Goal: Task Accomplishment & Management: Manage account settings

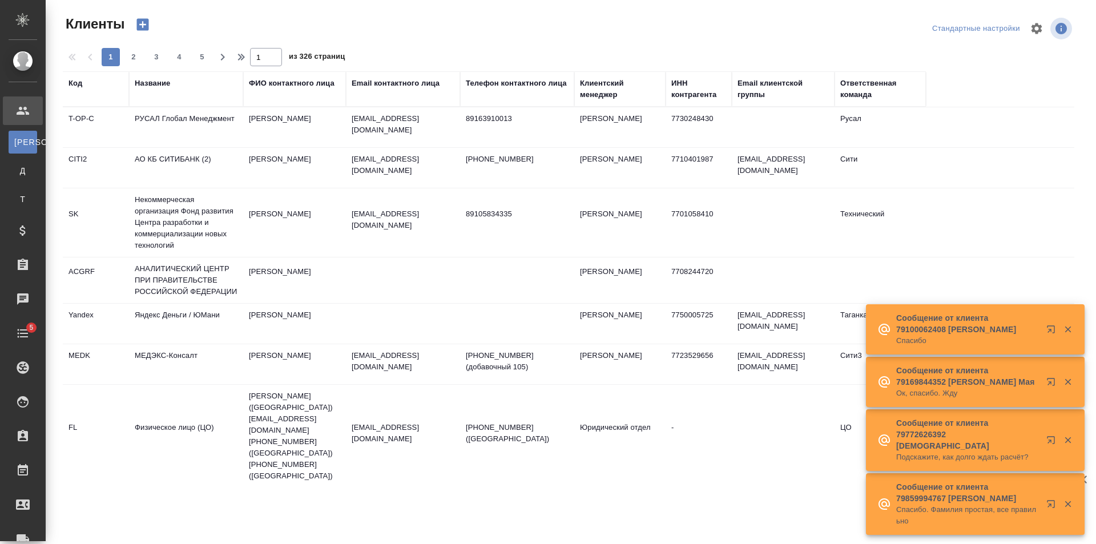
select select "RU"
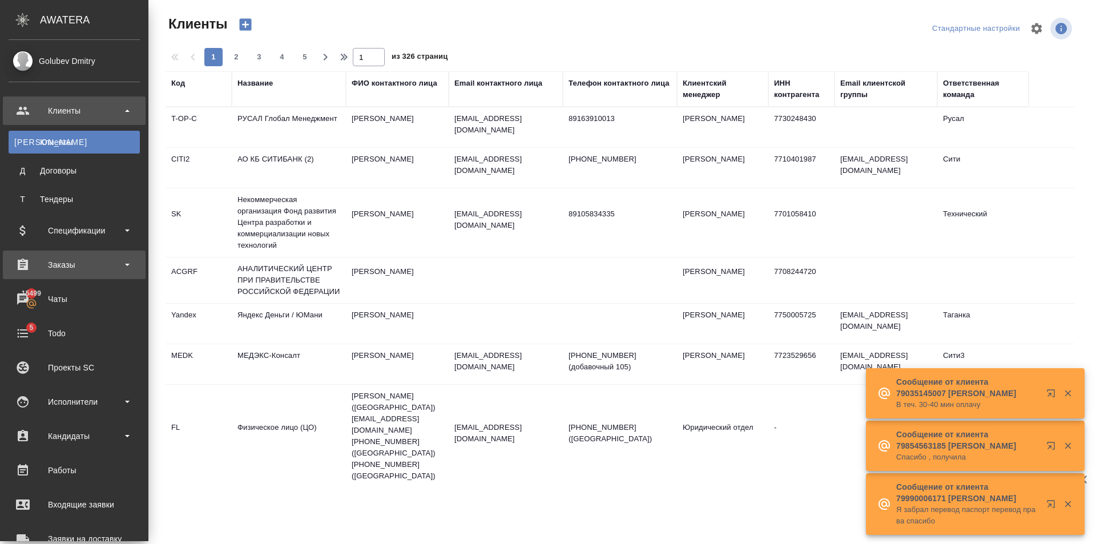
click at [110, 259] on div "Заказы" at bounding box center [74, 264] width 131 height 17
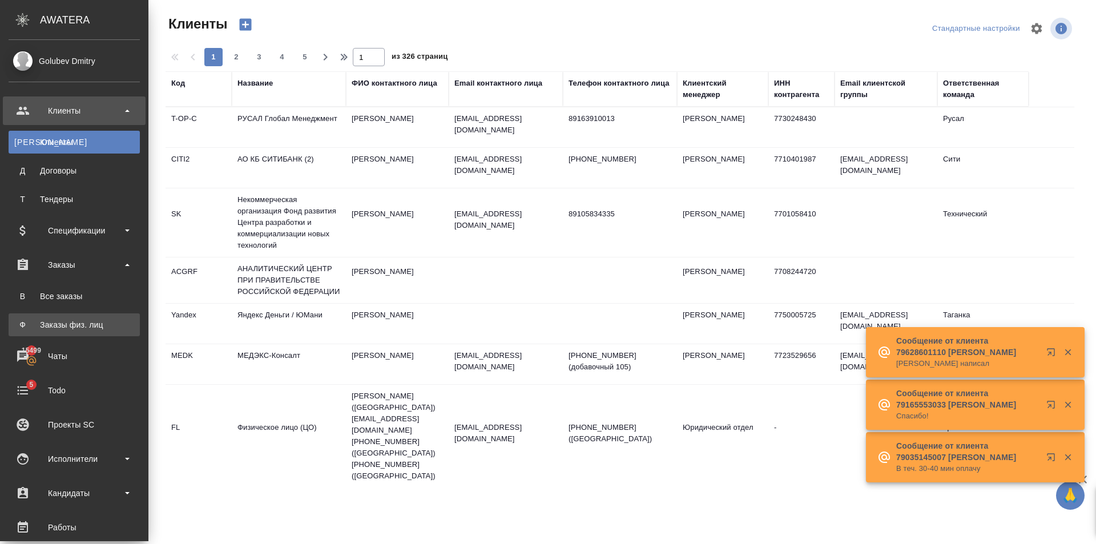
click at [102, 324] on div "Заказы физ. лиц" at bounding box center [74, 324] width 120 height 11
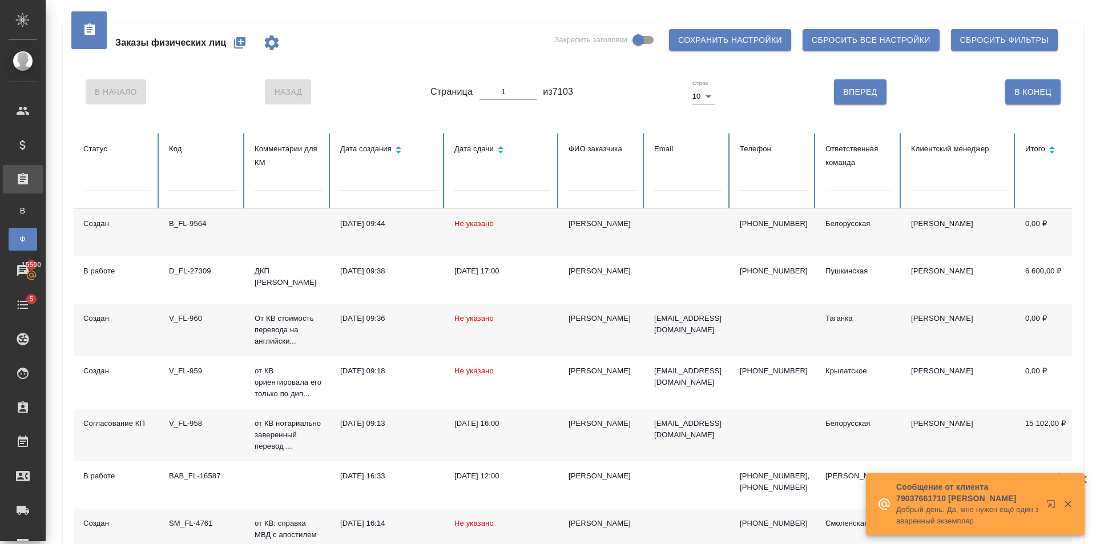
click at [418, 37] on div "Заказы физических лиц Закрепить заголовки Сохранить настройки Сбросить все наст…" at bounding box center [573, 42] width 998 height 39
click at [242, 37] on icon "button" at bounding box center [239, 42] width 11 height 11
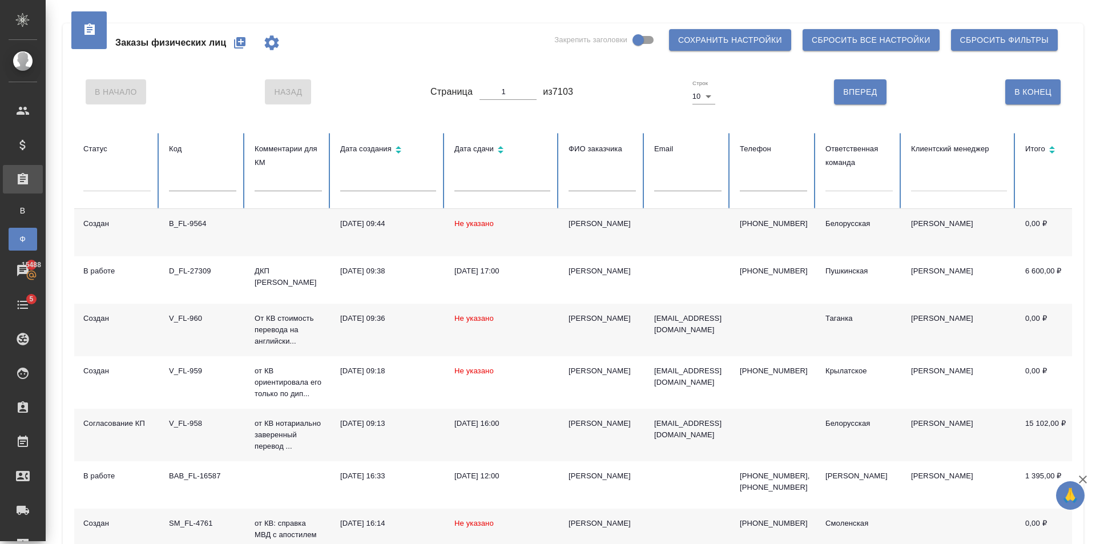
click at [858, 184] on div at bounding box center [858, 180] width 67 height 17
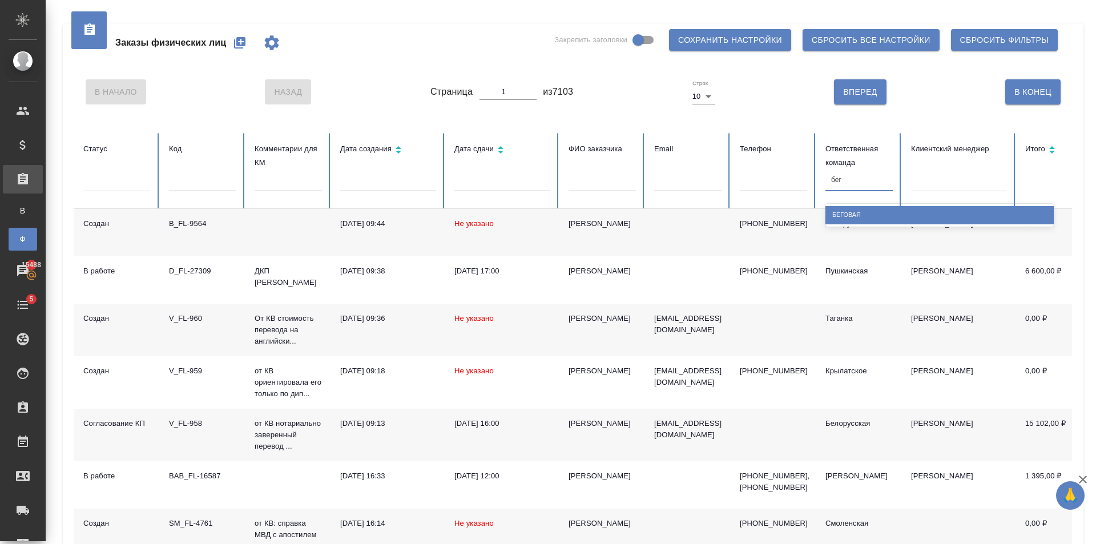
type input "бего"
click at [864, 221] on div "Беговая" at bounding box center [939, 215] width 228 height 18
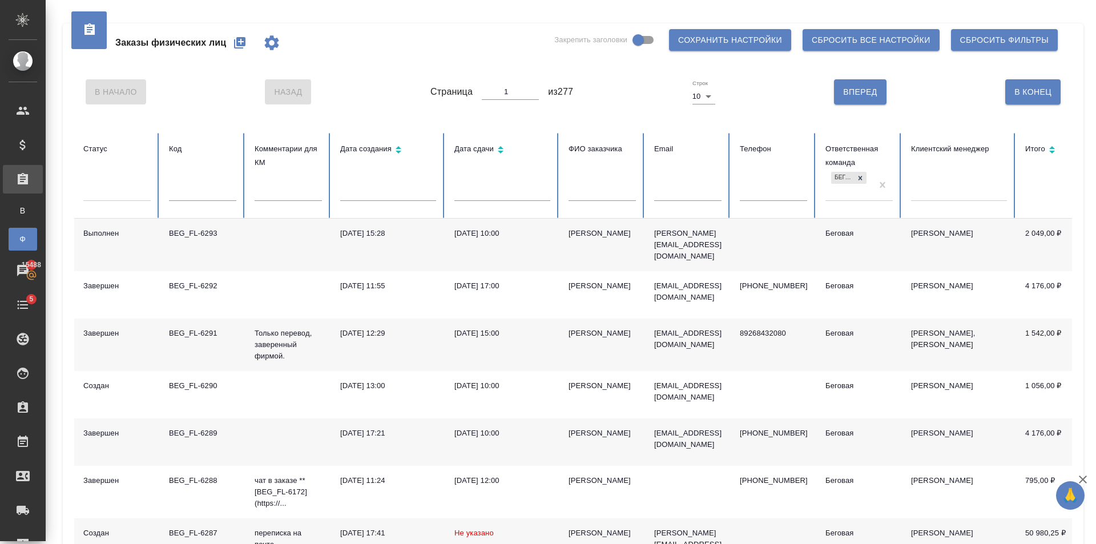
click at [521, 251] on td "29.09.2025, 10:00" at bounding box center [502, 245] width 114 height 53
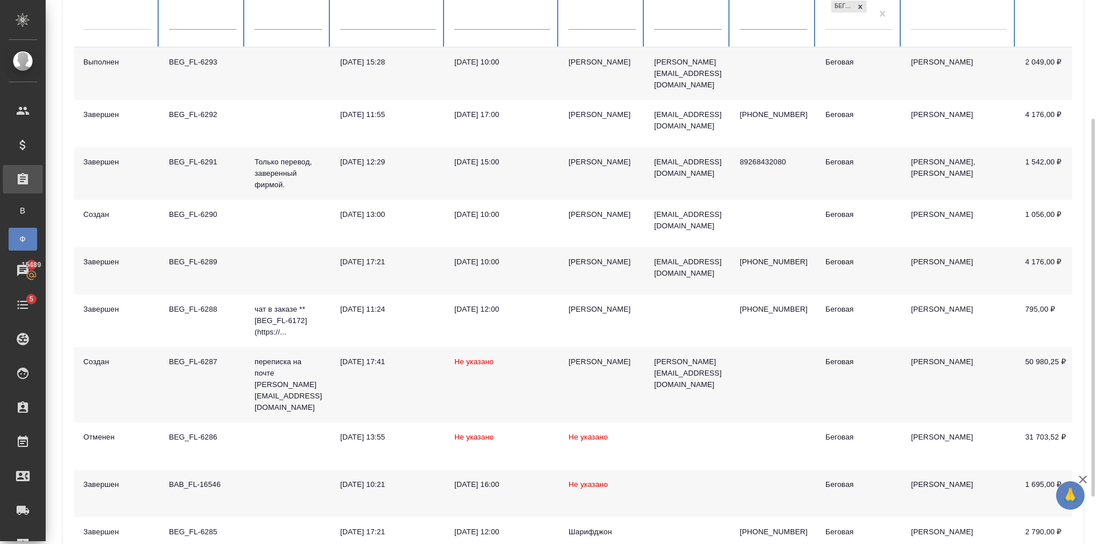
scroll to position [239, 0]
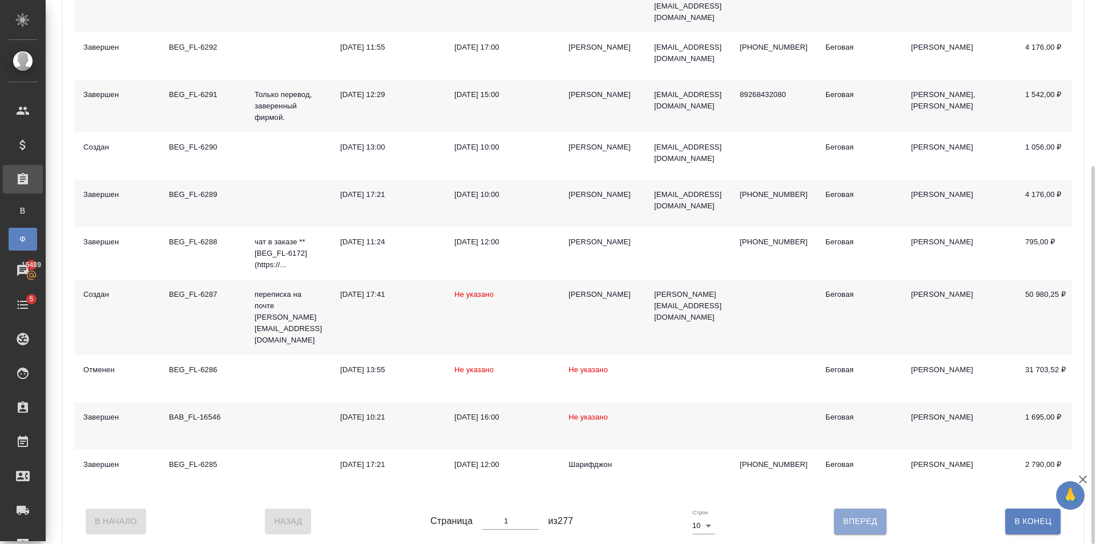
click at [845, 509] on button "Вперед" at bounding box center [860, 521] width 52 height 25
type input "2"
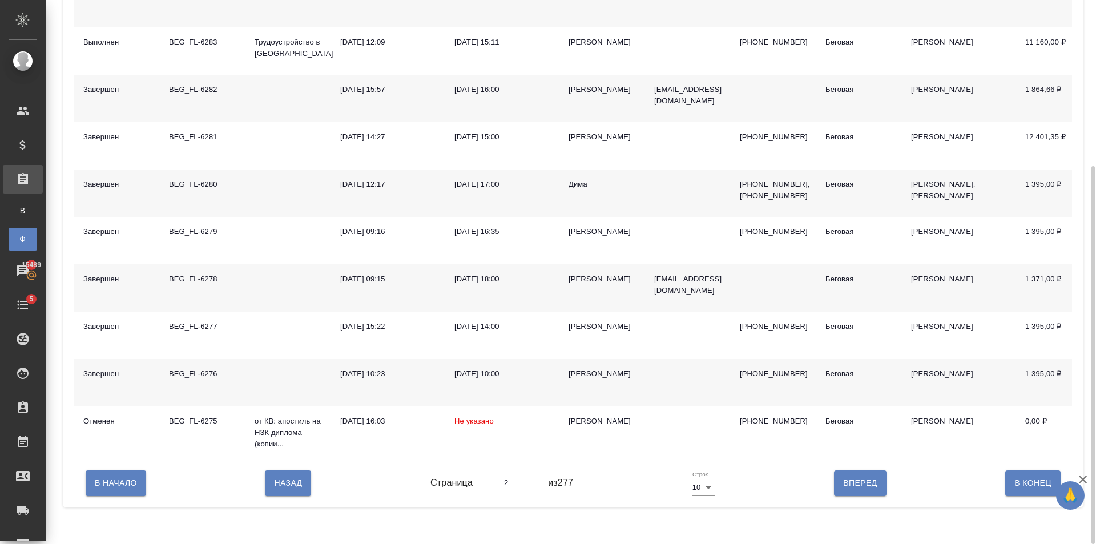
click at [853, 507] on div "В Начало Назад Страница 2 из 277 Строк 10 10 Вперед В Конец" at bounding box center [573, 483] width 998 height 48
click at [847, 483] on button "Вперед" at bounding box center [860, 482] width 52 height 25
type input "3"
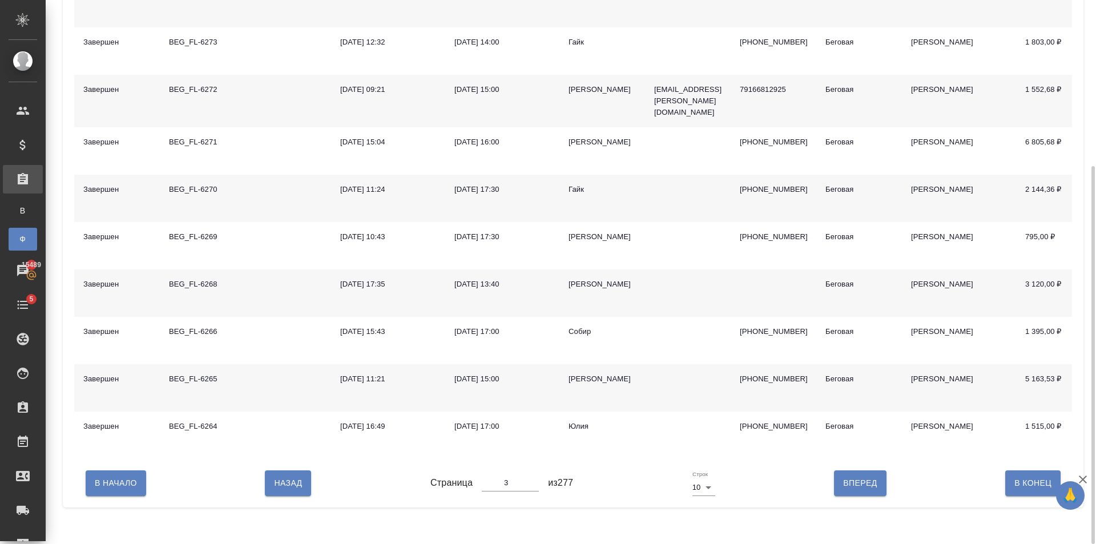
click at [846, 495] on button "Вперед" at bounding box center [860, 482] width 52 height 25
type input "4"
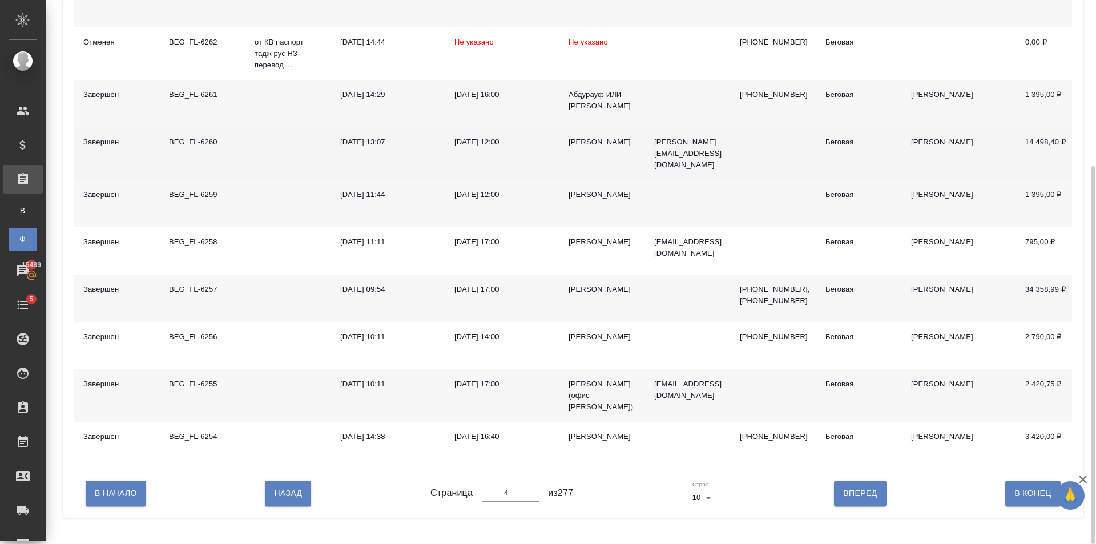
click at [277, 132] on td at bounding box center [288, 153] width 86 height 53
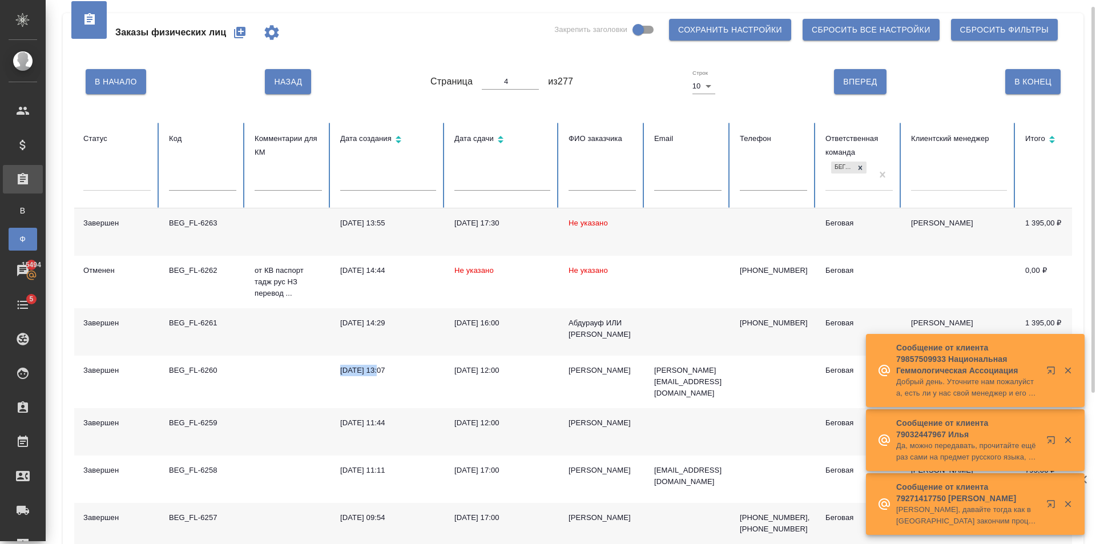
scroll to position [0, 0]
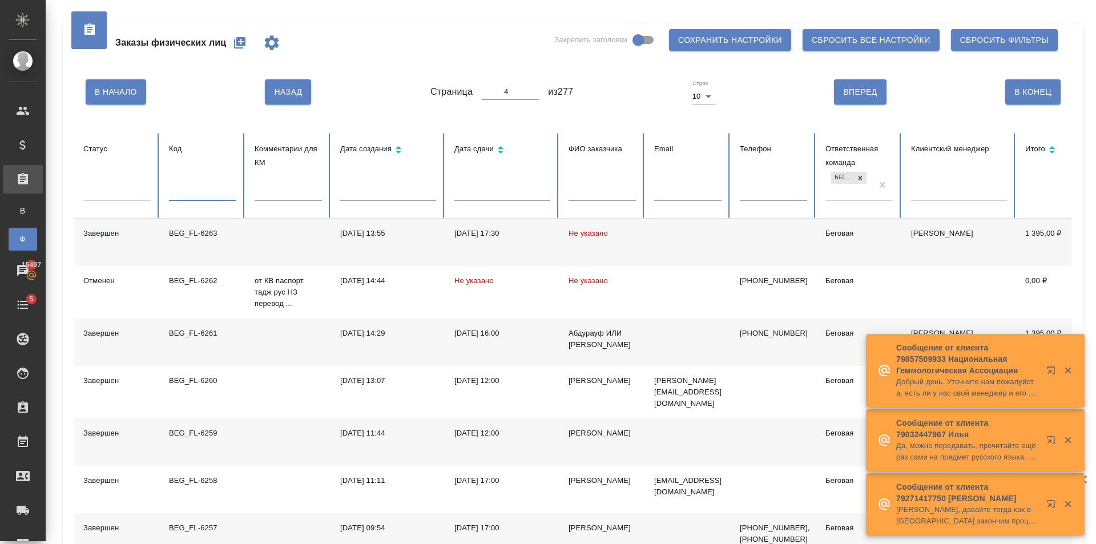
click at [190, 187] on input "text" at bounding box center [202, 193] width 67 height 16
type input "6283"
type input "1"
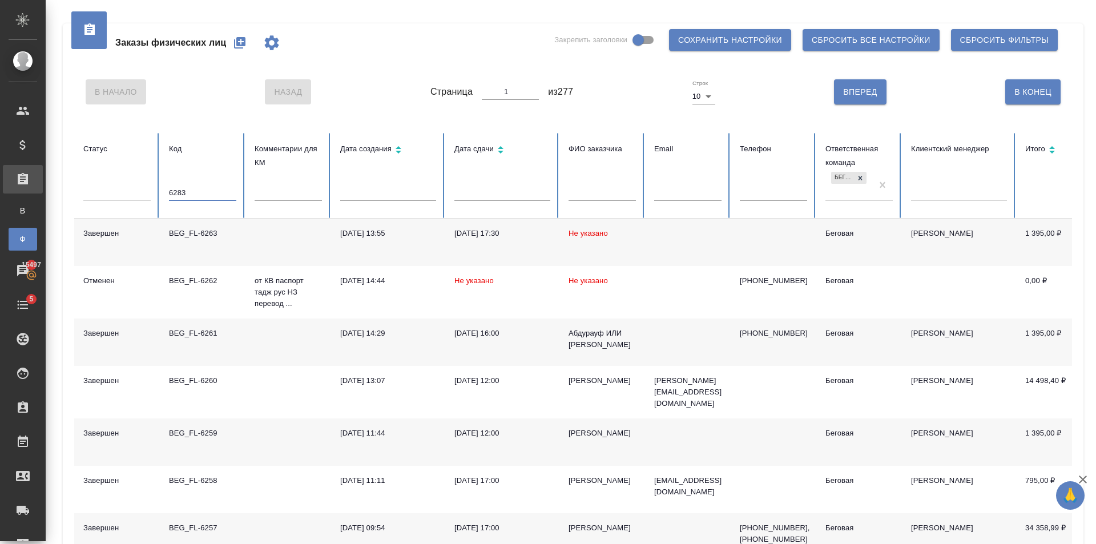
type input "6283"
click at [652, 250] on td at bounding box center [688, 242] width 86 height 47
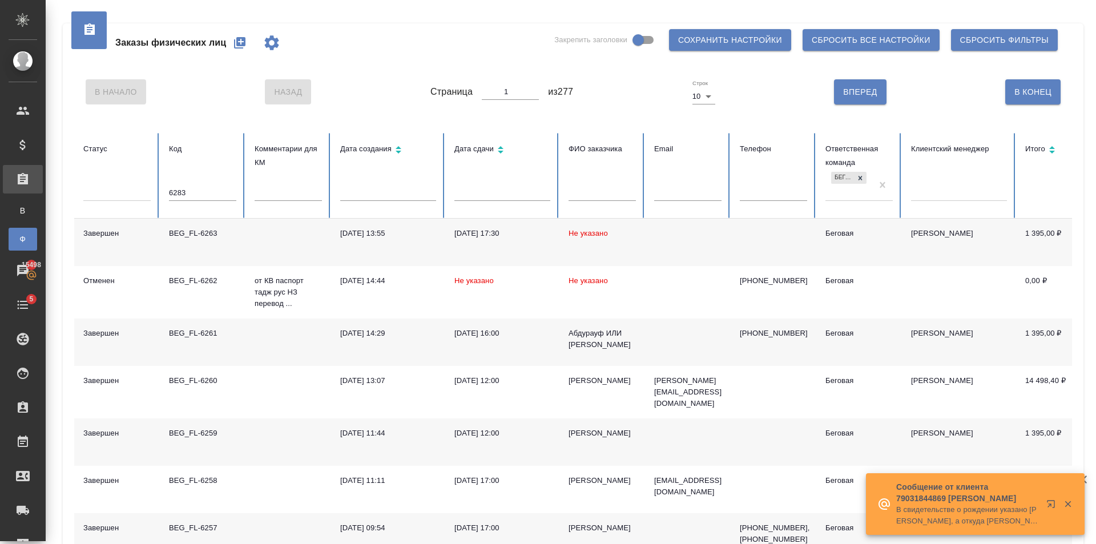
drag, startPoint x: 204, startPoint y: 188, endPoint x: 227, endPoint y: 122, distance: 70.6
click at [97, 171] on tr "Статус Код 6283 Комментарии для КМ Дата создания Дата сдачи ФИО заказчика Email…" at bounding box center [716, 176] width 1284 height 86
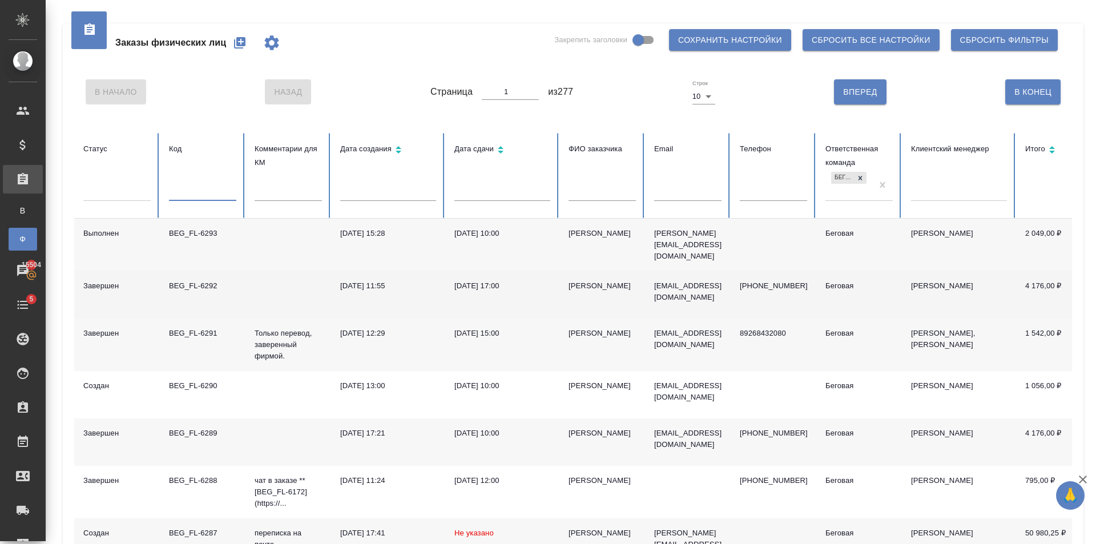
click at [486, 271] on td "26.09.2025, 17:00" at bounding box center [502, 294] width 114 height 47
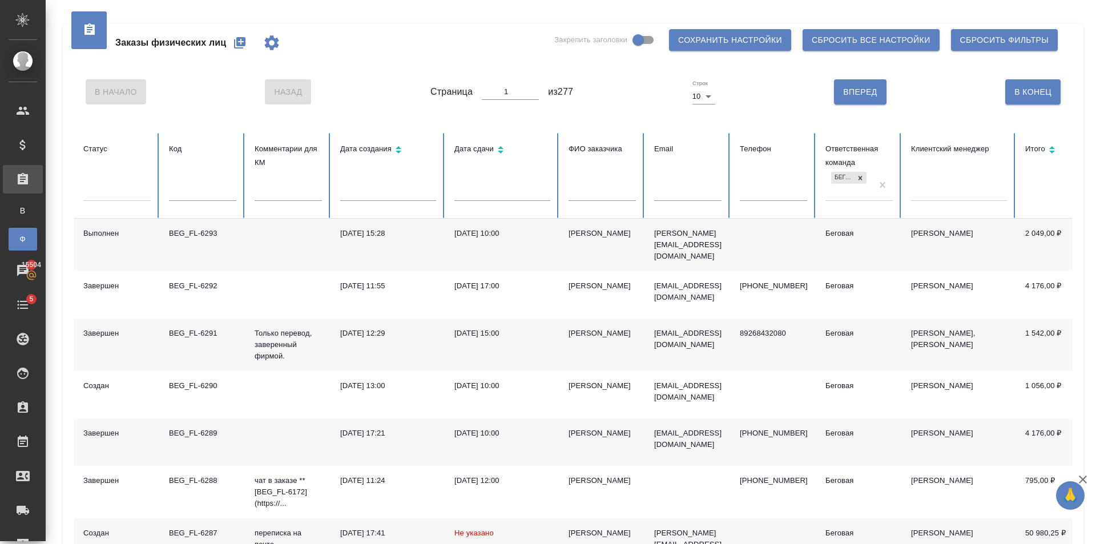
click at [481, 236] on div "29.09.2025, 10:00" at bounding box center [502, 233] width 96 height 11
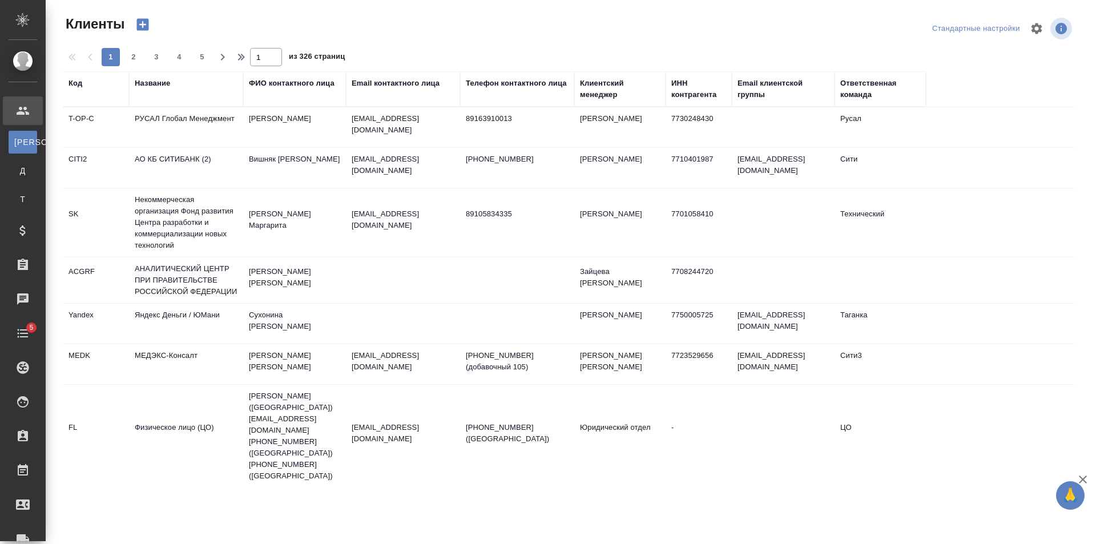
select select "RU"
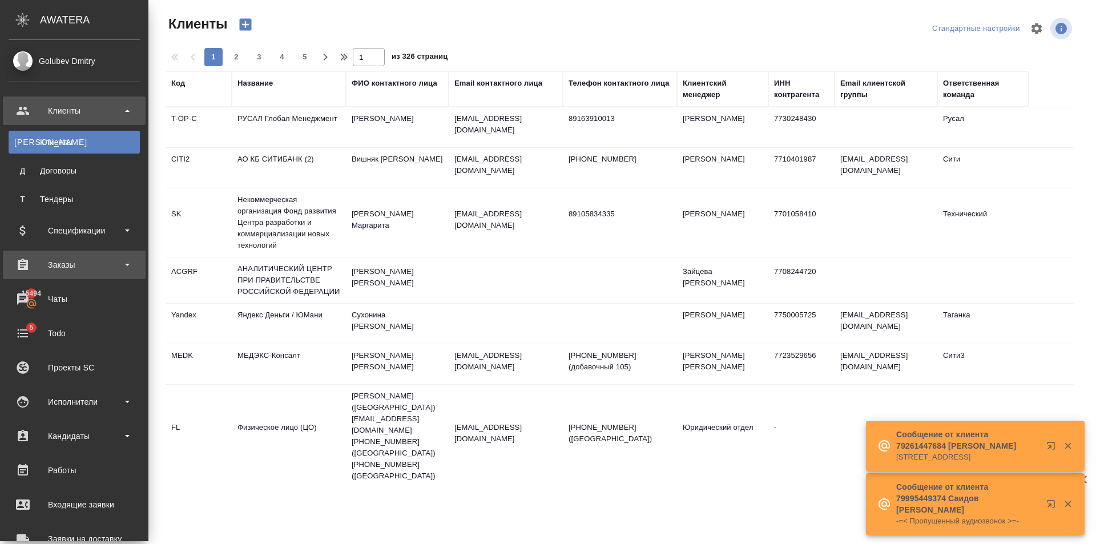
click at [99, 261] on div "Заказы" at bounding box center [74, 264] width 131 height 17
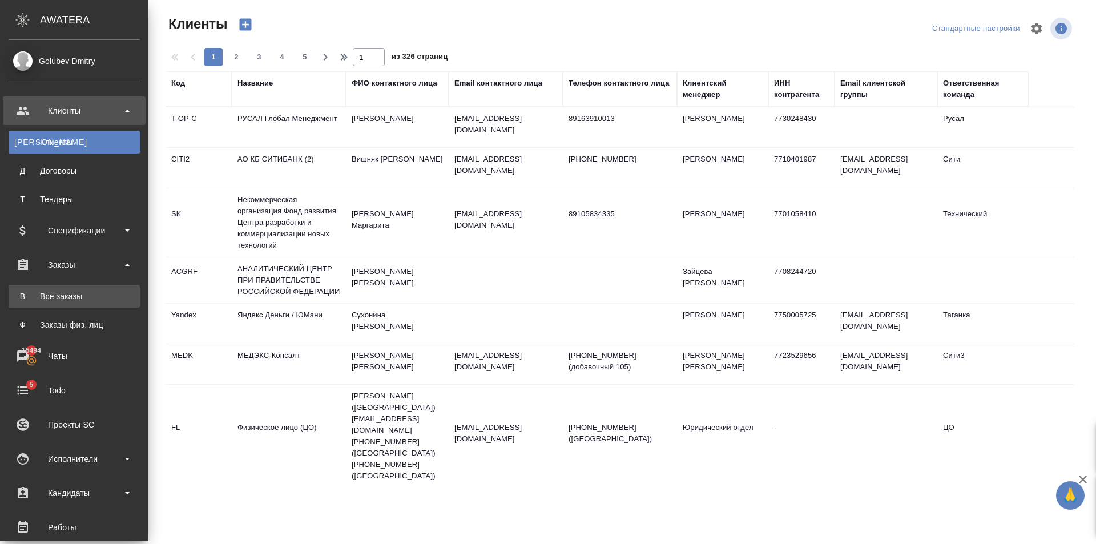
click at [96, 285] on link "В Все заказы" at bounding box center [74, 296] width 131 height 23
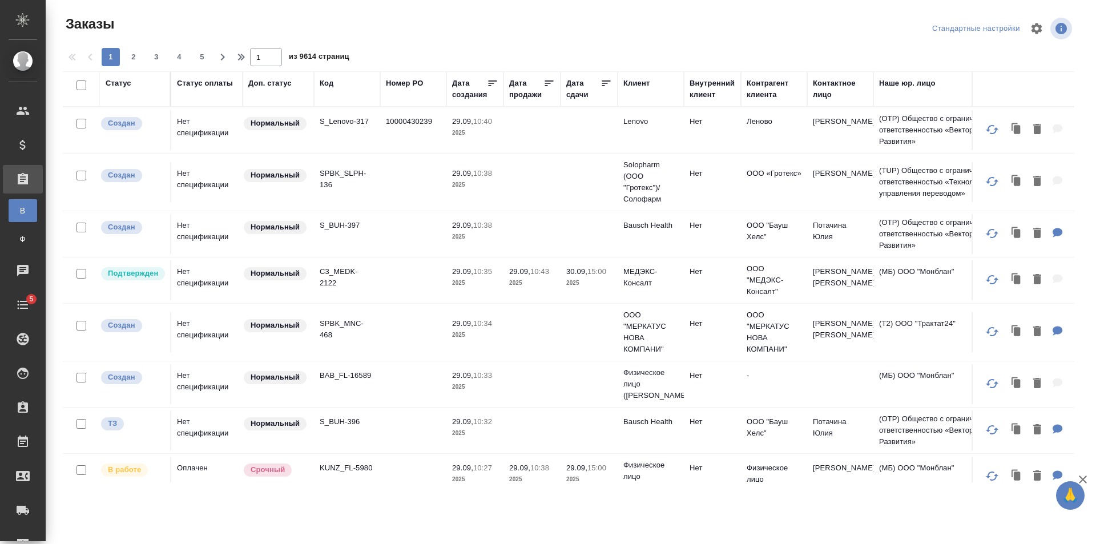
click at [330, 85] on div "Код" at bounding box center [327, 83] width 14 height 11
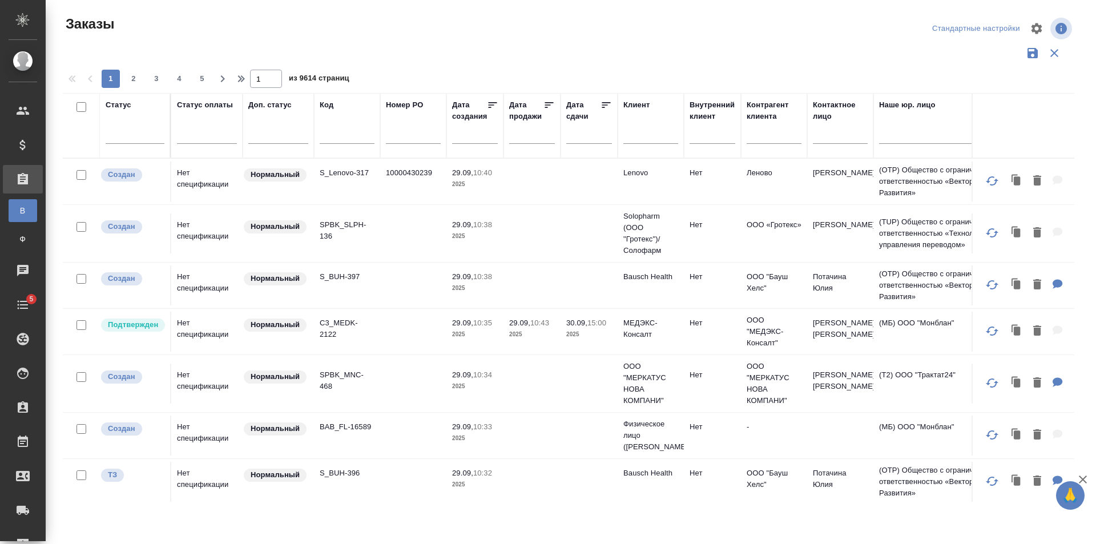
click at [338, 130] on input "text" at bounding box center [347, 137] width 55 height 14
paste input "BEG_UFS-3"
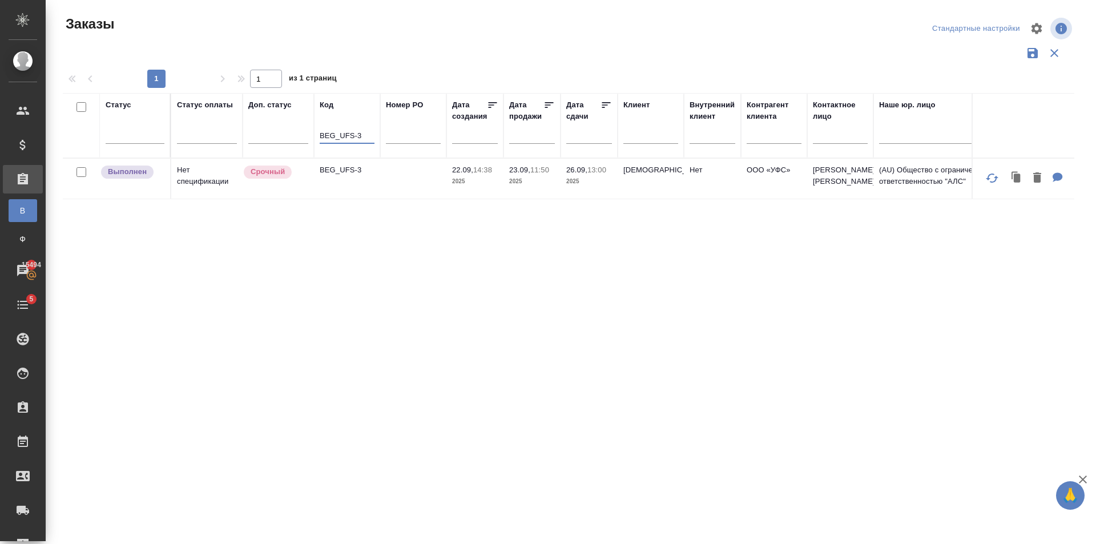
type input "BEG_UFS-3"
click at [405, 174] on td at bounding box center [413, 179] width 66 height 40
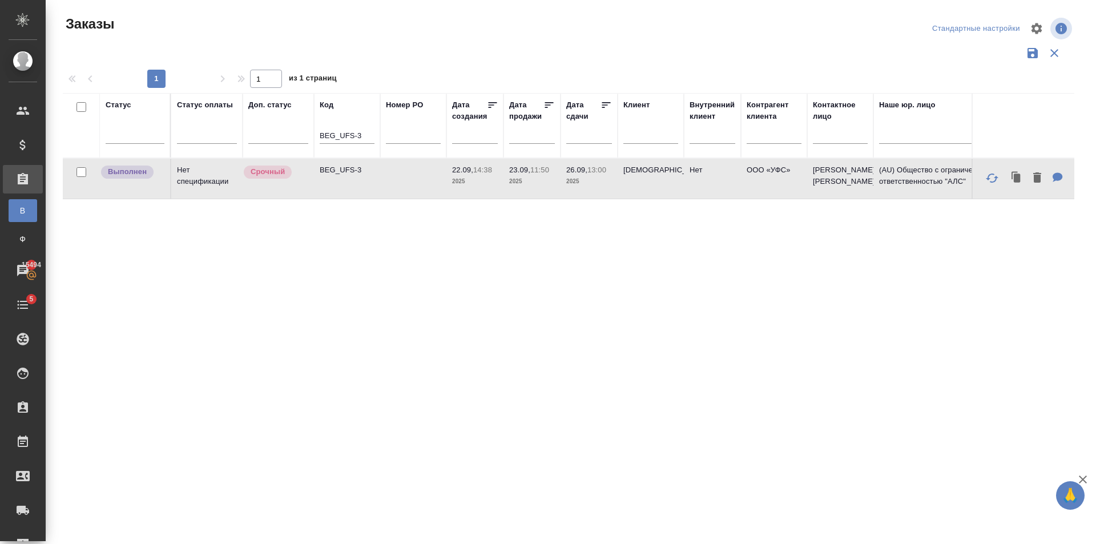
click at [405, 174] on td at bounding box center [413, 179] width 66 height 40
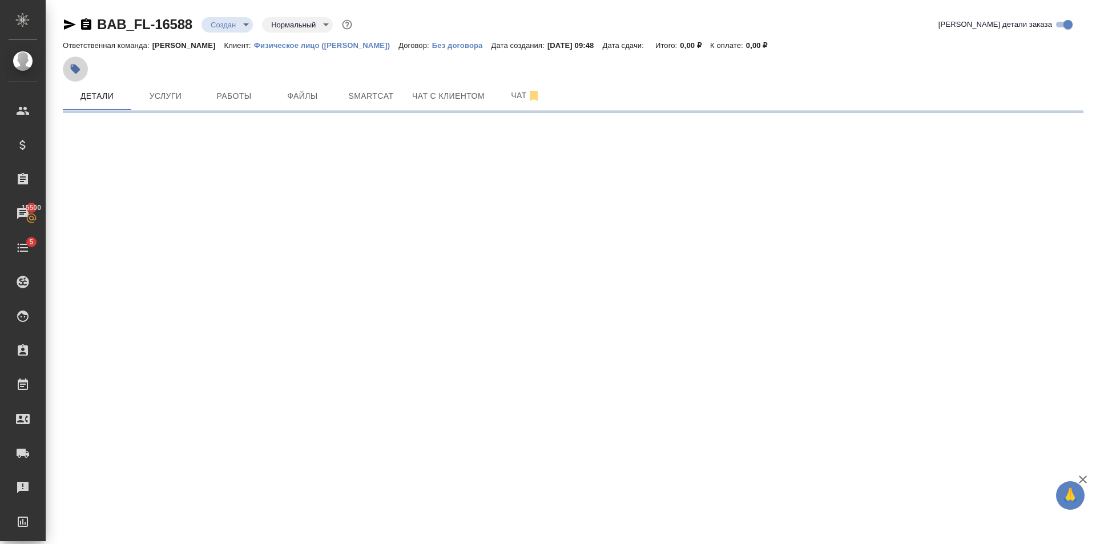
click at [79, 77] on button "button" at bounding box center [75, 69] width 25 height 25
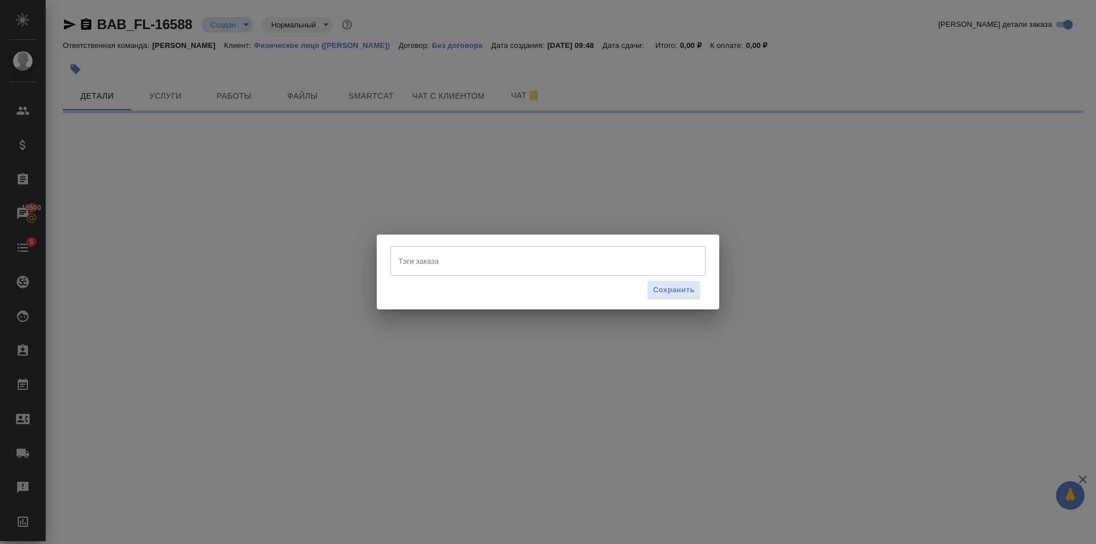
click at [435, 256] on input "Тэги заказа" at bounding box center [537, 260] width 283 height 19
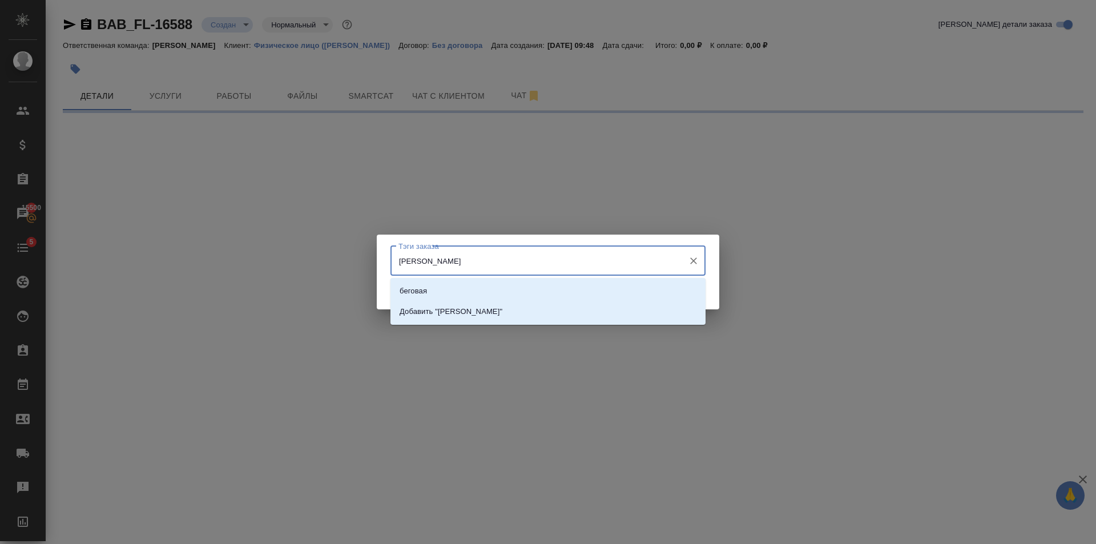
type input "Беговая"
click at [469, 293] on li "беговая" at bounding box center [547, 291] width 315 height 21
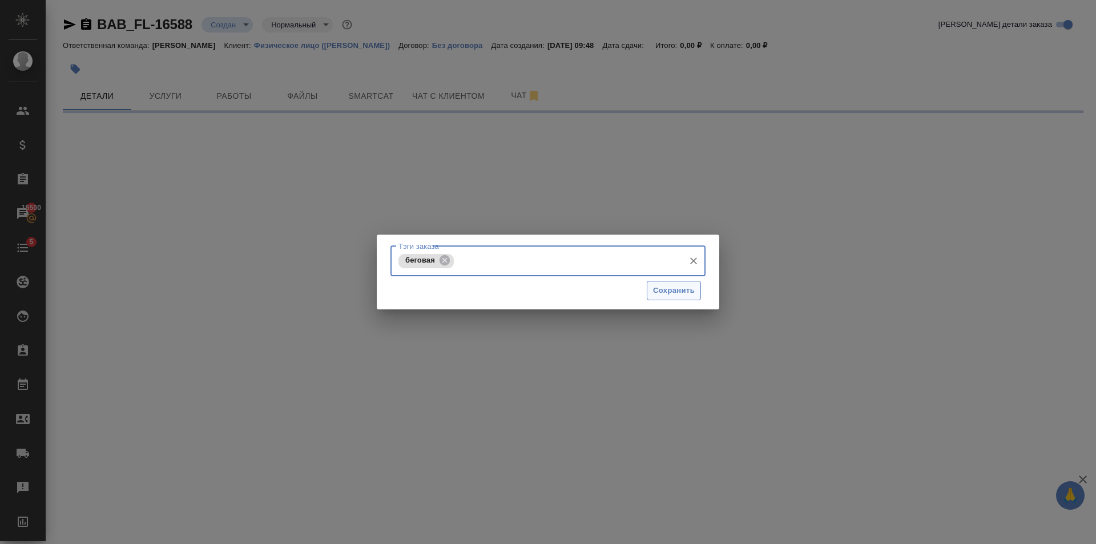
click at [683, 292] on span "Сохранить" at bounding box center [674, 290] width 42 height 13
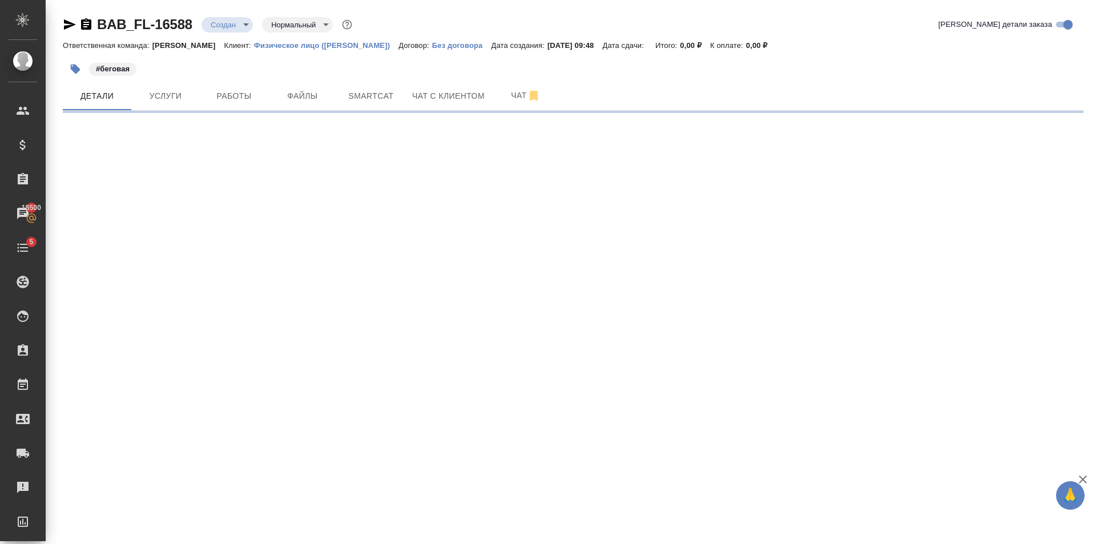
select select "RU"
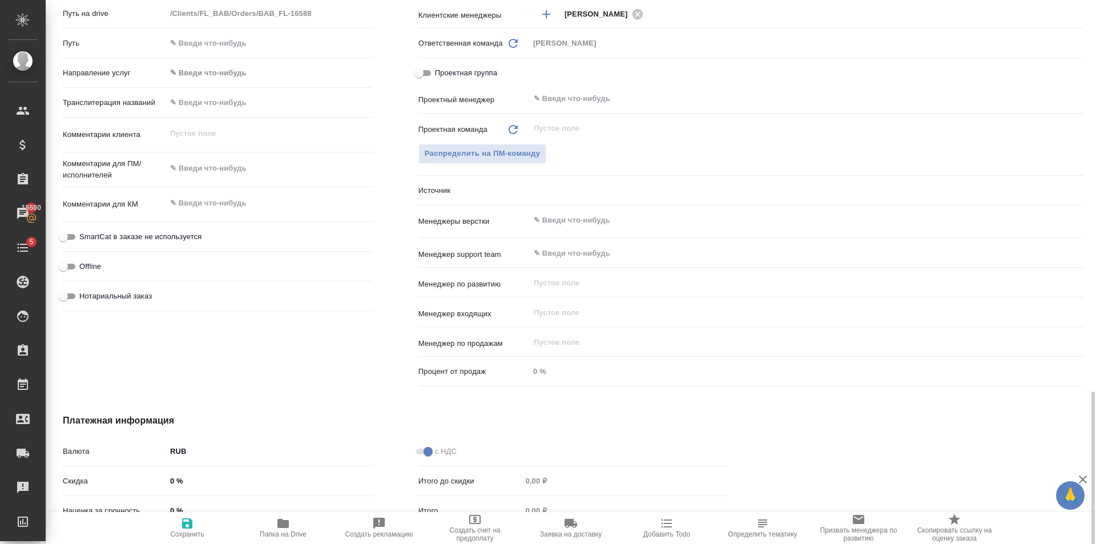
scroll to position [587, 0]
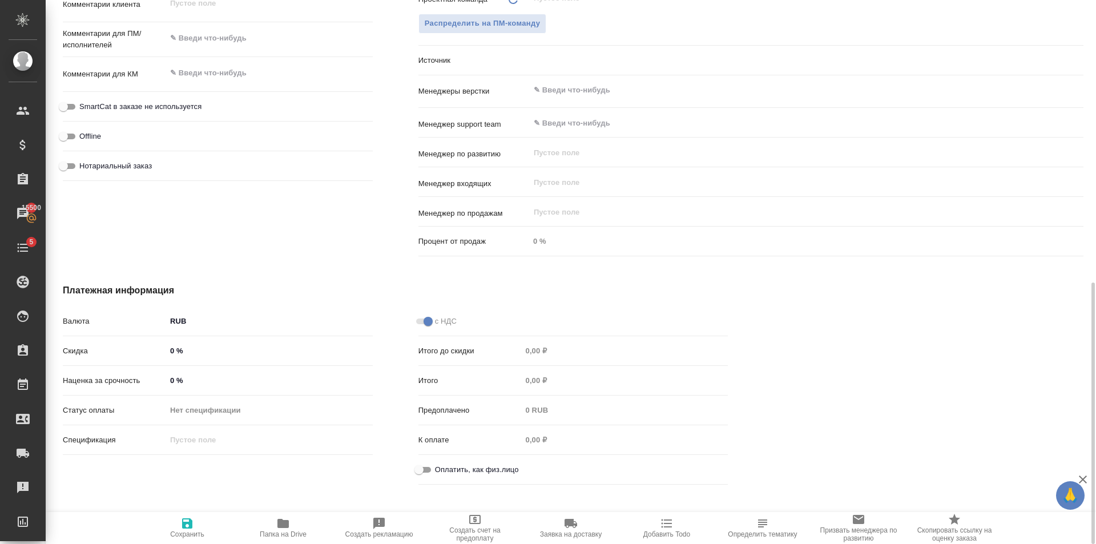
click at [429, 469] on input "Оплатить, как физ.лицо" at bounding box center [418, 470] width 41 height 14
checkbox input "true"
type textarea "x"
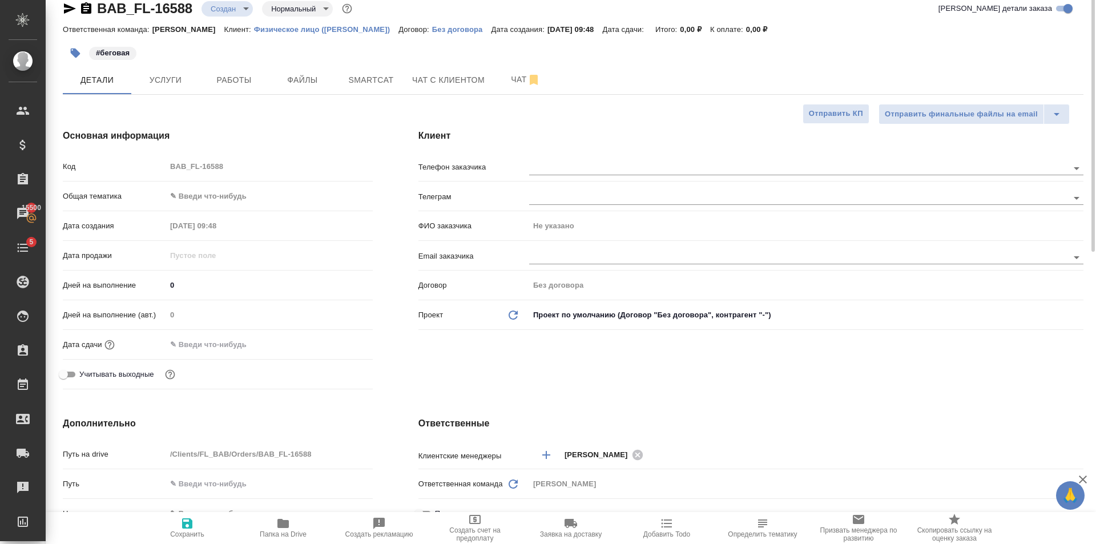
scroll to position [0, 0]
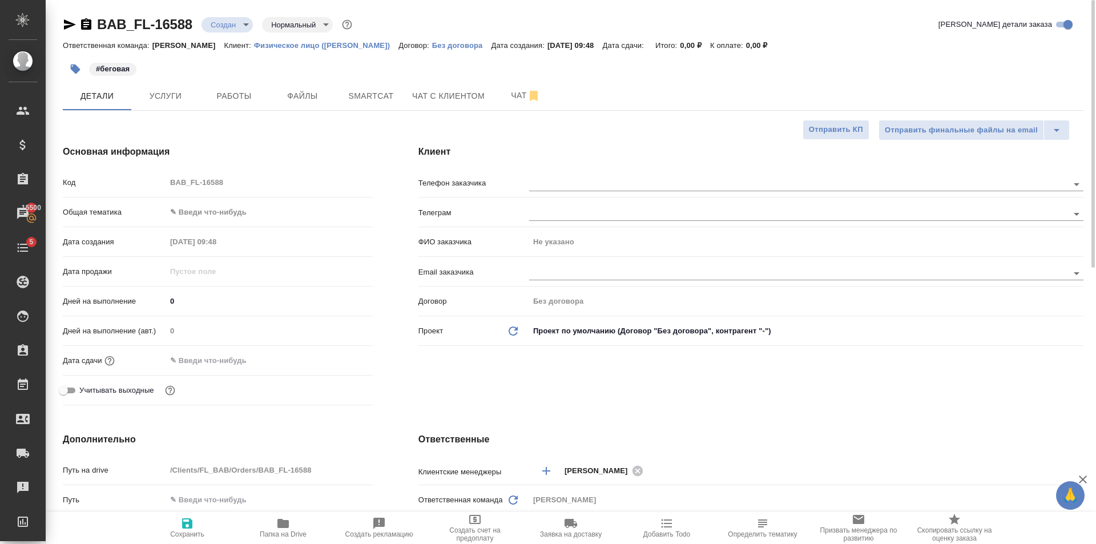
type textarea "x"
click at [197, 523] on span "Сохранить" at bounding box center [187, 528] width 82 height 22
type textarea "x"
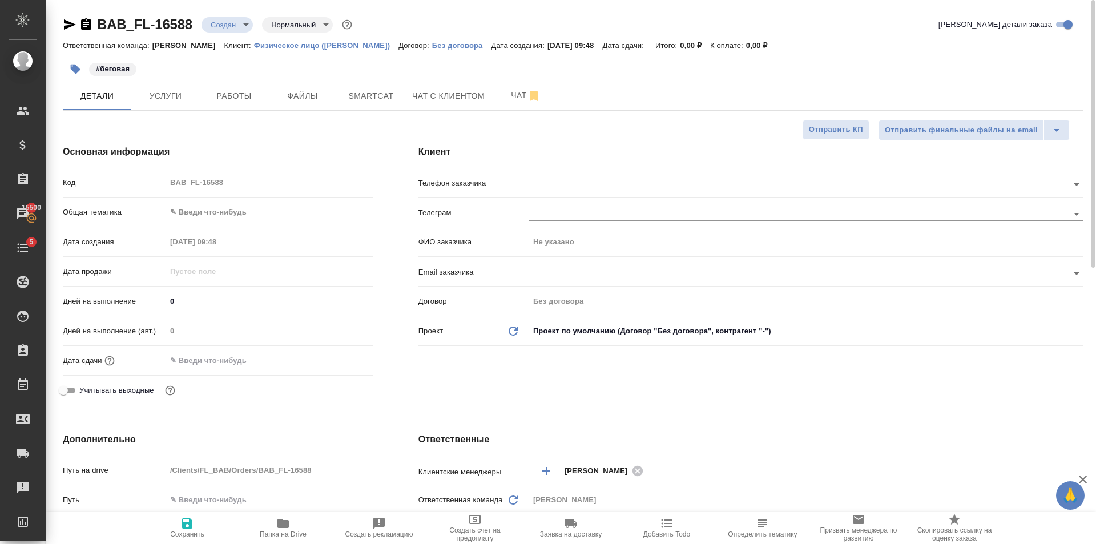
type textarea "x"
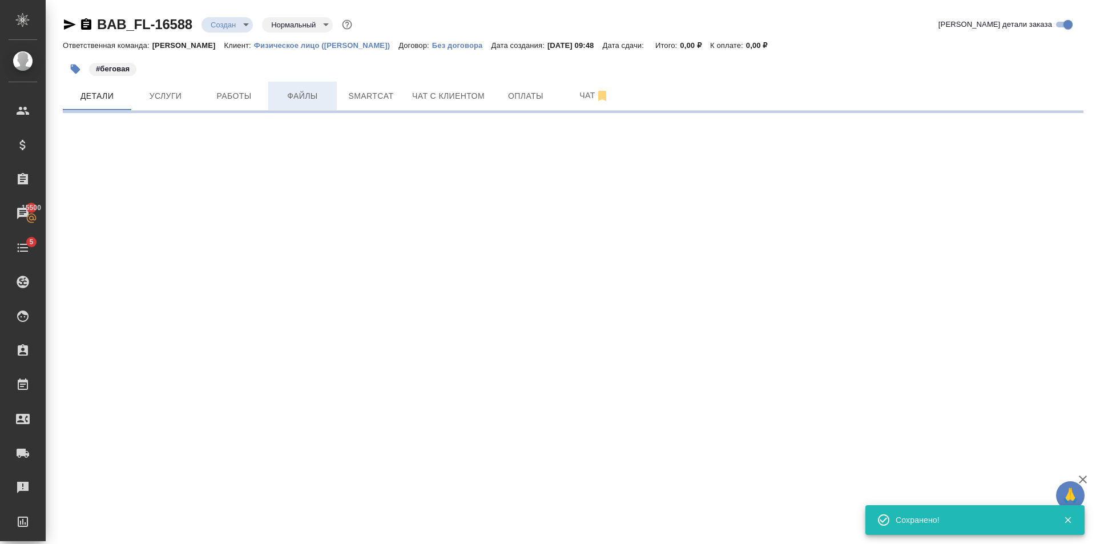
click at [314, 96] on span "Файлы" at bounding box center [302, 96] width 55 height 14
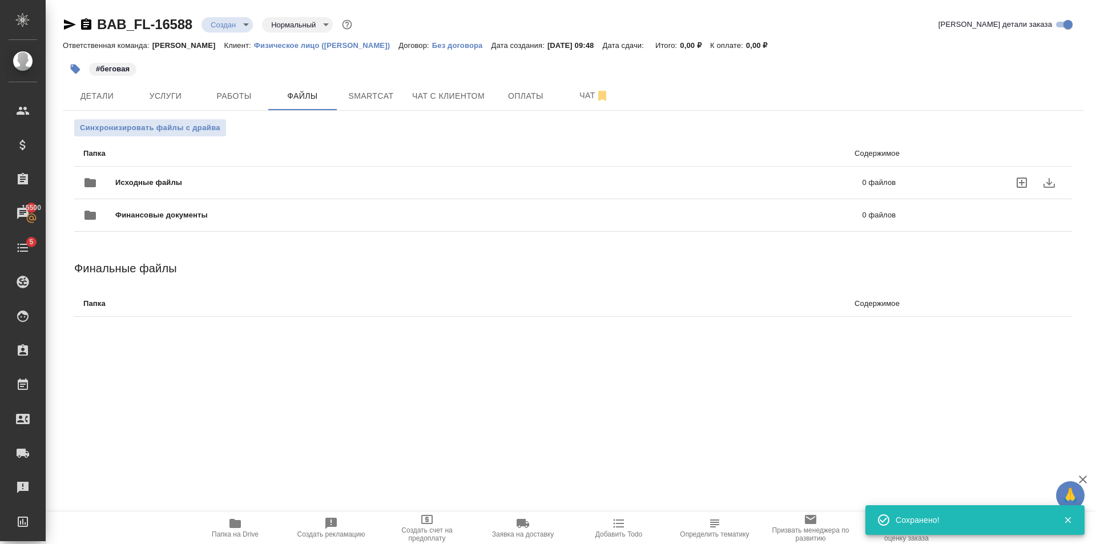
click at [132, 178] on span "Исходные файлы" at bounding box center [318, 182] width 407 height 11
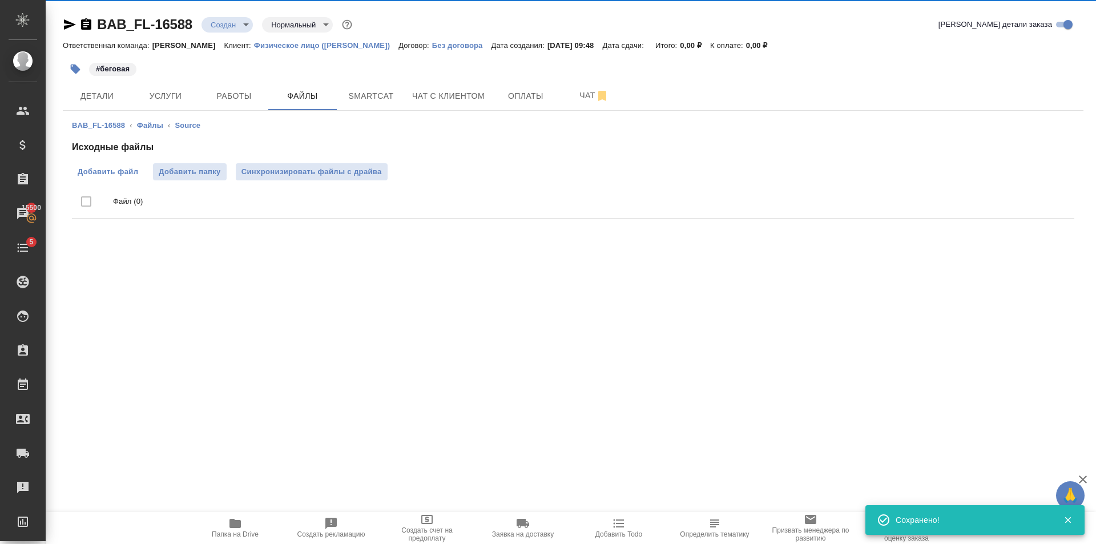
click at [104, 175] on span "Добавить файл" at bounding box center [108, 171] width 61 height 11
click at [0, 0] on input "Добавить файл" at bounding box center [0, 0] width 0 height 0
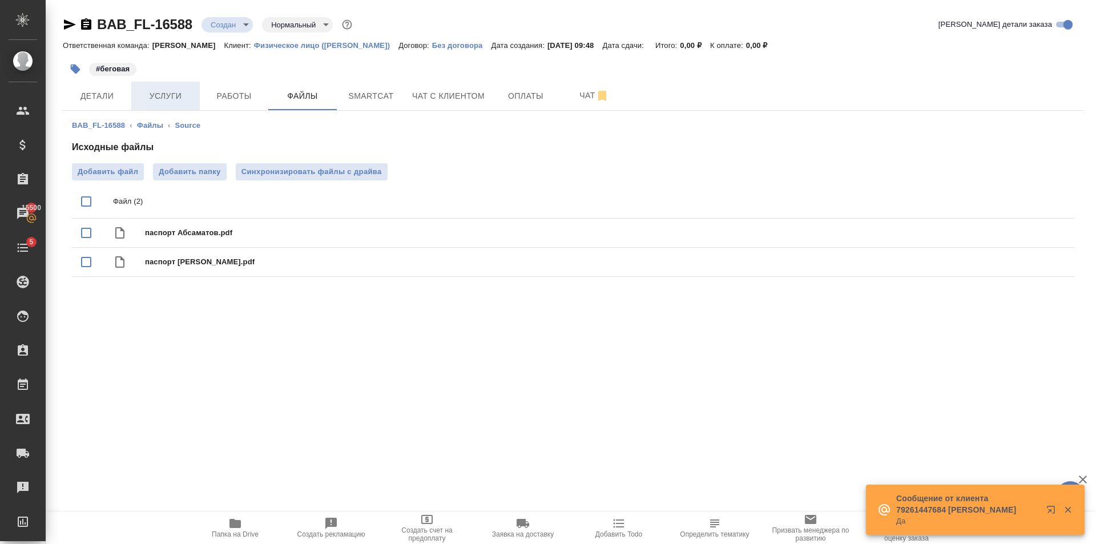
click at [168, 102] on span "Услуги" at bounding box center [165, 96] width 55 height 14
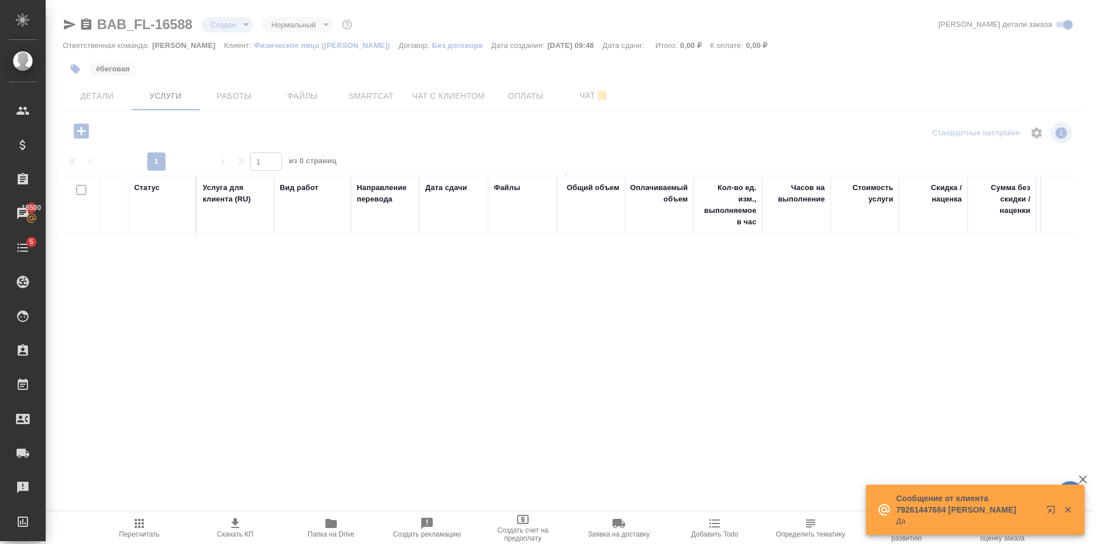
click at [94, 137] on div at bounding box center [571, 225] width 1050 height 450
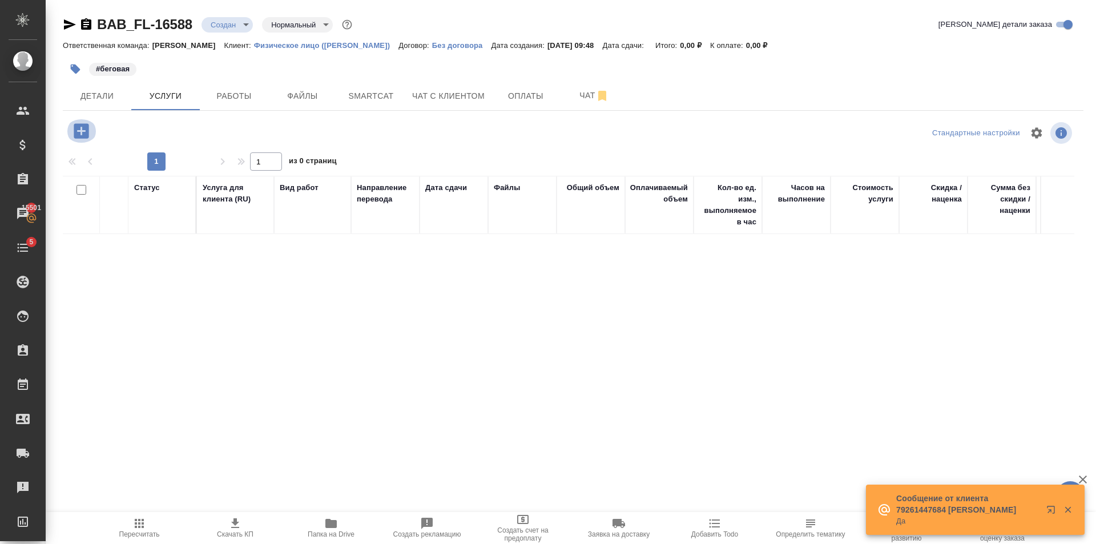
click at [87, 135] on icon "button" at bounding box center [81, 130] width 15 height 15
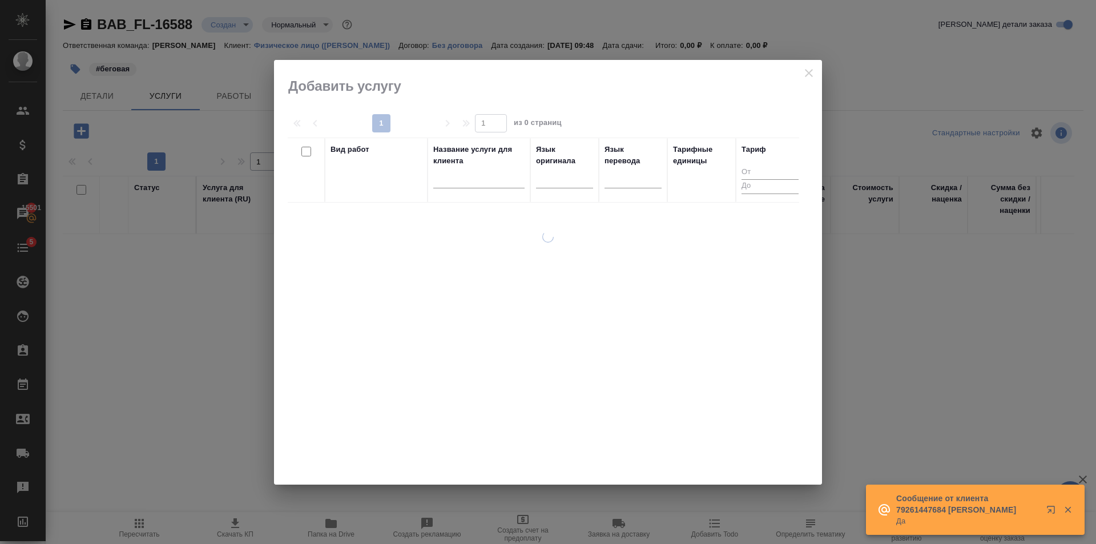
click at [380, 180] on div "Вид работ" at bounding box center [375, 170] width 91 height 53
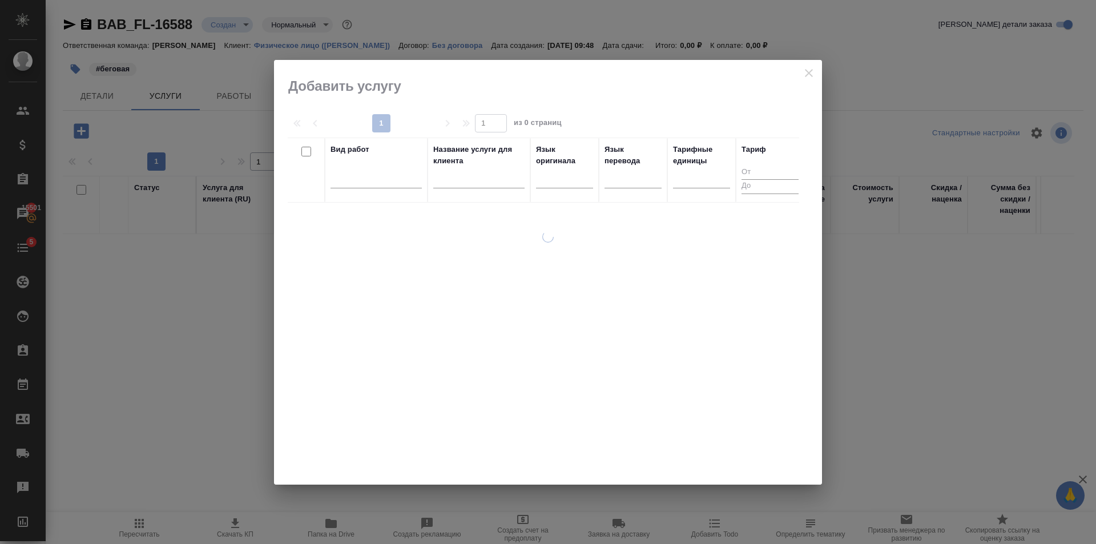
click at [376, 180] on div at bounding box center [375, 176] width 91 height 17
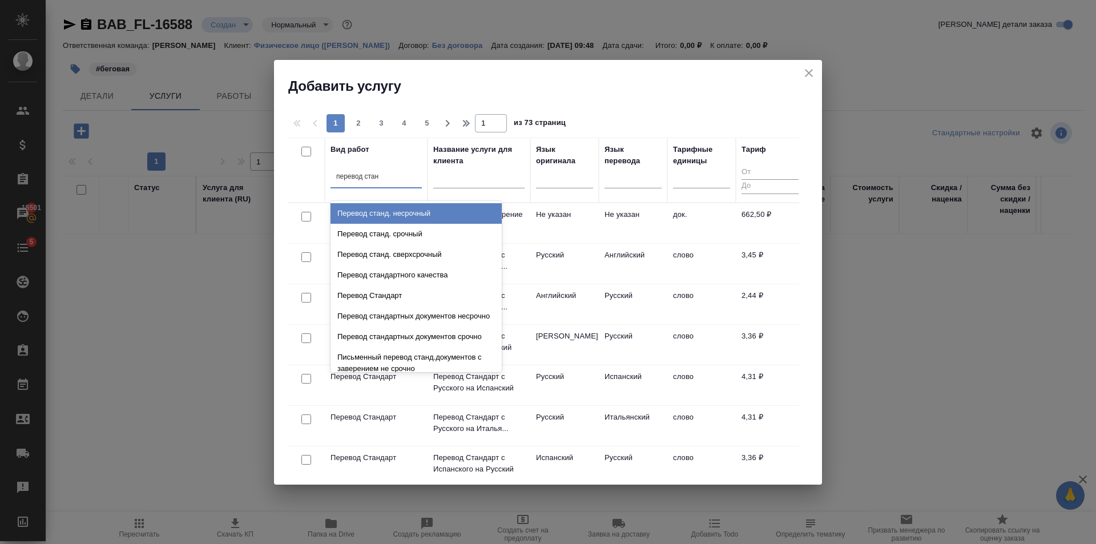
type input "перевод станд"
click at [427, 209] on div "Перевод станд. несрочный" at bounding box center [415, 213] width 171 height 21
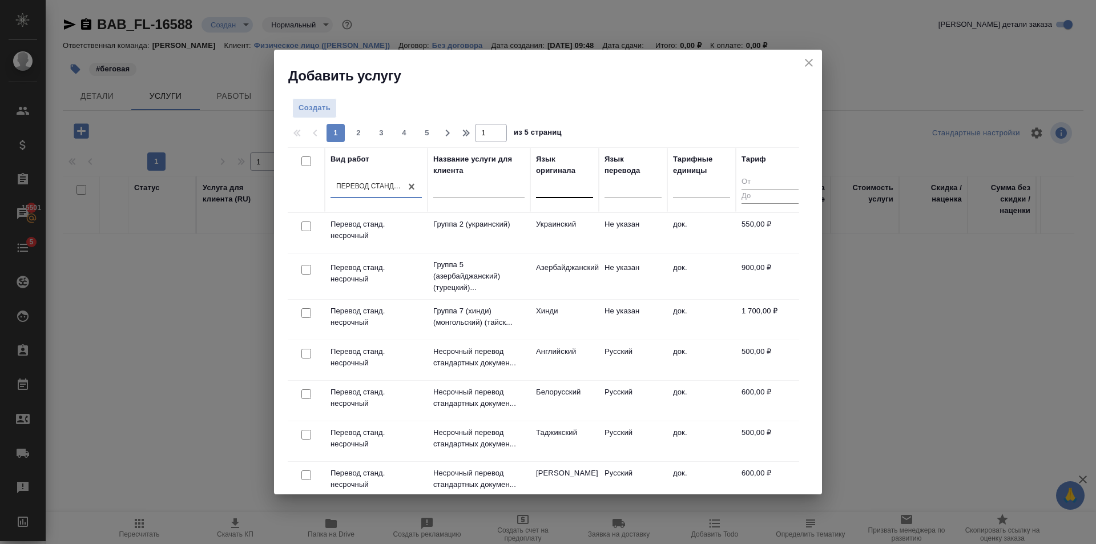
click at [572, 186] on div at bounding box center [564, 186] width 57 height 17
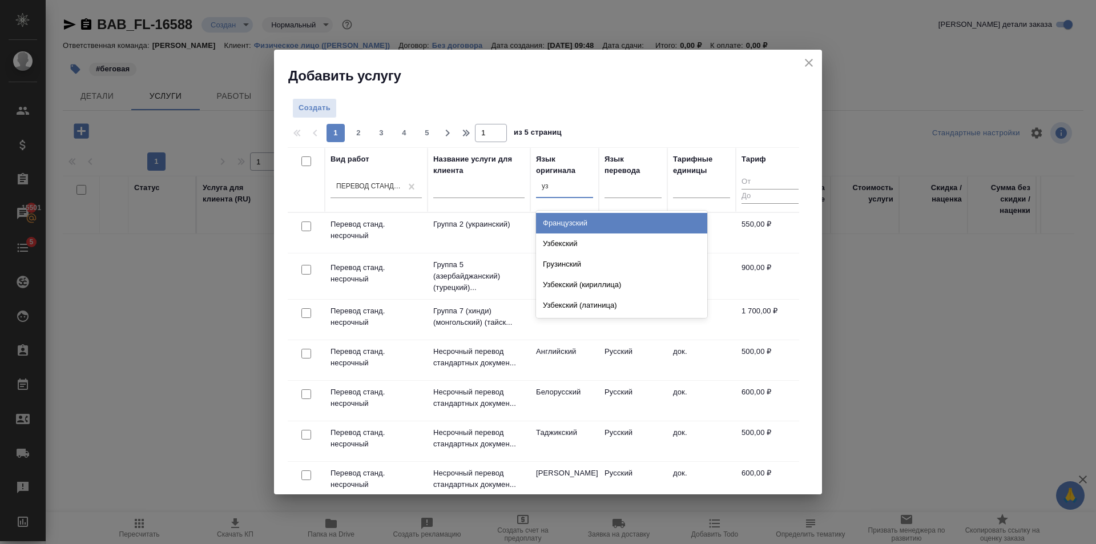
type input "узб"
click at [577, 220] on div "Узбекский" at bounding box center [621, 223] width 171 height 21
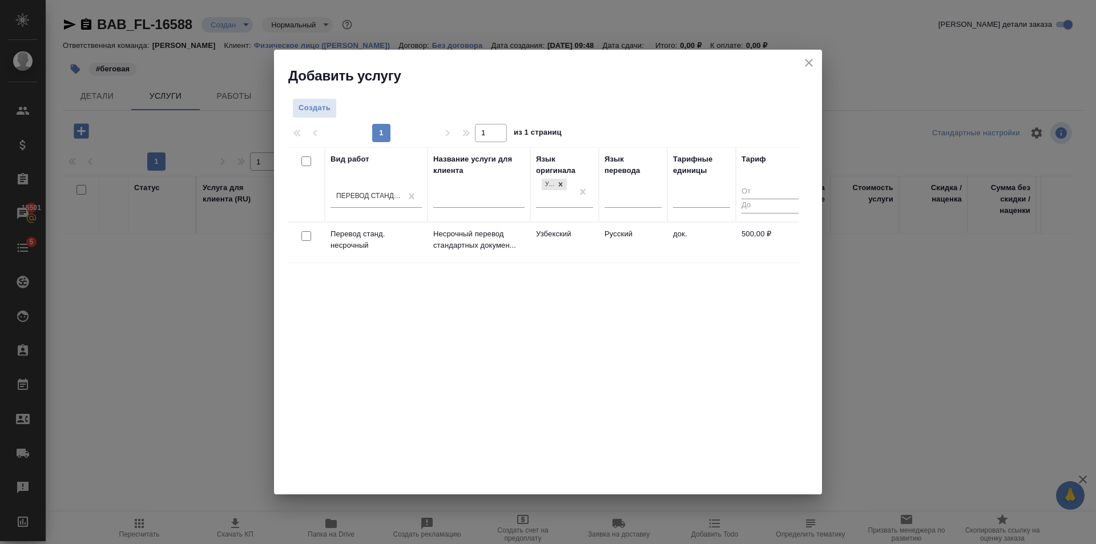
click at [616, 250] on td "Русский" at bounding box center [633, 243] width 68 height 40
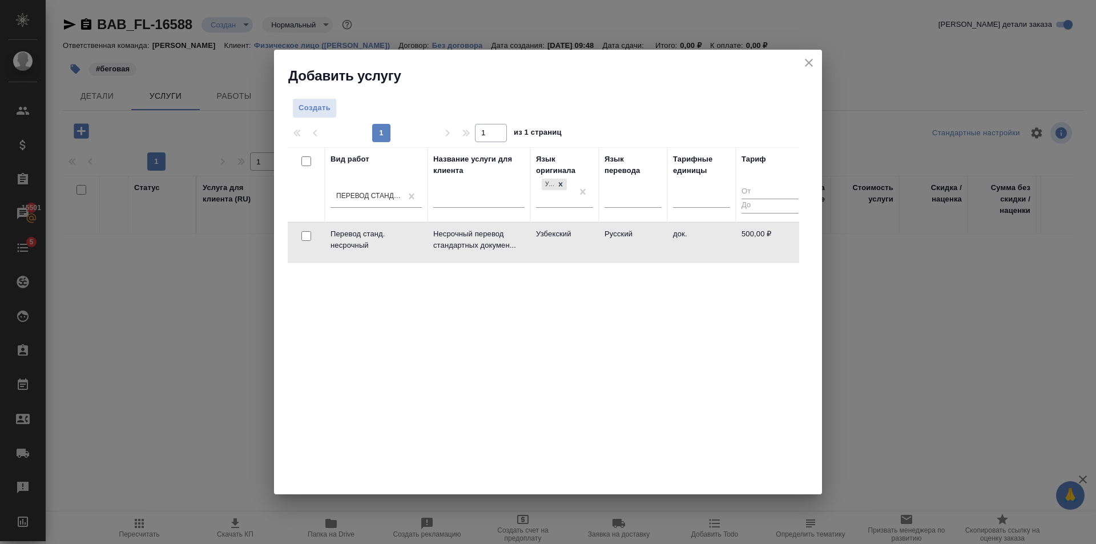
click at [616, 250] on td "Русский" at bounding box center [633, 243] width 68 height 40
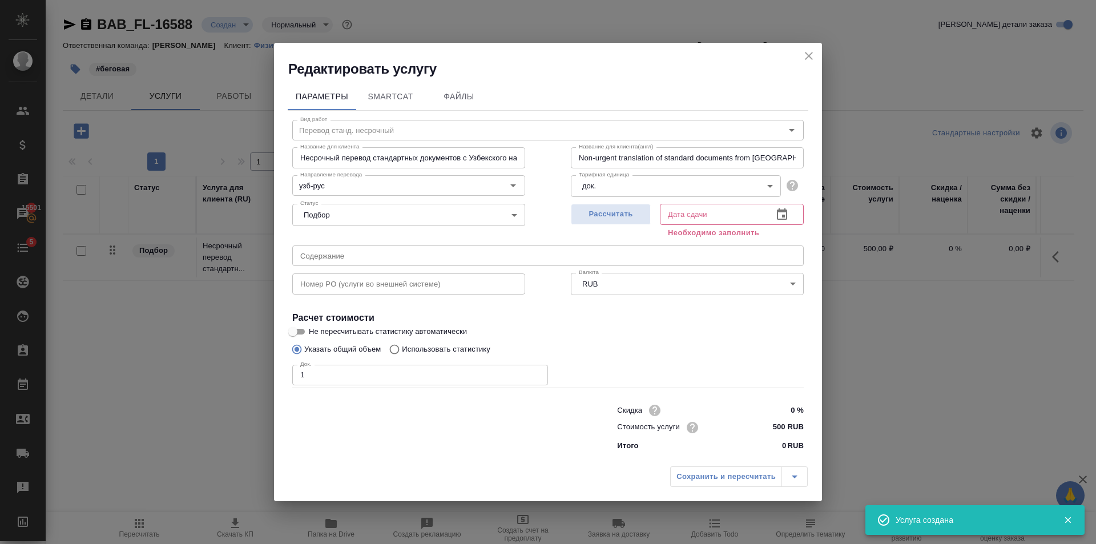
click at [537, 372] on input "1" at bounding box center [420, 375] width 256 height 21
type input "2"
click at [537, 372] on input "2" at bounding box center [420, 375] width 256 height 21
click at [605, 211] on span "Рассчитать" at bounding box center [610, 214] width 67 height 13
type input "29.09.2025 10:01"
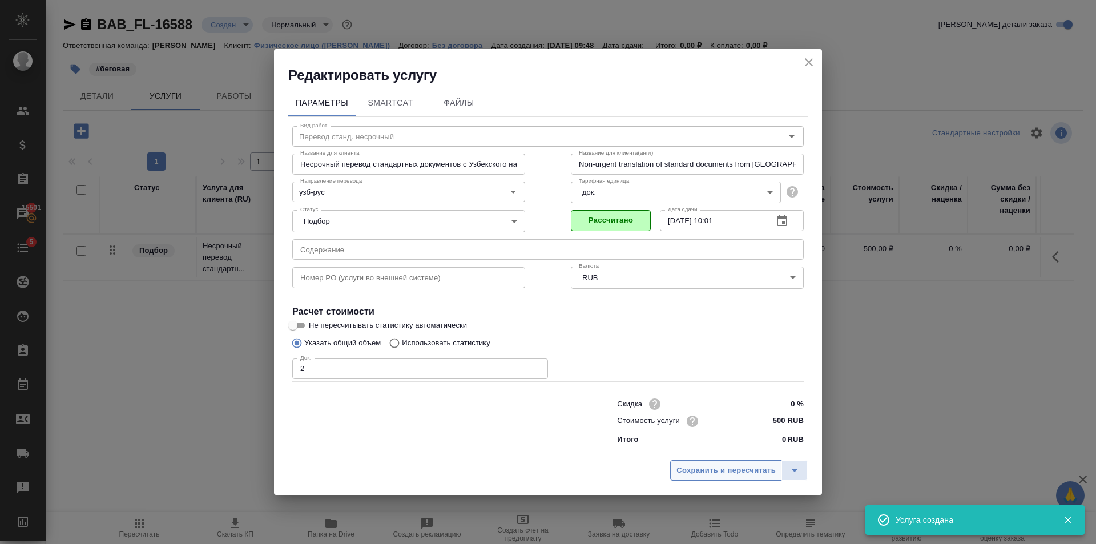
click at [728, 472] on span "Сохранить и пересчитать" at bounding box center [725, 470] width 99 height 13
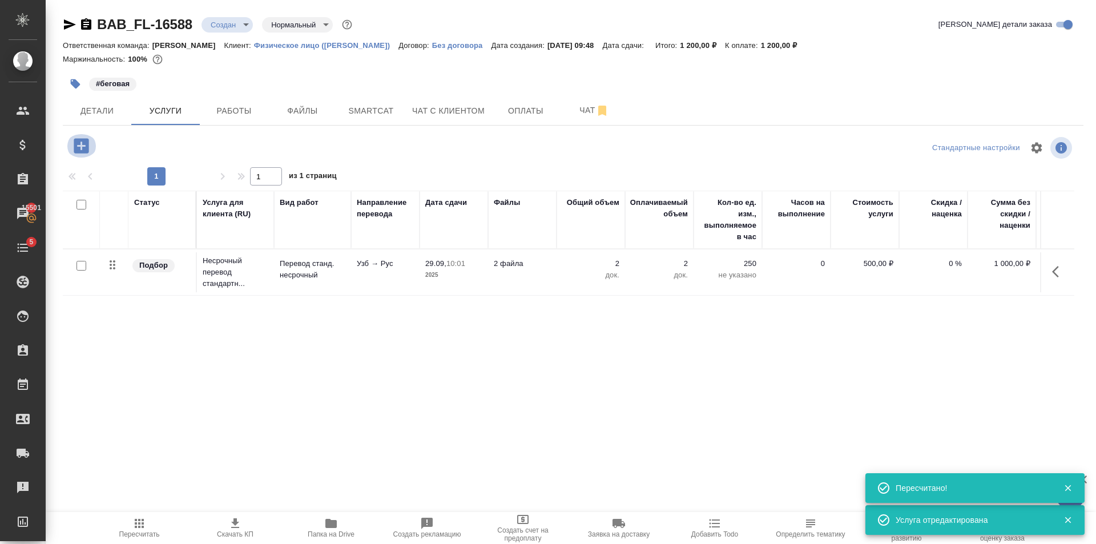
click at [84, 148] on icon "button" at bounding box center [81, 145] width 15 height 15
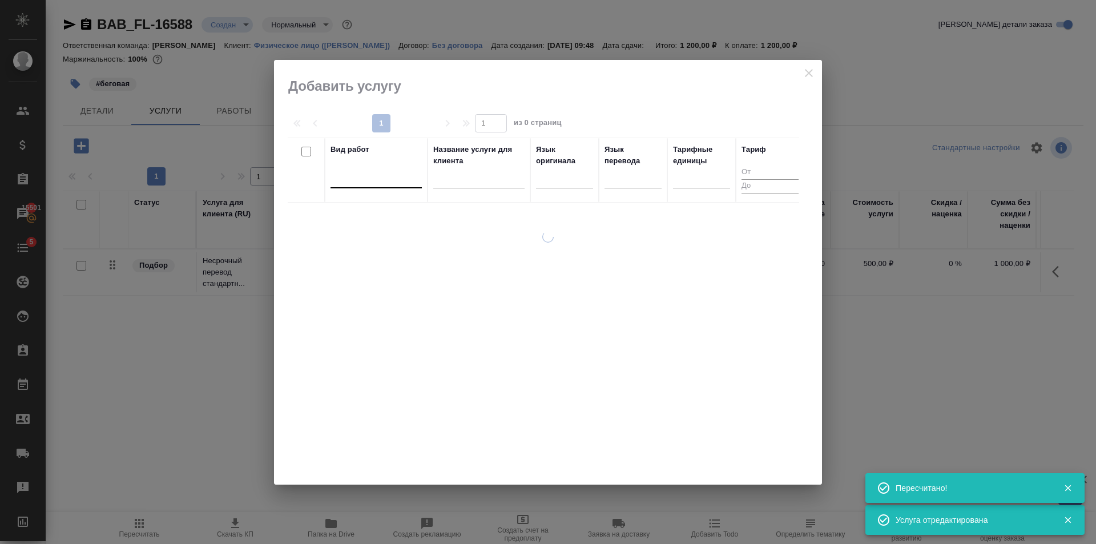
click at [361, 174] on div at bounding box center [375, 176] width 91 height 17
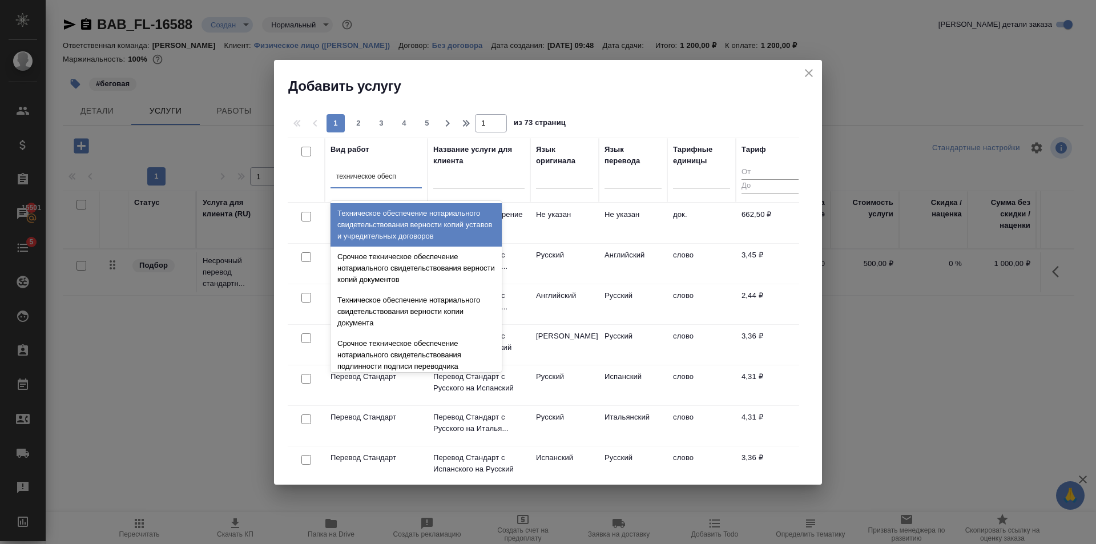
type input "техническое обеспе"
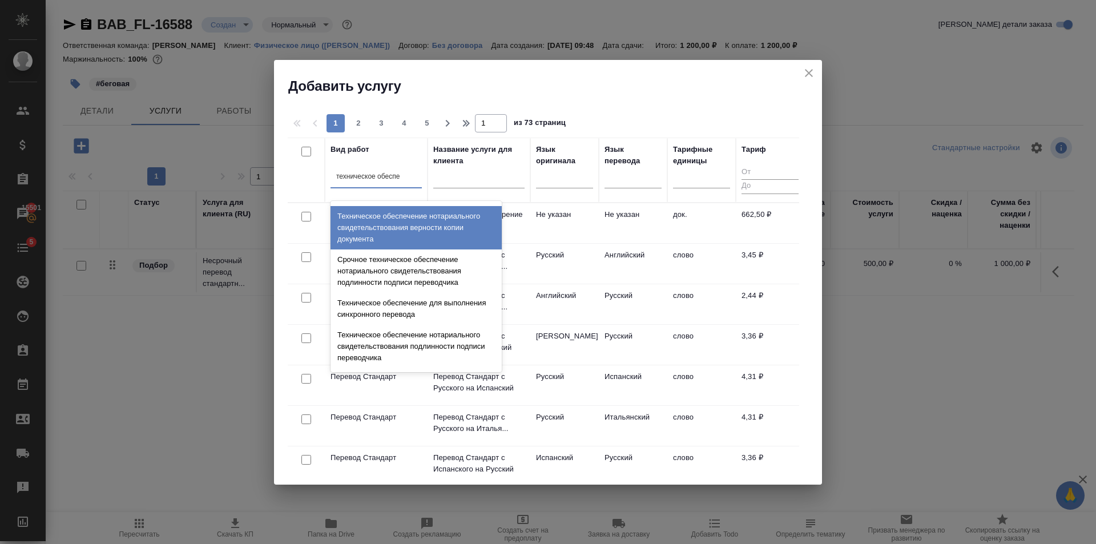
scroll to position [114, 0]
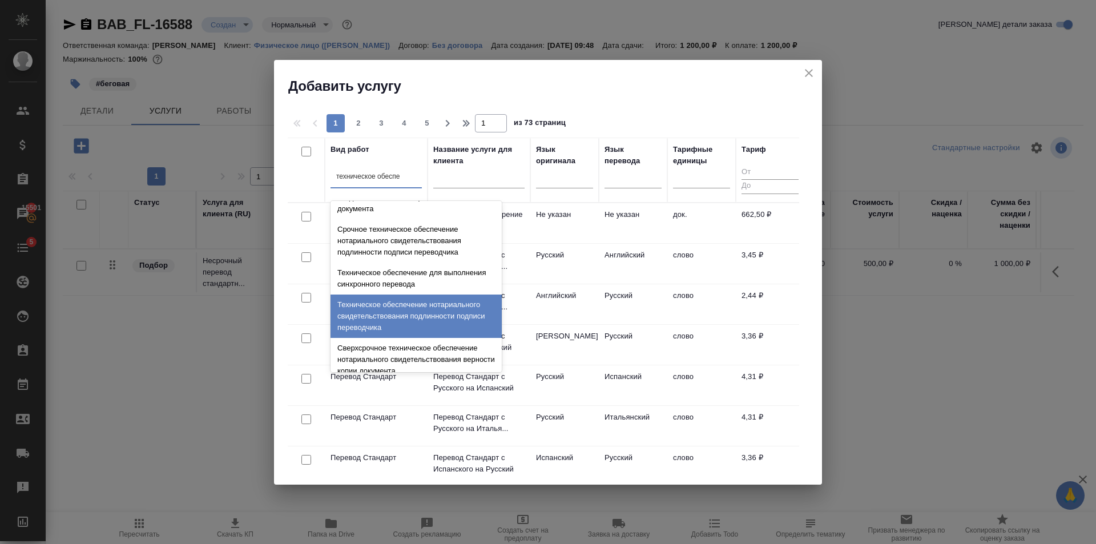
click at [462, 317] on div "Техническое обеспечение нотариального свидетельствования подлинности подписи пе…" at bounding box center [415, 316] width 171 height 43
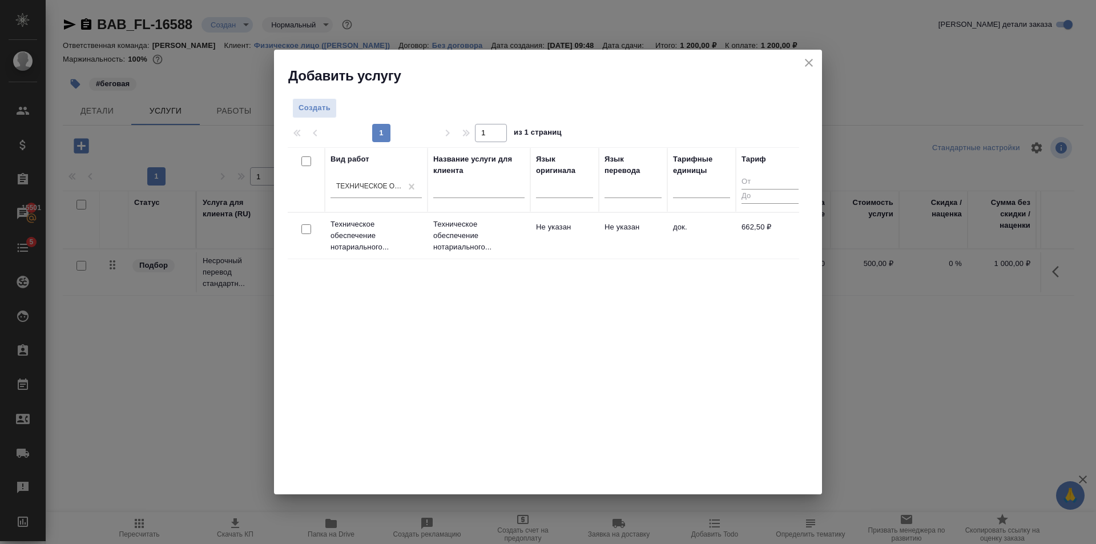
click at [600, 270] on div "Вид работ Техническое обеспечение нотариального свидетельствования подлинности …" at bounding box center [543, 318] width 511 height 342
click at [618, 240] on td "Не указан" at bounding box center [633, 236] width 68 height 40
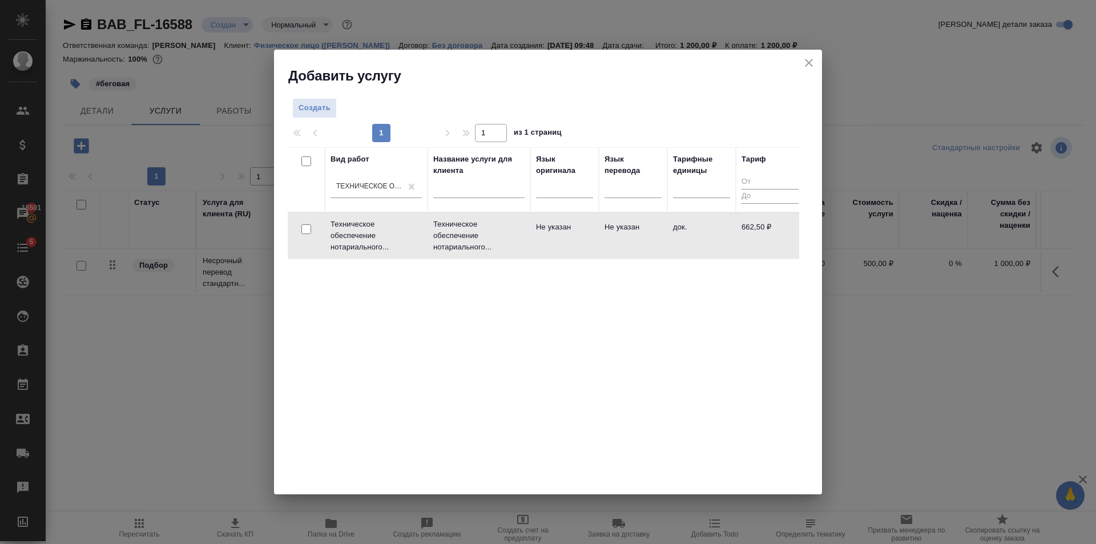
click at [618, 240] on td "Не указан" at bounding box center [633, 236] width 68 height 40
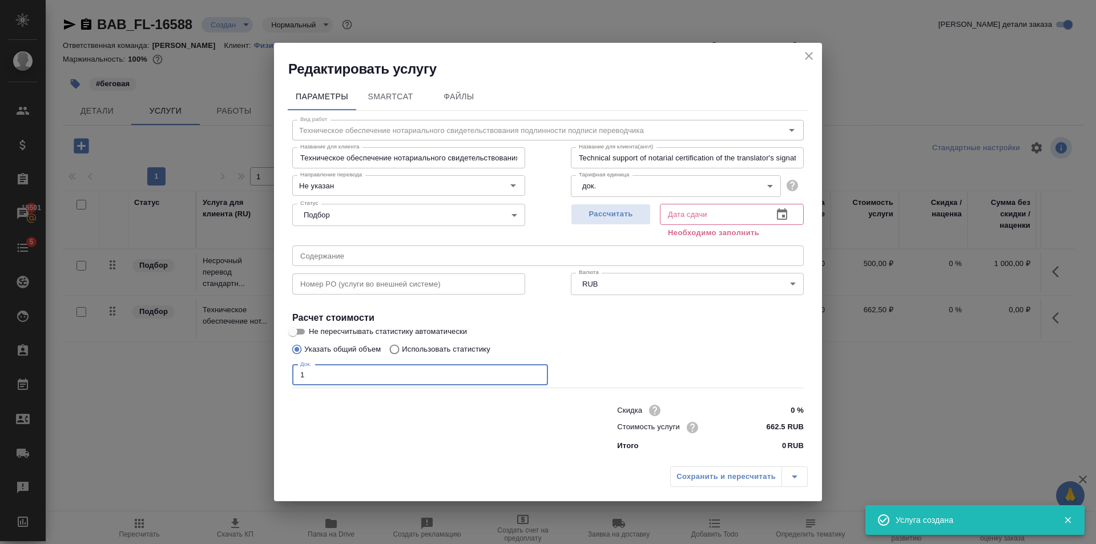
click at [538, 370] on input "1" at bounding box center [420, 375] width 256 height 21
type input "2"
click at [538, 370] on input "2" at bounding box center [420, 375] width 256 height 21
click at [613, 224] on button "Рассчитать" at bounding box center [611, 214] width 80 height 21
type input "29.09.2025 10:24"
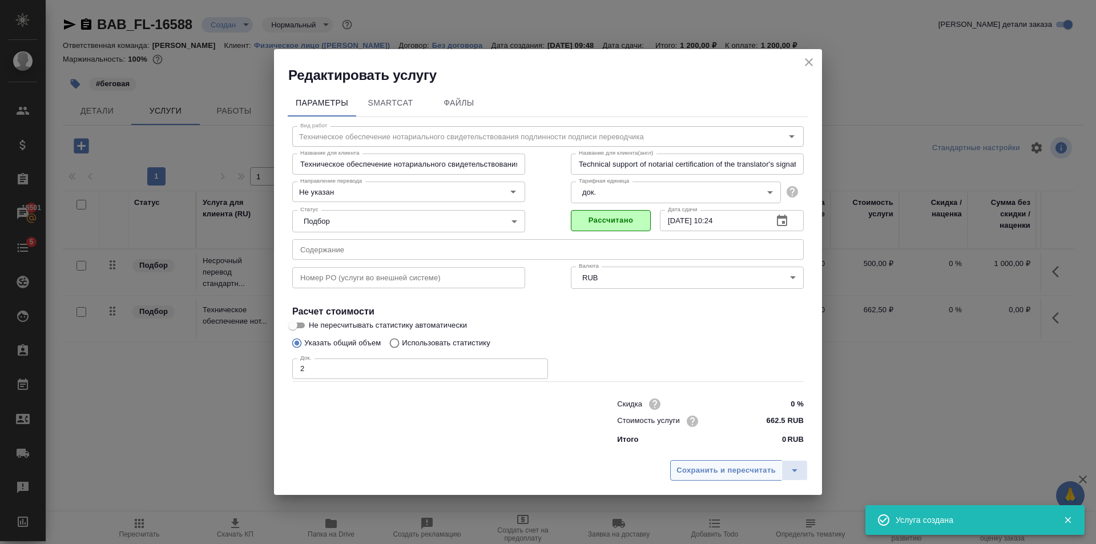
click at [723, 474] on span "Сохранить и пересчитать" at bounding box center [725, 470] width 99 height 13
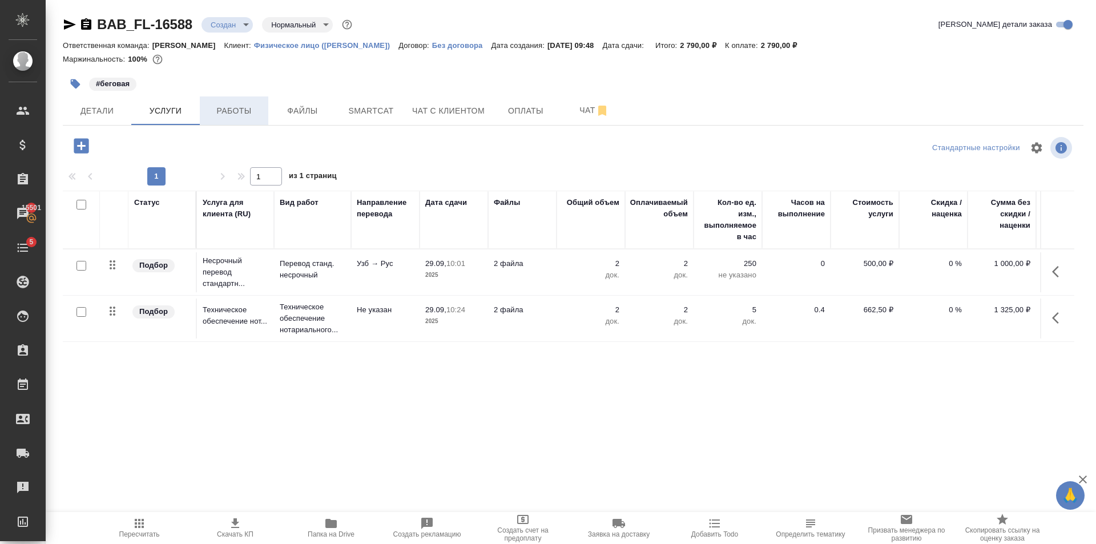
click at [258, 123] on button "Работы" at bounding box center [234, 110] width 68 height 29
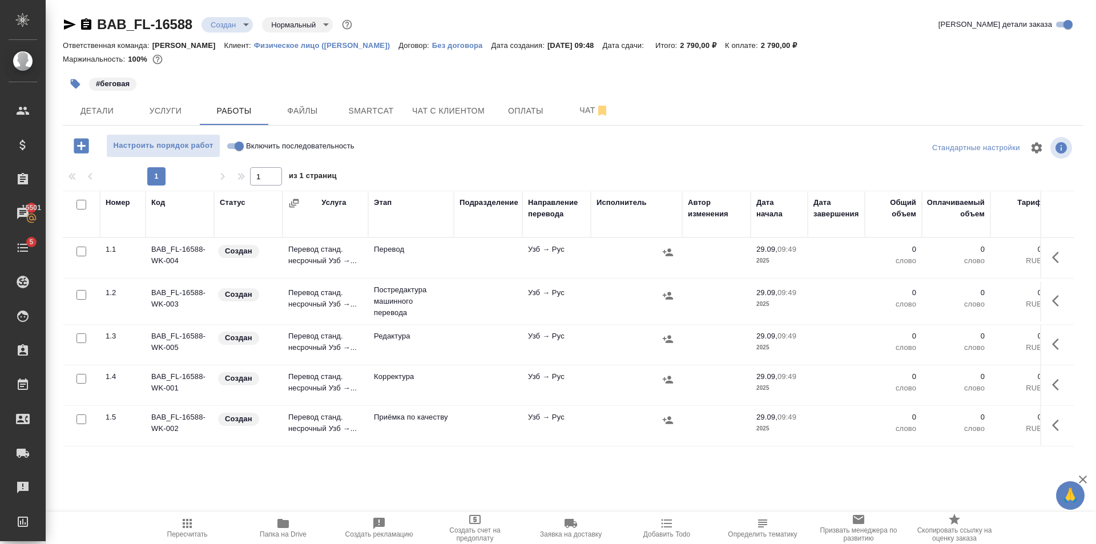
click at [251, 145] on span "Включить последовательность" at bounding box center [300, 145] width 108 height 11
click at [251, 145] on input "Включить последовательность" at bounding box center [239, 146] width 41 height 14
checkbox input "true"
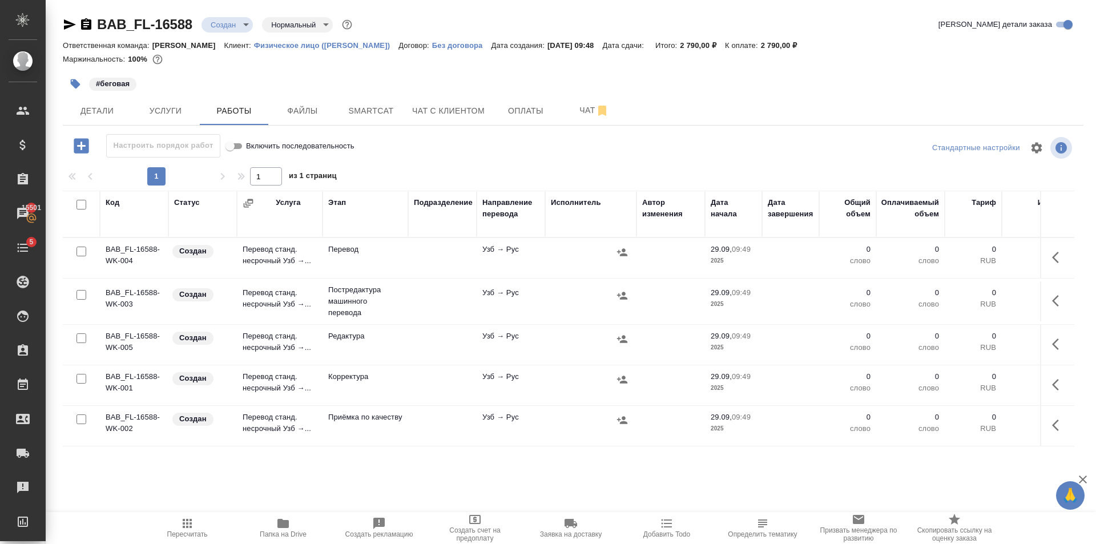
click at [80, 297] on input "checkbox" at bounding box center [81, 295] width 10 height 10
checkbox input "true"
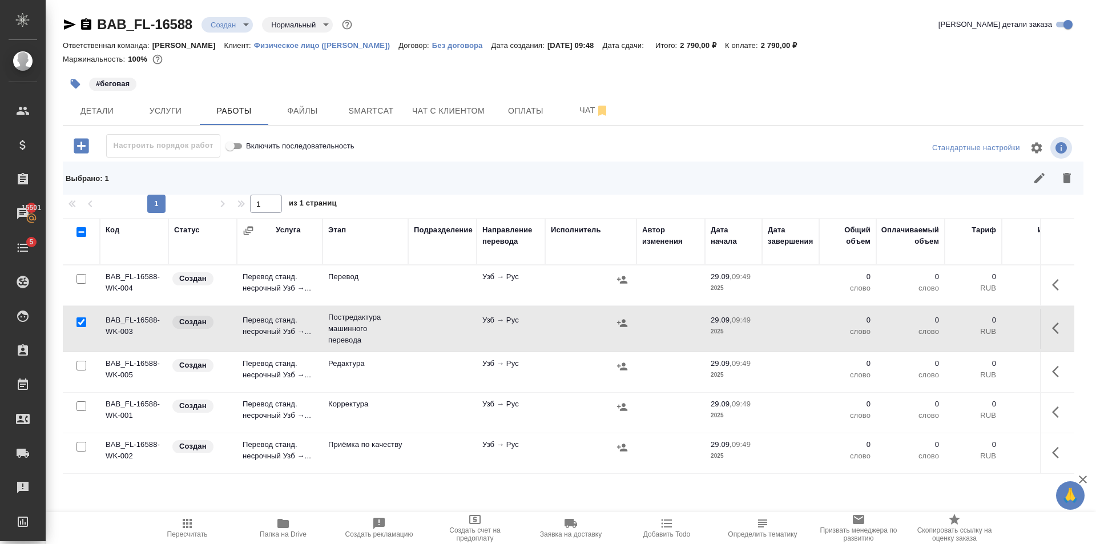
click at [84, 360] on div at bounding box center [81, 366] width 26 height 16
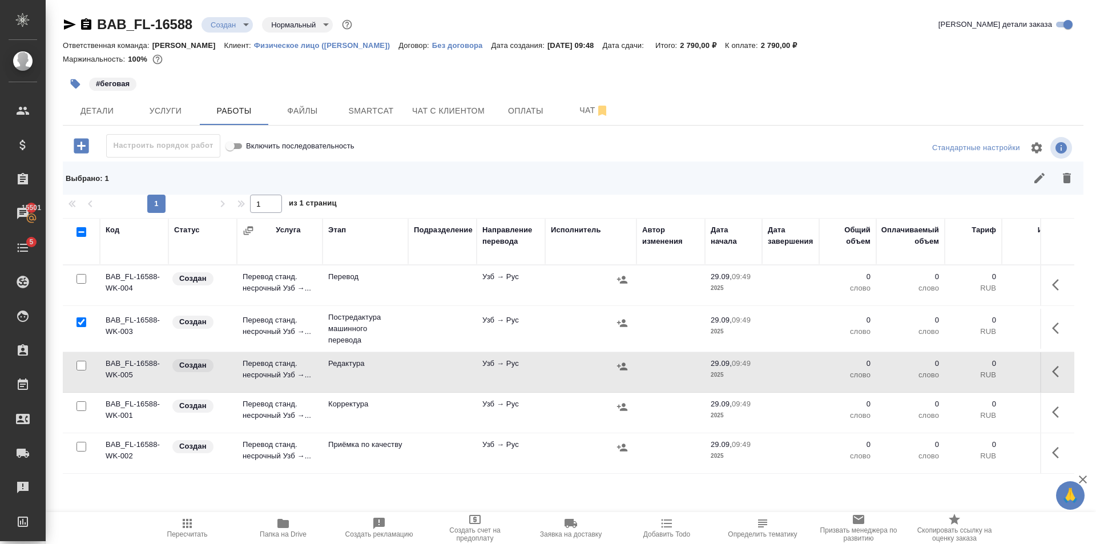
click at [80, 408] on input "checkbox" at bounding box center [81, 406] width 10 height 10
checkbox input "true"
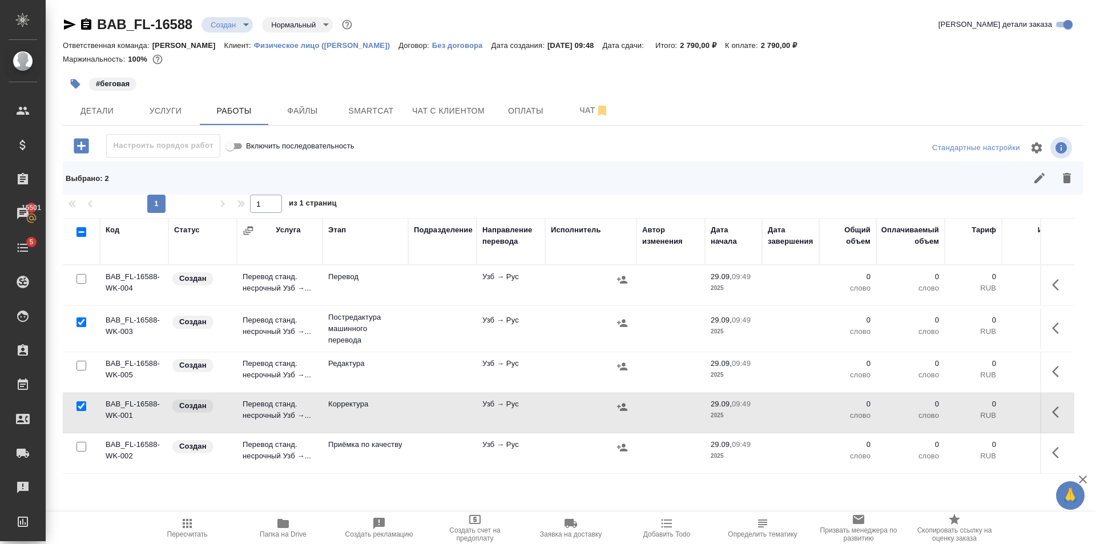
click at [80, 364] on input "checkbox" at bounding box center [81, 366] width 10 height 10
checkbox input "true"
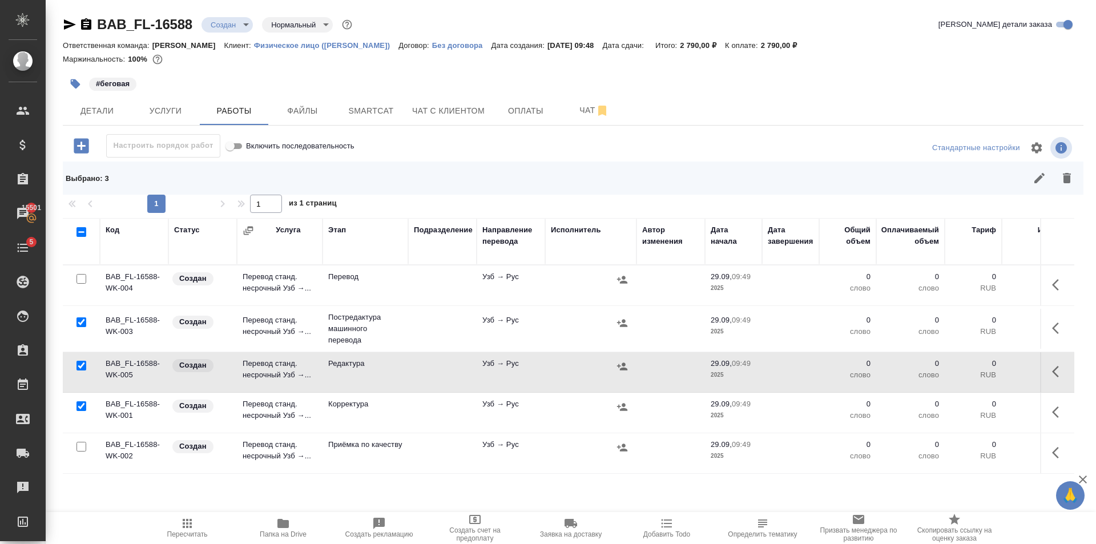
click at [82, 443] on input "checkbox" at bounding box center [81, 447] width 10 height 10
checkbox input "true"
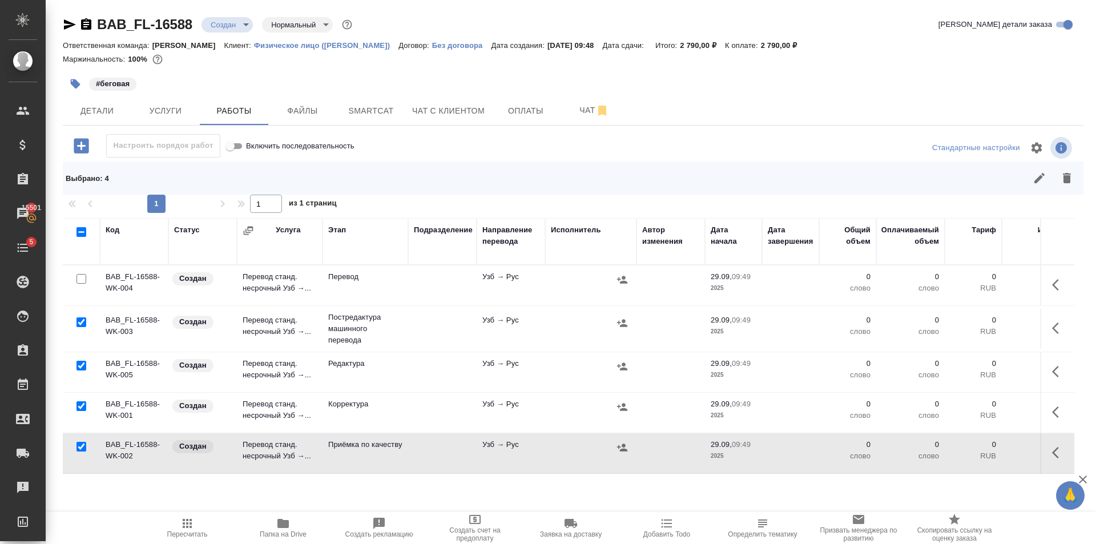
click at [1079, 178] on button "button" at bounding box center [1066, 177] width 27 height 27
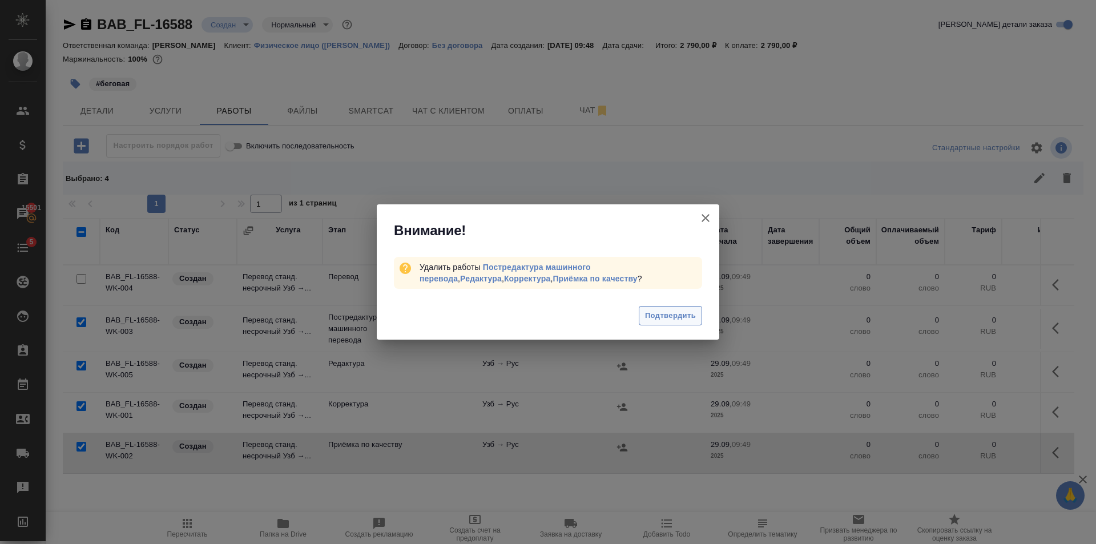
click at [679, 316] on span "Подтвердить" at bounding box center [670, 315] width 51 height 13
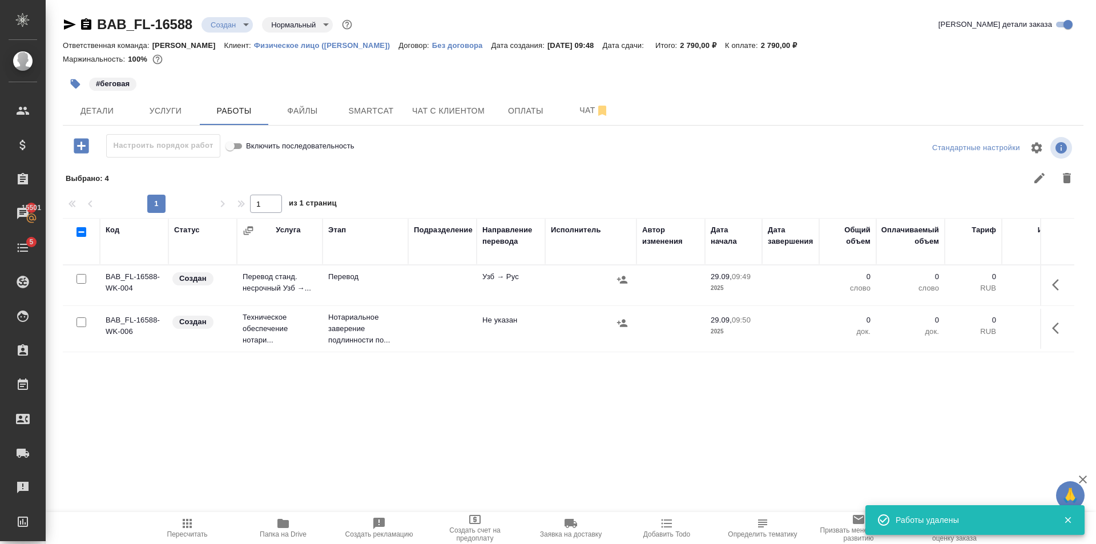
click at [86, 114] on span "Детали" at bounding box center [97, 111] width 55 height 14
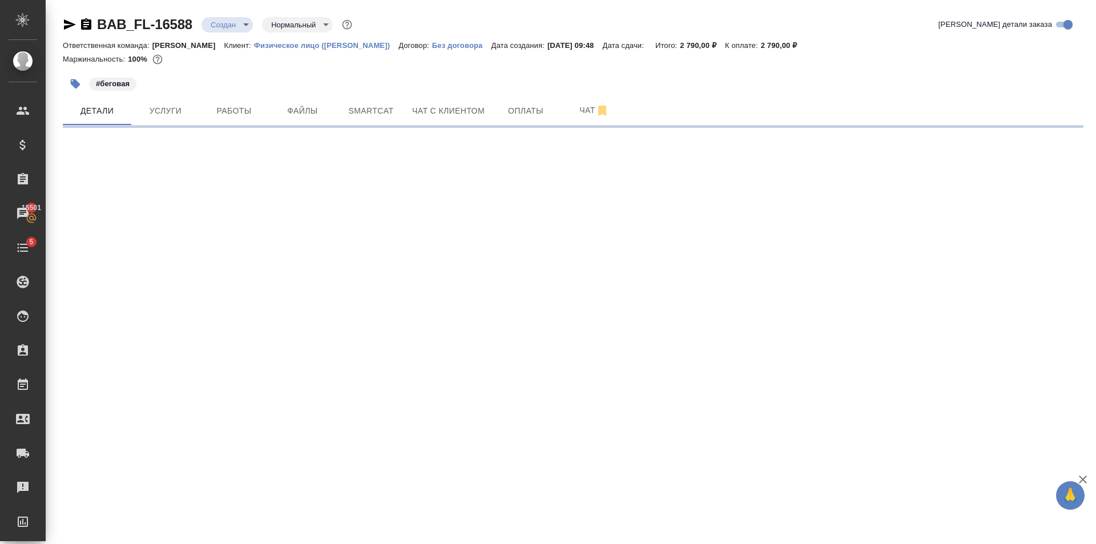
click at [71, 87] on icon "button" at bounding box center [75, 83] width 11 height 11
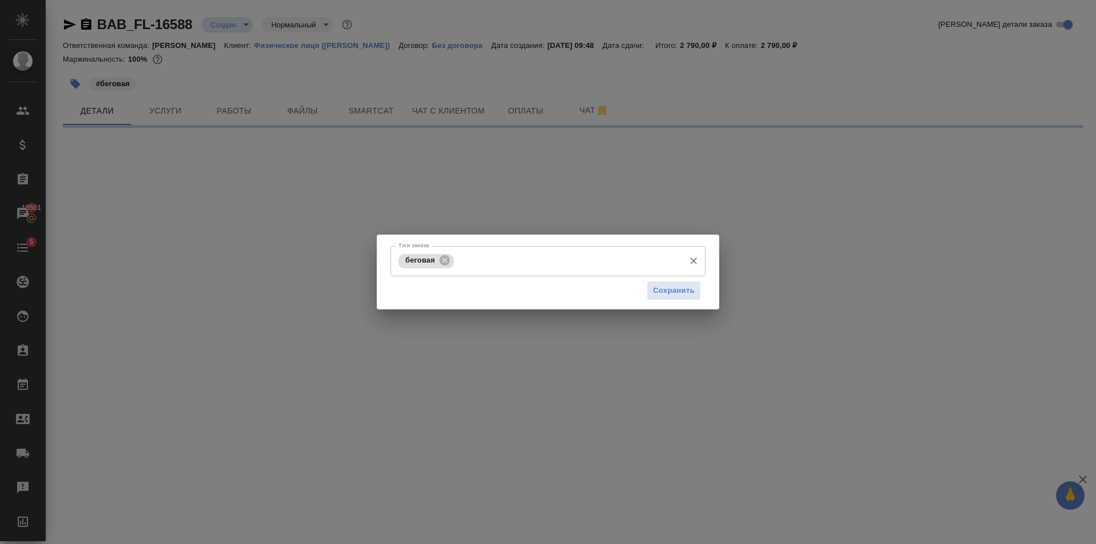
click at [566, 276] on div "беговая Тэги заказа" at bounding box center [547, 261] width 315 height 30
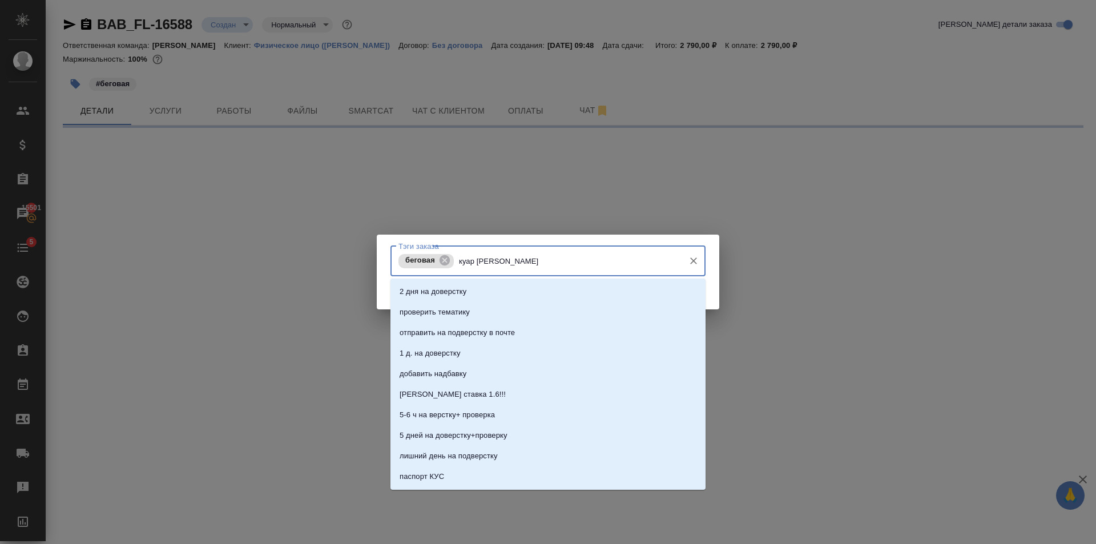
type input "куар ко"
select select "RU"
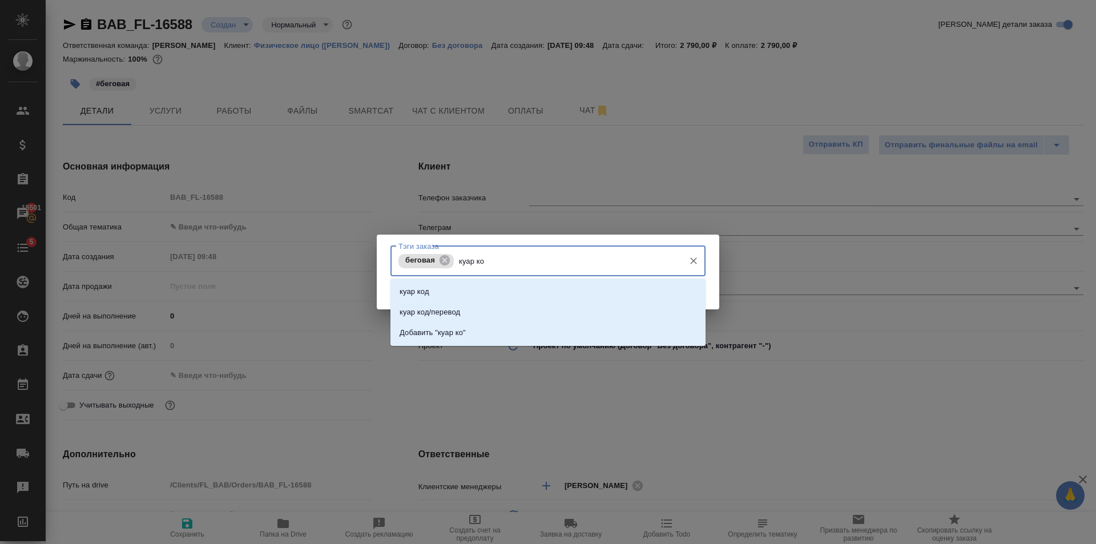
type input "куар код"
type textarea "x"
click at [571, 289] on li "куар код" at bounding box center [547, 291] width 315 height 21
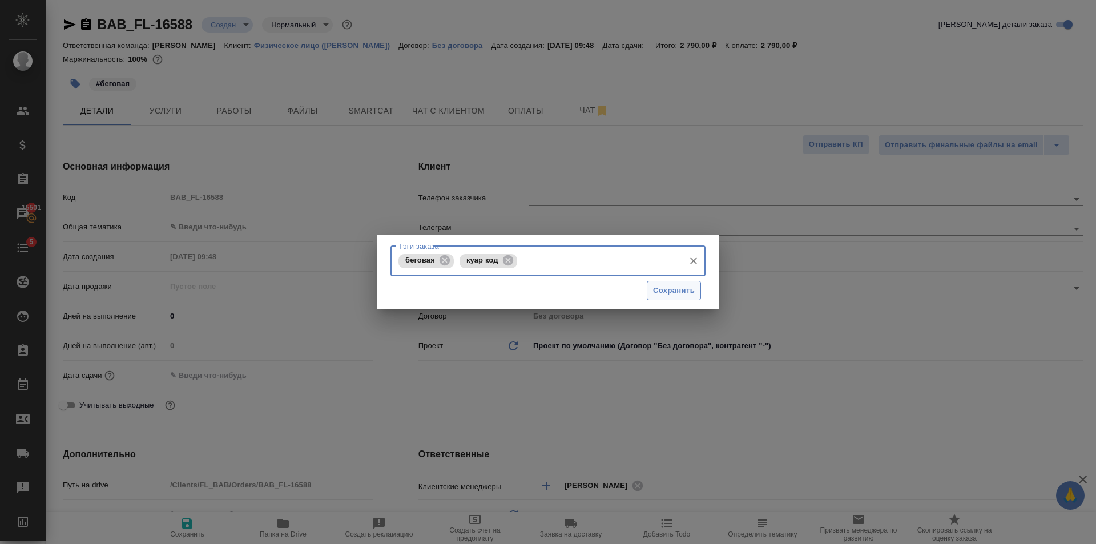
click at [670, 300] on button "Сохранить" at bounding box center [674, 291] width 54 height 20
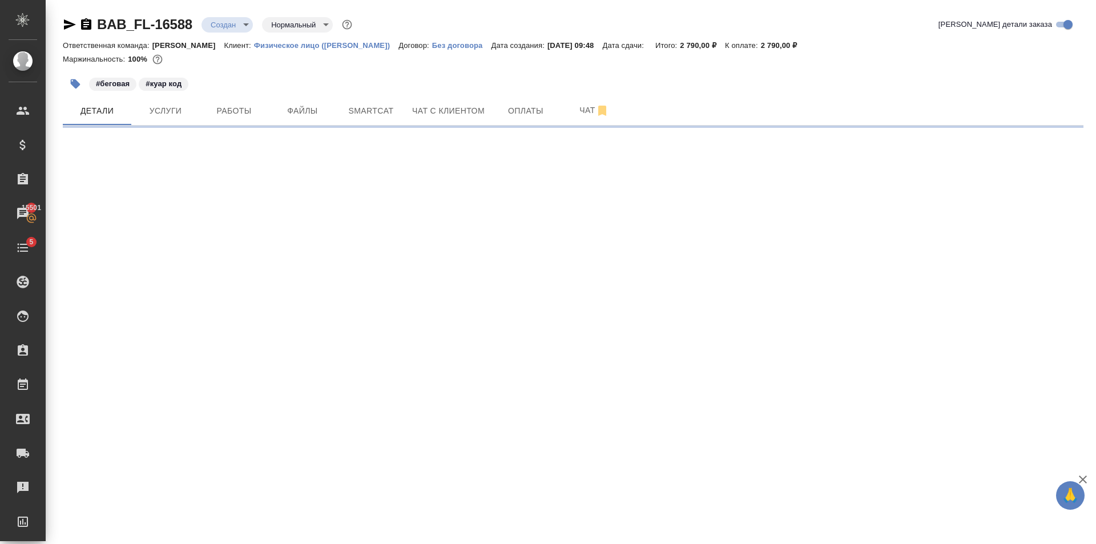
select select "RU"
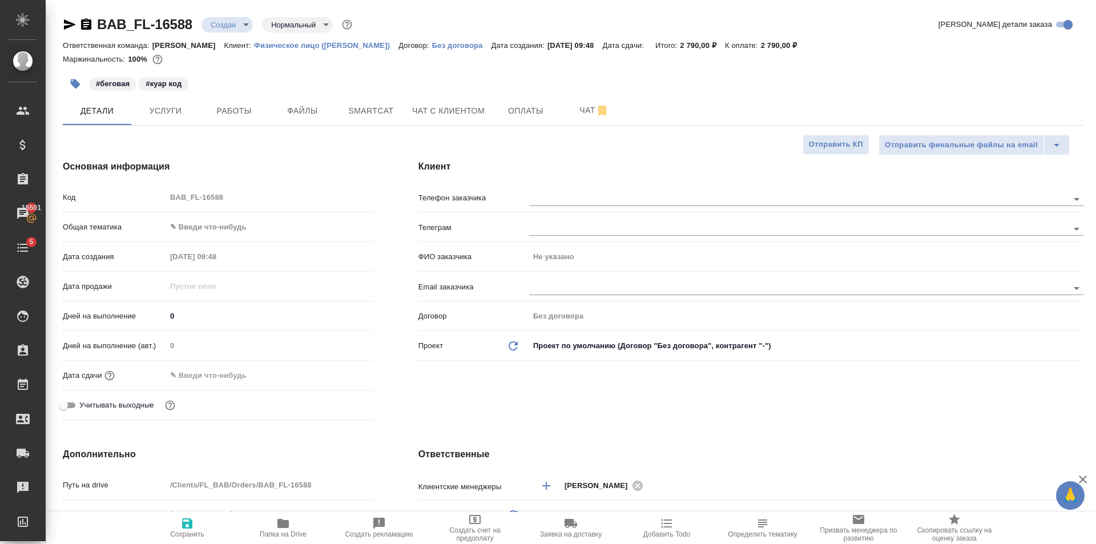
type textarea "x"
click at [285, 234] on body "🙏 .cls-1 fill:#fff; AWATERA Golubev Dmitry Клиенты Спецификации Заказы 15501 Ча…" at bounding box center [548, 272] width 1096 height 544
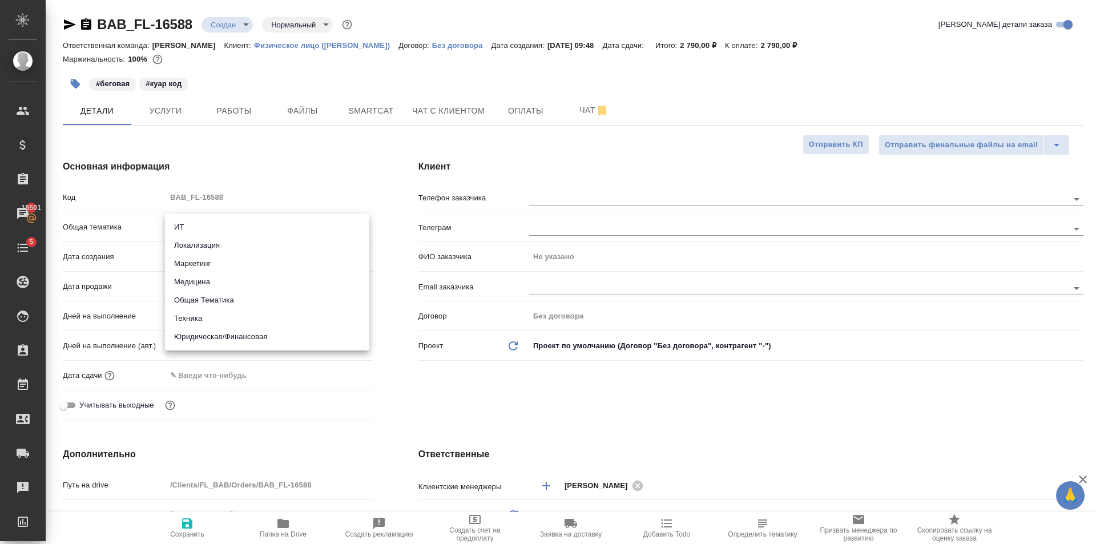
click at [220, 335] on li "Юридическая/Финансовая" at bounding box center [267, 337] width 204 height 18
type input "yr-fn"
type textarea "x"
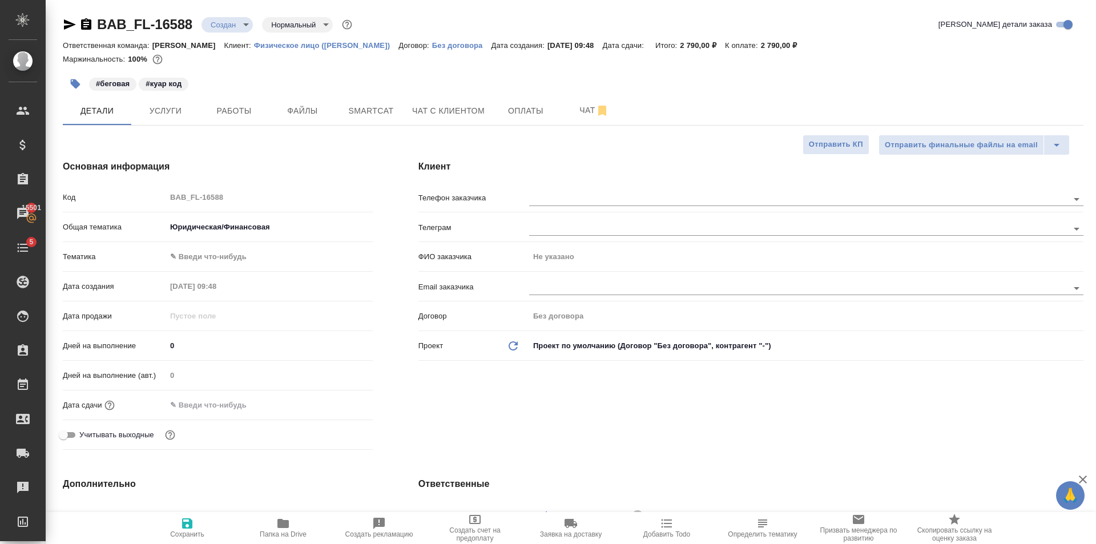
click at [207, 268] on div "Тематика ✎ Введи что-нибудь" at bounding box center [218, 262] width 310 height 30
click at [207, 265] on body "🙏 .cls-1 fill:#fff; AWATERA Golubev Dmitry Клиенты Спецификации Заказы 15501 Ча…" at bounding box center [548, 272] width 1096 height 544
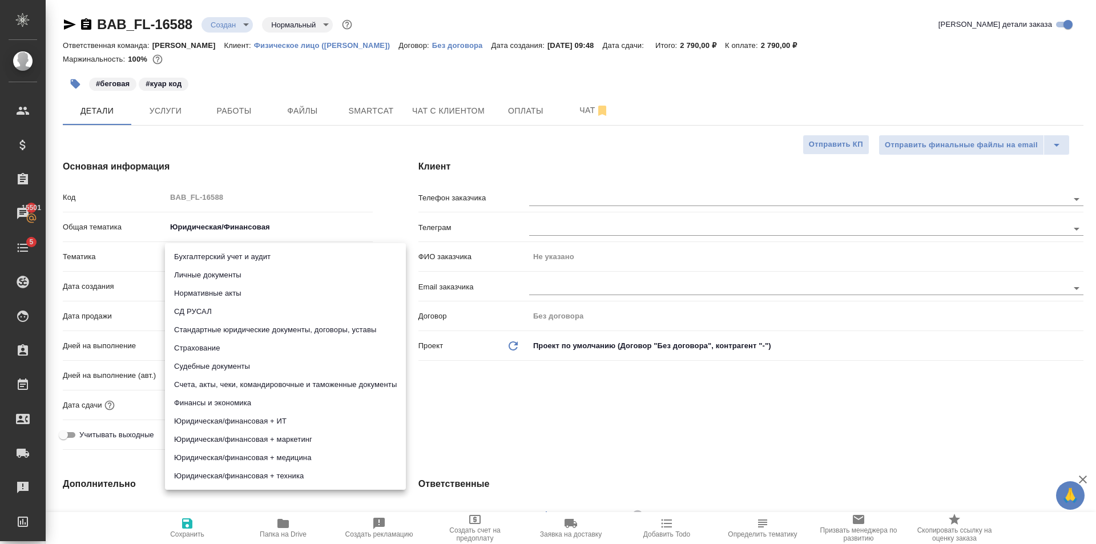
click at [209, 280] on li "Личные документы" at bounding box center [285, 275] width 241 height 18
type textarea "x"
type input "5a8b8b956a9677013d343cfe"
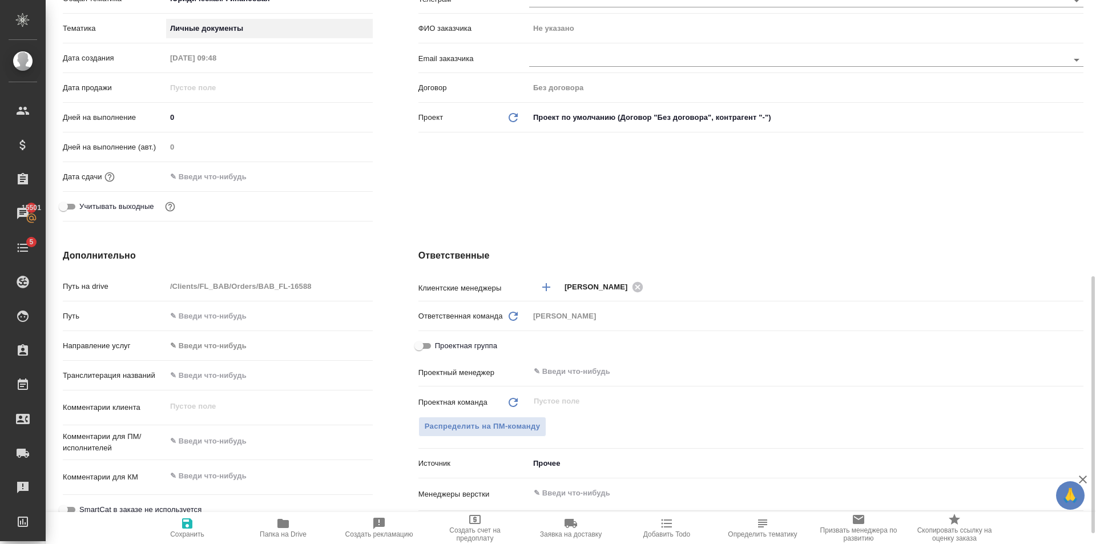
scroll to position [457, 0]
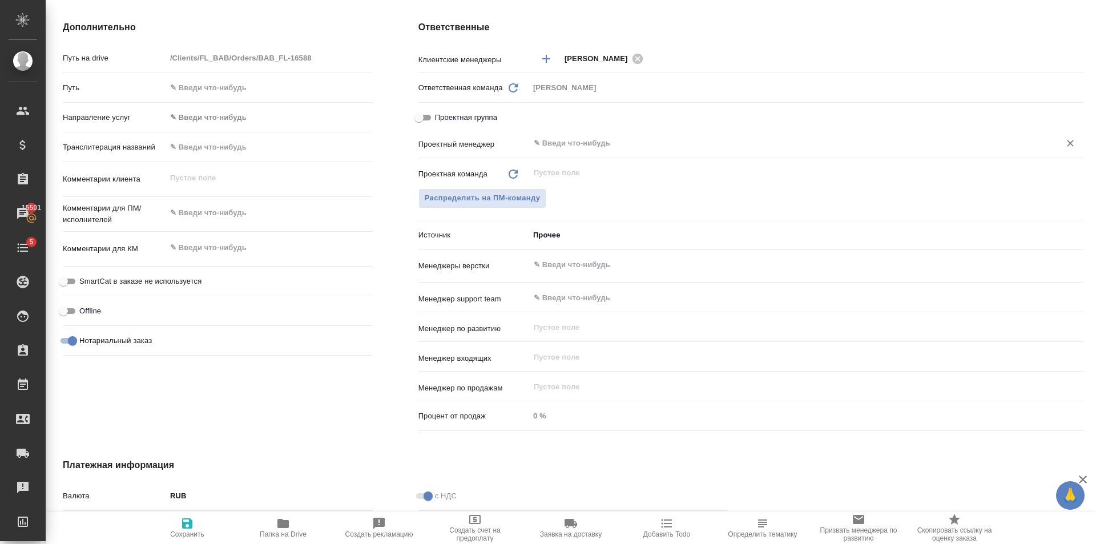
click at [580, 146] on input "text" at bounding box center [787, 143] width 509 height 14
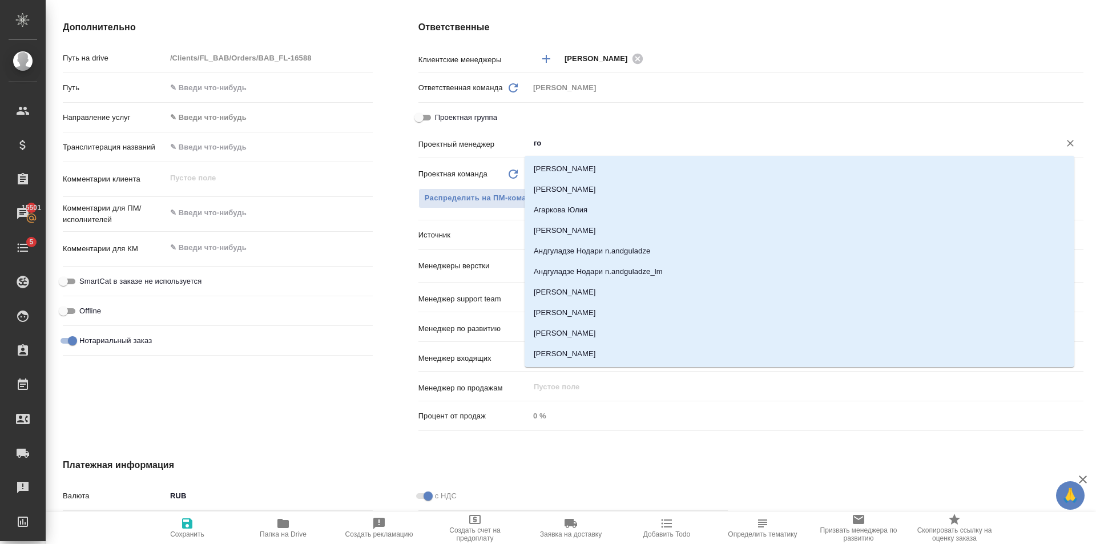
type input "гол"
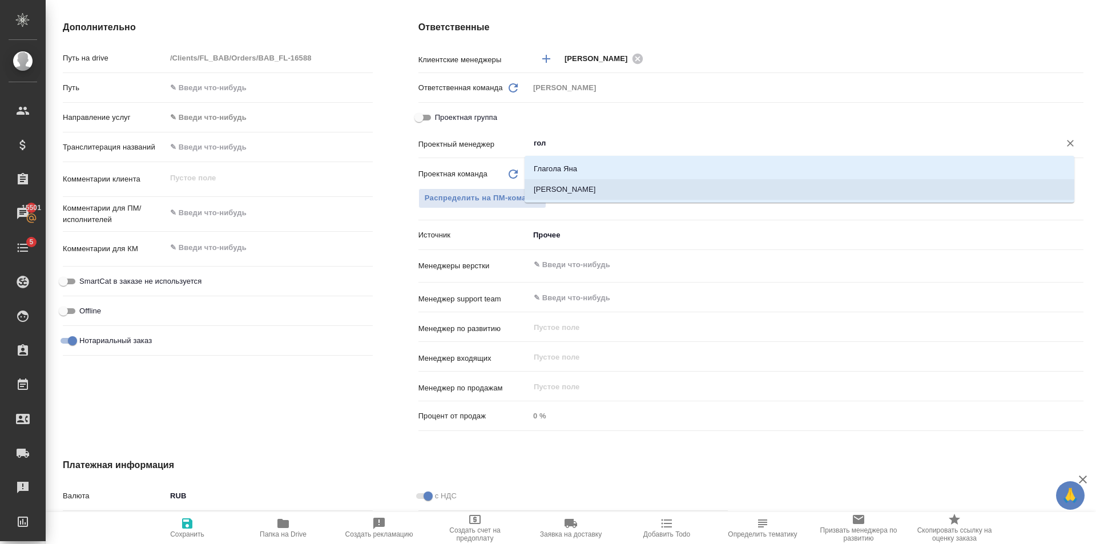
click at [596, 187] on li "Голубев Дмитрий" at bounding box center [800, 189] width 550 height 21
type textarea "x"
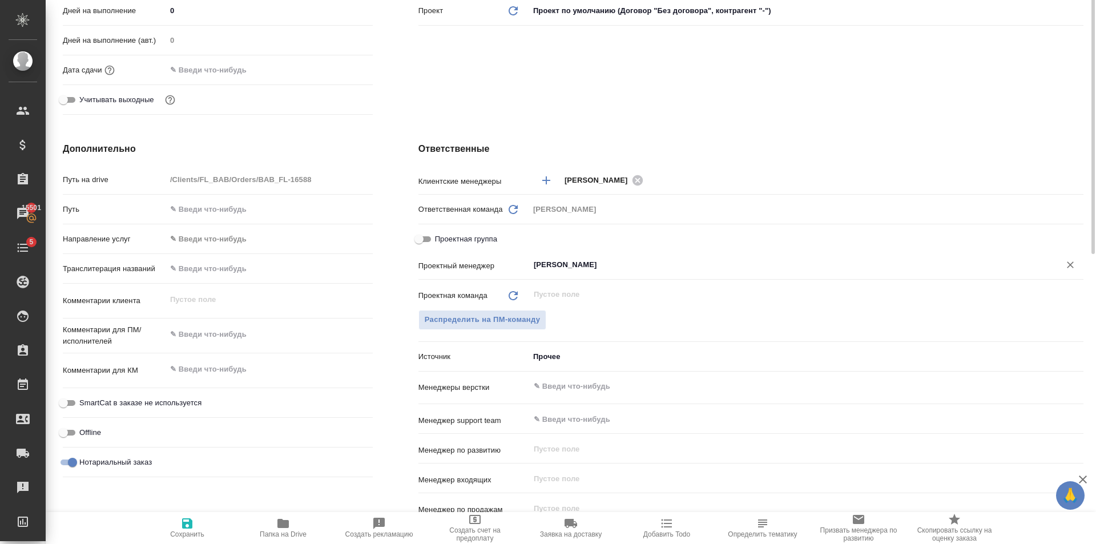
scroll to position [0, 0]
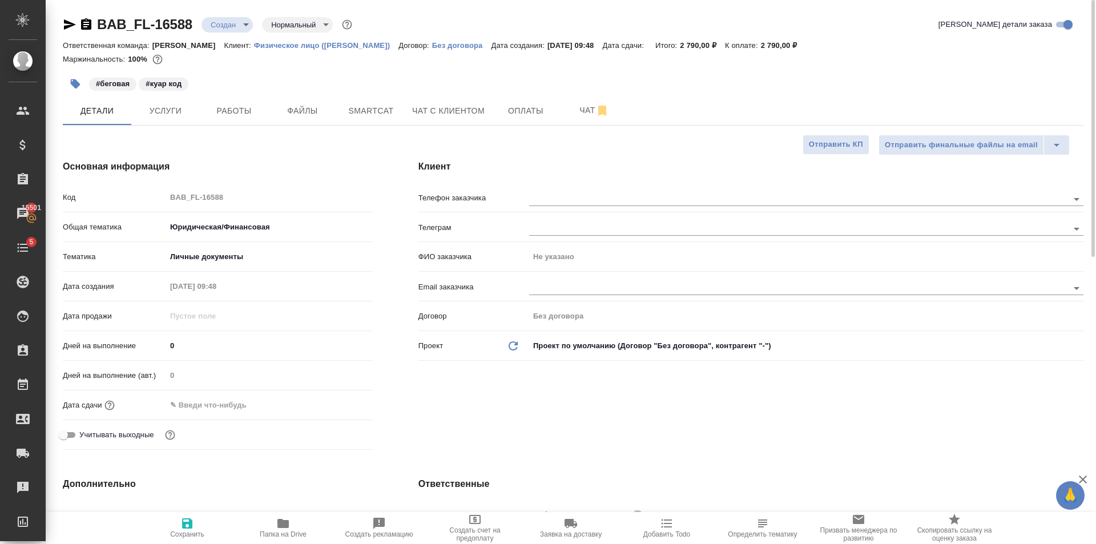
type input "Голубев Дмитрий"
click at [190, 522] on icon "button" at bounding box center [187, 523] width 10 height 10
type textarea "x"
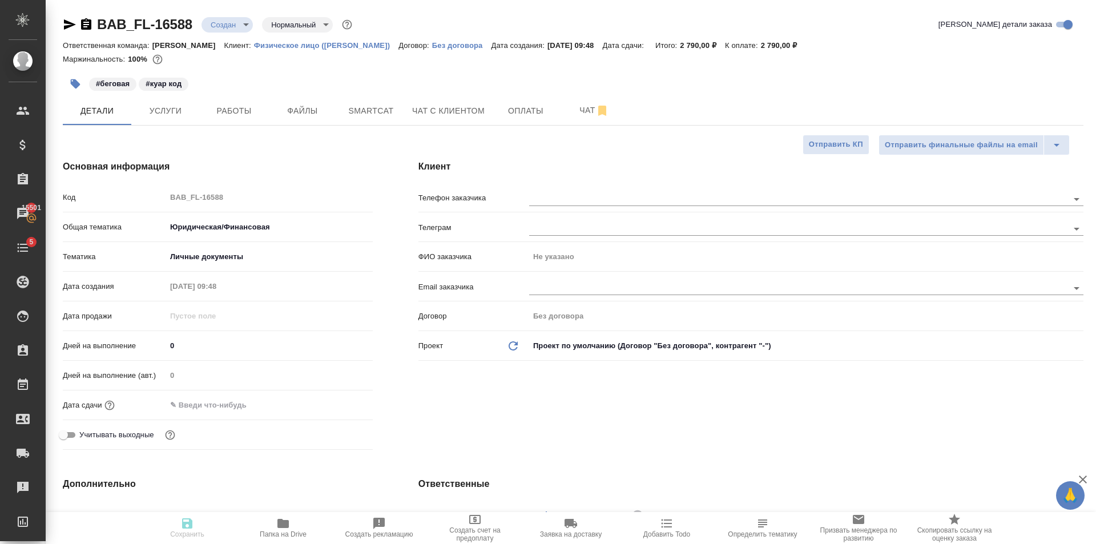
type textarea "x"
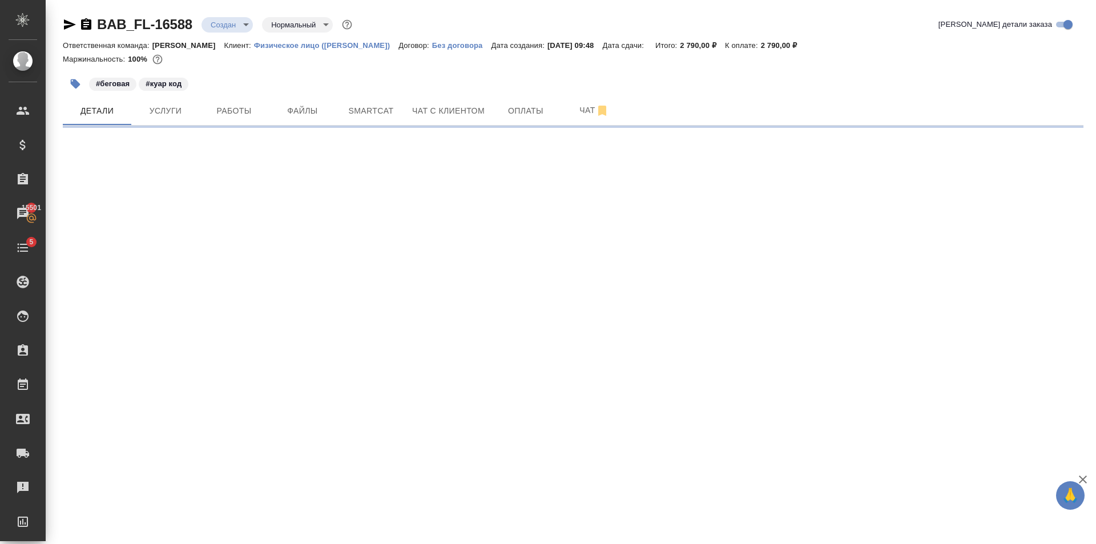
select select "RU"
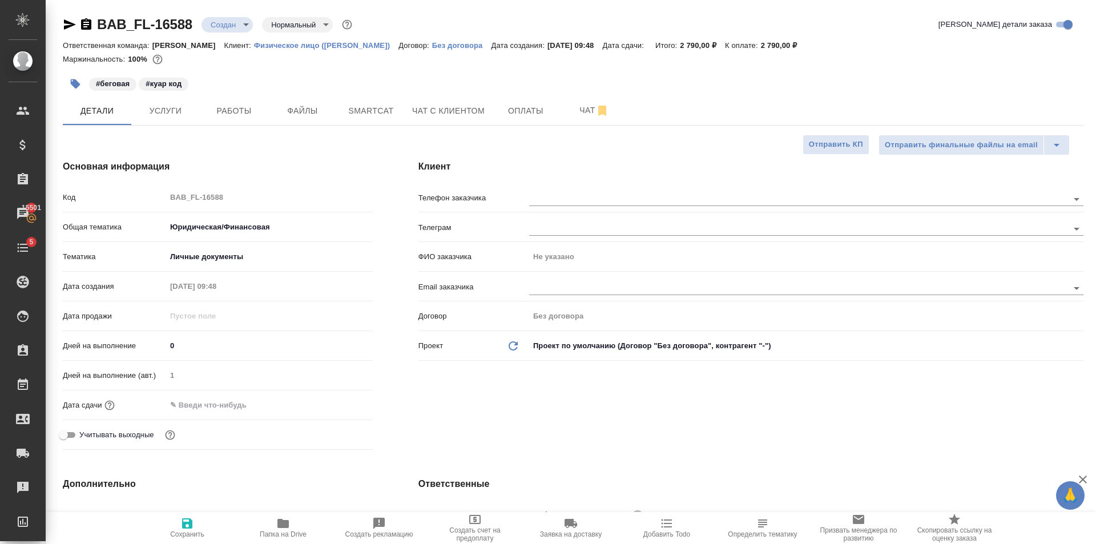
type textarea "x"
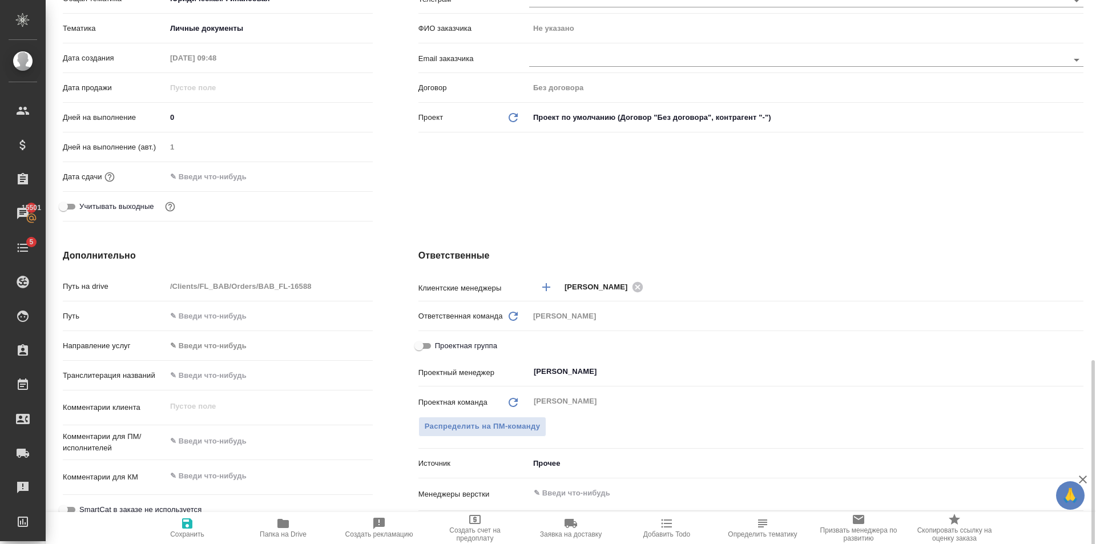
scroll to position [400, 0]
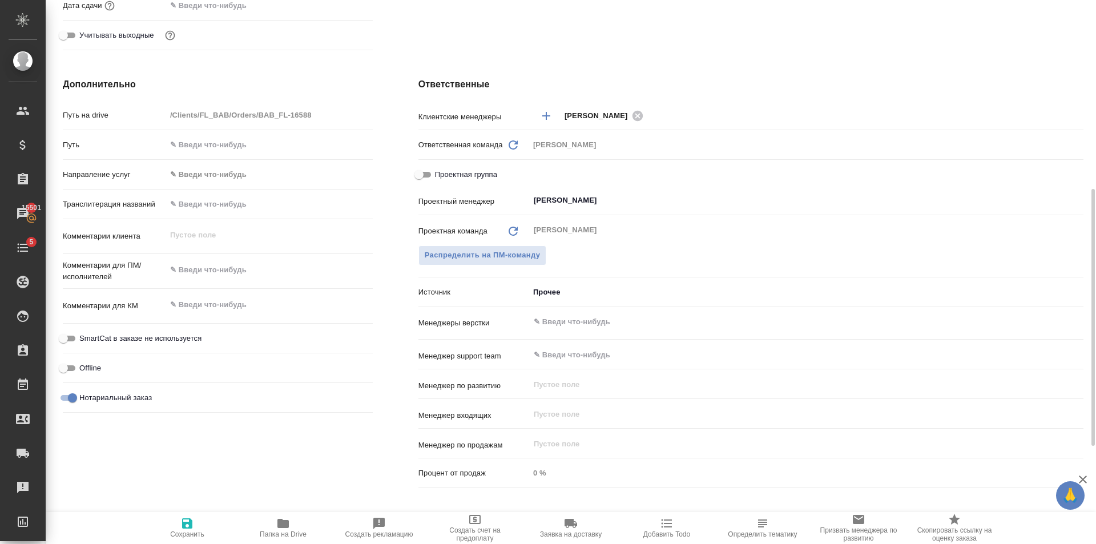
type textarea "x"
click at [228, 309] on textarea at bounding box center [269, 304] width 207 height 19
type textarea "+"
type textarea "x"
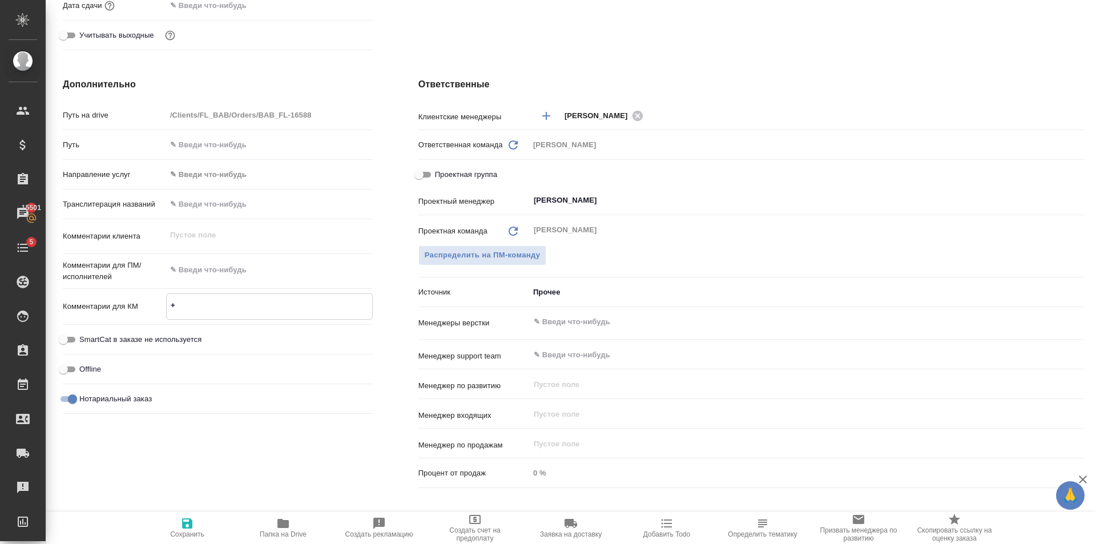
type textarea "x"
type textarea "+7"
type textarea "x"
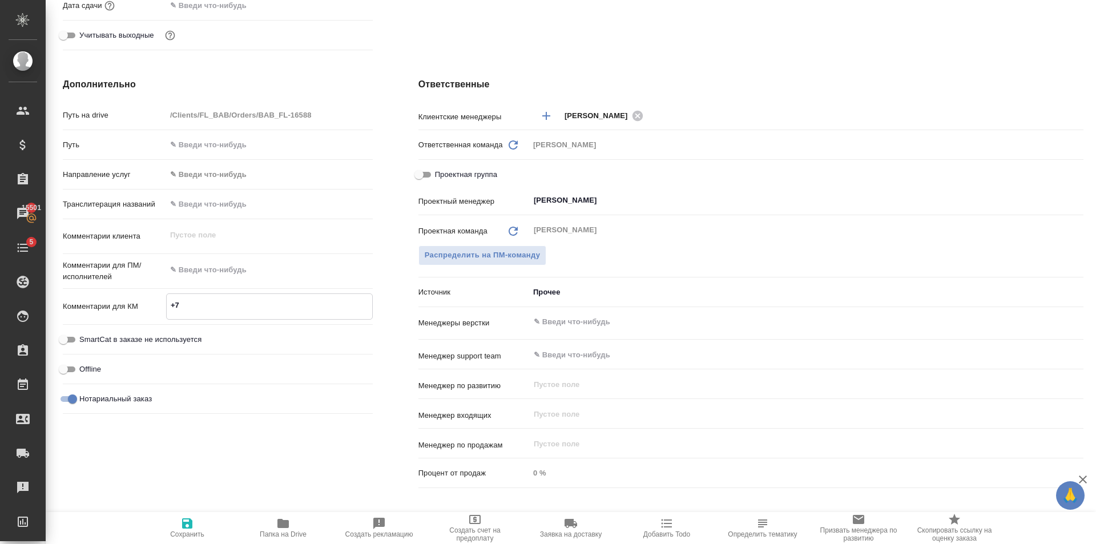
type textarea "+79"
type textarea "x"
type textarea "+799"
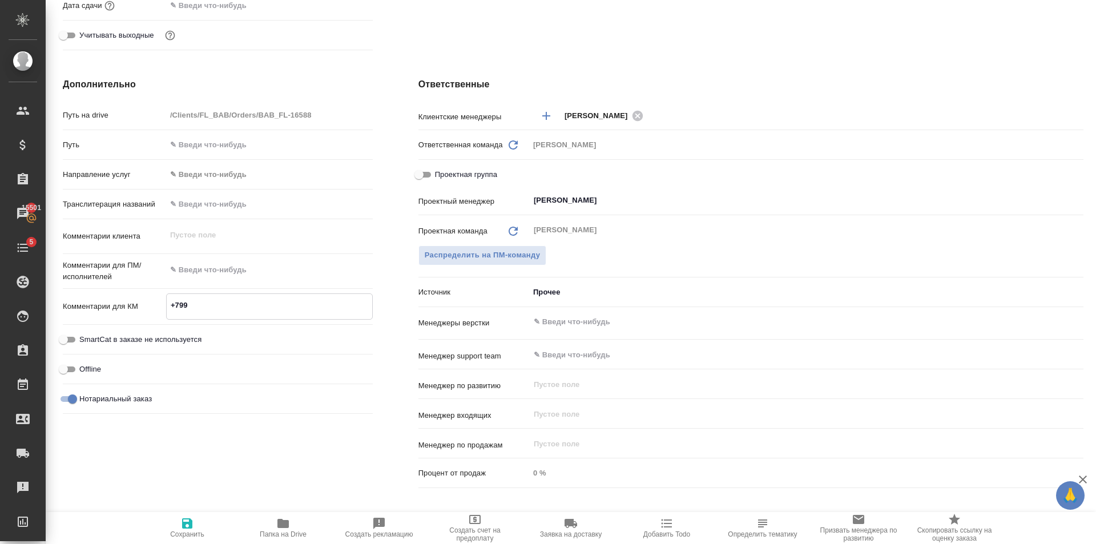
type textarea "x"
type textarea "+7999"
type textarea "x"
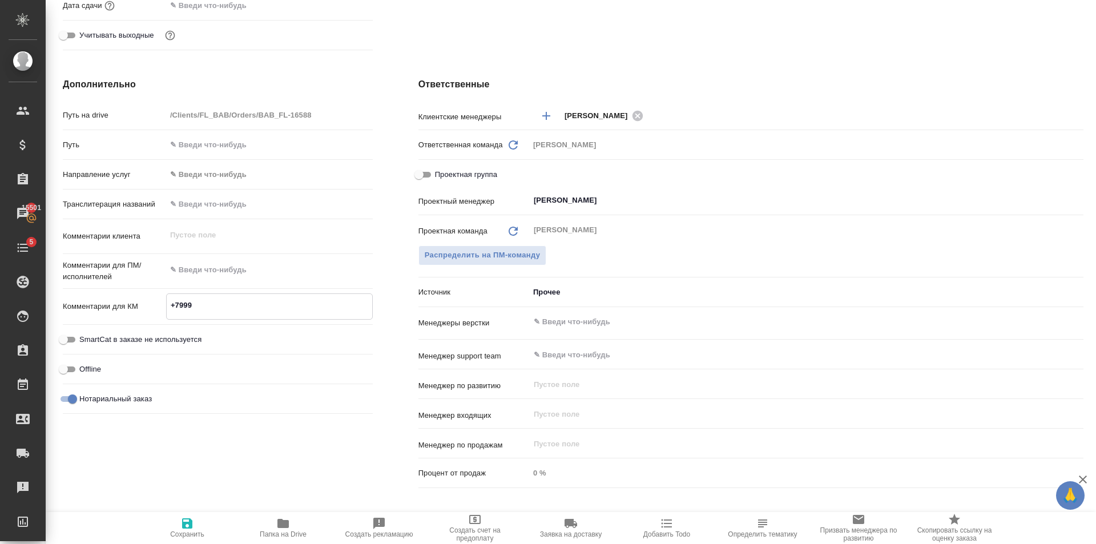
type textarea "x"
type textarea "+79995"
type textarea "x"
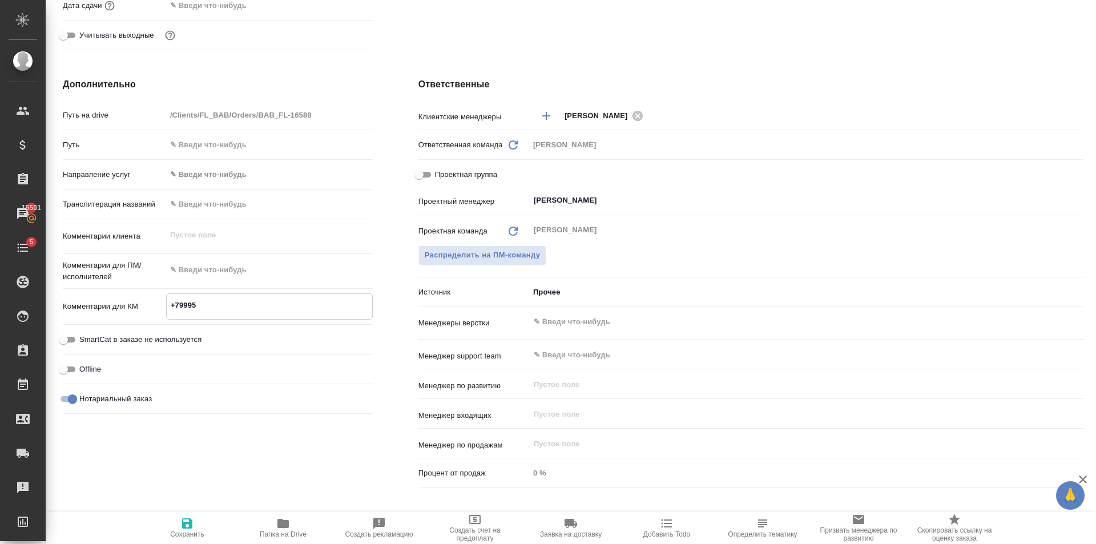
type textarea "x"
type textarea "+799954"
type textarea "x"
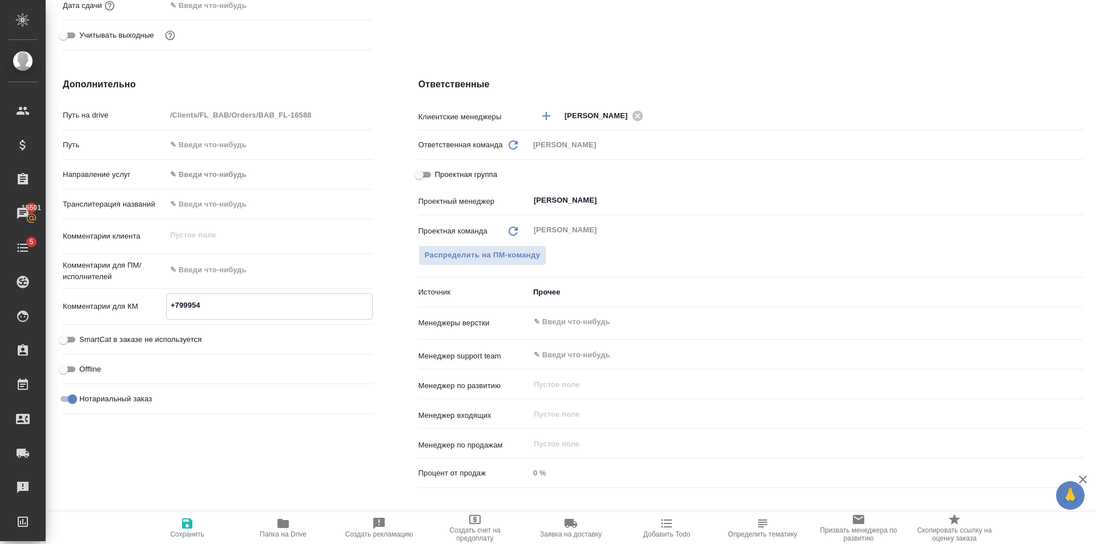
type textarea "+7999544"
type textarea "x"
type textarea "+79995449"
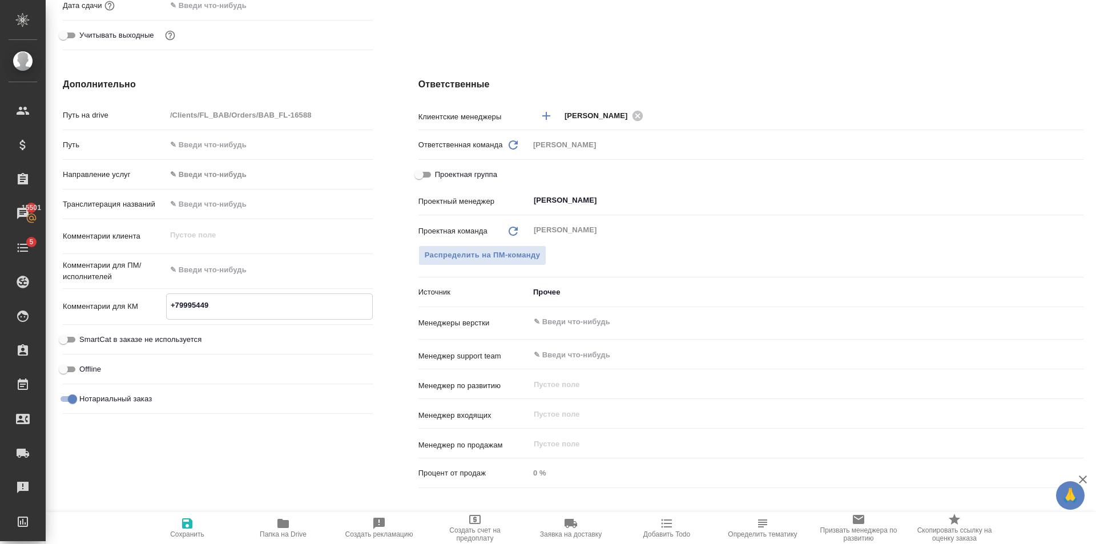
type textarea "x"
type textarea "+799954493"
type textarea "x"
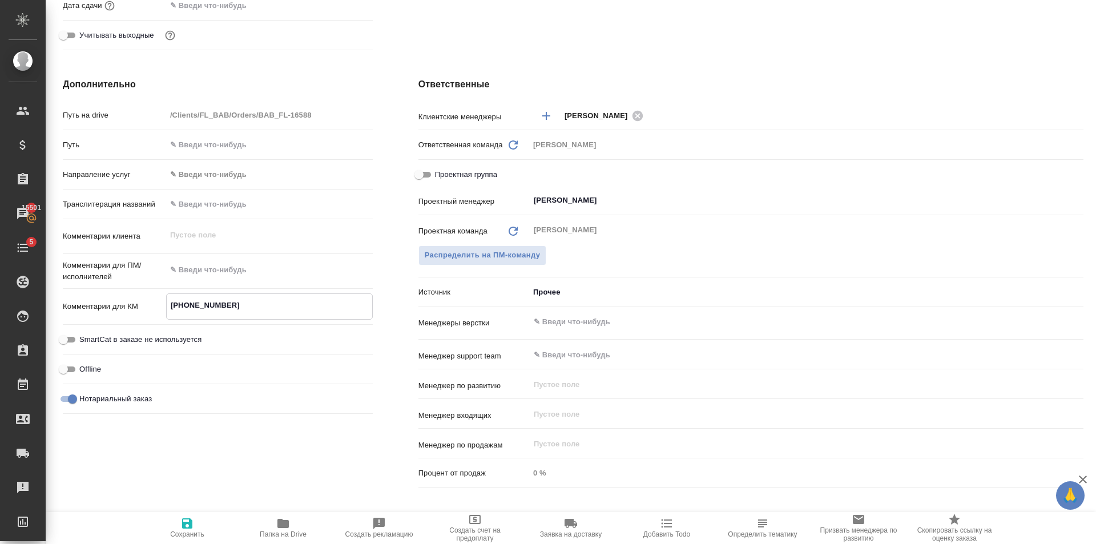
type textarea "x"
type textarea "+7999544937"
type textarea "x"
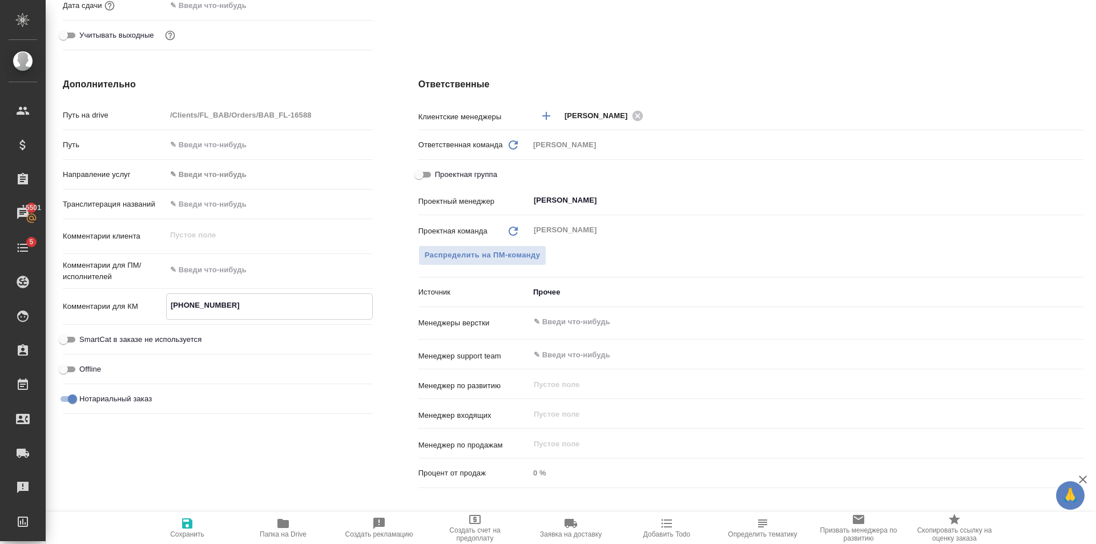
type textarea "x"
type textarea "+79995449374"
type textarea "x"
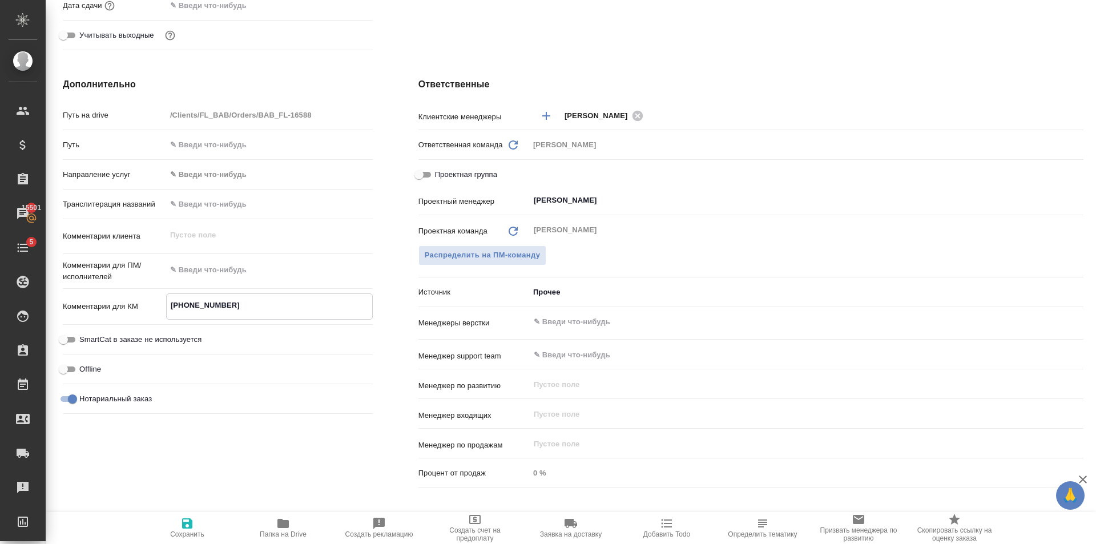
type textarea "x"
type textarea "+79995449374"
type textarea "x"
type textarea "+79995449374"
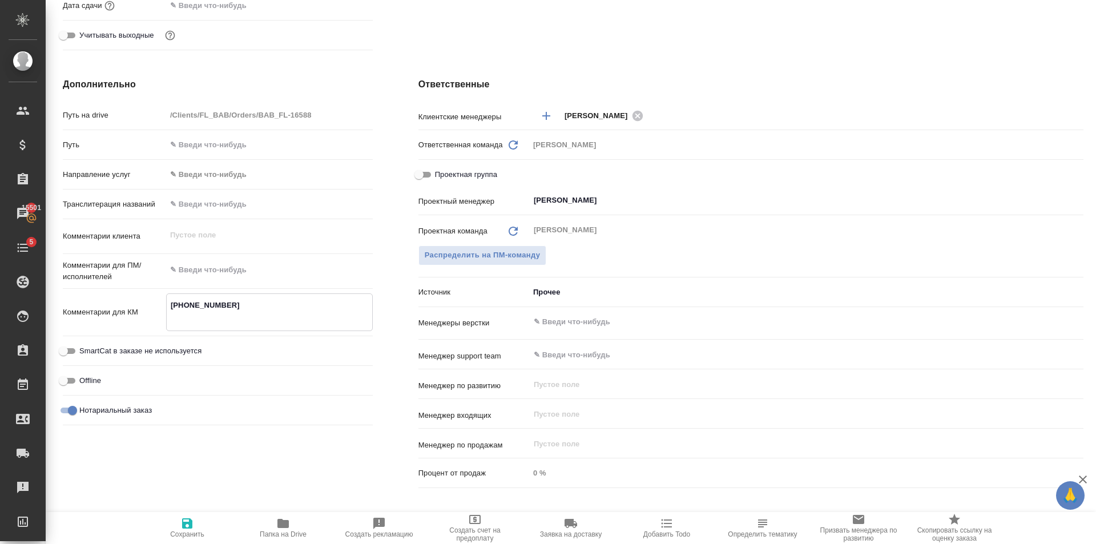
type textarea "x"
type textarea "+79995449374 К"
type textarea "x"
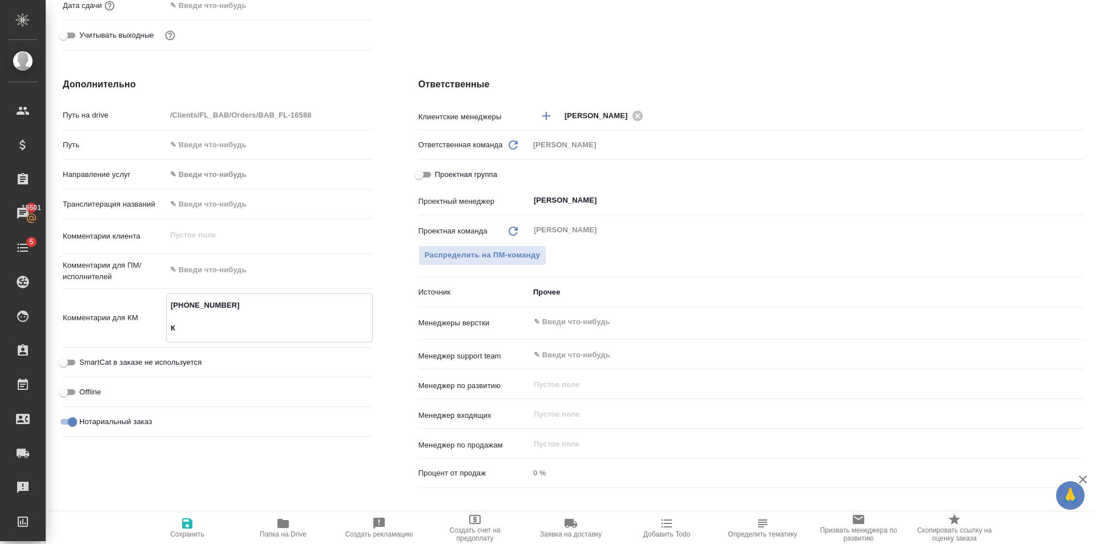
type textarea "x"
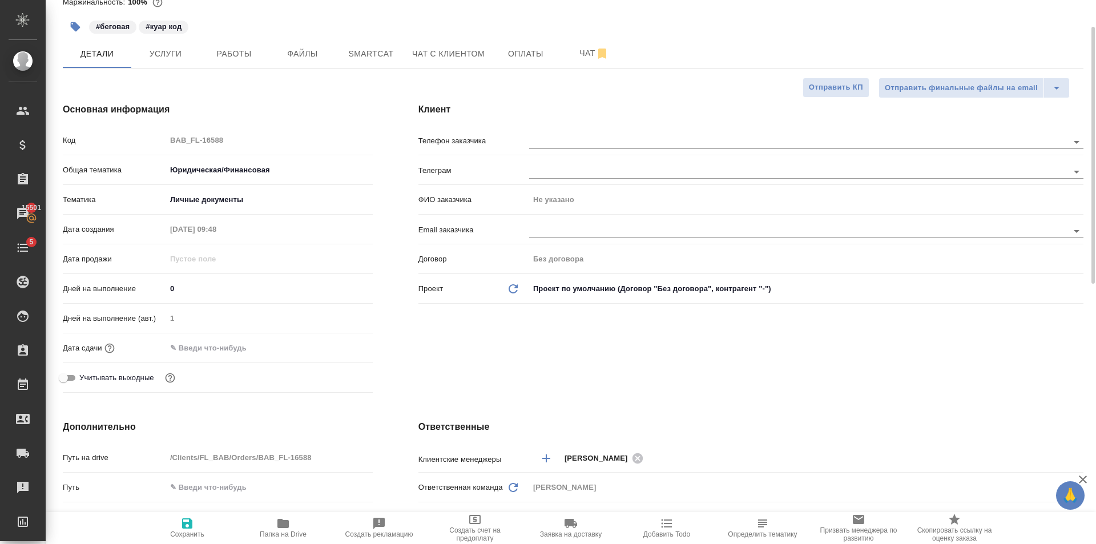
scroll to position [0, 0]
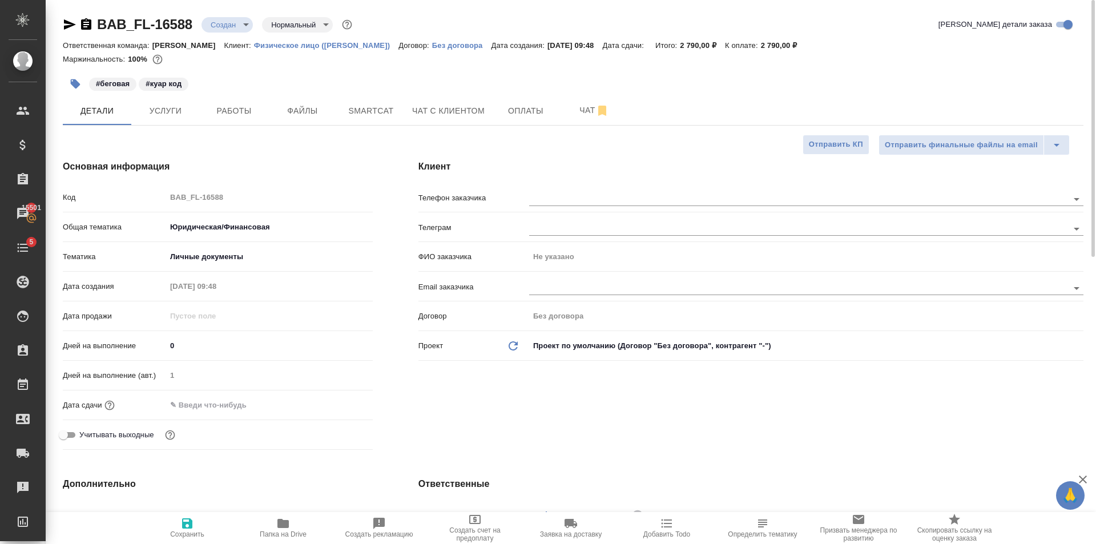
type textarea "+79995449374 К"
type textarea "x"
drag, startPoint x: 190, startPoint y: 521, endPoint x: 195, endPoint y: 510, distance: 12.3
click at [190, 522] on icon "button" at bounding box center [187, 523] width 10 height 10
type textarea "x"
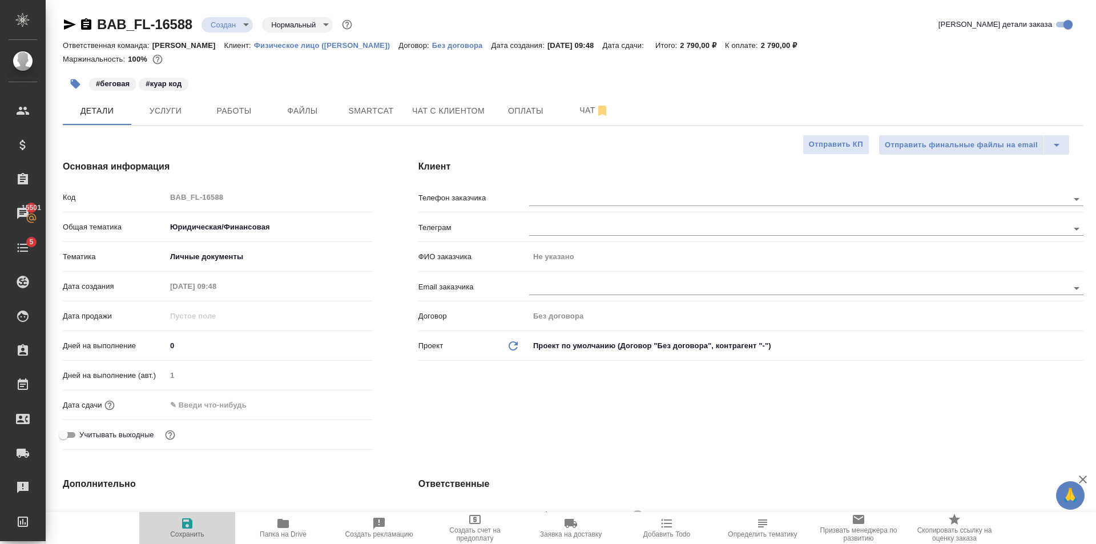
type textarea "x"
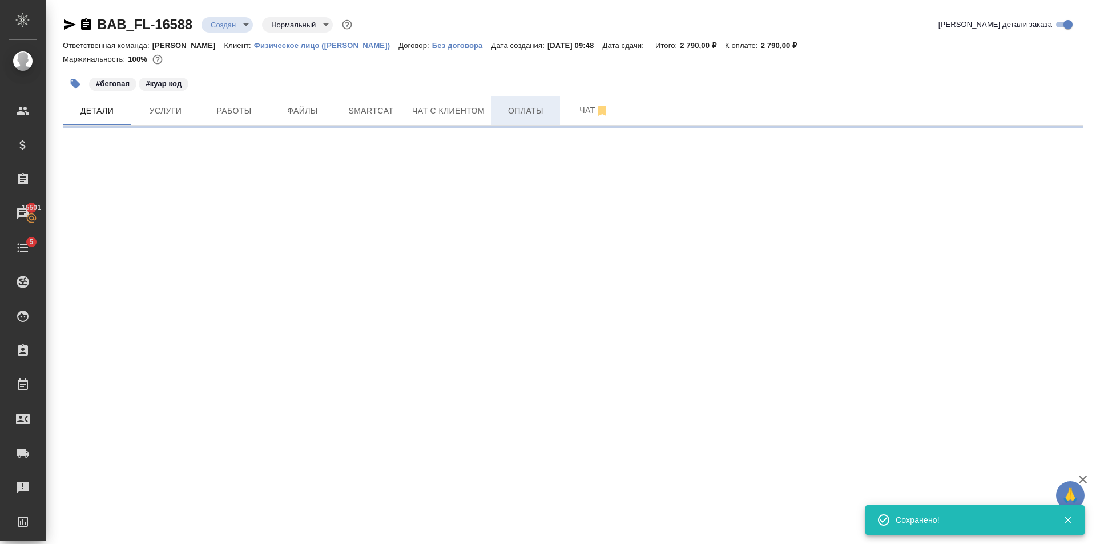
click at [551, 114] on span "Оплаты" at bounding box center [525, 111] width 55 height 14
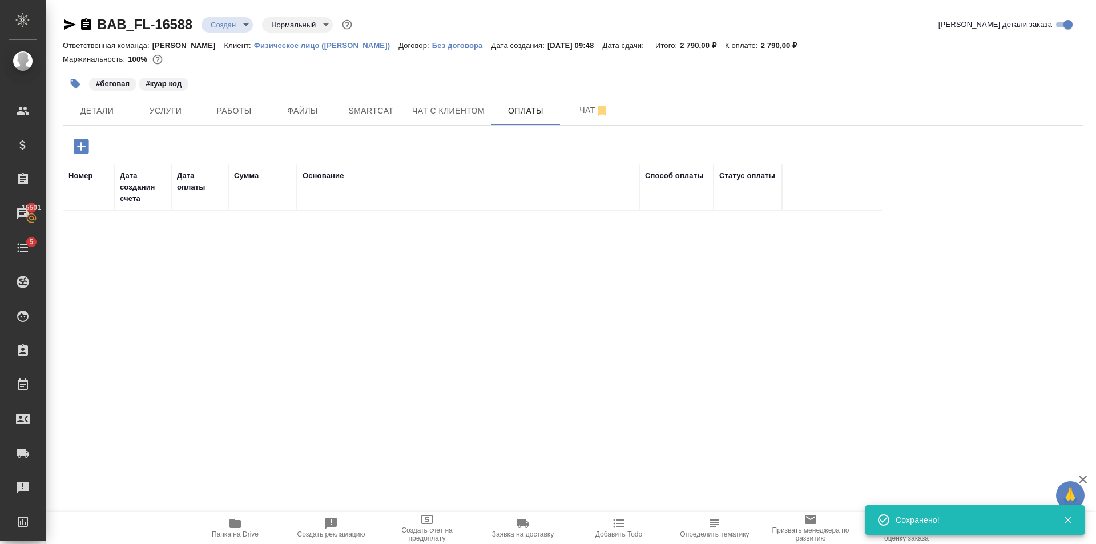
click at [79, 142] on icon "button" at bounding box center [81, 146] width 15 height 15
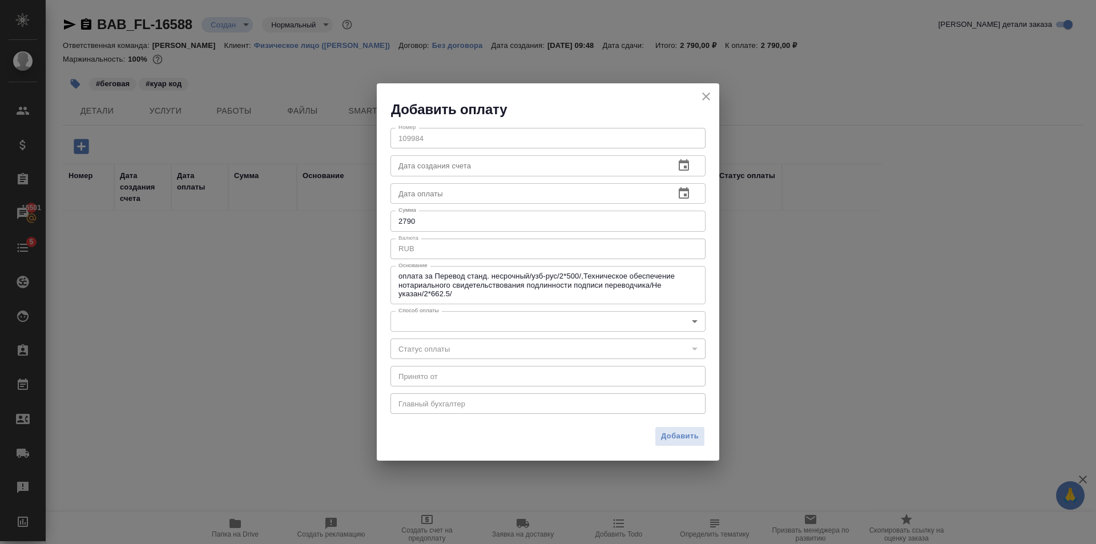
click at [462, 320] on body "🙏 .cls-1 fill:#fff; AWATERA Golubev Dmitry Клиенты Спецификации Заказы 15501 Ча…" at bounding box center [548, 272] width 1096 height 544
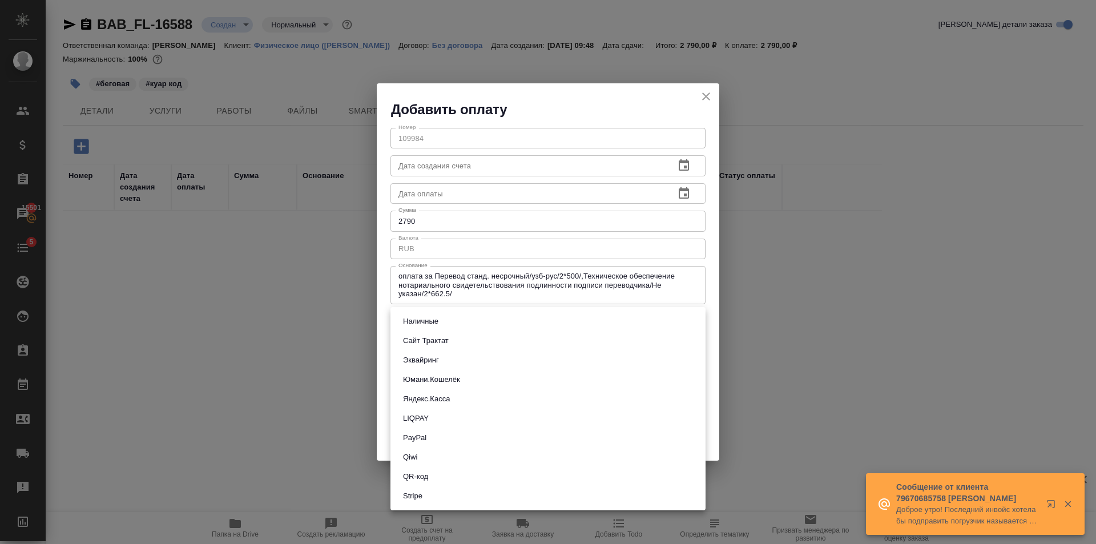
click at [432, 471] on li "QR-код" at bounding box center [547, 476] width 315 height 19
type input "60e5684acae83f185c96e013"
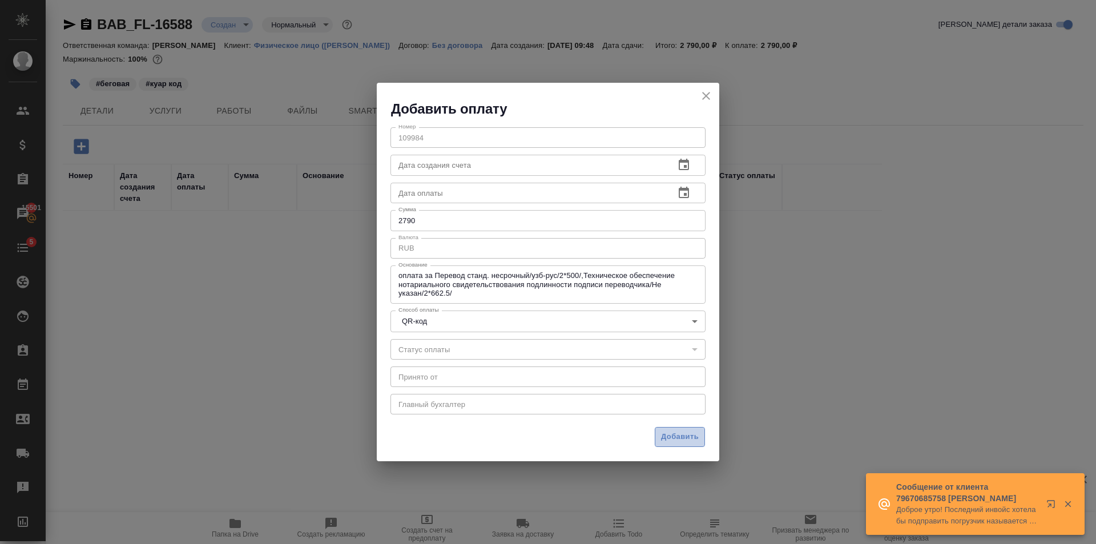
click at [686, 436] on span "Добавить" at bounding box center [680, 436] width 38 height 13
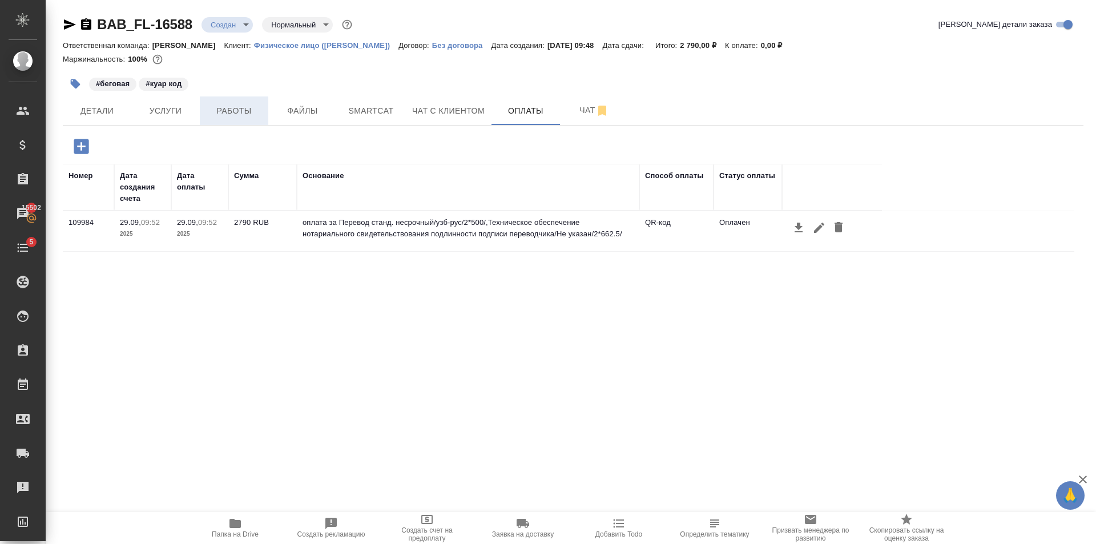
click at [223, 112] on span "Работы" at bounding box center [234, 111] width 55 height 14
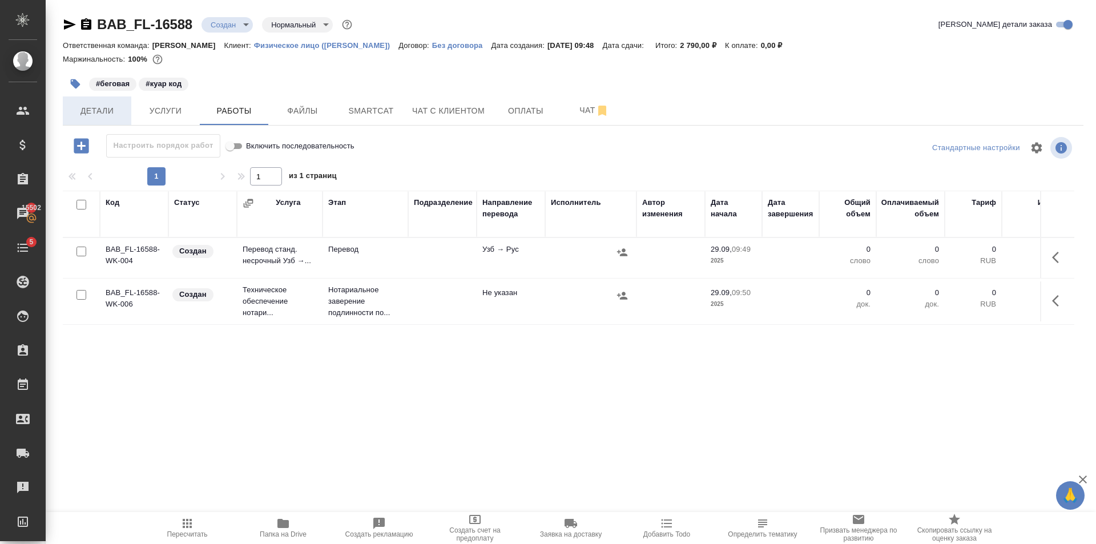
click at [114, 107] on span "Детали" at bounding box center [97, 111] width 55 height 14
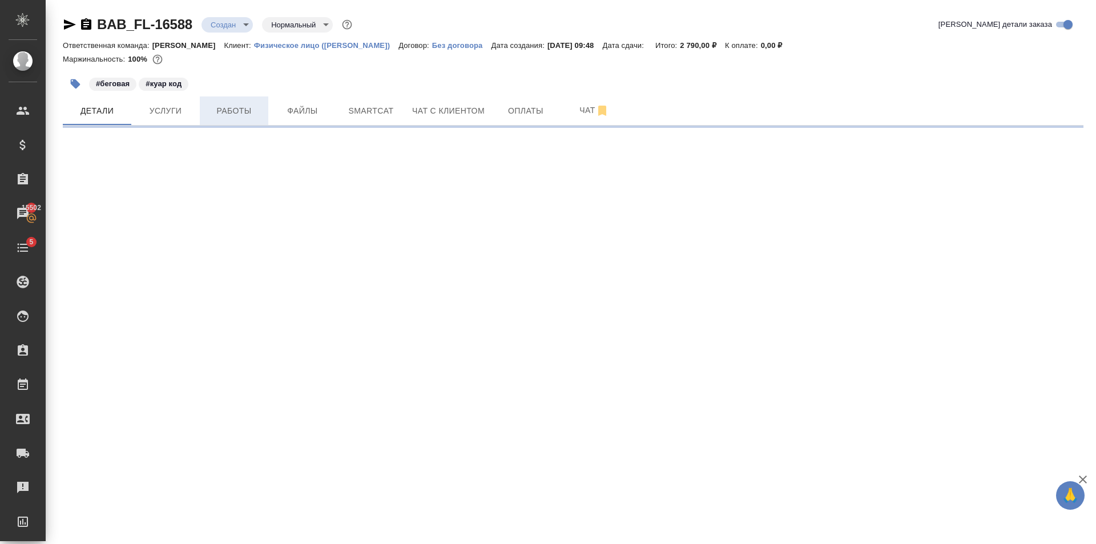
click at [255, 114] on span "Работы" at bounding box center [234, 111] width 55 height 14
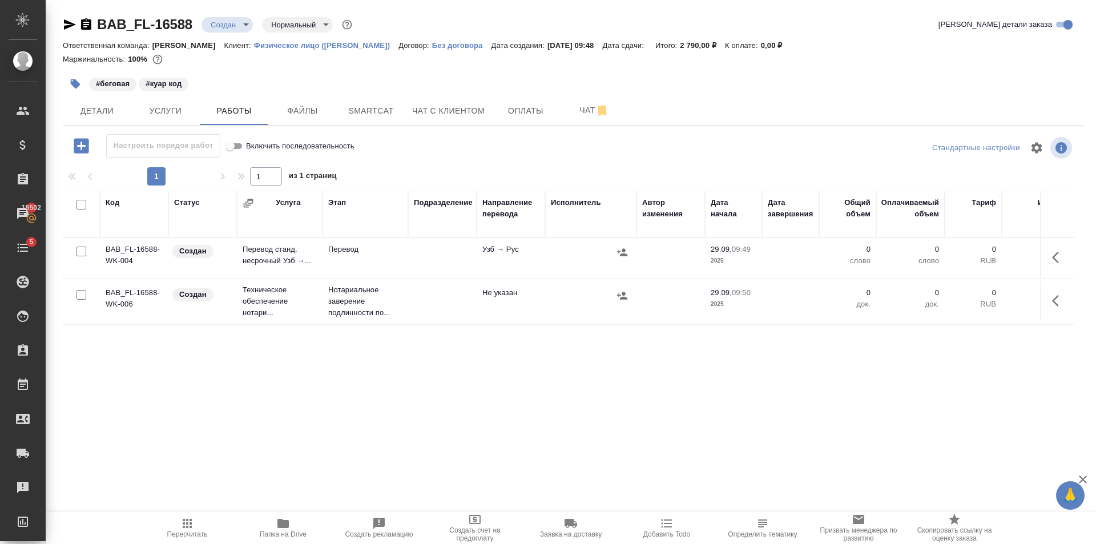
click at [376, 302] on p "Нотариальное заверение подлинности по..." at bounding box center [365, 301] width 74 height 34
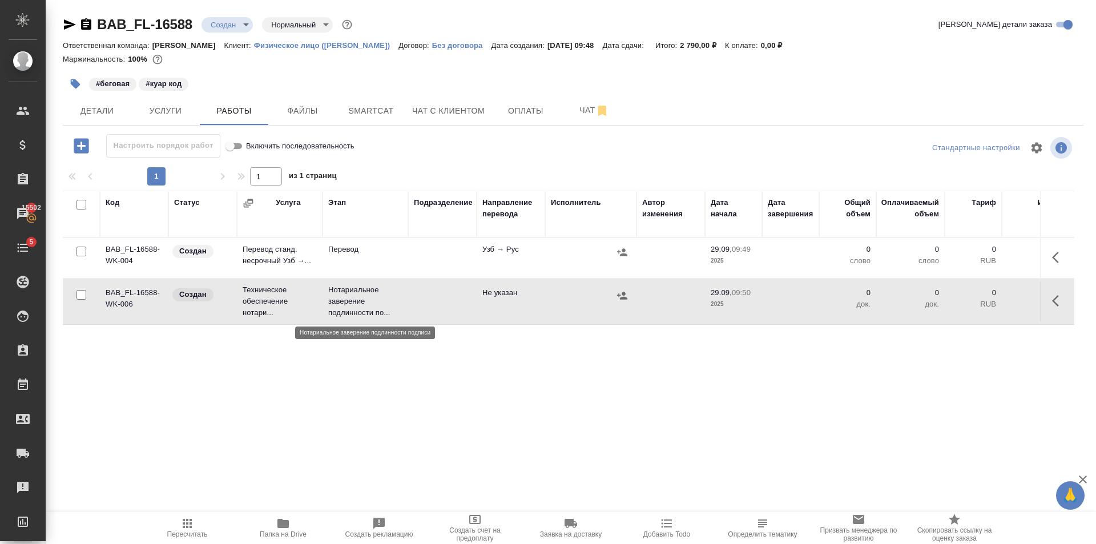
click at [376, 302] on p "Нотариальное заверение подлинности по..." at bounding box center [365, 301] width 74 height 34
click at [88, 98] on button "Детали" at bounding box center [97, 110] width 68 height 29
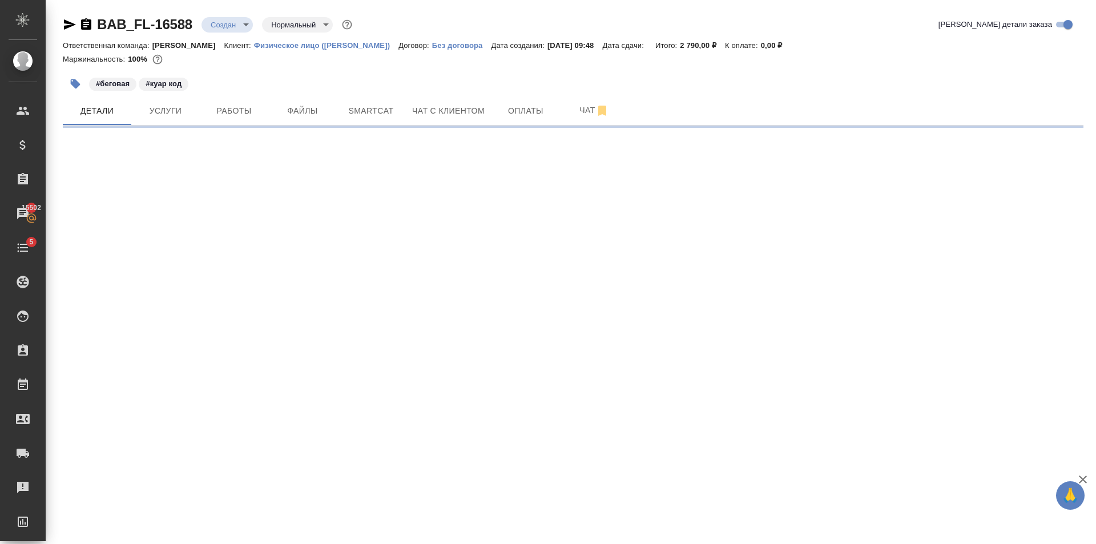
select select "RU"
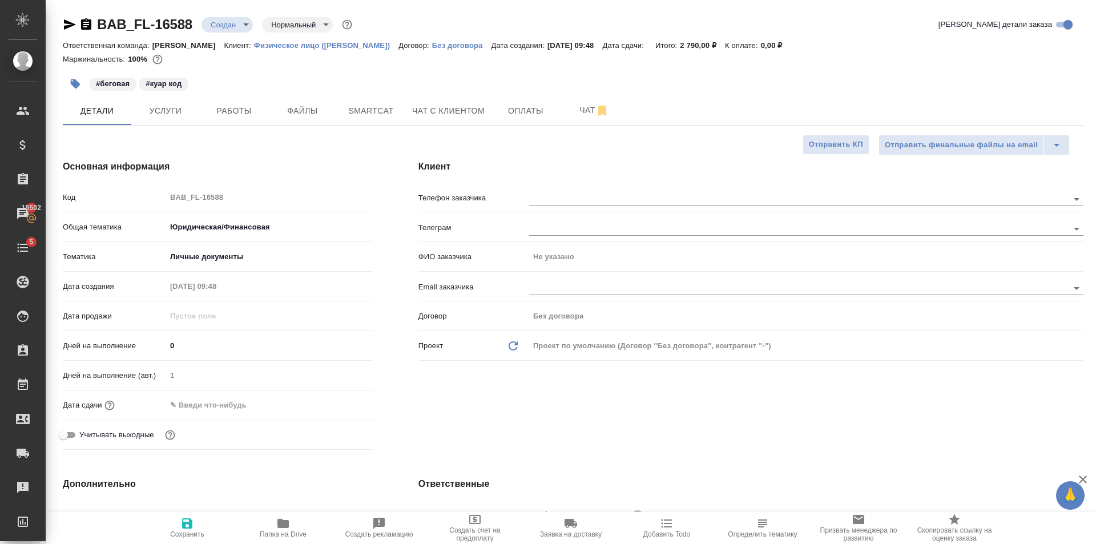
type textarea "x"
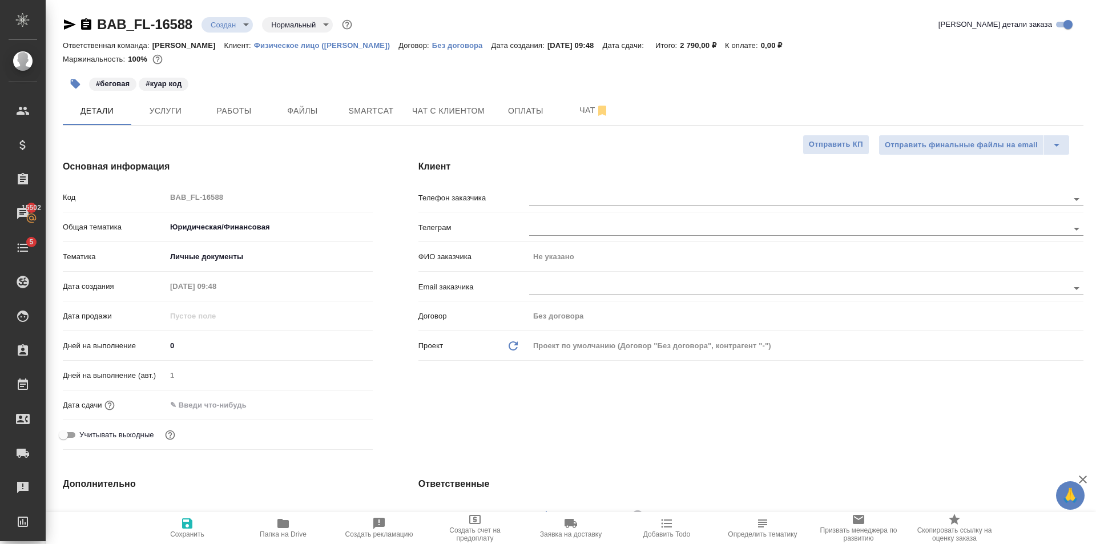
type textarea "x"
click at [237, 409] on input "text" at bounding box center [217, 405] width 100 height 17
click at [334, 401] on icon "button" at bounding box center [339, 403] width 10 height 11
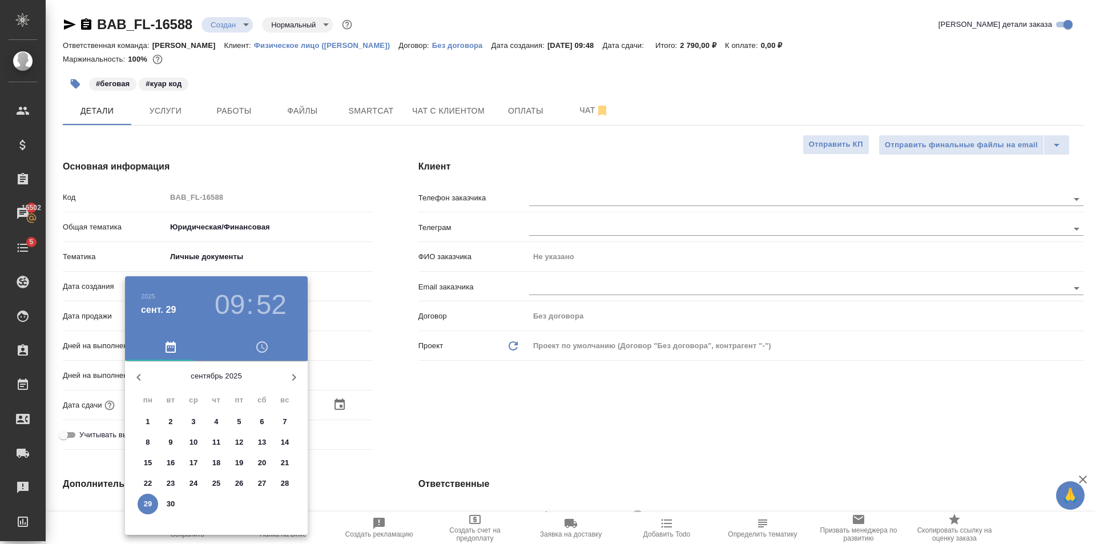
click at [148, 503] on p "29" at bounding box center [148, 503] width 9 height 11
type input "29.09.2025 09:52"
type textarea "x"
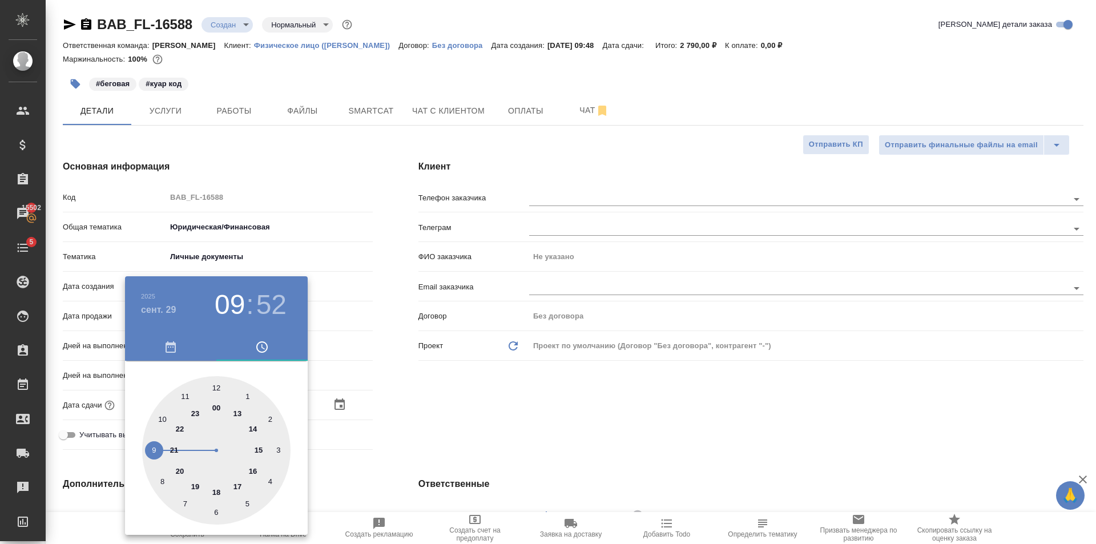
click at [219, 389] on div at bounding box center [216, 450] width 148 height 148
type input "29.09.2025 12:52"
type textarea "x"
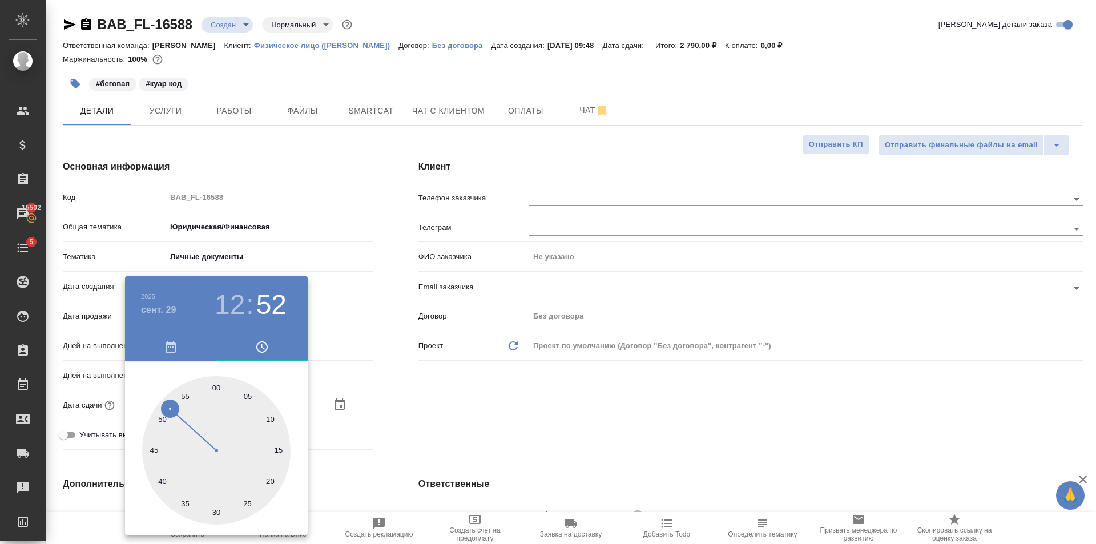
click at [217, 511] on div at bounding box center [216, 450] width 148 height 148
type input "29.09.2025 12:30"
type textarea "x"
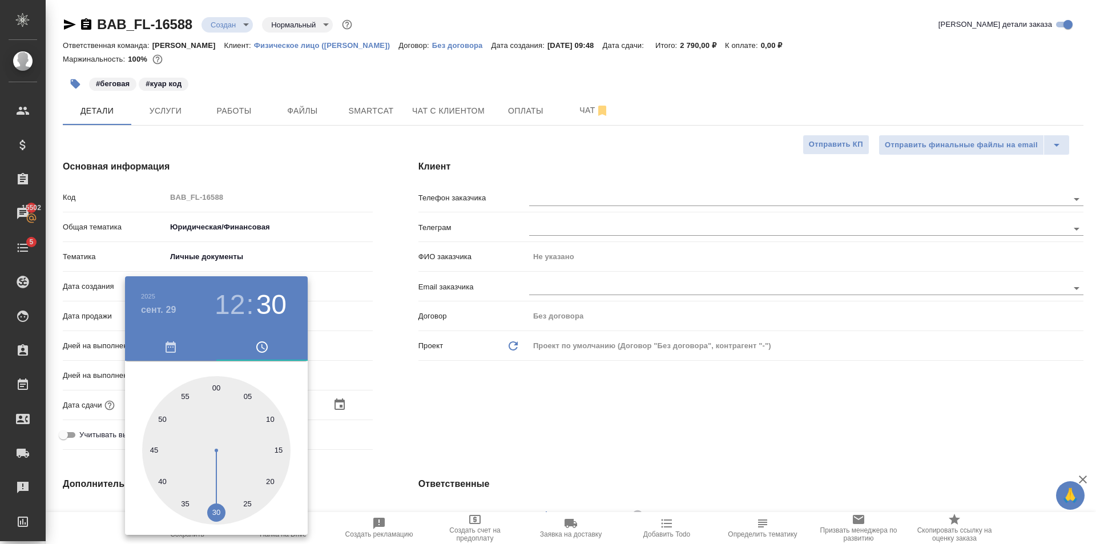
click at [425, 408] on div at bounding box center [548, 272] width 1096 height 544
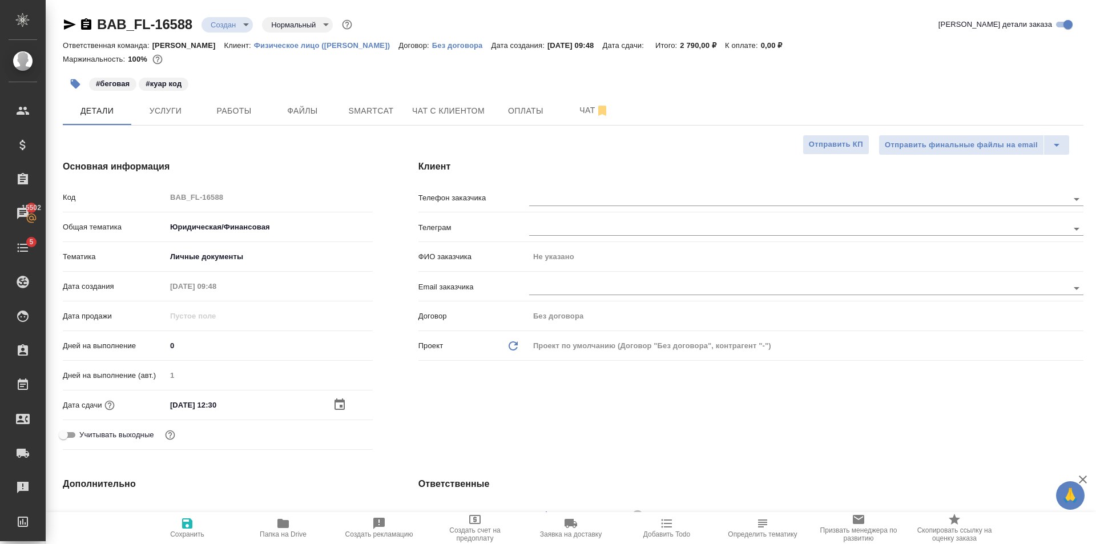
click at [187, 529] on icon "button" at bounding box center [187, 523] width 10 height 10
type textarea "x"
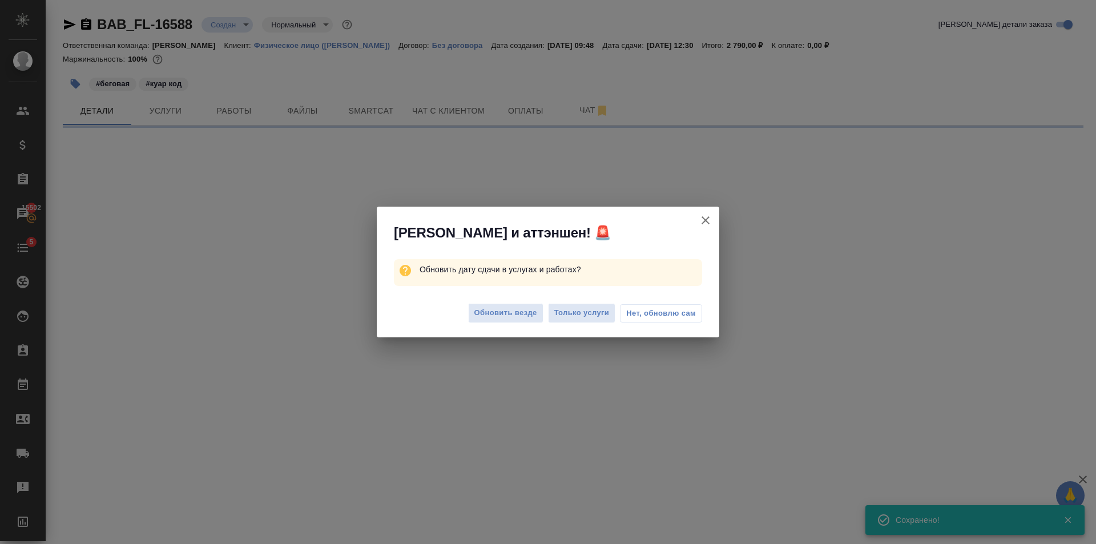
click at [493, 300] on div "Обновить везде Только услуги Нет, обновлю сам" at bounding box center [548, 315] width 342 height 46
click at [494, 309] on span "Обновить везде" at bounding box center [505, 313] width 63 height 13
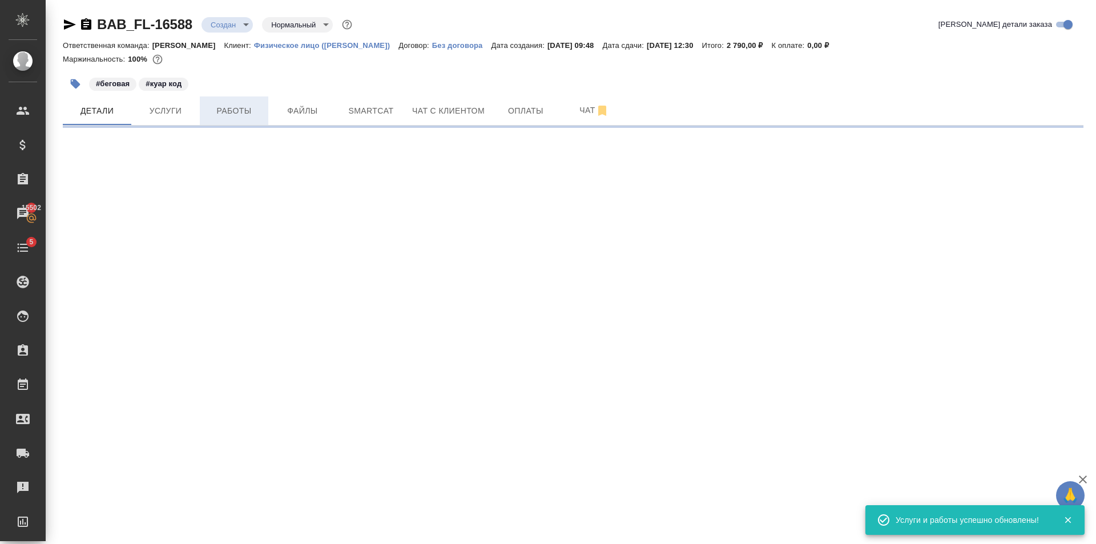
select select "RU"
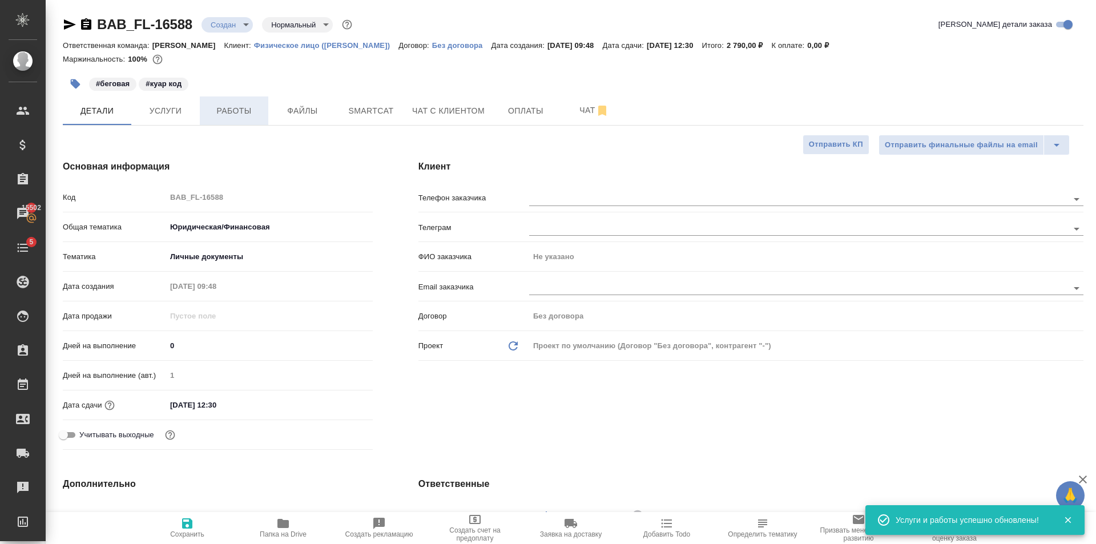
type textarea "x"
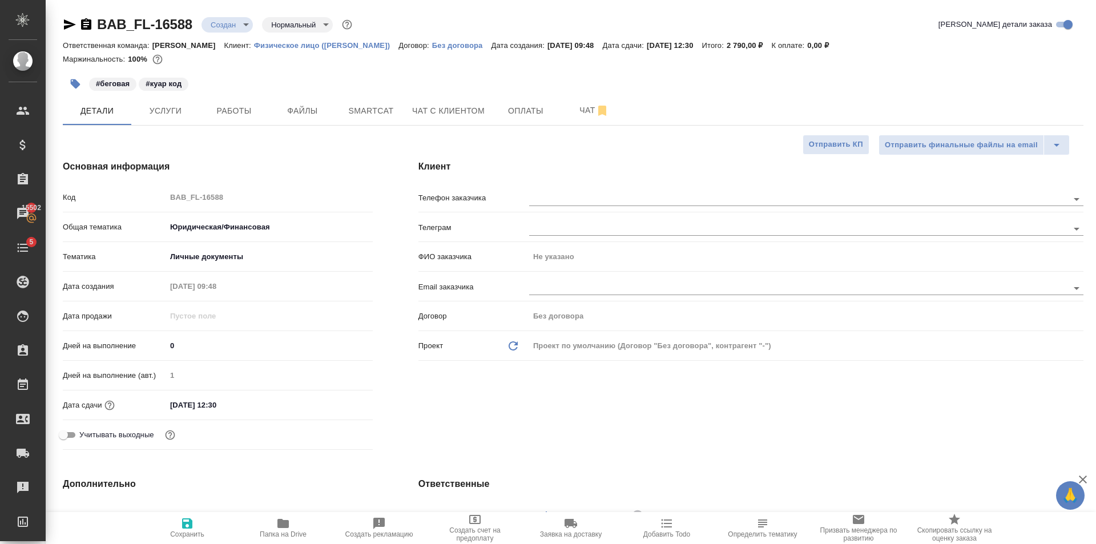
click at [240, 413] on input "29.09.2025 12:30" at bounding box center [216, 405] width 100 height 17
click at [333, 402] on icon "button" at bounding box center [340, 405] width 14 height 14
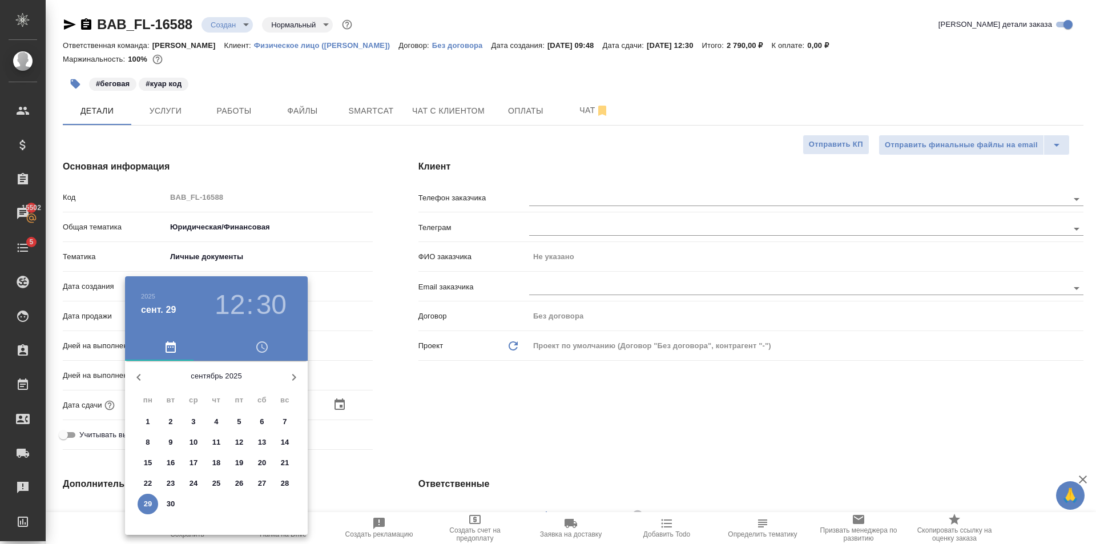
click at [271, 320] on h3 "30" at bounding box center [271, 305] width 30 height 32
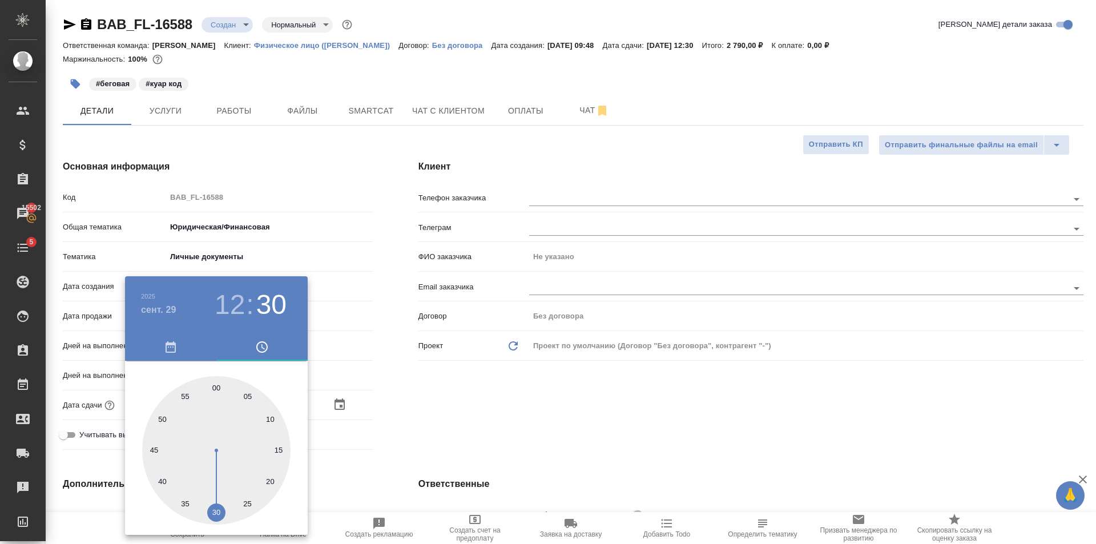
click at [211, 384] on div at bounding box center [216, 450] width 148 height 148
type input "29.09.2025 12:59"
type textarea "x"
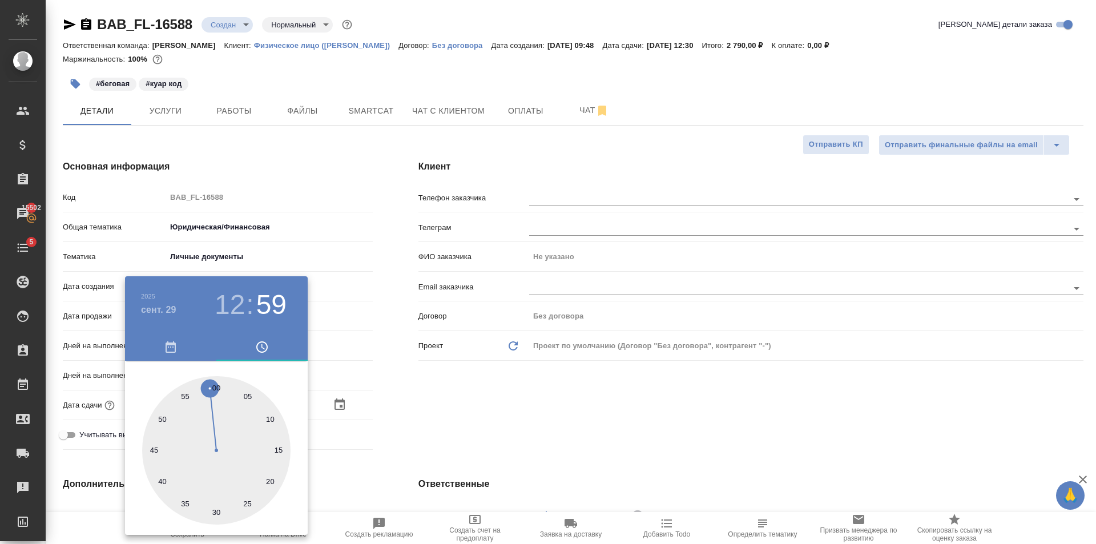
click at [216, 389] on div at bounding box center [216, 450] width 148 height 148
type input "29.09.2025 12:00"
type textarea "x"
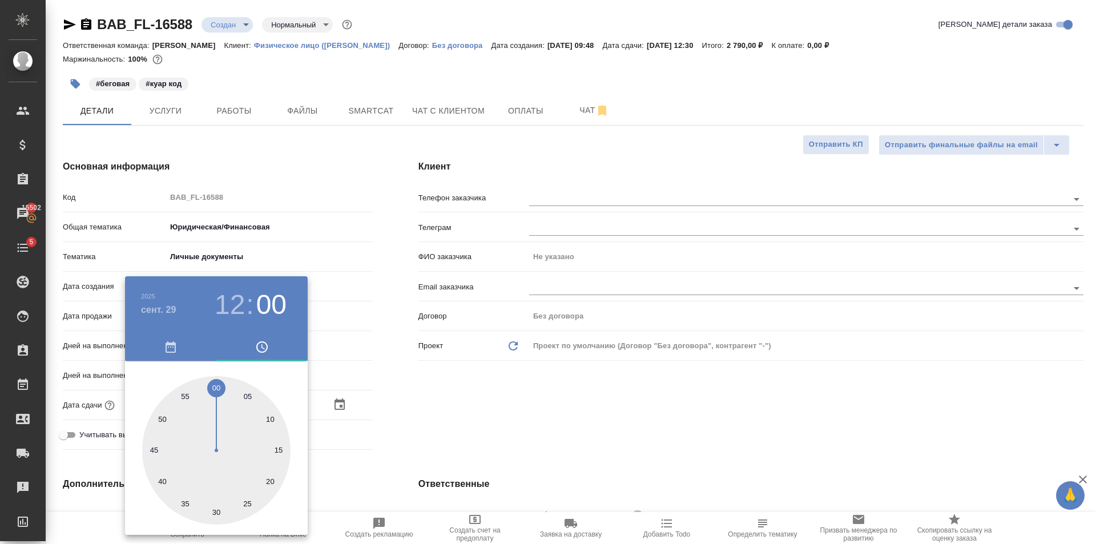
click at [354, 401] on div at bounding box center [548, 272] width 1096 height 544
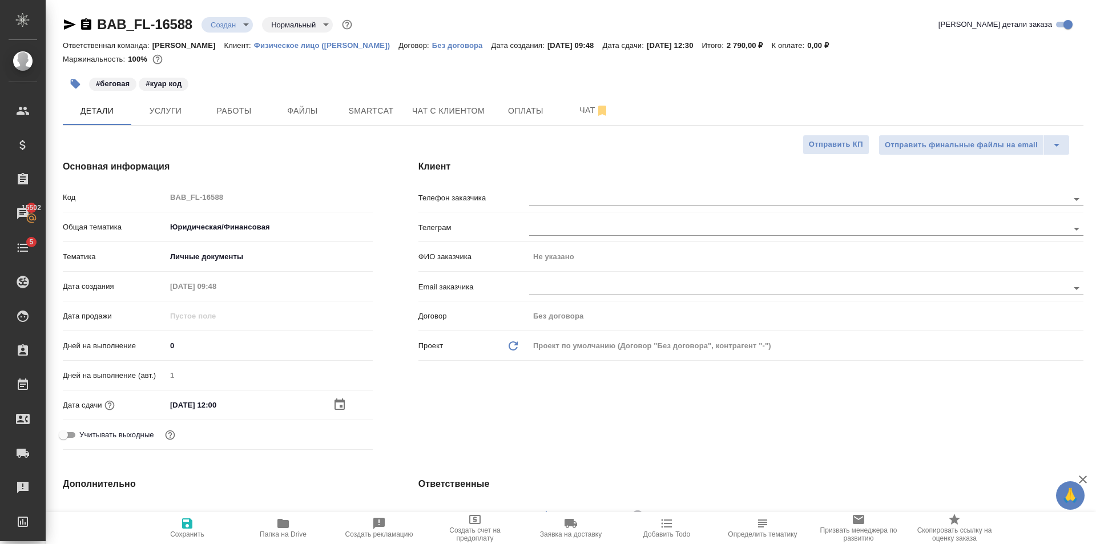
click at [185, 520] on icon "button" at bounding box center [187, 524] width 14 height 14
type textarea "x"
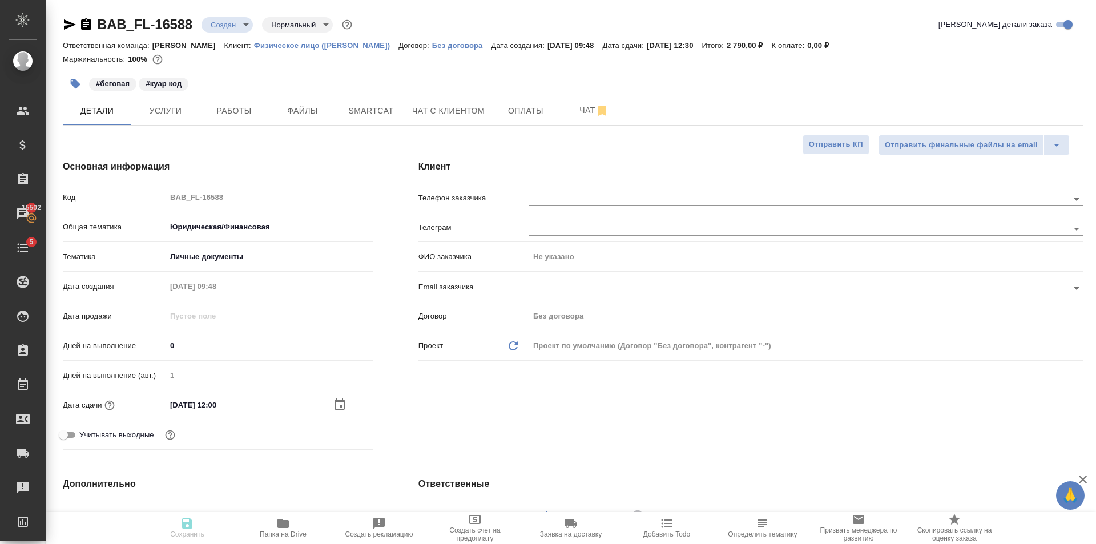
type textarea "x"
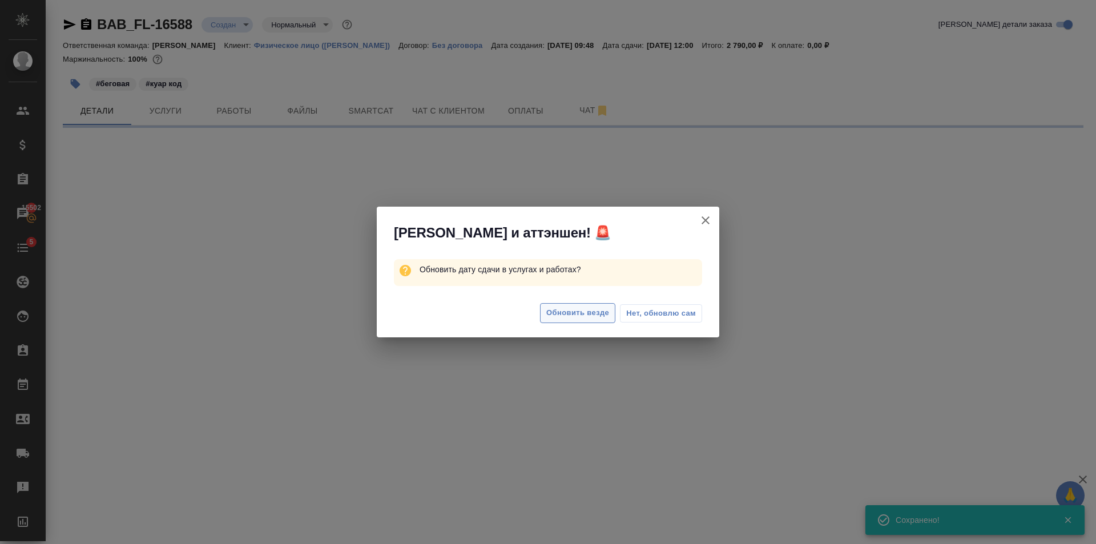
click at [572, 312] on span "Обновить везде" at bounding box center [577, 313] width 63 height 13
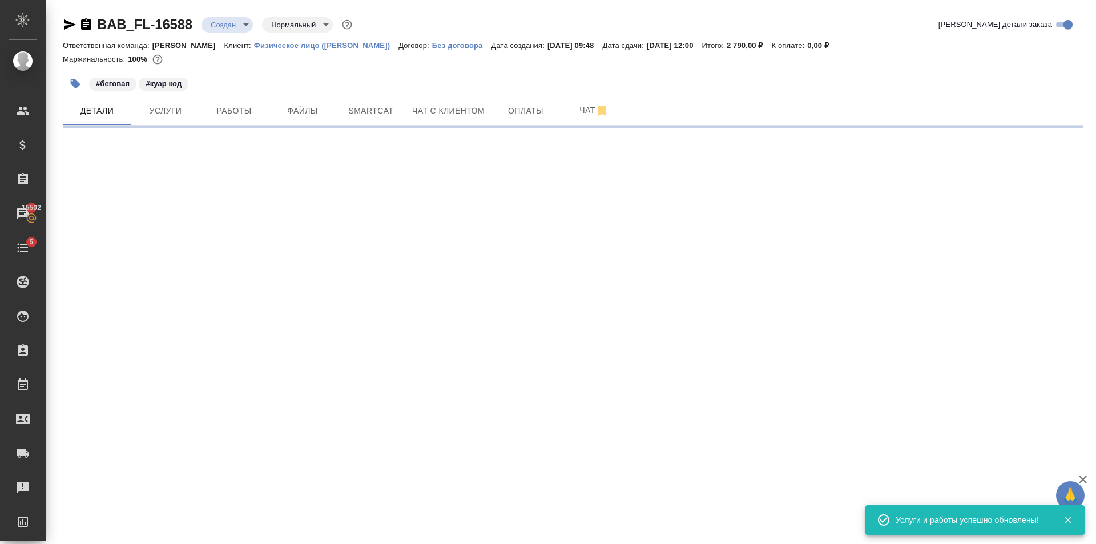
select select "RU"
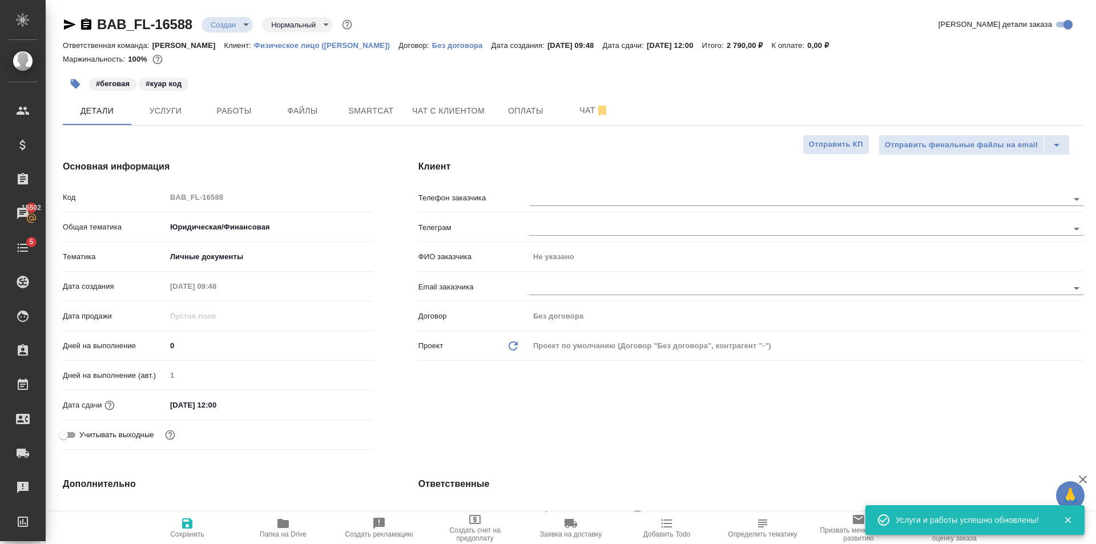
type textarea "x"
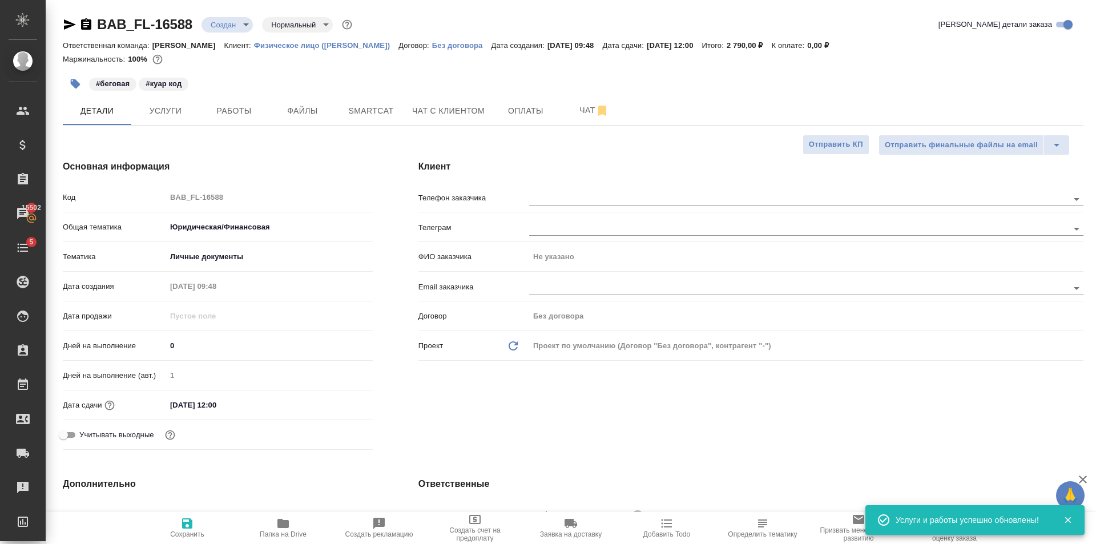
type textarea "x"
click at [192, 520] on icon "button" at bounding box center [187, 524] width 14 height 14
type textarea "x"
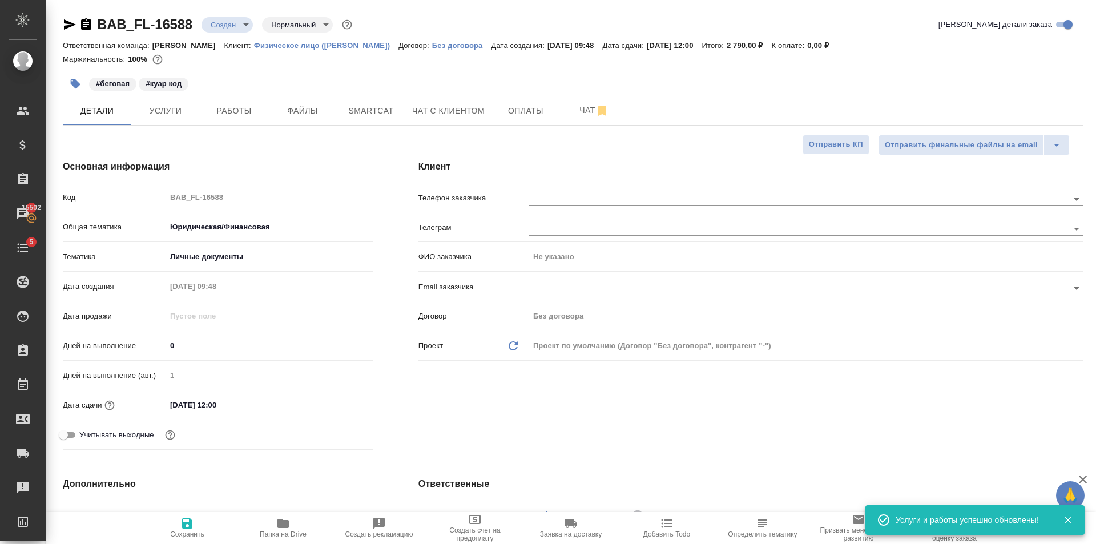
type textarea "x"
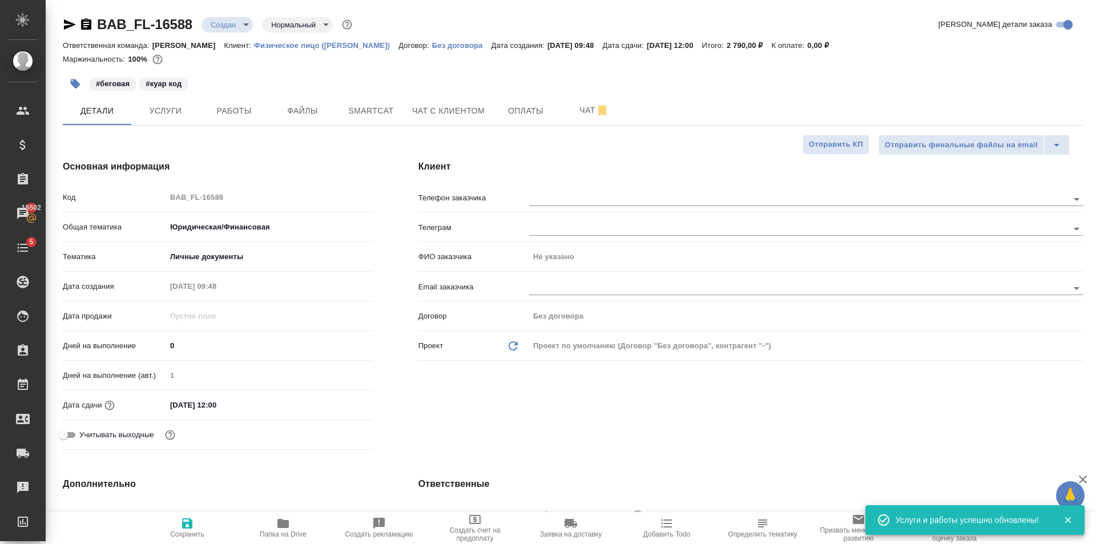
type textarea "x"
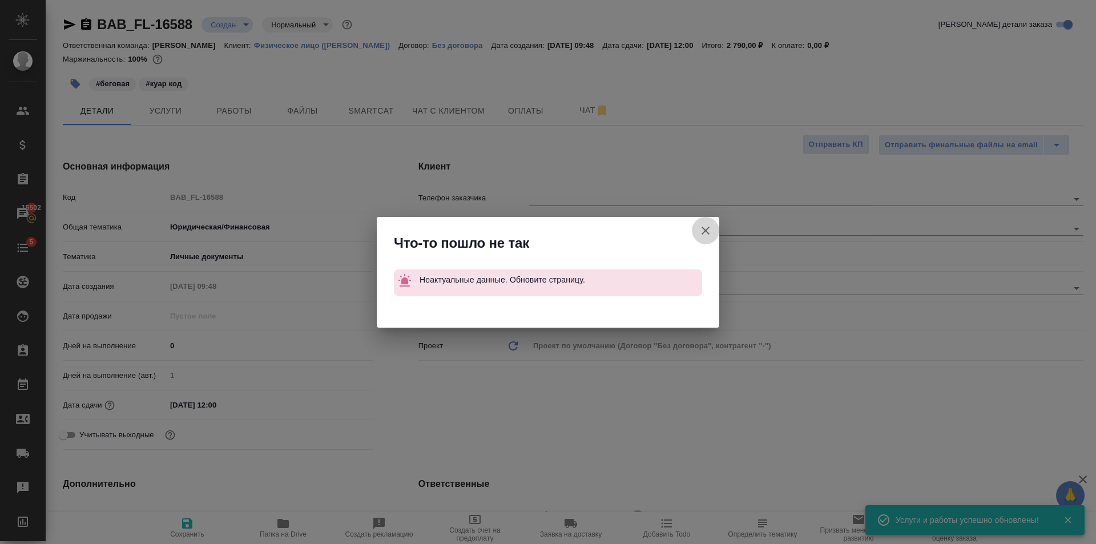
click at [705, 233] on icon "button" at bounding box center [706, 231] width 14 height 14
type textarea "x"
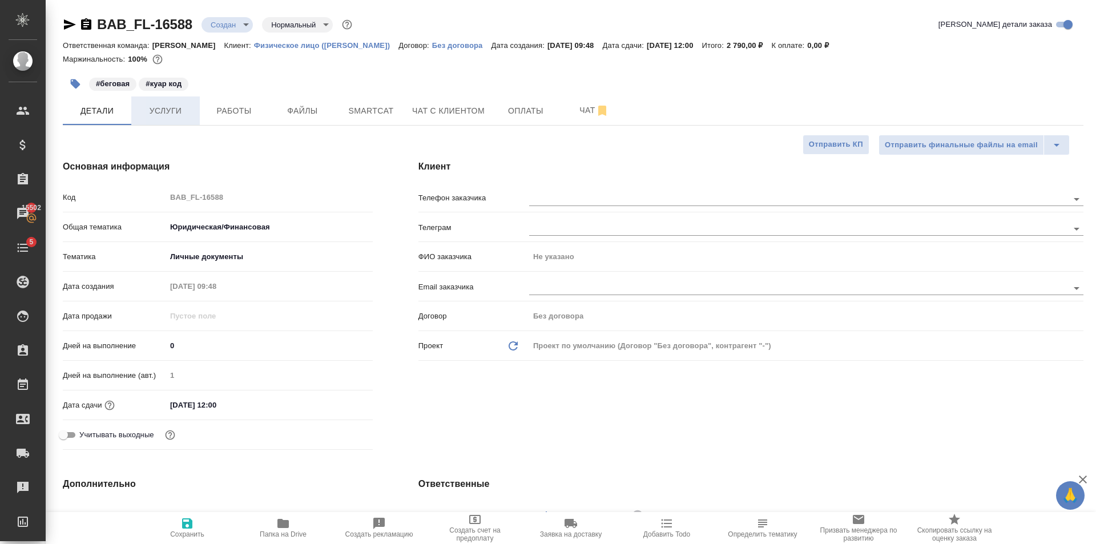
click at [163, 107] on span "Услуги" at bounding box center [165, 111] width 55 height 14
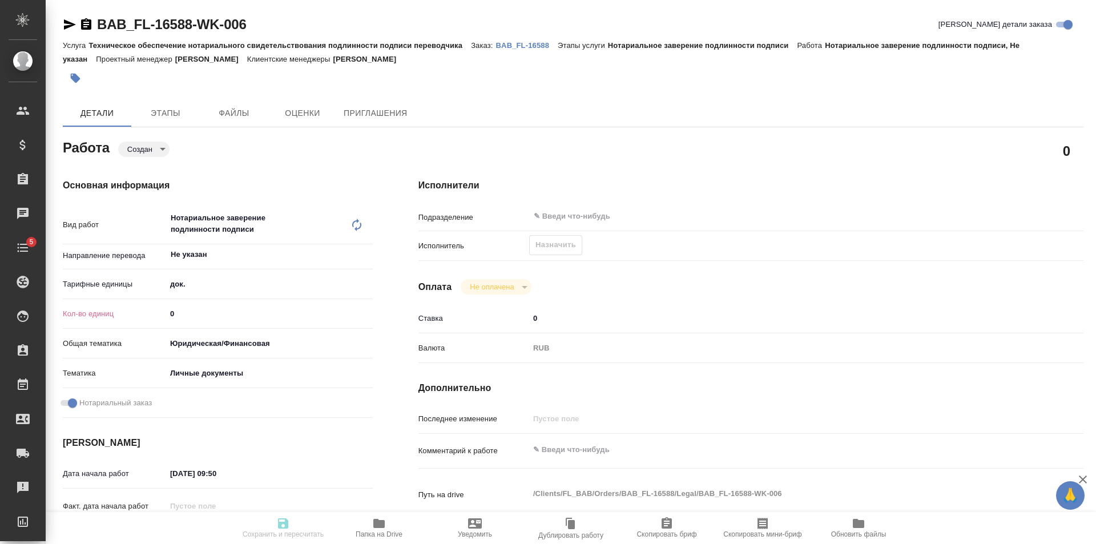
type textarea "x"
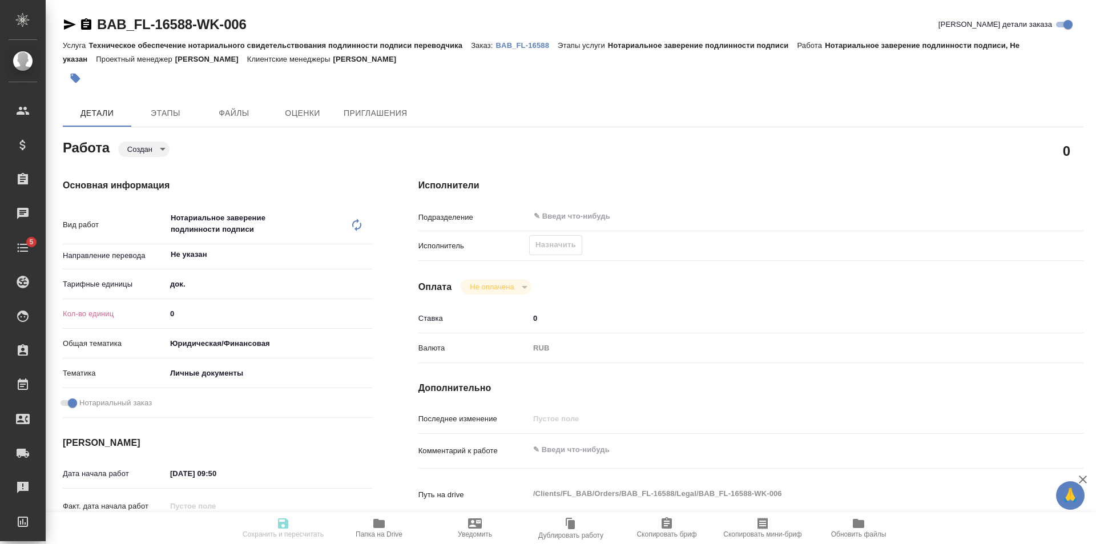
type textarea "x"
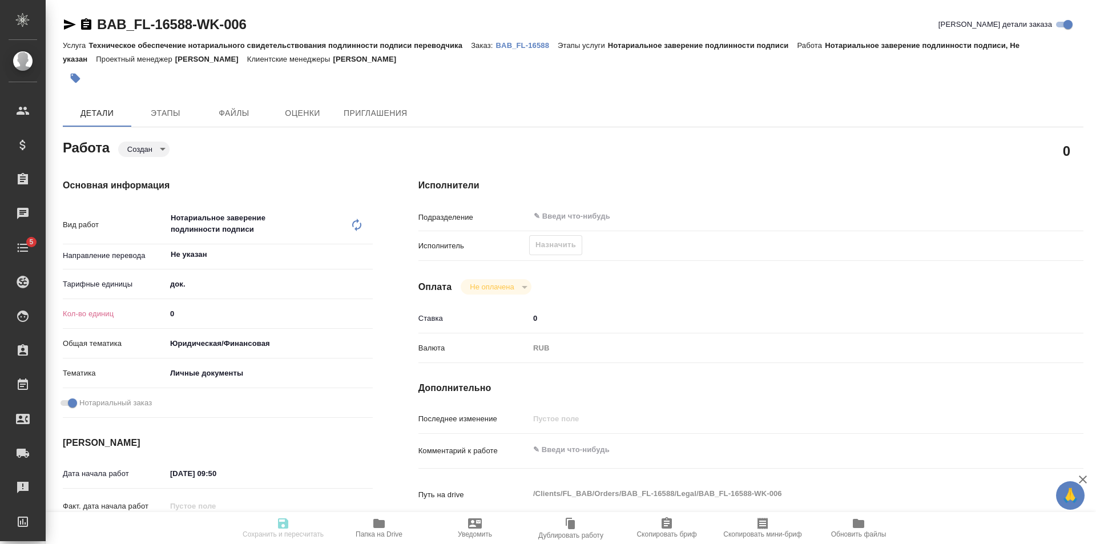
type input "1"
click at [366, 311] on input "1" at bounding box center [269, 313] width 207 height 17
type textarea "x"
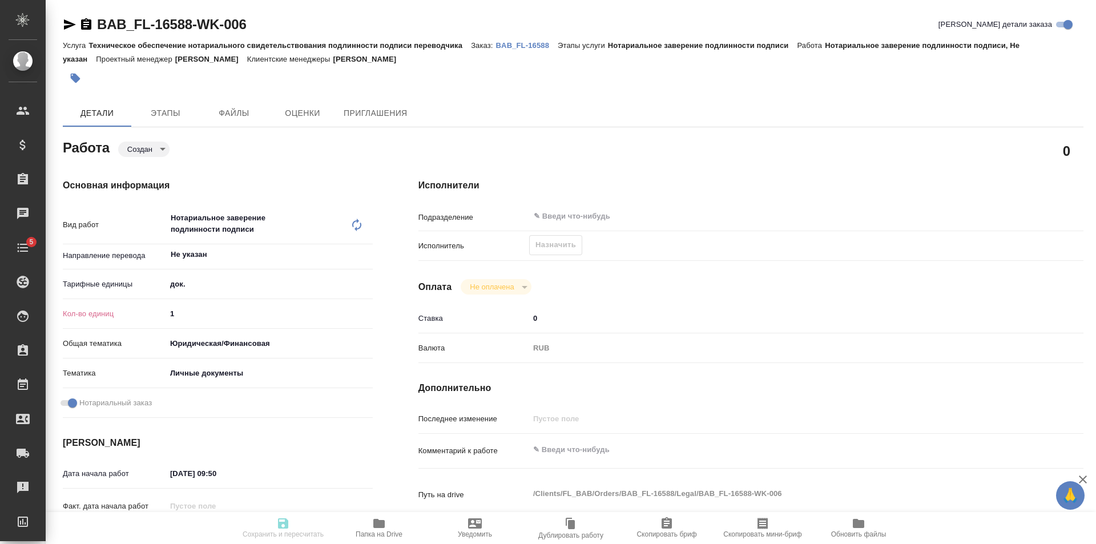
type textarea "x"
type input "2"
type textarea "x"
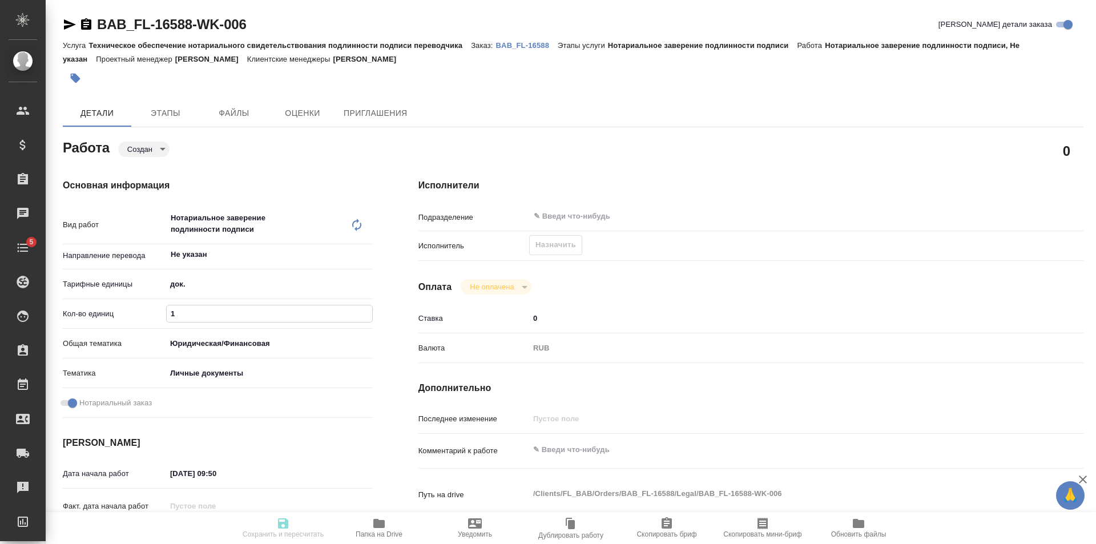
type textarea "x"
type input "2"
click at [366, 311] on input "2" at bounding box center [269, 313] width 205 height 17
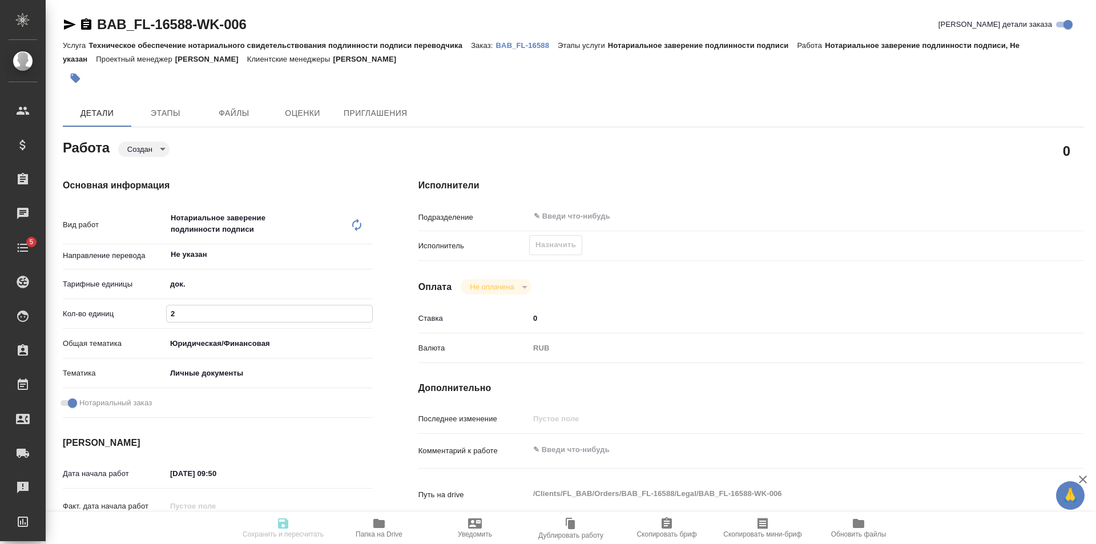
type textarea "x"
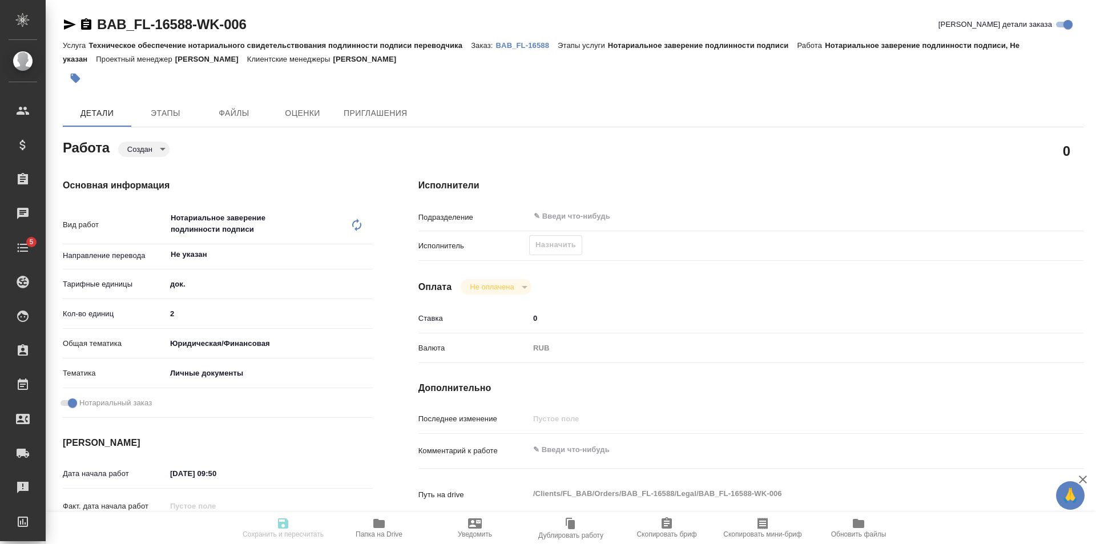
type textarea "x"
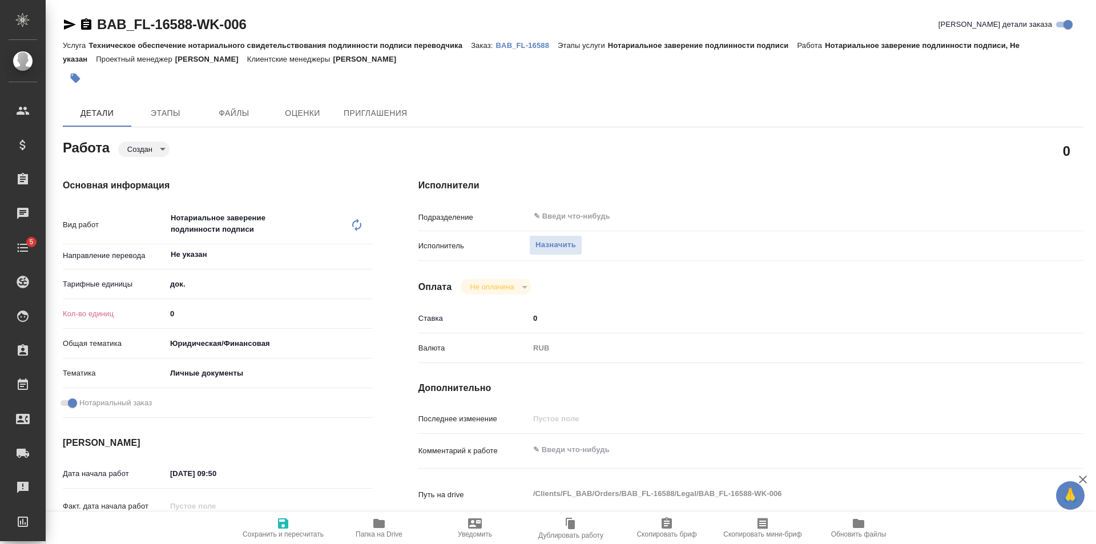
click at [369, 309] on input "1" at bounding box center [269, 313] width 207 height 17
type input "2"
click at [369, 309] on input "2" at bounding box center [269, 313] width 207 height 17
click at [287, 523] on icon "button" at bounding box center [283, 523] width 10 height 10
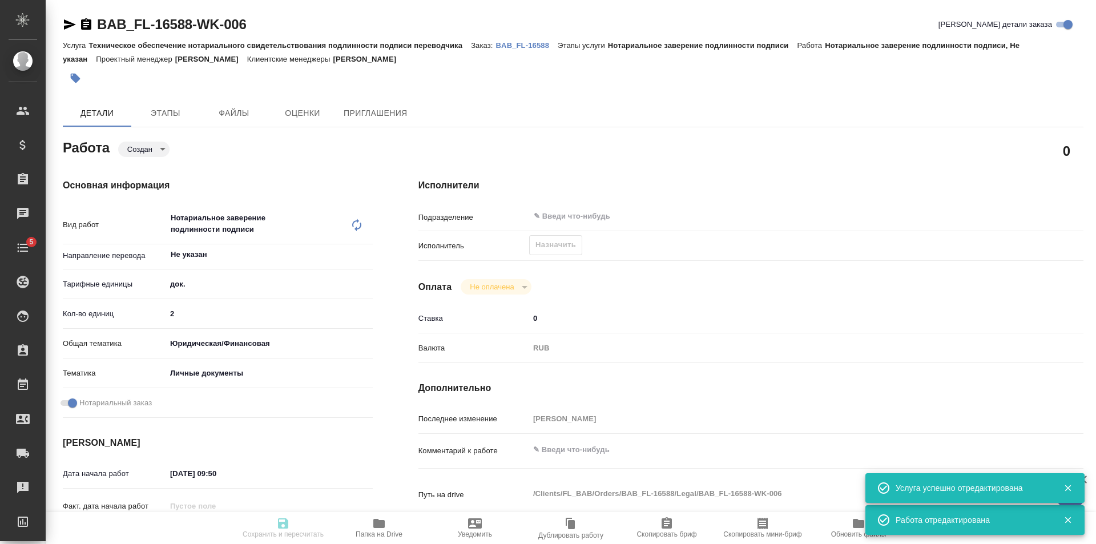
type input "created"
type input "Не указан"
type input "5a8b1489cc6b4906c91bfd8b"
type input "2"
type input "yr-fn"
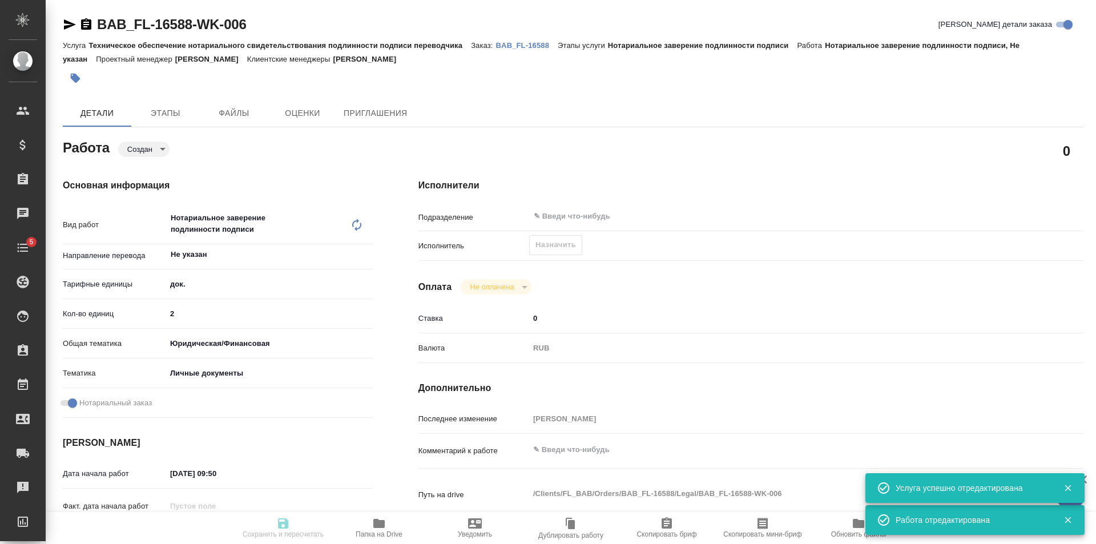
type input "5a8b8b956a9677013d343cfe"
checkbox input "true"
type input "[DATE] 09:50"
type input "[DATE] 12:00"
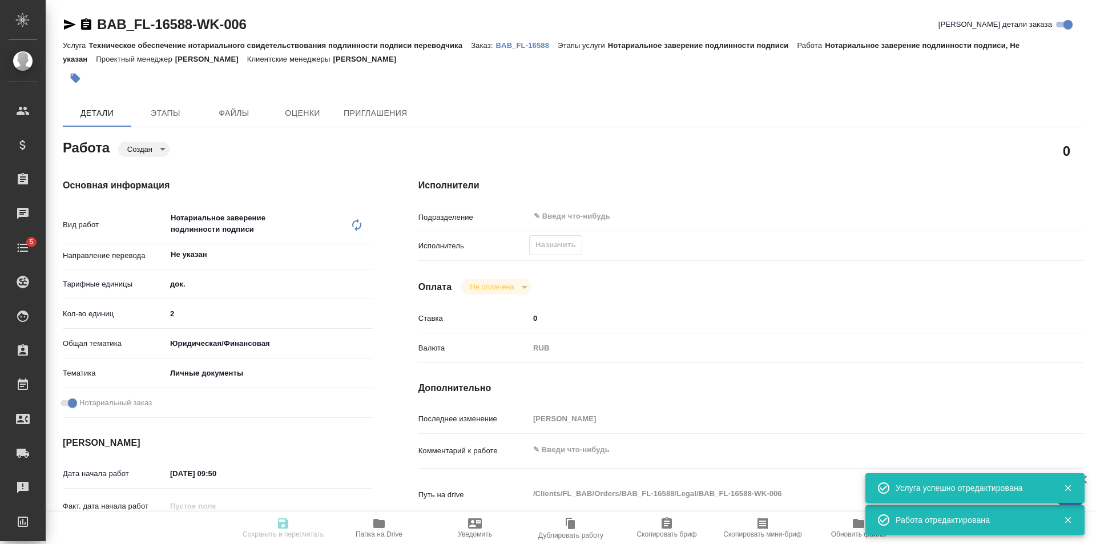
type input "notPayed"
type input "0"
type input "RUB"
type input "[PERSON_NAME]"
type input "BAB_FL-16588"
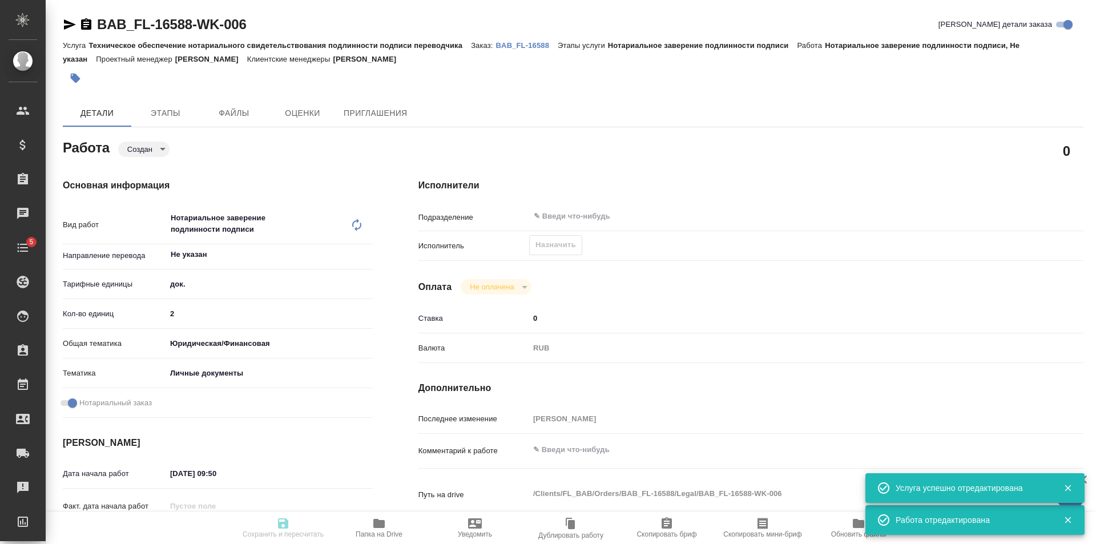
type input "Техническое обеспечение нотариального свидетельствования подлинности подписи пе…"
type input "Нотариальное заверение подлинности подписи"
type input "[PERSON_NAME]"
type input "/Clients/FL_BAB/Orders/BAB_FL-16588"
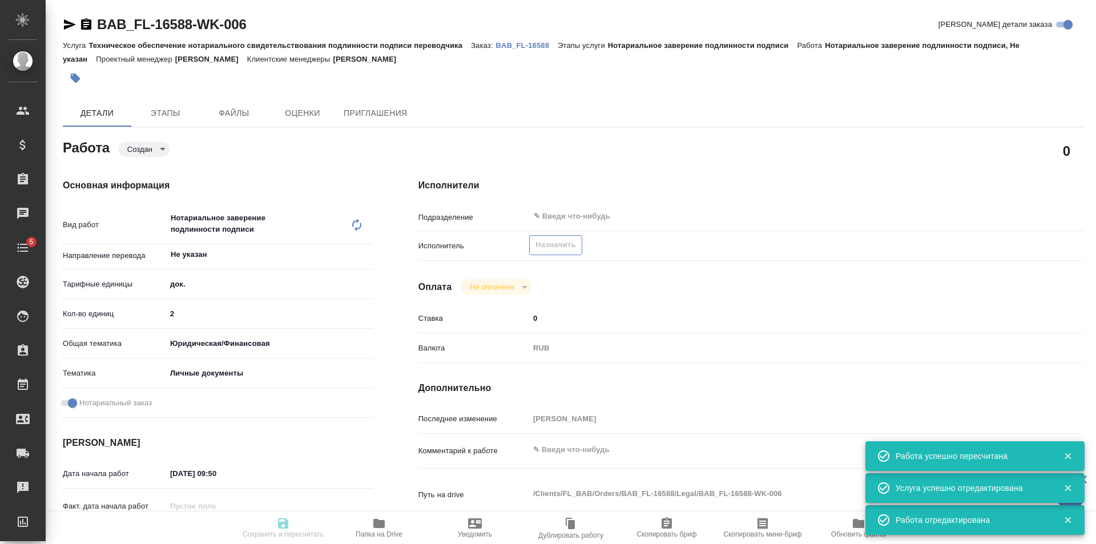
type input "created"
type input "Не указан"
type input "5a8b1489cc6b4906c91bfd8b"
type input "2"
type input "yr-fn"
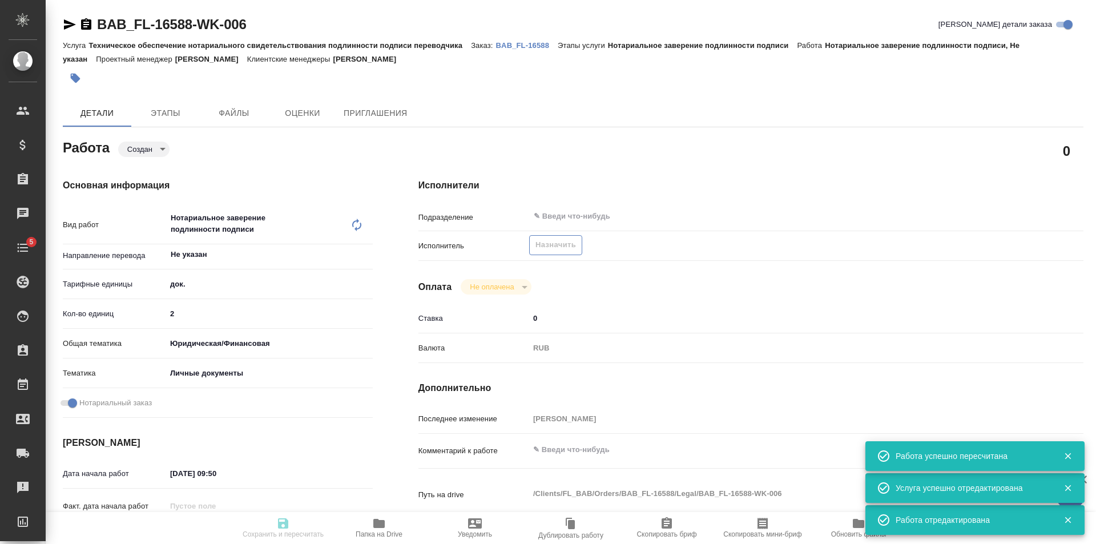
type input "5a8b8b956a9677013d343cfe"
checkbox input "true"
type input "29.09.2025 09:50"
type input "[DATE] 12:00"
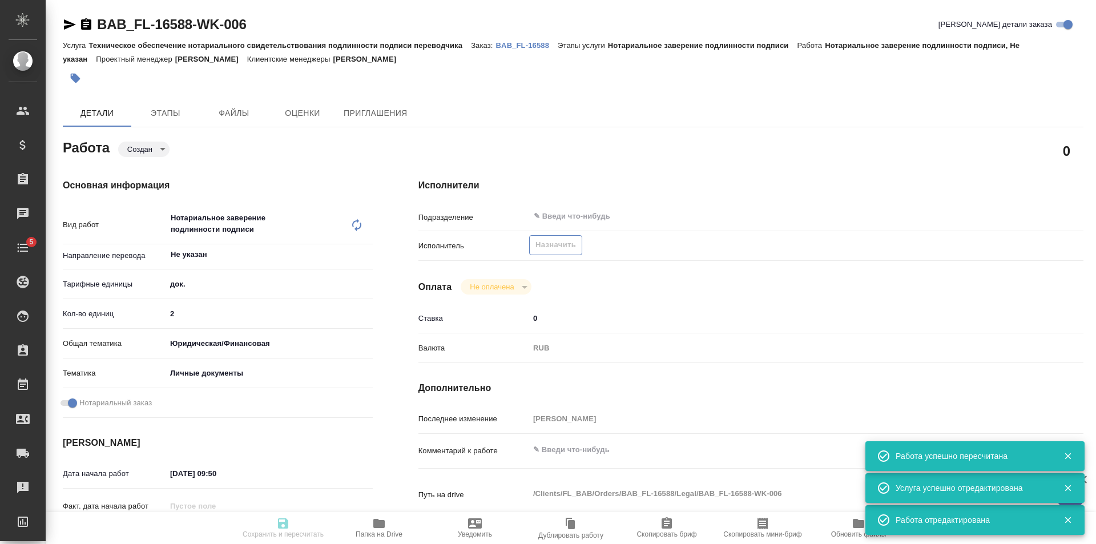
type input "notPayed"
type input "0"
type input "RUB"
type input "[PERSON_NAME]"
type input "BAB_FL-16588"
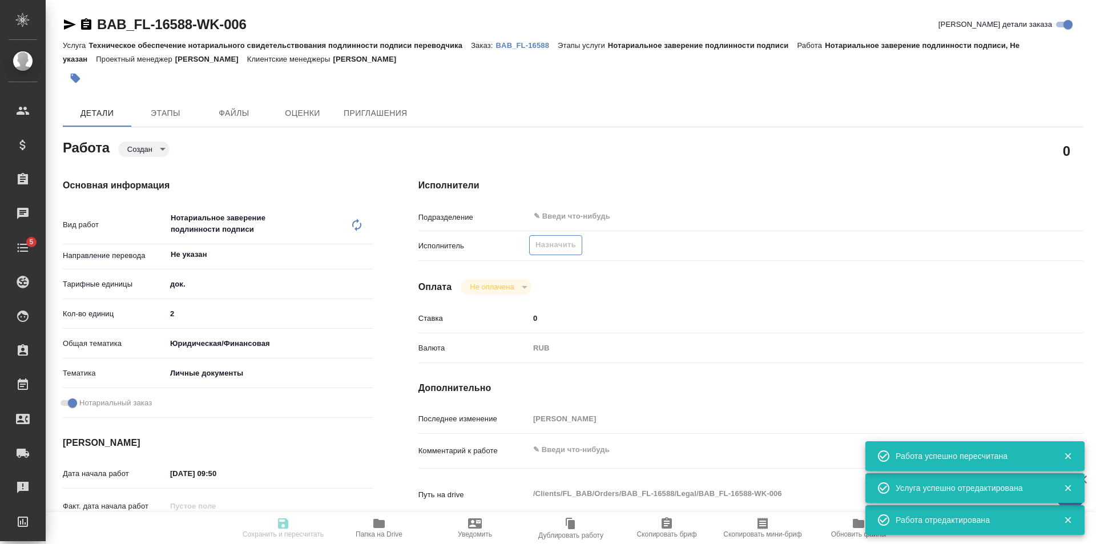
type input "Техническое обеспечение нотариального свидетельствования подлинности подписи пе…"
type input "Нотариальное заверение подлинности подписи"
type input "[PERSON_NAME]"
type input "/Clients/FL_BAB/Orders/BAB_FL-16588"
click at [558, 244] on span "Назначить" at bounding box center [555, 245] width 41 height 13
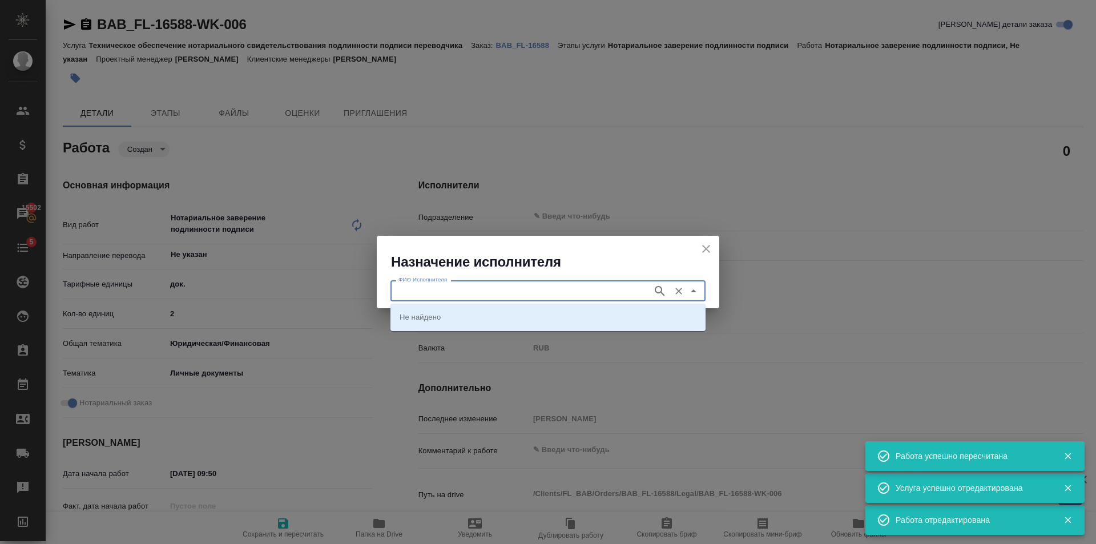
click at [475, 288] on input "ФИО Исполнителя" at bounding box center [520, 291] width 253 height 14
type input "Vb"
click at [501, 296] on input "ФИО Исполнителя" at bounding box center [520, 291] width 253 height 14
type input "Vbir"
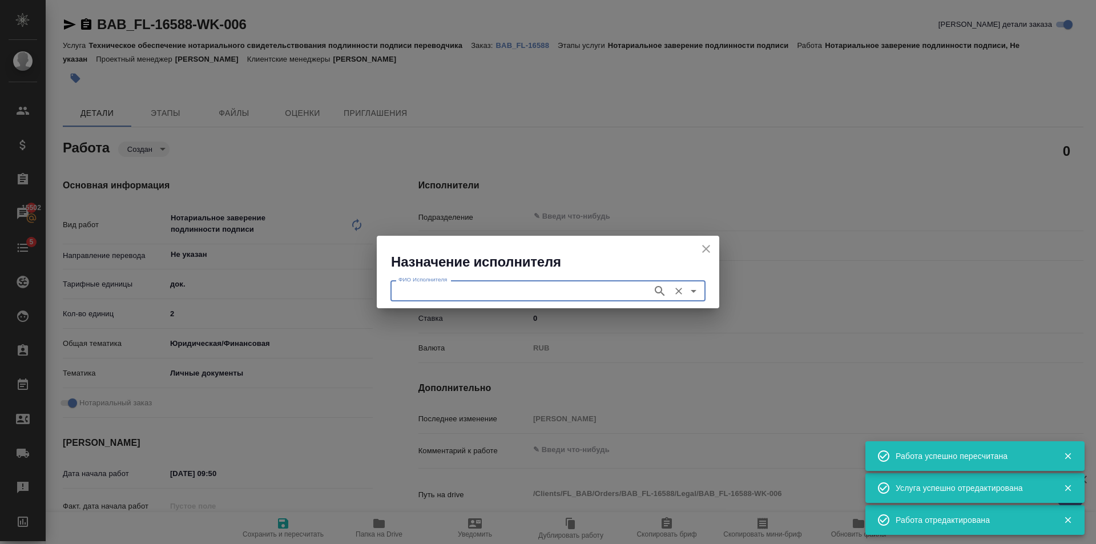
click at [439, 298] on div "ФИО Исполнителя" at bounding box center [547, 290] width 315 height 21
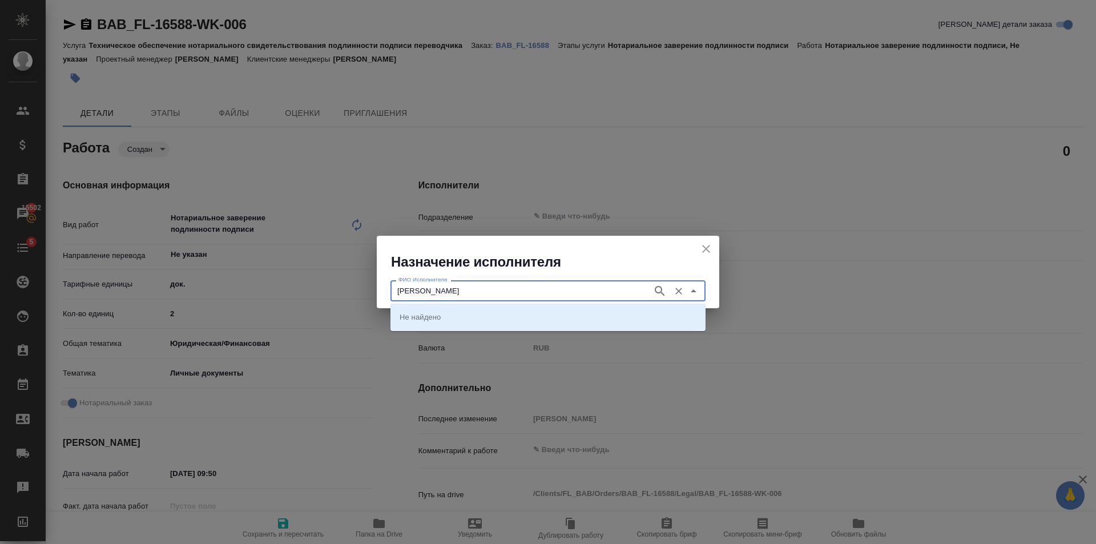
type input "Мишакова"
click at [657, 292] on icon "button" at bounding box center [660, 291] width 10 height 10
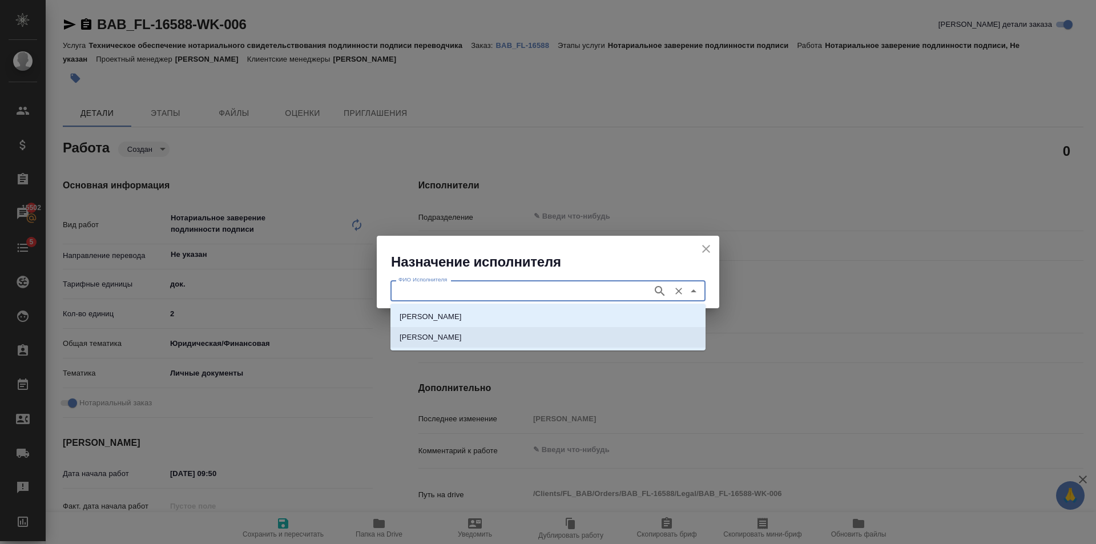
click at [454, 346] on li "НОТАРИУС Мишакова Ольга Михайловна" at bounding box center [547, 337] width 315 height 21
type input "НОТАРИУС Мишакова Ольга Михайловна"
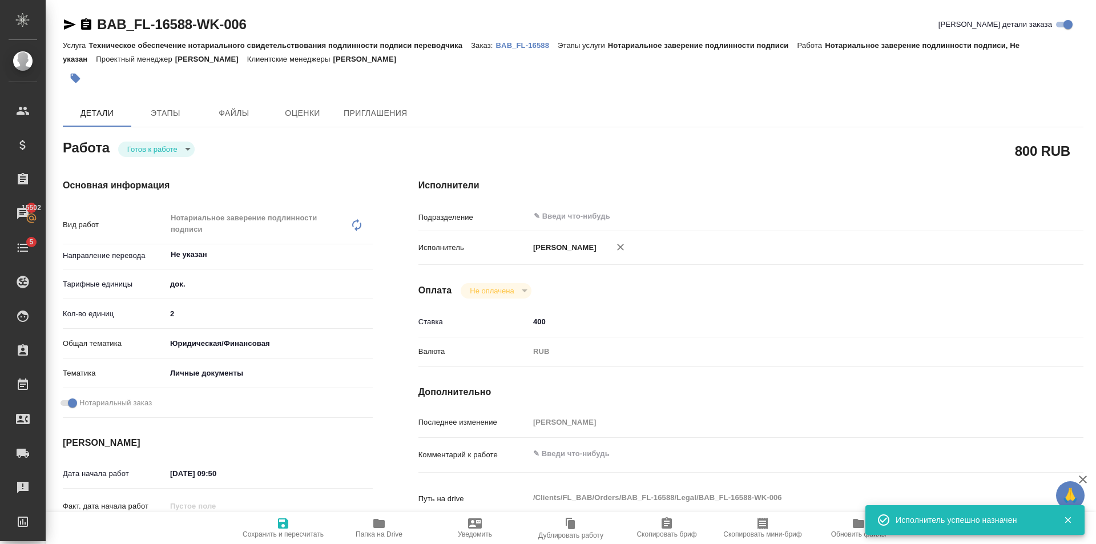
type textarea "x"
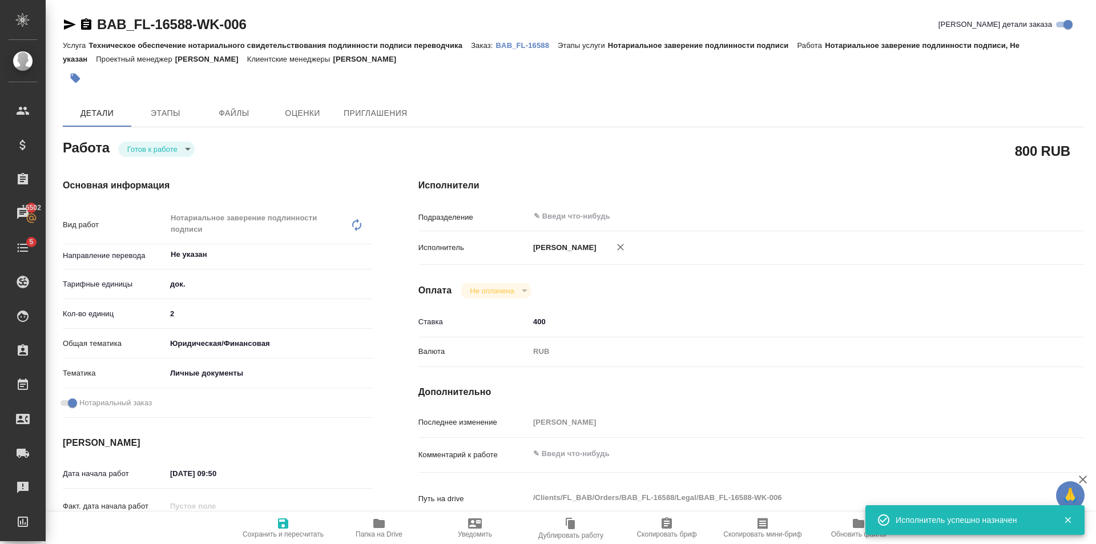
click at [268, 537] on span "Сохранить и пересчитать" at bounding box center [283, 534] width 81 height 8
type textarea "x"
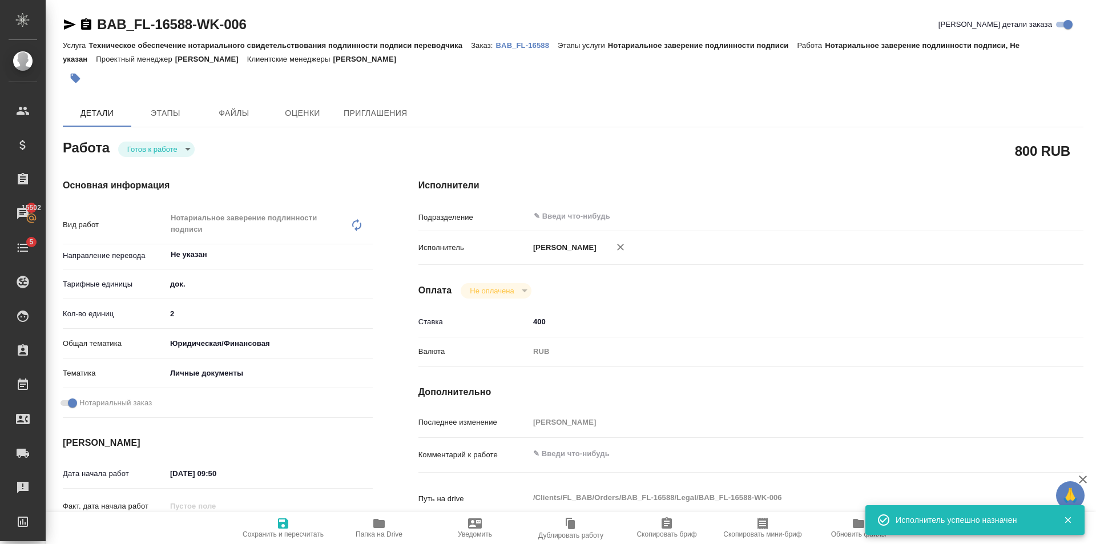
type textarea "x"
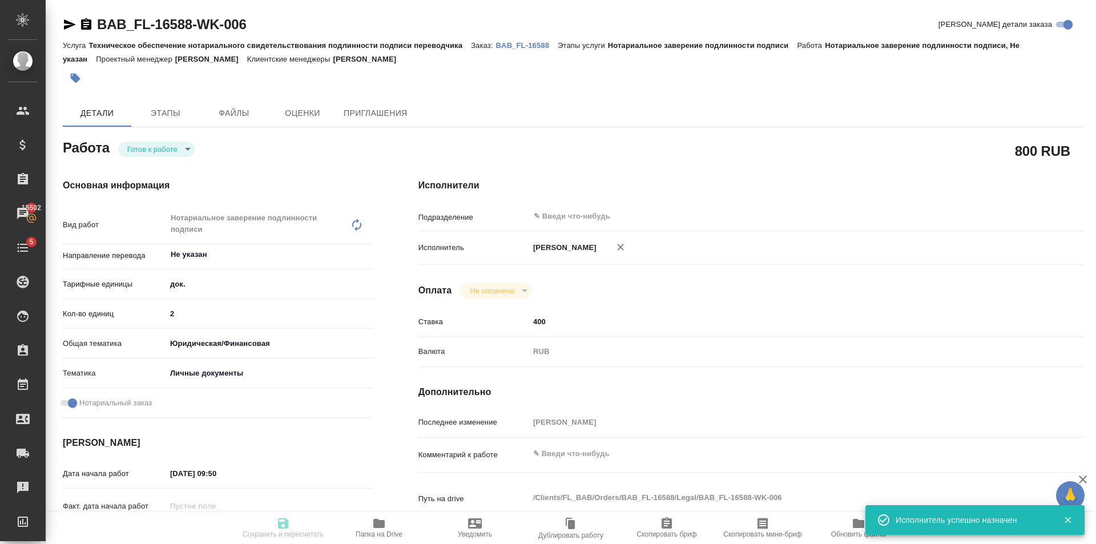
type textarea "x"
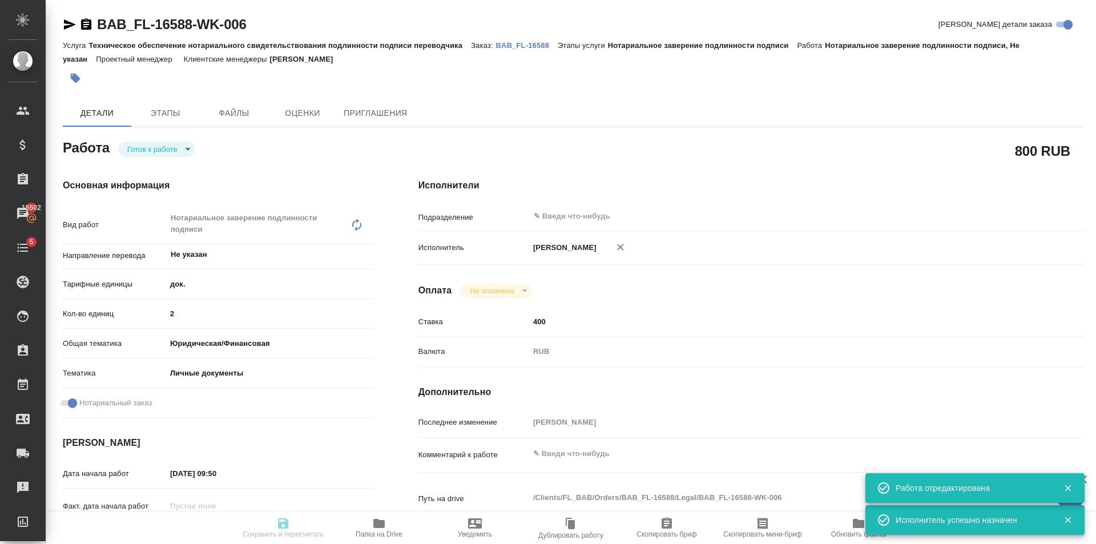
type textarea "x"
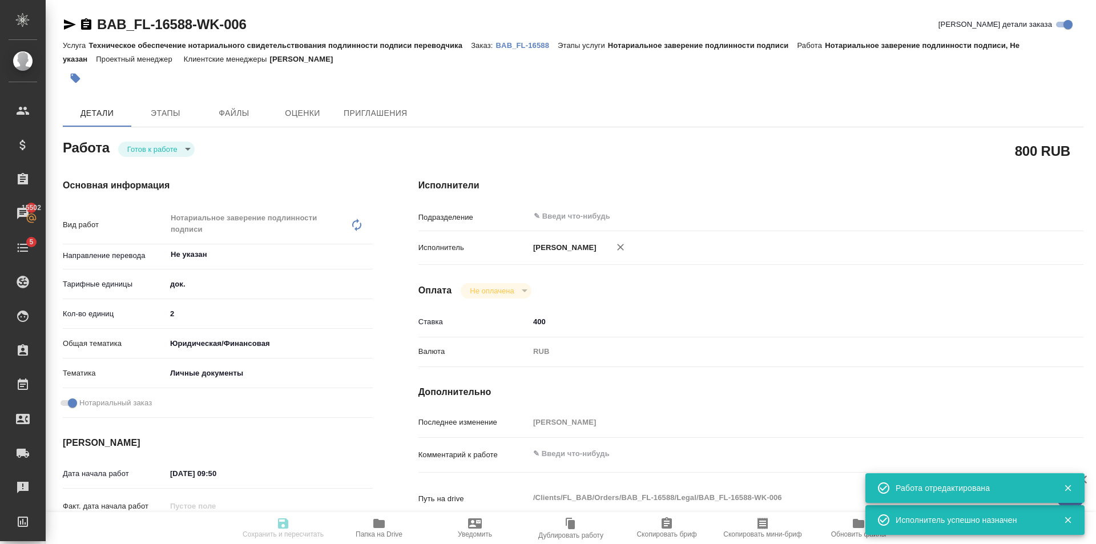
type input "readyForWork"
type textarea "Нотариальное заверение подлинности подписи"
type textarea "x"
type input "Не указан"
type input "5a8b1489cc6b4906c91bfd8b"
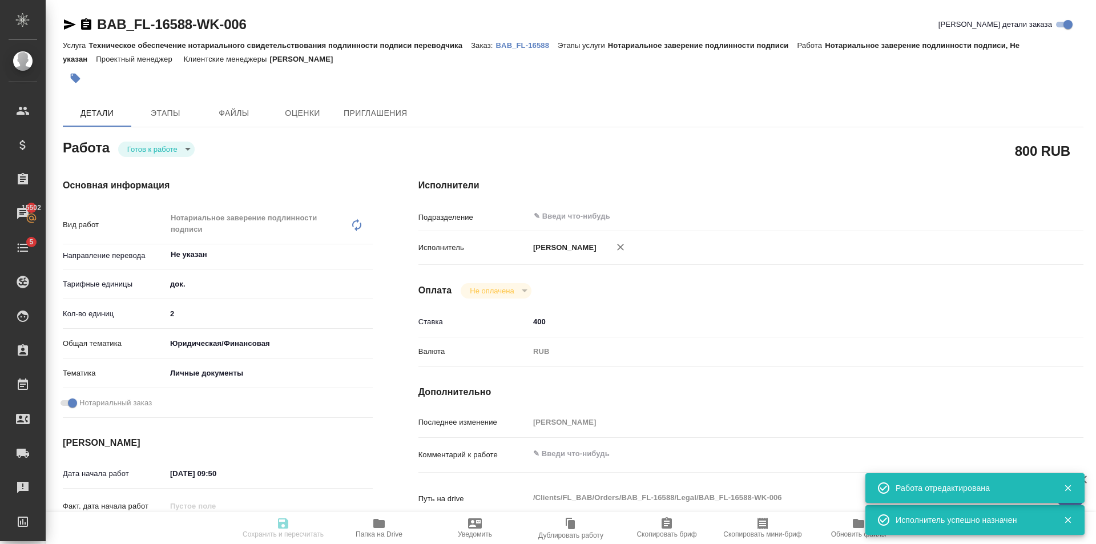
type input "2"
type input "yr-fn"
type input "5a8b8b956a9677013d343cfe"
checkbox input "true"
type input "29.09.2025 09:50"
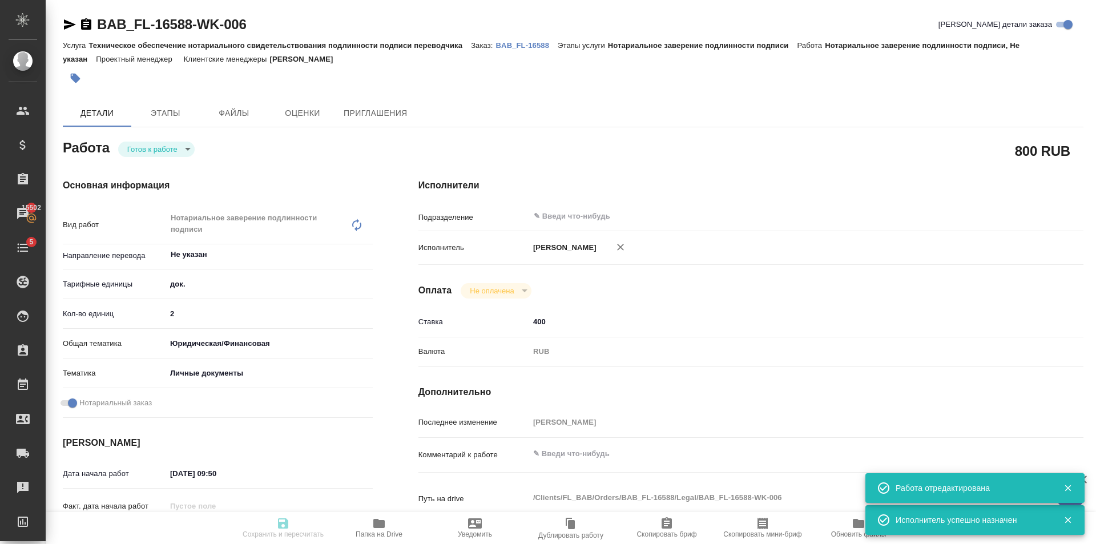
type input "29.09.2025 12:00"
type input "notPayed"
type input "400"
type input "RUB"
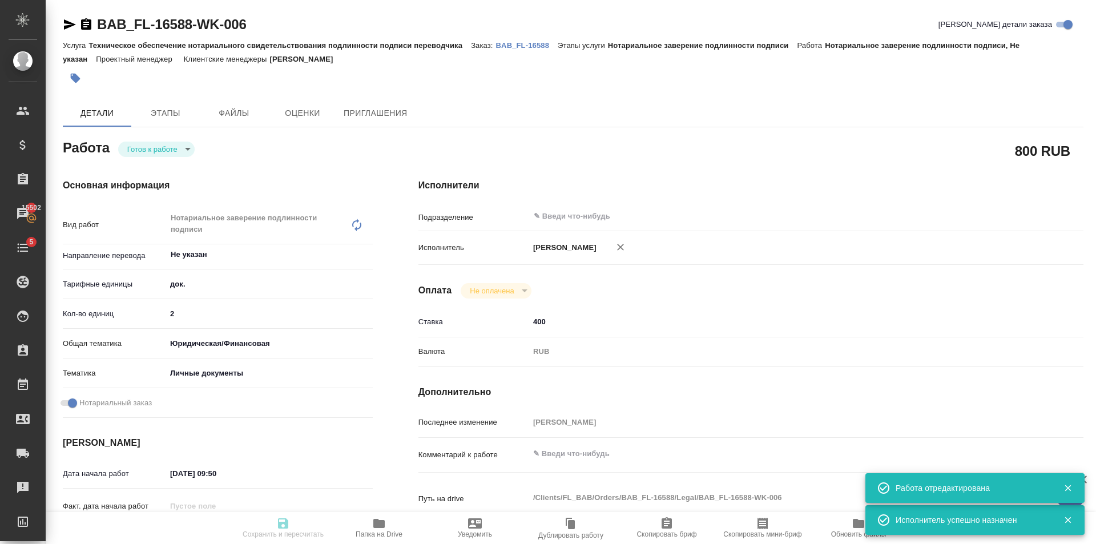
type input "Голубев Дмитрий"
type textarea "x"
type textarea "/Clients/FL_BAB/Orders/BAB_FL-16588/Legal/BAB_FL-16588-WK-006"
type textarea "x"
type input "BAB_FL-16588"
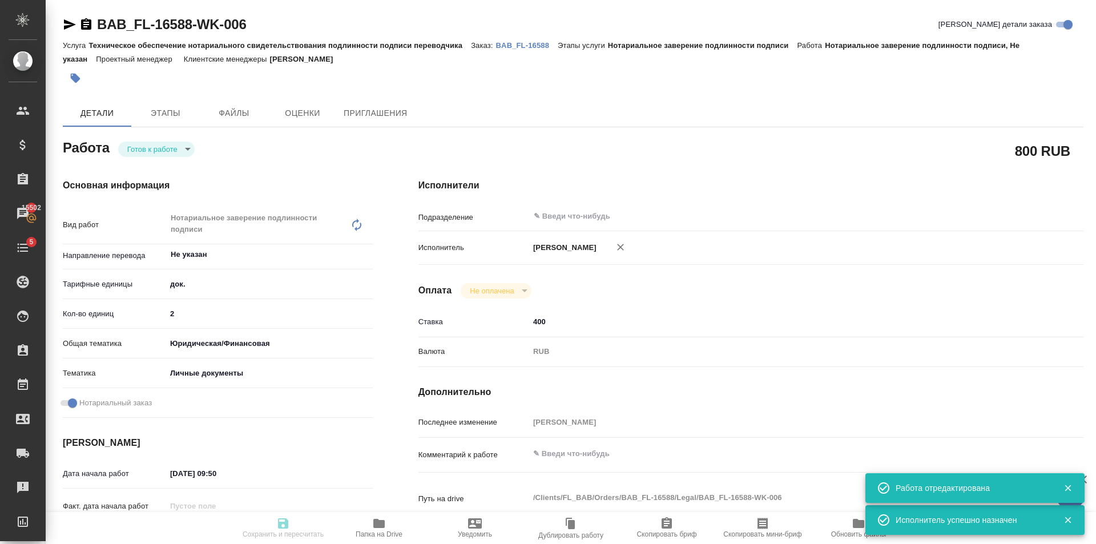
type input "Техническое обеспечение нотариального свидетельствования подлинности подписи пе…"
type input "Нотариальное заверение подлинности подписи"
type input "Голубев Дмитрий"
type input "/Clients/FL_BAB/Orders/BAB_FL-16588"
type textarea "x"
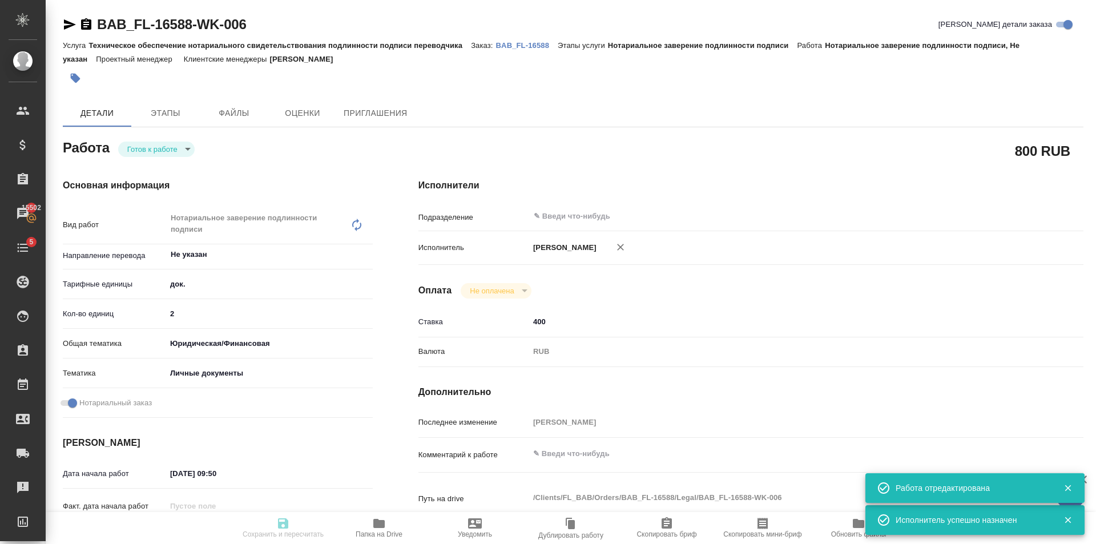
type textarea "x"
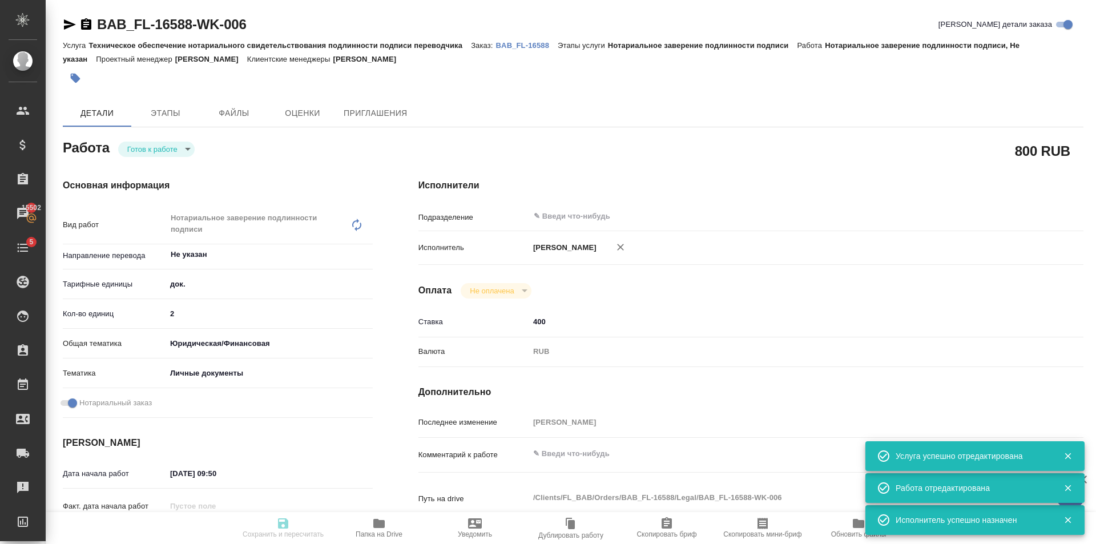
type textarea "x"
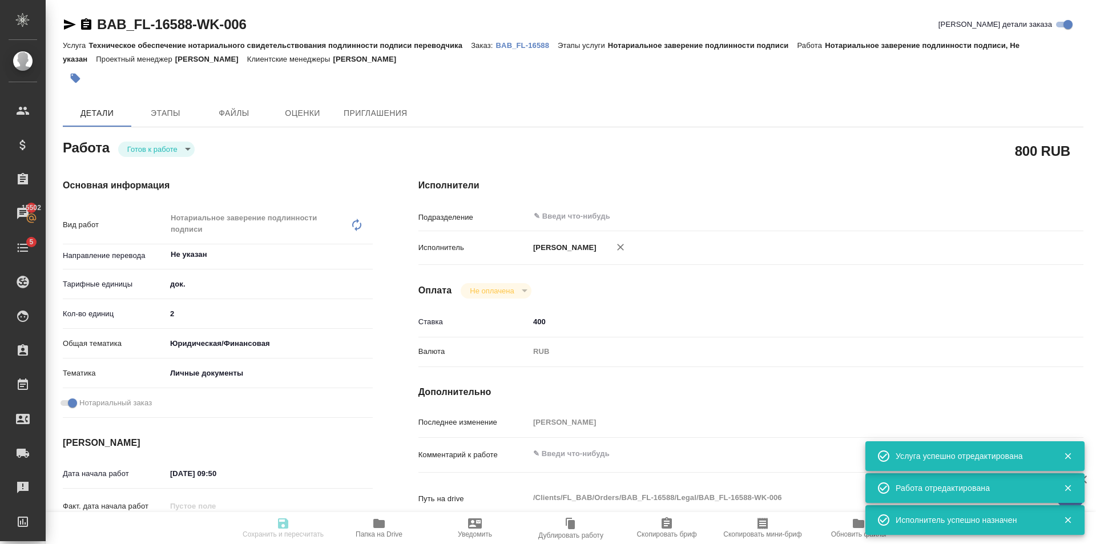
type textarea "x"
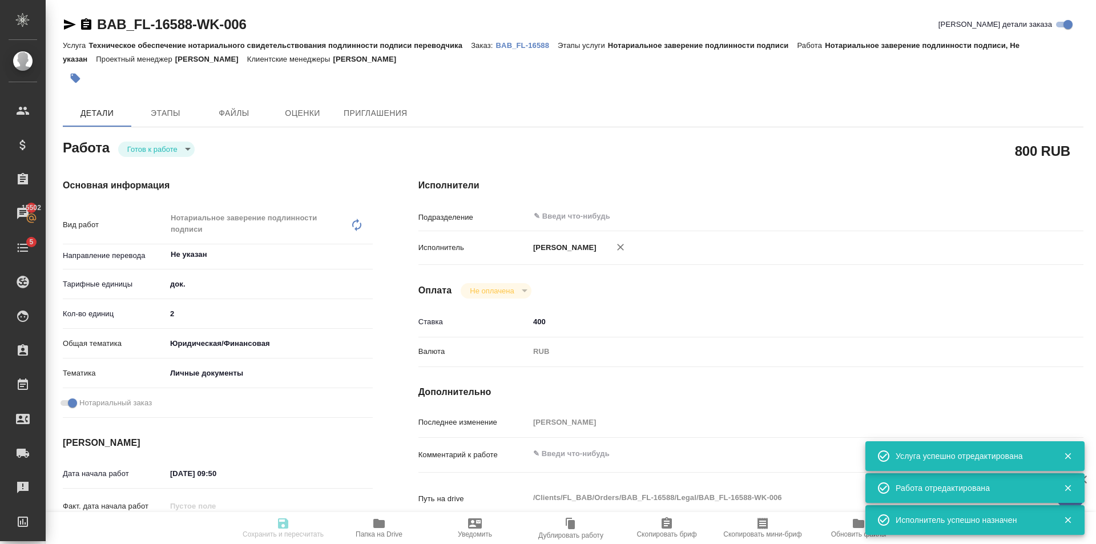
type textarea "x"
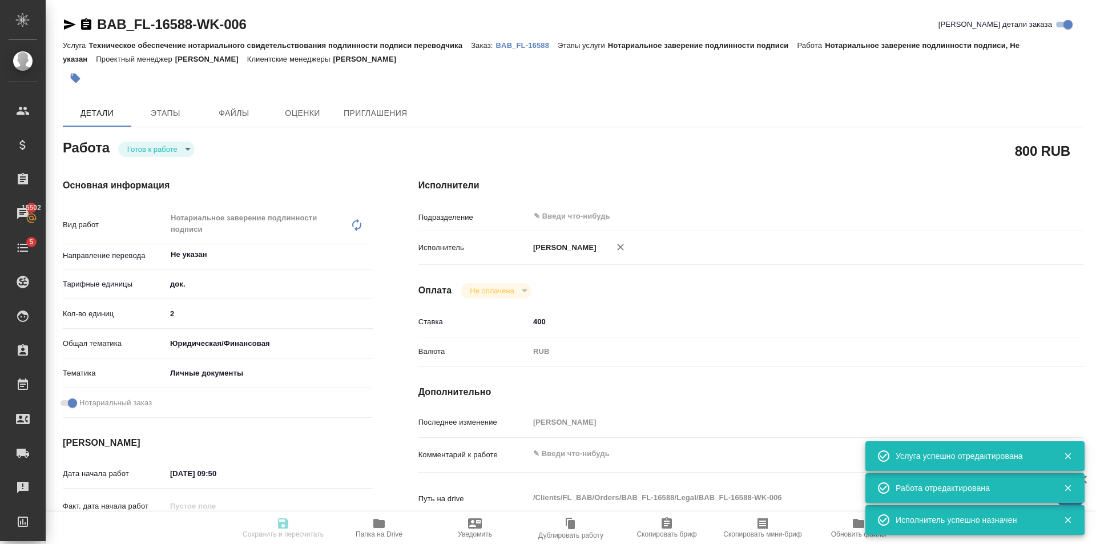
type textarea "x"
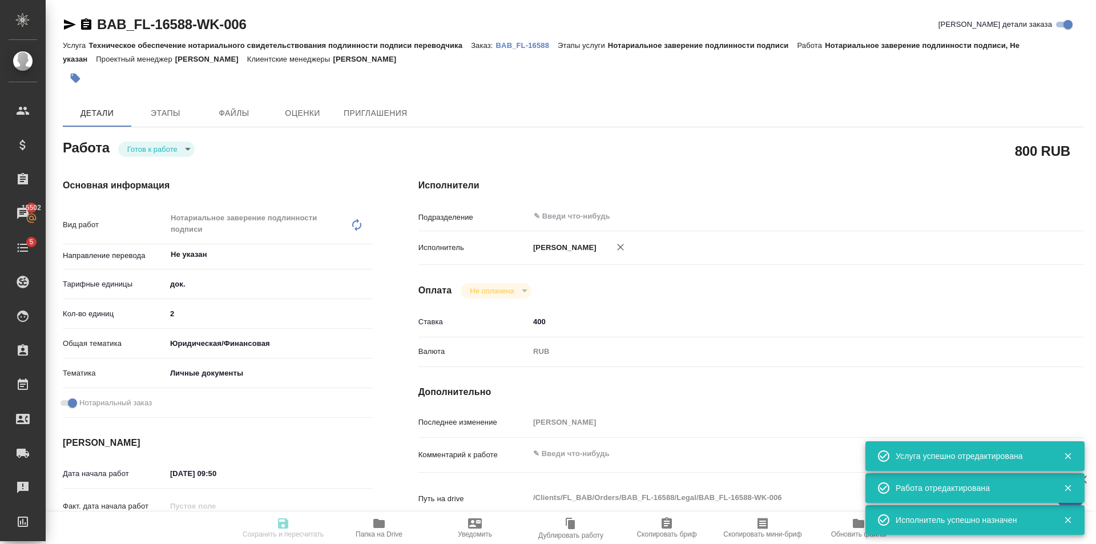
type textarea "x"
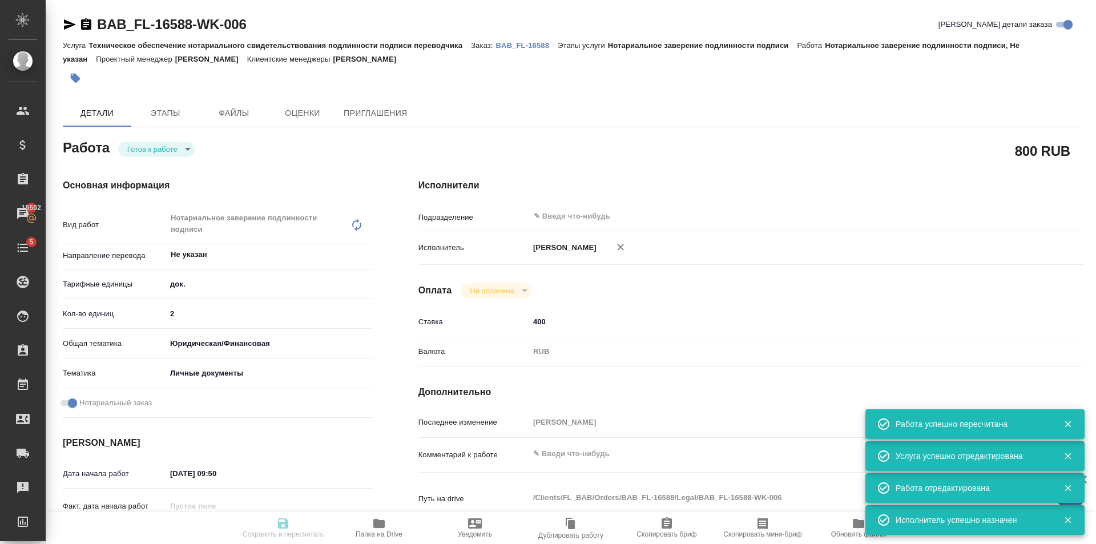
type input "readyForWork"
type textarea "Нотариальное заверение подлинности подписи"
type textarea "x"
type input "Не указан"
type input "5a8b1489cc6b4906c91bfd8b"
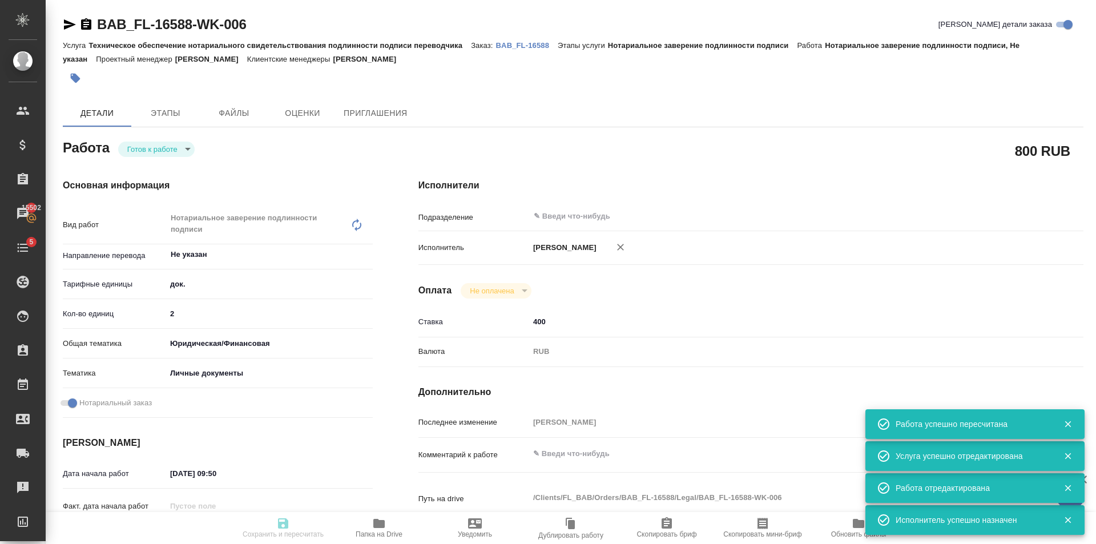
type input "2"
type input "yr-fn"
type input "5a8b8b956a9677013d343cfe"
checkbox input "true"
type input "29.09.2025 09:50"
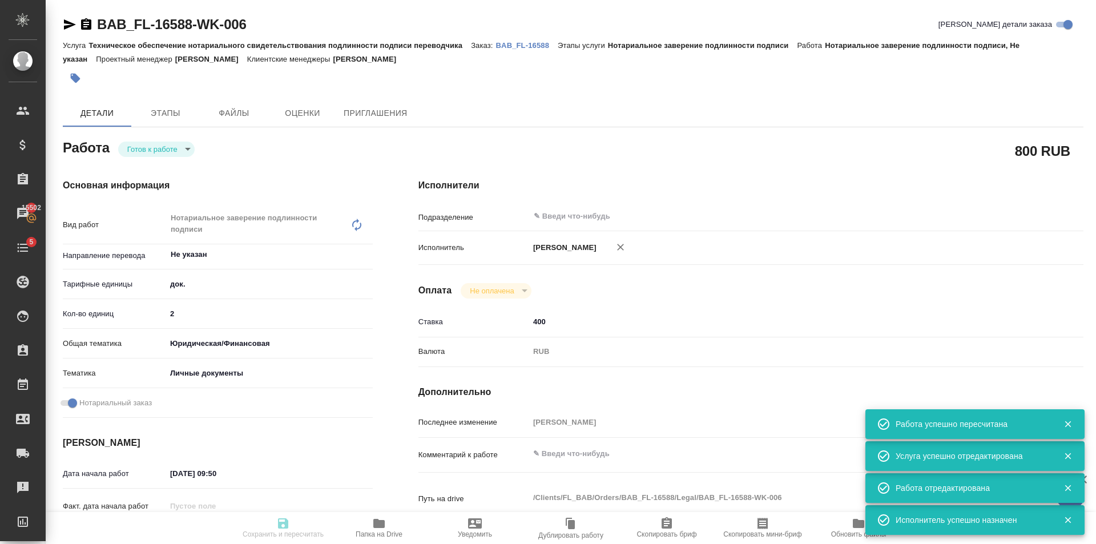
type input "29.09.2025 12:00"
type input "notPayed"
type input "400"
type input "RUB"
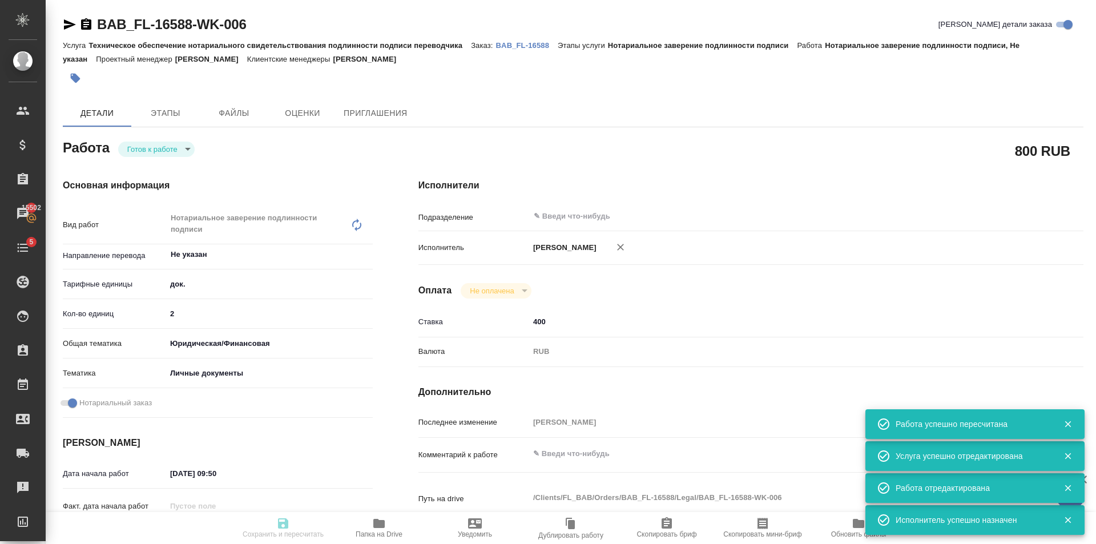
type input "Голубев Дмитрий"
type textarea "x"
type textarea "/Clients/FL_BAB/Orders/BAB_FL-16588/Legal/BAB_FL-16588-WK-006"
type textarea "x"
type input "BAB_FL-16588"
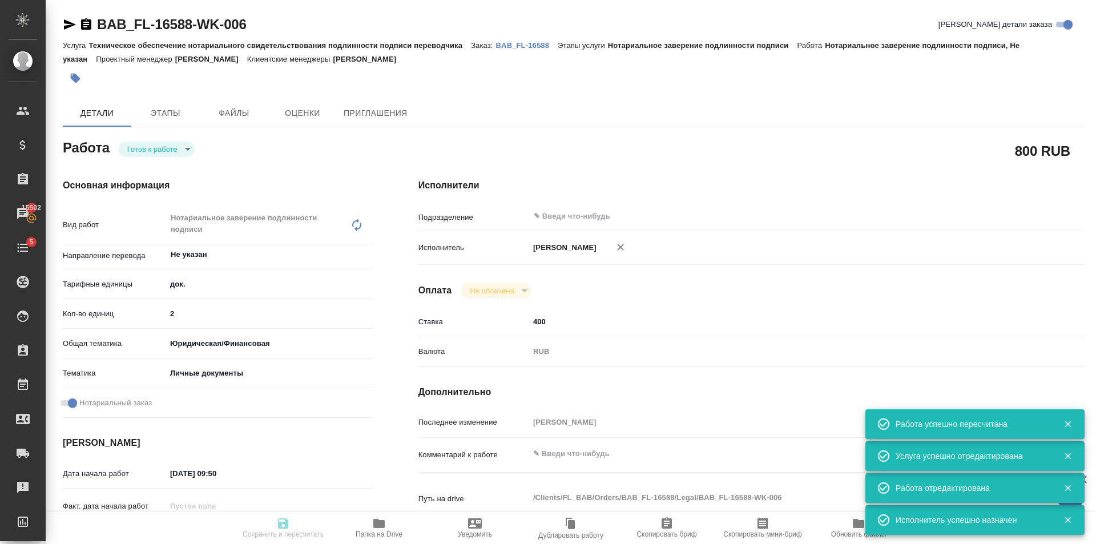
type input "Техническое обеспечение нотариального свидетельствования подлинности подписи пе…"
type input "Нотариальное заверение подлинности подписи"
type input "Голубев Дмитрий"
type input "/Clients/FL_BAB/Orders/BAB_FL-16588"
type textarea "x"
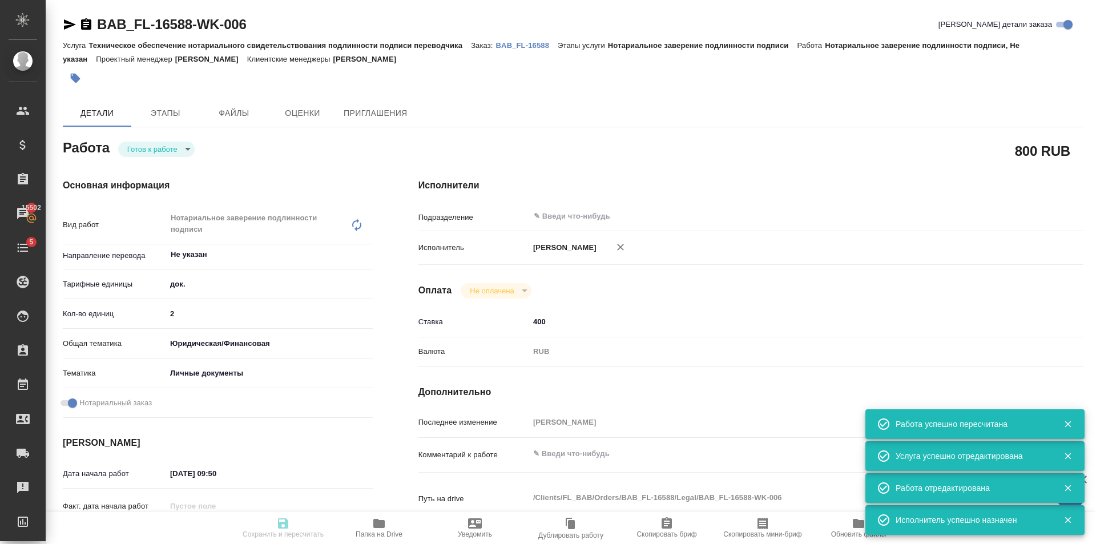
type textarea "x"
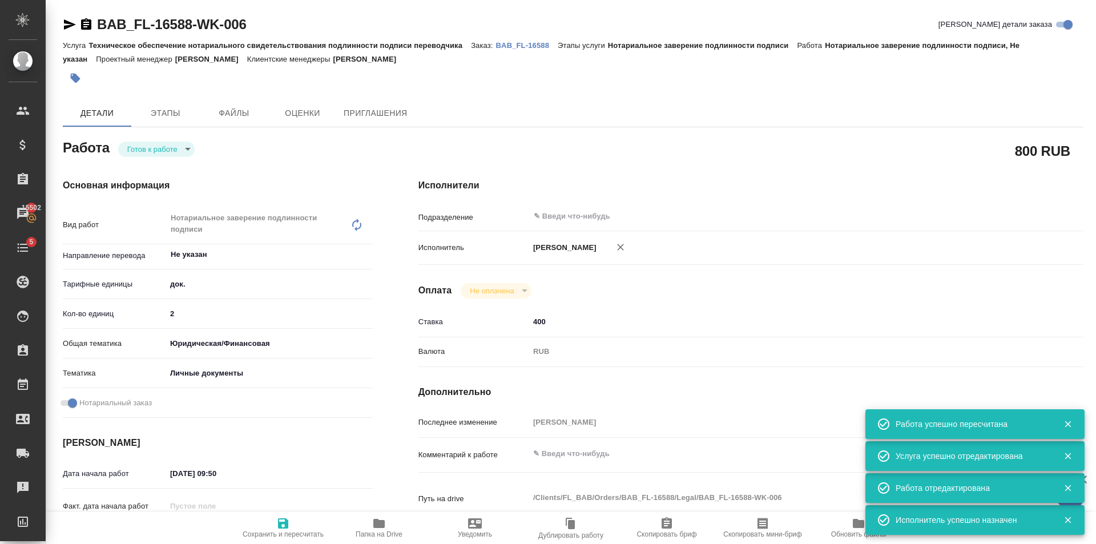
type textarea "x"
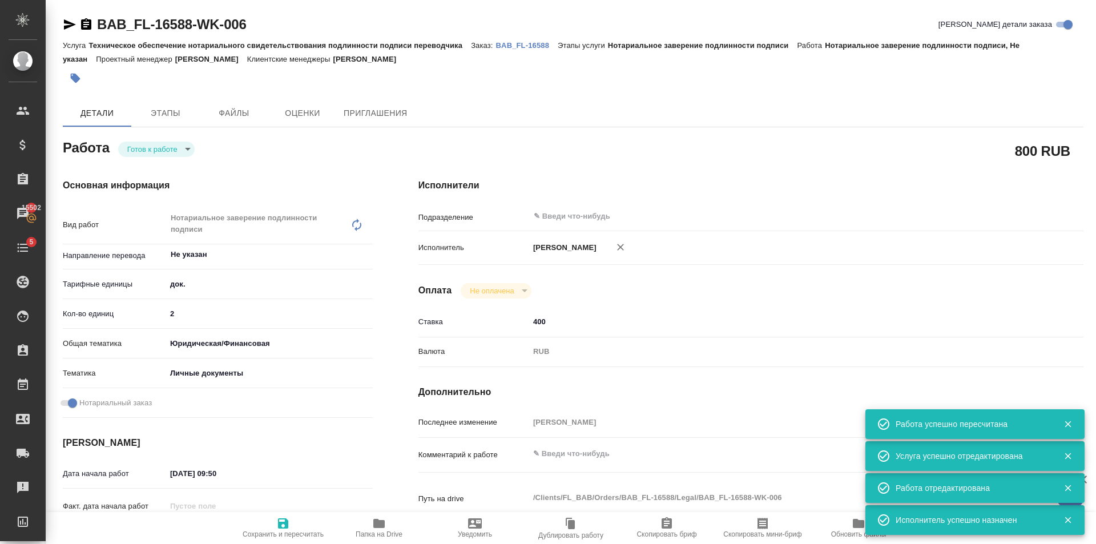
type textarea "x"
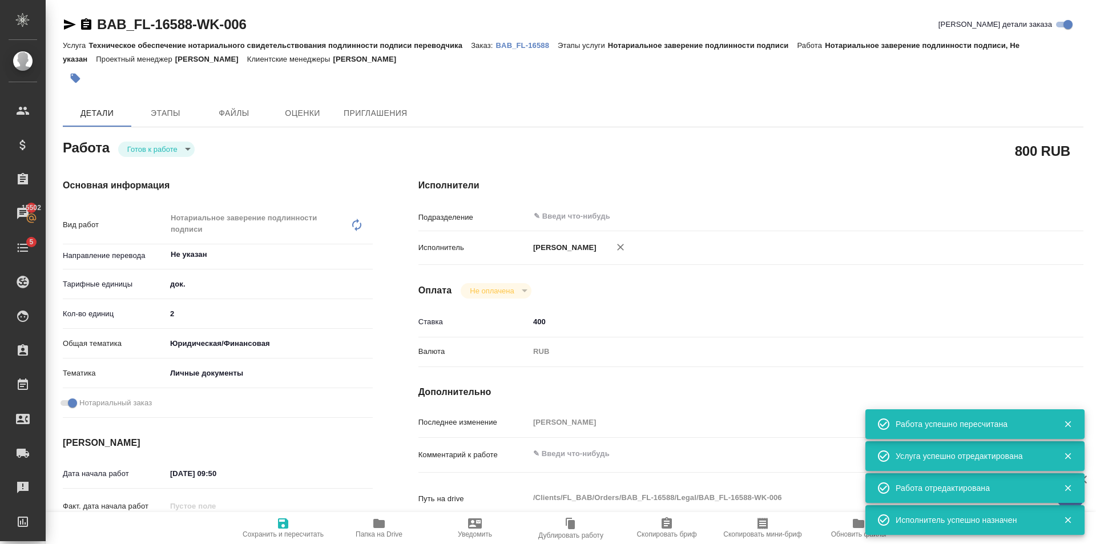
type textarea "x"
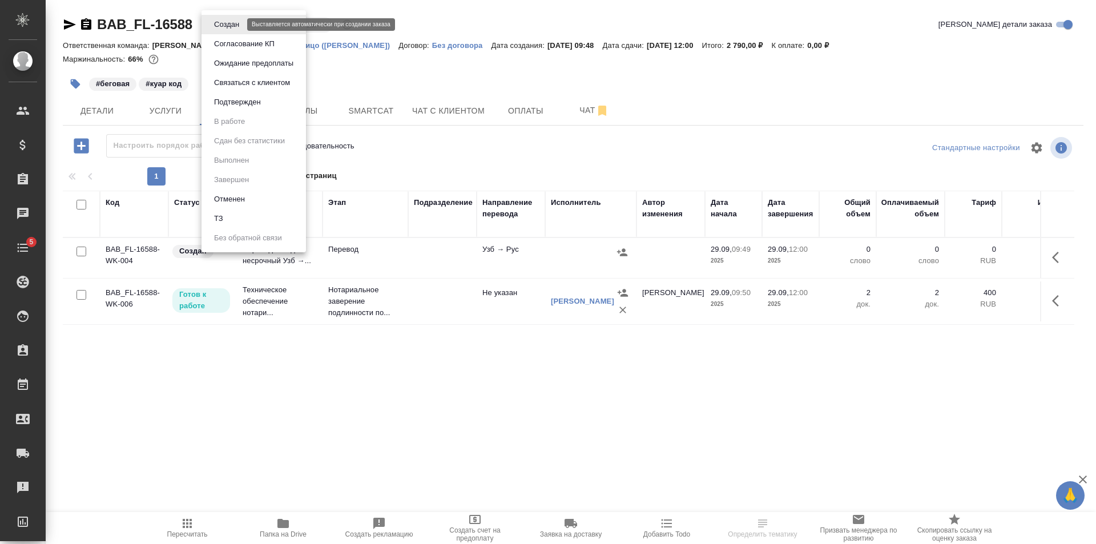
click at [232, 25] on body "🙏 .cls-1 fill:#fff; AWATERA [PERSON_NAME] Клиенты Спецификации Заказы Чаты 5 To…" at bounding box center [548, 272] width 1096 height 544
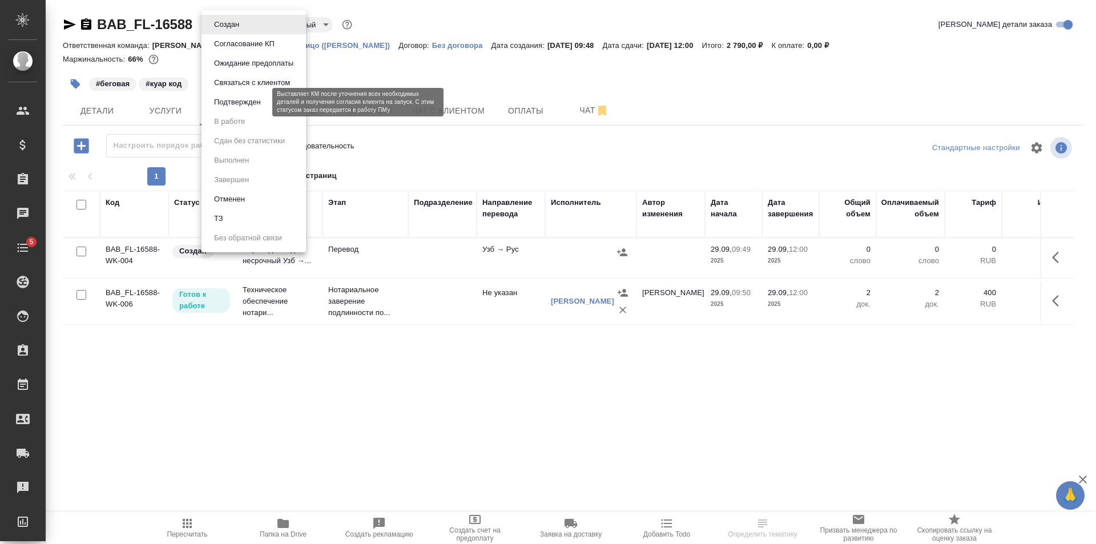
click at [245, 98] on button "Подтвержден" at bounding box center [238, 102] width 54 height 13
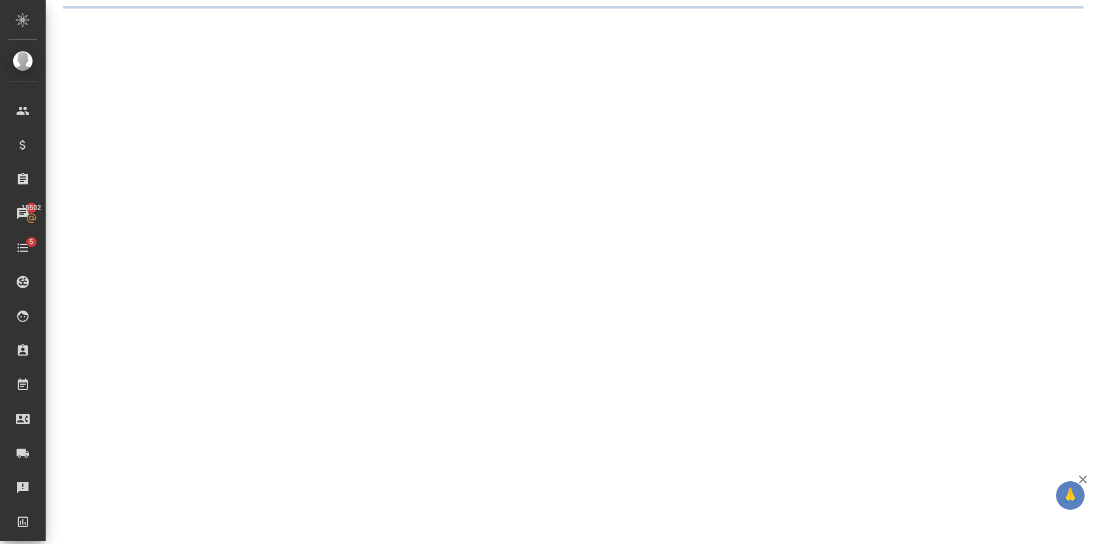
click at [69, 19] on div ".cls-1 fill:#fff; AWATERA [PERSON_NAME] Клиенты Спецификации Заказы 15502 Чаты …" at bounding box center [548, 272] width 1096 height 544
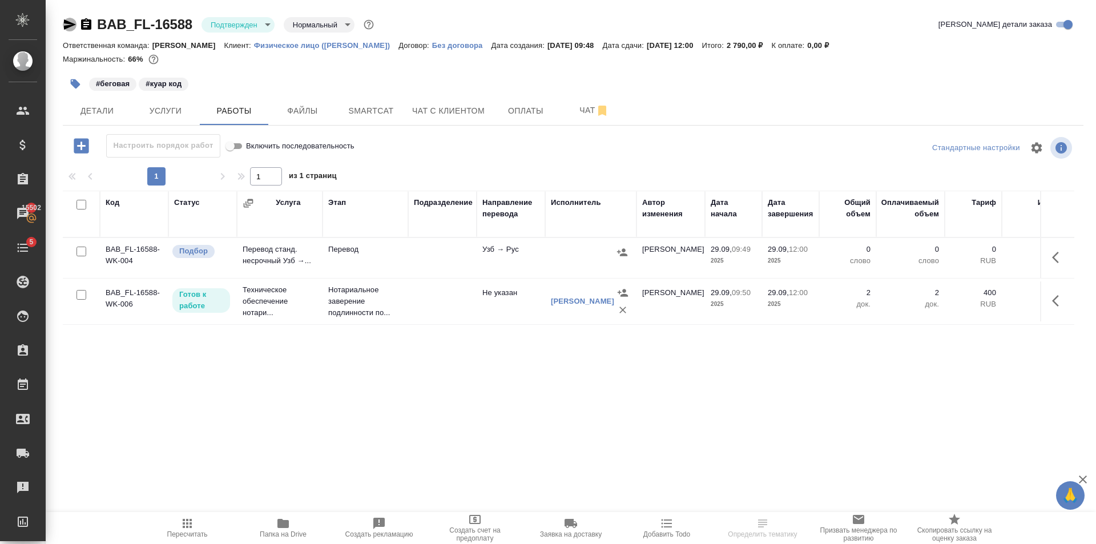
click at [68, 23] on icon "button" at bounding box center [70, 24] width 12 height 10
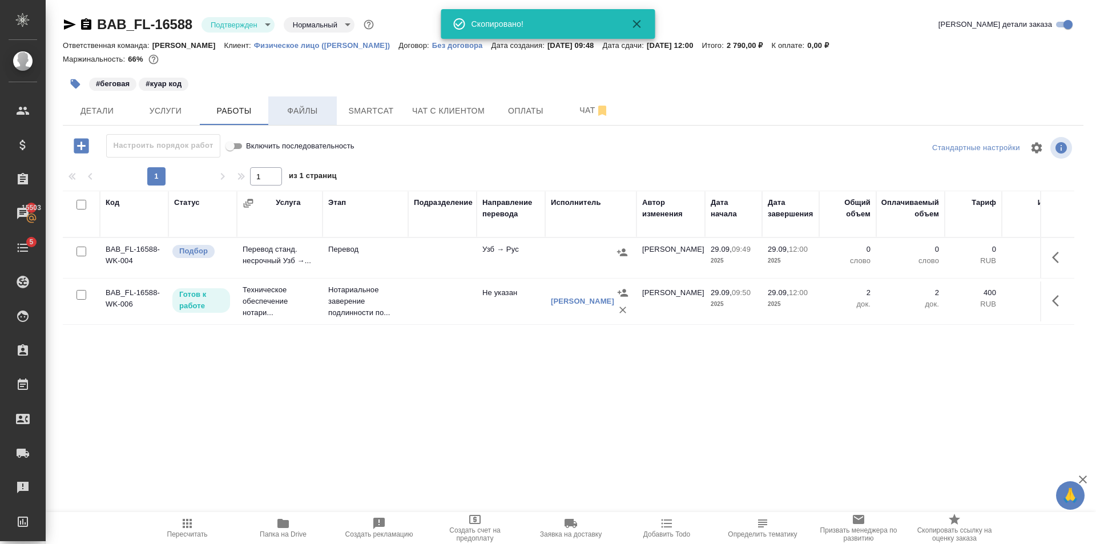
click at [283, 114] on span "Файлы" at bounding box center [302, 111] width 55 height 14
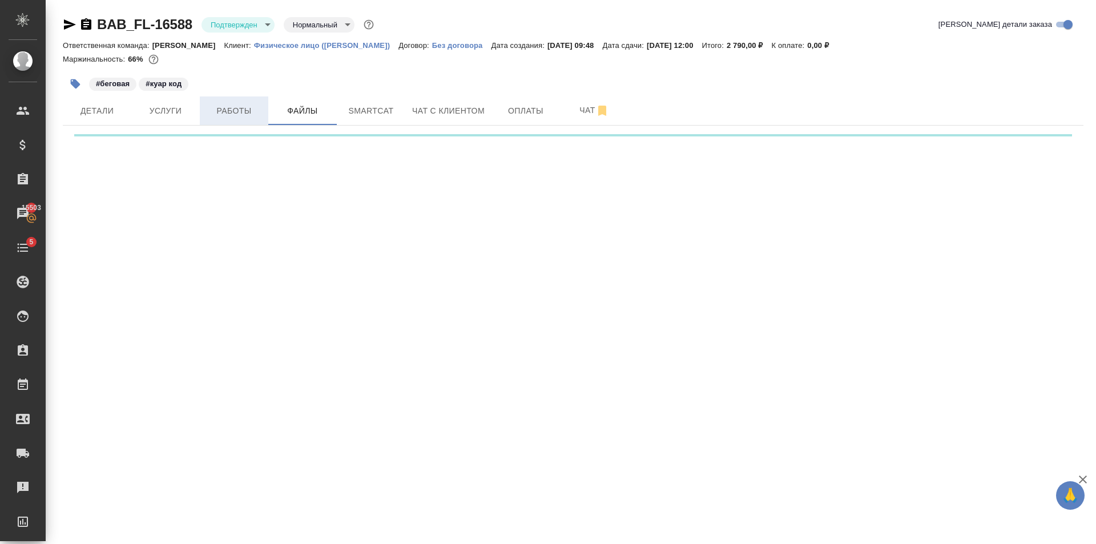
click at [222, 100] on button "Работы" at bounding box center [234, 110] width 68 height 29
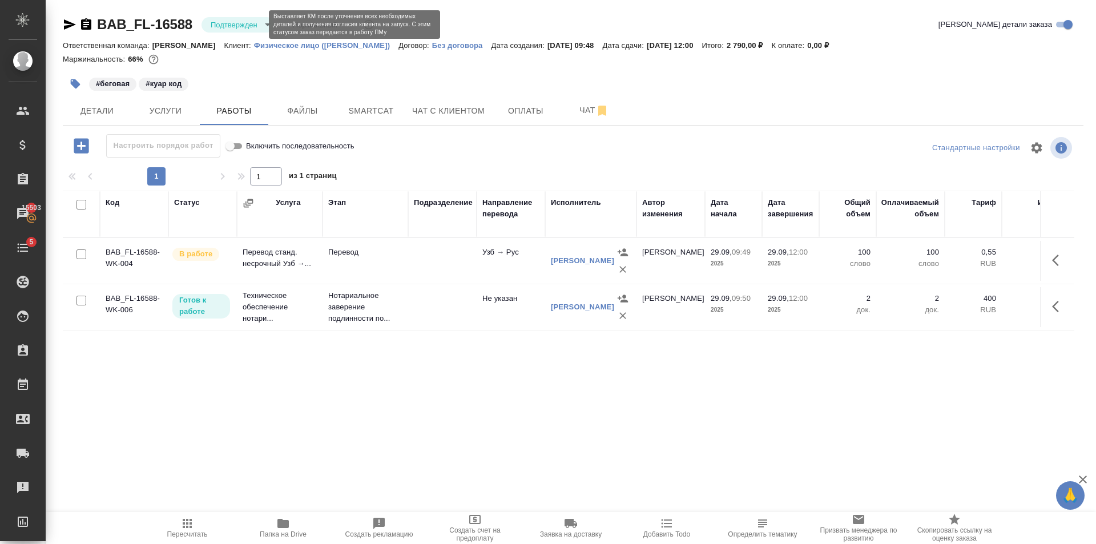
click at [247, 22] on body "🙏 .cls-1 fill:#fff; AWATERA Golubev Dmitry Клиенты Спецификации Заказы 15503 Ча…" at bounding box center [548, 272] width 1096 height 544
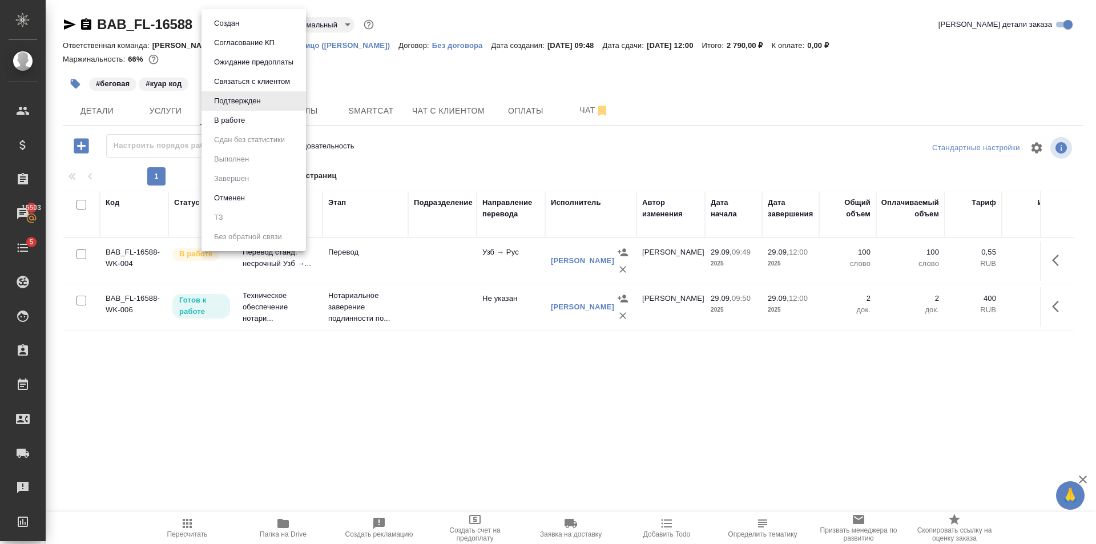
click at [236, 124] on button "В работе" at bounding box center [230, 120] width 38 height 13
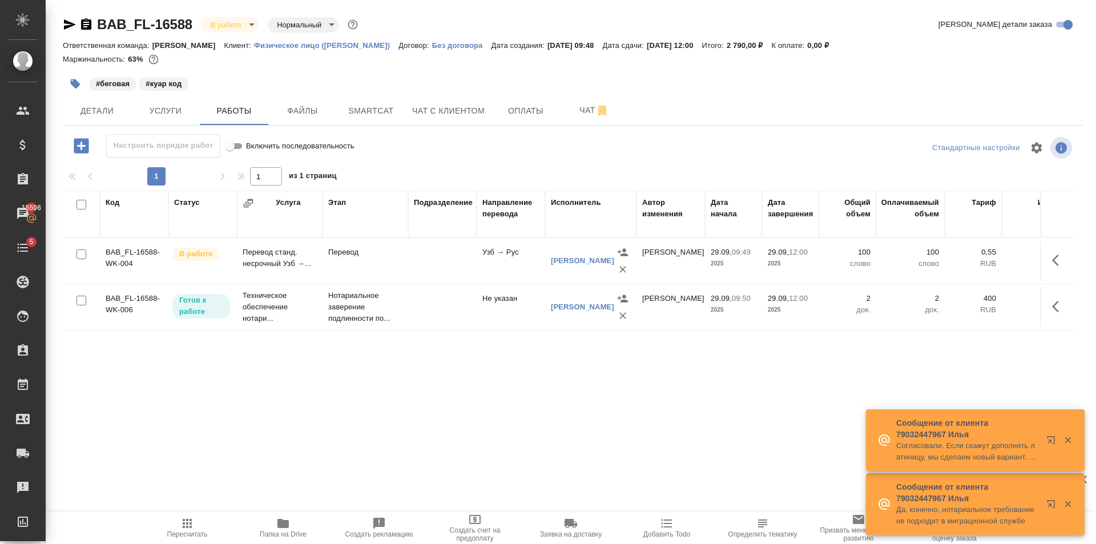
click at [969, 75] on div "#беговая #куар код" at bounding box center [573, 83] width 1021 height 25
click at [93, 109] on span "Детали" at bounding box center [97, 111] width 55 height 14
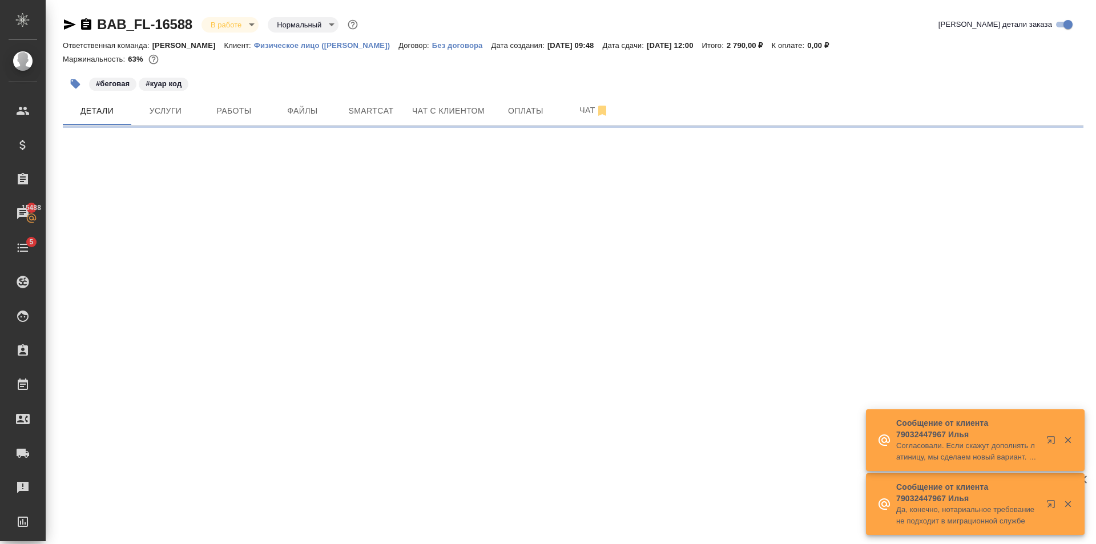
click at [244, 23] on body "🙏 .cls-1 fill:#fff; AWATERA Golubev Dmitry Клиенты Спецификации Заказы 15488 Ча…" at bounding box center [548, 272] width 1096 height 544
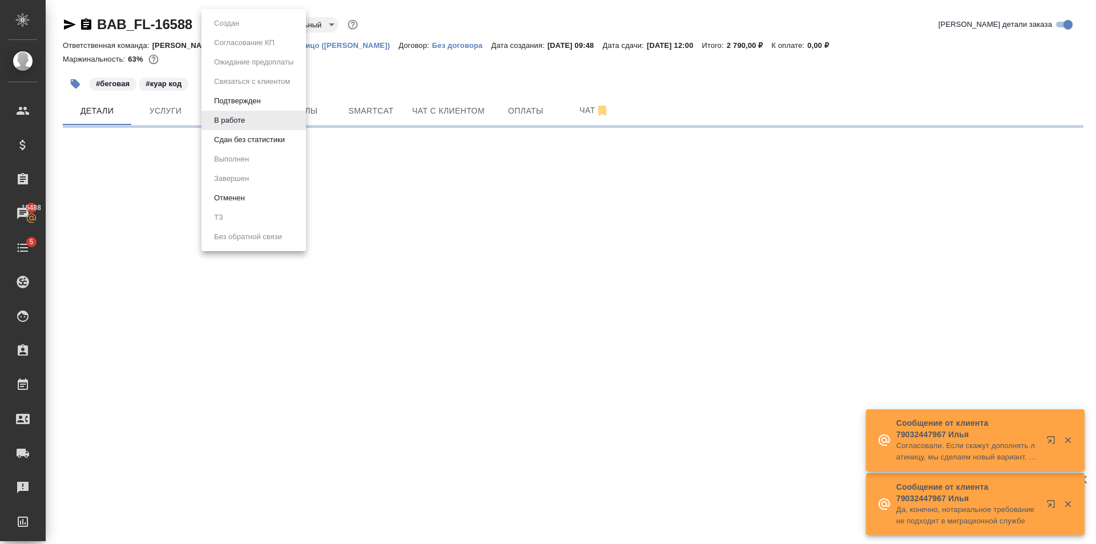
click at [244, 139] on button "Сдан без статистики" at bounding box center [250, 140] width 78 height 13
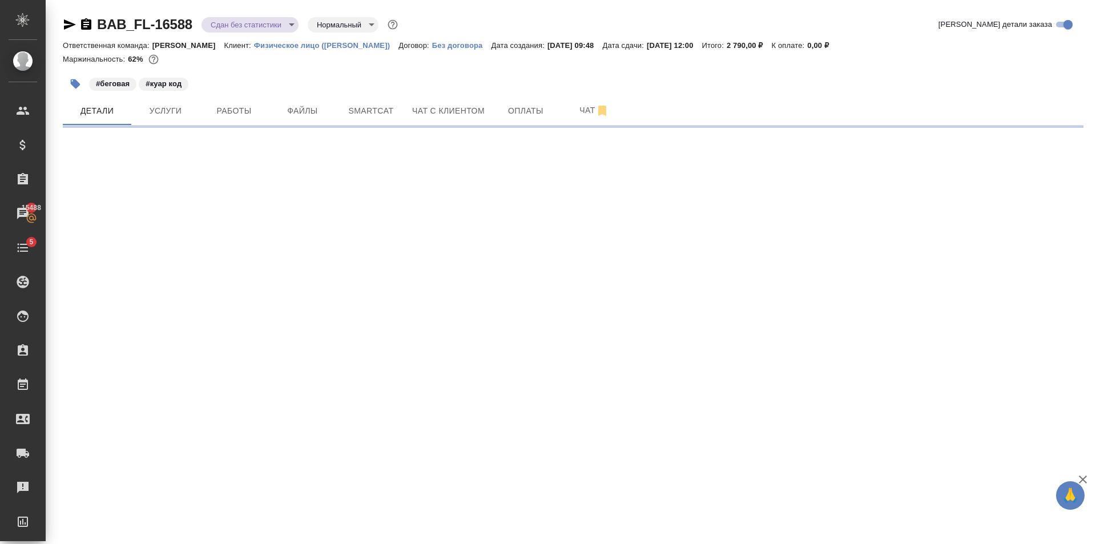
select select "RU"
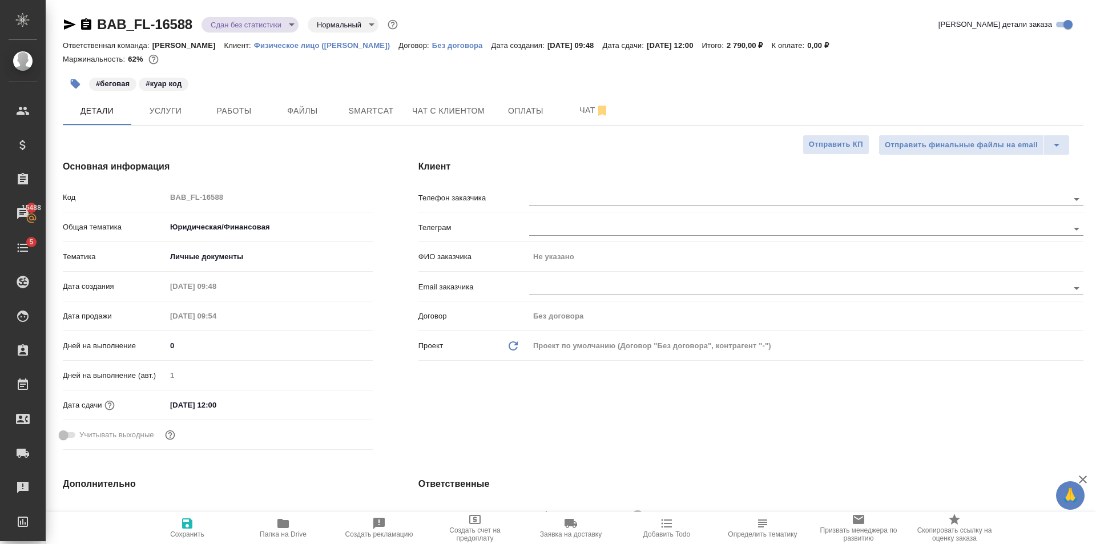
type textarea "x"
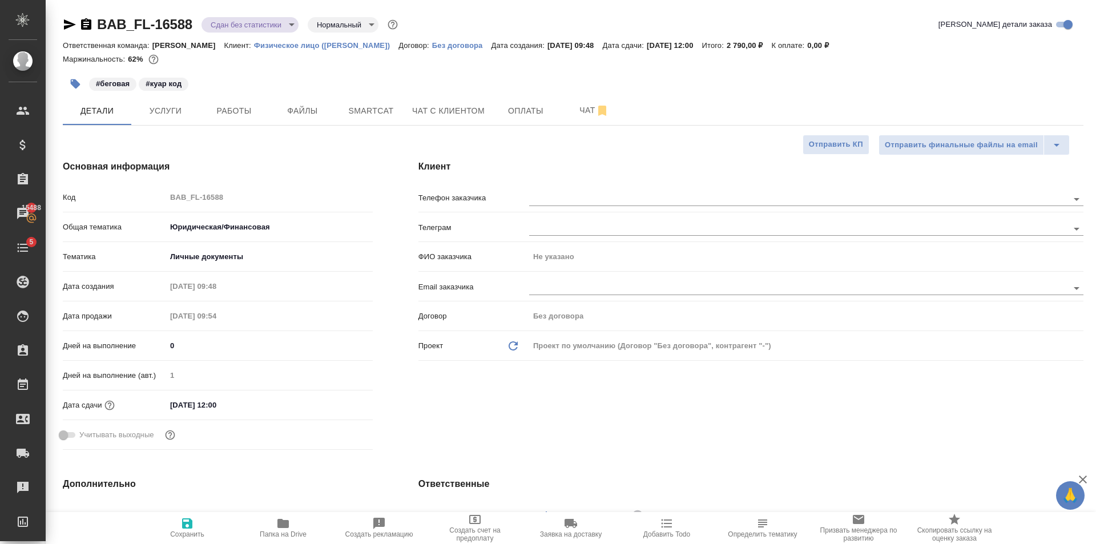
type textarea "x"
drag, startPoint x: 545, startPoint y: 186, endPoint x: 546, endPoint y: 192, distance: 6.9
click at [545, 187] on div "Клиент Телефон заказчика Телеграм ФИО заказчика Не указано Email заказчика Дого…" at bounding box center [751, 307] width 711 height 340
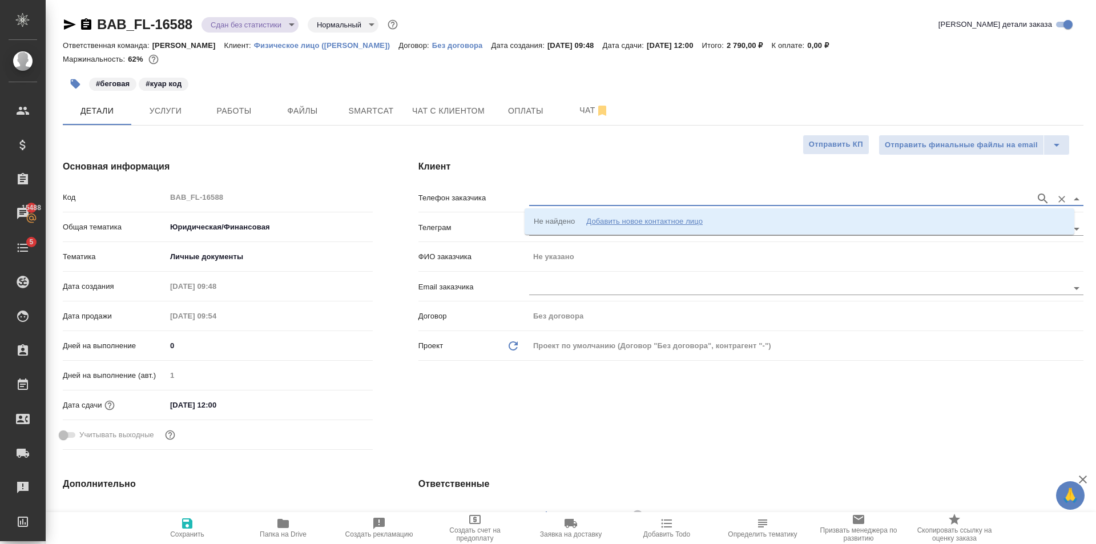
click at [546, 192] on input "text" at bounding box center [779, 199] width 501 height 14
click at [606, 224] on div "Добавить новое контактное лицо" at bounding box center [644, 221] width 116 height 11
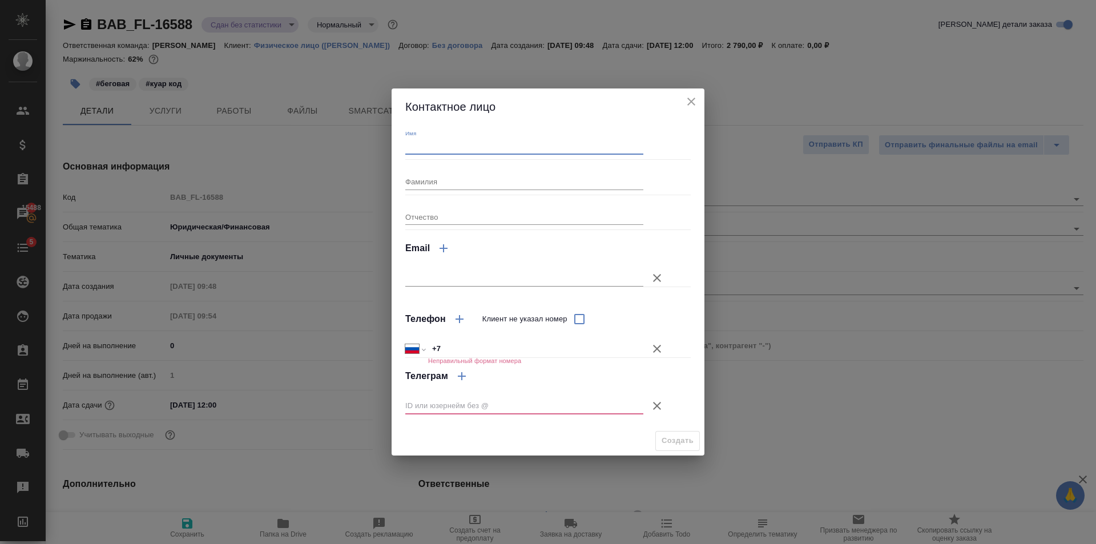
click at [460, 143] on input "Имя" at bounding box center [524, 147] width 238 height 16
click at [411, 144] on input "Кмол" at bounding box center [524, 147] width 238 height 16
type input "Камол"
click at [651, 406] on icon "button" at bounding box center [657, 406] width 14 height 14
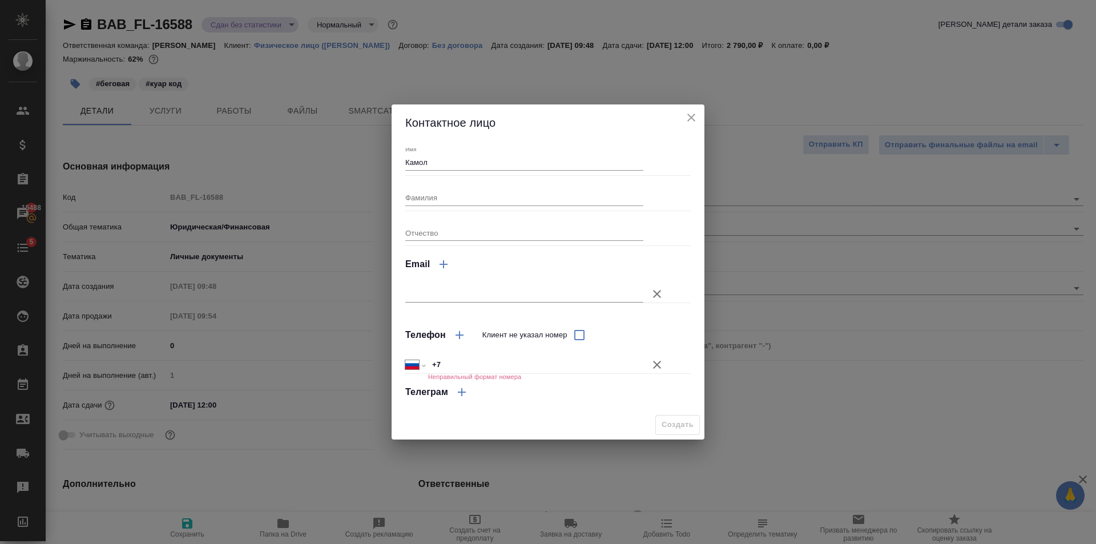
click at [663, 361] on icon "button" at bounding box center [657, 365] width 14 height 14
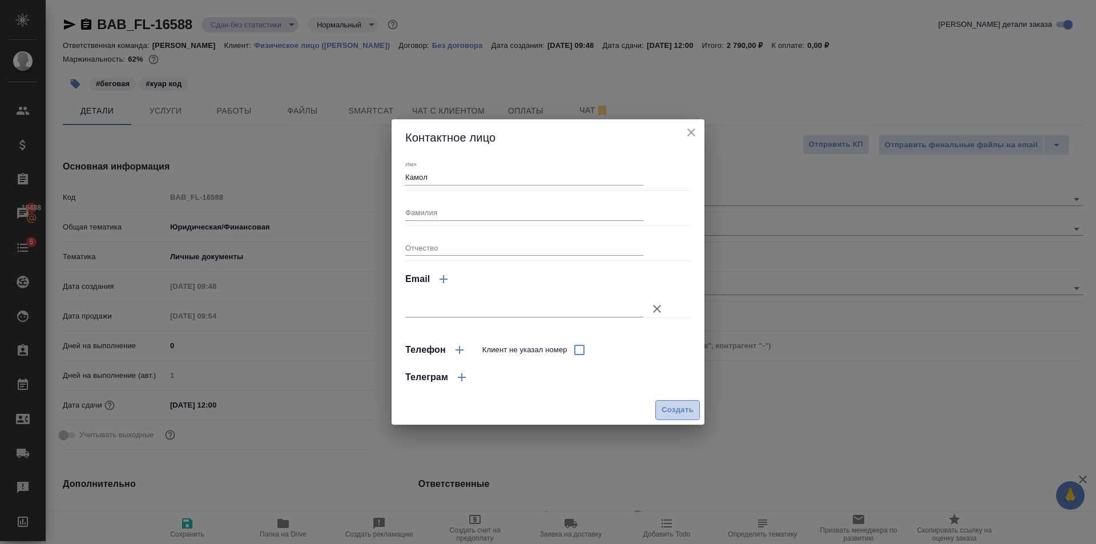
click at [691, 413] on span "Создать" at bounding box center [678, 410] width 32 height 13
type input "Камол"
type textarea "x"
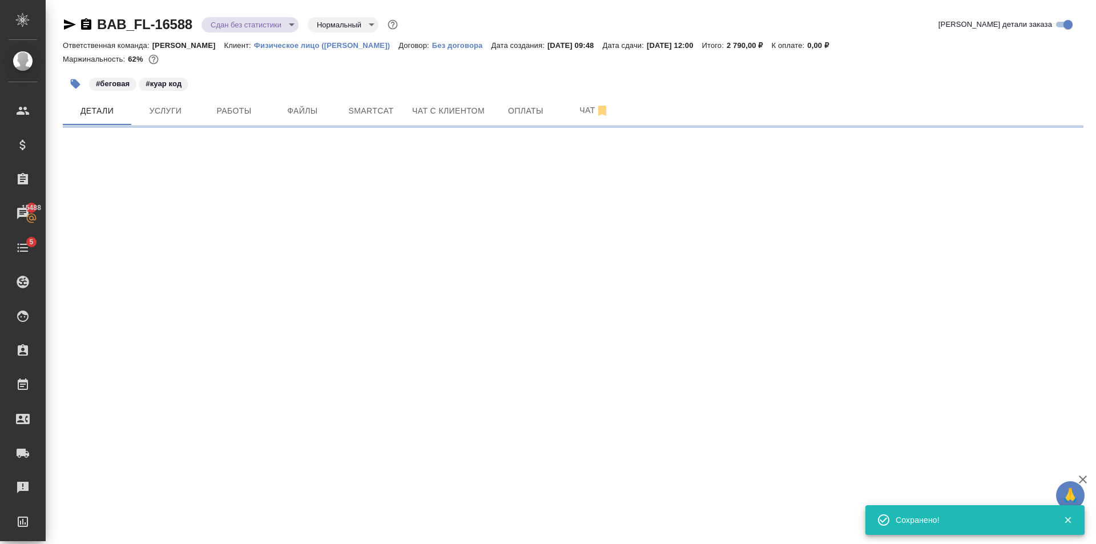
type input "holyTrinity"
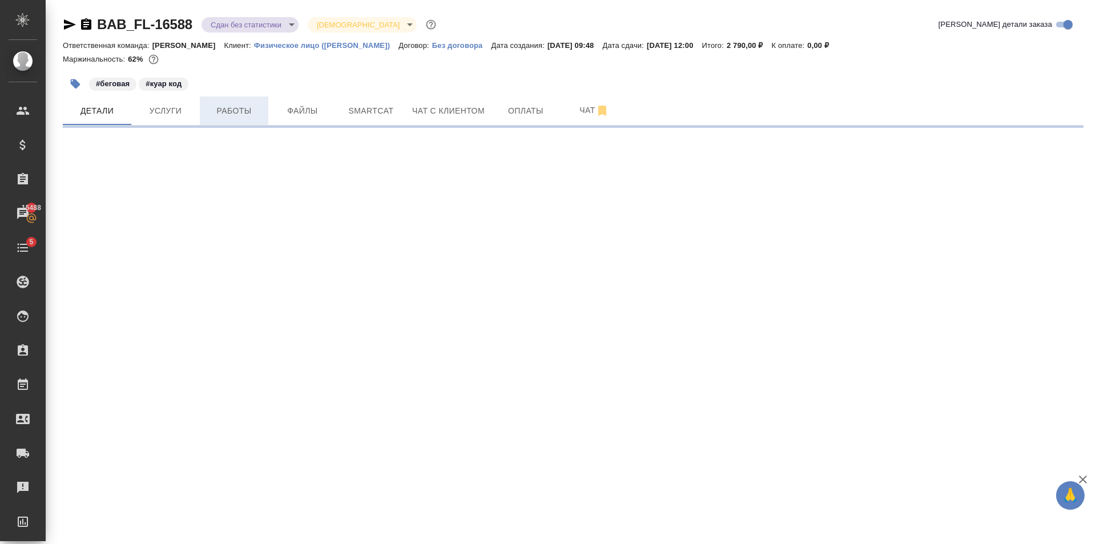
click at [247, 98] on button "Работы" at bounding box center [234, 110] width 68 height 29
select select "RU"
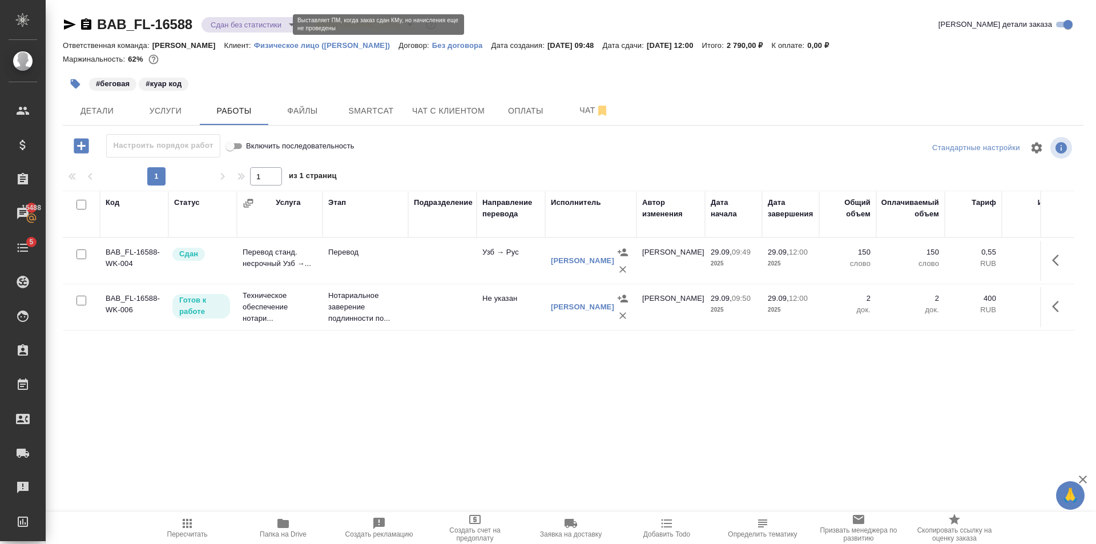
click at [247, 27] on body "🙏 .cls-1 fill:#fff; AWATERA Golubev Dmitry Клиенты Спецификации Заказы 15488 Ча…" at bounding box center [548, 272] width 1096 height 544
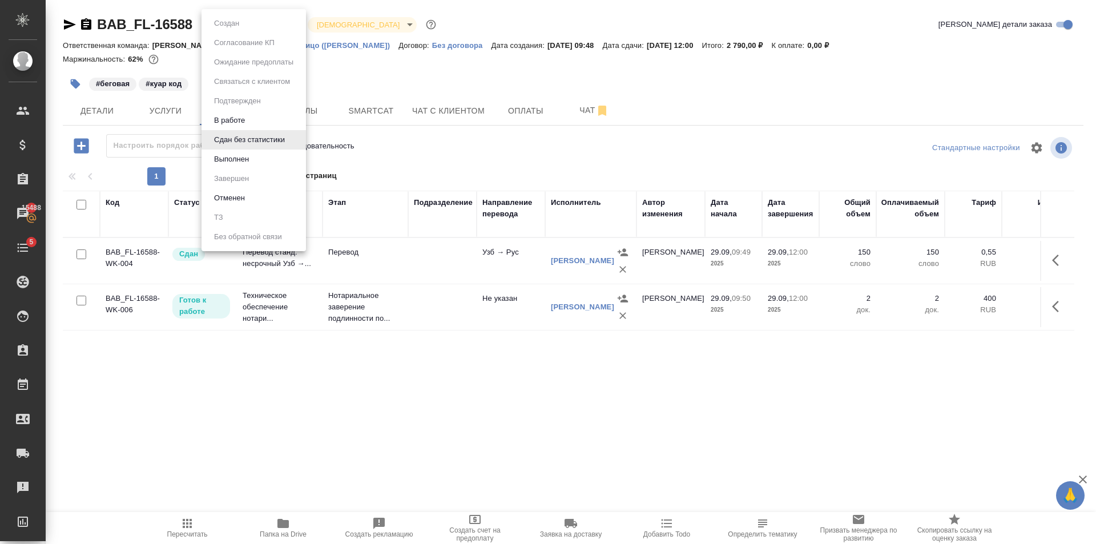
click at [255, 161] on li "Выполнен" at bounding box center [253, 159] width 104 height 19
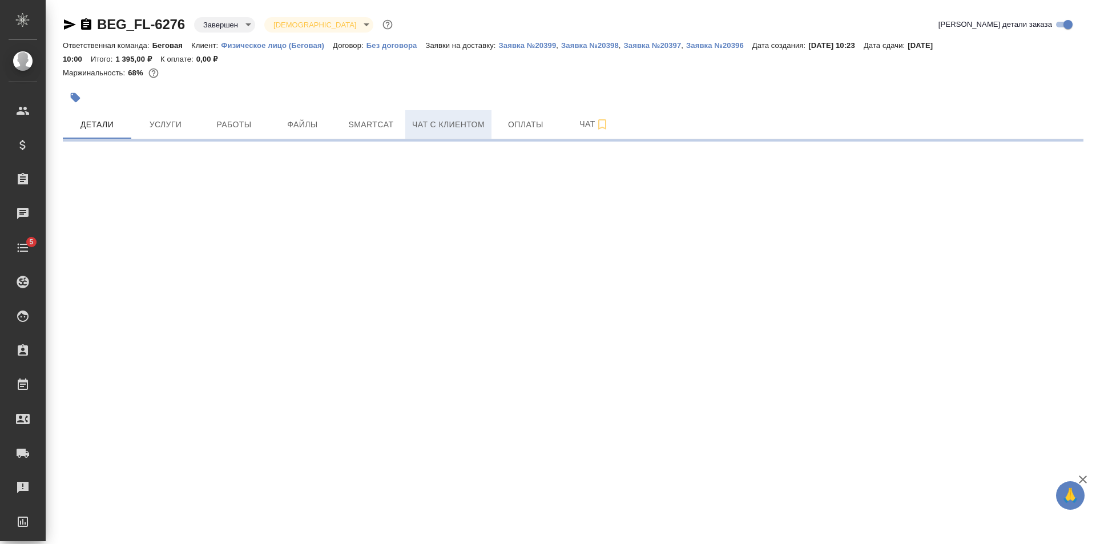
click at [472, 126] on span "Чат с клиентом" at bounding box center [448, 125] width 72 height 14
select select "RU"
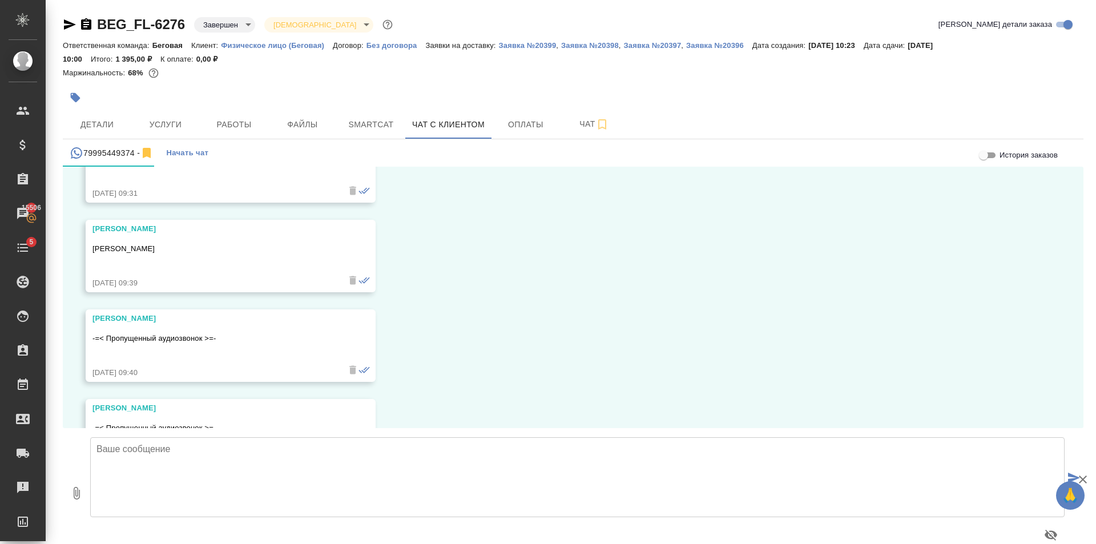
scroll to position [3099, 0]
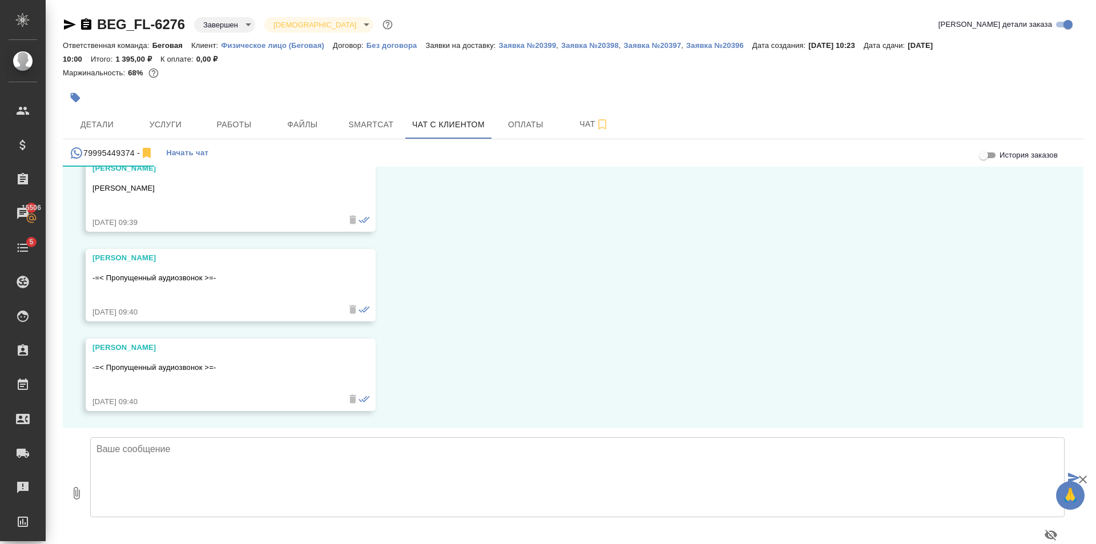
click at [235, 451] on textarea at bounding box center [577, 477] width 974 height 80
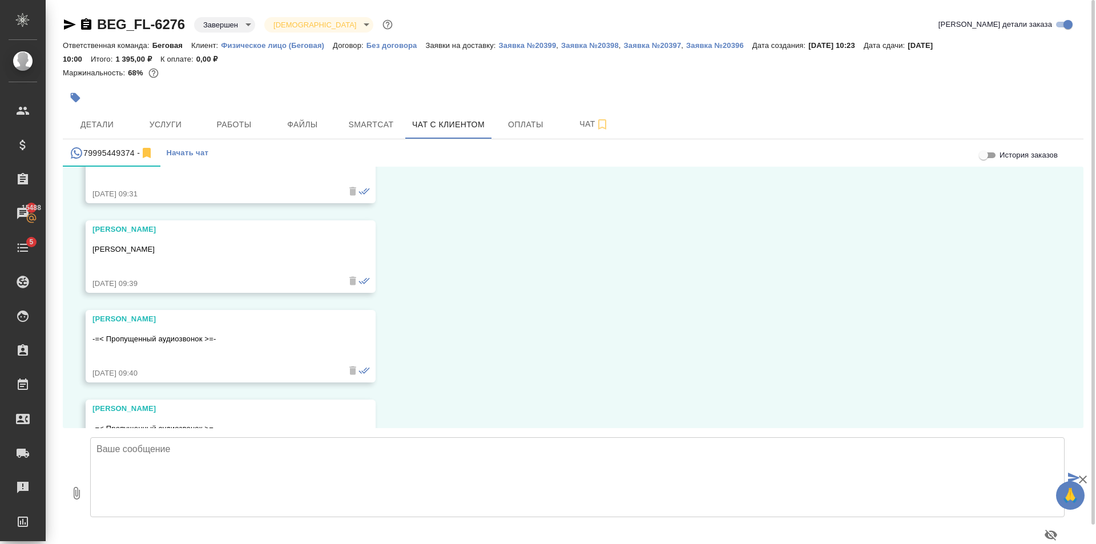
scroll to position [3042, 0]
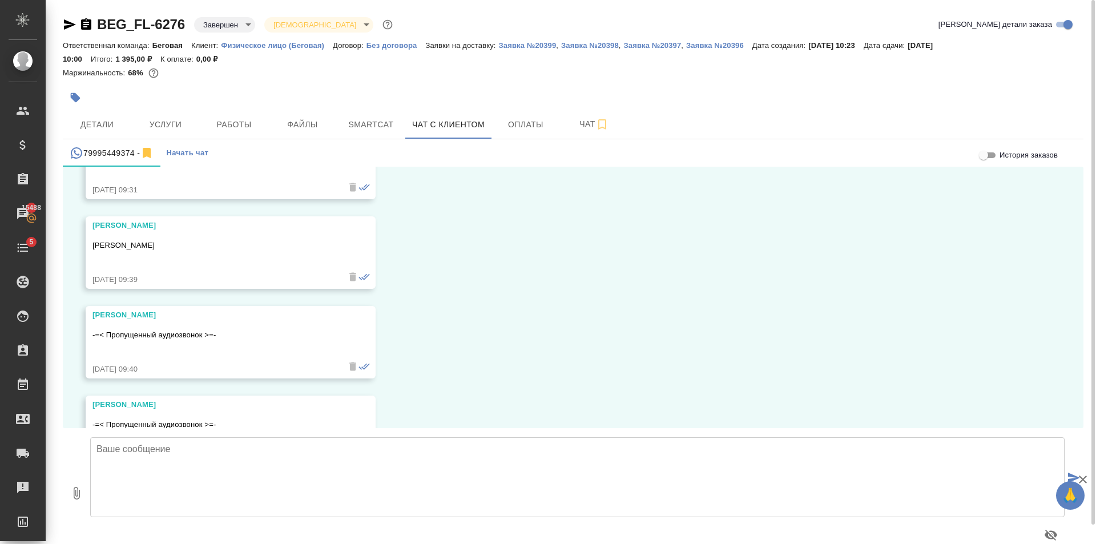
drag, startPoint x: 156, startPoint y: 245, endPoint x: 94, endPoint y: 247, distance: 61.7
click at [94, 247] on p "[PERSON_NAME]" at bounding box center [213, 245] width 243 height 11
copy p "[PERSON_NAME]"
click at [315, 111] on div "BEG_FL-6276 Завершен closed Святая троица holyTrinity Кратко детали заказа Отве…" at bounding box center [573, 282] width 1033 height 564
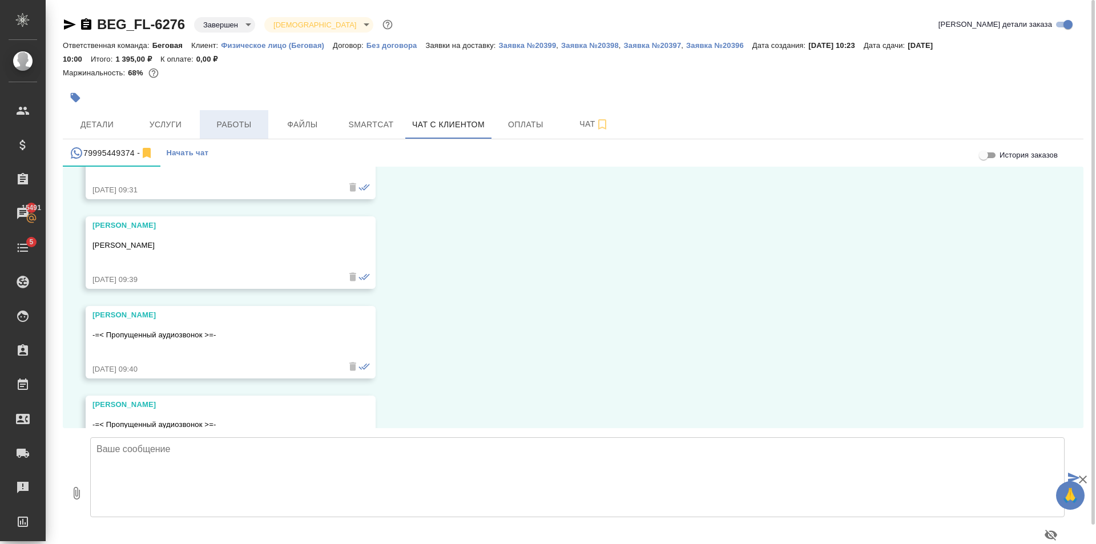
click at [254, 133] on button "Работы" at bounding box center [234, 124] width 68 height 29
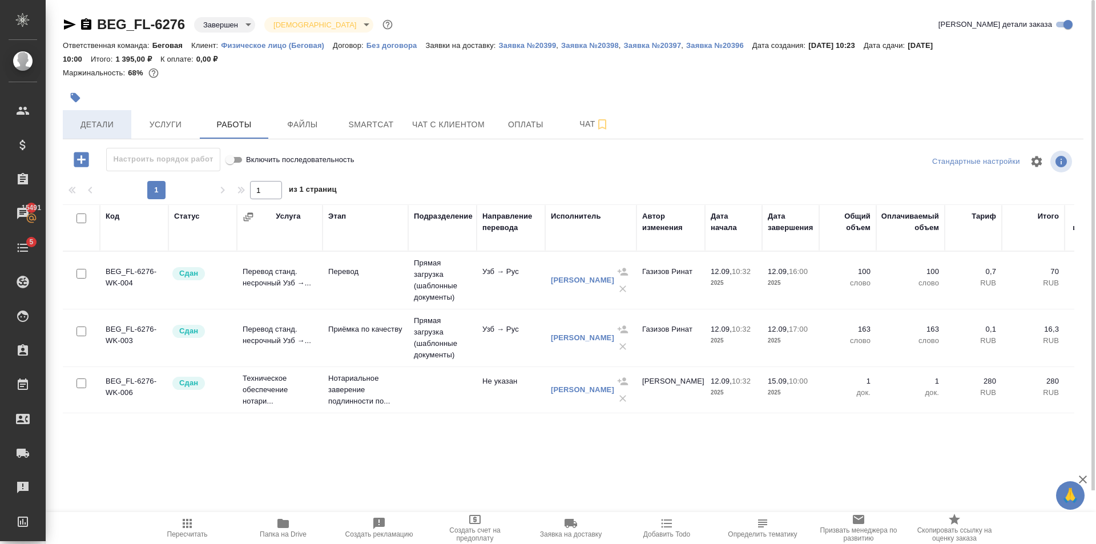
click at [114, 120] on span "Детали" at bounding box center [97, 125] width 55 height 14
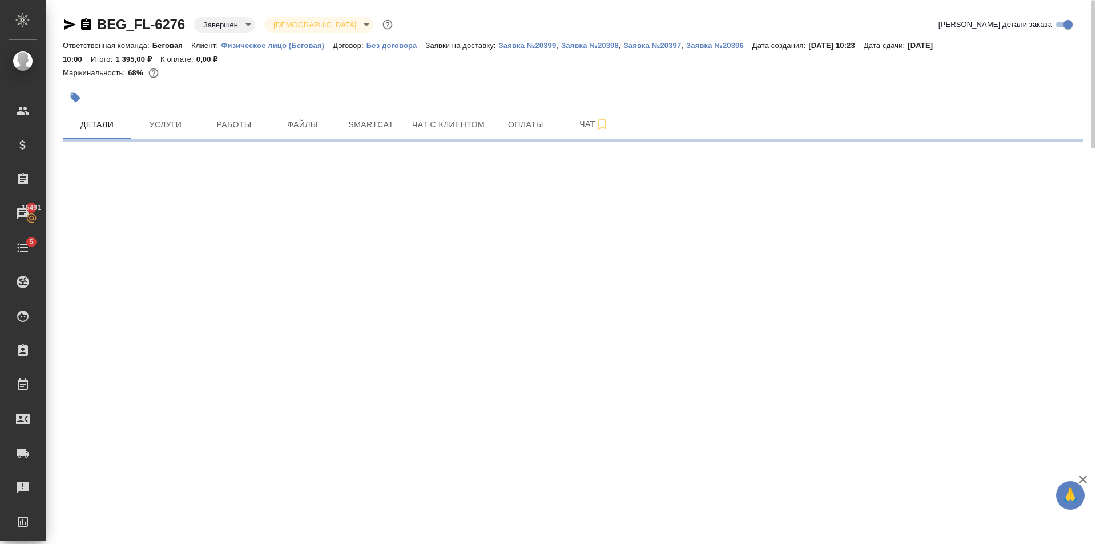
select select "RU"
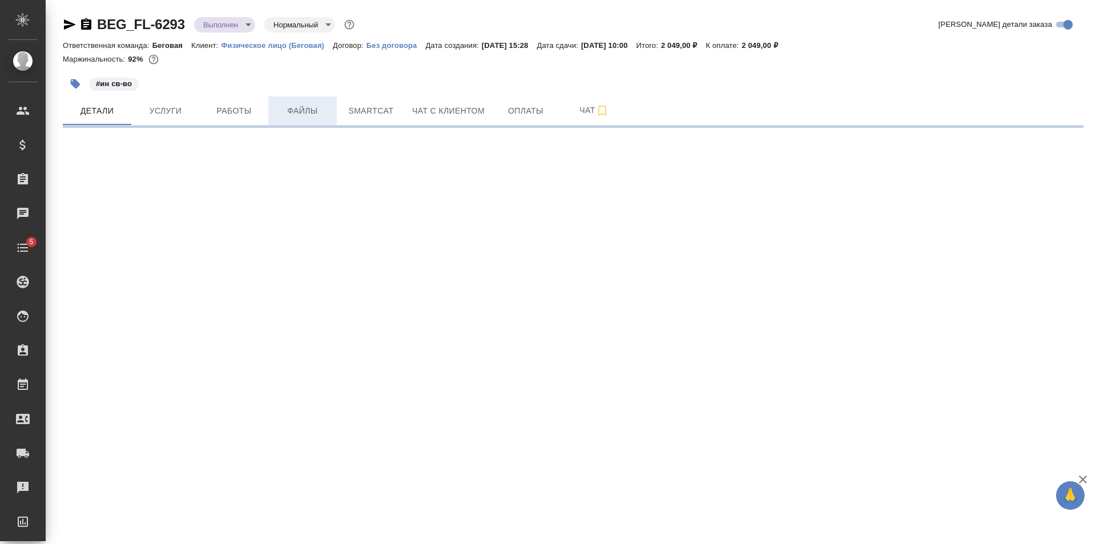
select select "RU"
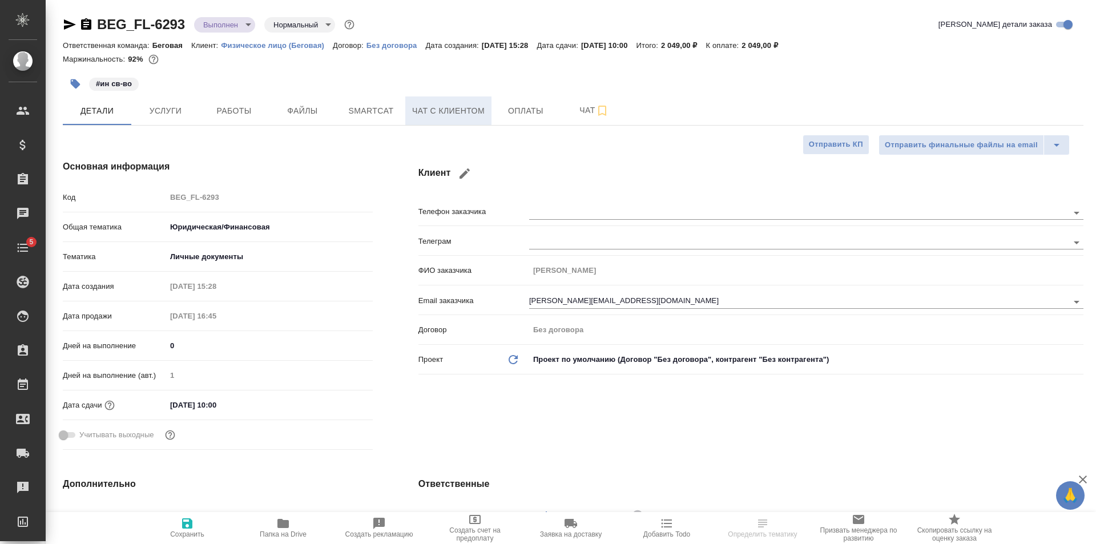
type textarea "x"
click at [469, 114] on span "Чат с клиентом" at bounding box center [448, 111] width 72 height 14
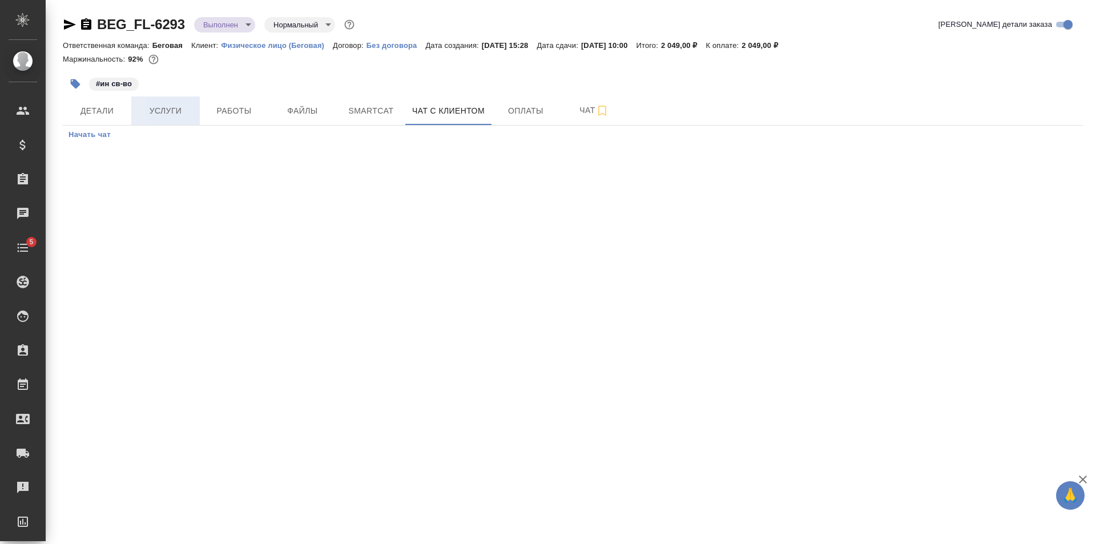
click at [133, 108] on button "Услуги" at bounding box center [165, 110] width 68 height 29
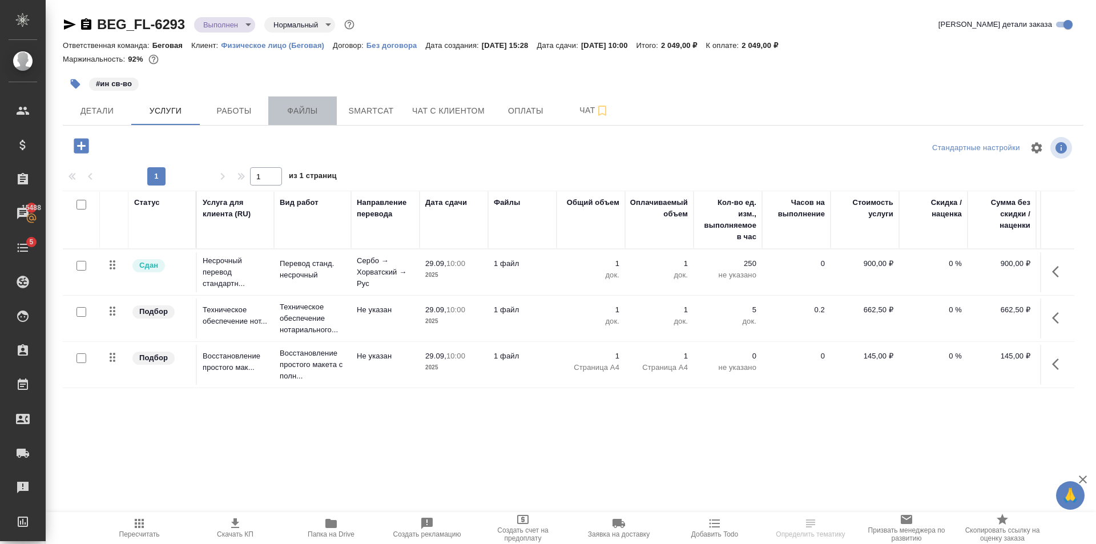
click at [288, 108] on span "Файлы" at bounding box center [302, 111] width 55 height 14
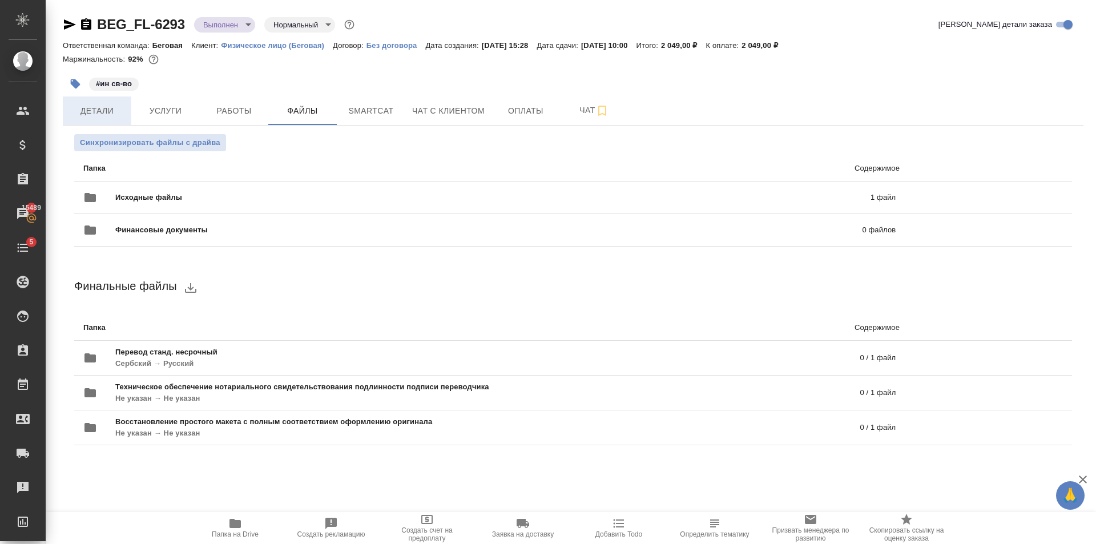
click at [110, 102] on button "Детали" at bounding box center [97, 110] width 68 height 29
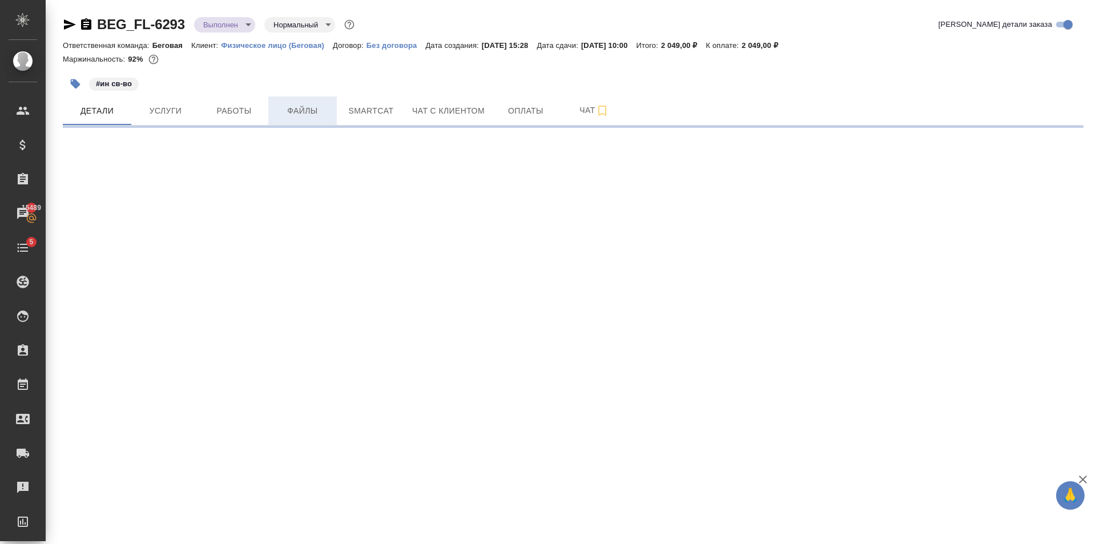
click at [314, 111] on span "Файлы" at bounding box center [302, 111] width 55 height 14
click at [115, 110] on span "Детали" at bounding box center [97, 111] width 55 height 14
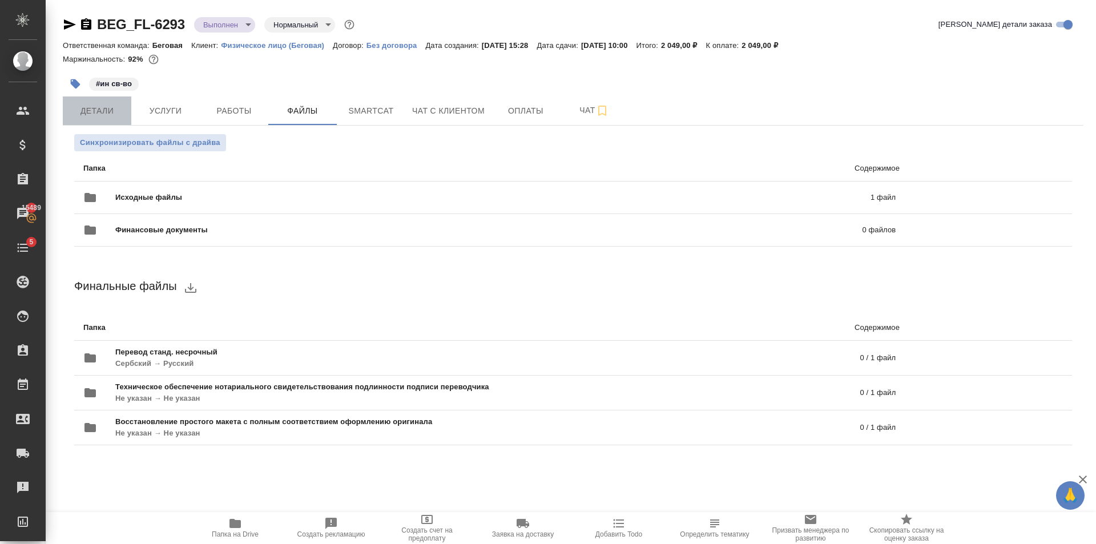
click at [83, 112] on span "Детали" at bounding box center [97, 111] width 55 height 14
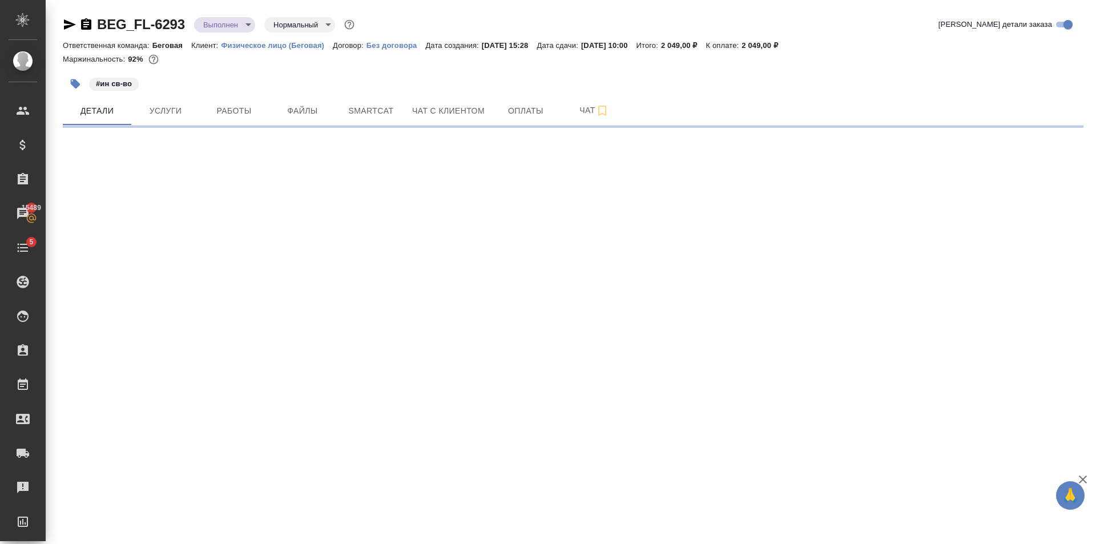
select select "RU"
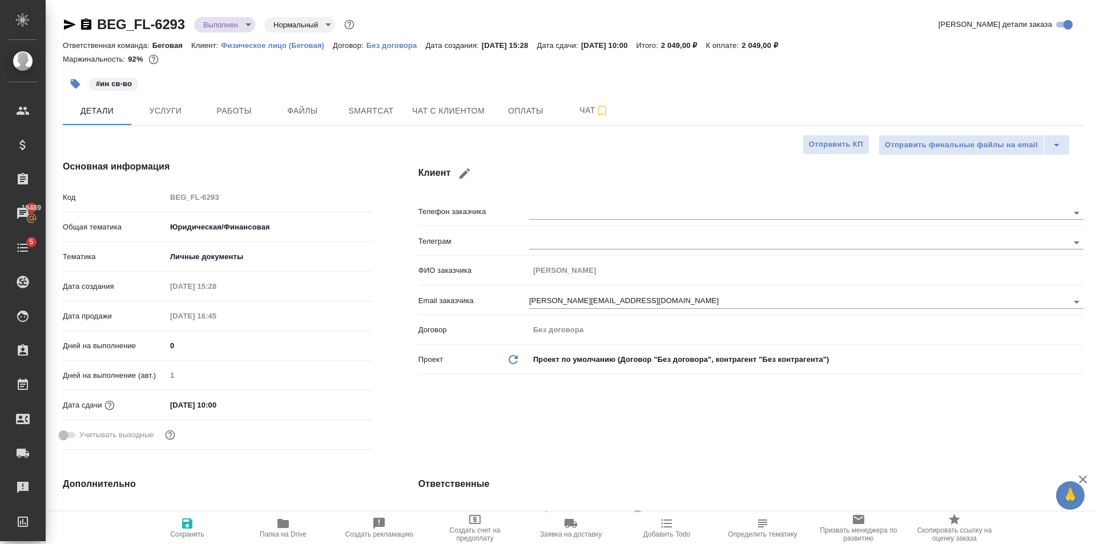
type textarea "x"
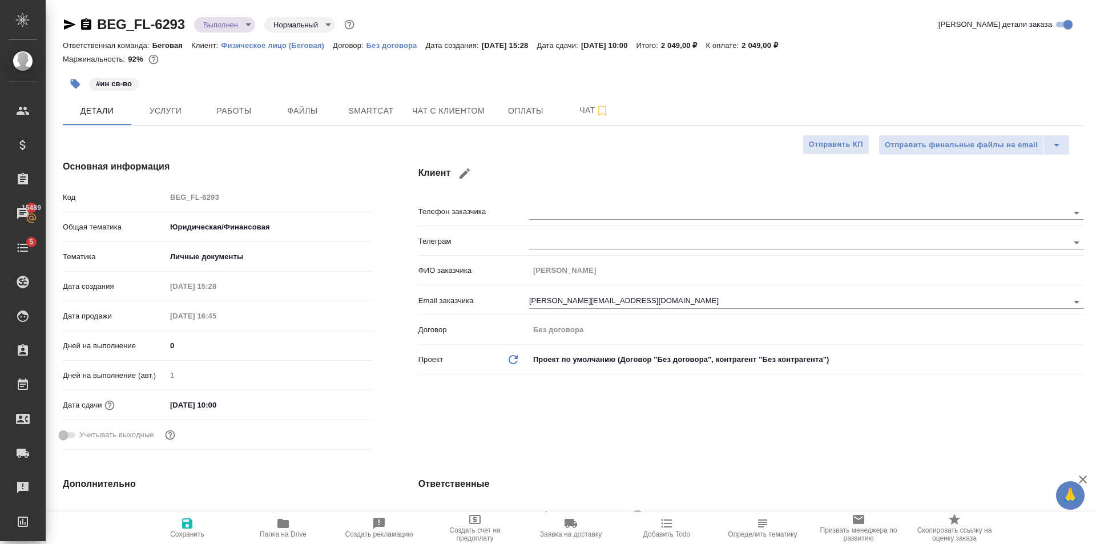
type textarea "x"
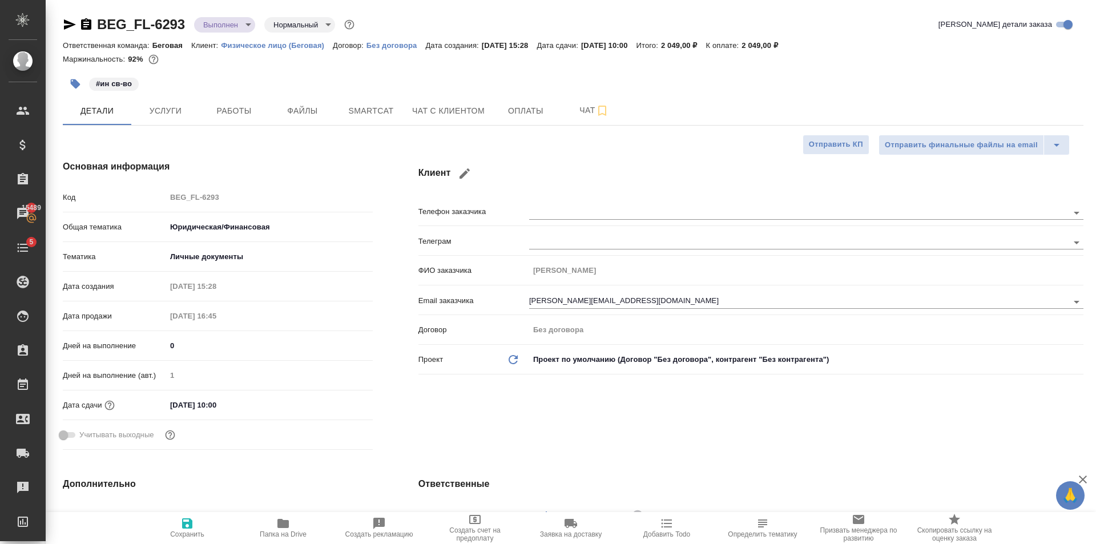
type textarea "x"
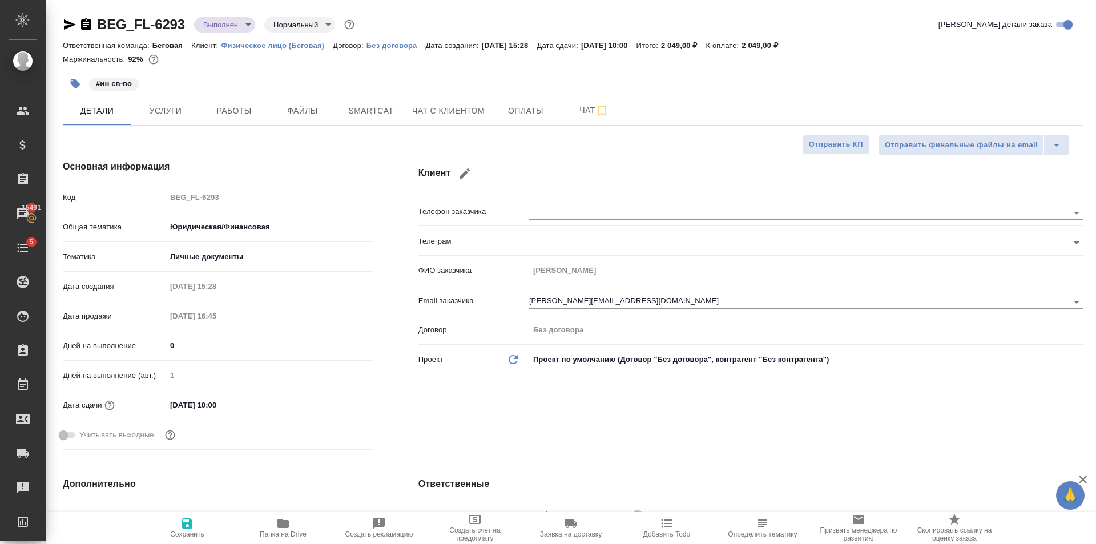
type textarea "x"
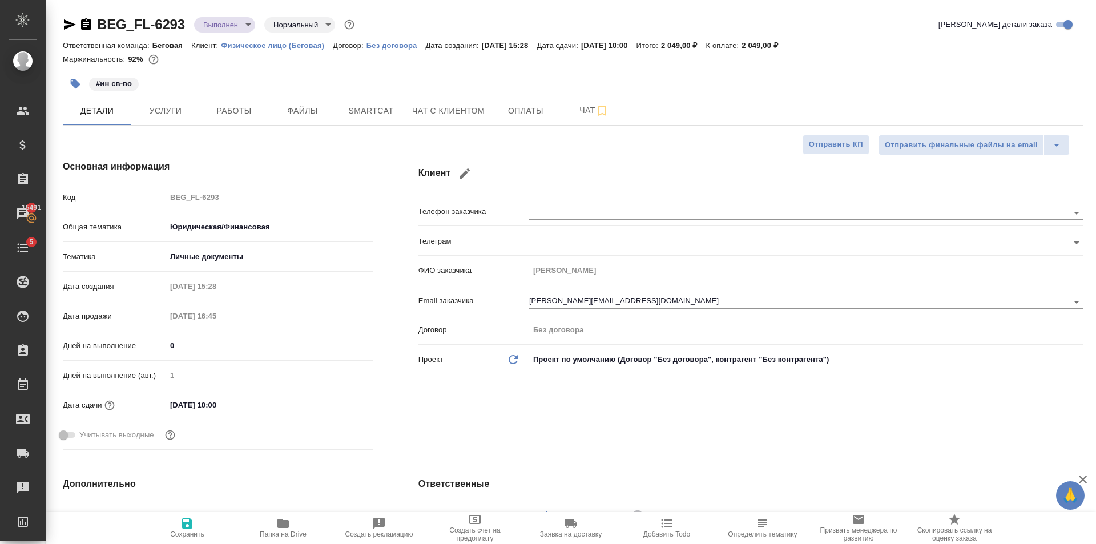
type textarea "x"
click at [279, 537] on span "Папка на Drive" at bounding box center [283, 534] width 47 height 8
type textarea "x"
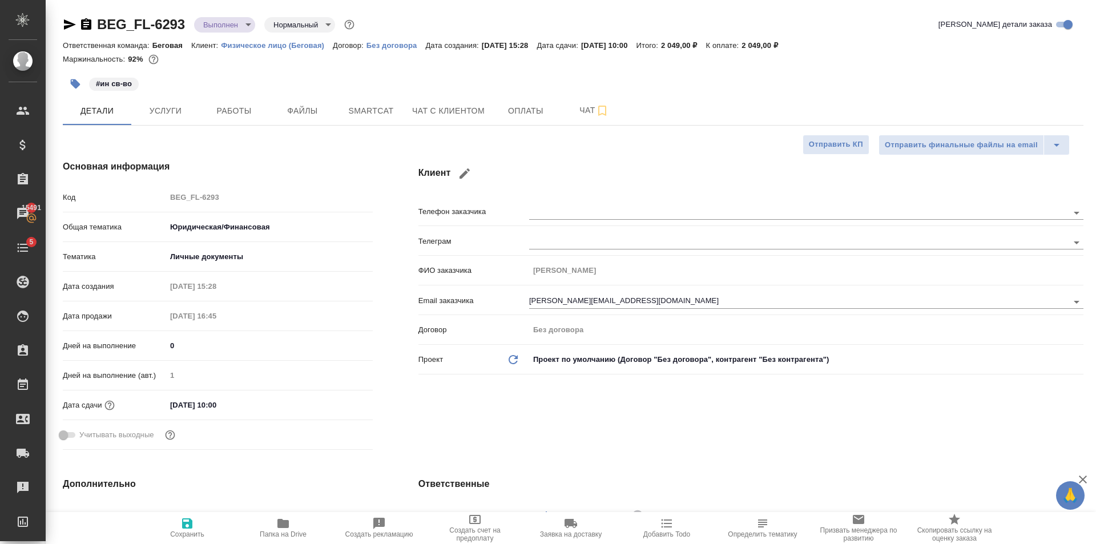
type textarea "x"
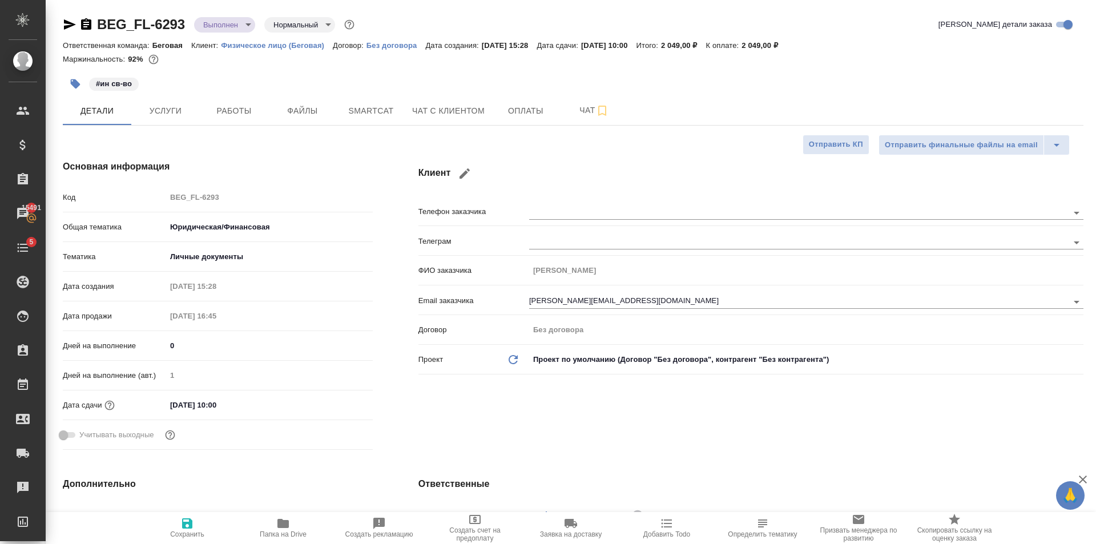
type textarea "x"
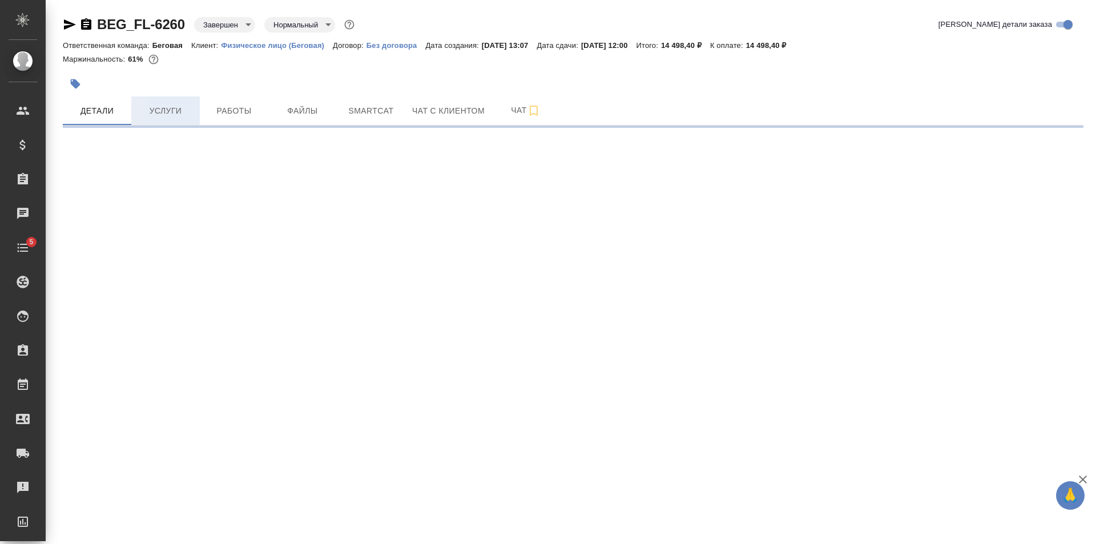
click at [184, 102] on button "Услуги" at bounding box center [165, 110] width 68 height 29
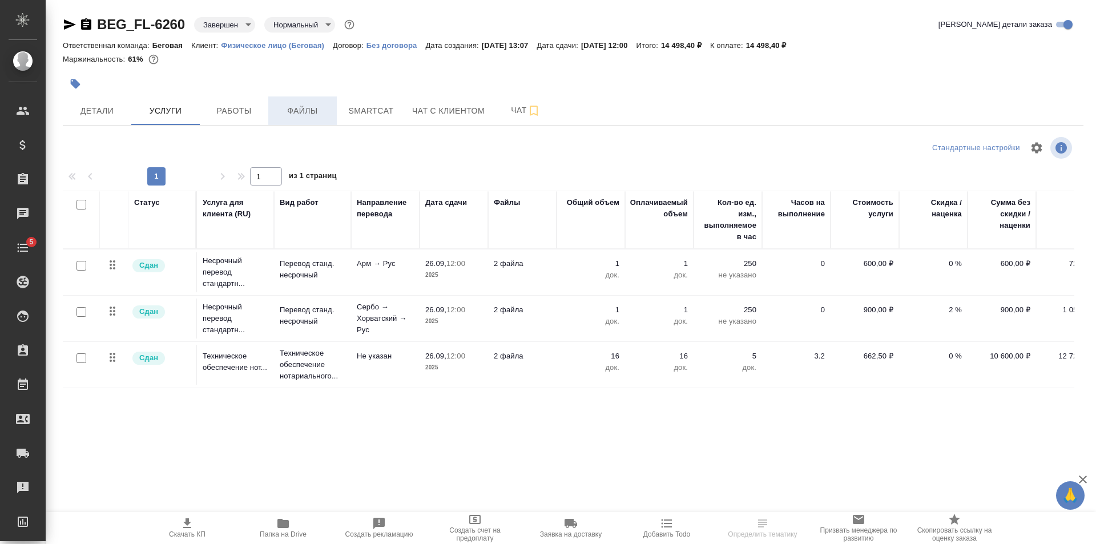
click at [301, 115] on span "Файлы" at bounding box center [302, 111] width 55 height 14
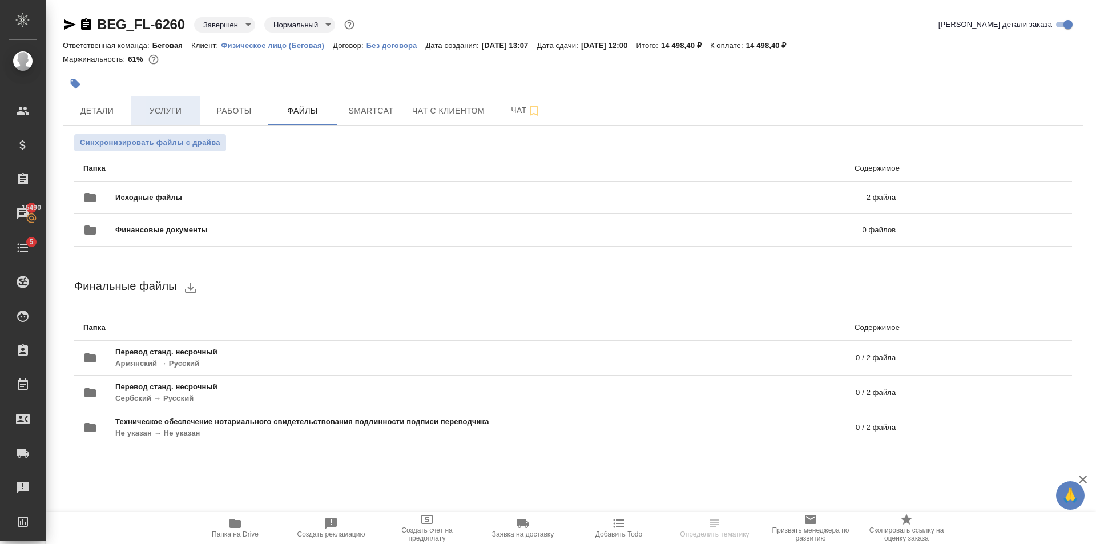
click at [160, 102] on button "Услуги" at bounding box center [165, 110] width 68 height 29
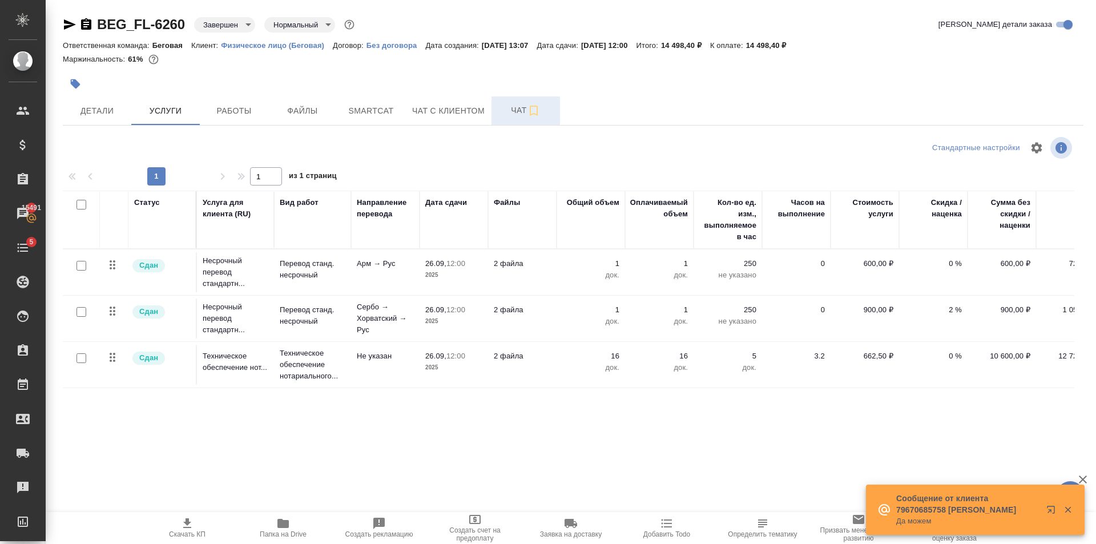
click at [509, 115] on span "Чат" at bounding box center [525, 110] width 55 height 14
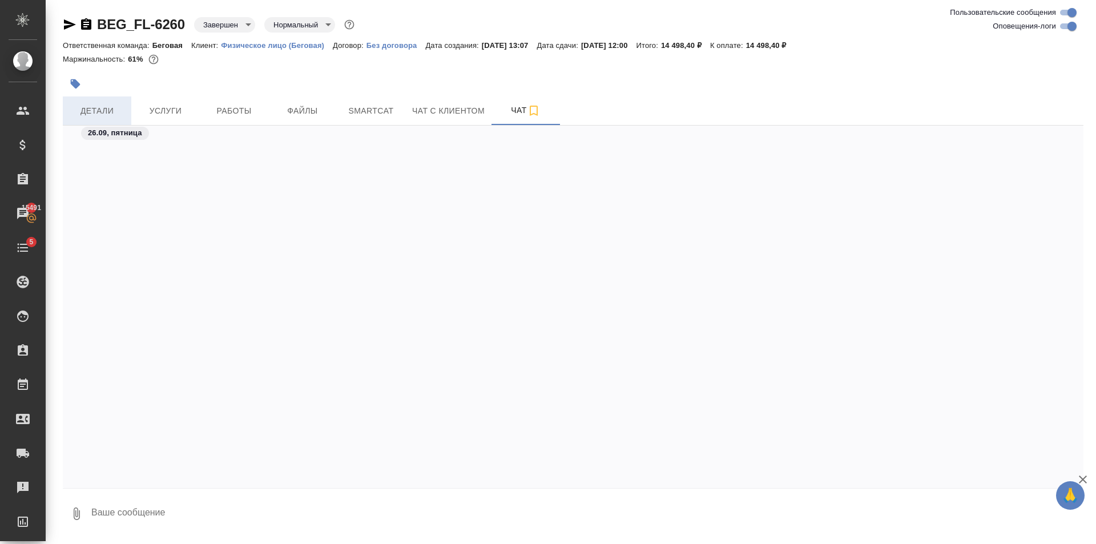
scroll to position [3958, 0]
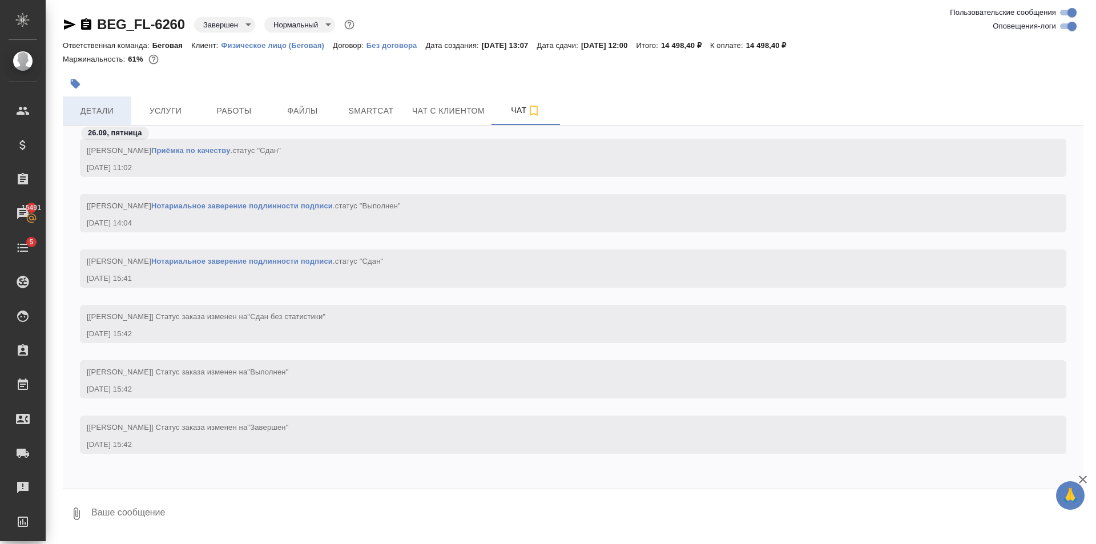
click at [103, 108] on span "Детали" at bounding box center [97, 111] width 55 height 14
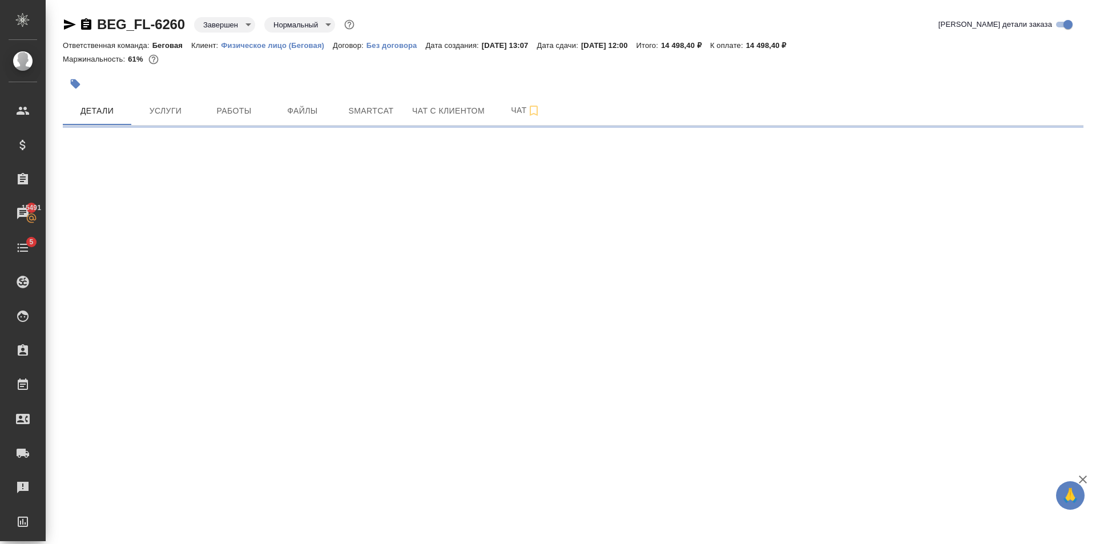
click at [75, 23] on icon "button" at bounding box center [70, 25] width 14 height 14
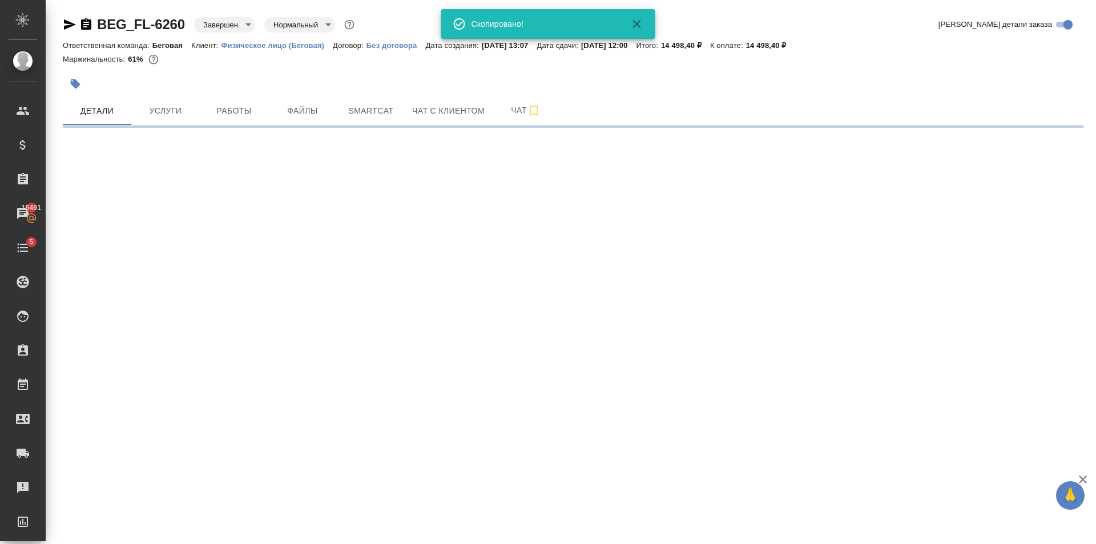
select select "RU"
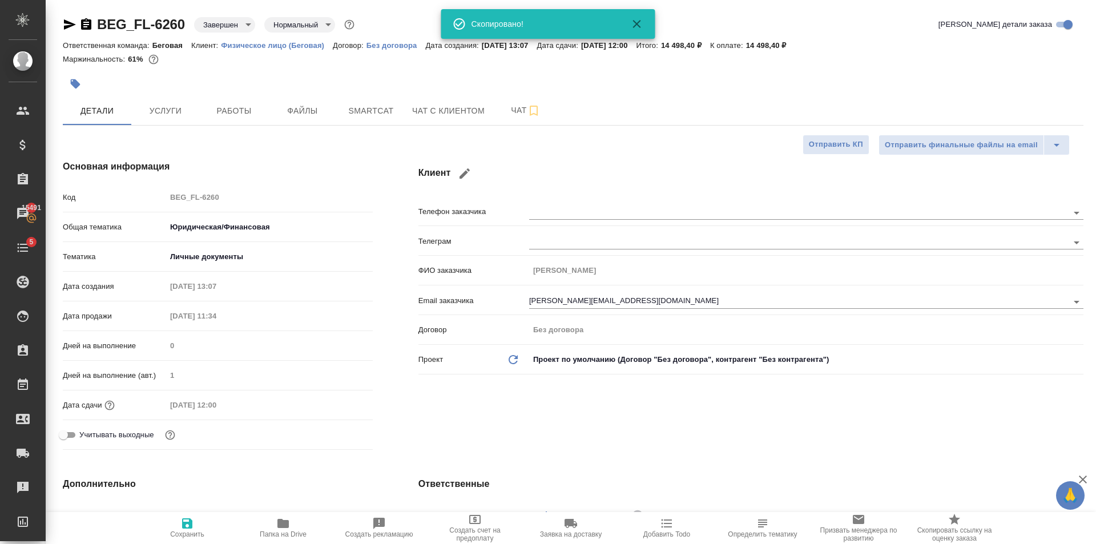
type textarea "x"
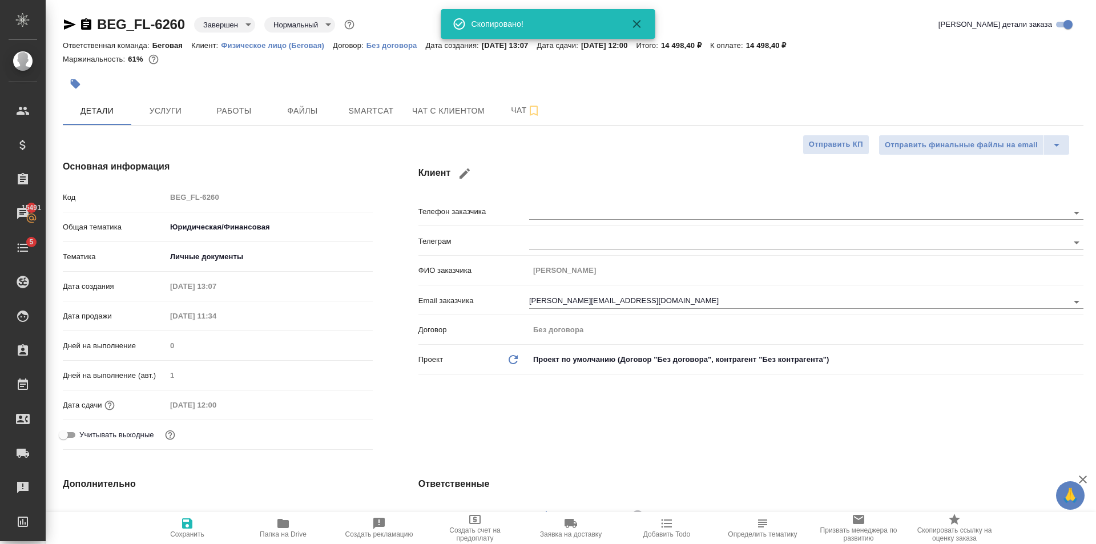
type textarea "x"
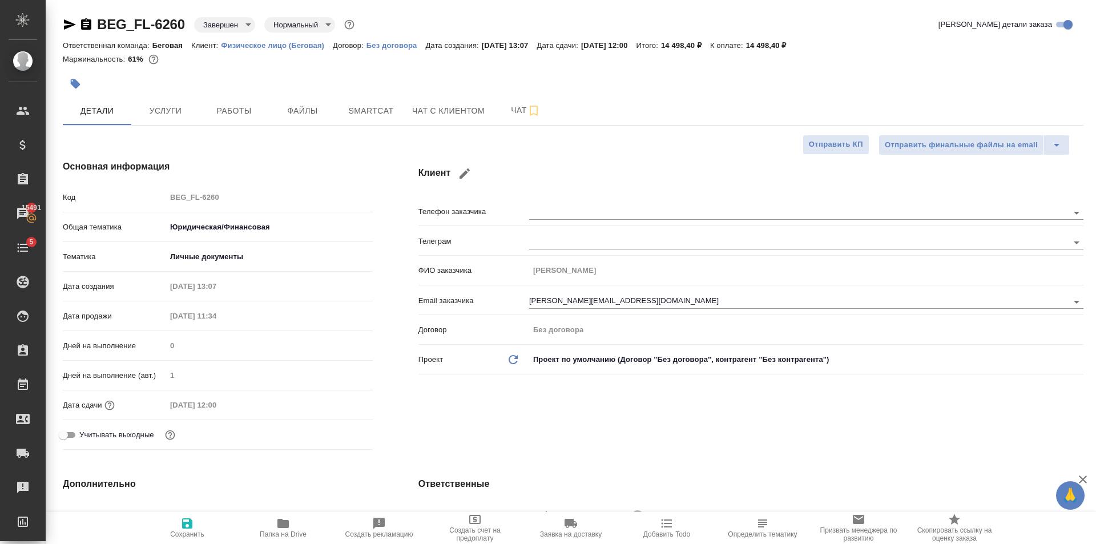
type textarea "x"
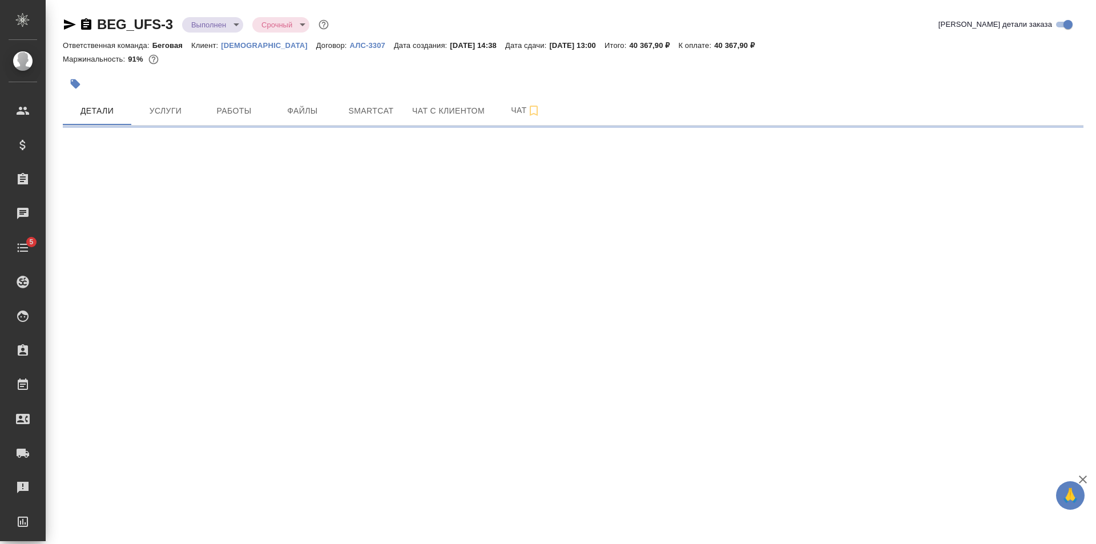
select select "RU"
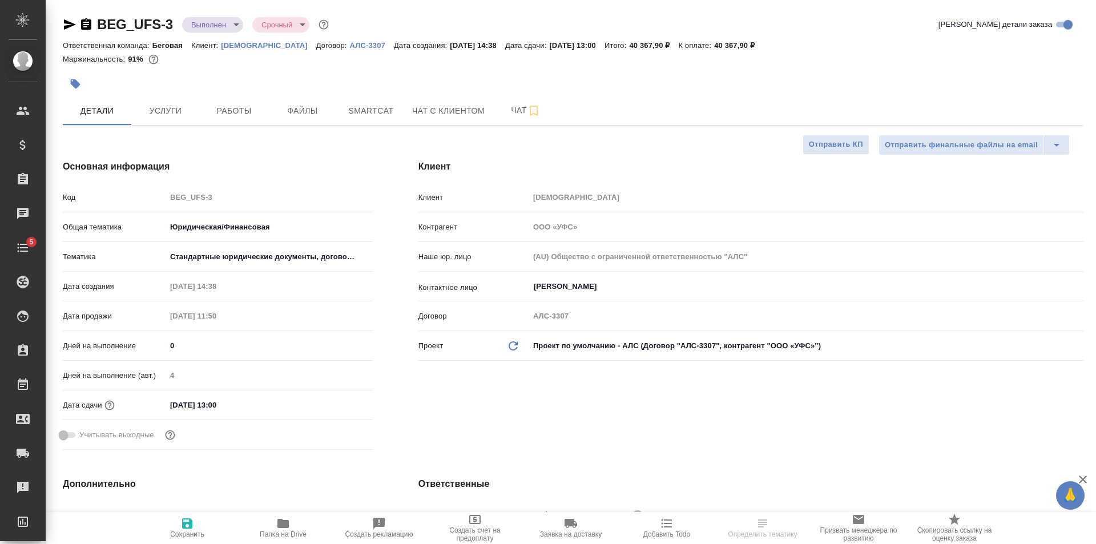
type textarea "x"
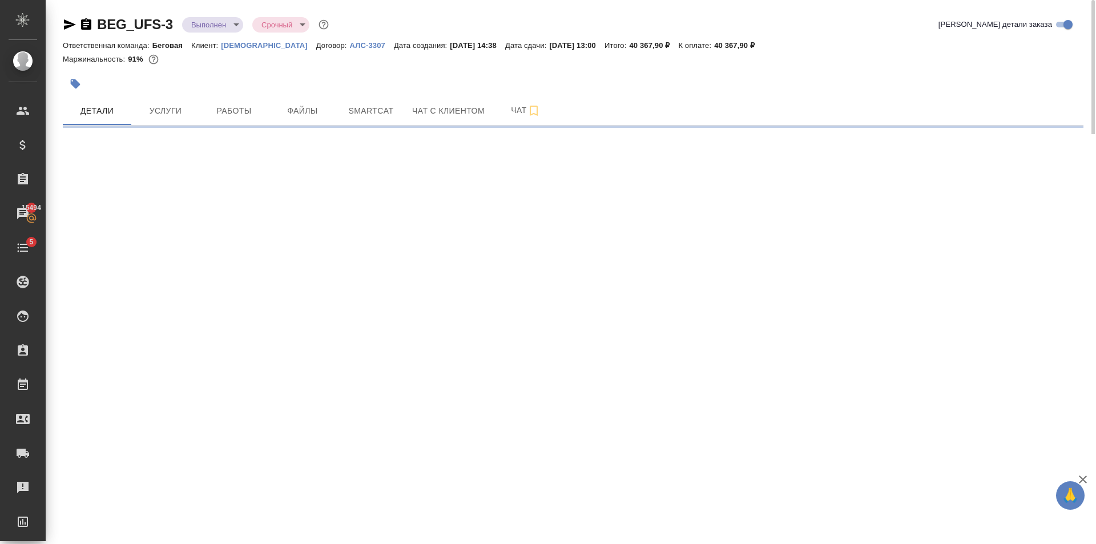
select select "RU"
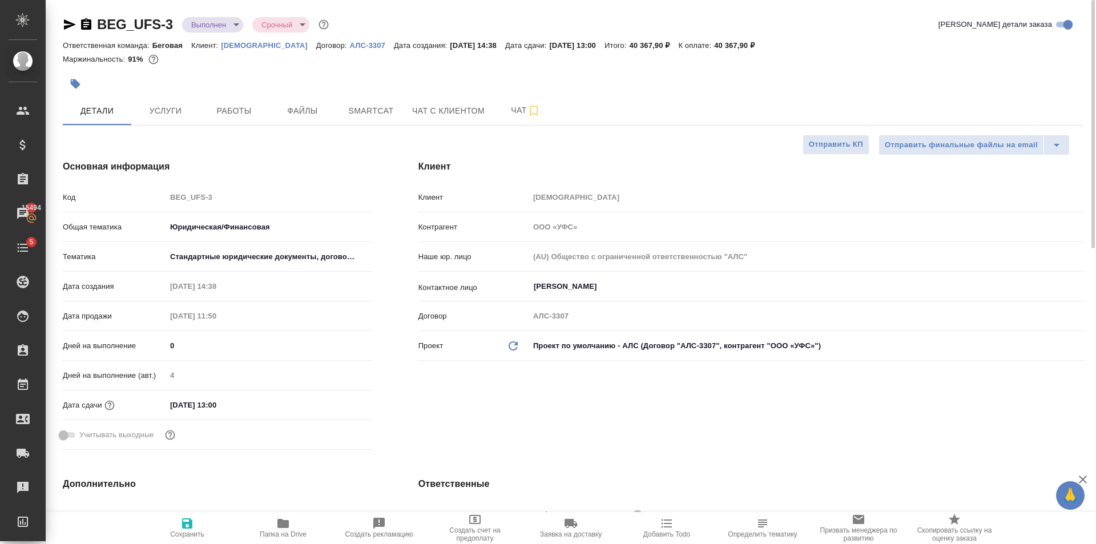
type textarea "x"
click at [693, 155] on div "Клиент Клиент УФС Контрагент ООО «УФС» Наше юр. лицо (AU) Общество с ограниченн…" at bounding box center [751, 307] width 711 height 340
type textarea "x"
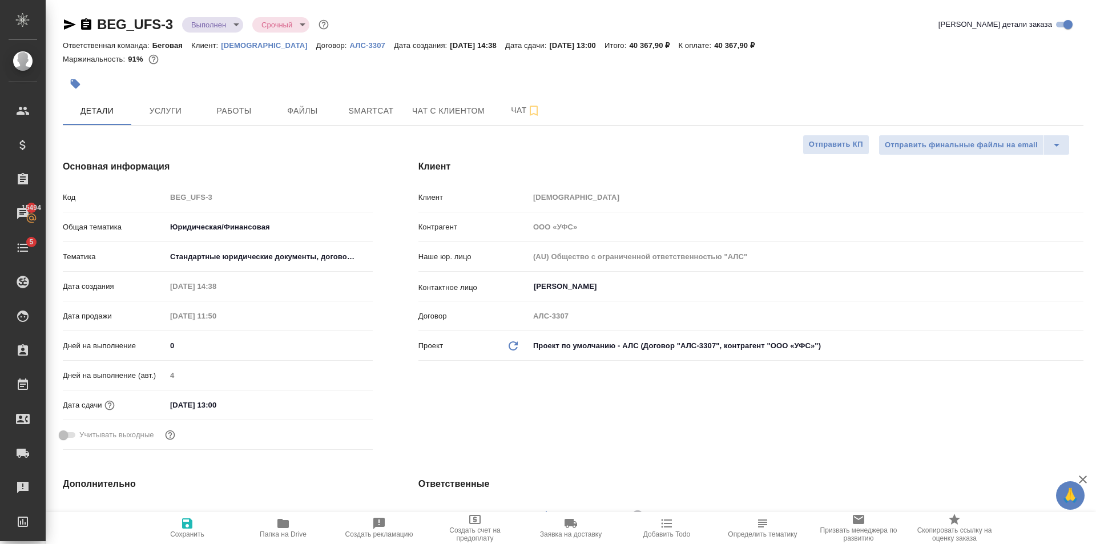
type textarea "x"
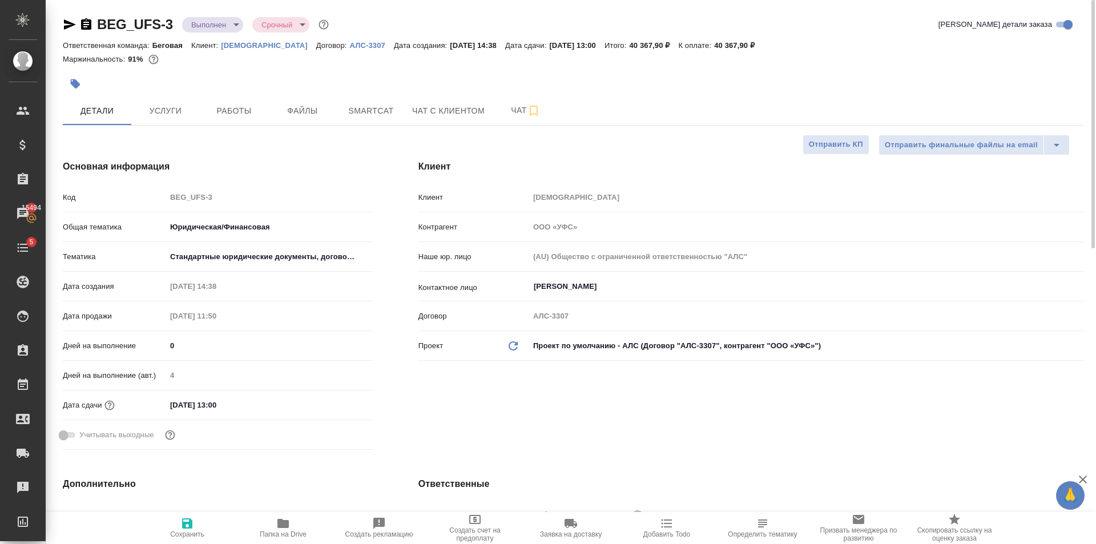
click at [228, 45] on p "[DEMOGRAPHIC_DATA]" at bounding box center [268, 45] width 95 height 9
type textarea "x"
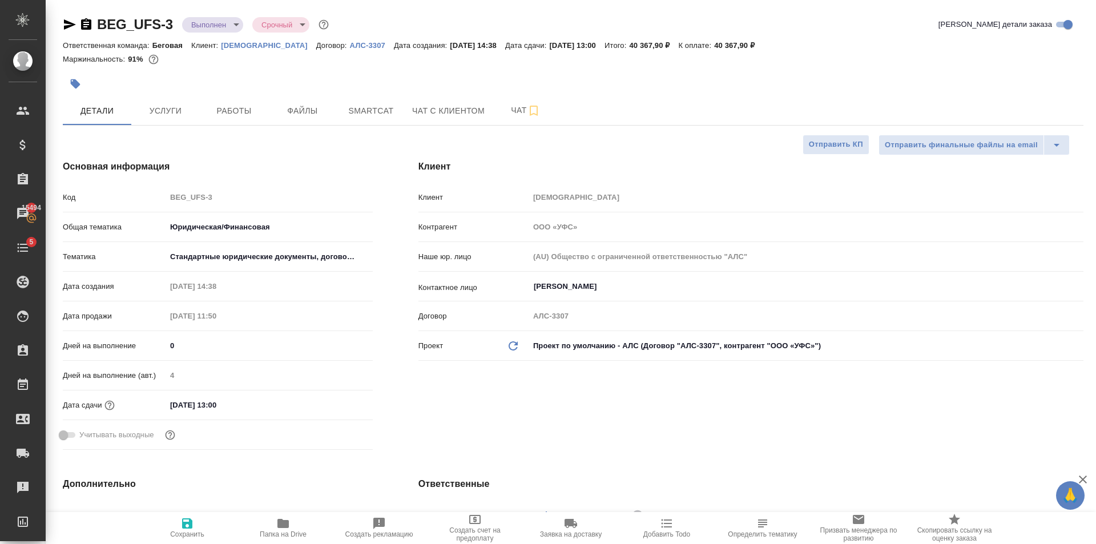
type textarea "x"
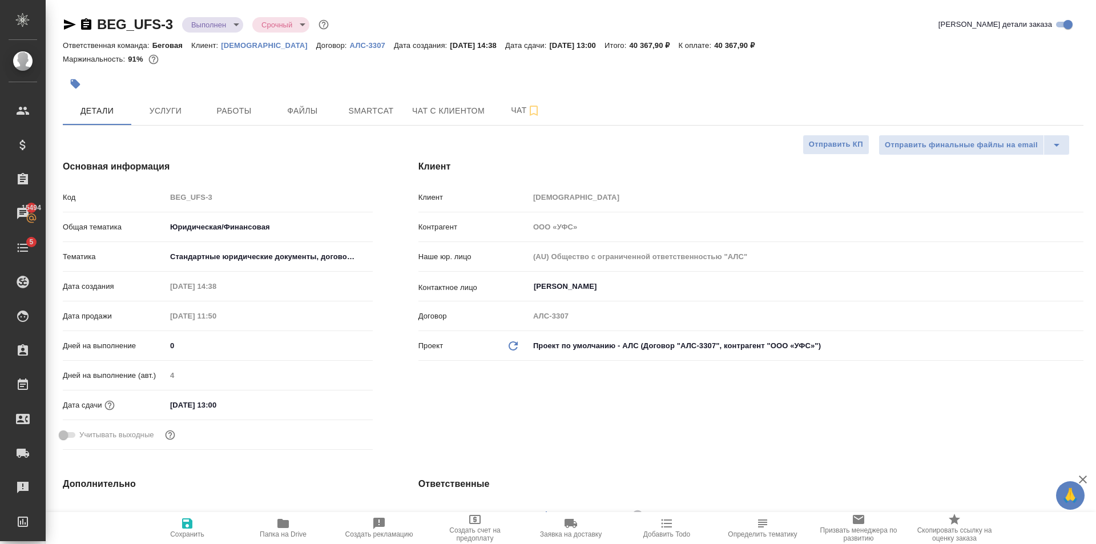
type textarea "x"
click at [628, 285] on input "Дарыкин Алексей" at bounding box center [787, 287] width 509 height 14
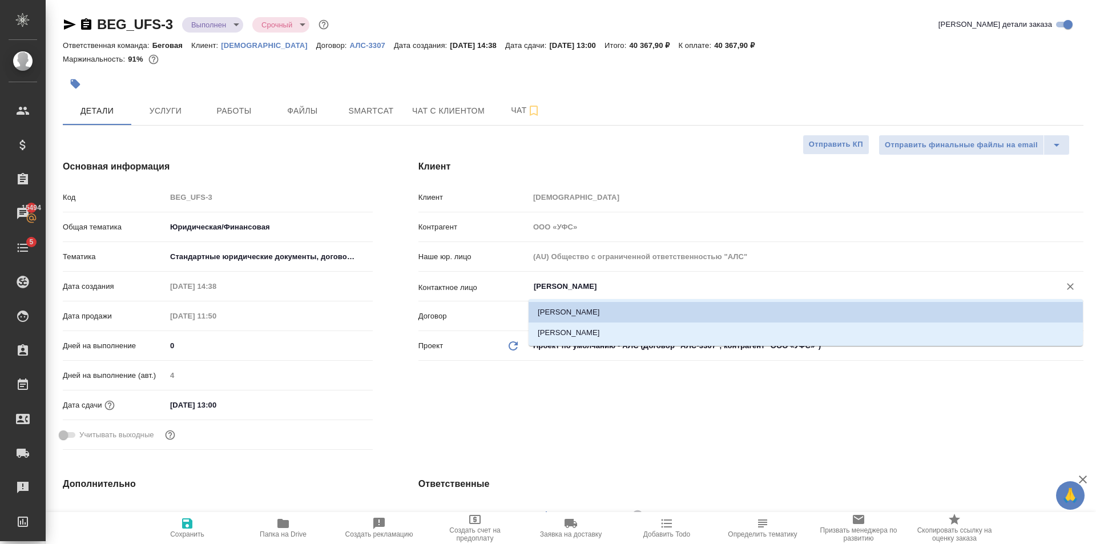
click at [616, 329] on li "Шайхутдинов Марат" at bounding box center [806, 333] width 554 height 21
type input "Шайхутдинов Марат"
type textarea "x"
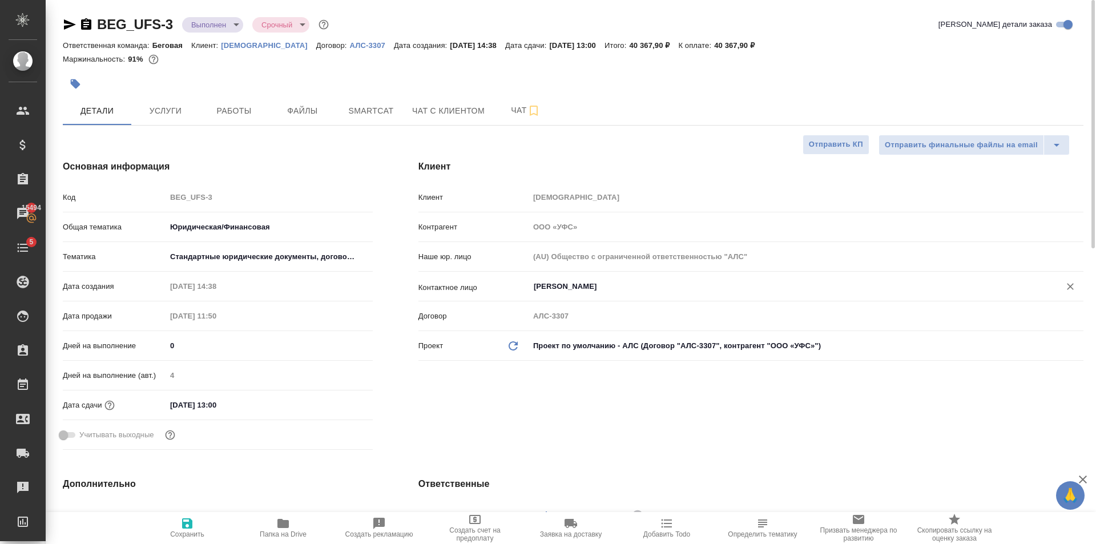
click at [186, 523] on icon "button" at bounding box center [187, 523] width 10 height 10
type textarea "x"
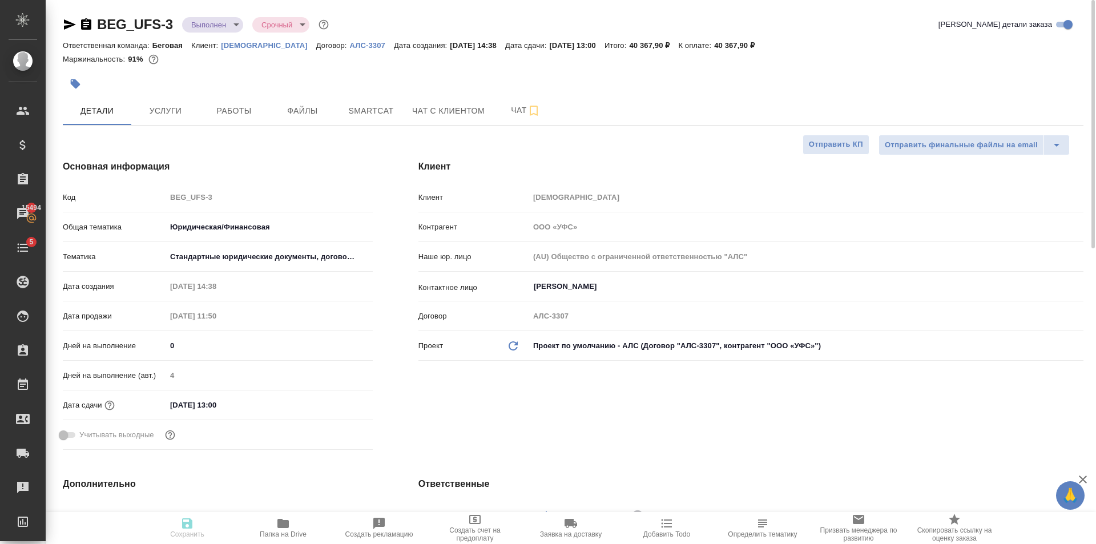
type textarea "x"
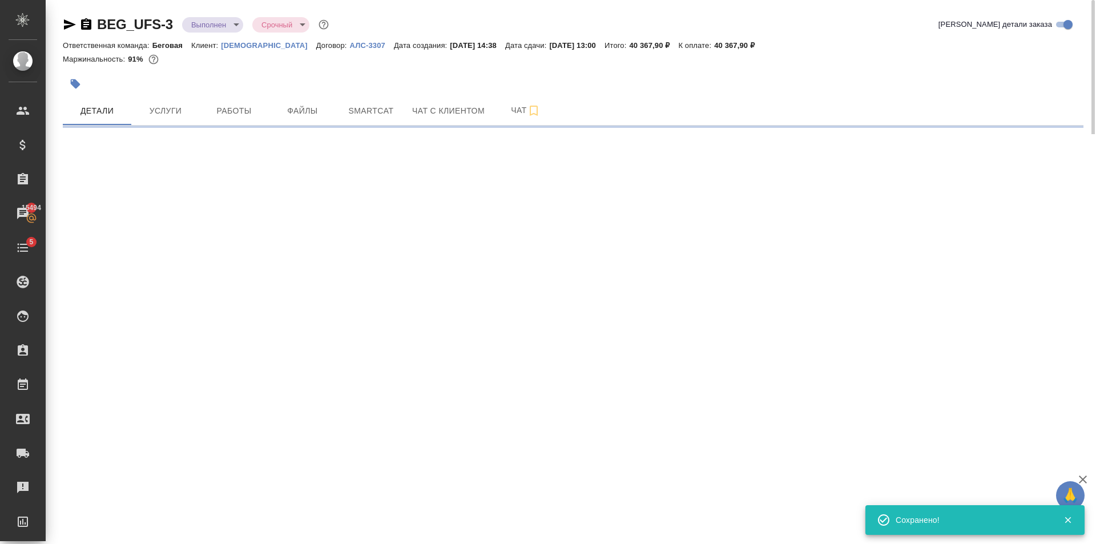
select select "RU"
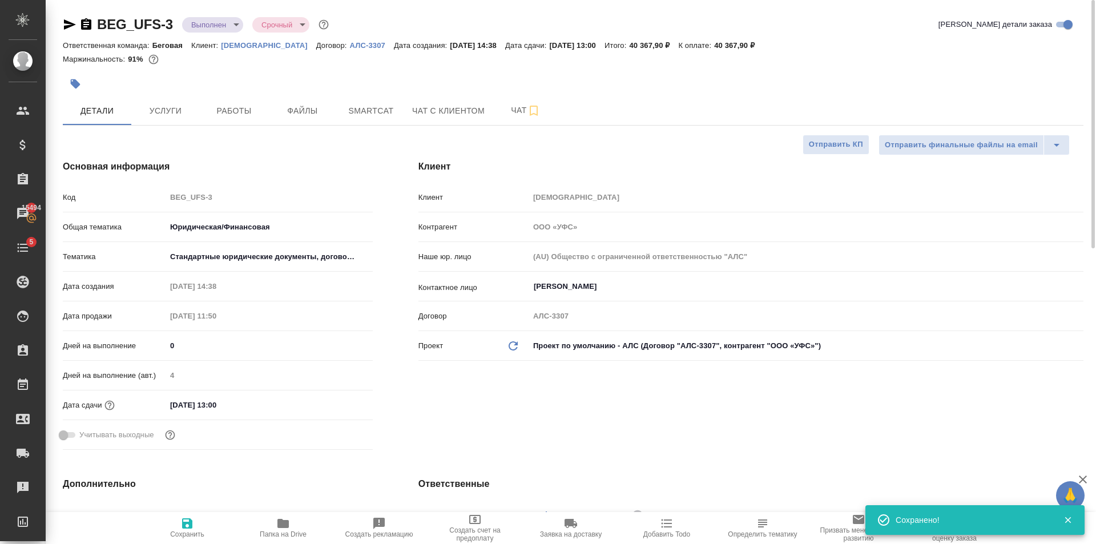
type textarea "x"
type input "Валеев Динар"
type input "Matveeva Anastasia"
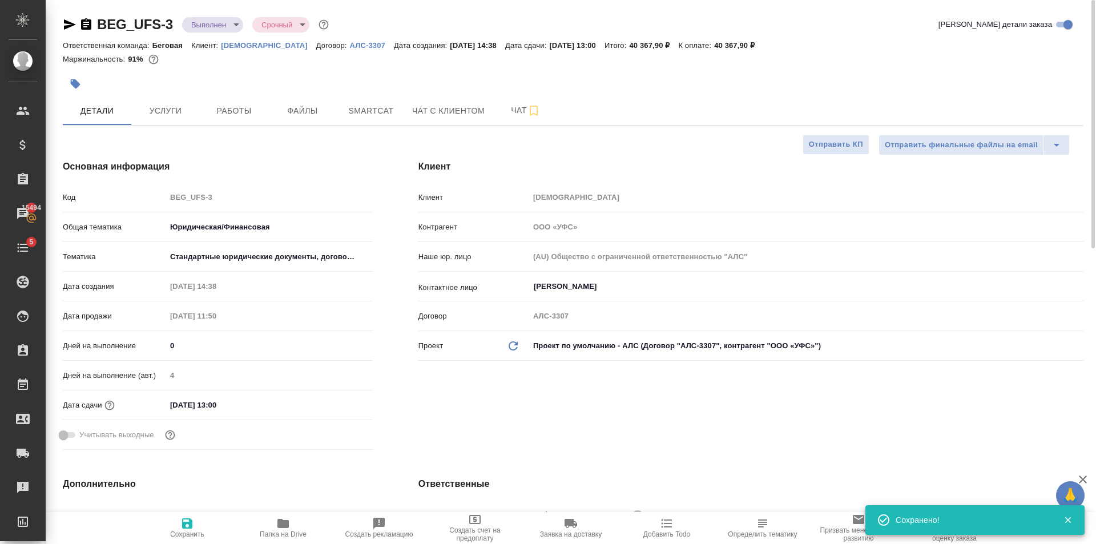
type input "Москалец Алина"
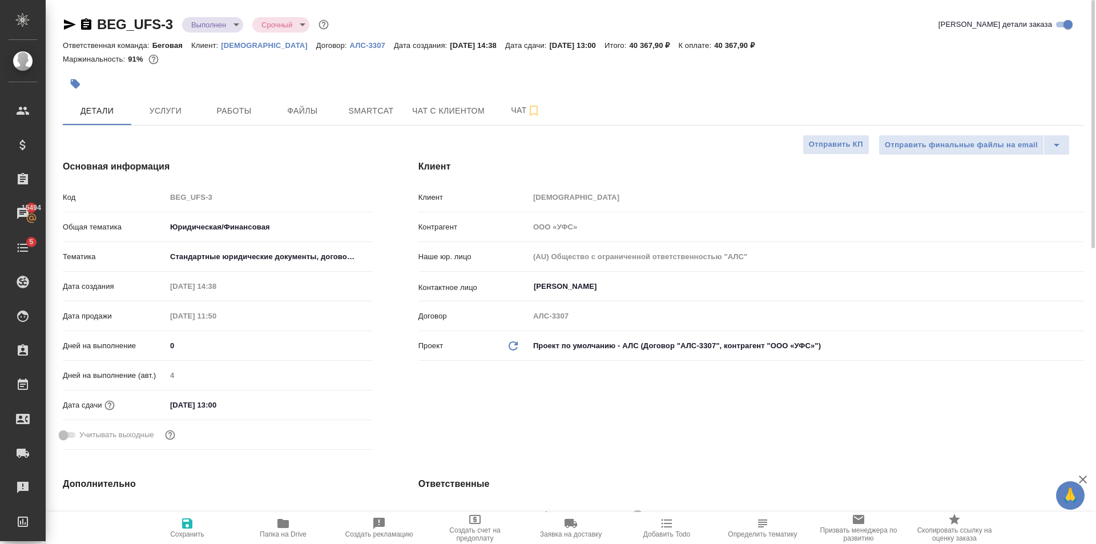
click at [191, 531] on span "Сохранить" at bounding box center [187, 534] width 34 height 8
type textarea "x"
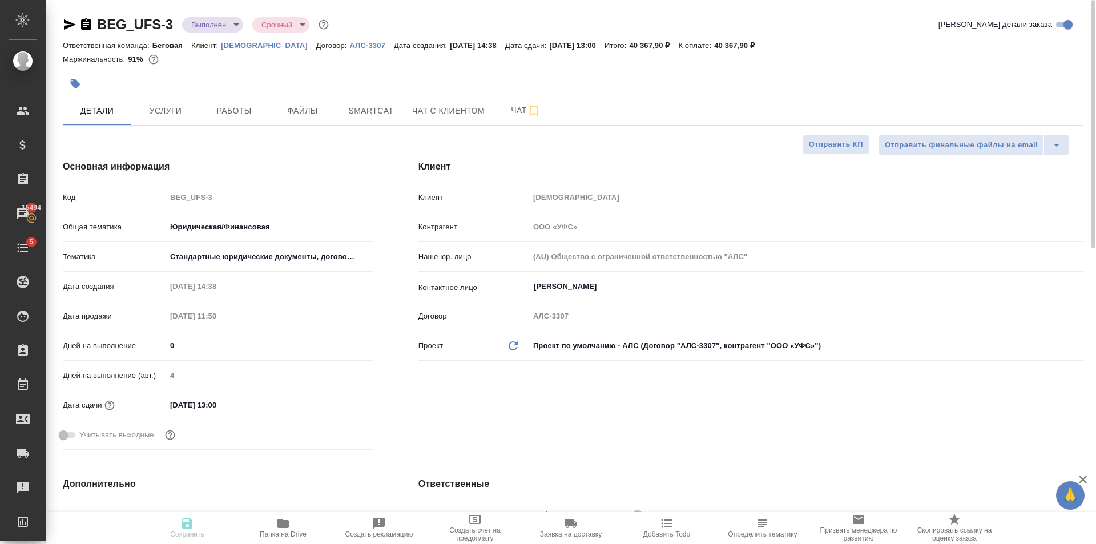
type textarea "x"
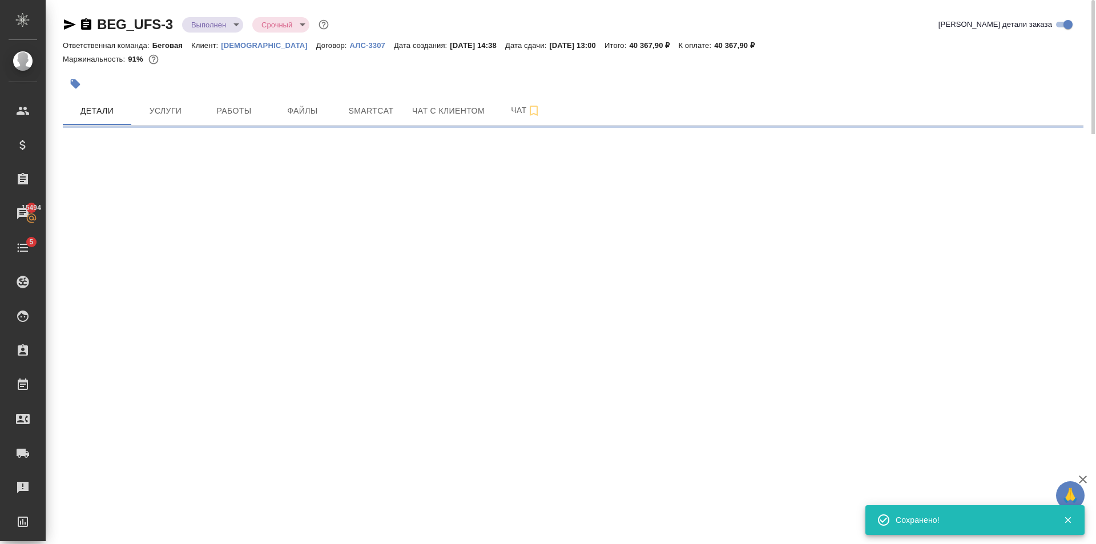
select select "RU"
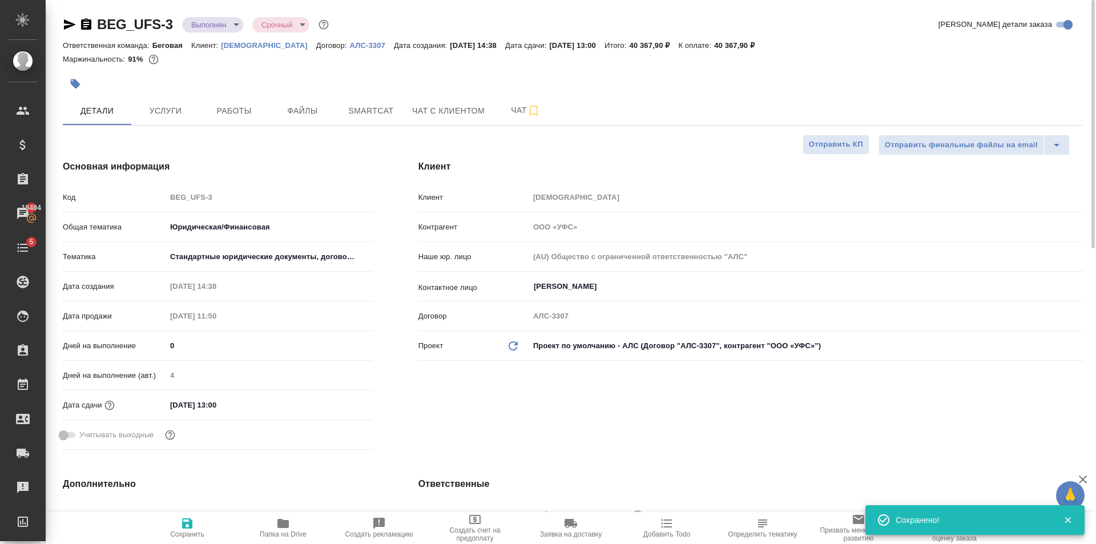
type textarea "x"
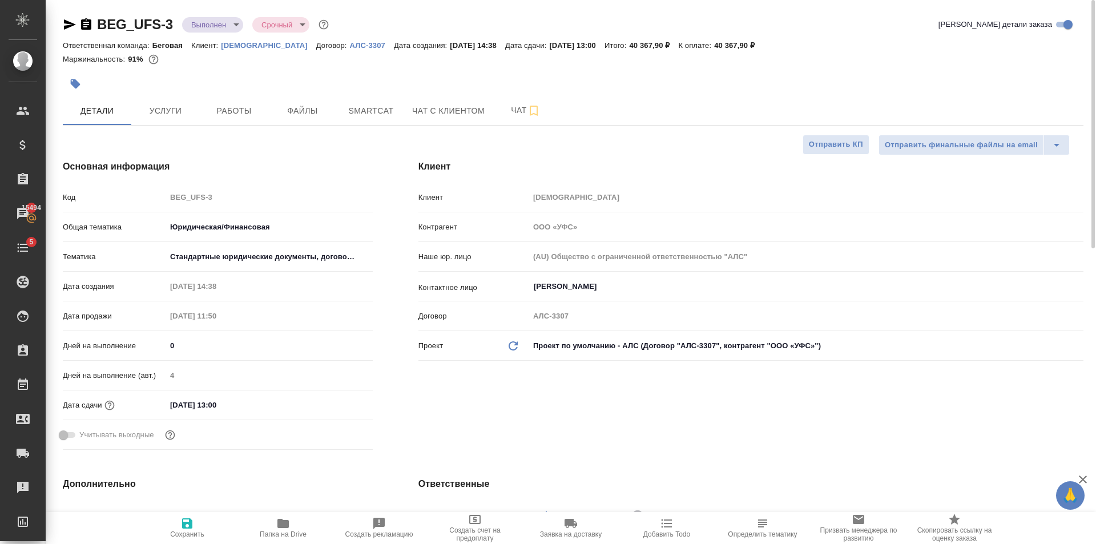
type textarea "x"
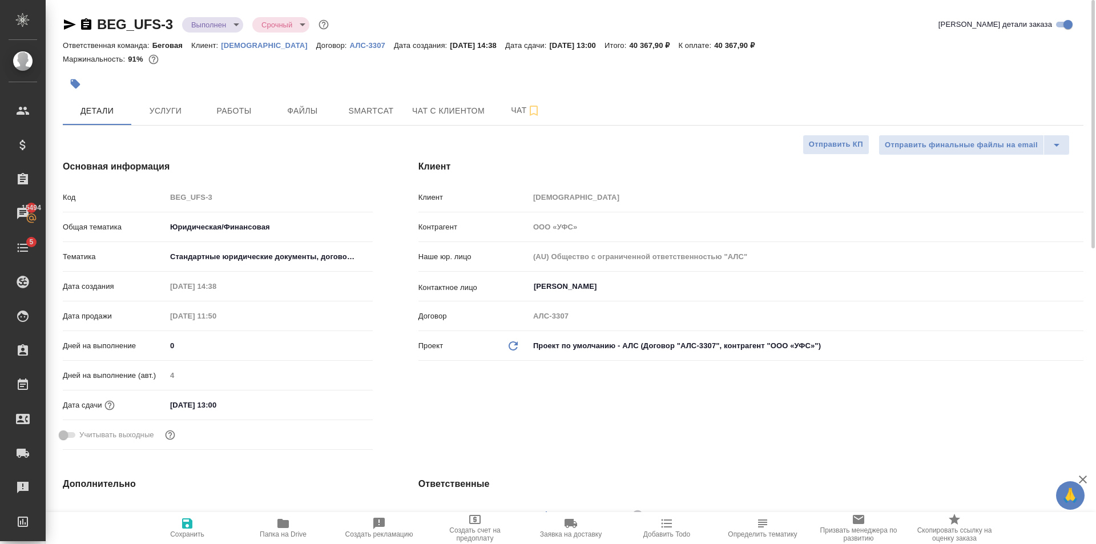
type textarea "x"
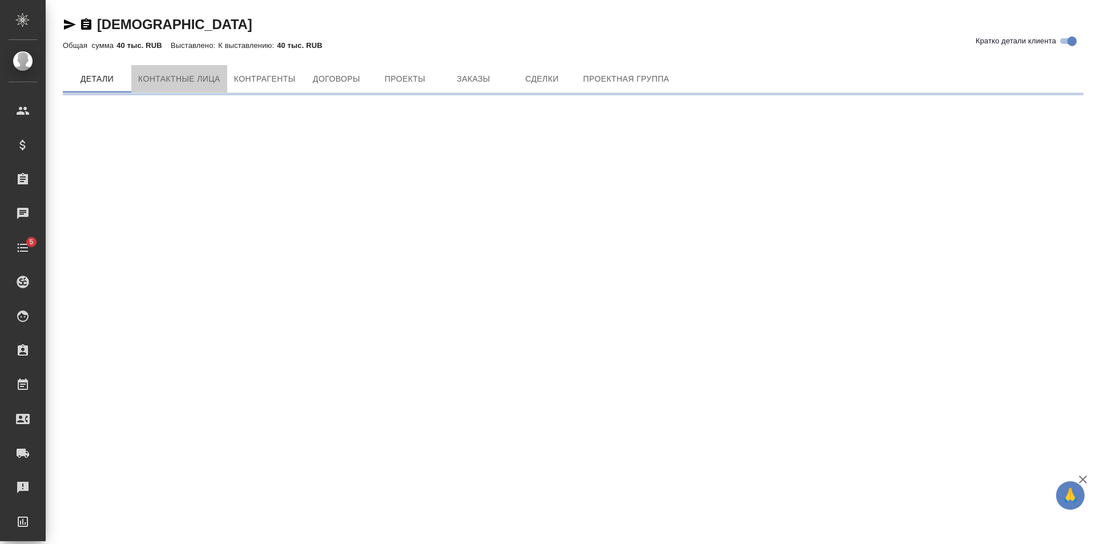
click at [187, 72] on span "Контактные лица" at bounding box center [179, 79] width 82 height 14
select select "RU"
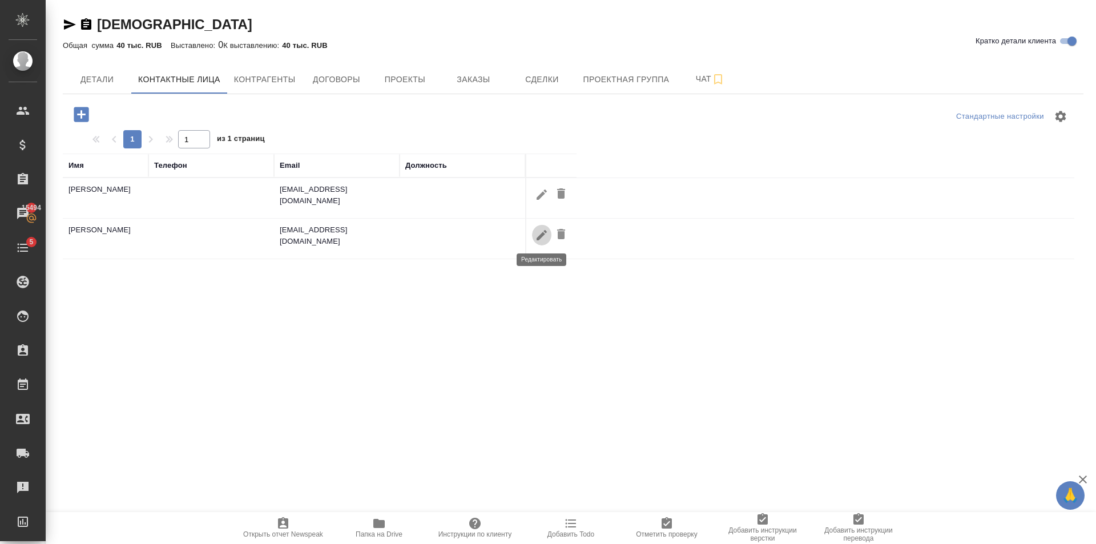
click at [535, 236] on icon "button" at bounding box center [542, 235] width 14 height 14
type input "[PERSON_NAME]"
type input "Дарыкин"
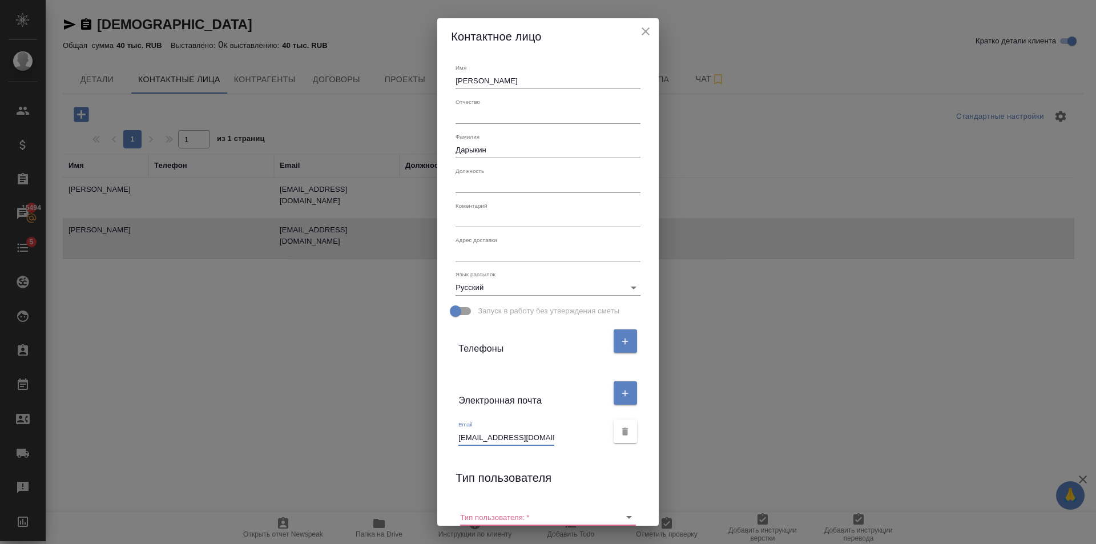
drag, startPoint x: 523, startPoint y: 437, endPoint x: 455, endPoint y: 440, distance: 68.0
click at [458, 440] on input "[EMAIL_ADDRESS][DOMAIN_NAME]" at bounding box center [506, 438] width 96 height 16
click at [645, 37] on icon "close" at bounding box center [646, 32] width 14 height 14
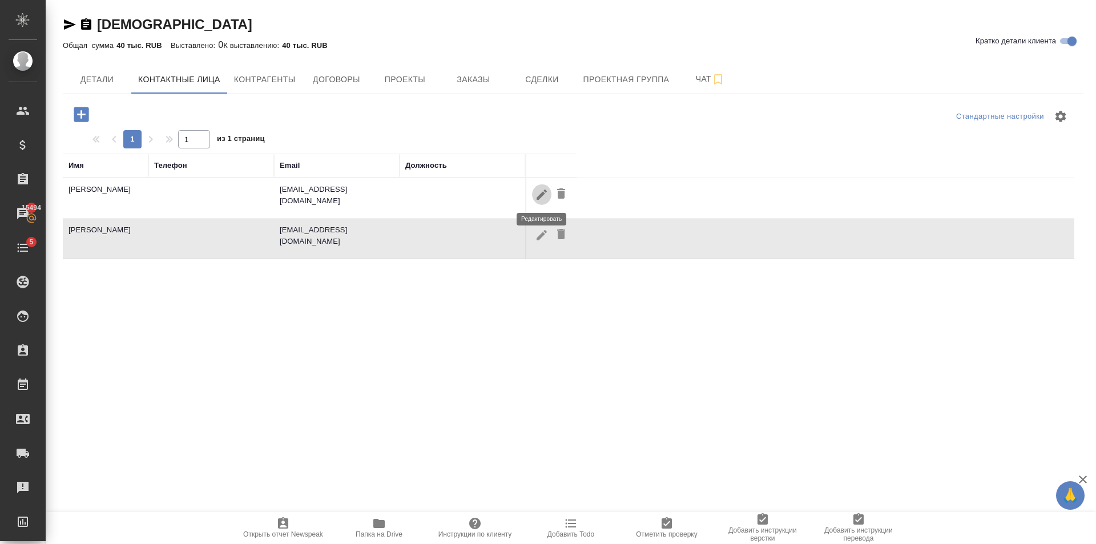
click at [533, 194] on button "button" at bounding box center [541, 194] width 19 height 21
type input "Марат"
type input "Шайхутдинов"
type input "mshaykhutdinov@ufs.travel"
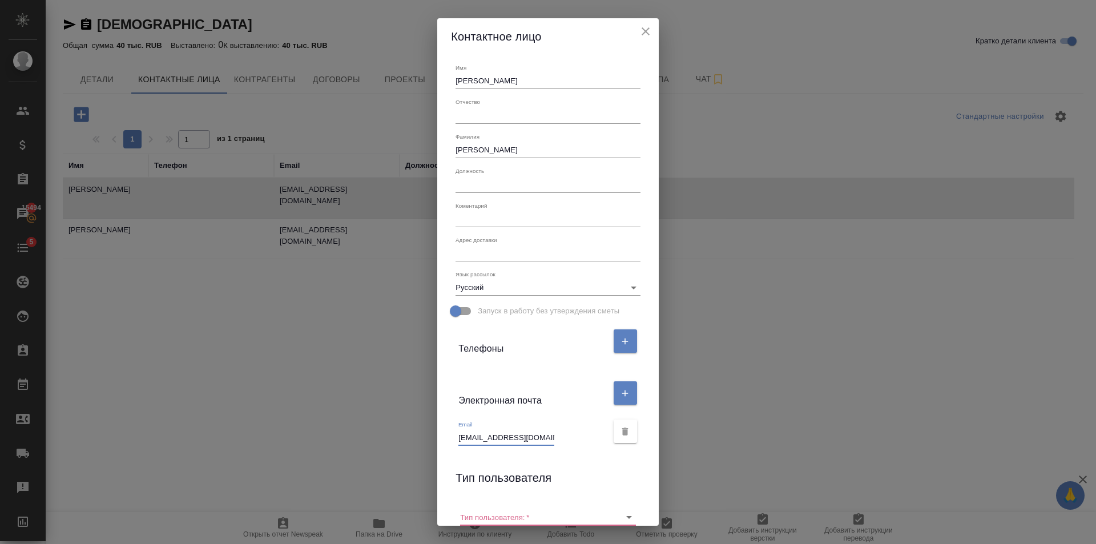
drag, startPoint x: 454, startPoint y: 434, endPoint x: 599, endPoint y: 453, distance: 145.6
click at [599, 453] on div "Имя Марат Отчество Фамилия Шайхутдинов Должность Коментарий x Адрес доставки x …" at bounding box center [547, 290] width 221 height 471
click at [650, 37] on icon "close" at bounding box center [646, 32] width 14 height 14
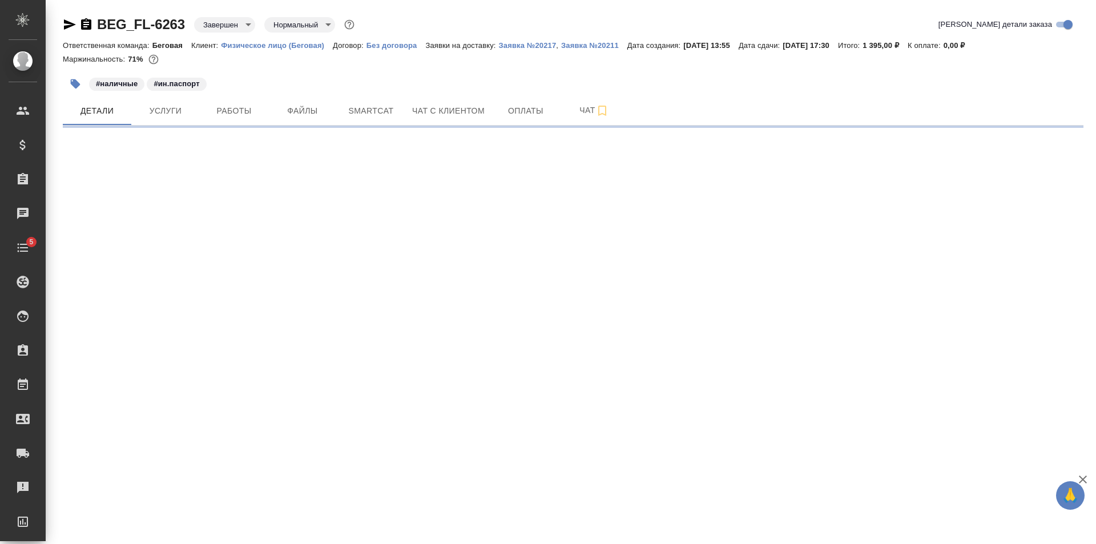
select select "RU"
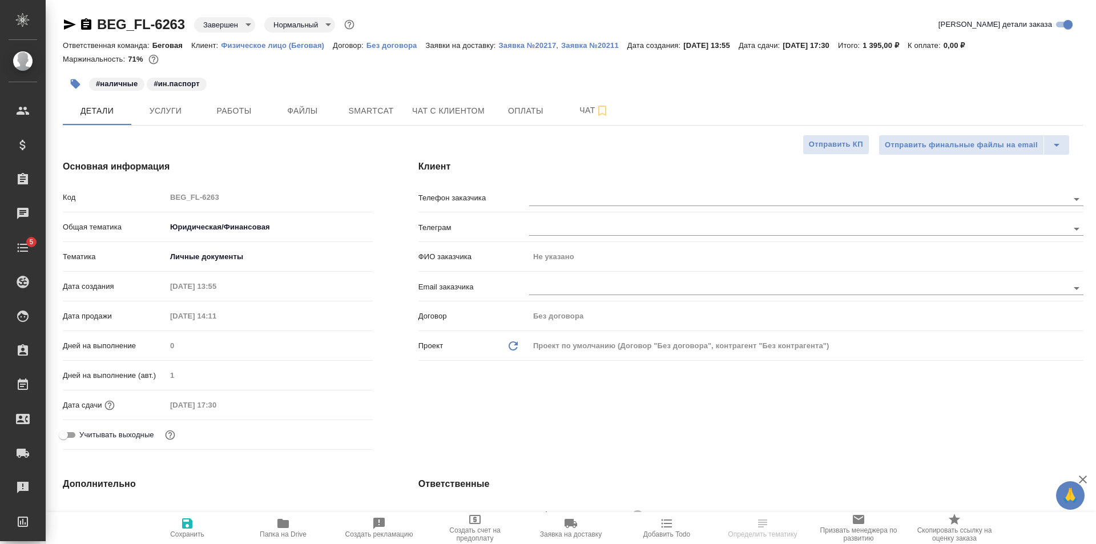
type textarea "x"
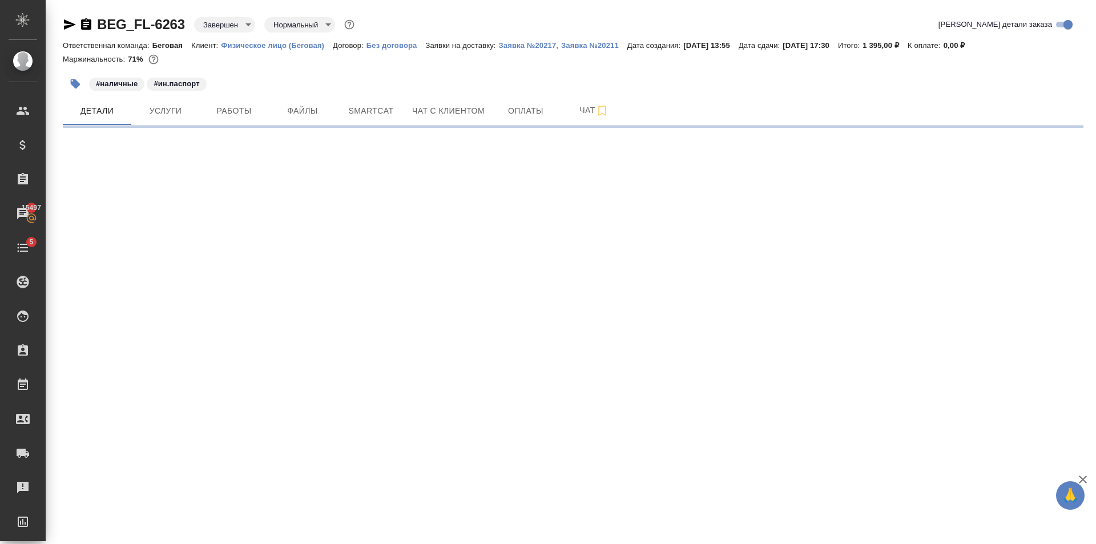
select select "RU"
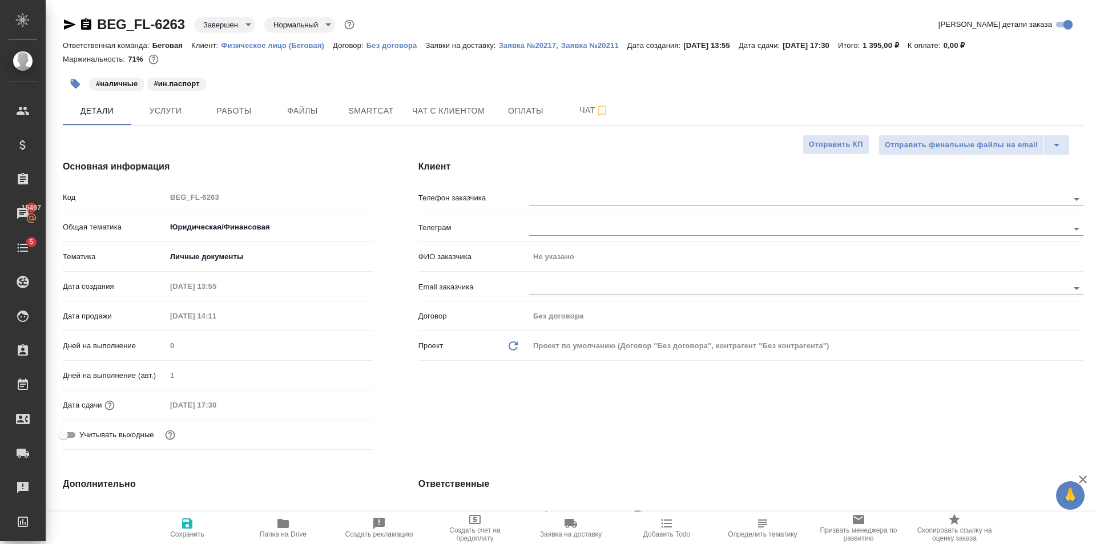
type textarea "x"
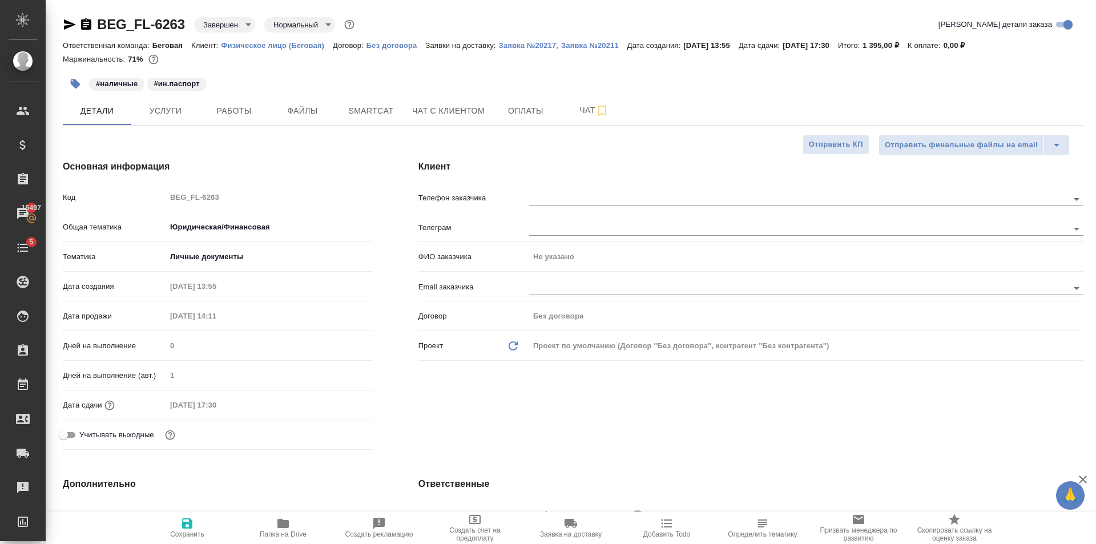
type textarea "x"
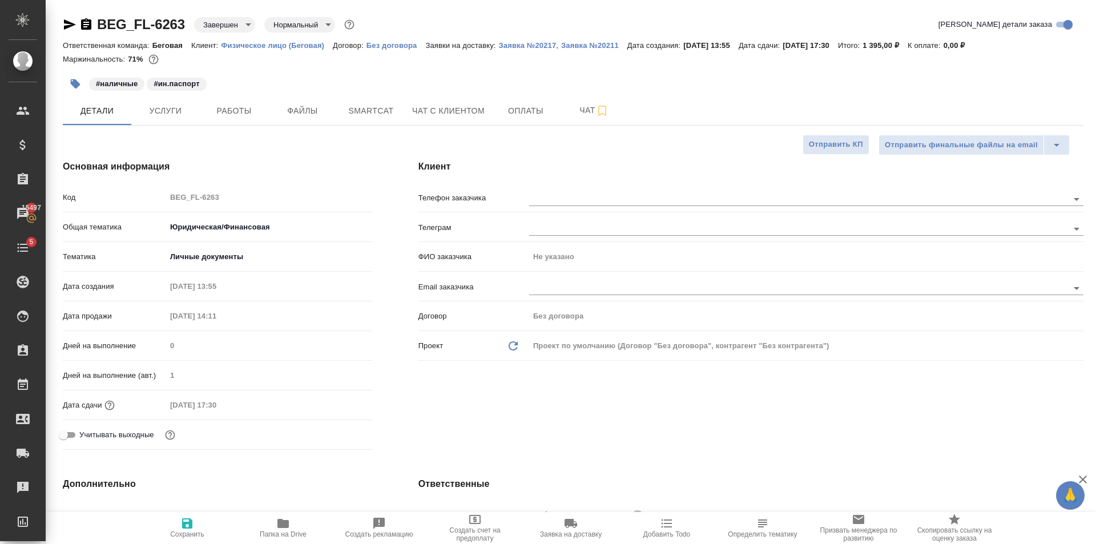
type textarea "x"
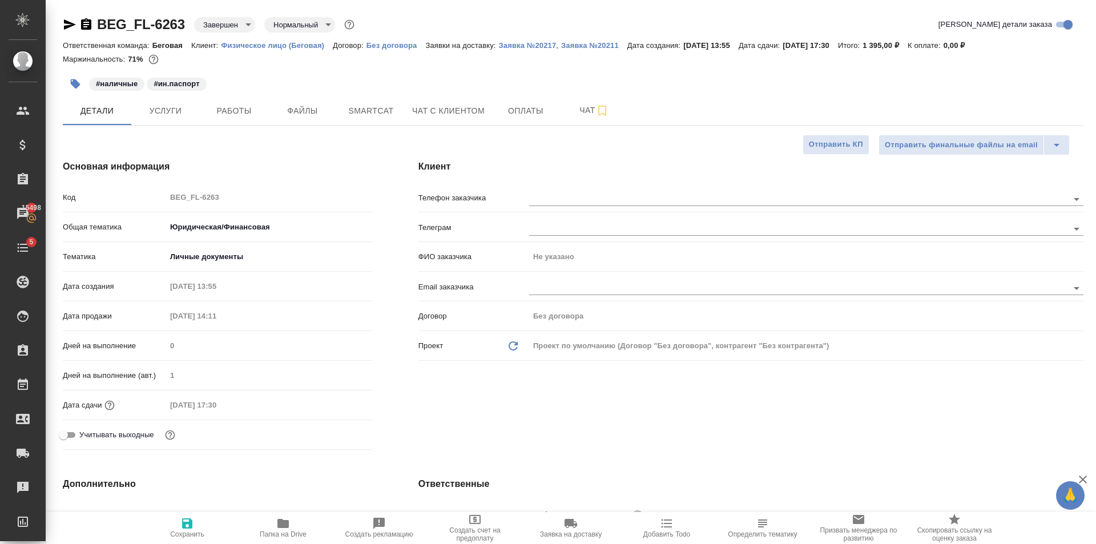
type textarea "x"
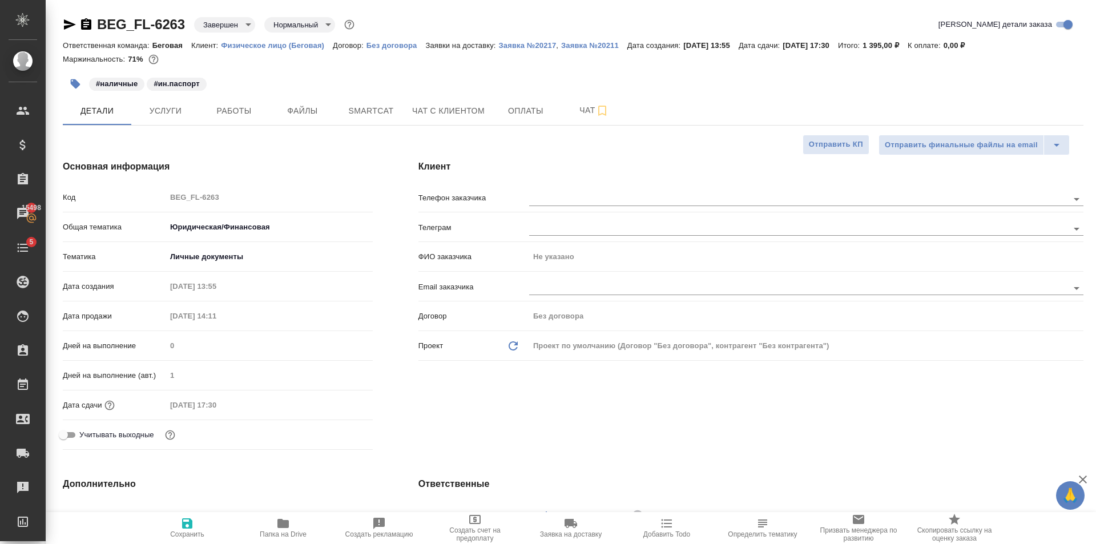
type textarea "x"
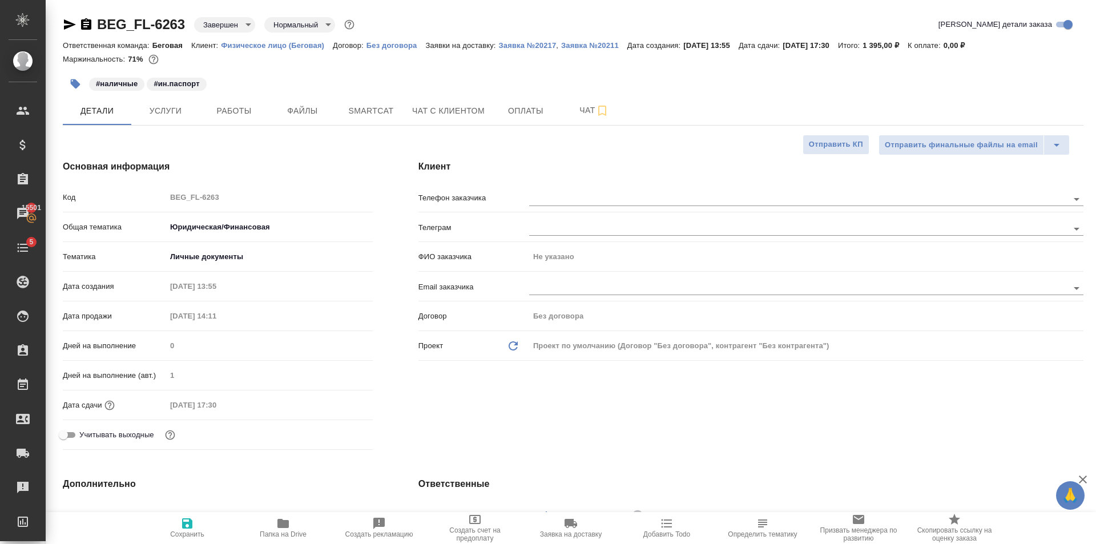
type textarea "x"
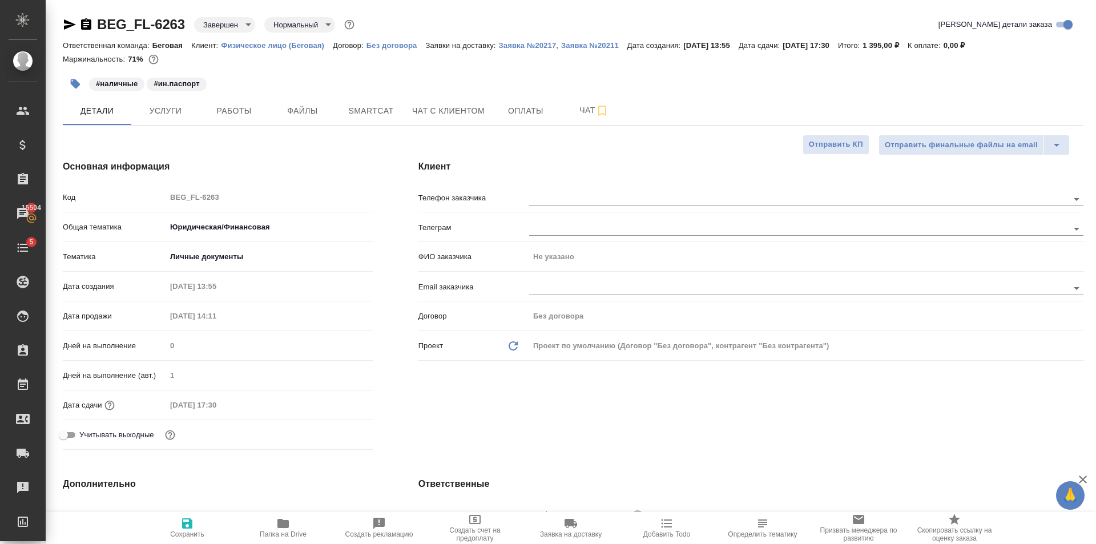
type textarea "x"
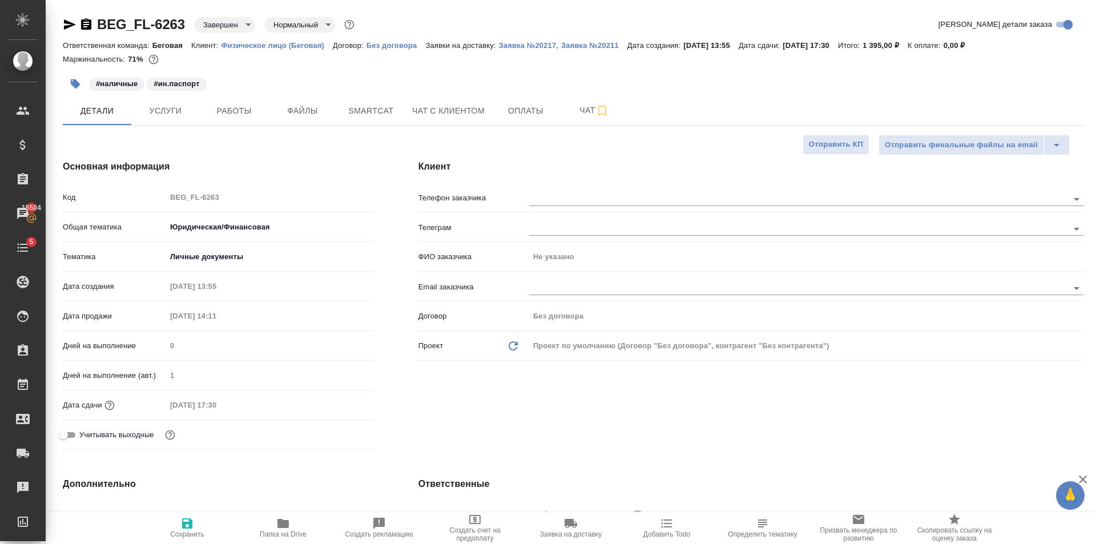
type textarea "x"
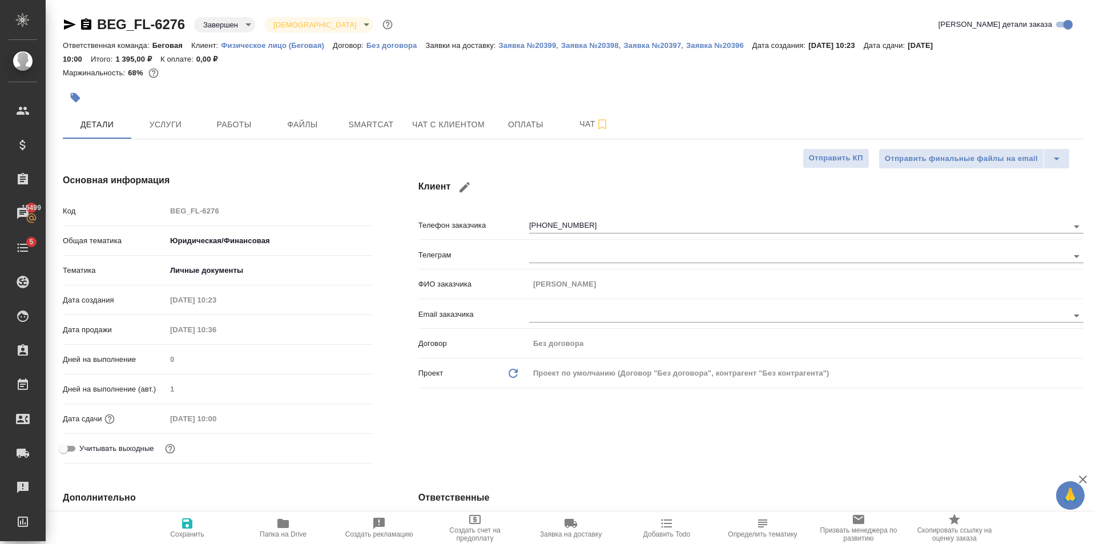
select select "RU"
click at [485, 122] on button "Чат с клиентом" at bounding box center [448, 124] width 86 height 29
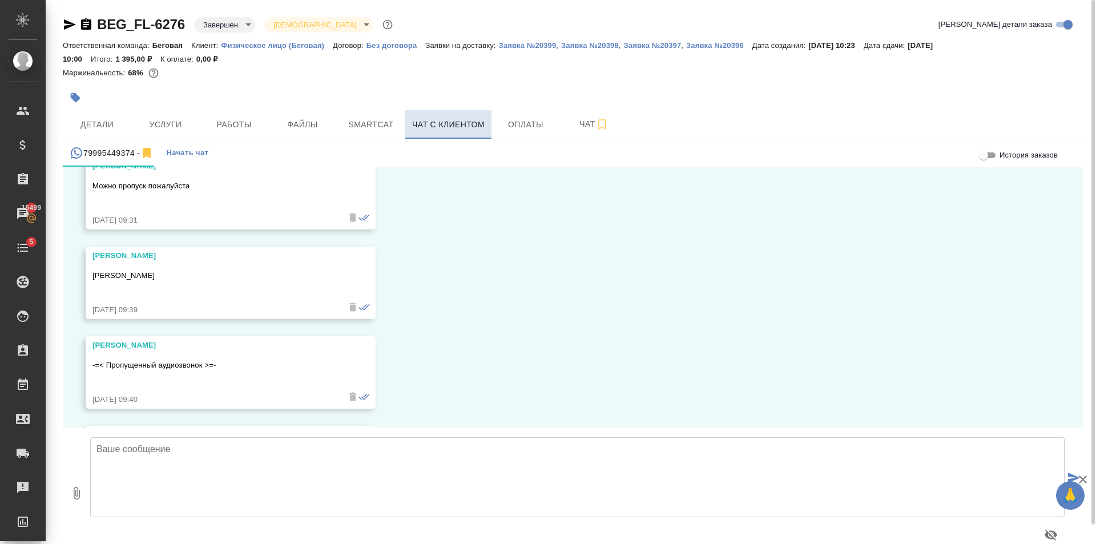
scroll to position [3099, 0]
click at [179, 116] on button "Услуги" at bounding box center [165, 124] width 68 height 29
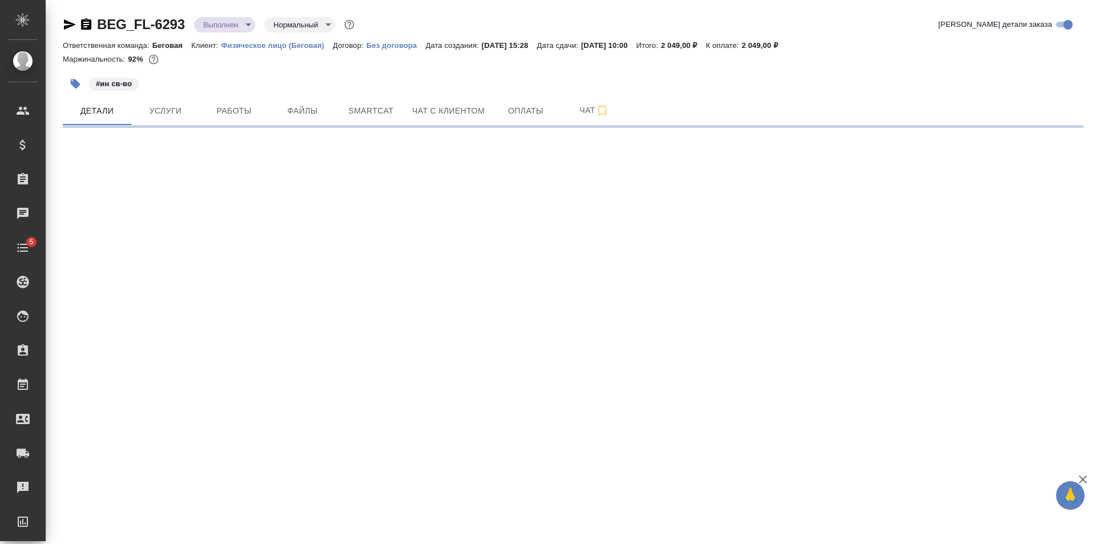
select select "RU"
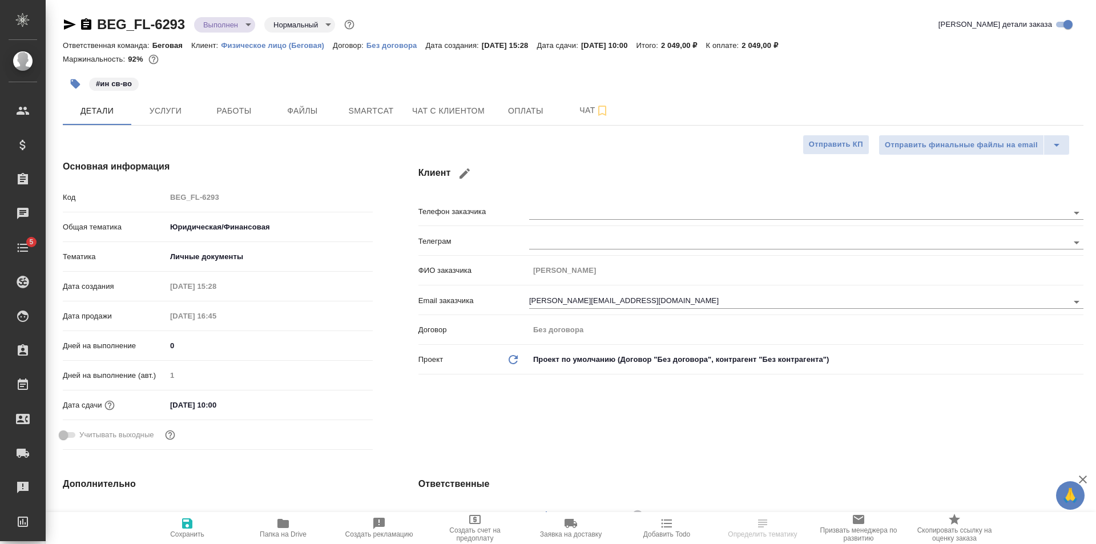
type textarea "x"
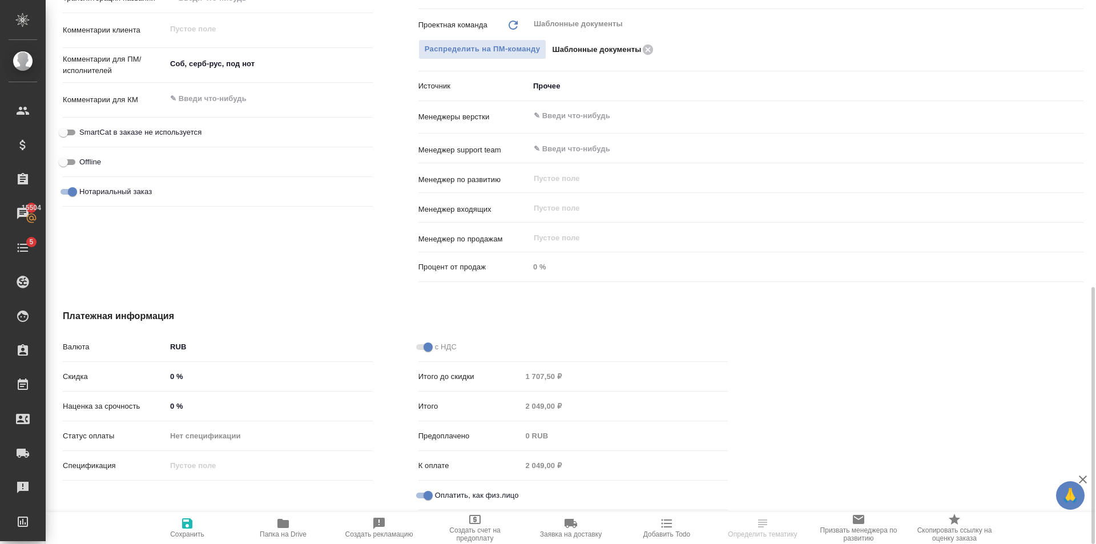
scroll to position [434, 0]
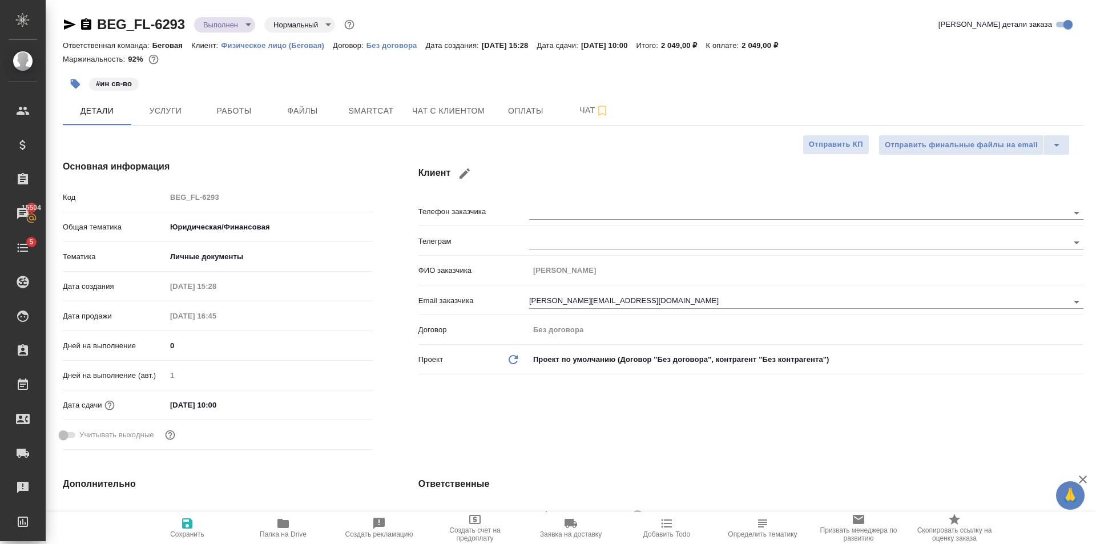
select select "RU"
click at [157, 112] on span "Услуги" at bounding box center [165, 111] width 55 height 14
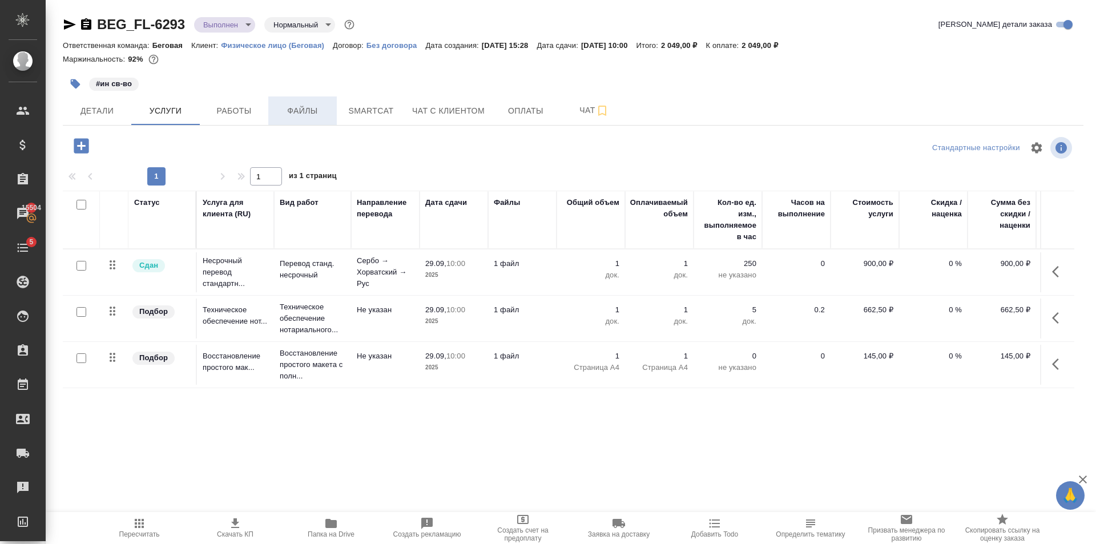
click at [289, 116] on span "Файлы" at bounding box center [302, 111] width 55 height 14
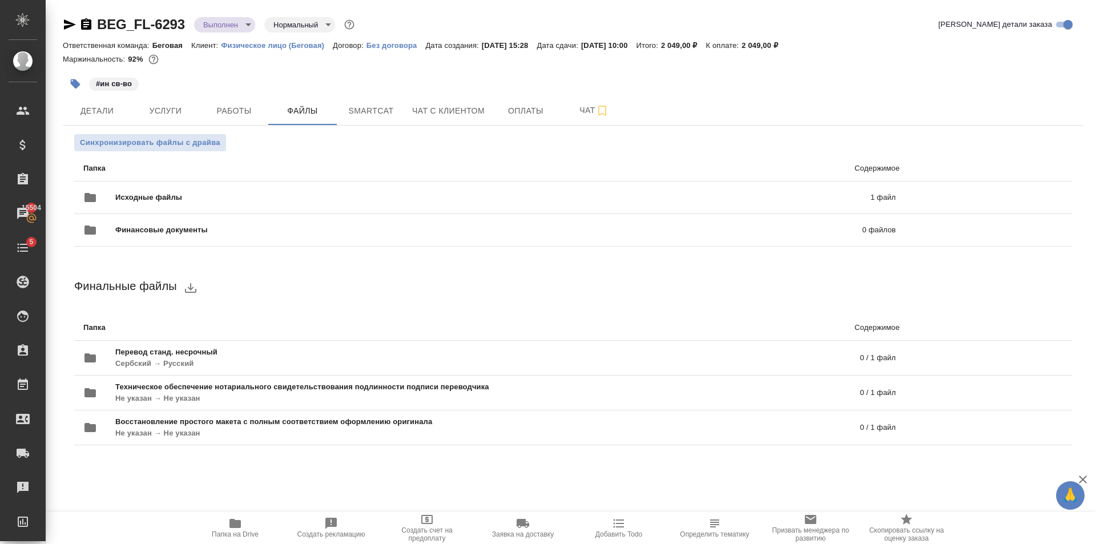
click at [225, 527] on span "Папка на Drive" at bounding box center [235, 528] width 82 height 22
click at [162, 102] on button "Услуги" at bounding box center [165, 110] width 68 height 29
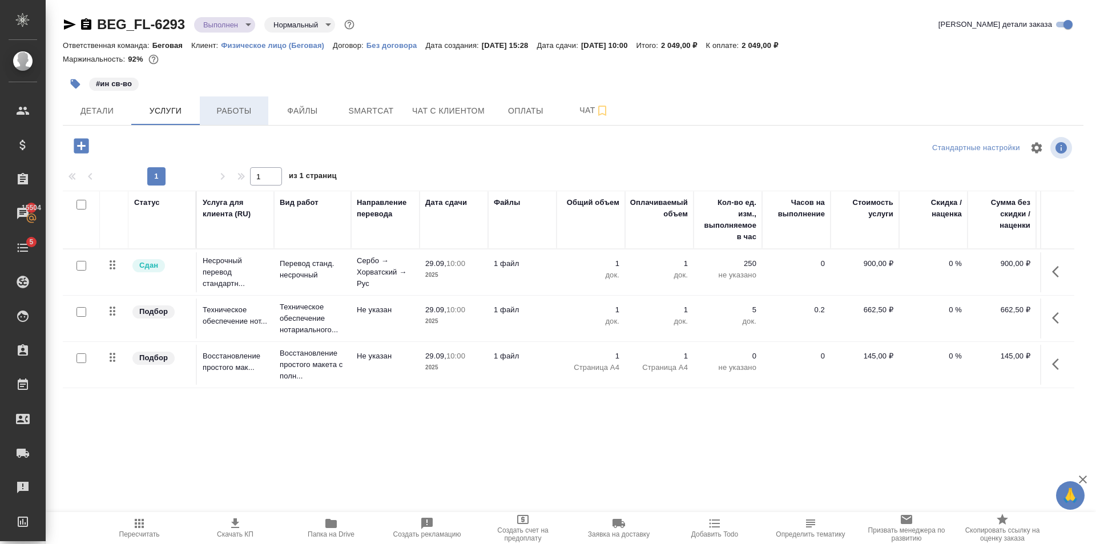
click at [223, 107] on span "Работы" at bounding box center [234, 111] width 55 height 14
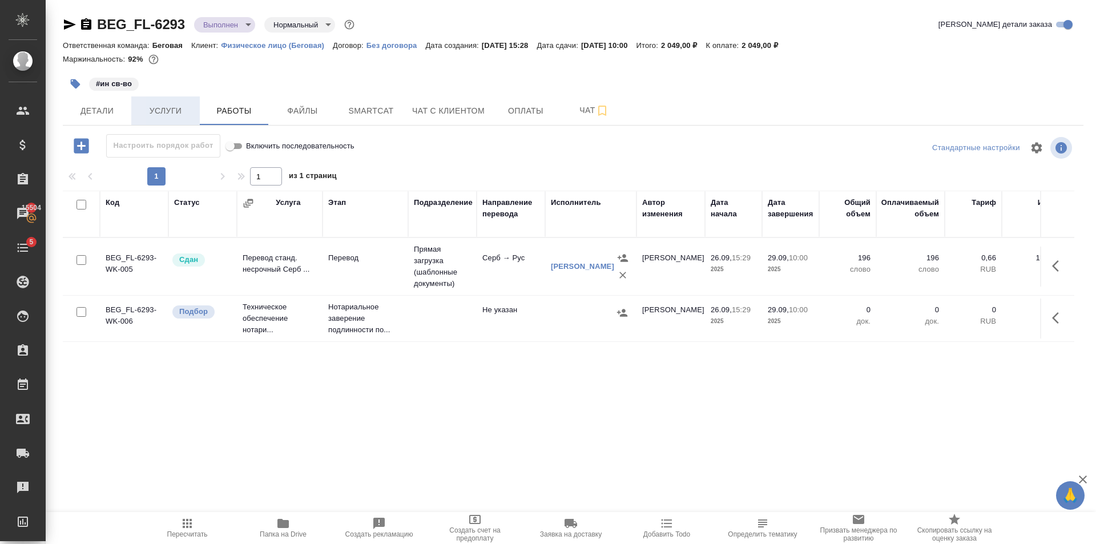
click at [192, 106] on span "Услуги" at bounding box center [165, 111] width 55 height 14
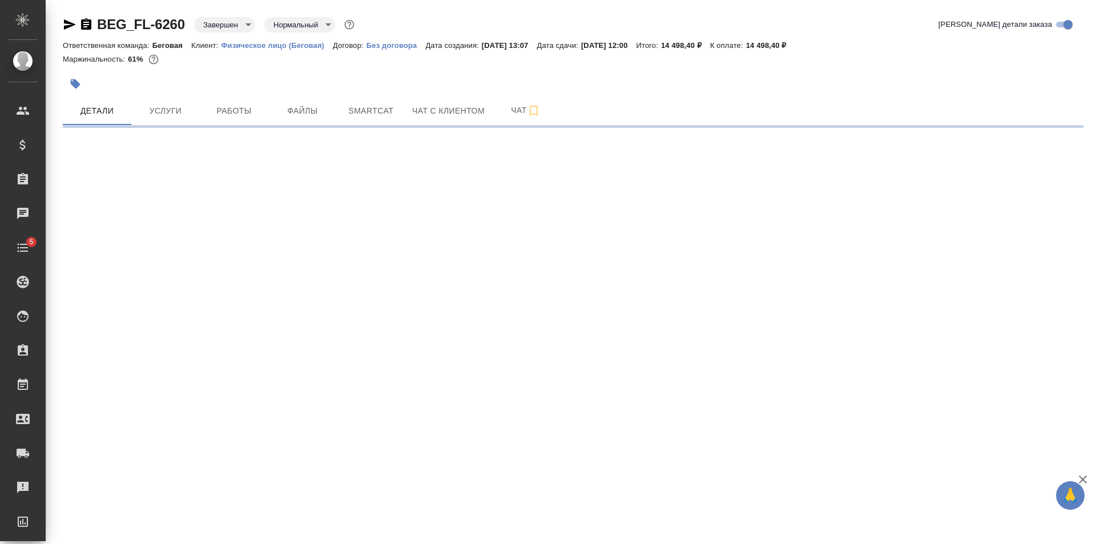
select select "RU"
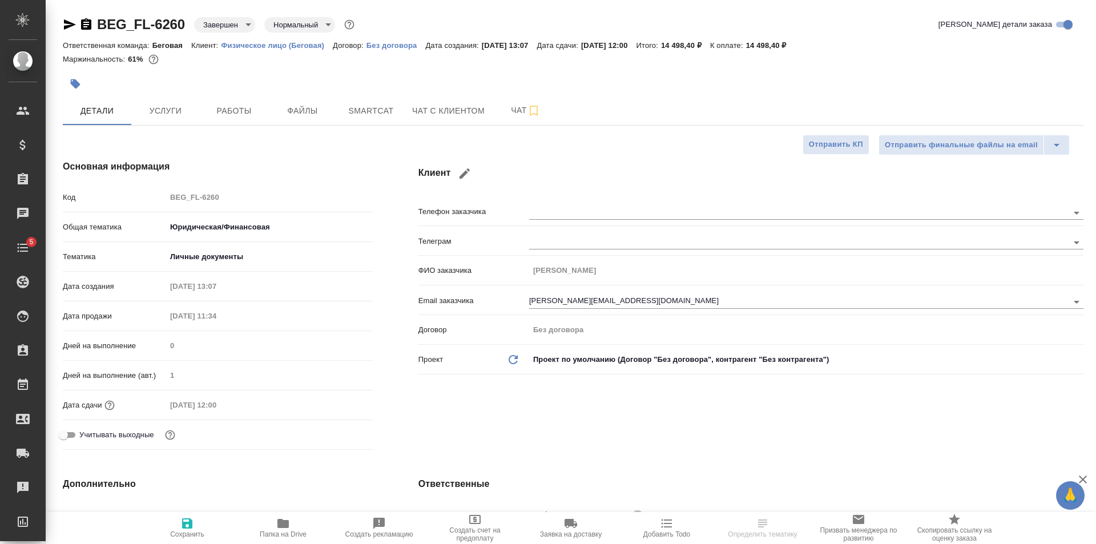
type textarea "x"
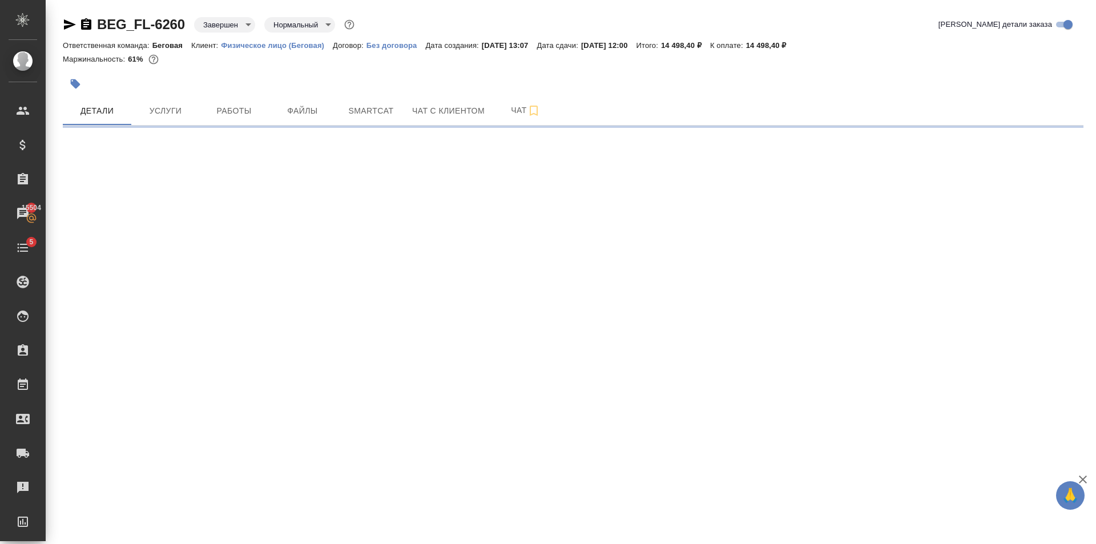
select select "RU"
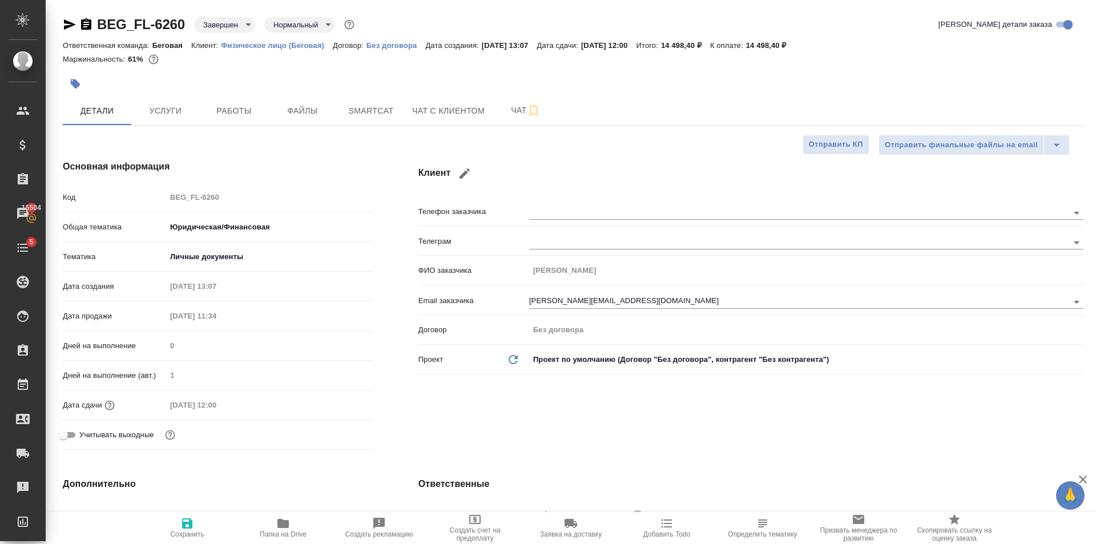
type textarea "x"
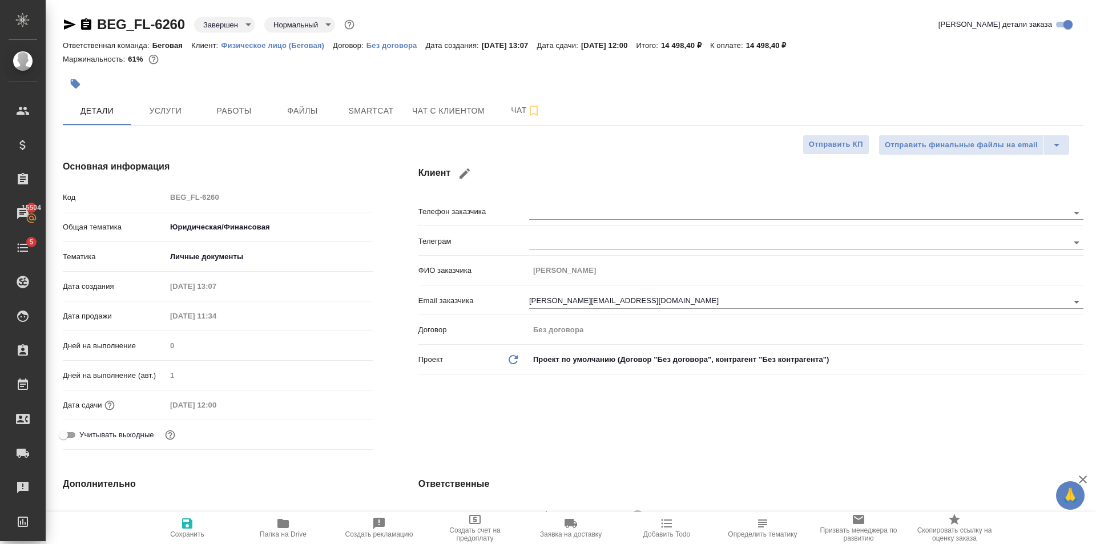
type textarea "x"
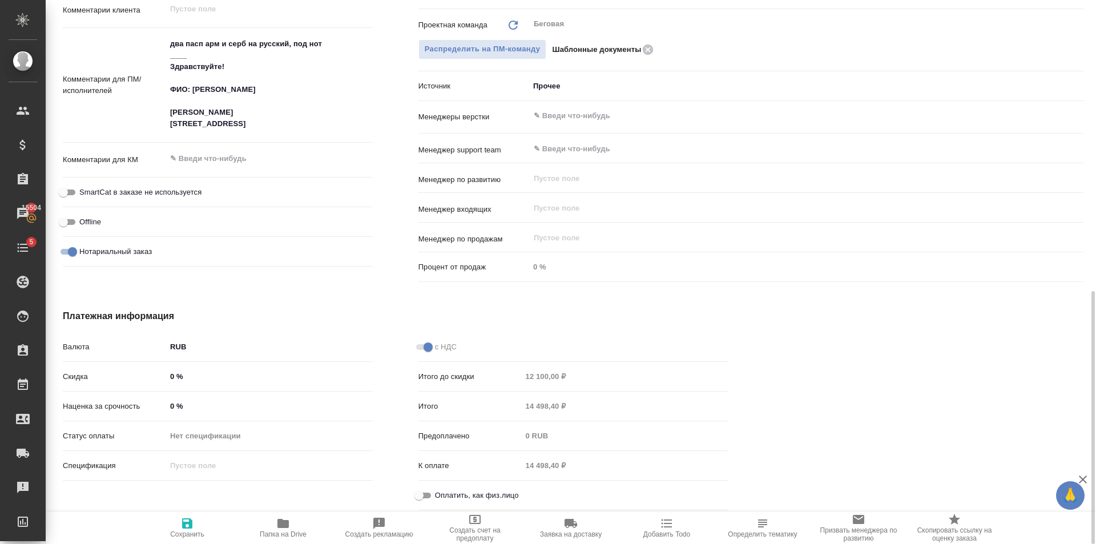
click at [437, 495] on span "Оплатить, как физ.лицо" at bounding box center [477, 495] width 84 height 11
click at [437, 495] on input "Оплатить, как физ.лицо" at bounding box center [418, 496] width 41 height 14
checkbox input "true"
type textarea "x"
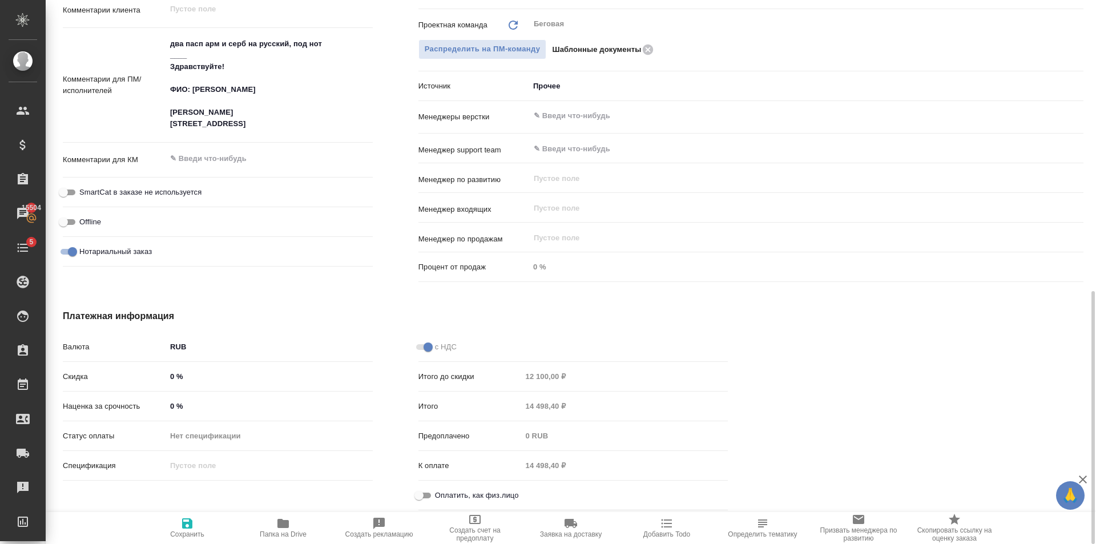
type textarea "x"
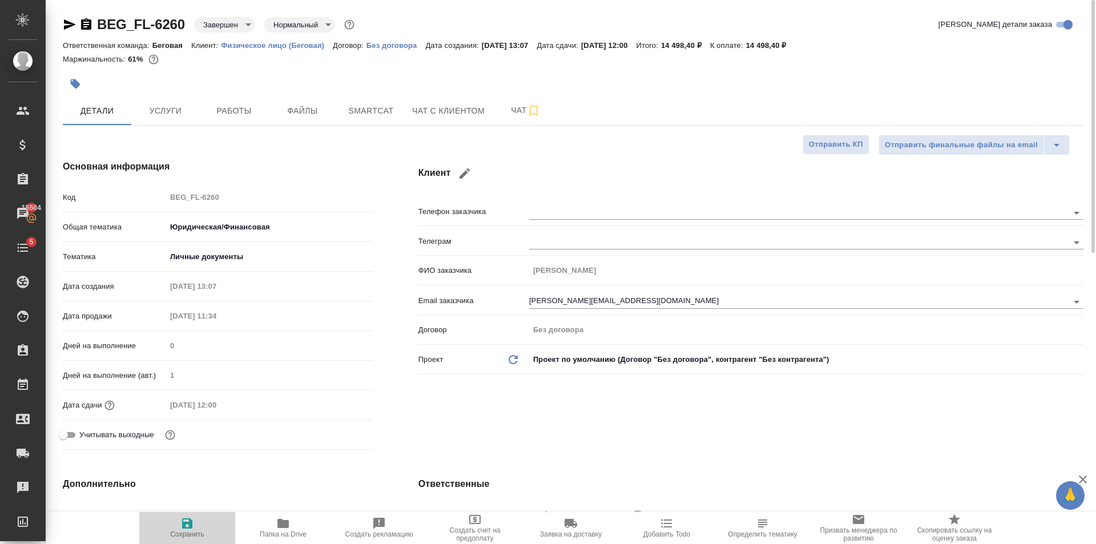
click at [199, 519] on span "Сохранить" at bounding box center [187, 528] width 82 height 22
type textarea "x"
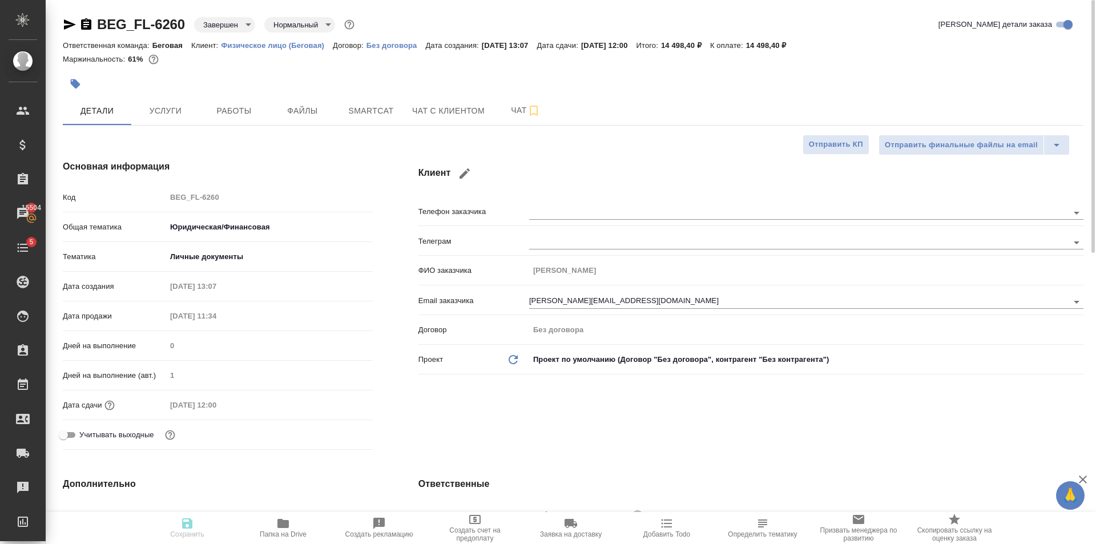
type textarea "x"
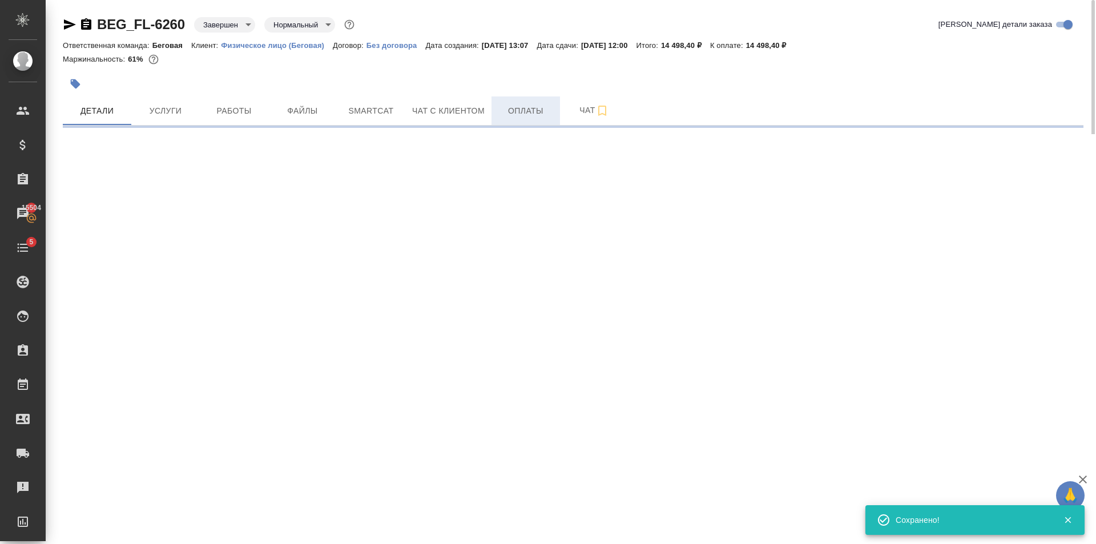
click at [520, 112] on span "Оплаты" at bounding box center [525, 111] width 55 height 14
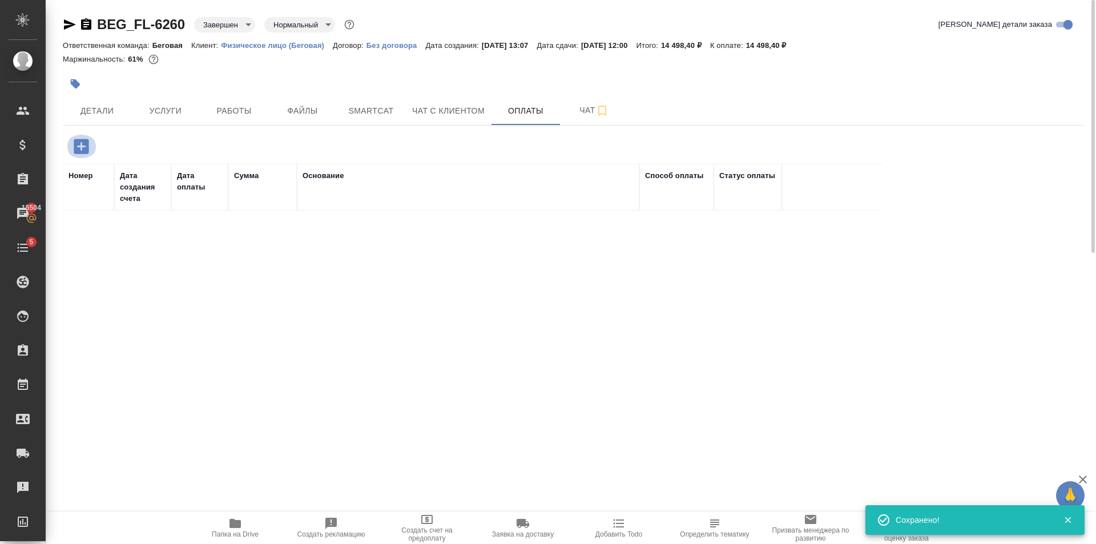
click at [94, 140] on button "button" at bounding box center [81, 146] width 31 height 23
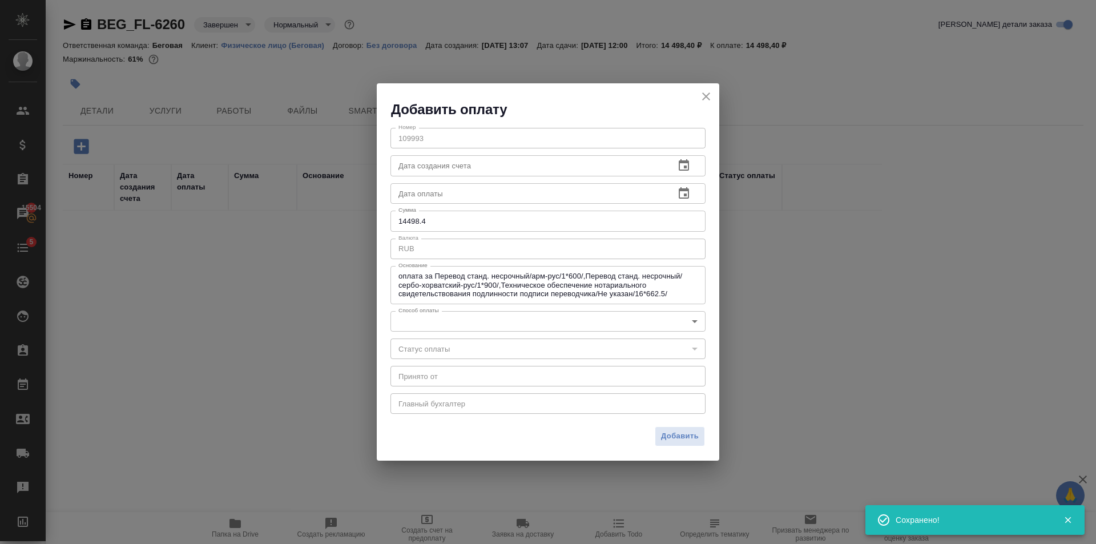
click at [444, 317] on body "🙏 .cls-1 fill:#fff; AWATERA Golubev Dmitry Клиенты Спецификации Заказы 15504 Ча…" at bounding box center [548, 272] width 1096 height 544
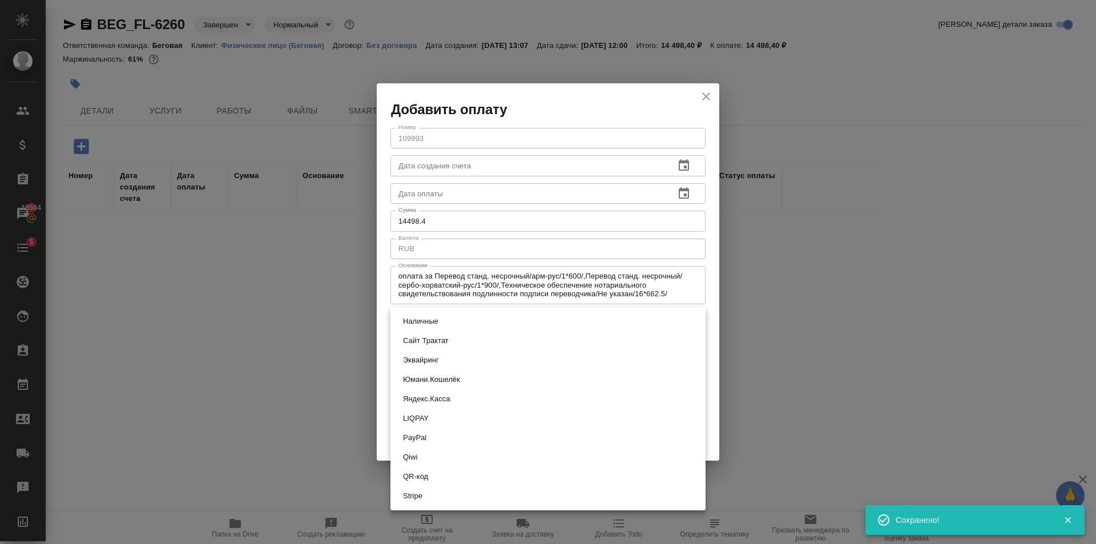
click at [447, 337] on button "Сайт Трактат" at bounding box center [426, 340] width 53 height 13
type input "site-traktat"
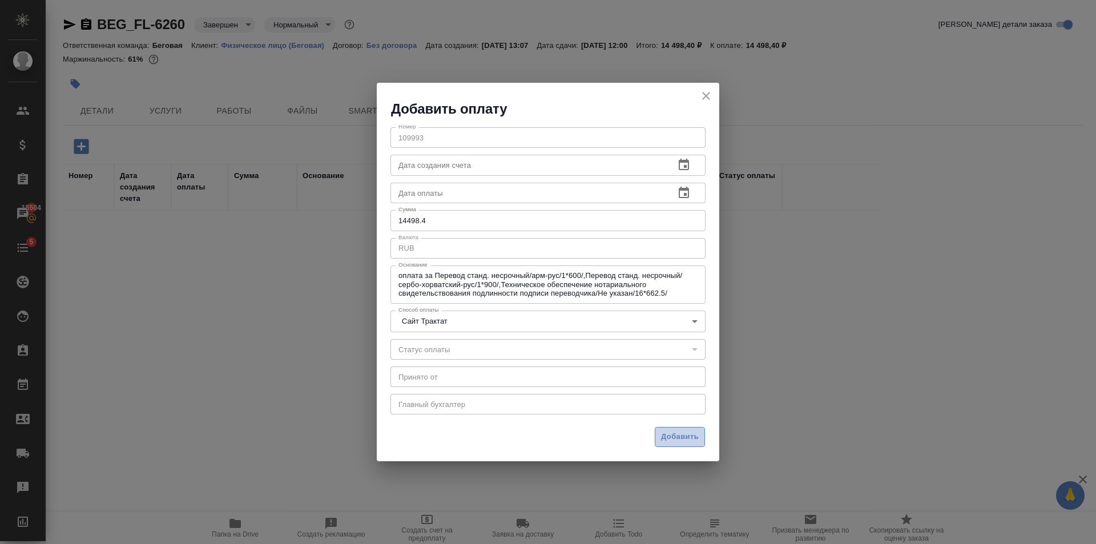
click at [688, 433] on span "Добавить" at bounding box center [680, 436] width 38 height 13
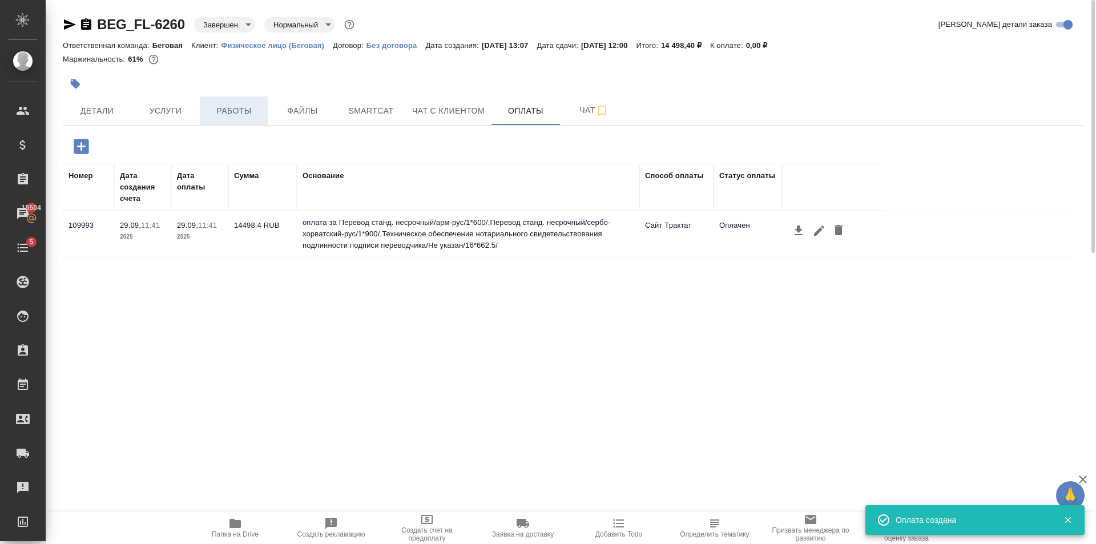
click at [236, 118] on button "Работы" at bounding box center [234, 110] width 68 height 29
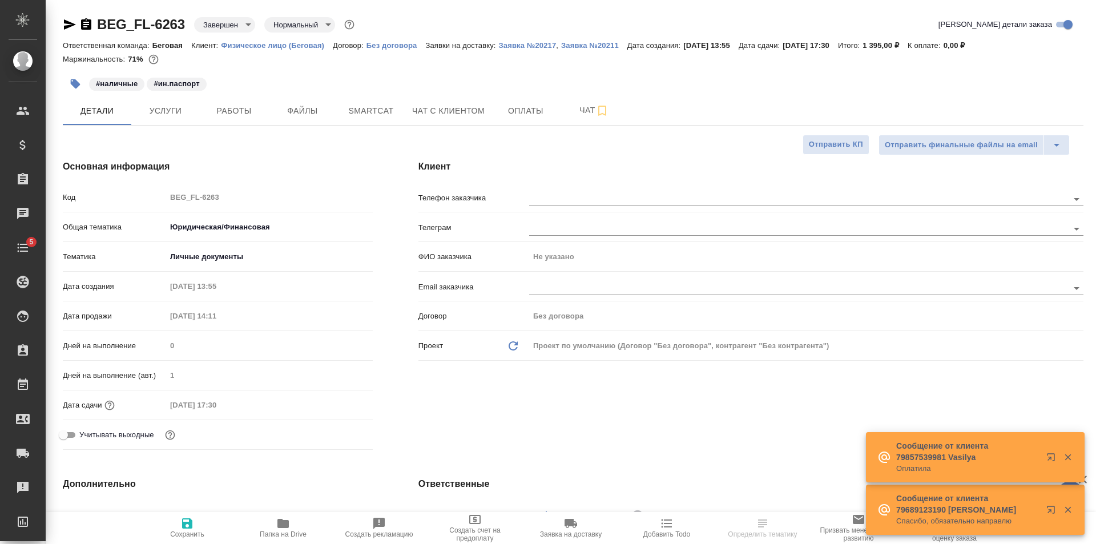
select select "RU"
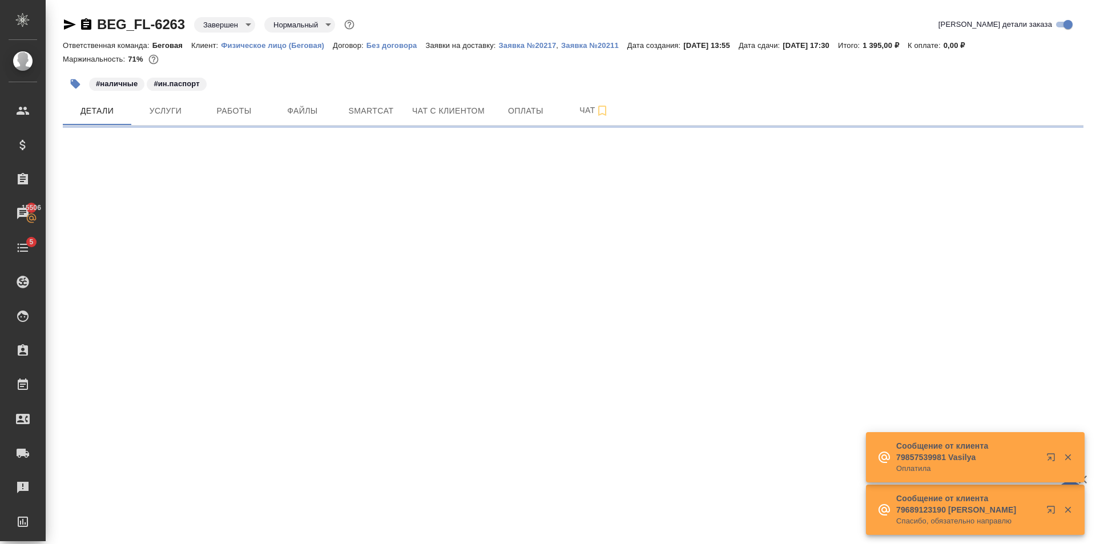
select select "RU"
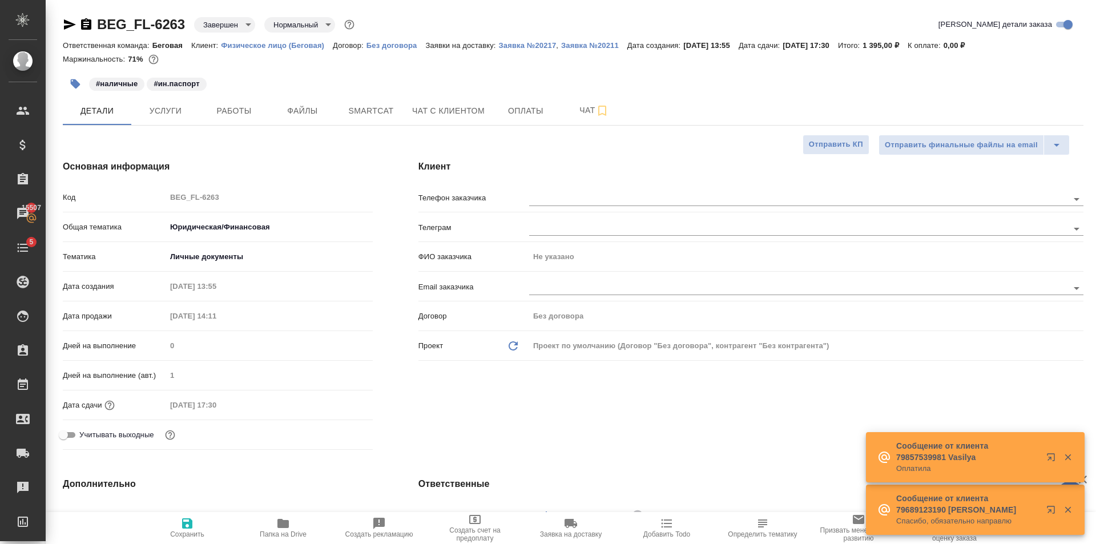
type textarea "x"
type input "[PERSON_NAME]"
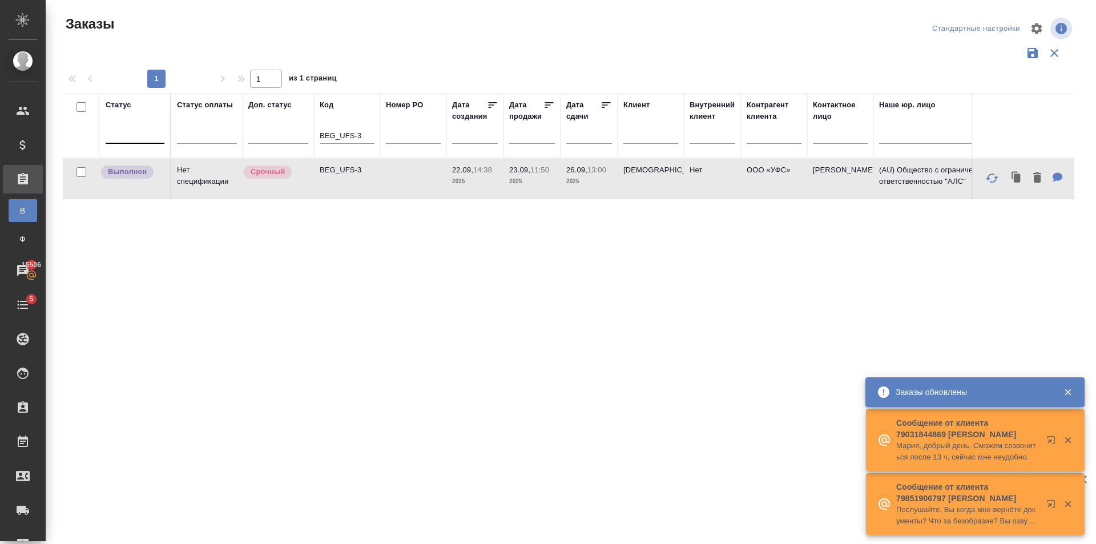
drag, startPoint x: 371, startPoint y: 131, endPoint x: 155, endPoint y: 123, distance: 216.5
click at [311, 132] on tr "Статус Статус оплаты Доп. статус Код BEG_UFS-3 Номер PO Дата создания Дата прод…" at bounding box center [1018, 125] width 1911 height 65
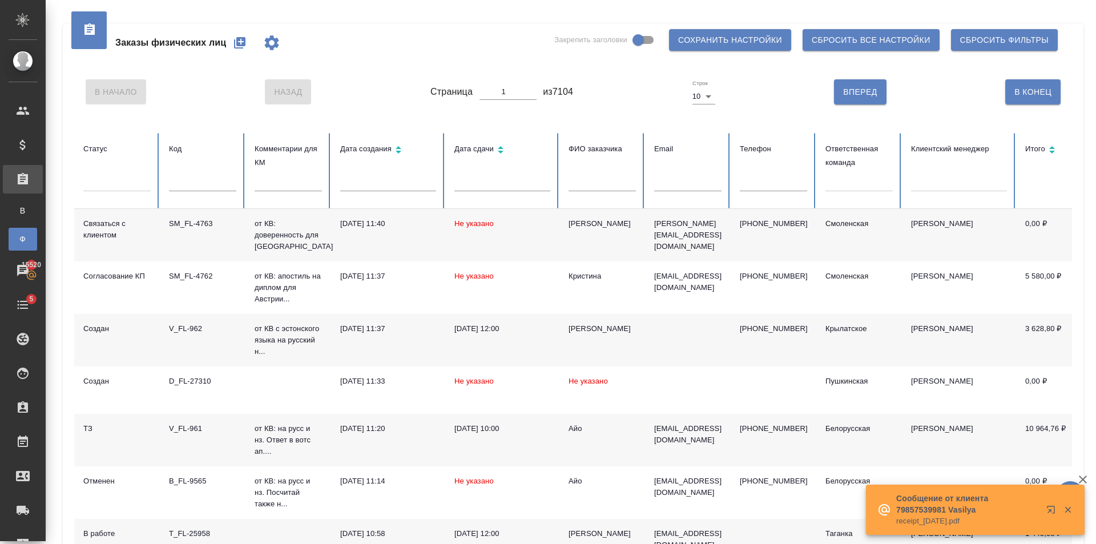
click at [186, 184] on input "text" at bounding box center [202, 183] width 67 height 16
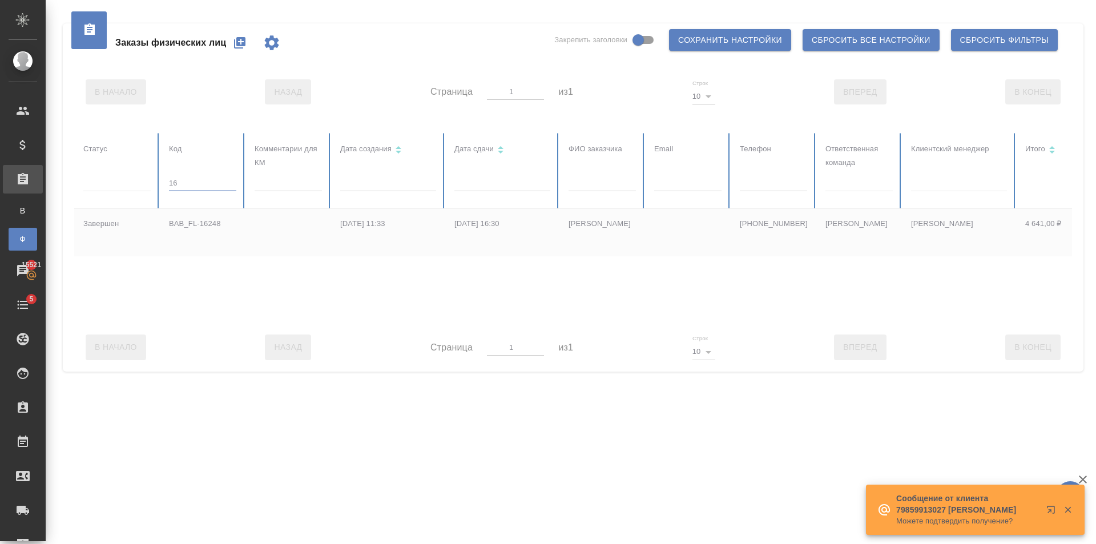
type input "1"
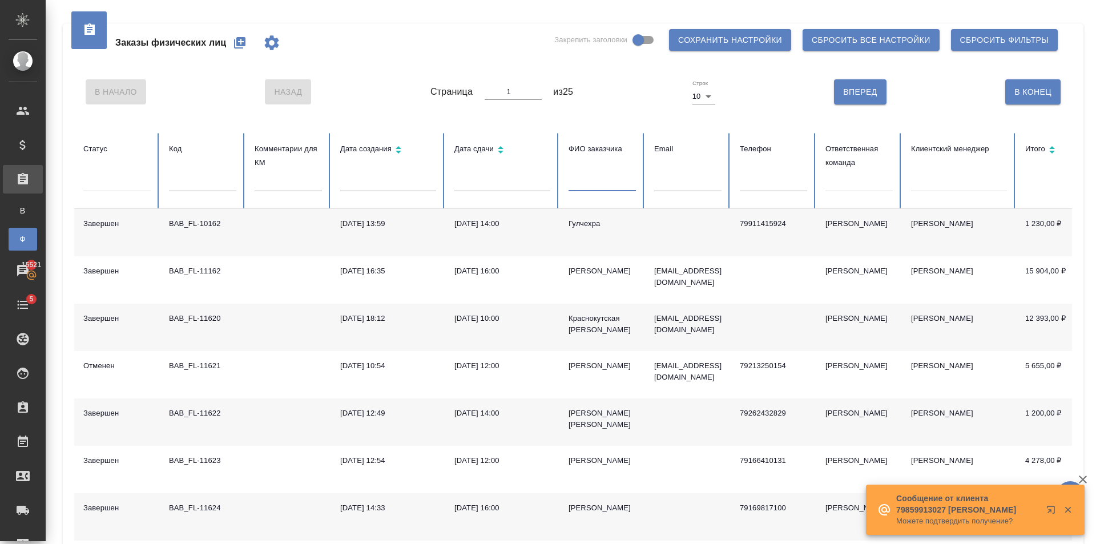
click at [587, 176] on input "text" at bounding box center [602, 183] width 67 height 16
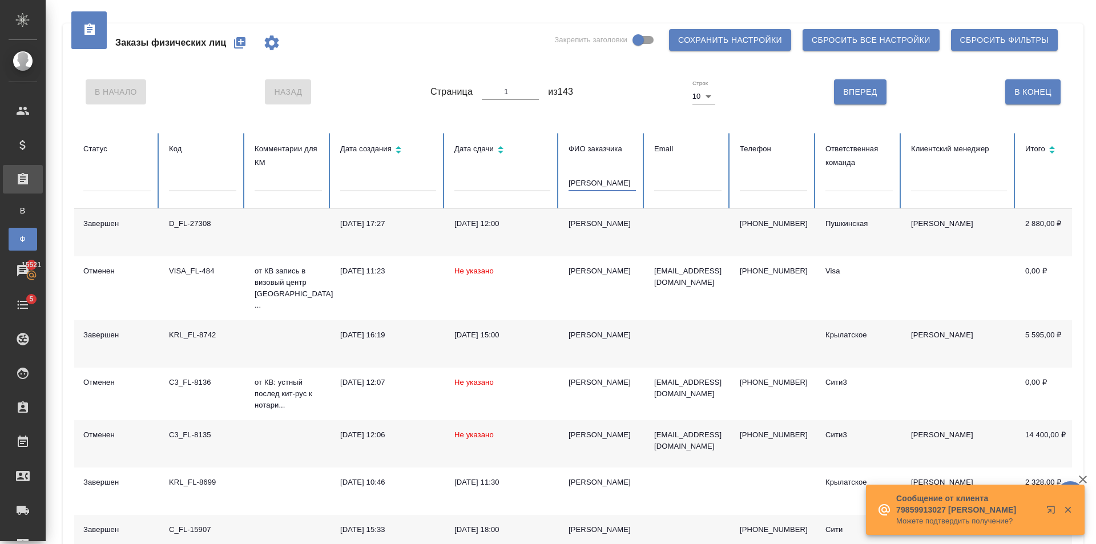
type input "[PERSON_NAME]"
click at [872, 182] on div at bounding box center [858, 180] width 67 height 17
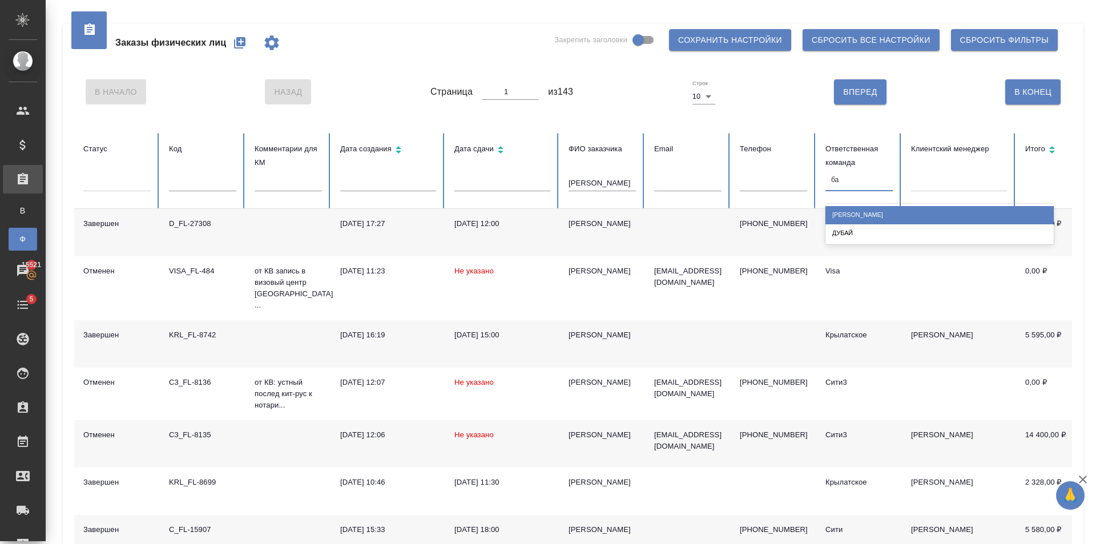
type input "баб"
click at [878, 224] on div "[PERSON_NAME]" at bounding box center [939, 215] width 228 height 18
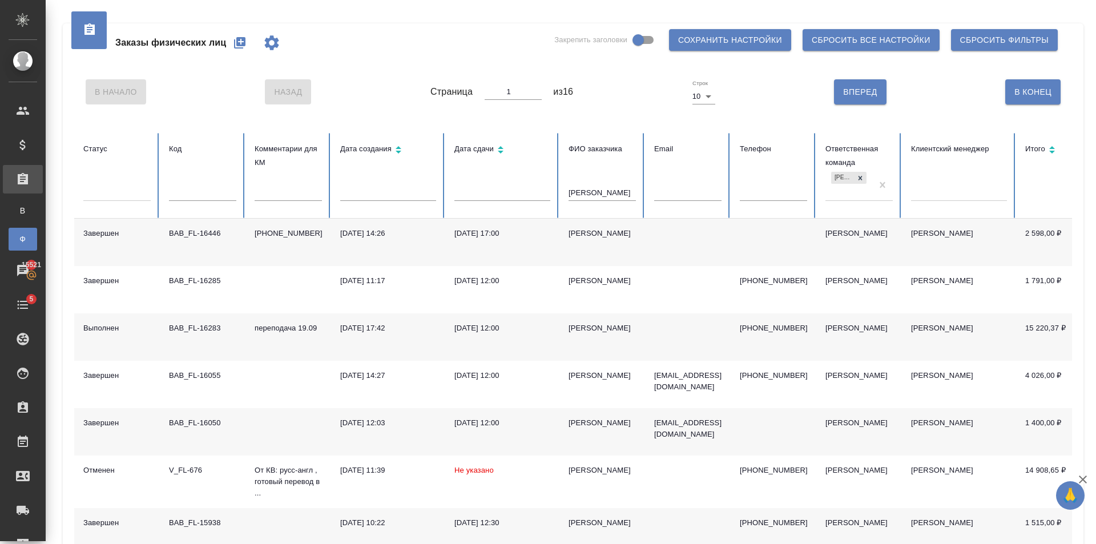
click at [499, 339] on td "[DATE] 12:00" at bounding box center [502, 336] width 114 height 47
drag, startPoint x: 616, startPoint y: 186, endPoint x: 519, endPoint y: 204, distance: 98.6
click at [519, 204] on tr "Статус Код Комментарии для КМ Дата создания Дата сдачи ФИО заказчика Татьяна Em…" at bounding box center [716, 176] width 1284 height 86
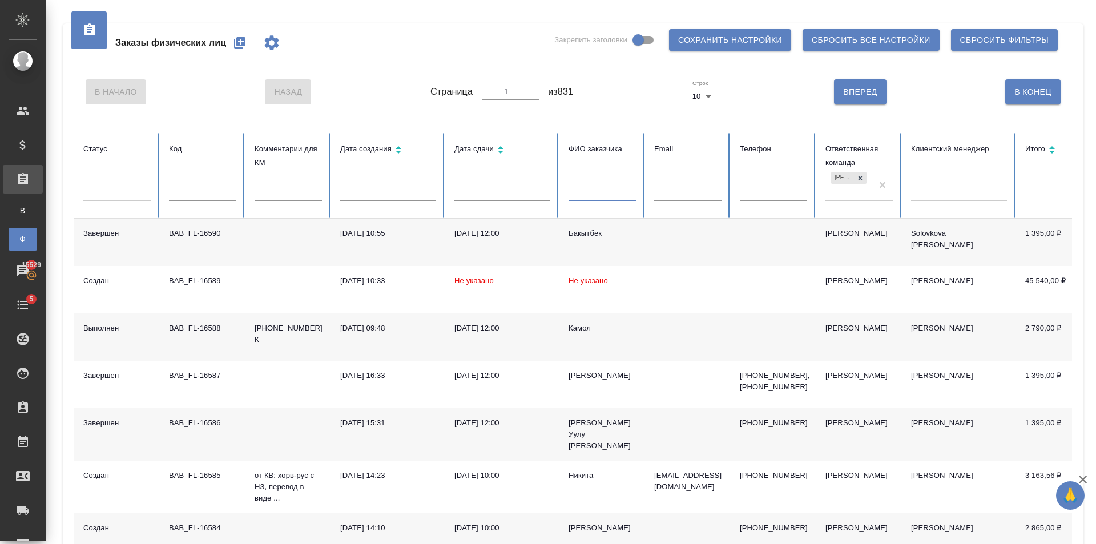
click at [248, 43] on button "button" at bounding box center [239, 42] width 27 height 27
click at [603, 192] on input "text" at bounding box center [602, 193] width 67 height 16
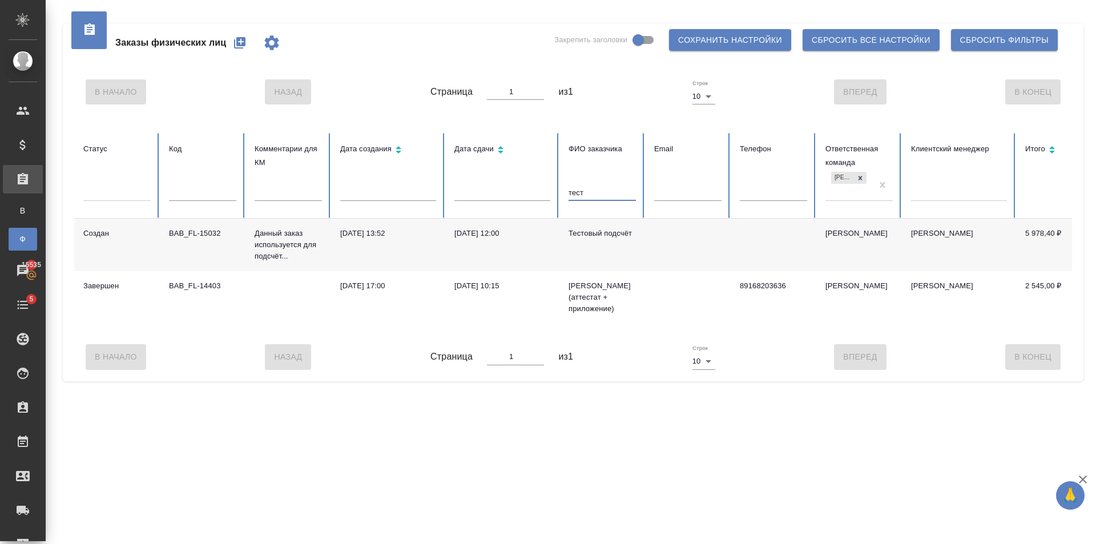
type input "тест"
click at [594, 238] on div "Тестовый подсчёт" at bounding box center [602, 233] width 67 height 11
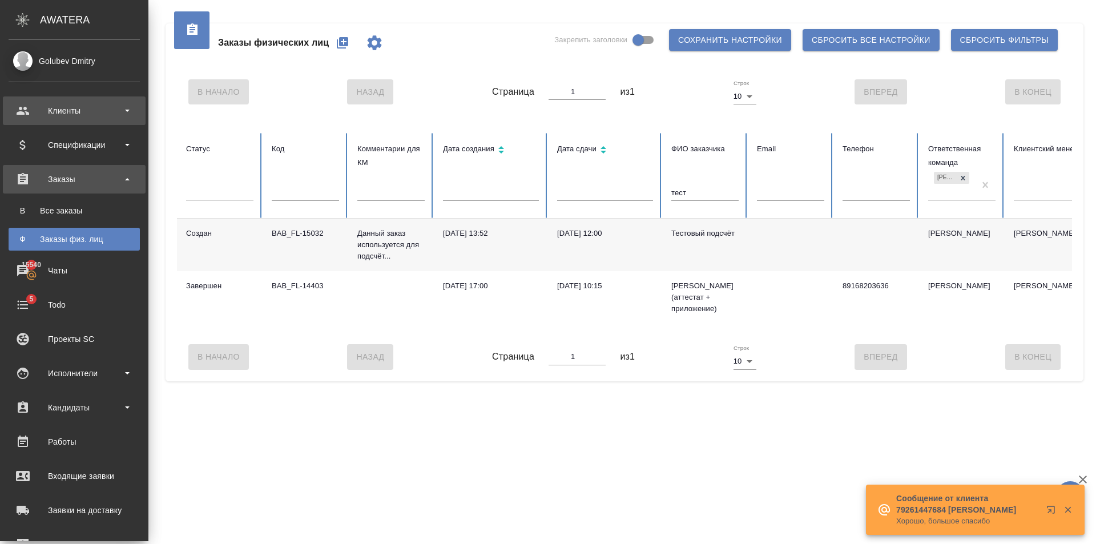
click at [98, 107] on div "Клиенты" at bounding box center [74, 110] width 131 height 17
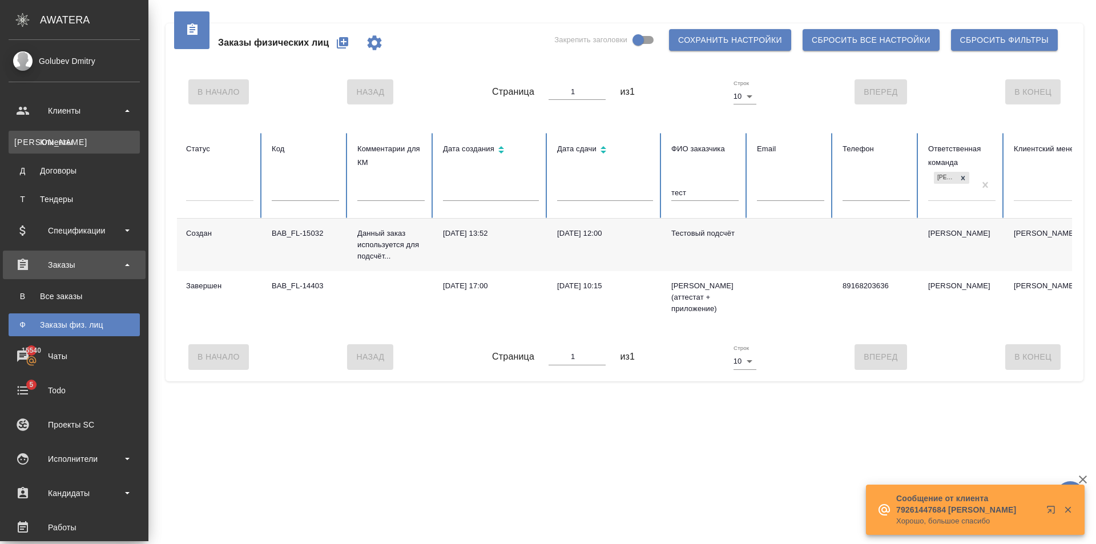
click at [66, 144] on div "Клиенты" at bounding box center [74, 141] width 120 height 11
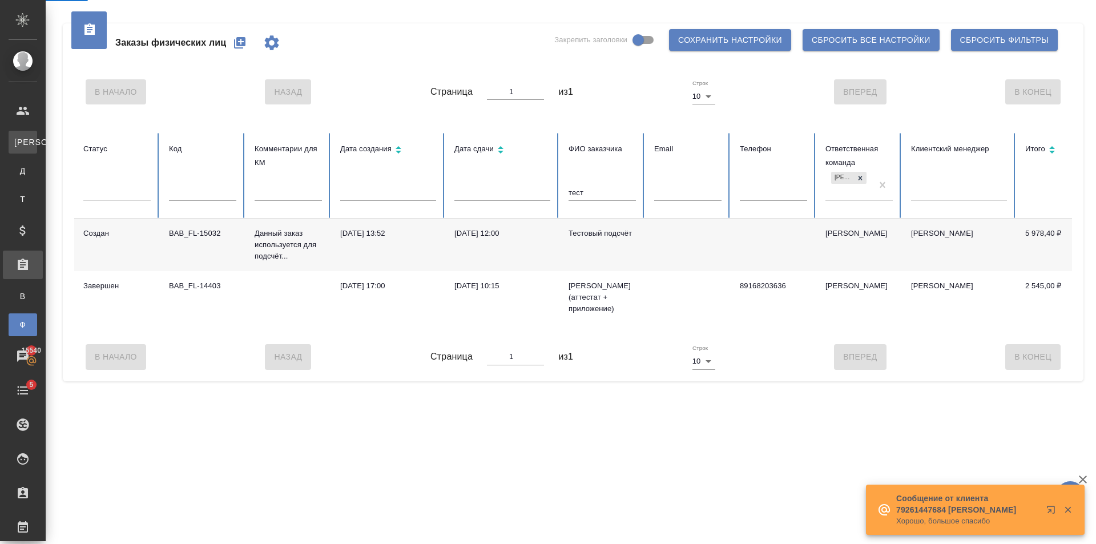
select select "RU"
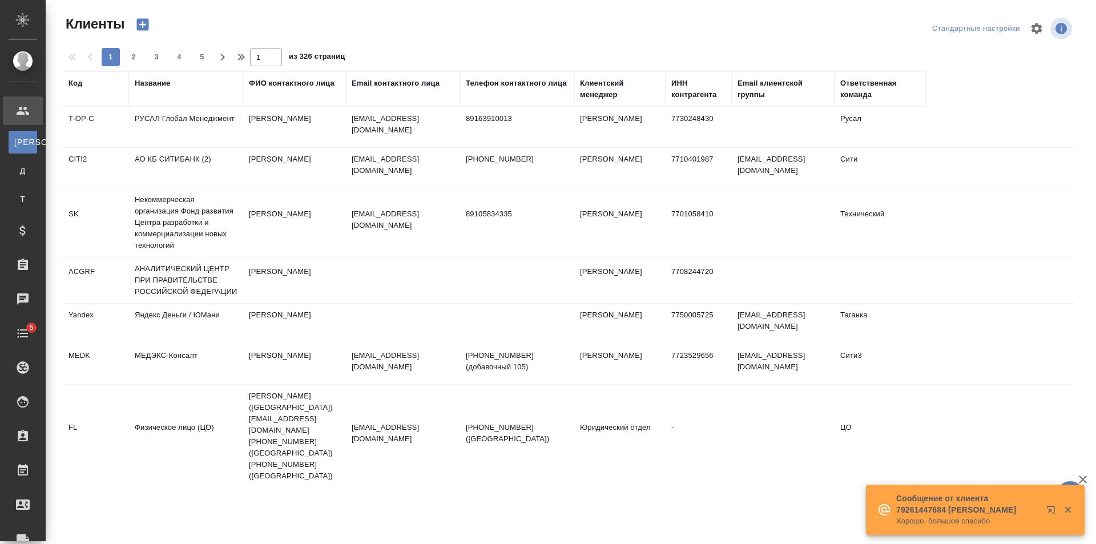
click at [147, 81] on div "Название" at bounding box center [152, 83] width 35 height 11
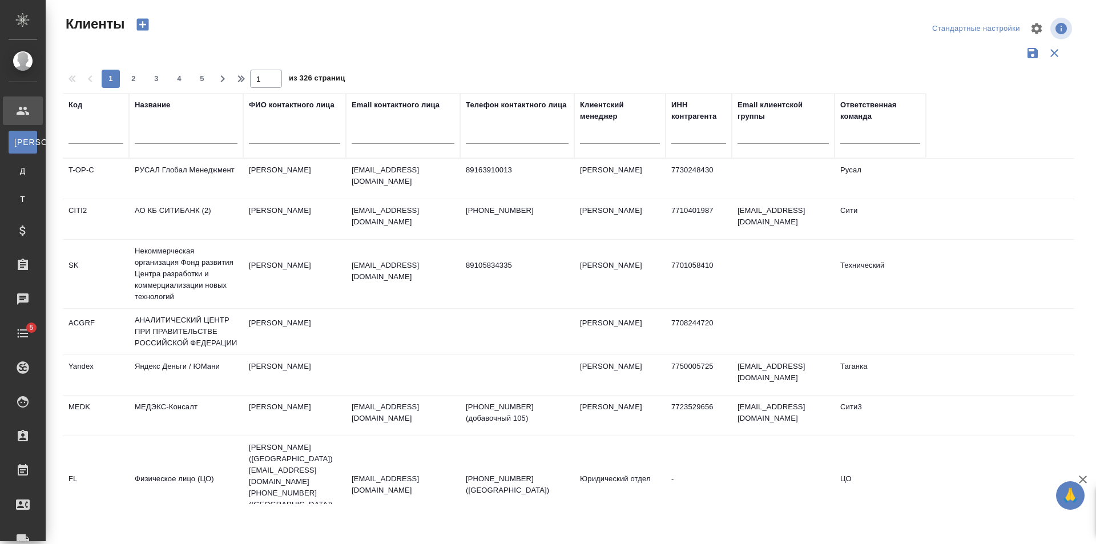
click at [193, 133] on input "text" at bounding box center [186, 137] width 103 height 14
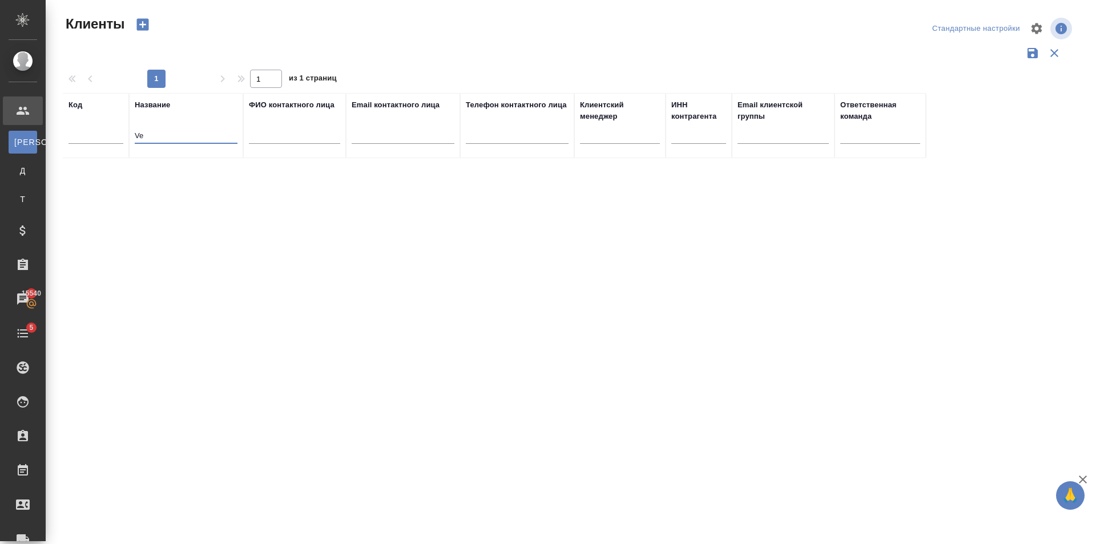
type input "V"
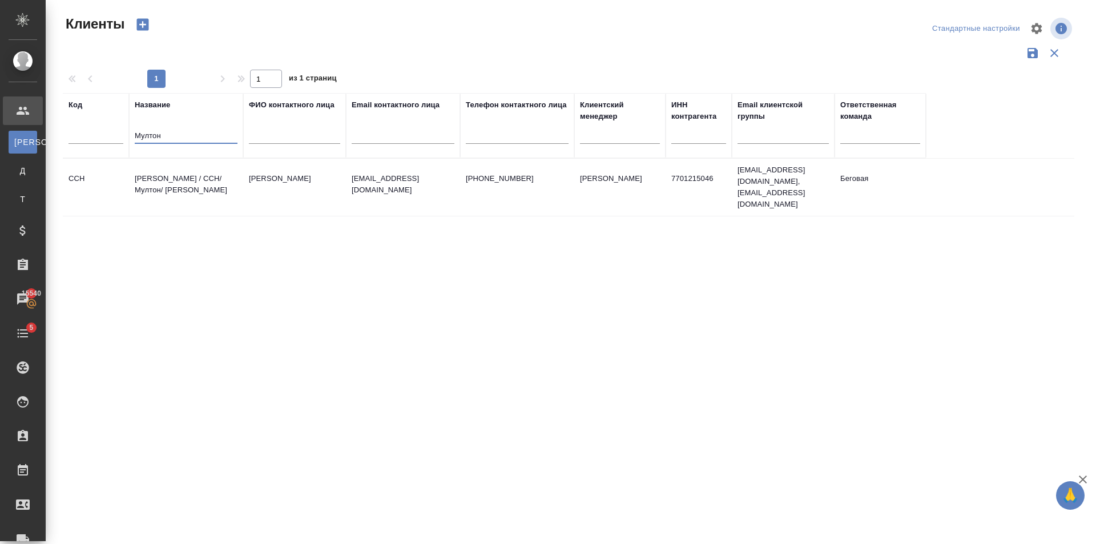
type input "Мултон"
click at [298, 187] on td "Балыгина Светлана" at bounding box center [294, 187] width 103 height 40
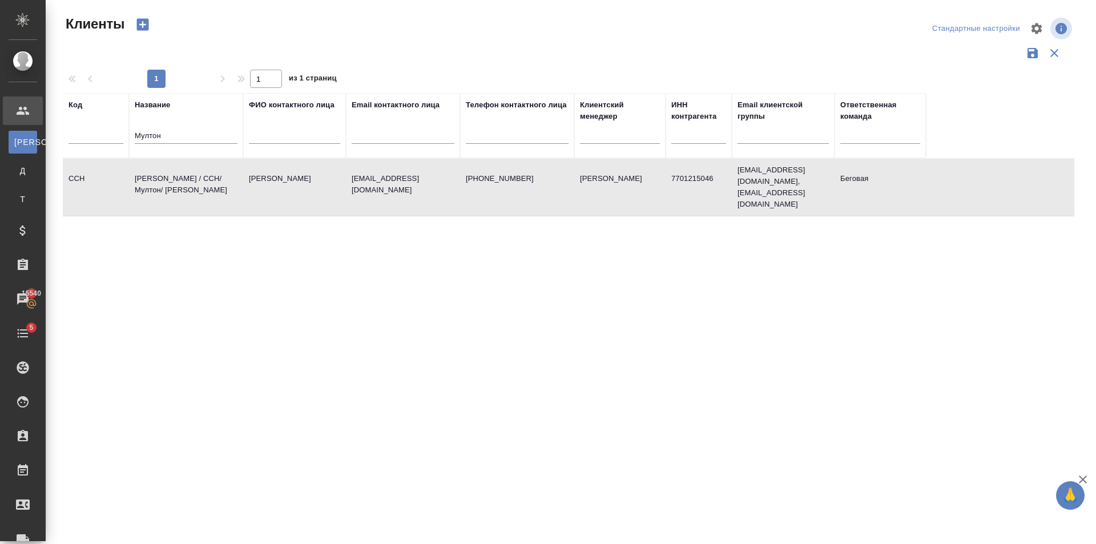
click at [298, 187] on td "Балыгина Светлана" at bounding box center [294, 187] width 103 height 40
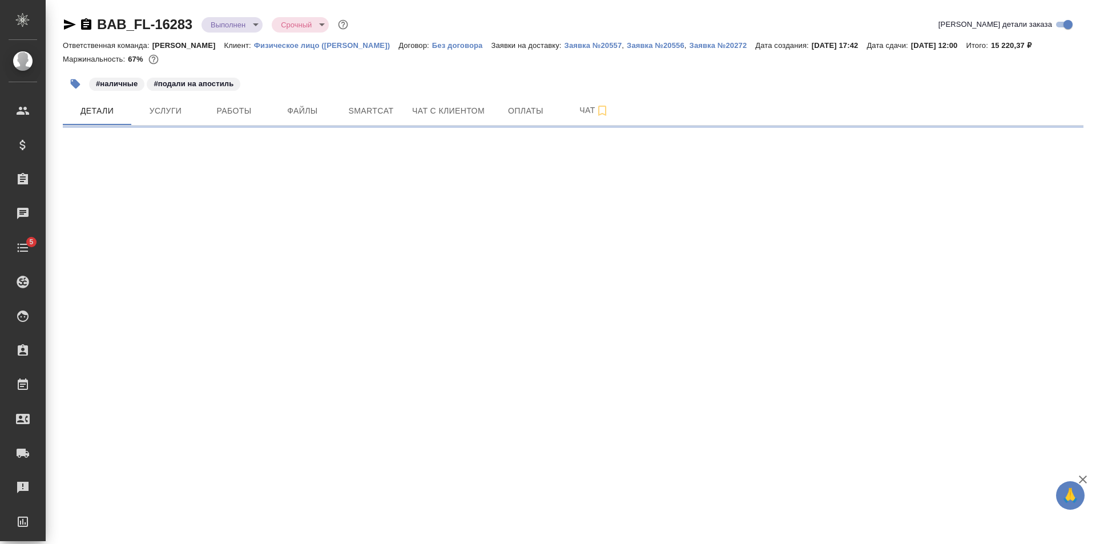
click at [74, 24] on icon "button" at bounding box center [70, 24] width 12 height 10
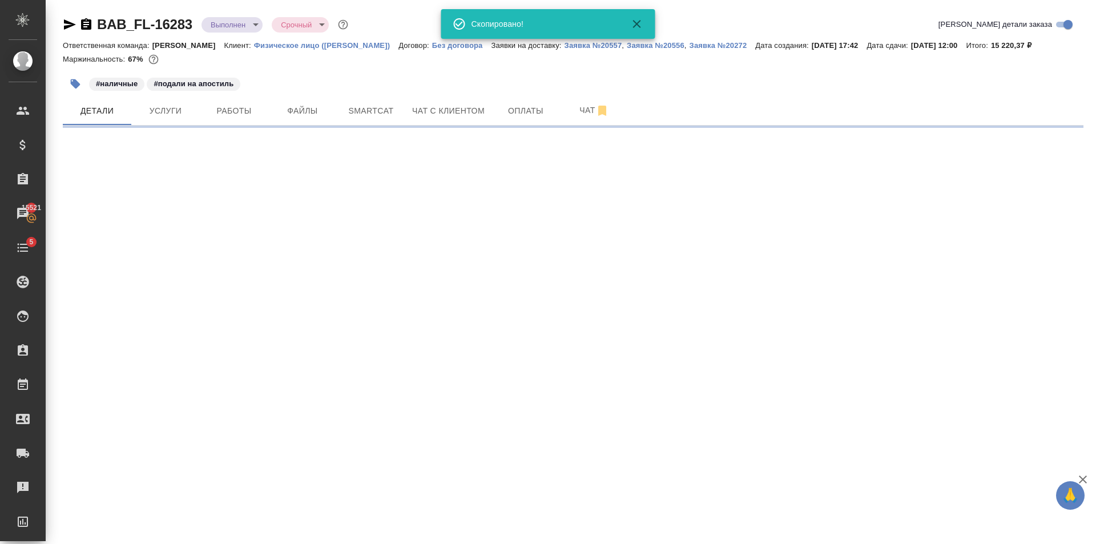
select select "RU"
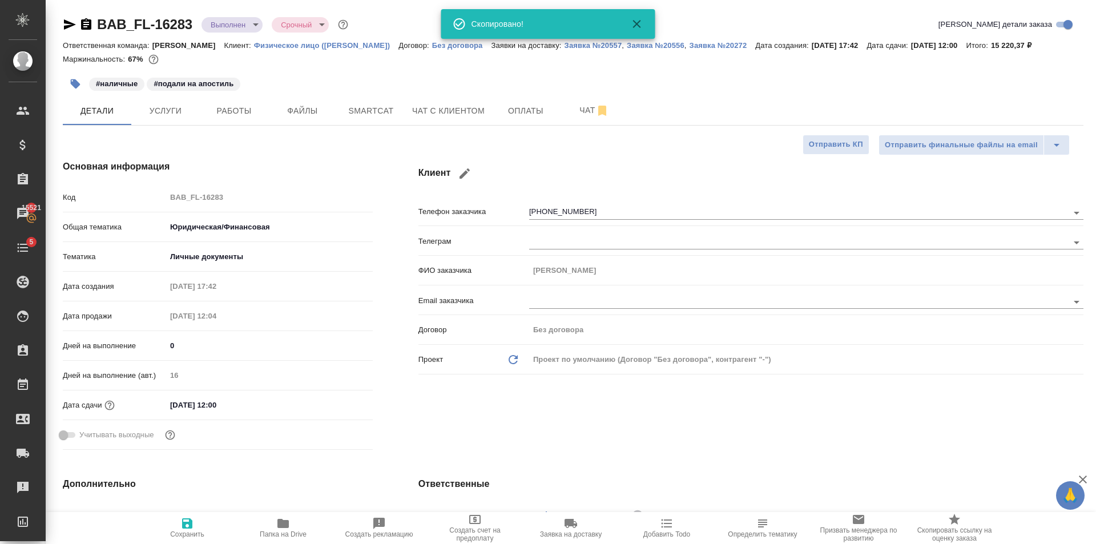
type textarea "x"
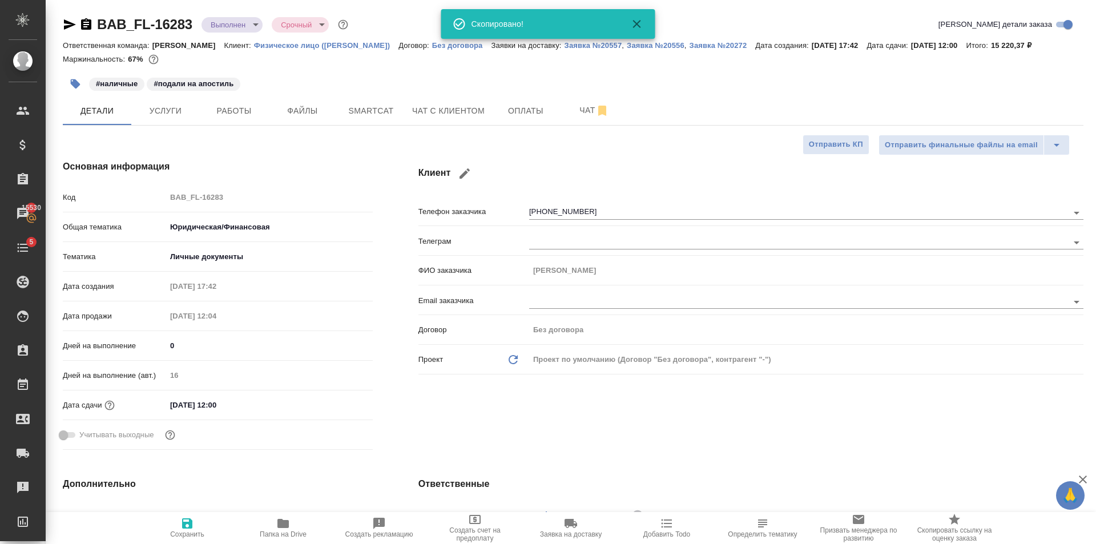
type textarea "x"
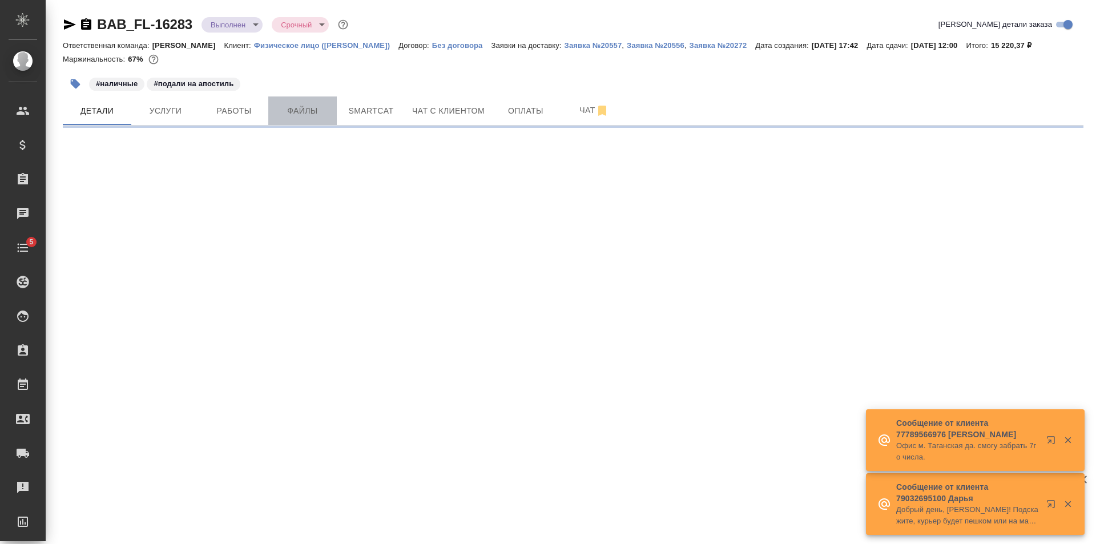
click at [317, 107] on span "Файлы" at bounding box center [302, 111] width 55 height 14
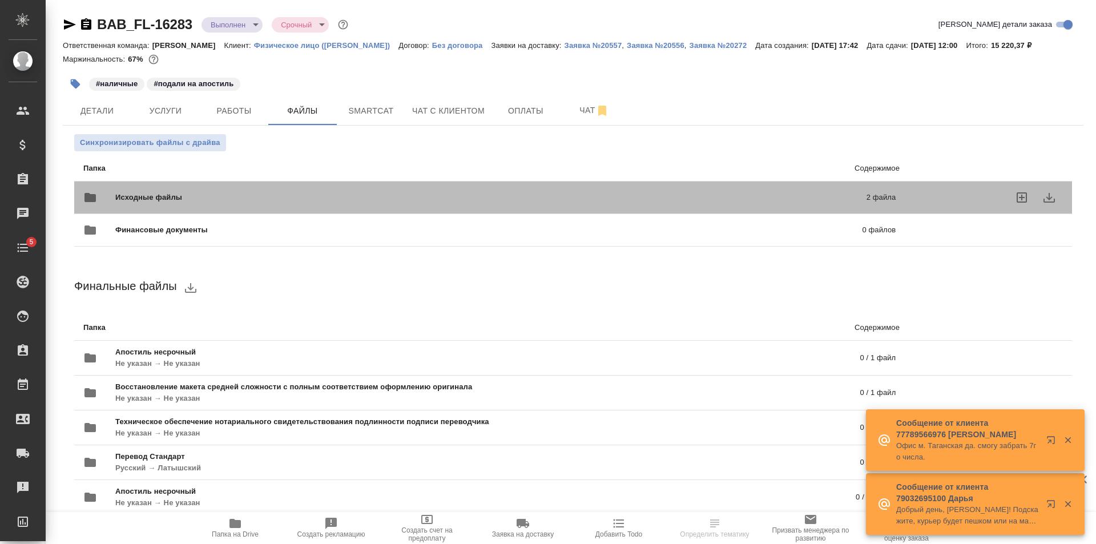
click at [280, 187] on div "Исходные файлы 2 файла" at bounding box center [489, 197] width 812 height 27
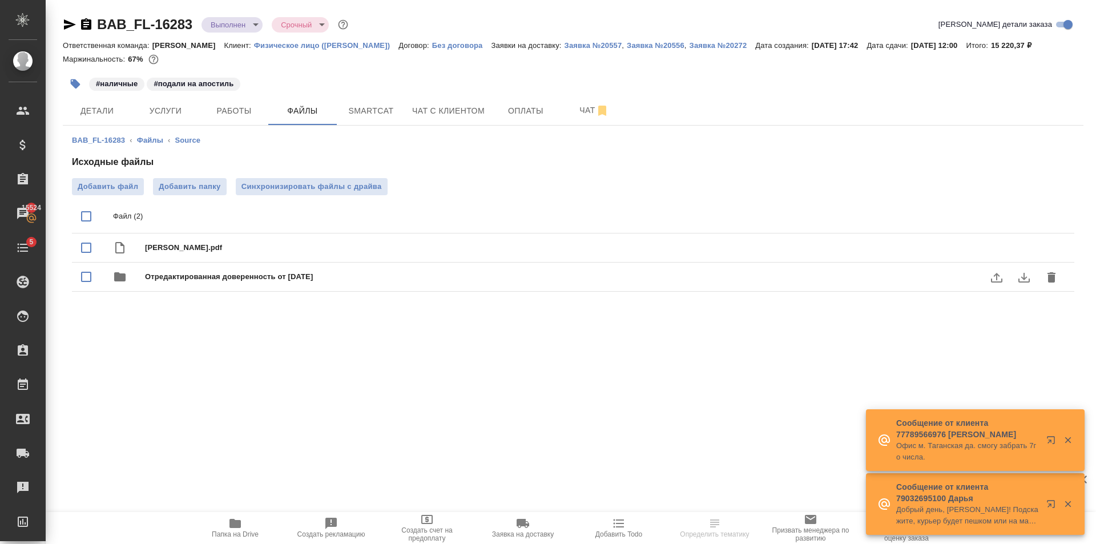
click at [331, 283] on div "Отредактированная доверенность от 28 августа" at bounding box center [596, 277] width 902 height 16
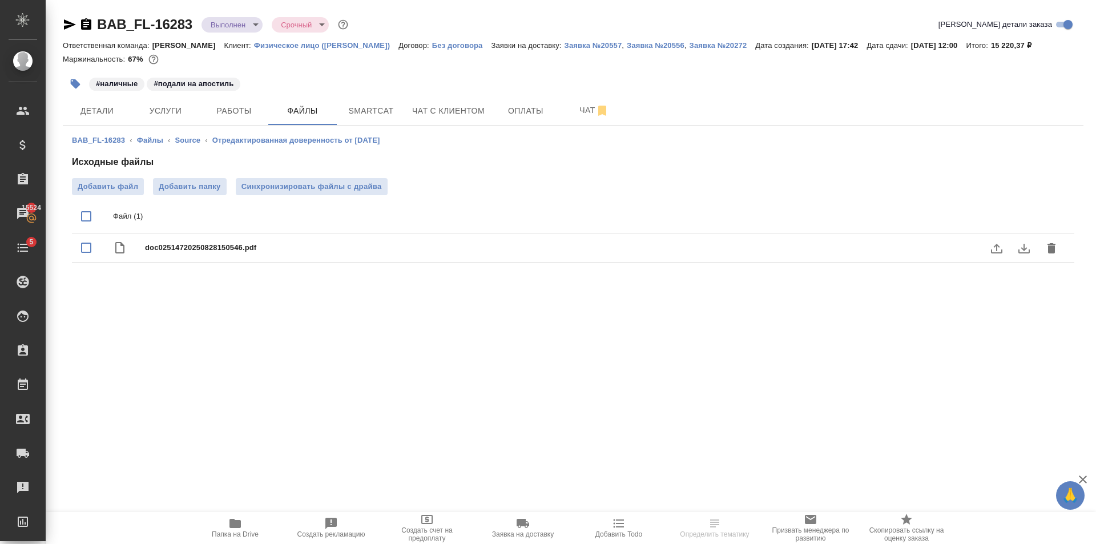
click at [255, 252] on span "doc02514720250828150546.pdf" at bounding box center [596, 247] width 902 height 11
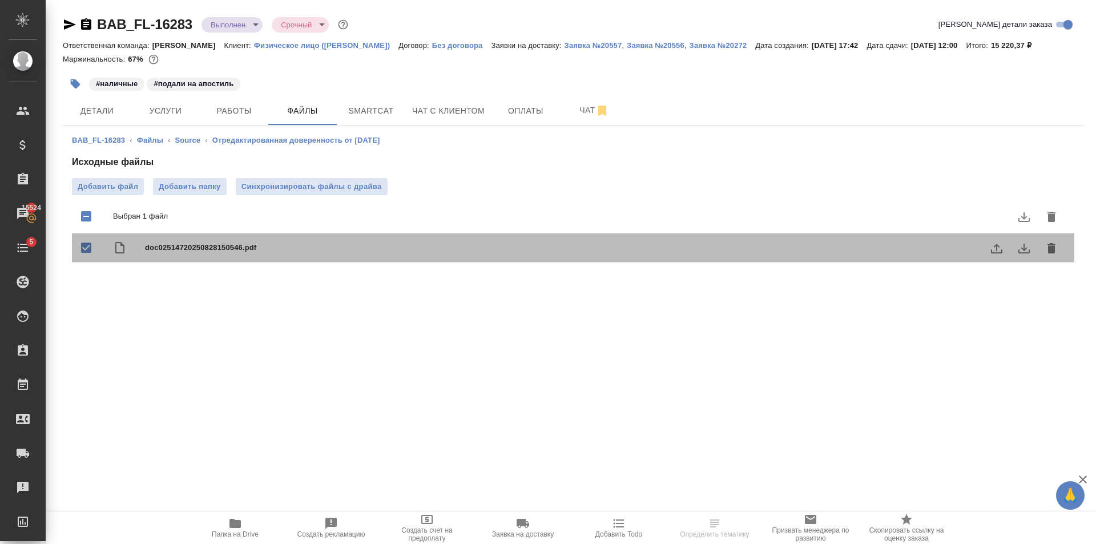
click at [255, 252] on span "doc02514720250828150546.pdf" at bounding box center [596, 247] width 902 height 11
checkbox input "false"
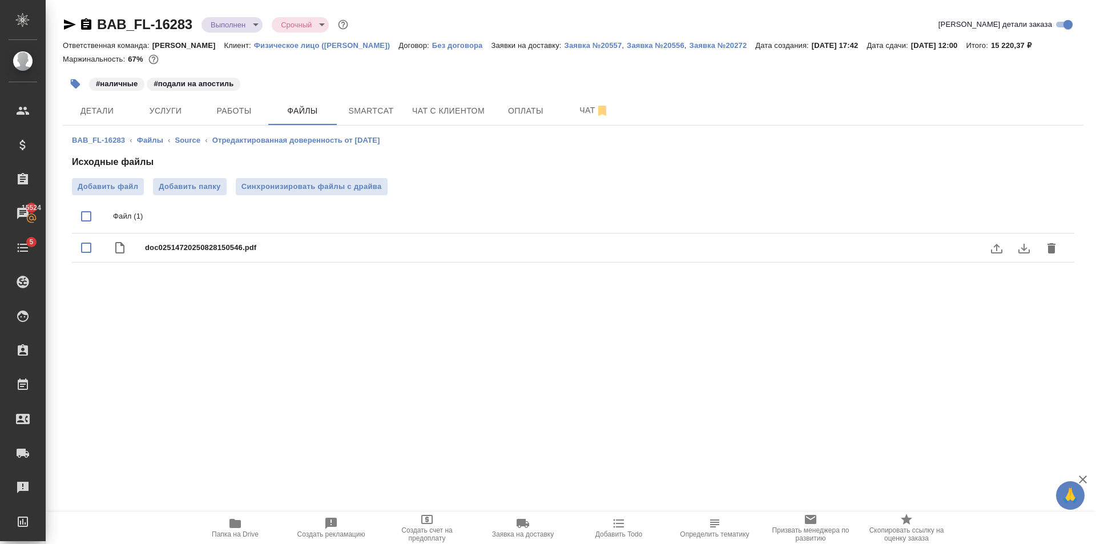
click at [1019, 257] on button "download" at bounding box center [1023, 248] width 27 height 27
click at [124, 99] on button "Детали" at bounding box center [97, 110] width 68 height 29
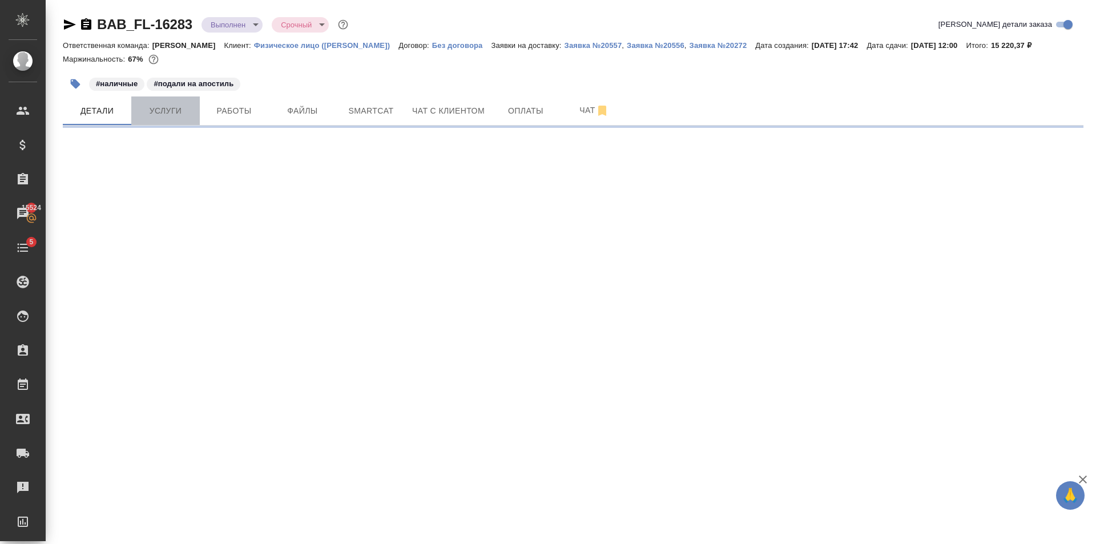
click at [163, 106] on span "Услуги" at bounding box center [165, 111] width 55 height 14
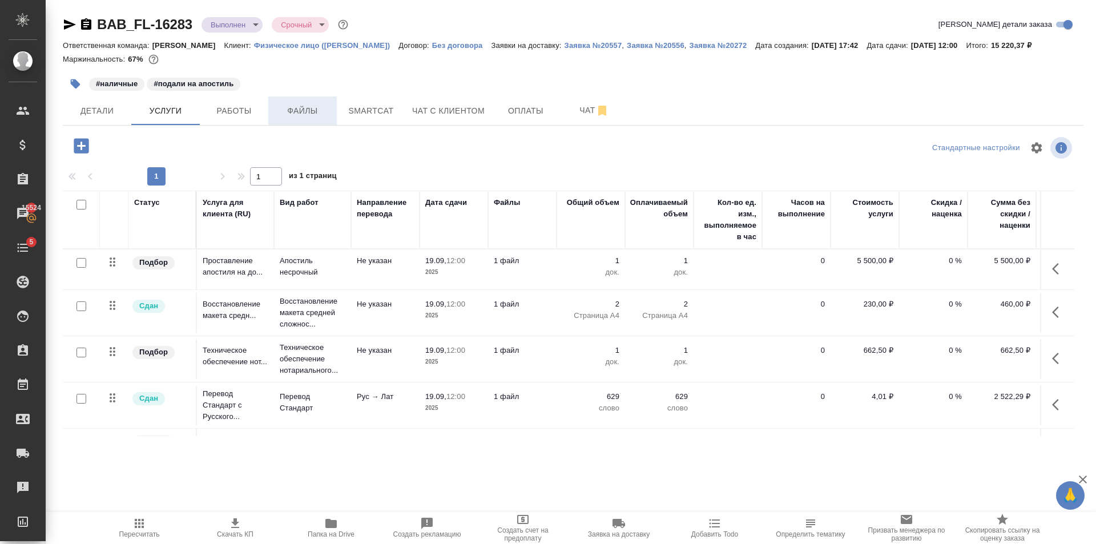
click at [319, 111] on span "Файлы" at bounding box center [302, 111] width 55 height 14
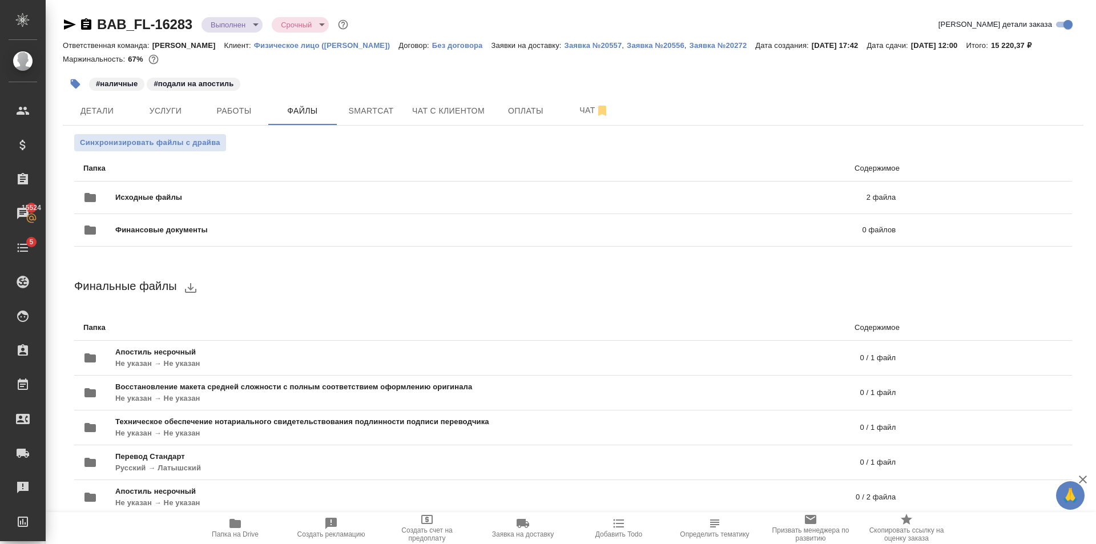
click at [232, 534] on span "Папка на Drive" at bounding box center [235, 534] width 47 height 8
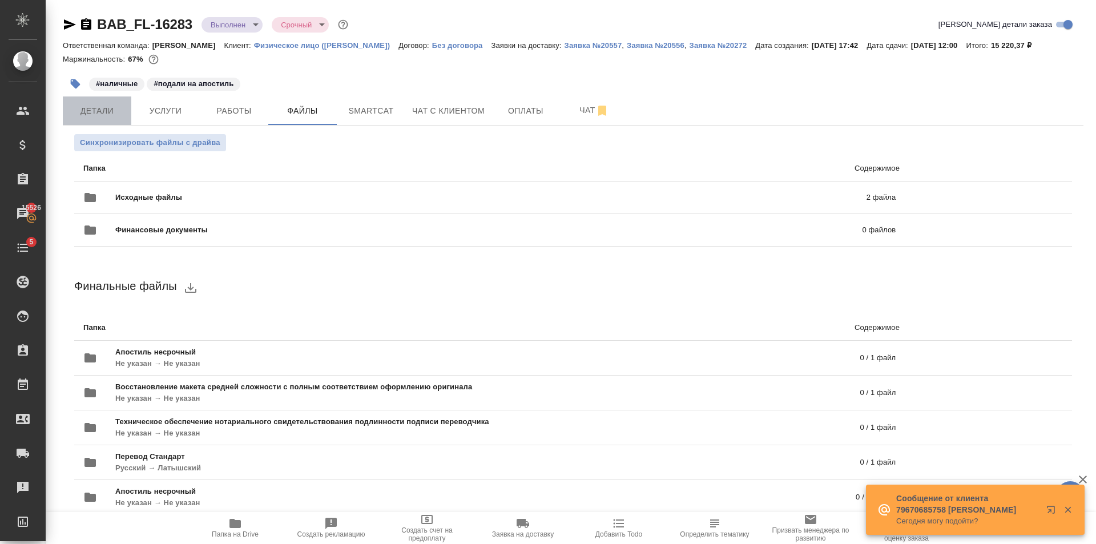
click at [96, 99] on button "Детали" at bounding box center [97, 110] width 68 height 29
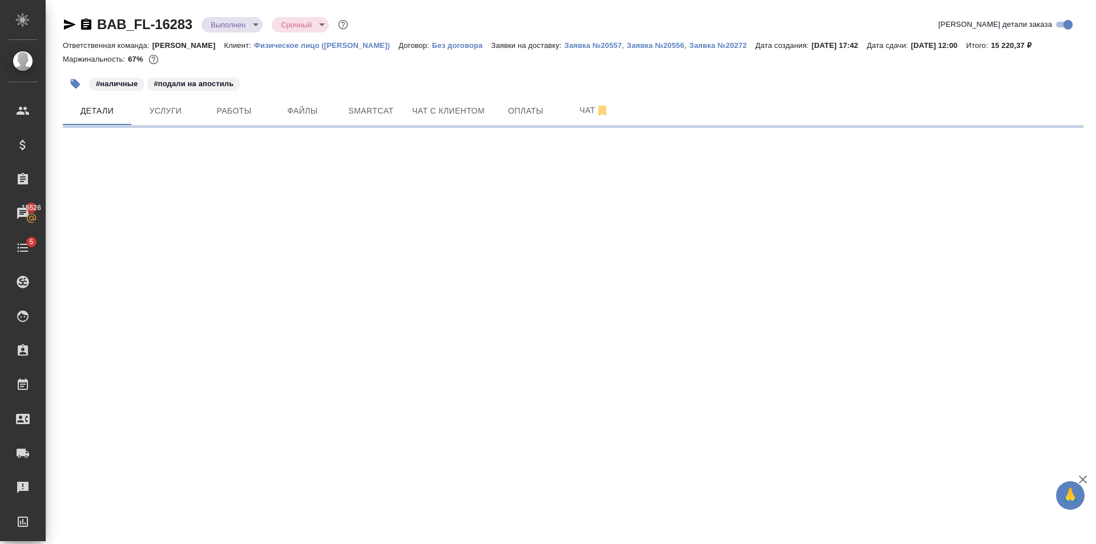
select select "RU"
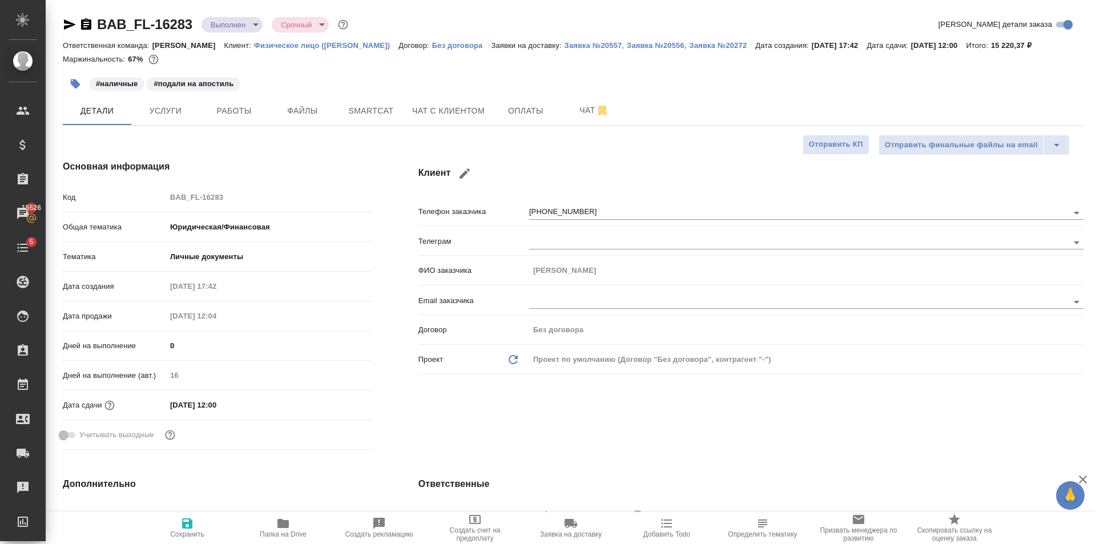
type textarea "x"
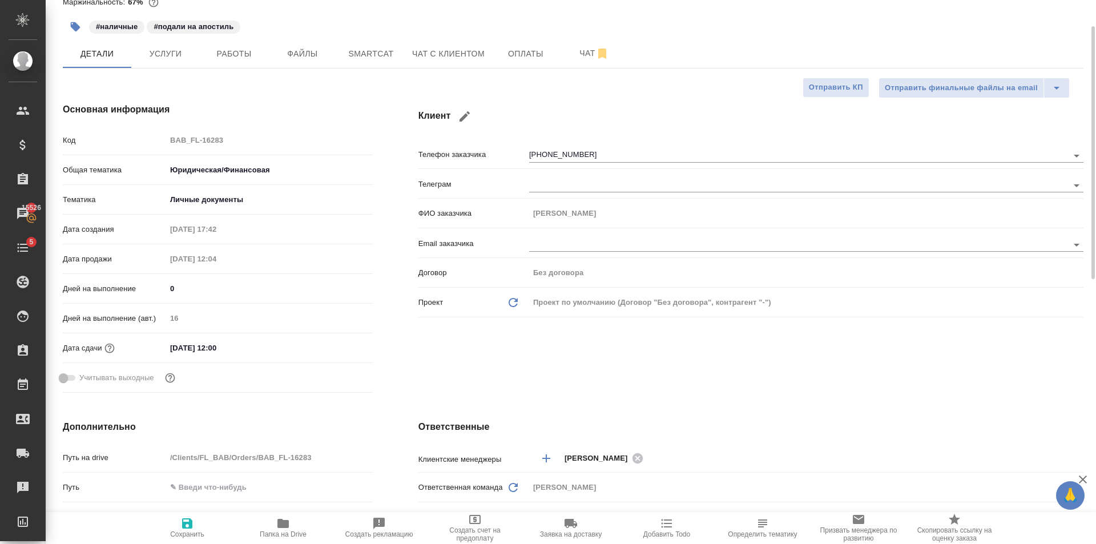
scroll to position [285, 0]
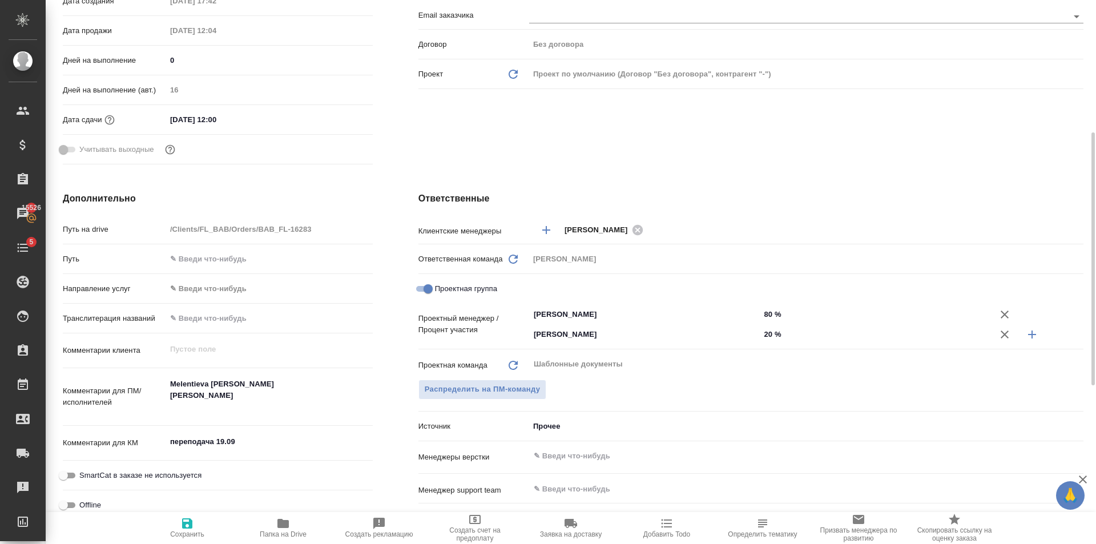
type textarea "x"
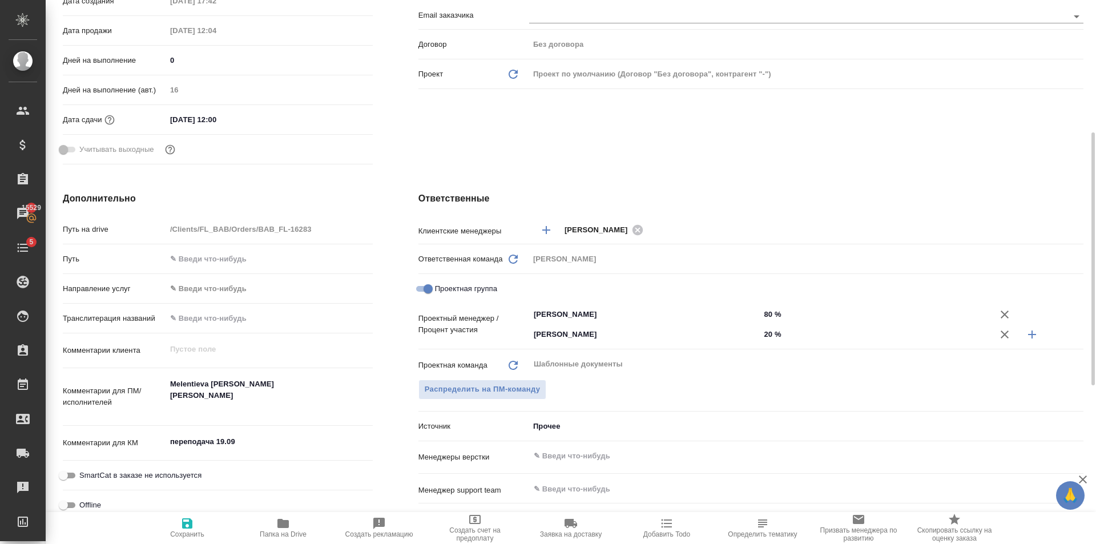
type textarea "x"
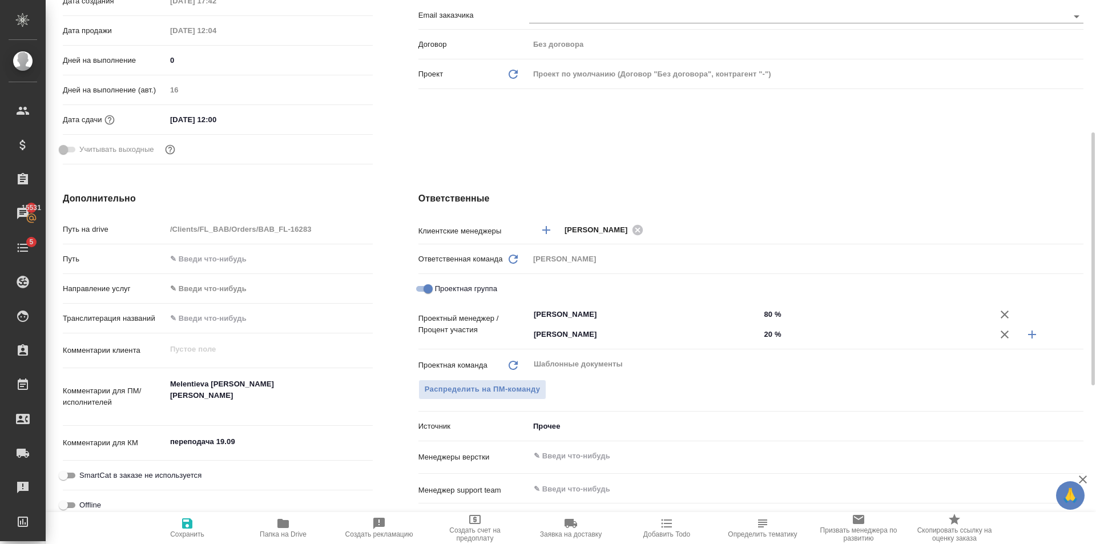
type textarea "x"
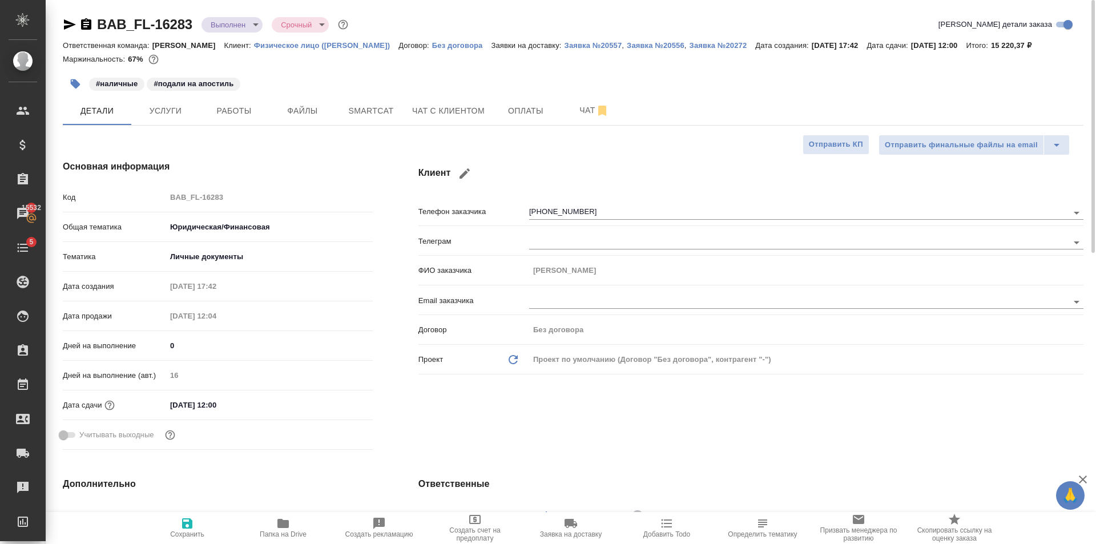
type textarea "x"
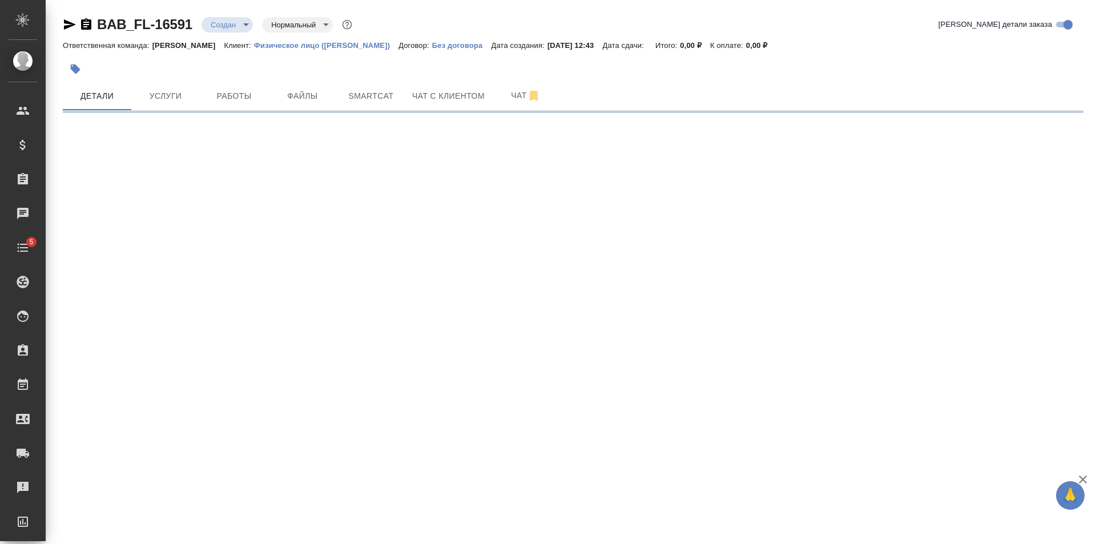
click at [70, 66] on icon "button" at bounding box center [75, 68] width 11 height 11
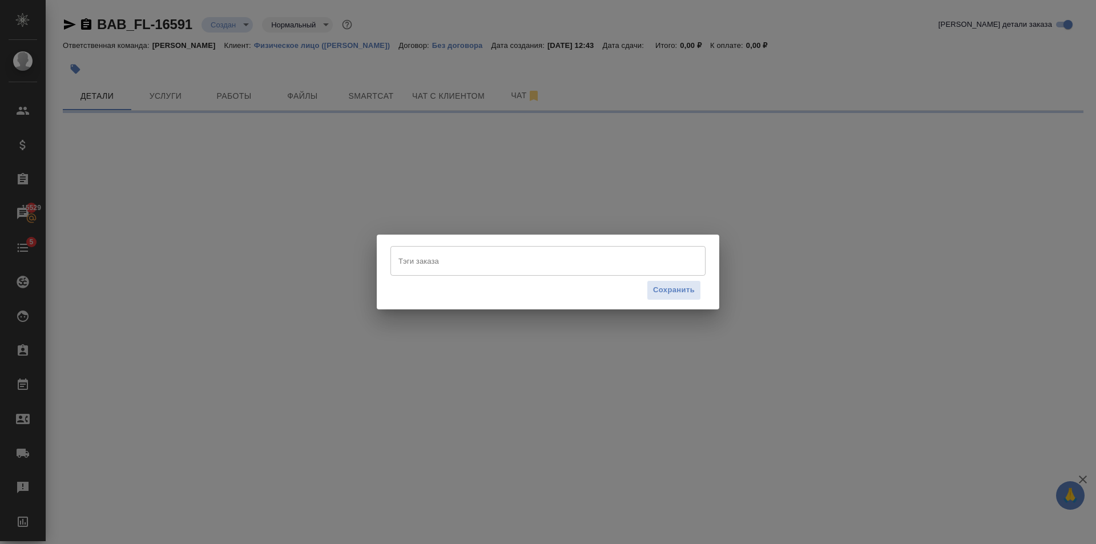
click at [511, 253] on input "Тэги заказа" at bounding box center [537, 260] width 283 height 19
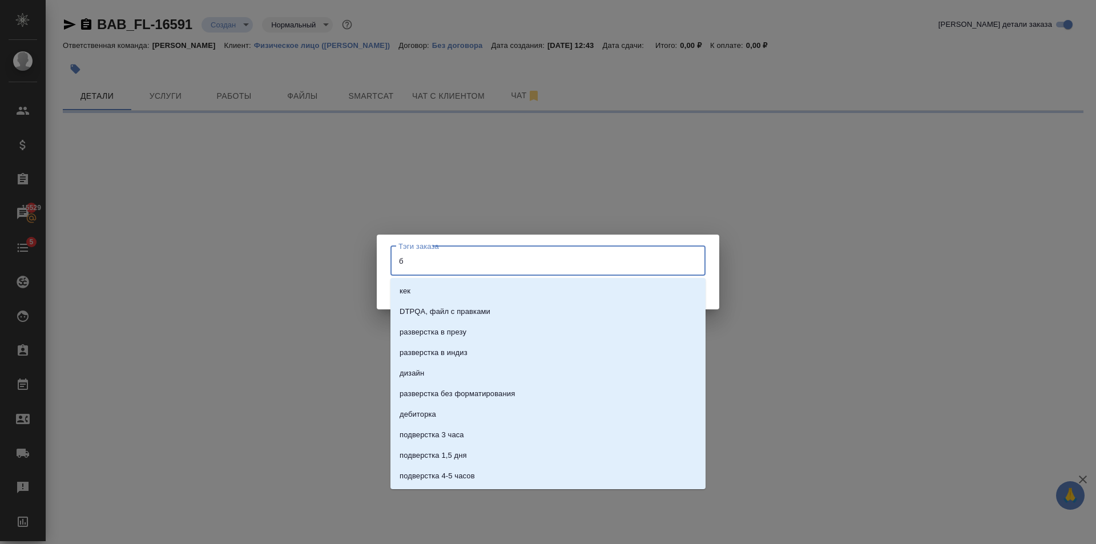
type input "бе"
select select "RU"
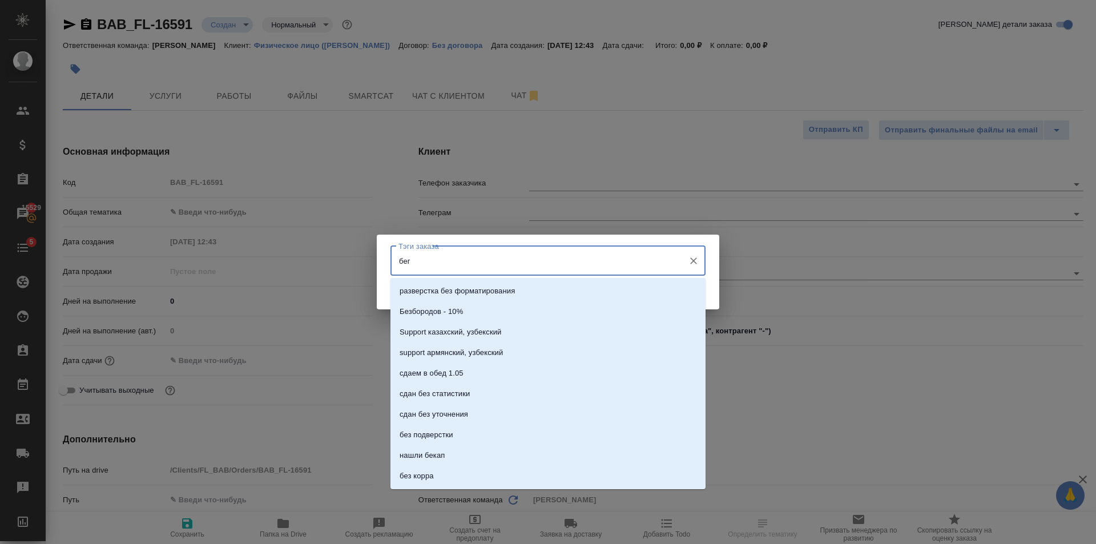
type input "бего"
type textarea "x"
type input "беговая"
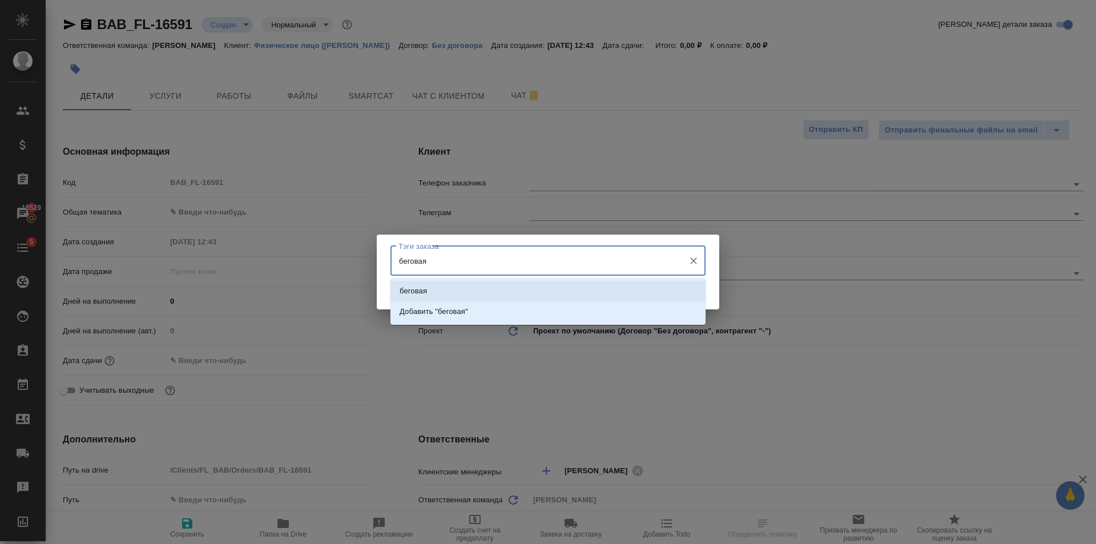
click at [481, 286] on li "беговая" at bounding box center [547, 291] width 315 height 21
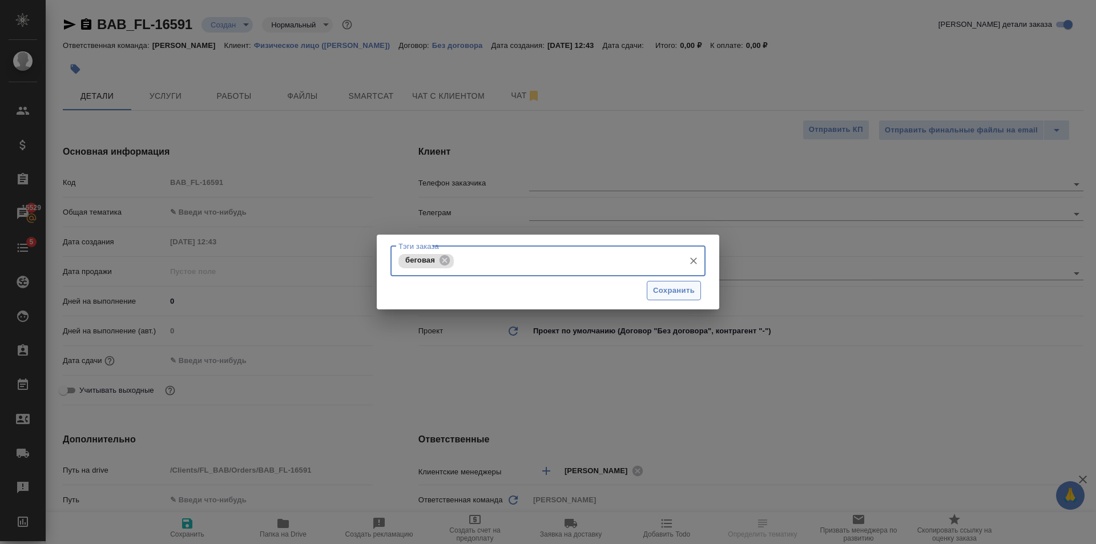
click at [682, 299] on button "Сохранить" at bounding box center [674, 291] width 54 height 20
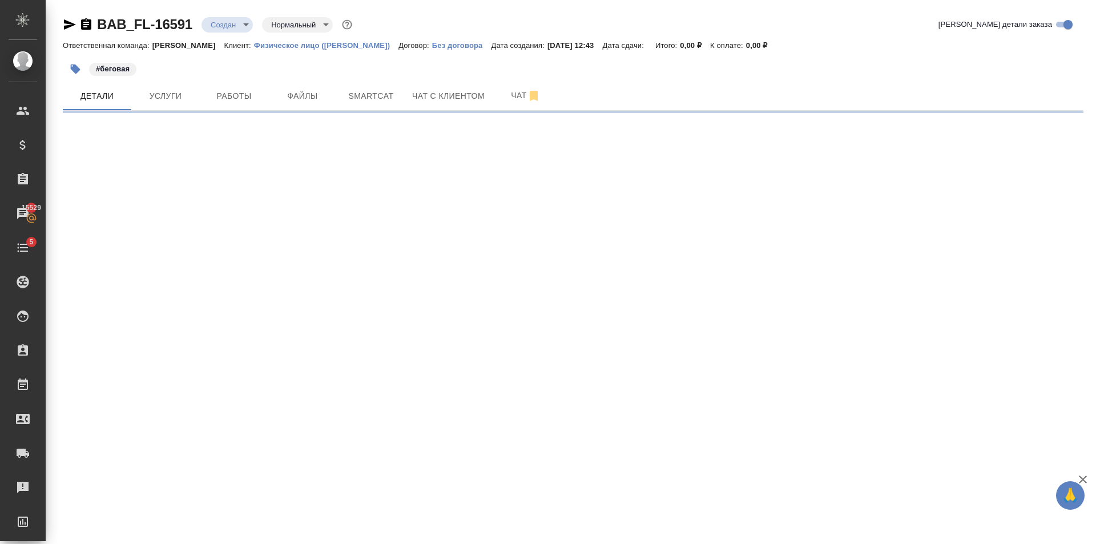
select select "RU"
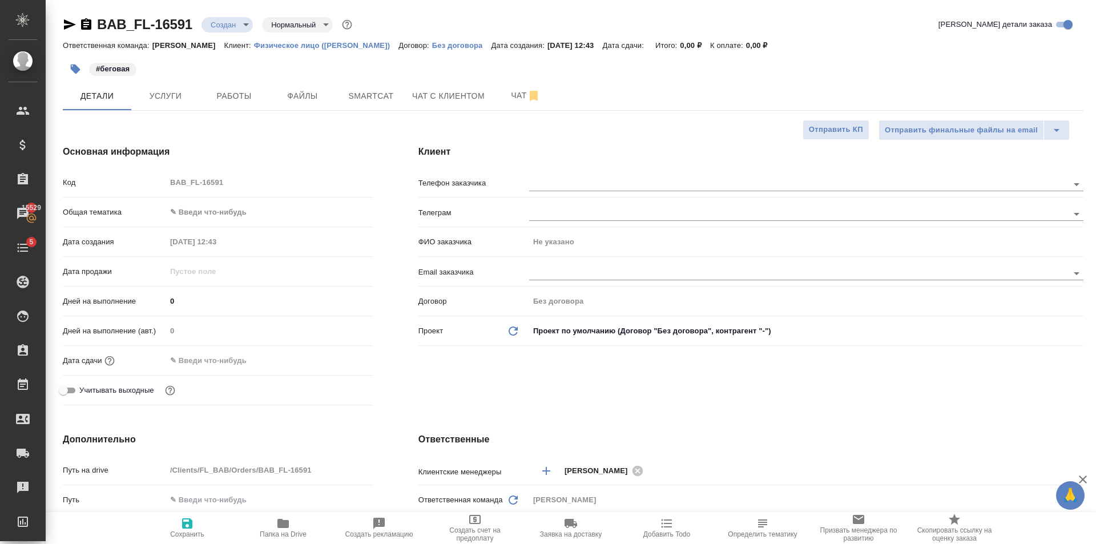
type textarea "x"
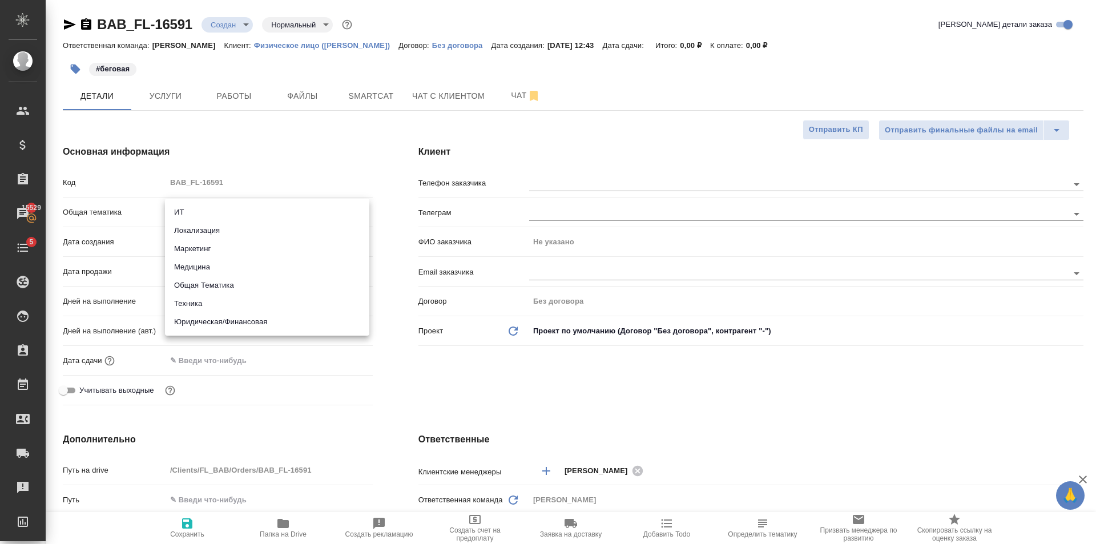
click at [214, 215] on body "🙏 .cls-1 fill:#fff; AWATERA Golubev Dmitry Клиенты Спецификации Заказы 15529 Ча…" at bounding box center [548, 272] width 1096 height 544
click at [273, 323] on li "Юридическая/Финансовая" at bounding box center [267, 322] width 204 height 18
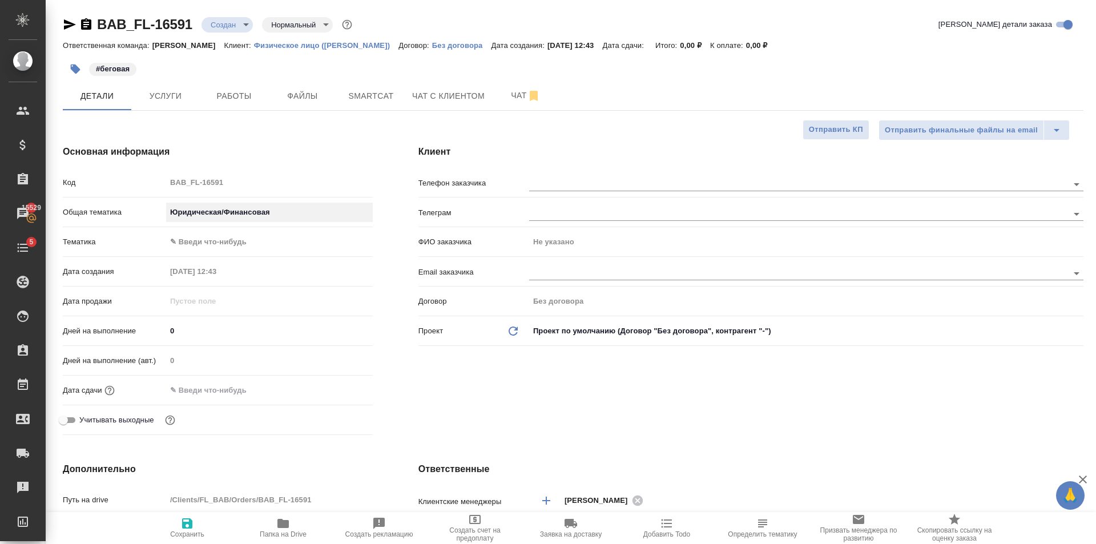
type input "yr-fn"
type textarea "x"
click at [245, 243] on body "🙏 .cls-1 fill:#fff; AWATERA Golubev Dmitry Клиенты Спецификации Заказы 15529 Ча…" at bounding box center [548, 272] width 1096 height 544
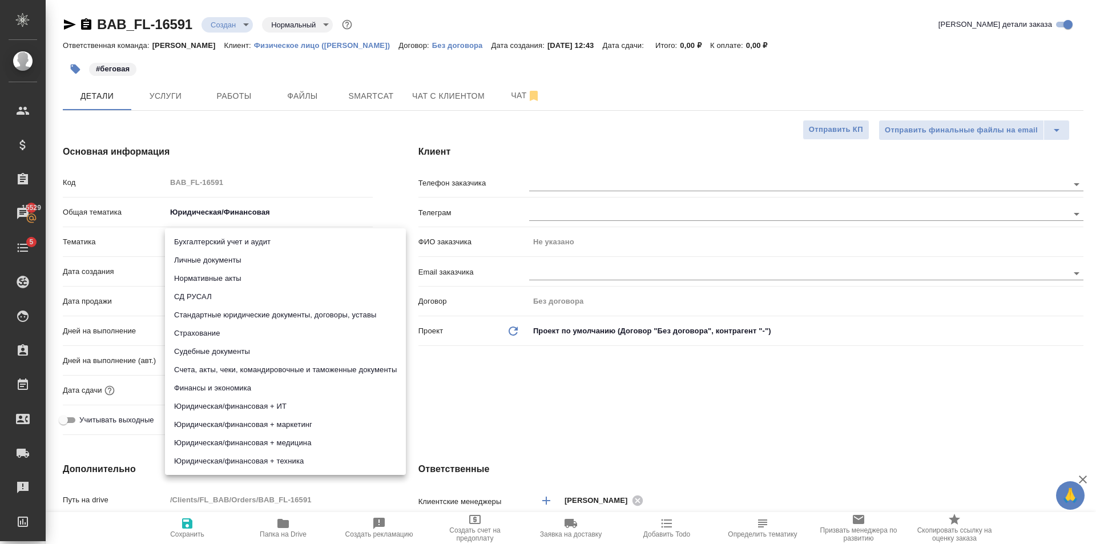
click at [247, 260] on li "Личные документы" at bounding box center [285, 260] width 241 height 18
type textarea "x"
type input "5a8b8b956a9677013d343cfe"
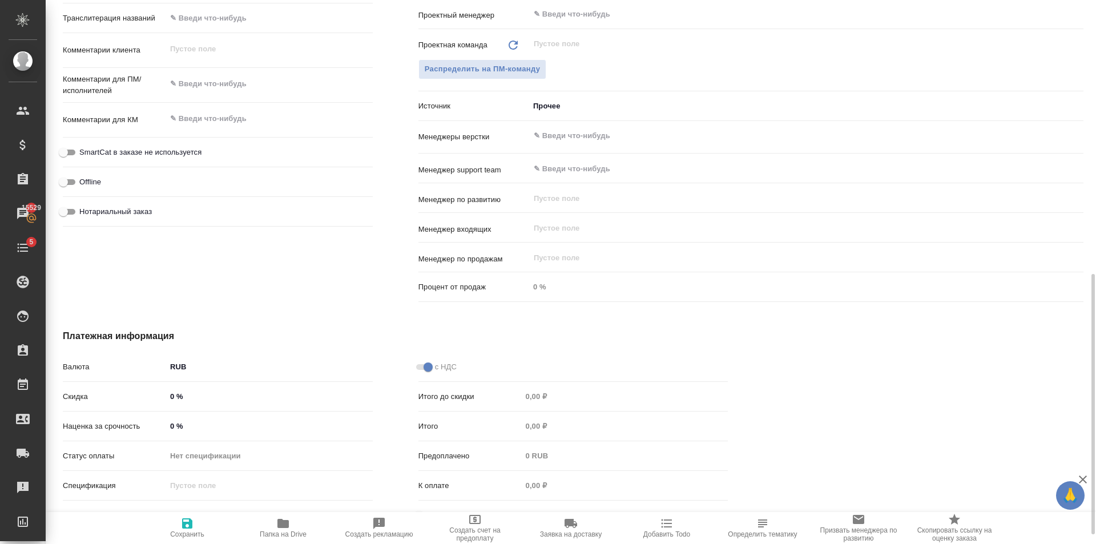
scroll to position [625, 0]
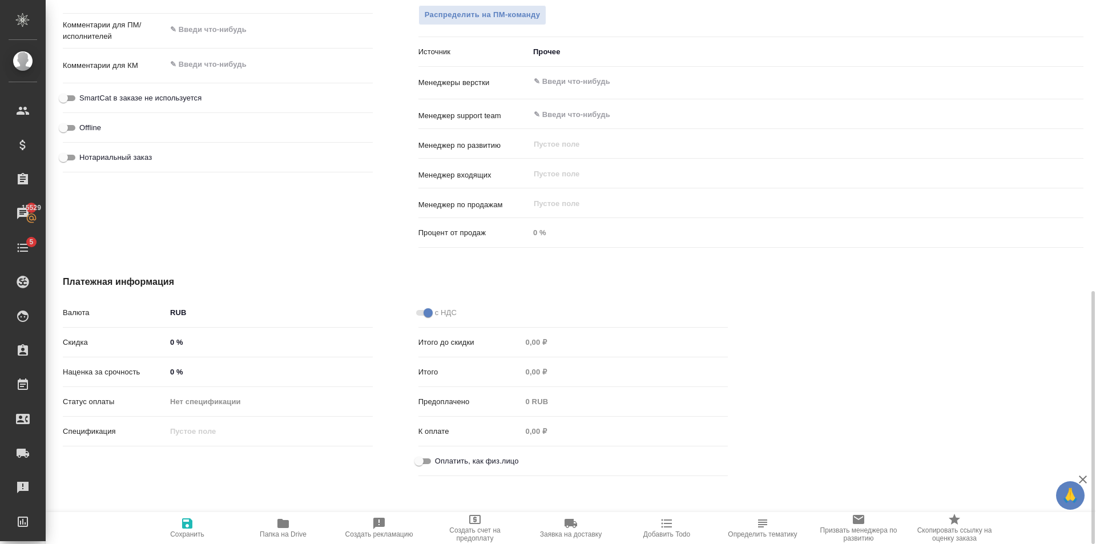
click at [426, 462] on input "Оплатить, как физ.лицо" at bounding box center [418, 461] width 41 height 14
checkbox input "true"
type textarea "x"
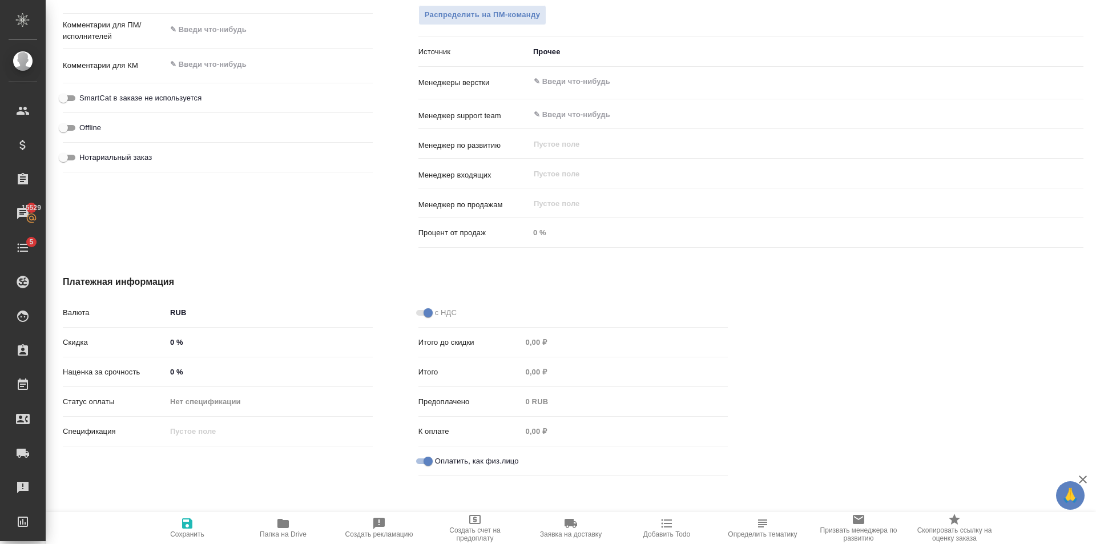
click at [200, 530] on span "Сохранить" at bounding box center [187, 534] width 34 height 8
type textarea "x"
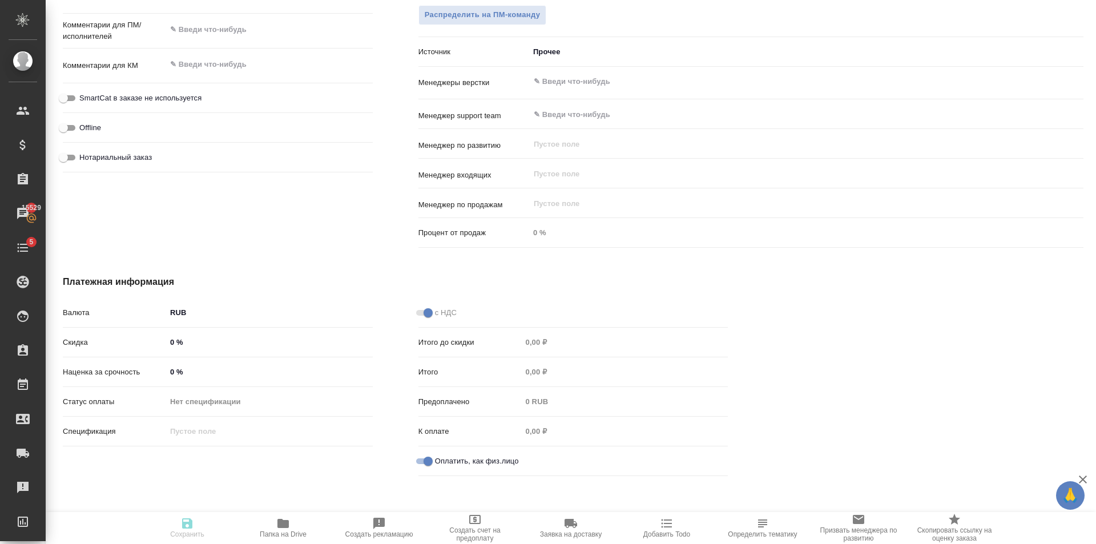
type textarea "x"
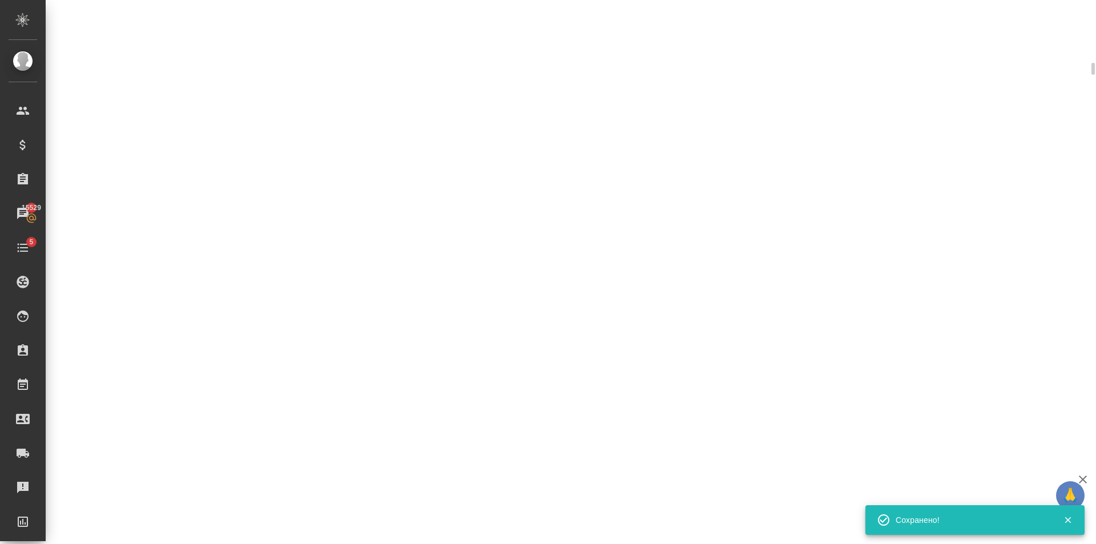
scroll to position [616, 0]
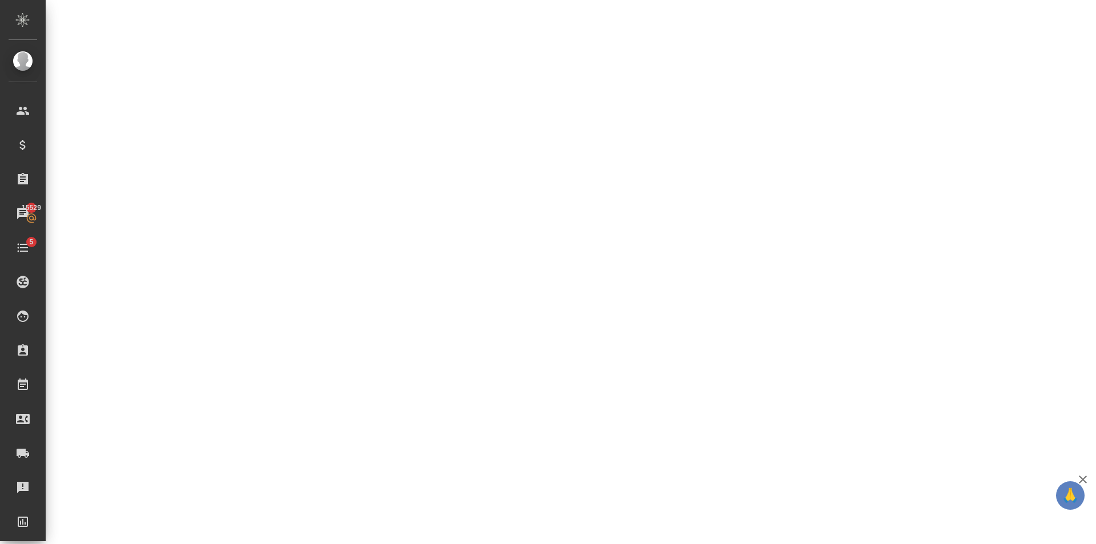
select select "RU"
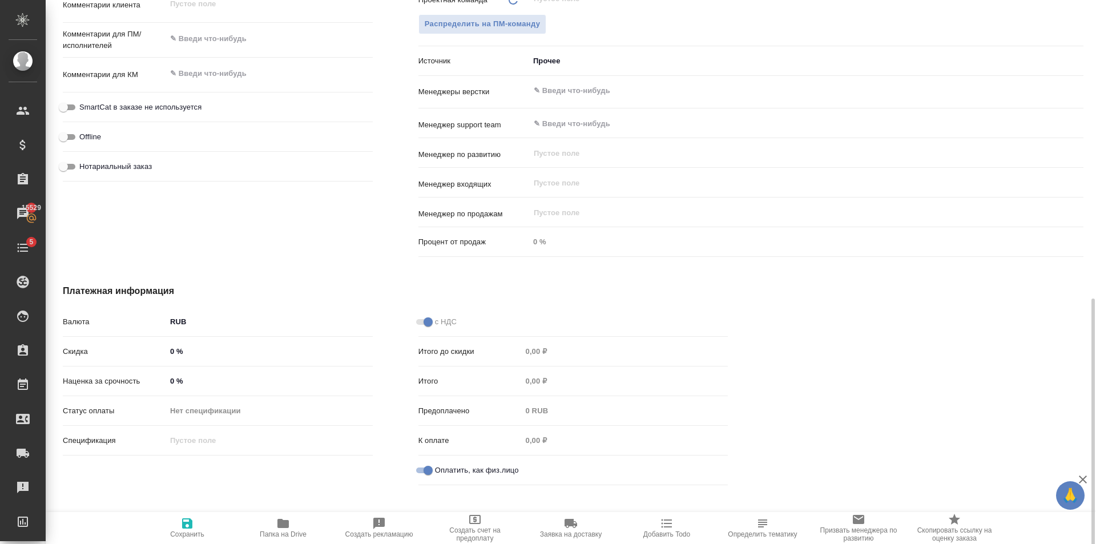
type textarea "x"
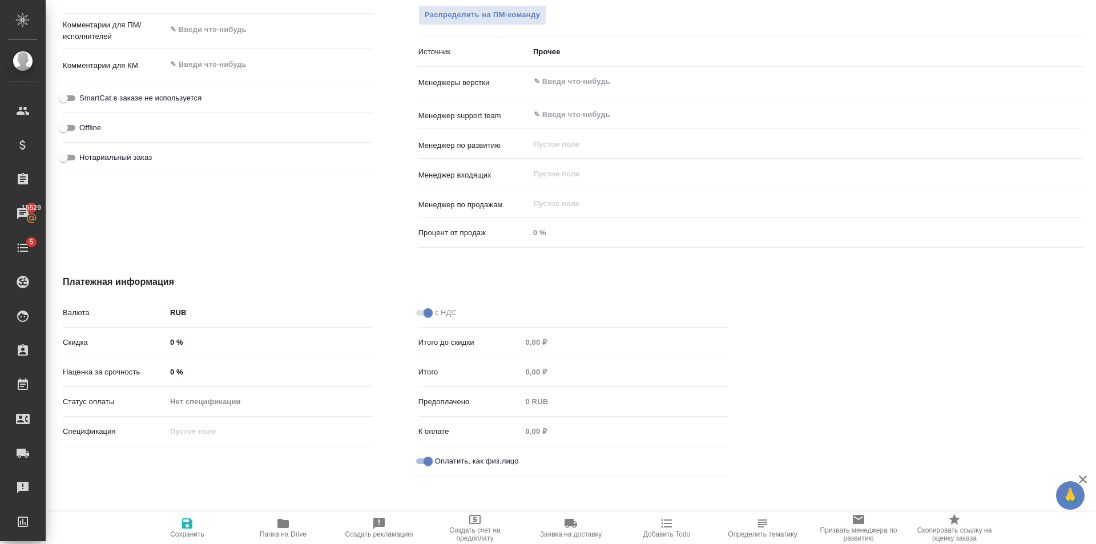
type textarea "x"
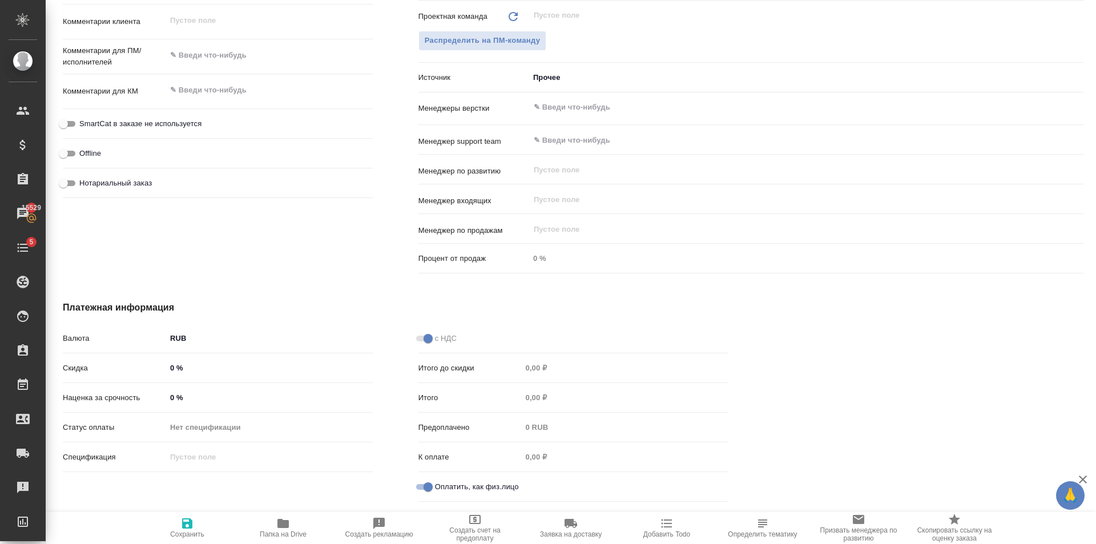
scroll to position [608, 0]
type textarea "x"
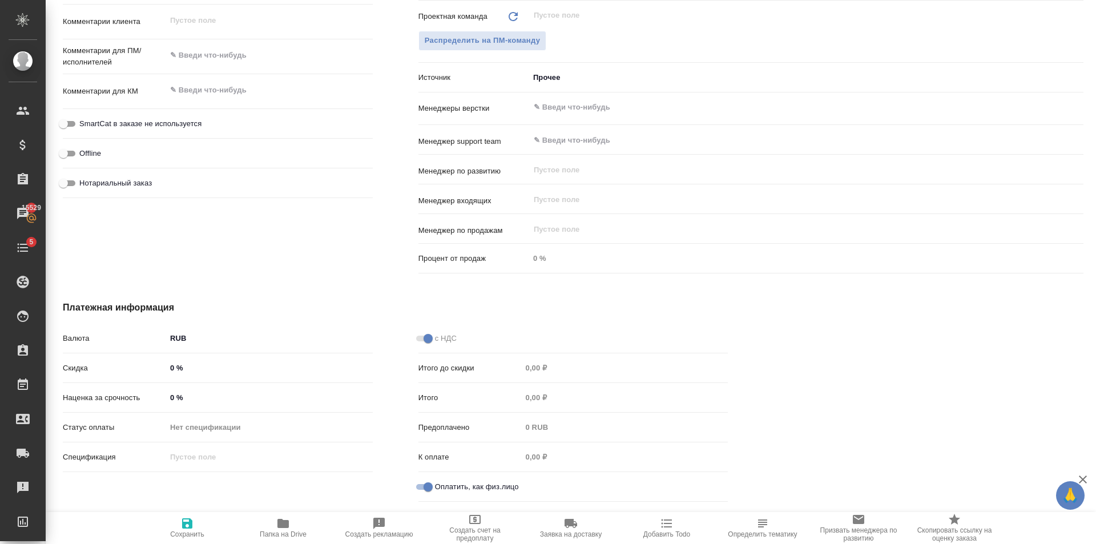
type textarea "x"
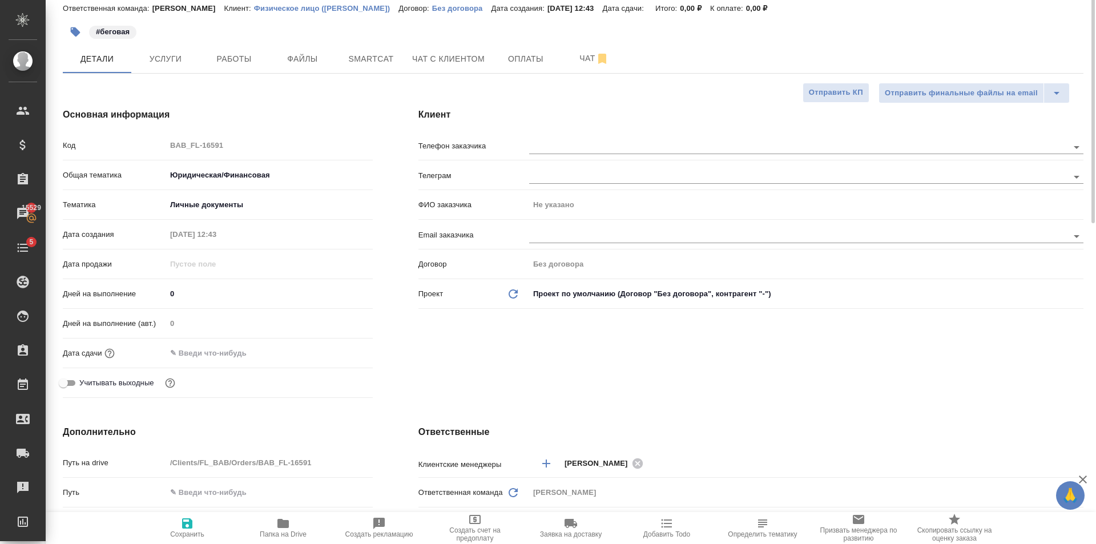
scroll to position [0, 0]
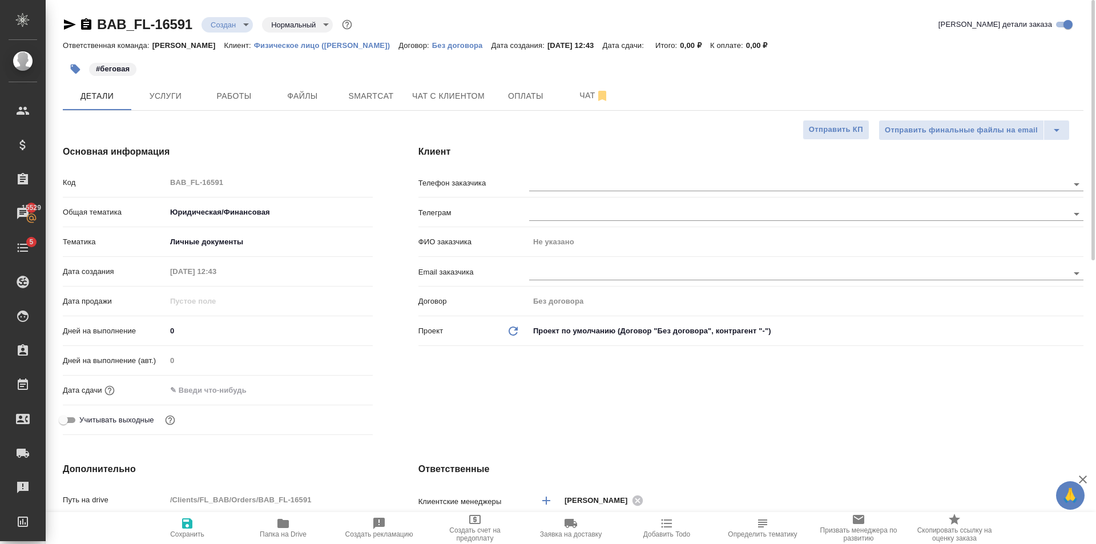
type textarea "x"
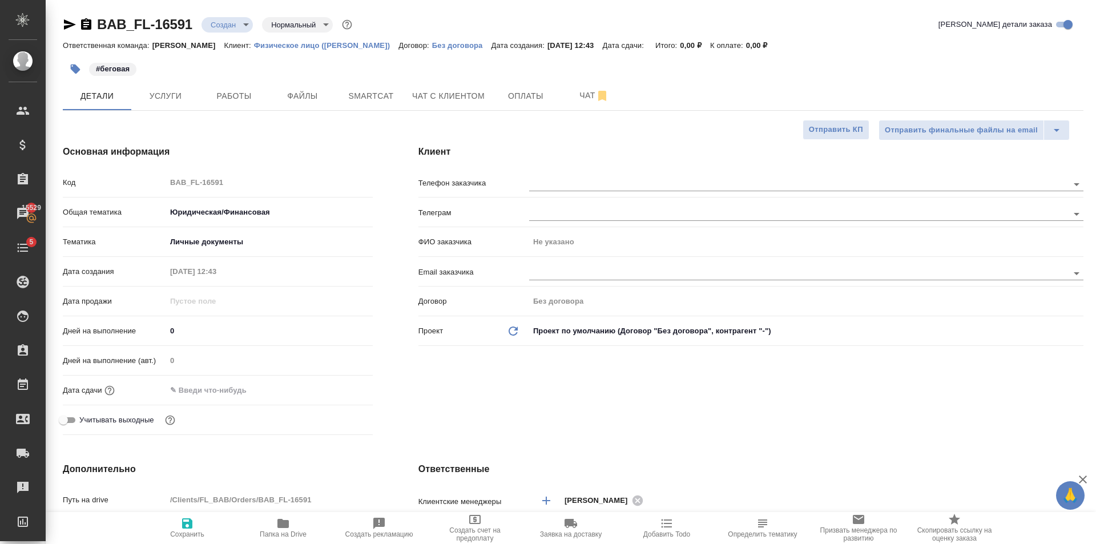
type textarea "x"
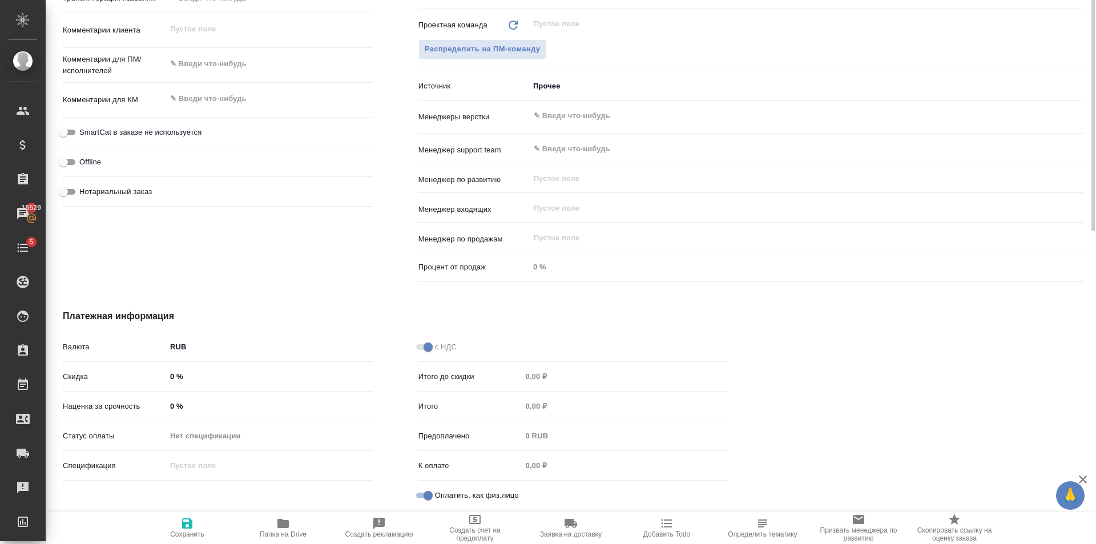
scroll to position [323, 0]
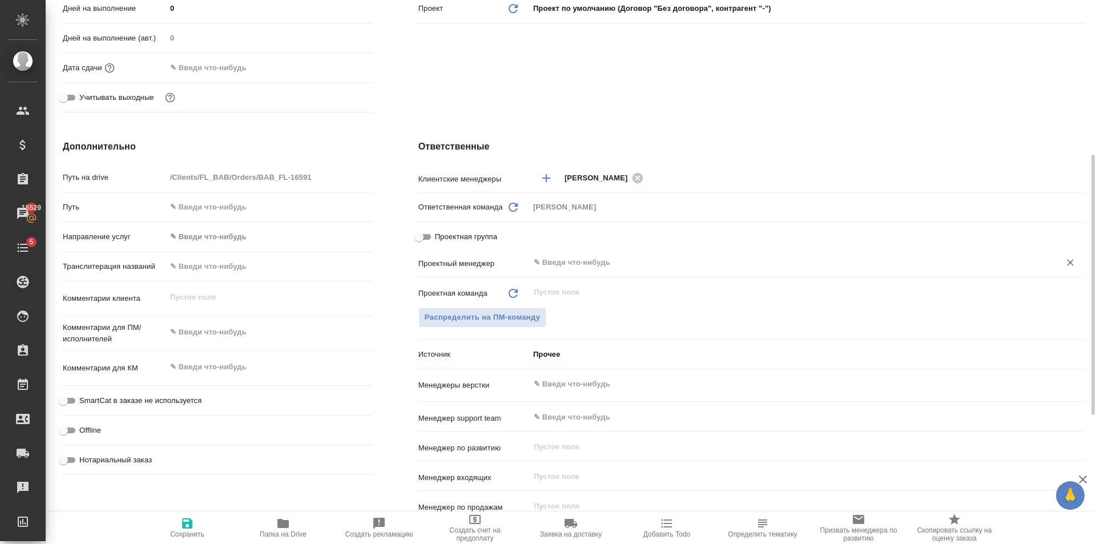
click at [571, 264] on input "text" at bounding box center [787, 263] width 509 height 14
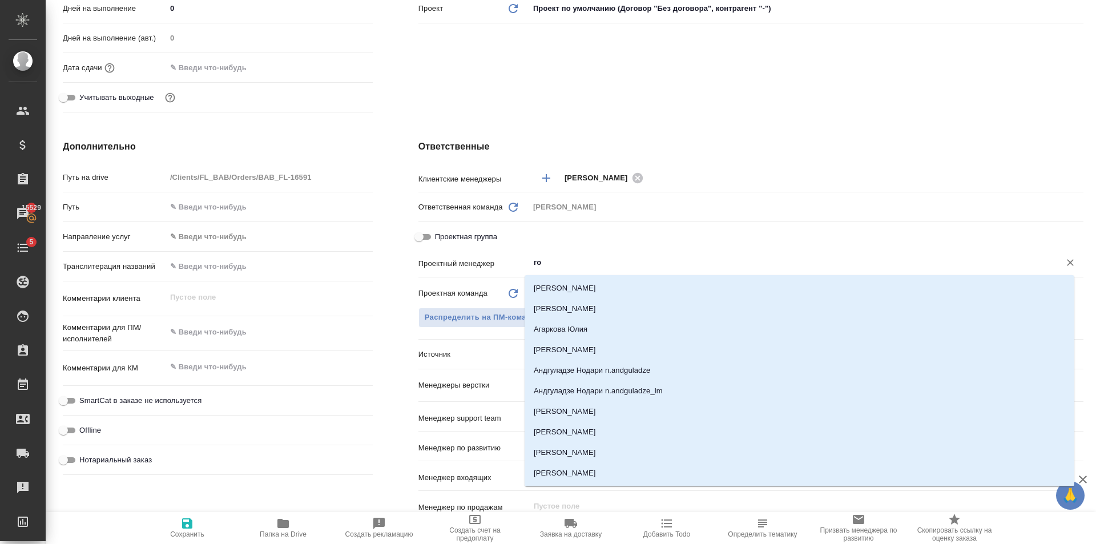
type input "гол"
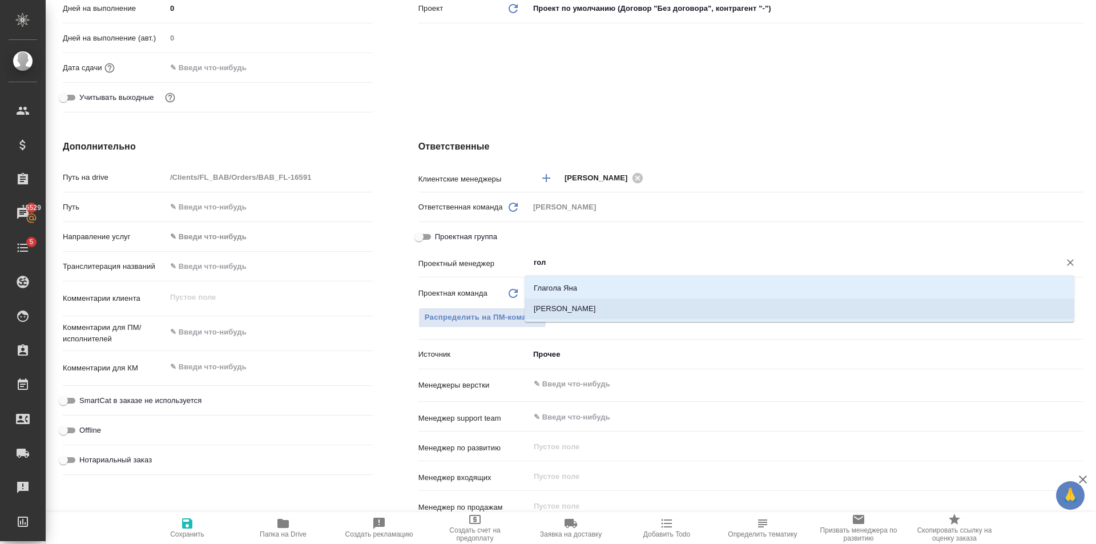
click at [589, 312] on li "Голубев Дмитрий" at bounding box center [800, 309] width 550 height 21
type textarea "x"
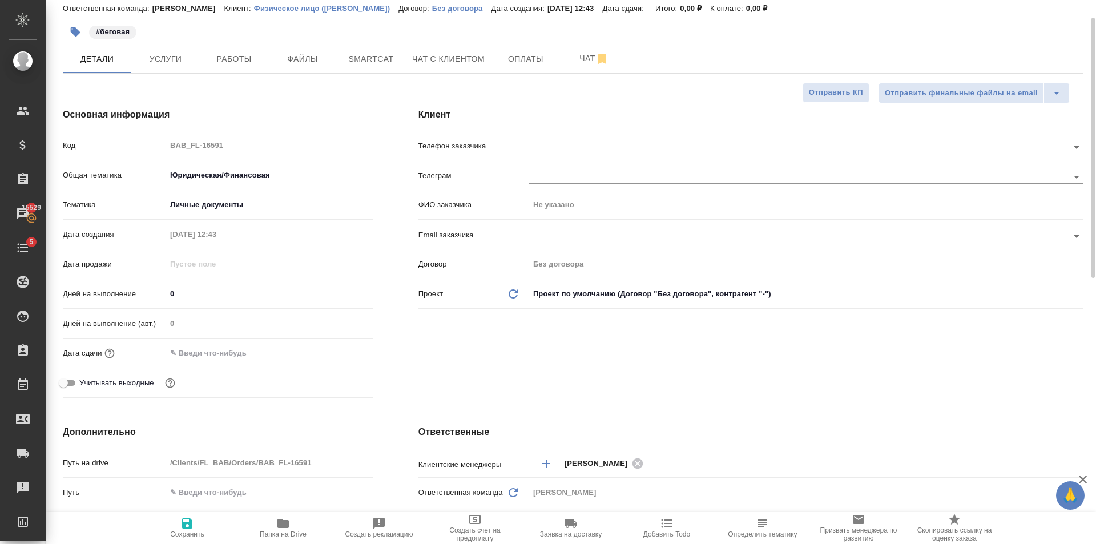
scroll to position [0, 0]
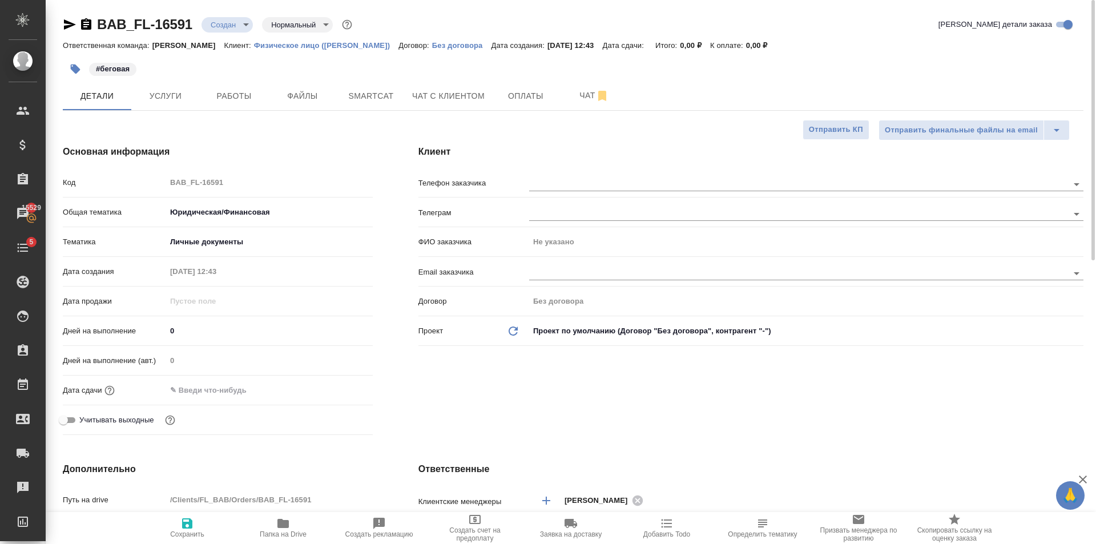
type input "Голубев Дмитрий"
click at [181, 523] on icon "button" at bounding box center [187, 524] width 14 height 14
type textarea "x"
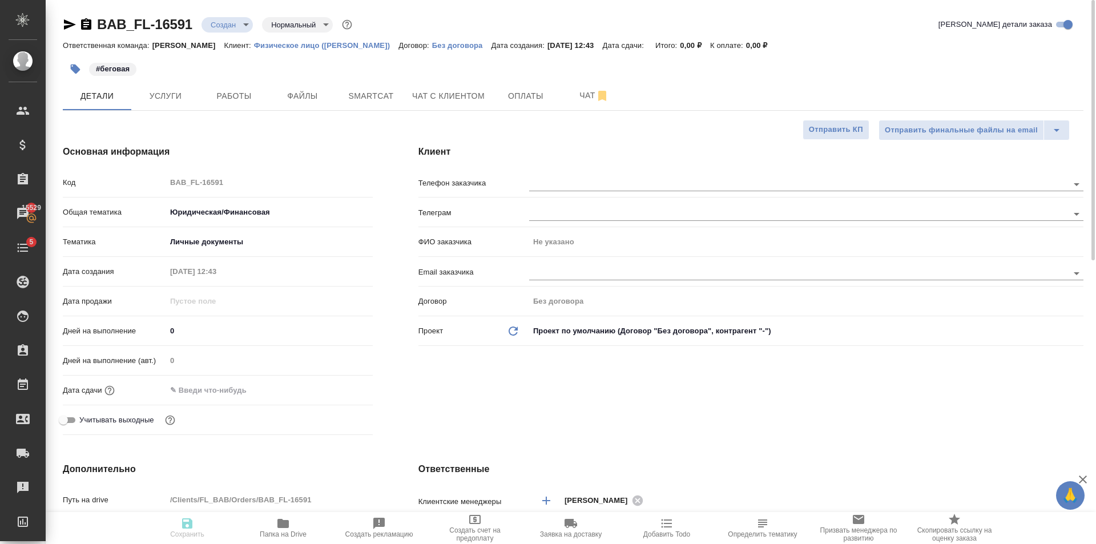
type textarea "x"
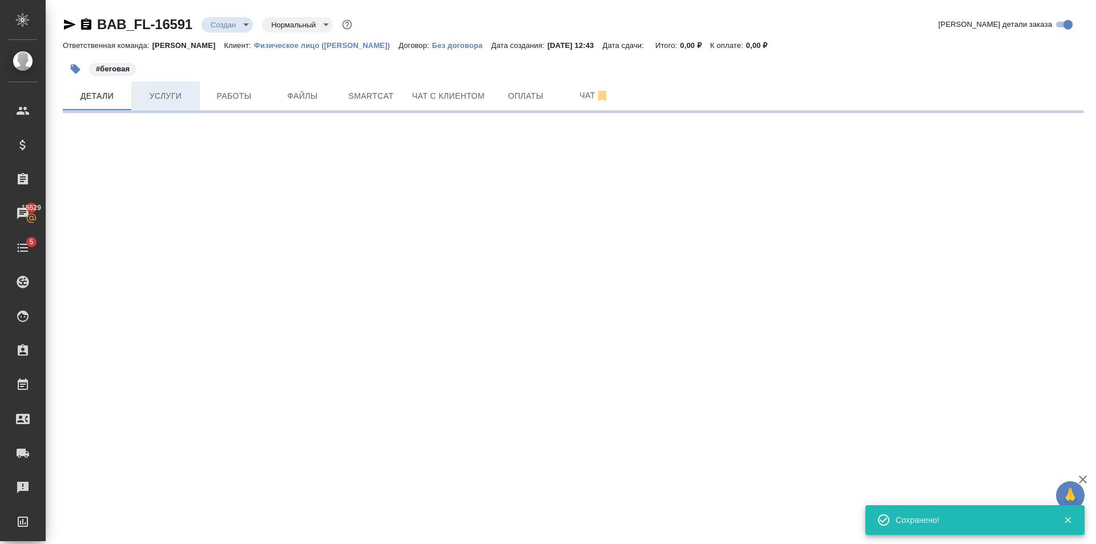
click at [175, 91] on span "Услуги" at bounding box center [165, 96] width 55 height 14
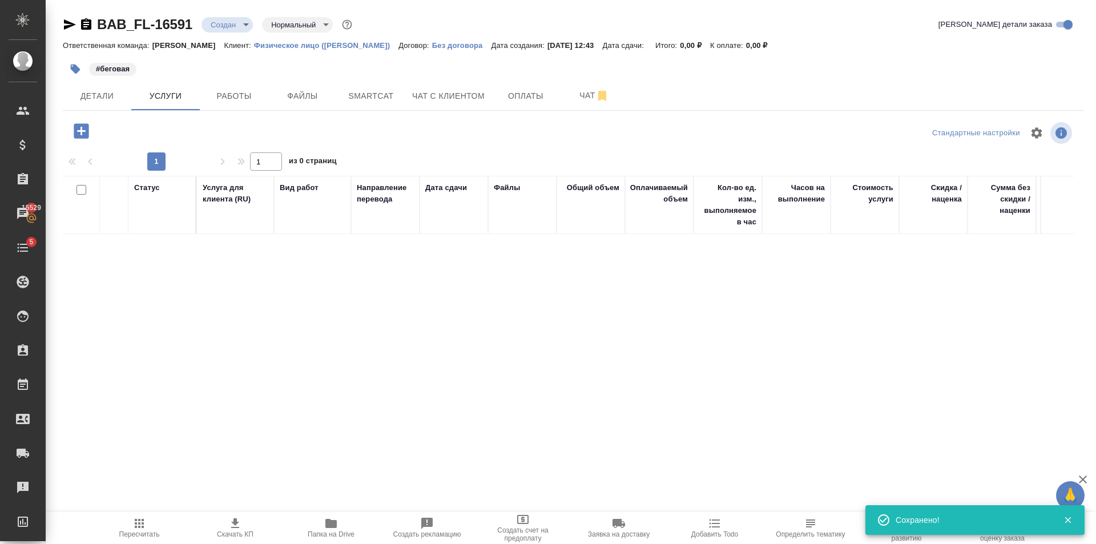
click at [68, 137] on button "button" at bounding box center [81, 130] width 31 height 23
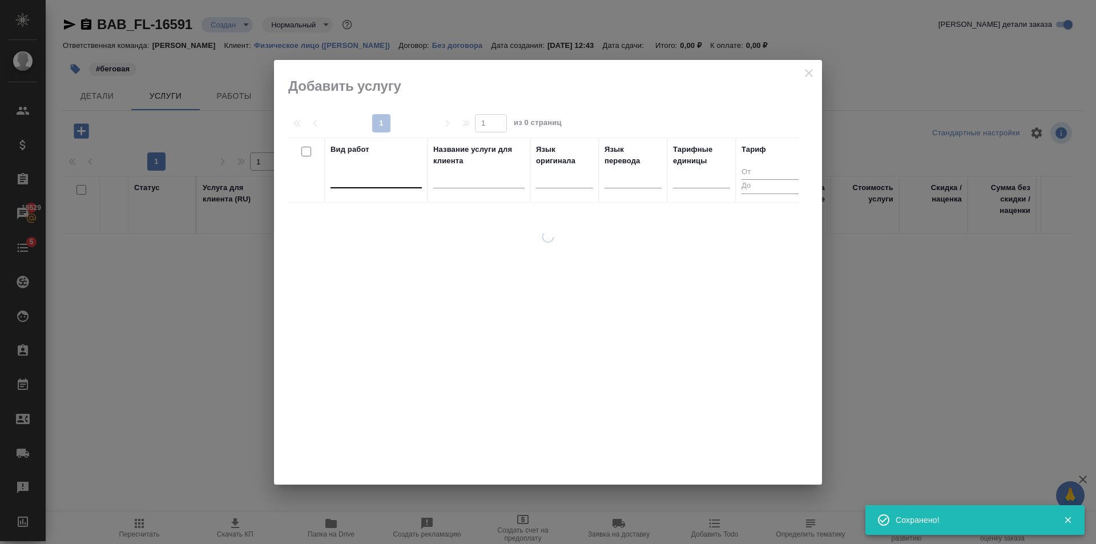
click at [347, 180] on div at bounding box center [375, 176] width 91 height 17
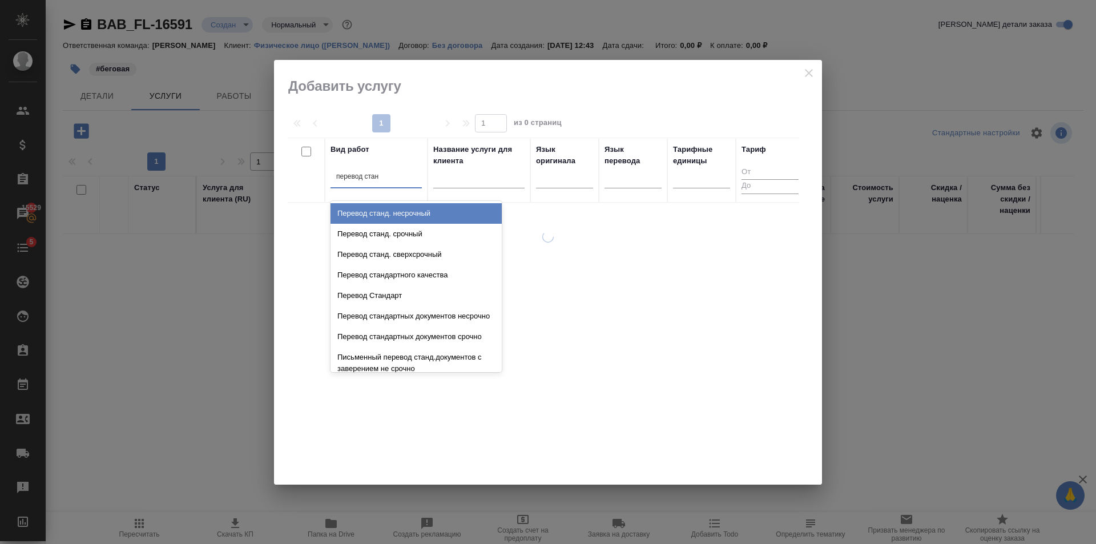
type input "перевод станд"
click at [427, 210] on div "Перевод станд. несрочный" at bounding box center [415, 213] width 171 height 21
click at [588, 185] on div at bounding box center [564, 176] width 57 height 17
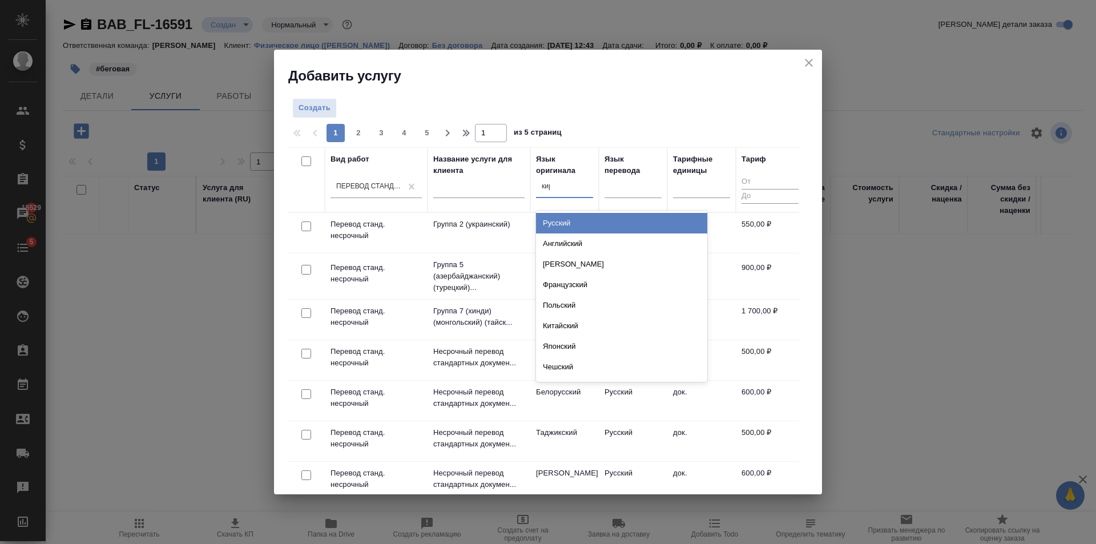
type input "кирг"
click at [578, 219] on div "Киргизский" at bounding box center [621, 223] width 171 height 21
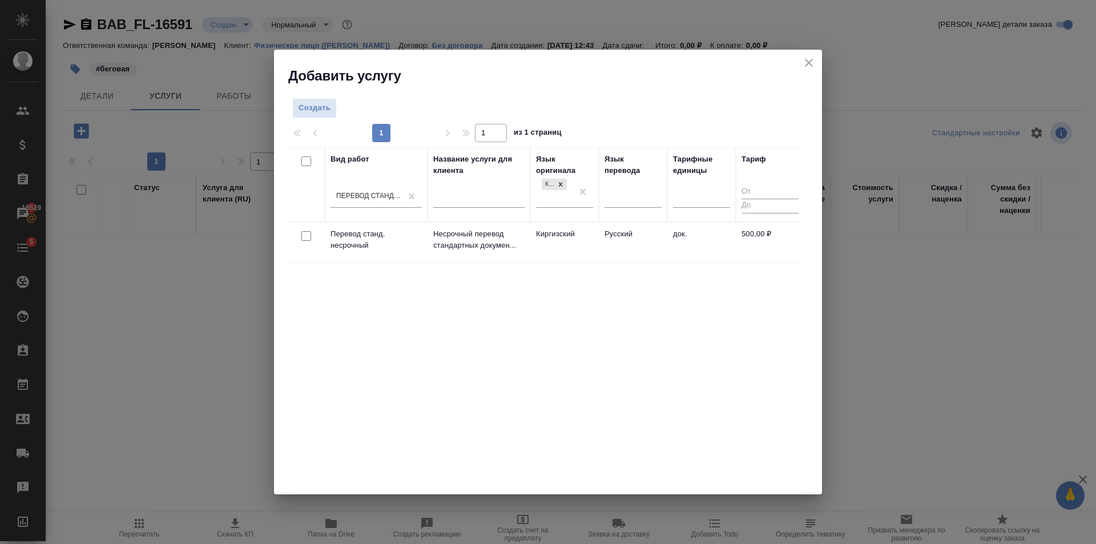
click at [629, 245] on td "Русский" at bounding box center [633, 243] width 68 height 40
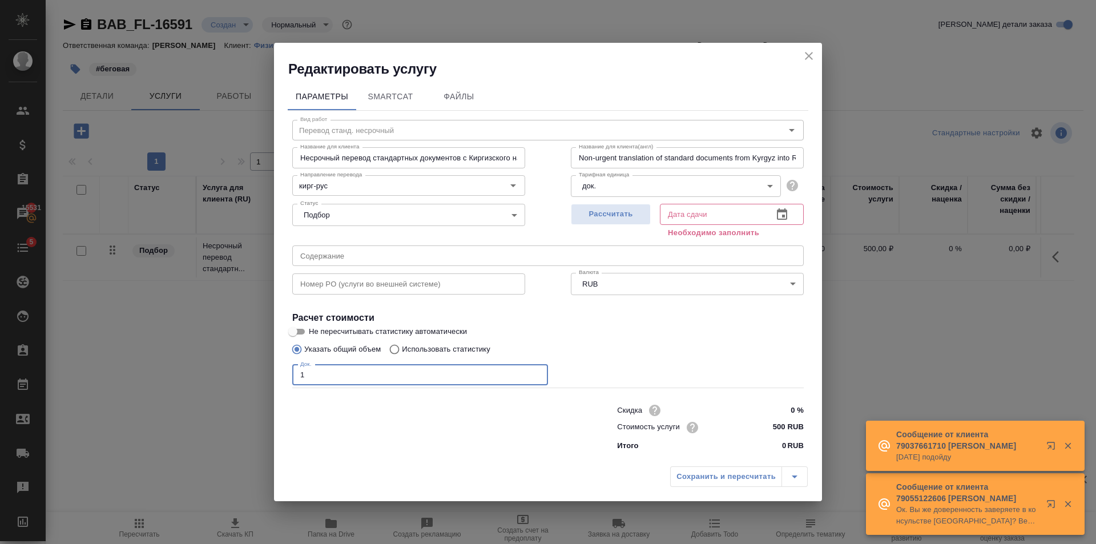
click at [537, 372] on input "1" at bounding box center [420, 375] width 256 height 21
type input "2"
click at [537, 372] on input "2" at bounding box center [420, 375] width 256 height 21
click at [616, 209] on span "Рассчитать" at bounding box center [610, 214] width 67 height 13
type input "29.09.2025 12:48"
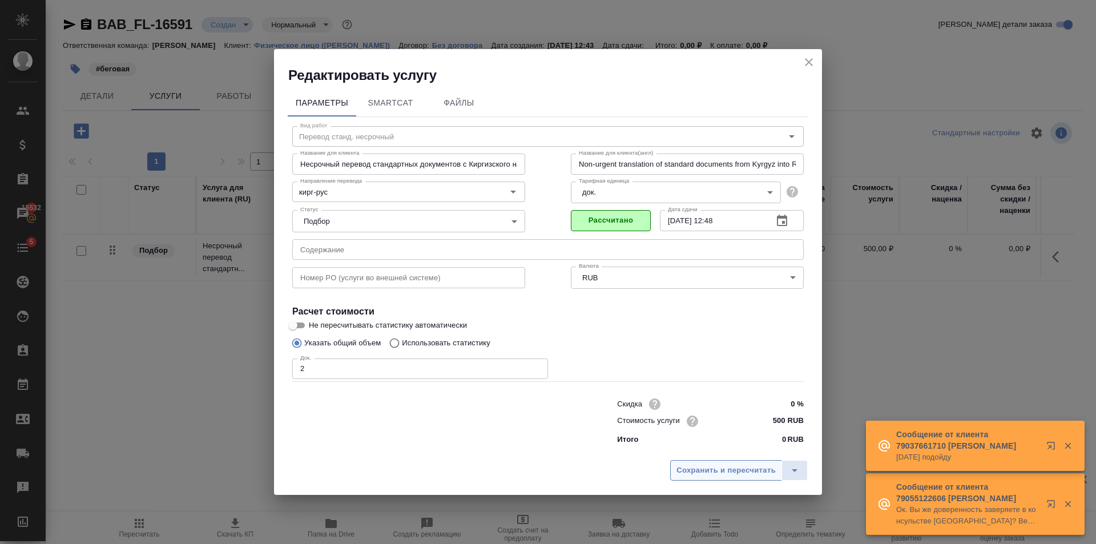
click at [706, 465] on span "Сохранить и пересчитать" at bounding box center [725, 470] width 99 height 13
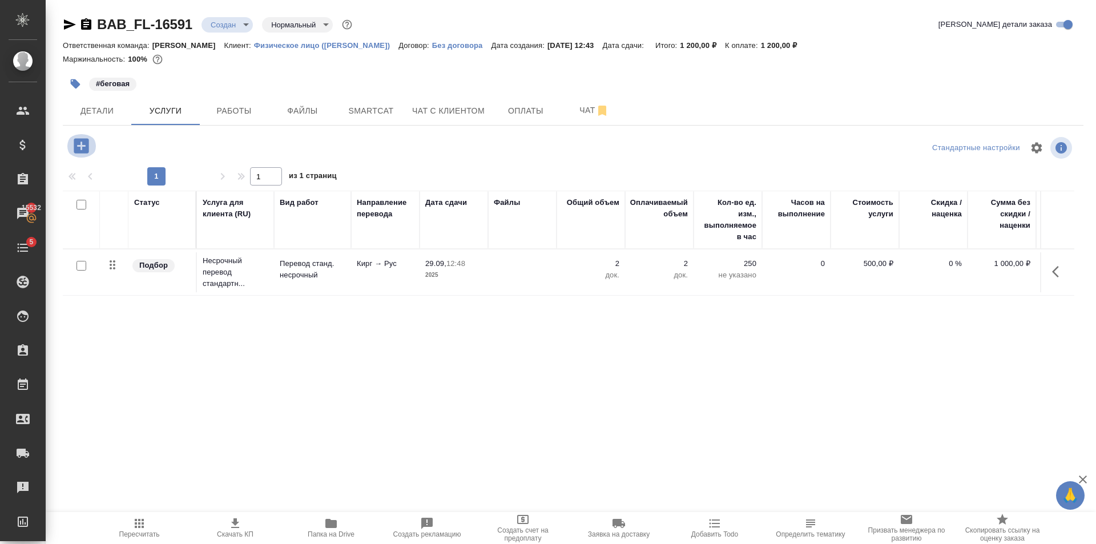
click at [86, 150] on icon "button" at bounding box center [81, 145] width 15 height 15
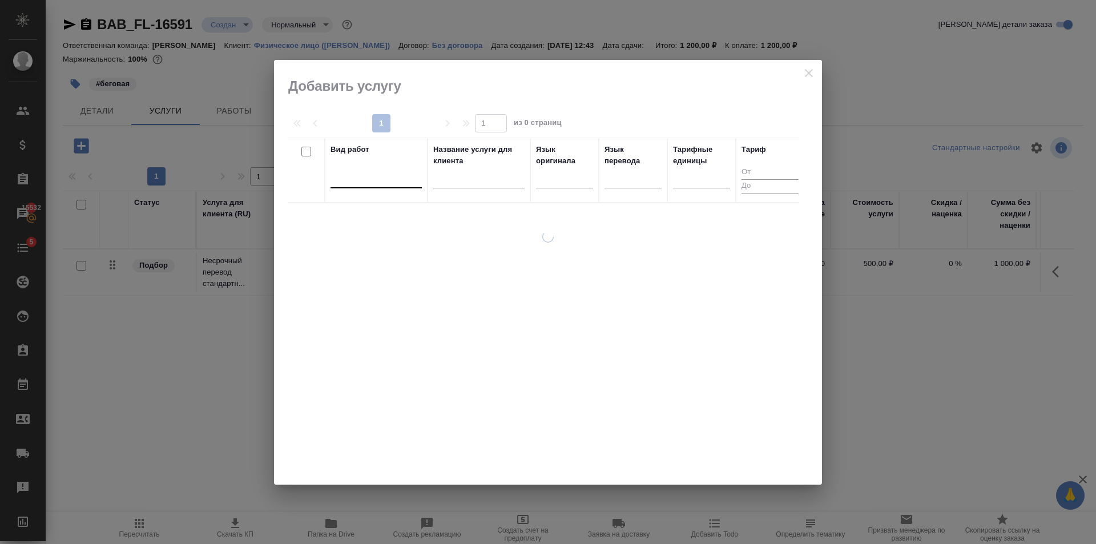
click at [364, 175] on div at bounding box center [375, 176] width 91 height 17
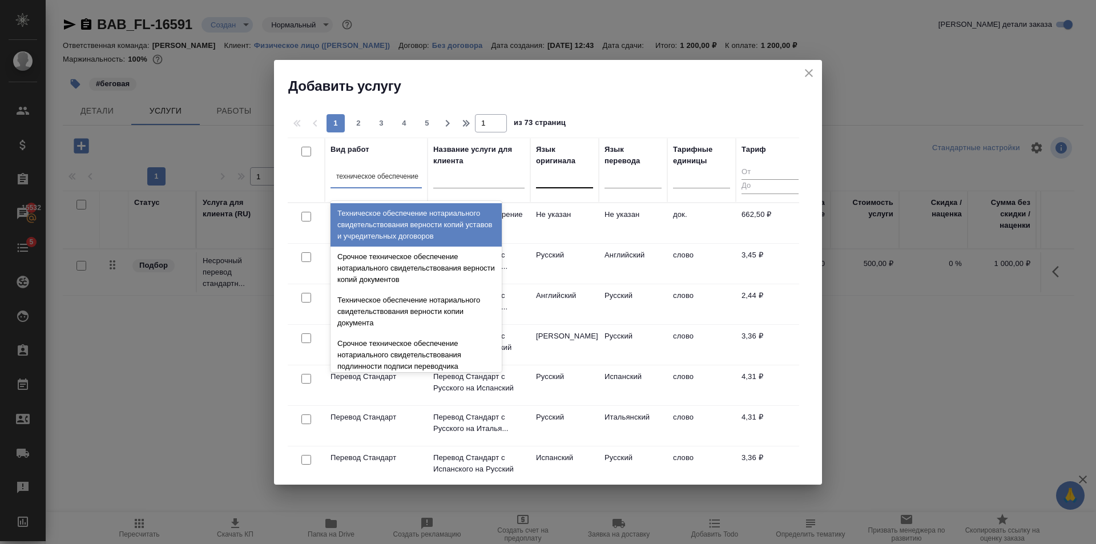
type input "техническое обеспечение"
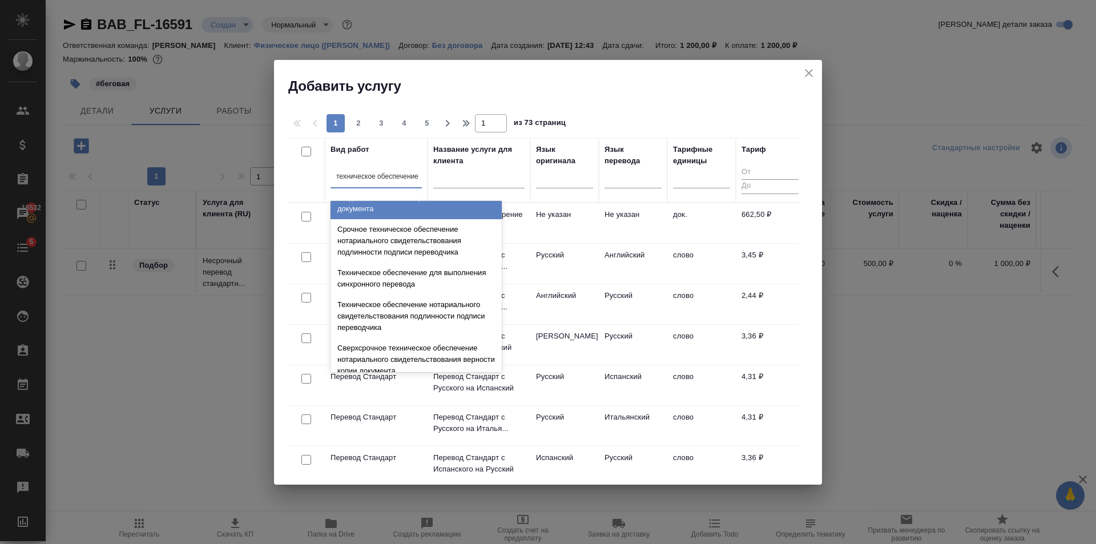
scroll to position [171, 0]
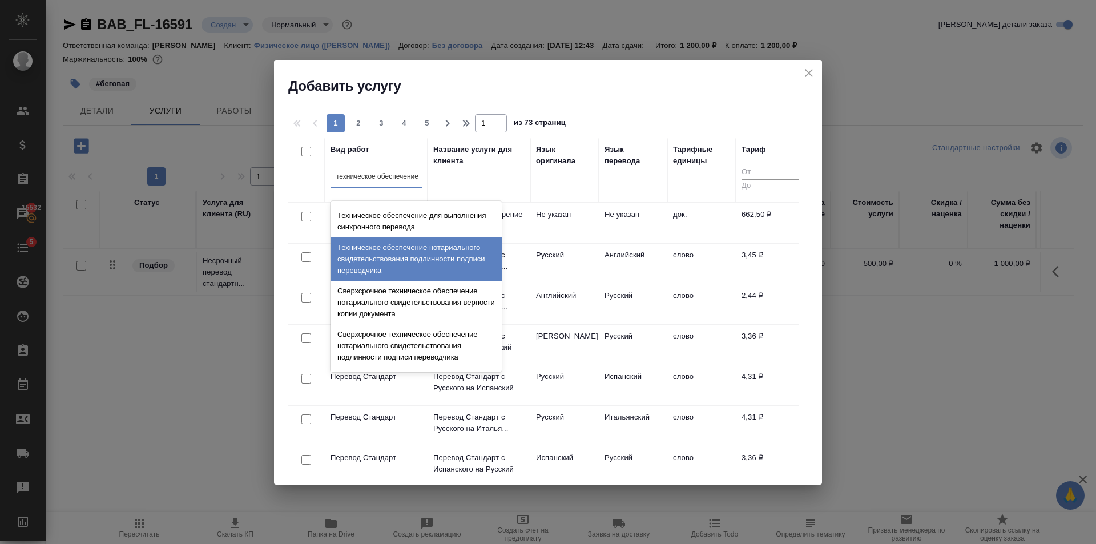
click at [416, 256] on div "Техническое обеспечение нотариального свидетельствования подлинности подписи пе…" at bounding box center [415, 258] width 171 height 43
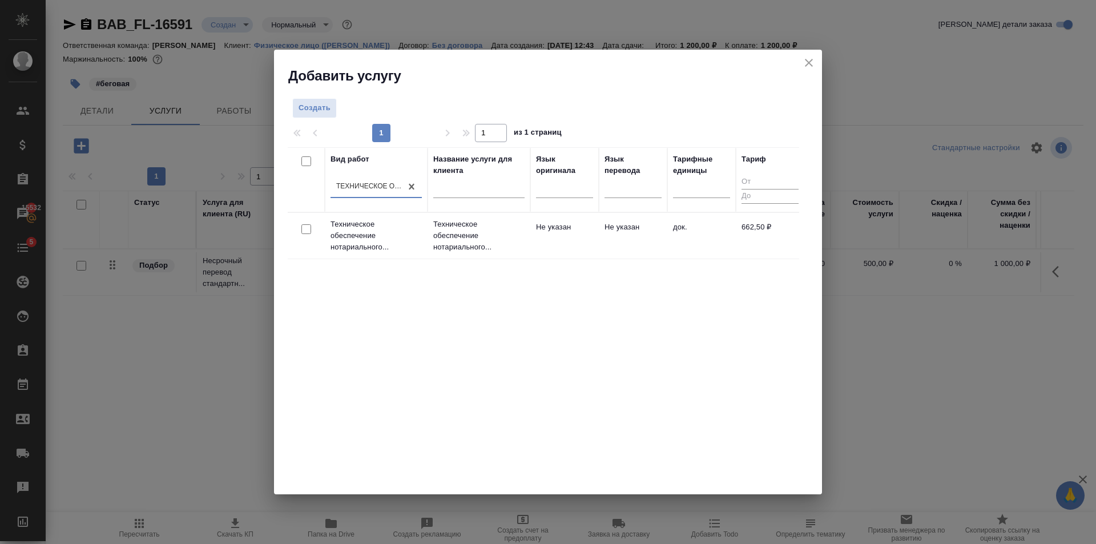
click at [583, 225] on td "Не указан" at bounding box center [564, 236] width 68 height 40
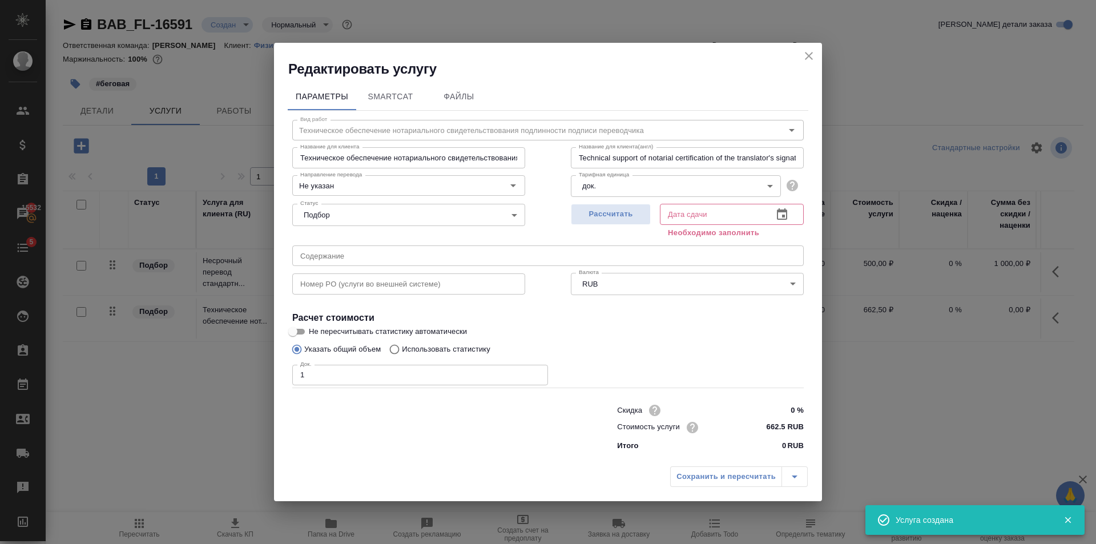
click at [537, 373] on input "1" at bounding box center [420, 375] width 256 height 21
type input "2"
click at [537, 373] on input "2" at bounding box center [420, 375] width 256 height 21
click at [605, 213] on span "Рассчитать" at bounding box center [610, 214] width 67 height 13
type input "29.09.2025 13:11"
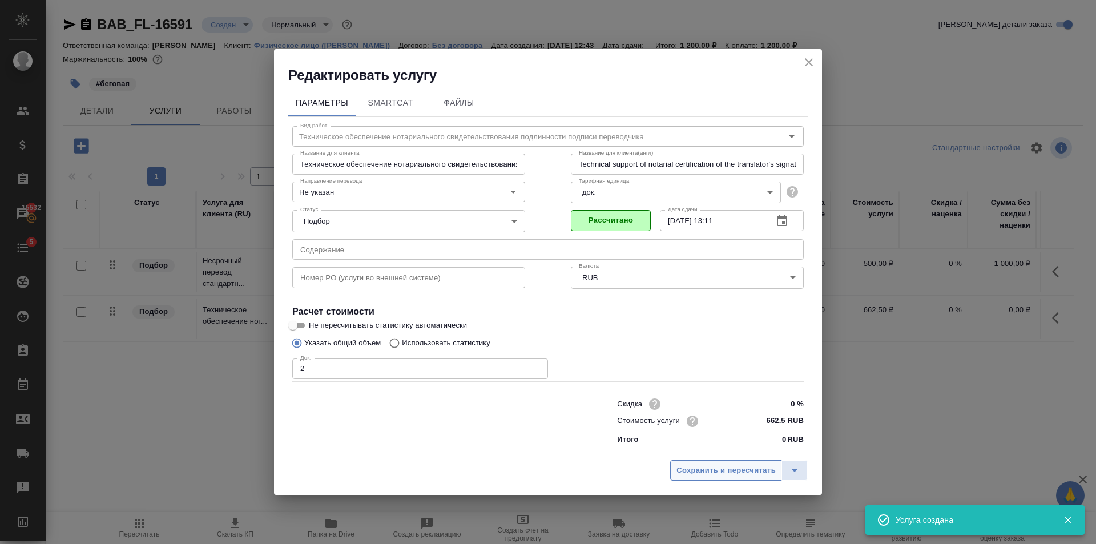
click at [717, 469] on span "Сохранить и пересчитать" at bounding box center [725, 470] width 99 height 13
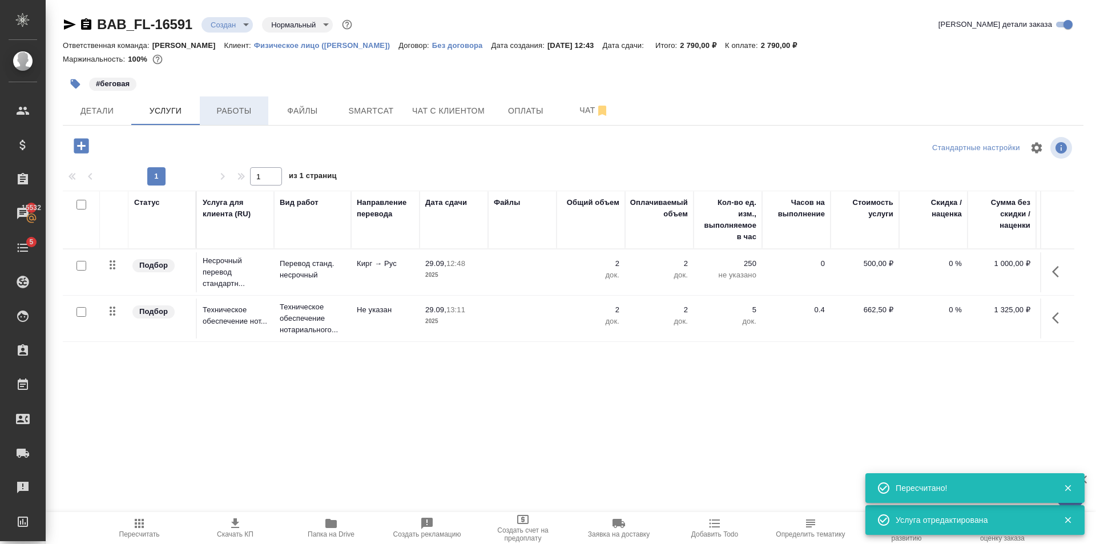
click at [232, 119] on button "Работы" at bounding box center [234, 110] width 68 height 29
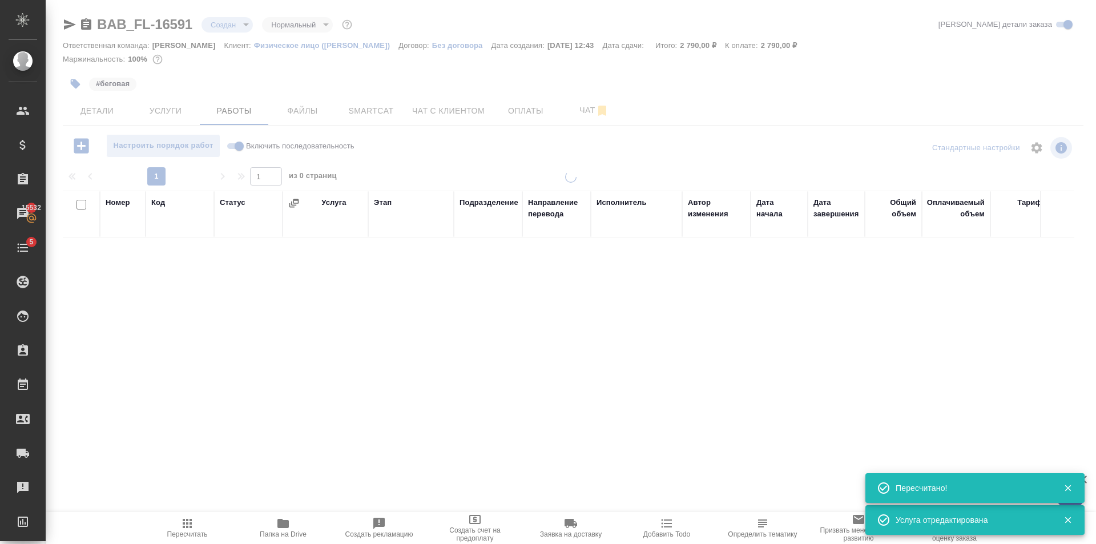
click at [236, 138] on label "Включить последовательность" at bounding box center [288, 145] width 131 height 23
click at [236, 139] on input "Включить последовательность" at bounding box center [239, 146] width 41 height 14
checkbox input "true"
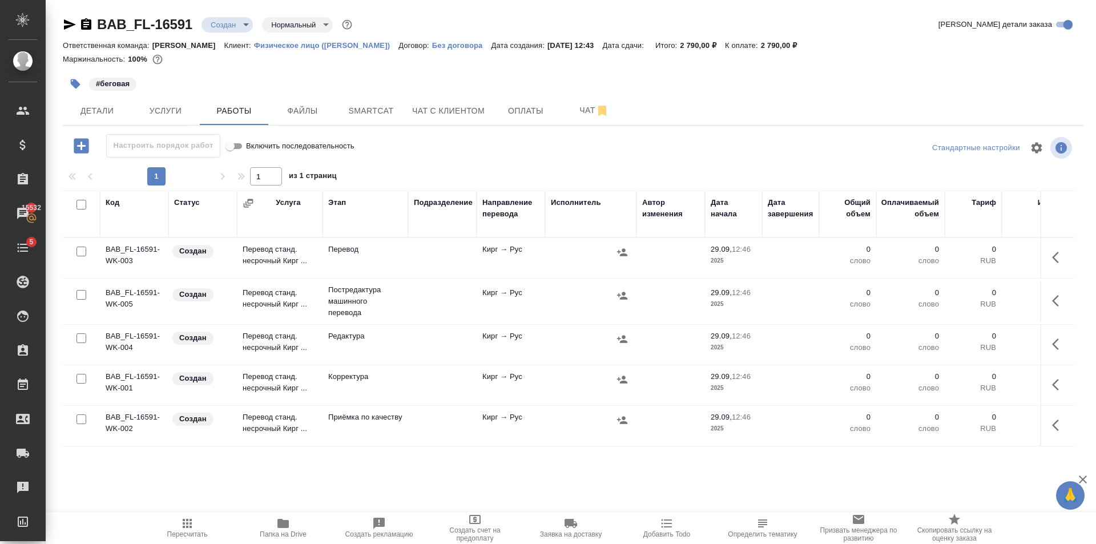
click at [83, 289] on div at bounding box center [81, 295] width 26 height 16
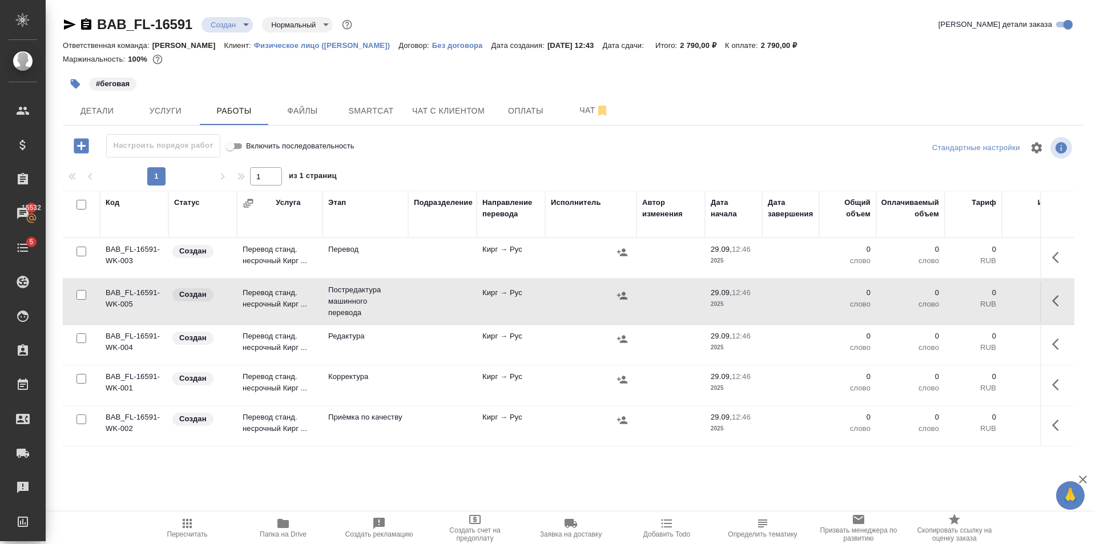
click at [83, 298] on input "checkbox" at bounding box center [81, 295] width 10 height 10
checkbox input "true"
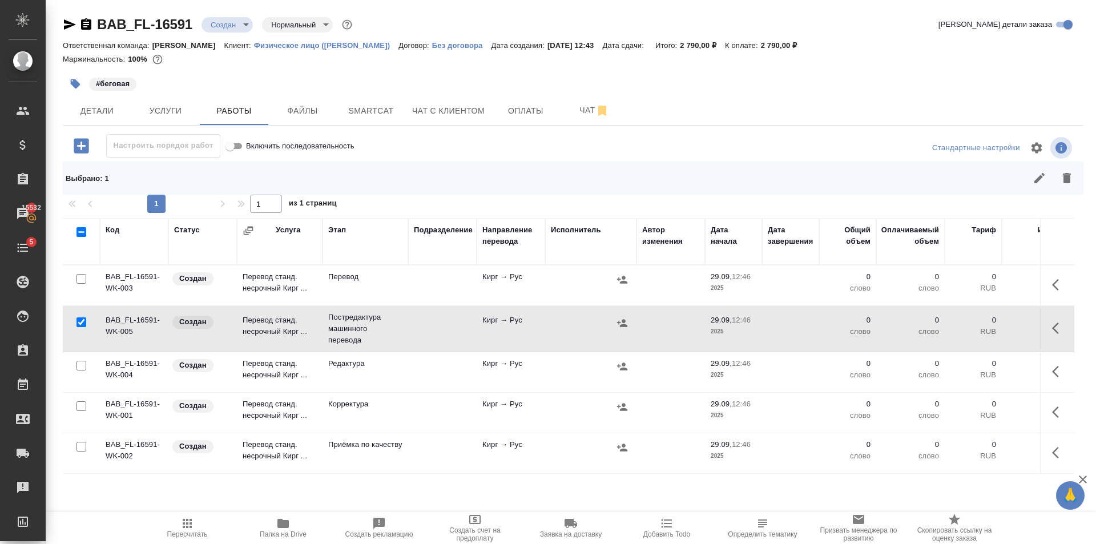
click at [82, 366] on input "checkbox" at bounding box center [81, 366] width 10 height 10
checkbox input "true"
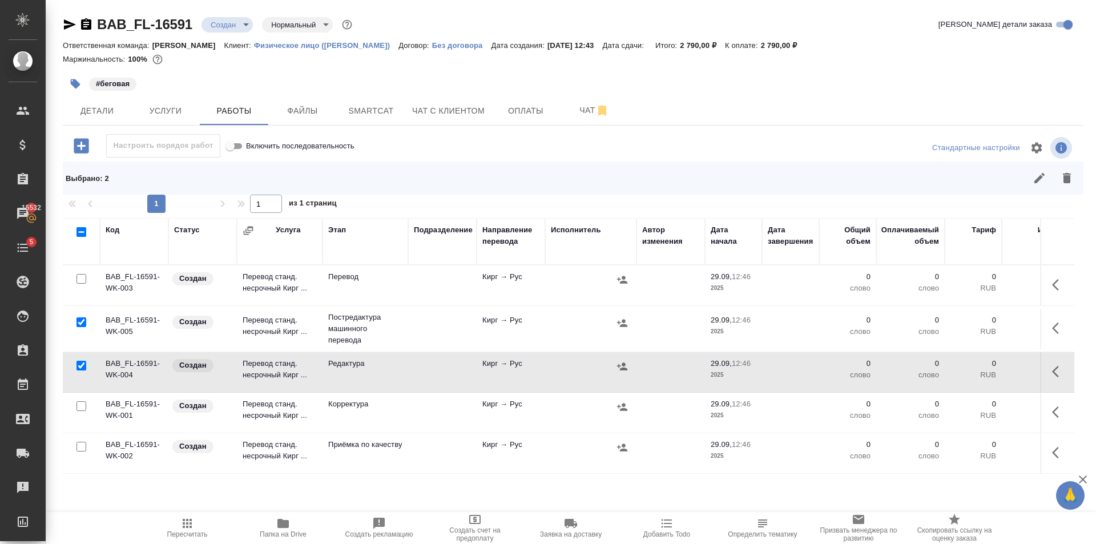
click at [84, 408] on input "checkbox" at bounding box center [81, 406] width 10 height 10
checkbox input "true"
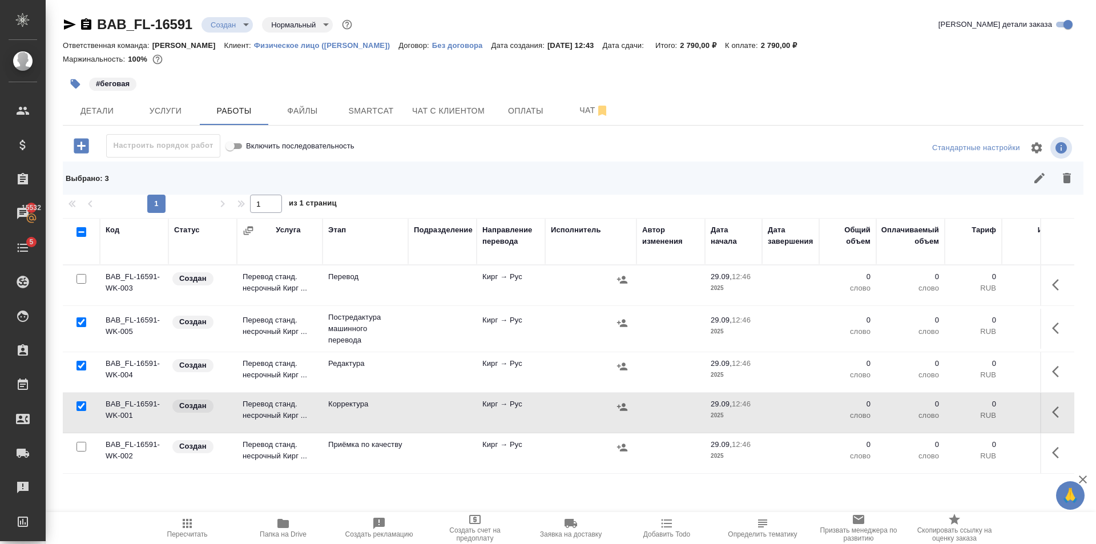
click at [84, 448] on input "checkbox" at bounding box center [81, 447] width 10 height 10
checkbox input "true"
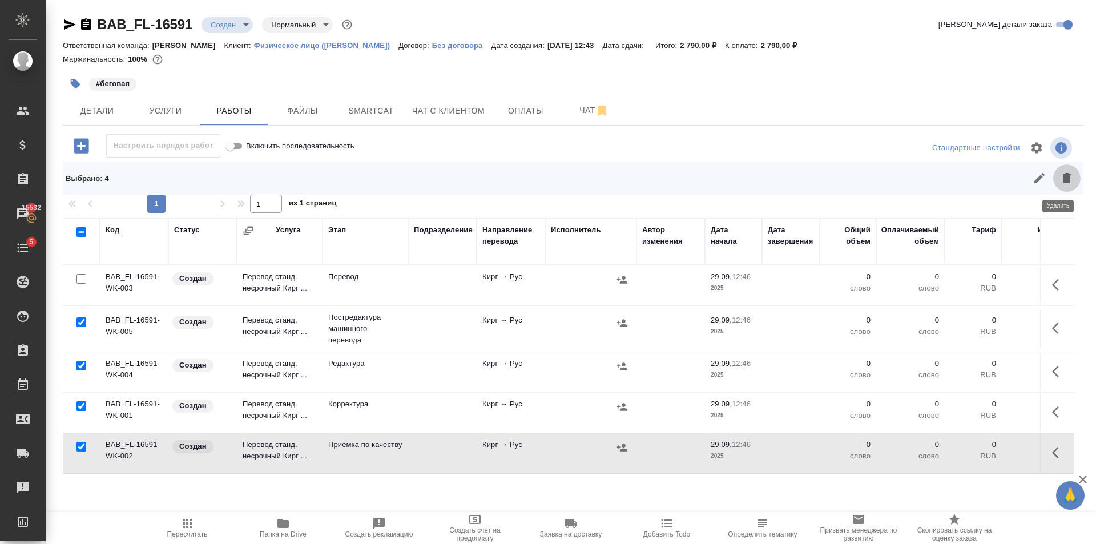
click at [1065, 174] on icon "button" at bounding box center [1067, 178] width 14 height 14
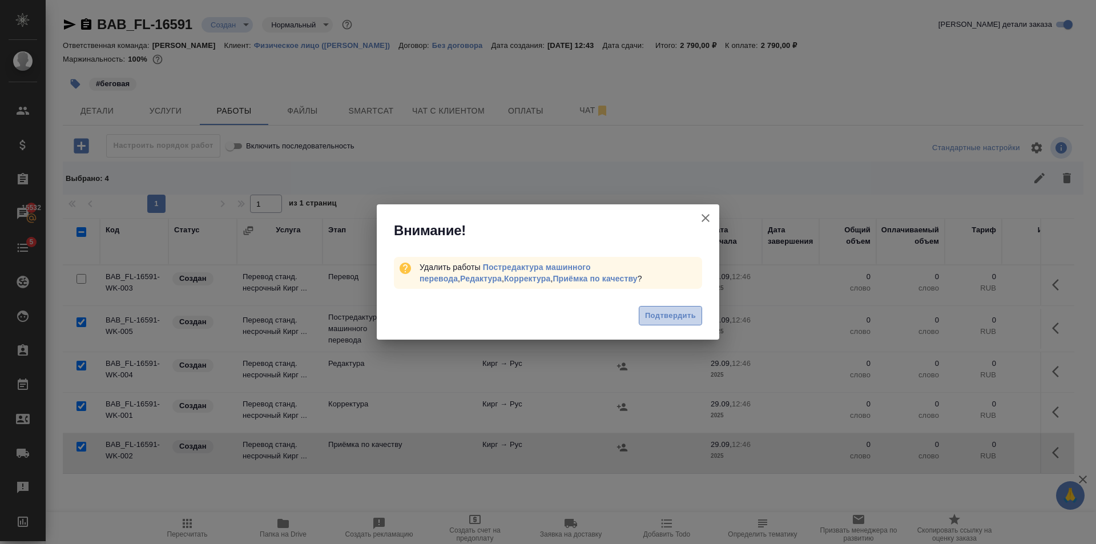
click at [674, 319] on span "Подтвердить" at bounding box center [670, 315] width 51 height 13
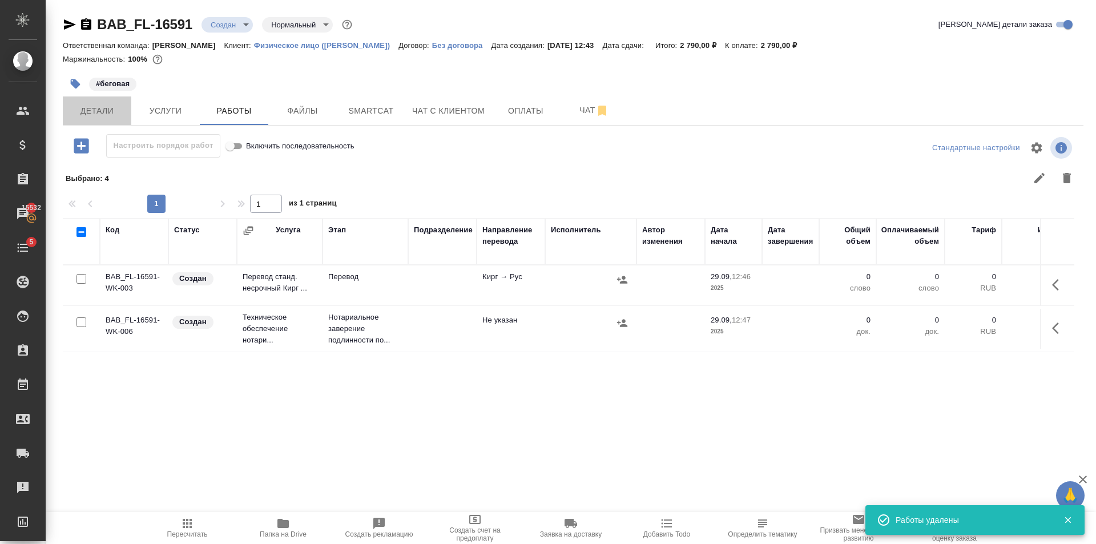
click at [95, 107] on span "Детали" at bounding box center [97, 111] width 55 height 14
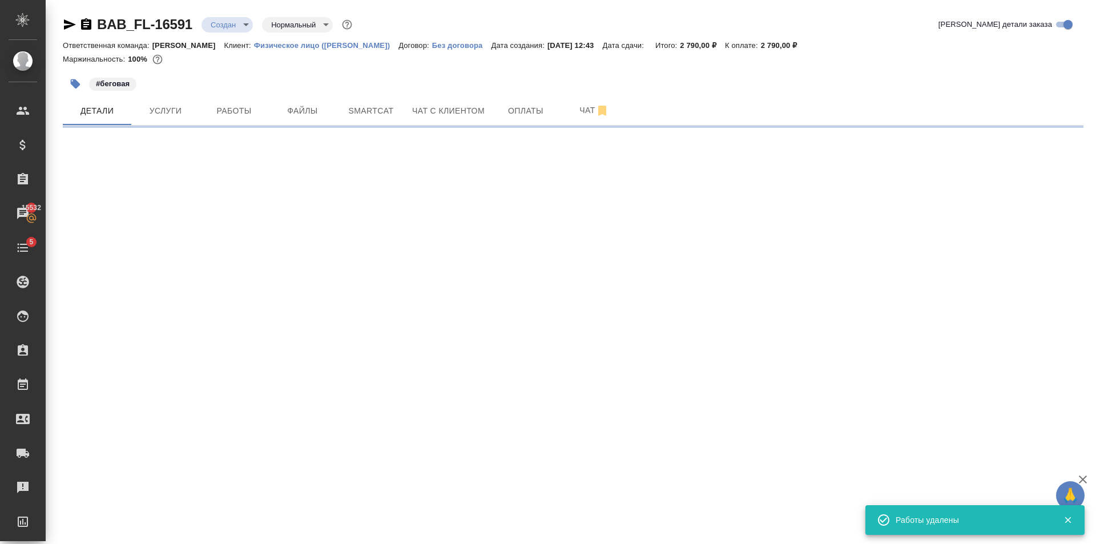
select select "RU"
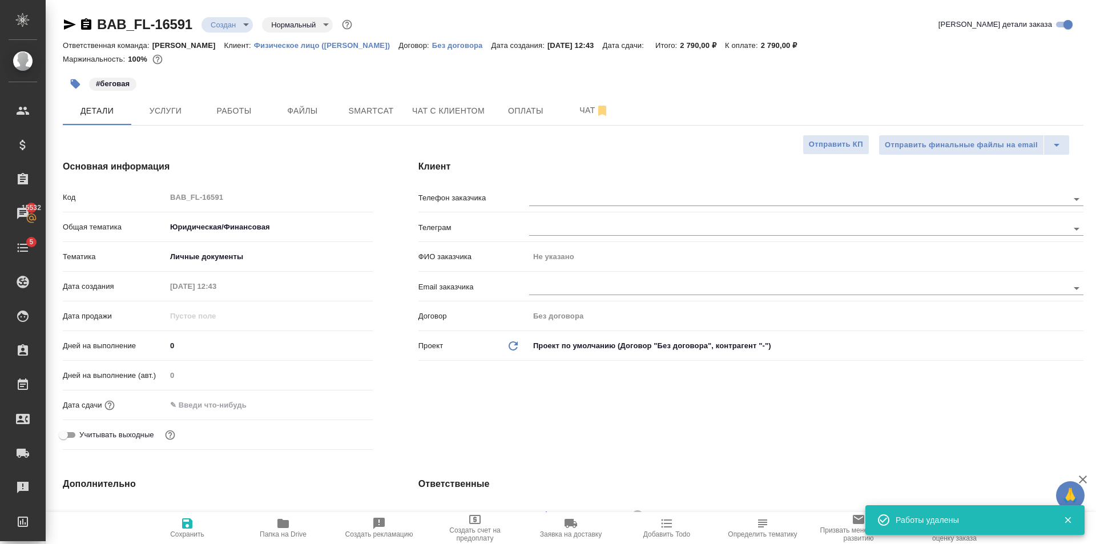
type textarea "x"
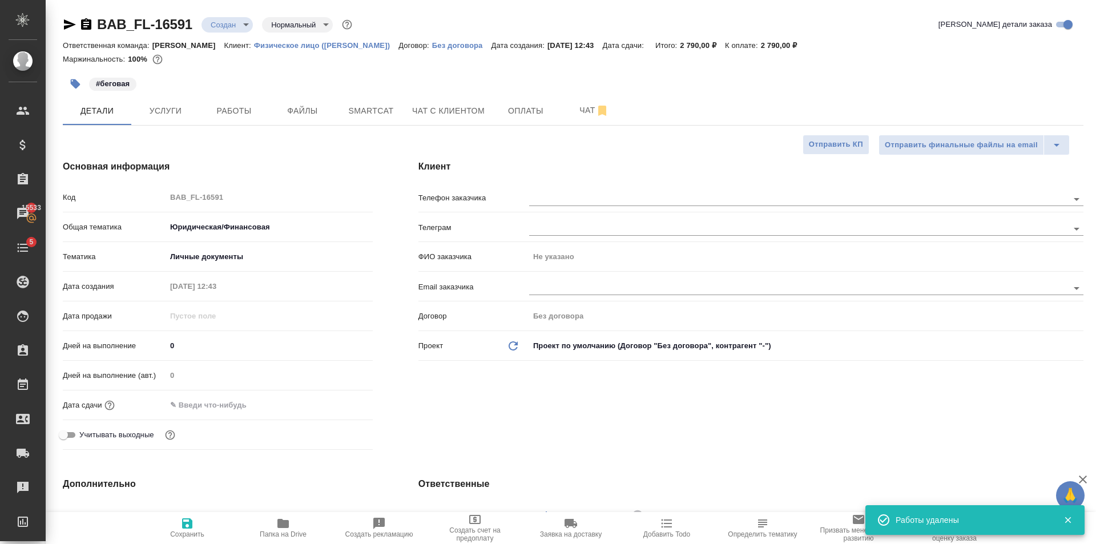
type textarea "x"
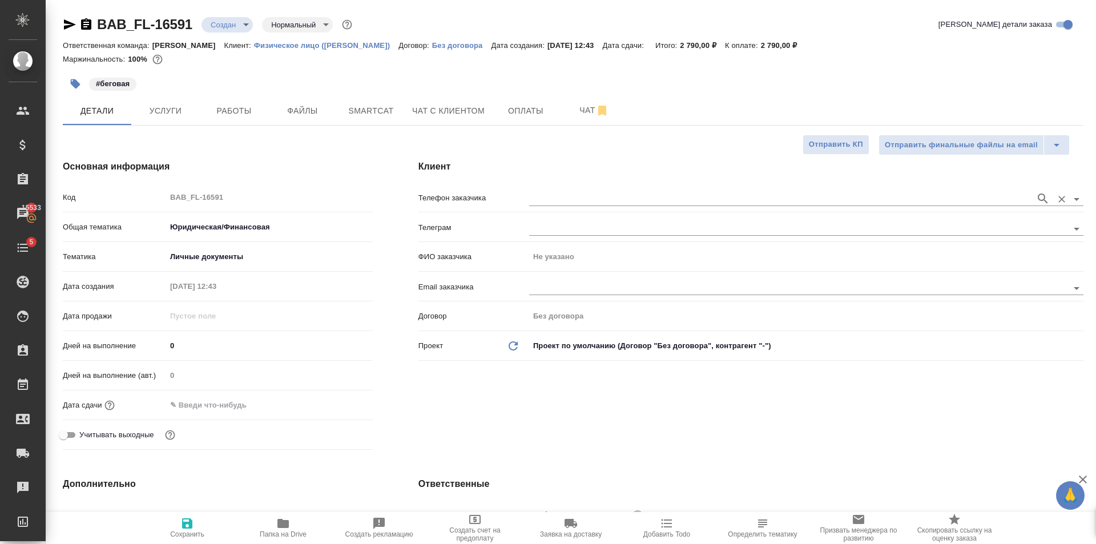
click at [547, 201] on input "text" at bounding box center [779, 199] width 501 height 14
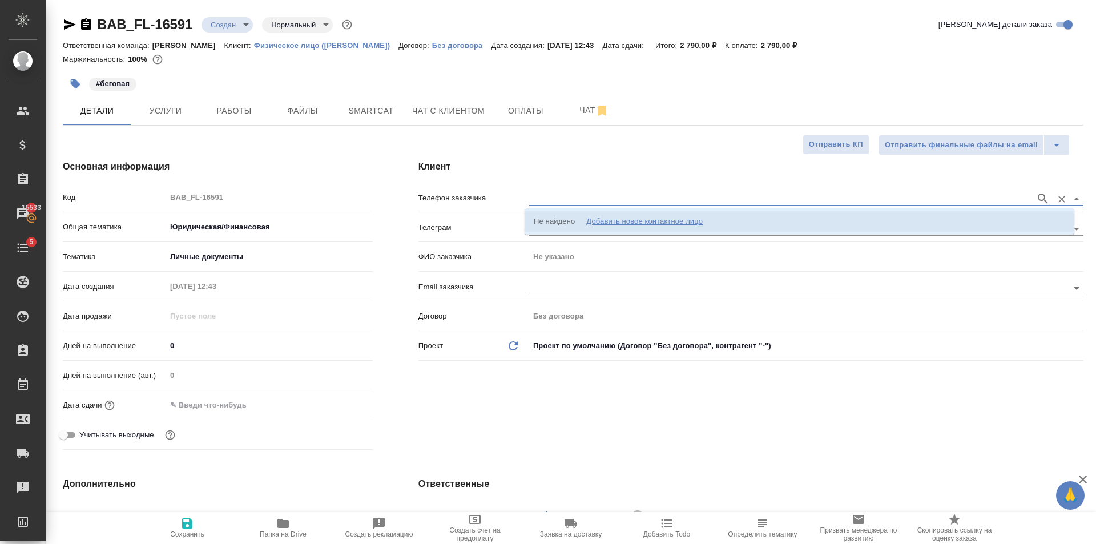
click at [594, 216] on div "Добавить новое контактное лицо" at bounding box center [644, 221] width 116 height 11
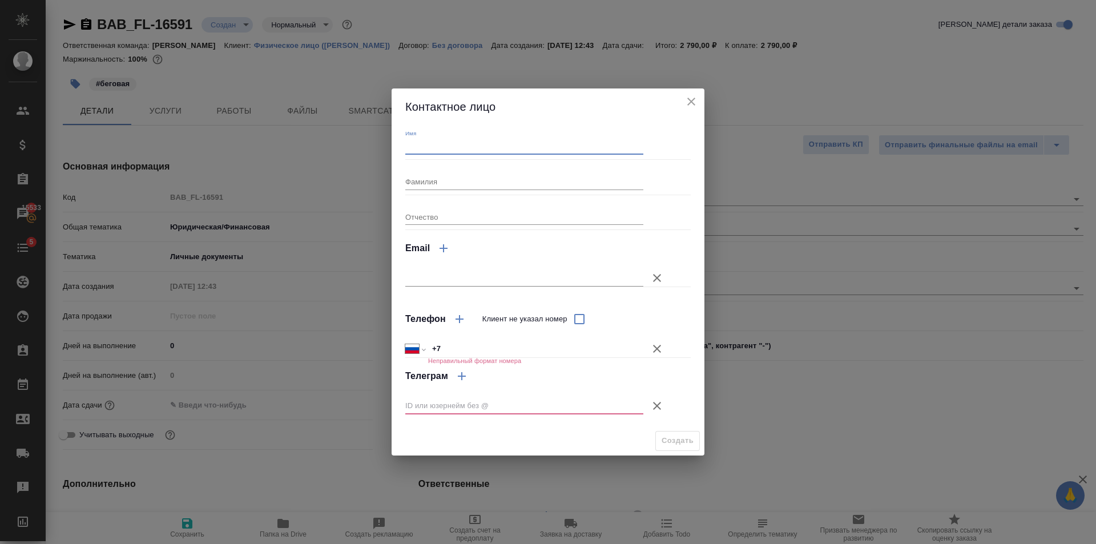
click at [416, 152] on input "Имя" at bounding box center [524, 147] width 238 height 16
type input "Азат"
click at [655, 404] on icon "button" at bounding box center [657, 406] width 8 height 8
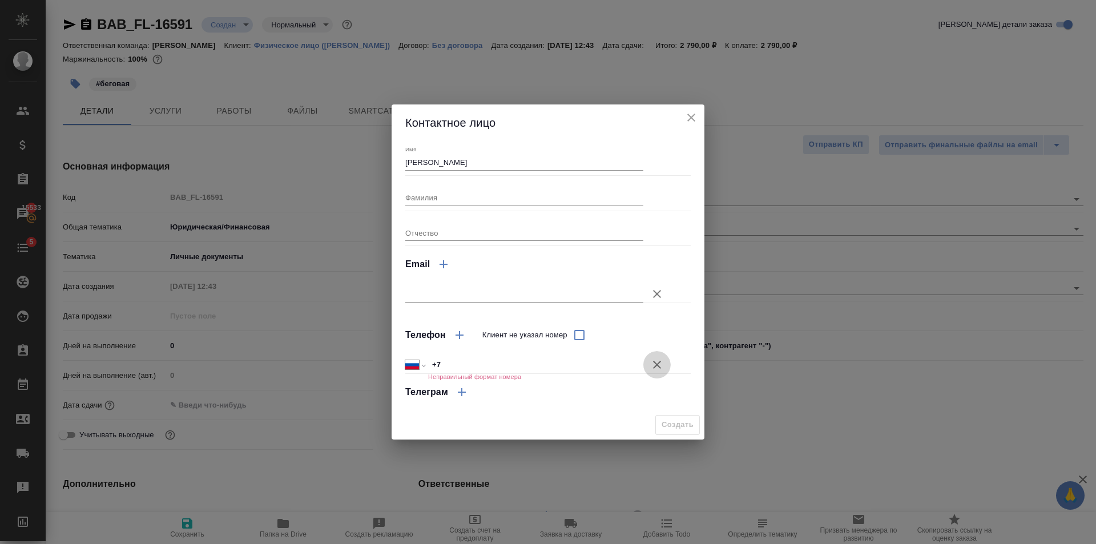
click at [663, 370] on icon "button" at bounding box center [657, 365] width 14 height 14
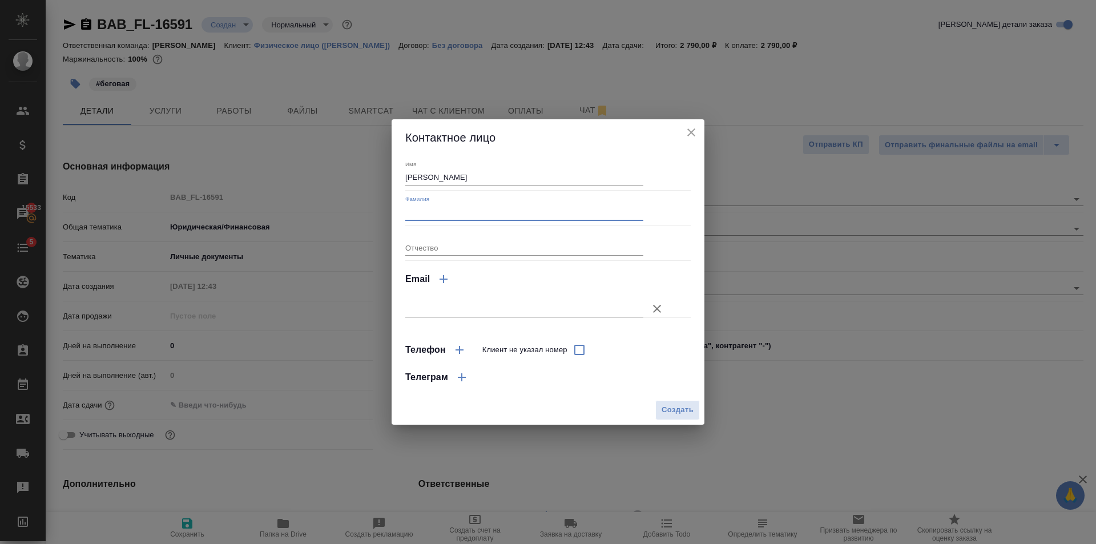
click at [472, 219] on input "Фамилия" at bounding box center [524, 212] width 238 height 16
type input "Извек Уулу"
click at [672, 404] on span "Создать" at bounding box center [678, 410] width 32 height 13
type input "Извек Уулу Азат"
type textarea "x"
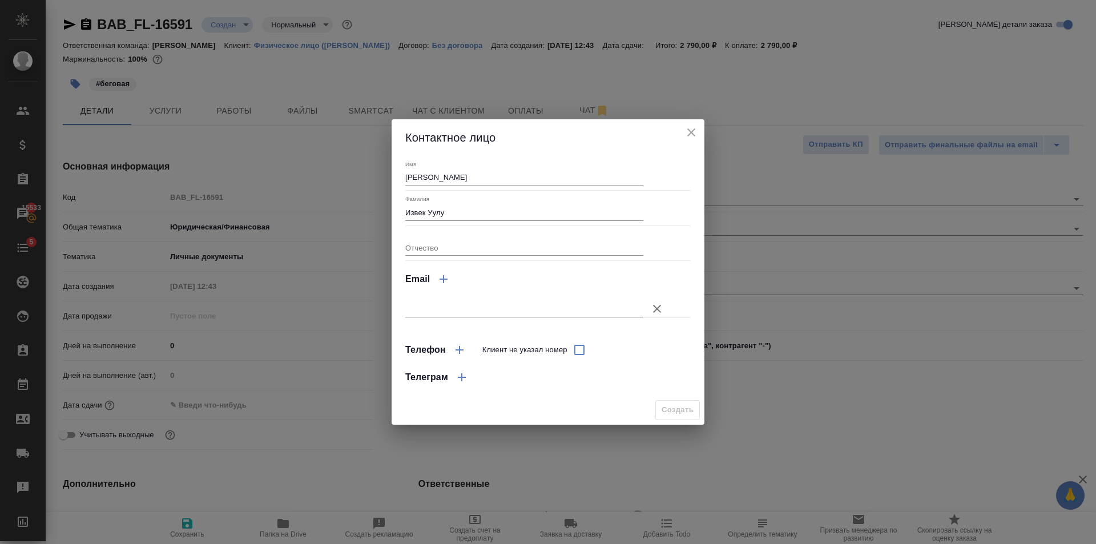
type textarea "x"
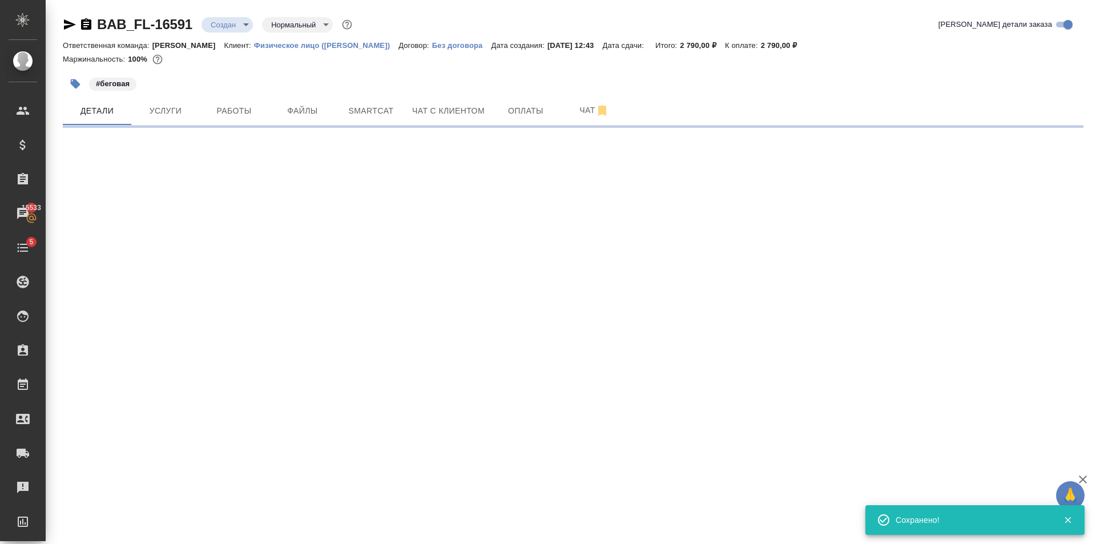
type input "holyTrinity"
select select "RU"
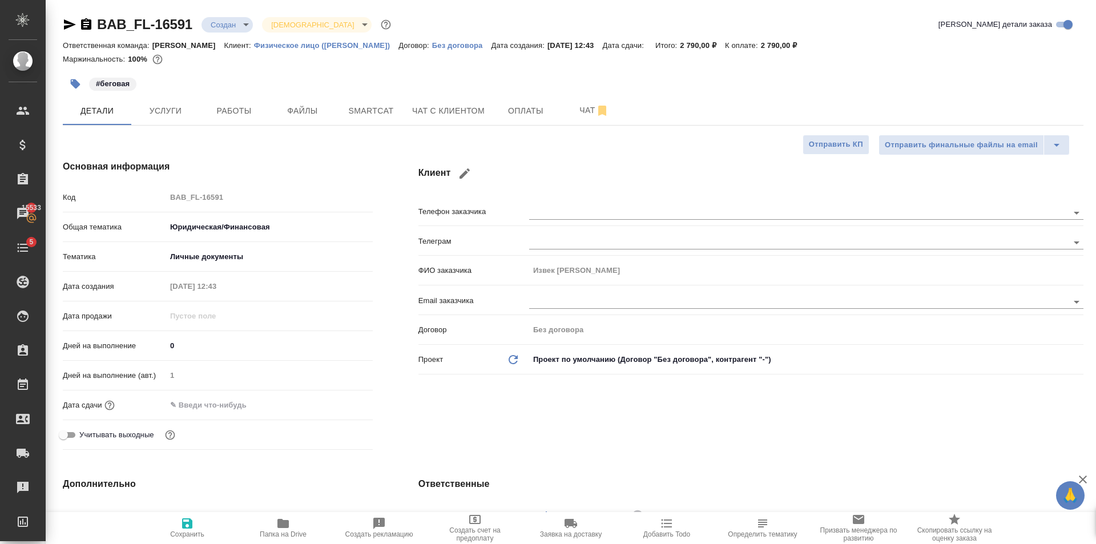
type textarea "x"
type input "Голубев Дмитрий"
click at [217, 122] on button "Работы" at bounding box center [234, 110] width 68 height 29
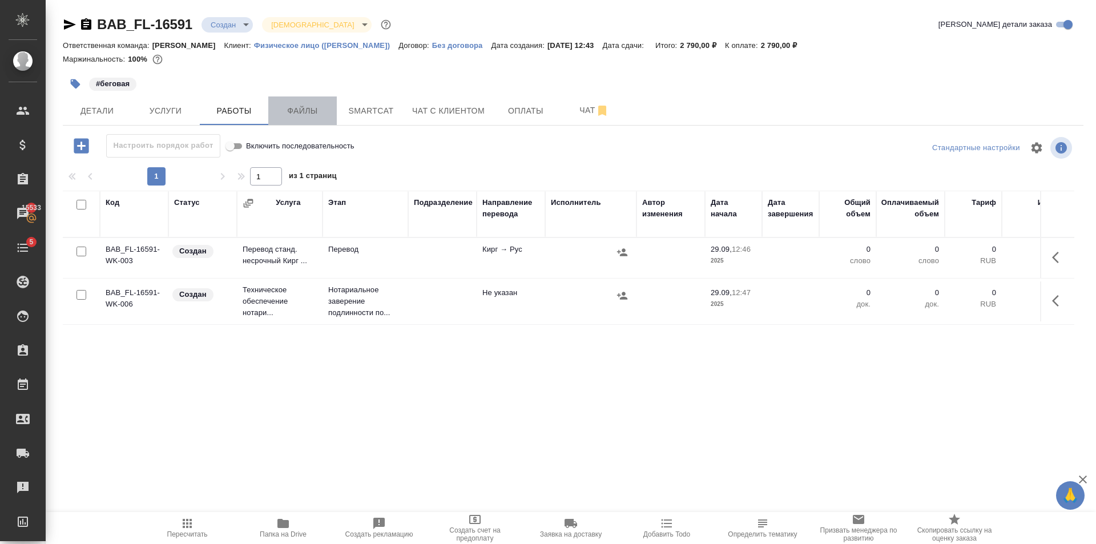
click at [295, 116] on span "Файлы" at bounding box center [302, 111] width 55 height 14
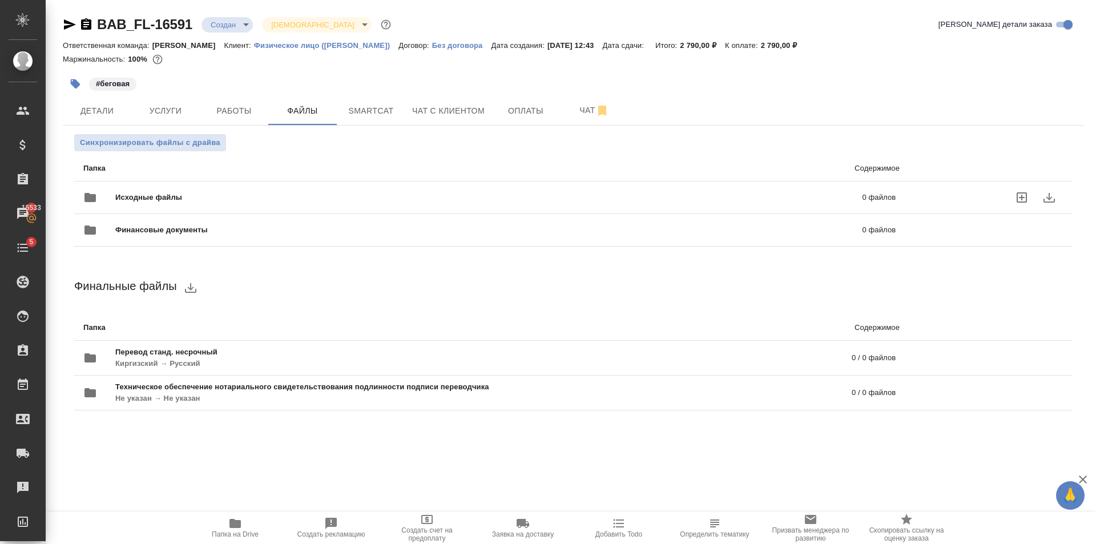
click at [164, 196] on span "Исходные файлы" at bounding box center [318, 197] width 407 height 11
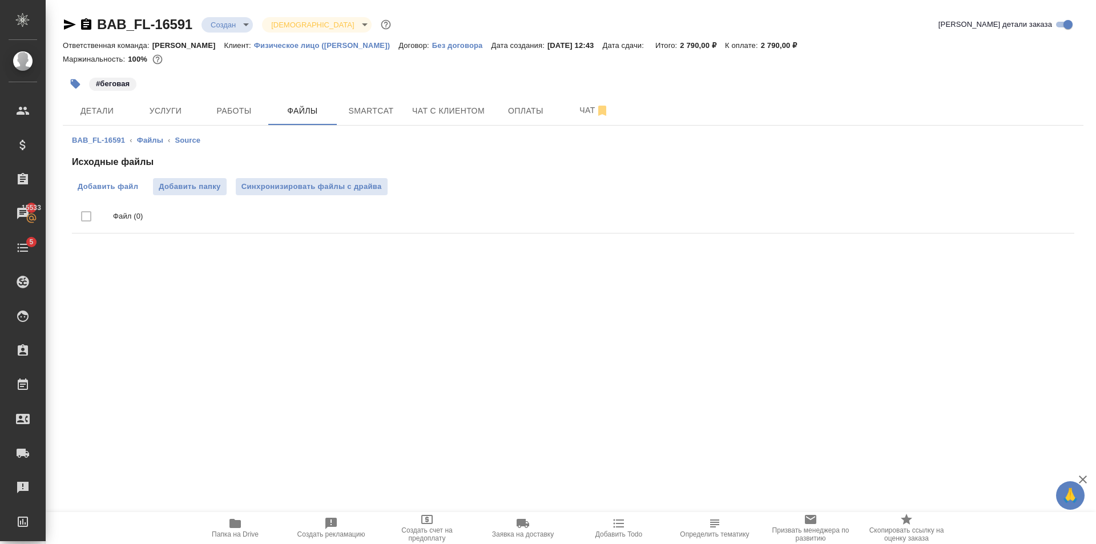
click at [105, 192] on label "Добавить файл" at bounding box center [108, 186] width 72 height 17
click at [0, 0] on input "Добавить файл" at bounding box center [0, 0] width 0 height 0
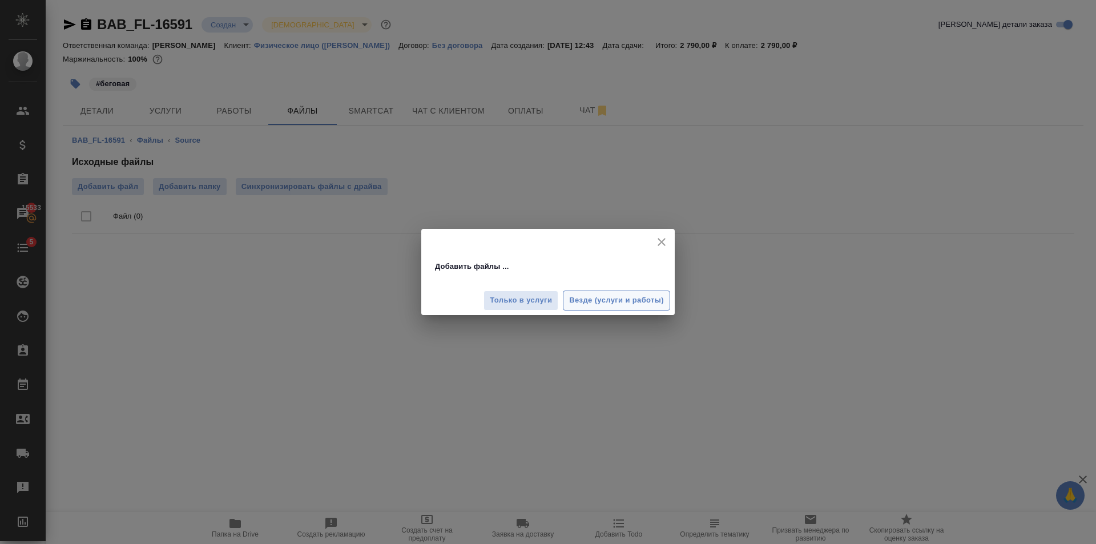
click at [647, 295] on span "Везде (услуги и работы)" at bounding box center [616, 300] width 95 height 13
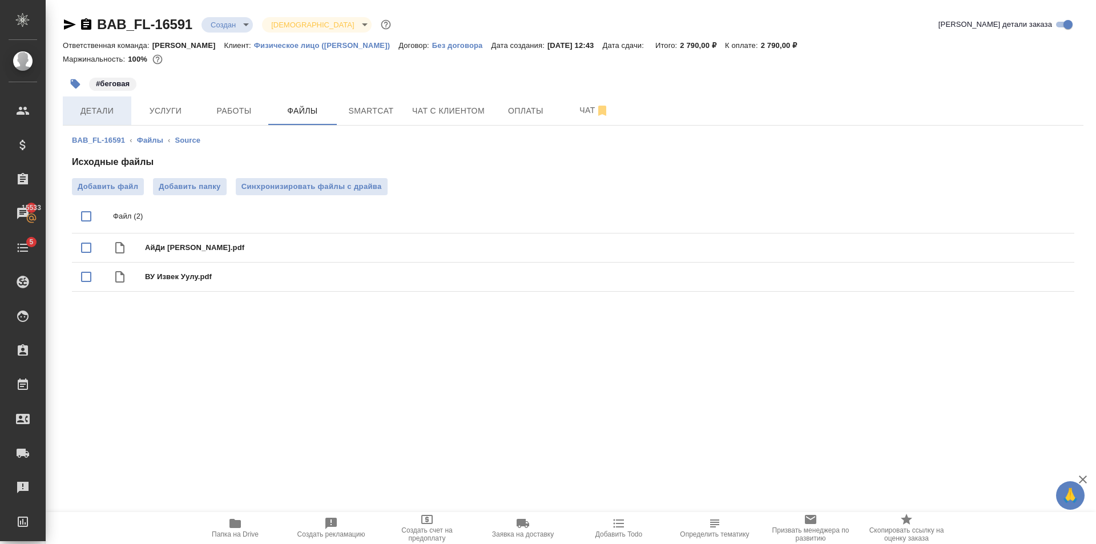
click at [92, 110] on span "Детали" at bounding box center [97, 111] width 55 height 14
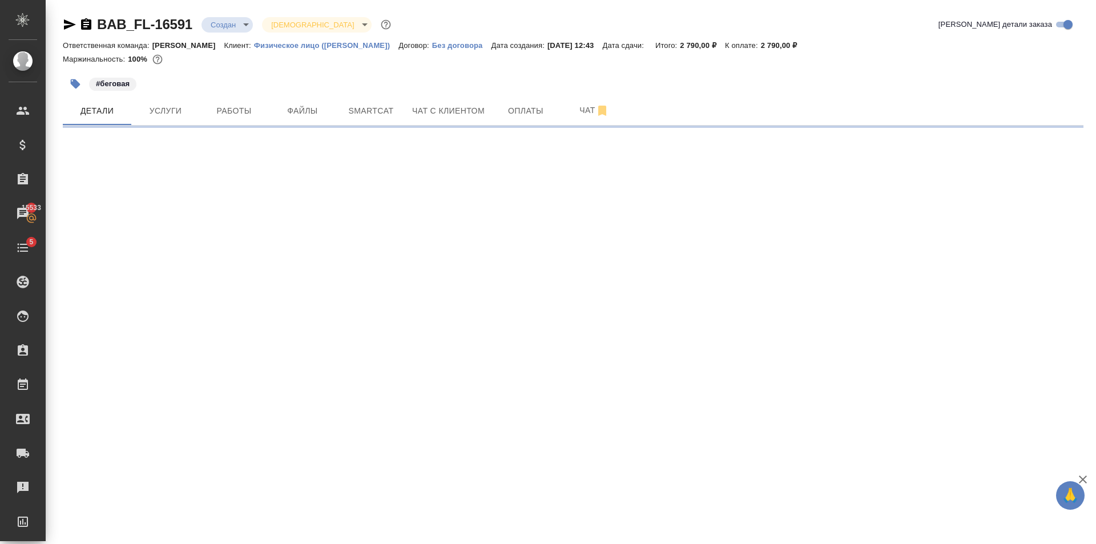
click at [77, 86] on icon "button" at bounding box center [76, 84] width 10 height 10
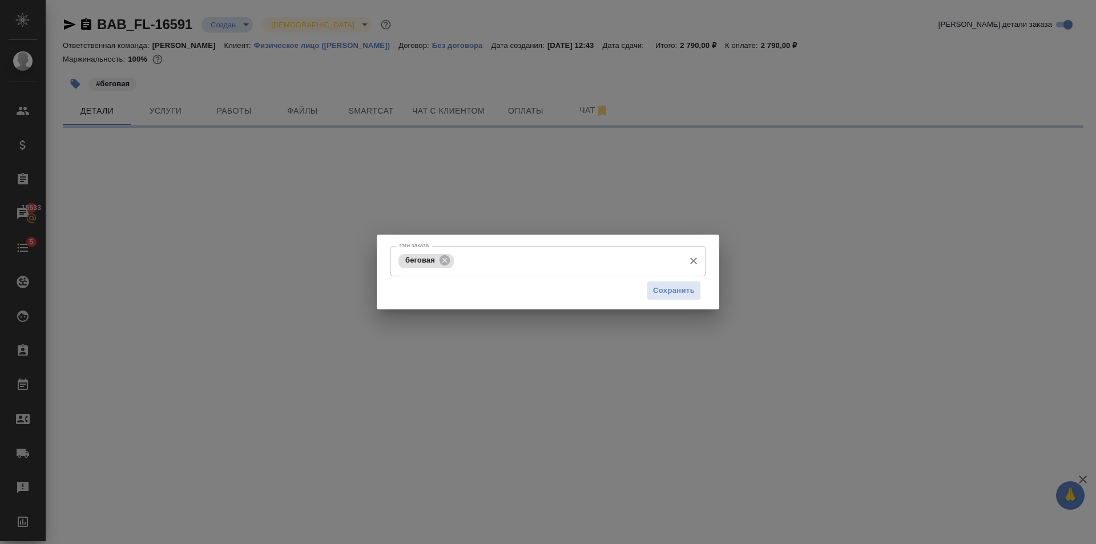
click at [501, 276] on div "беговая Тэги заказа" at bounding box center [547, 261] width 315 height 30
select select "RU"
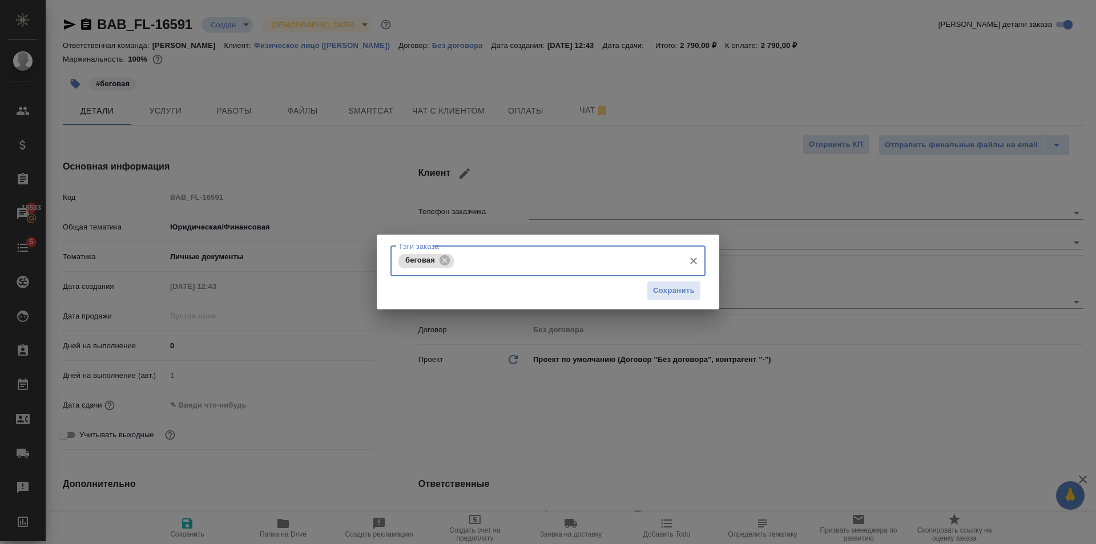
type textarea "x"
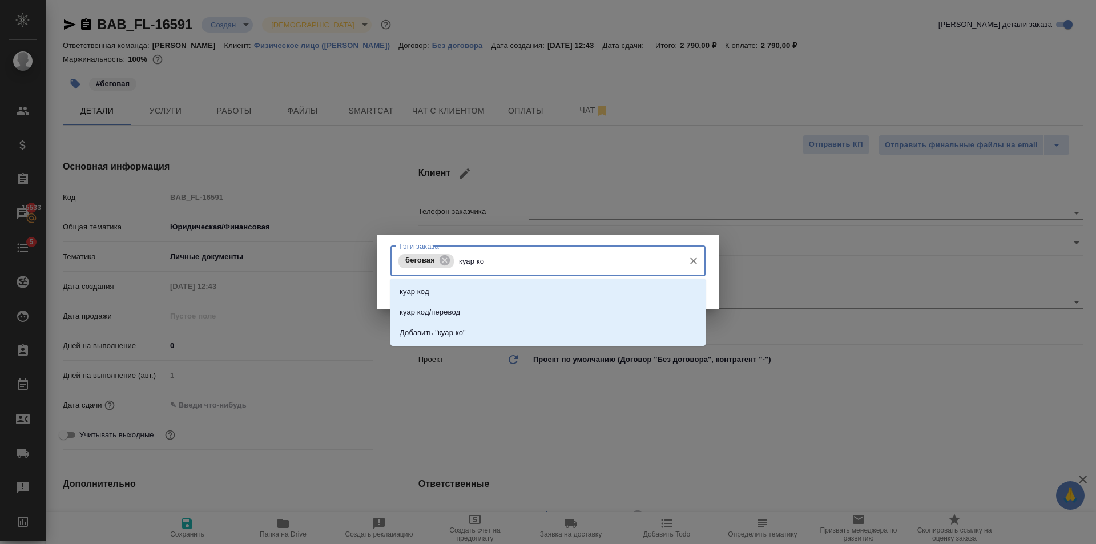
type input "куар код"
click at [501, 297] on li "куар код" at bounding box center [547, 291] width 315 height 21
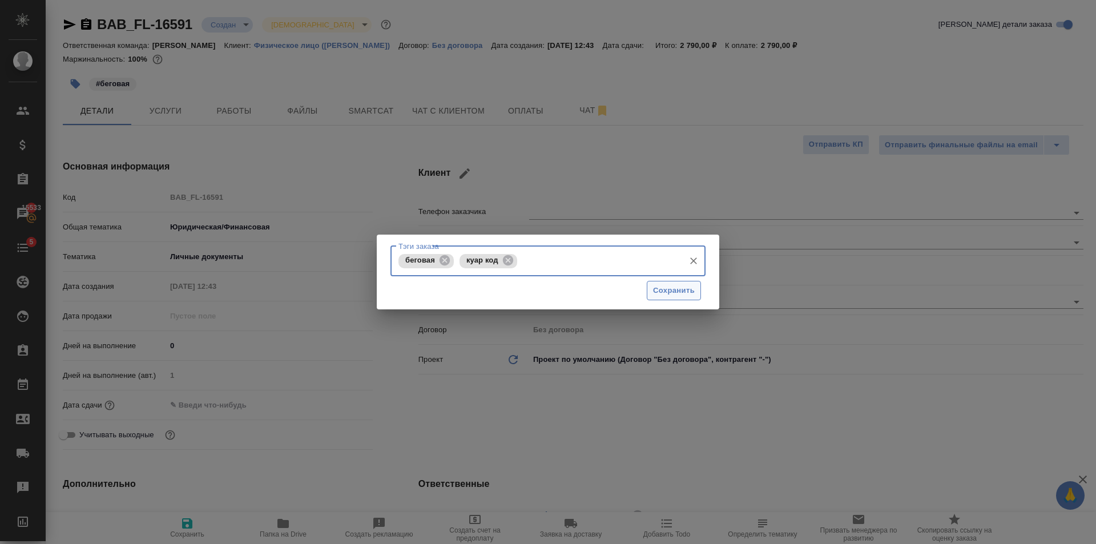
click at [671, 293] on span "Сохранить" at bounding box center [674, 290] width 42 height 13
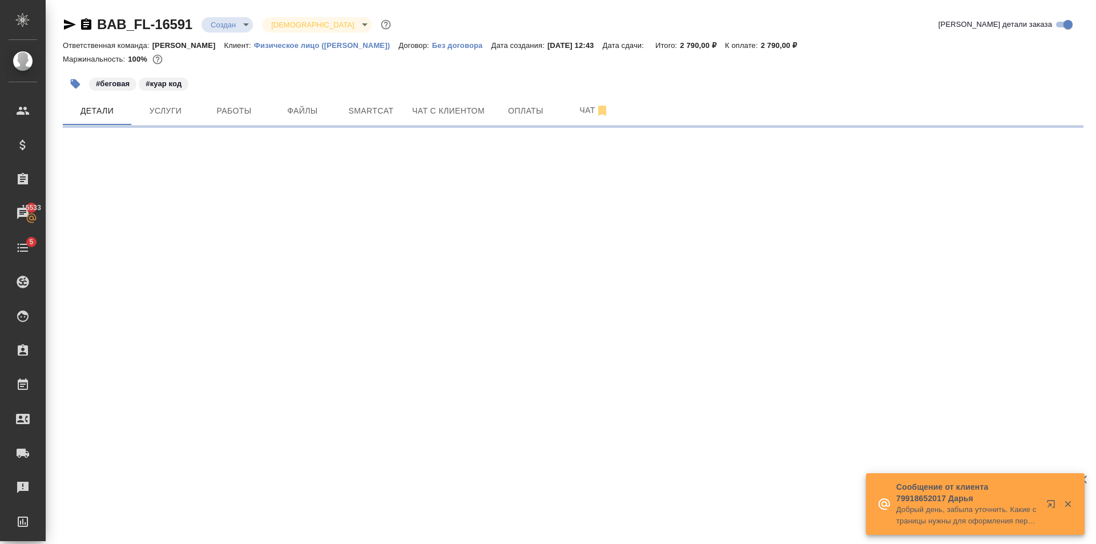
select select "RU"
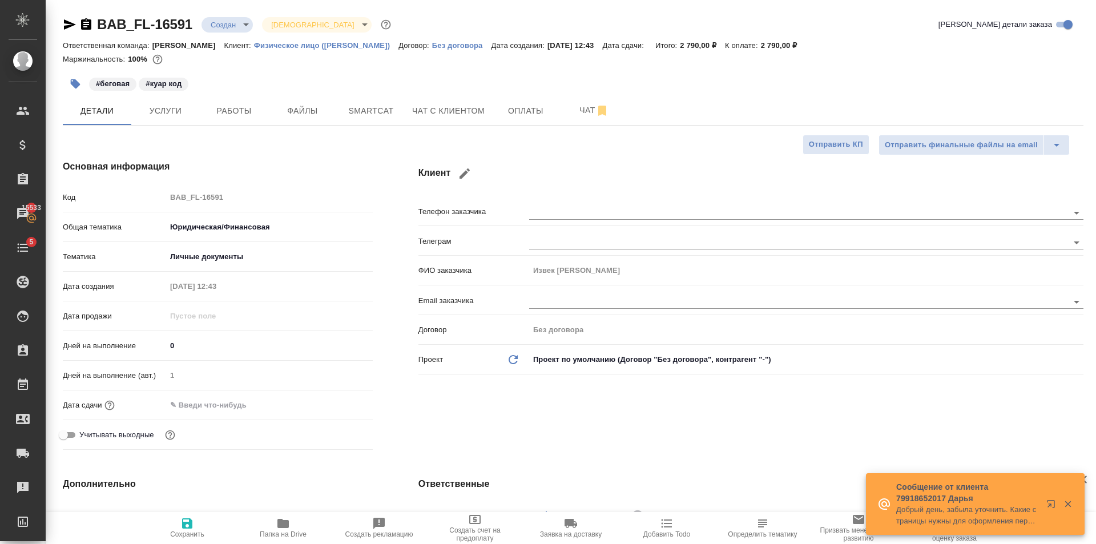
type textarea "x"
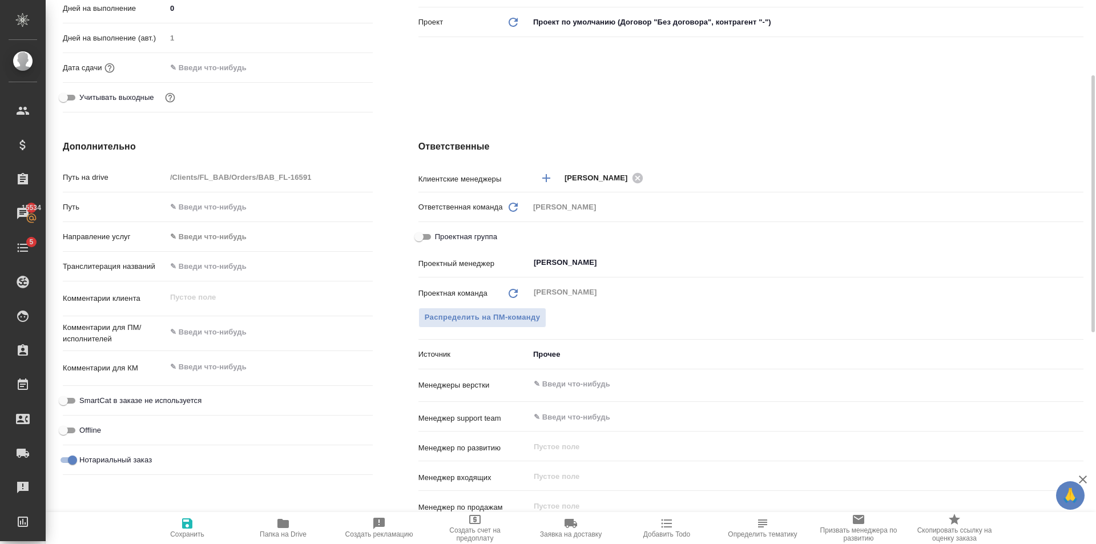
scroll to position [280, 0]
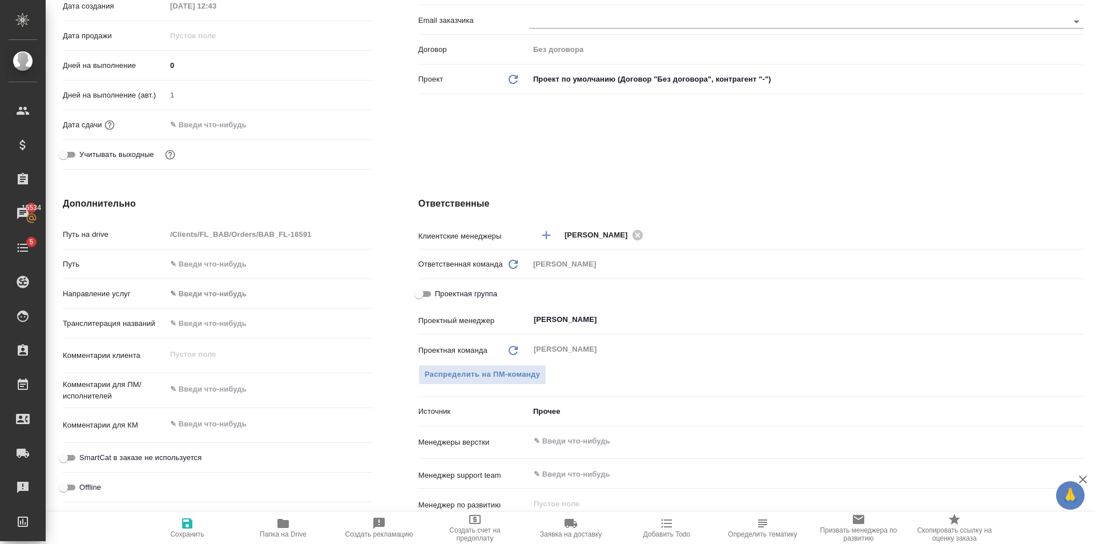
click at [194, 401] on div "x" at bounding box center [269, 390] width 207 height 25
type textarea "x"
type textarea "а"
type textarea "x"
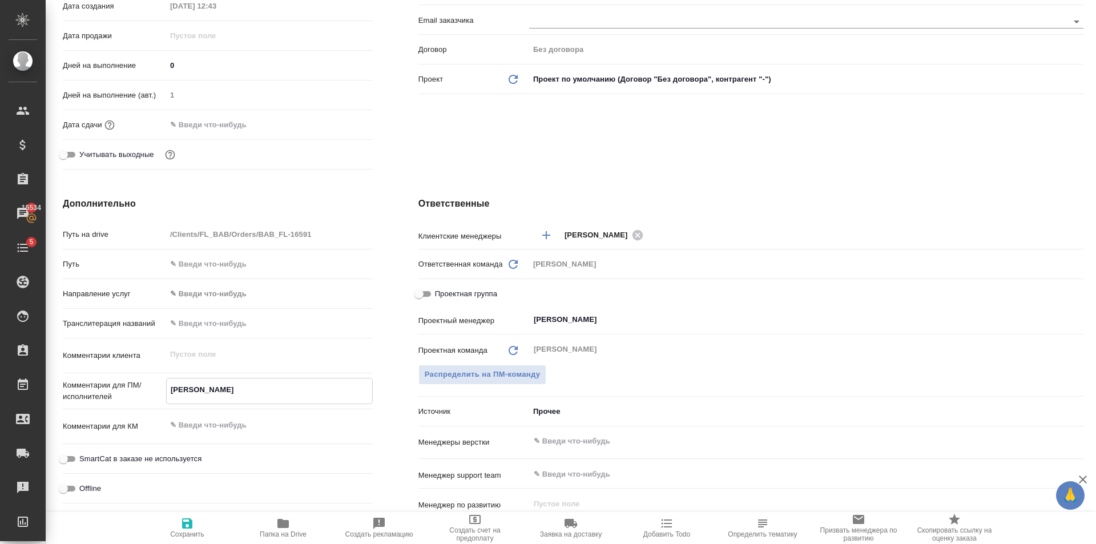
type textarea "x"
type textarea "ай"
type textarea "x"
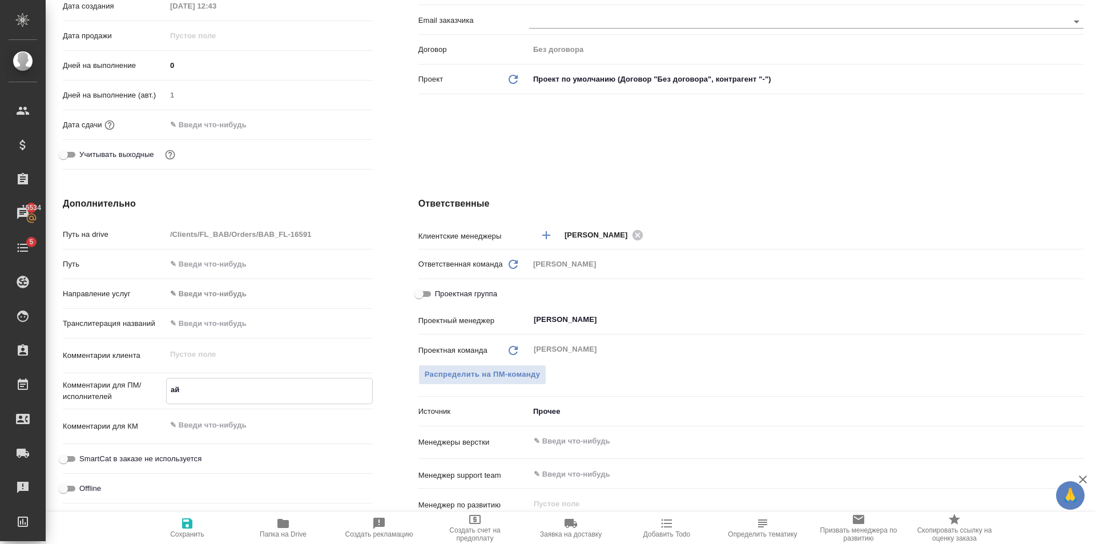
type textarea "айд"
type textarea "x"
type textarea "айди к"
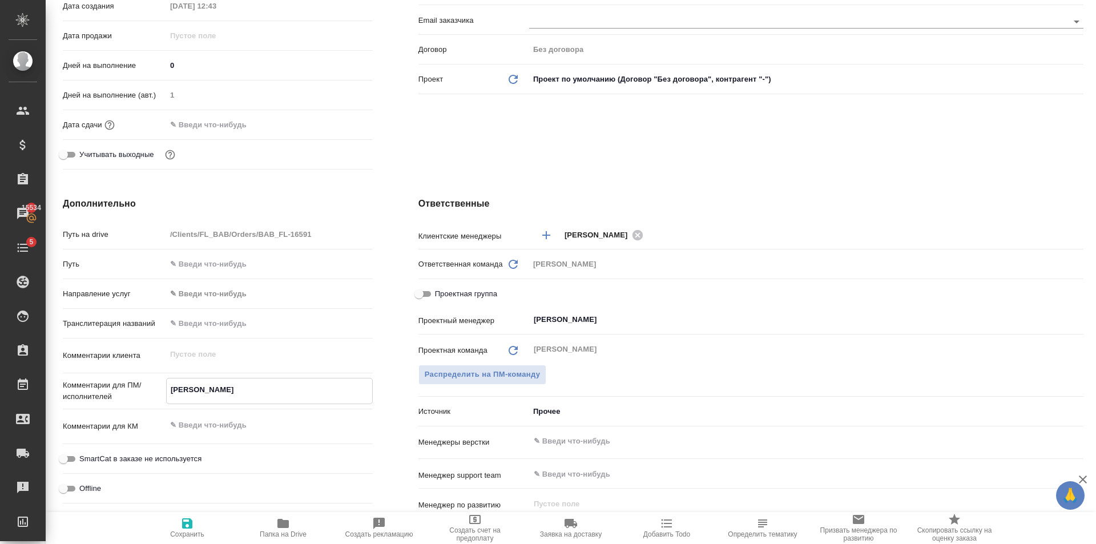
type textarea "x"
type textarea "айди как"
type textarea "x"
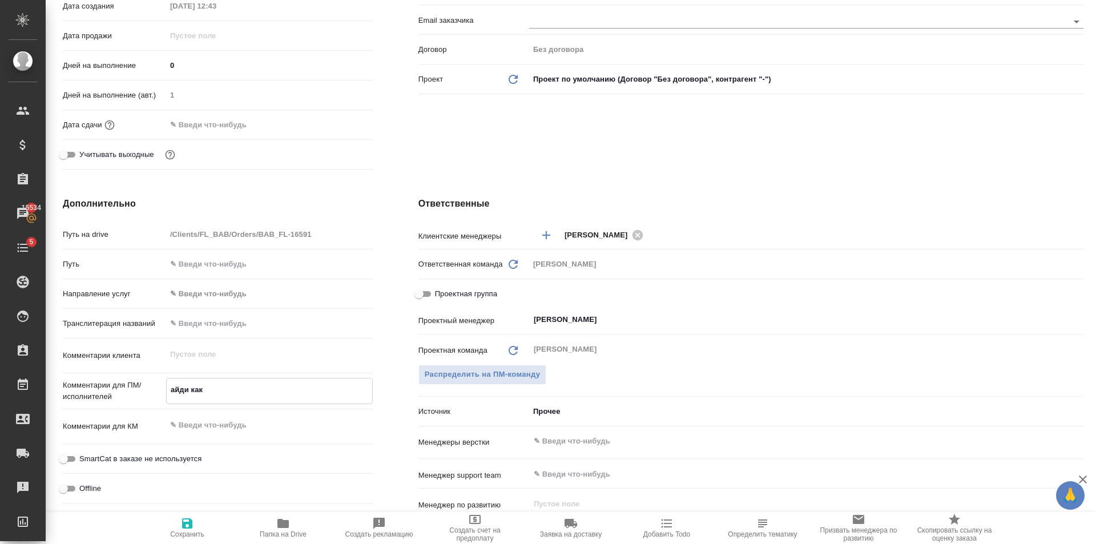
type textarea "x"
type textarea "айди как С"
type textarea "x"
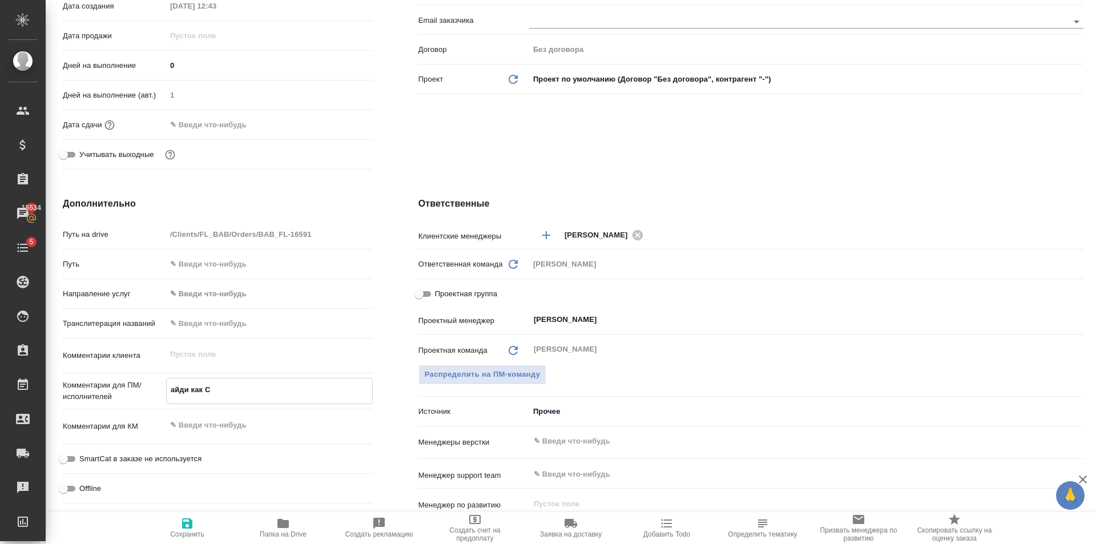
type textarea "x"
type textarea "айди как Са"
type textarea "x"
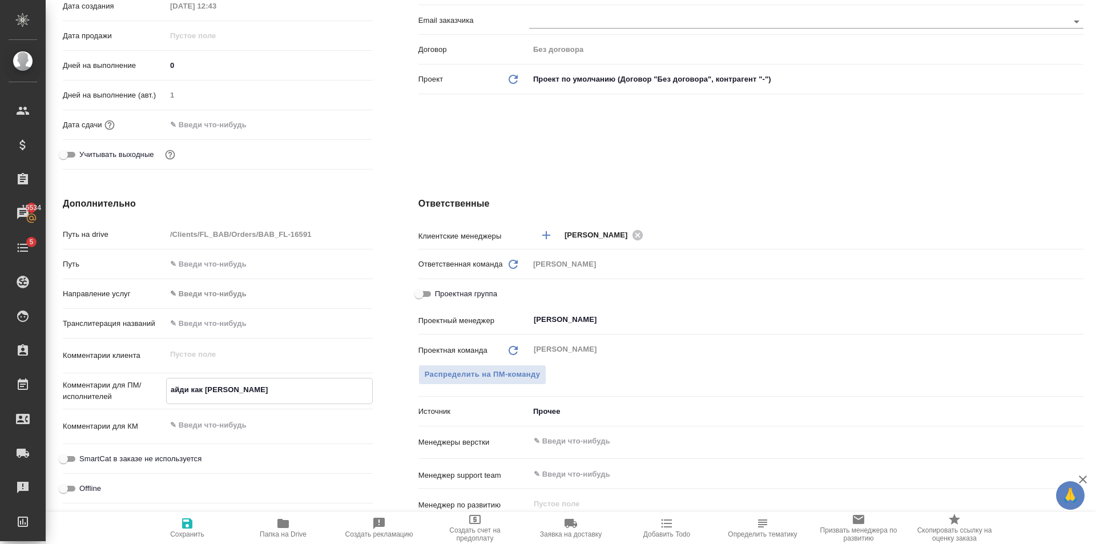
type textarea "айди как Сах"
type textarea "x"
type textarea "айди как Саха"
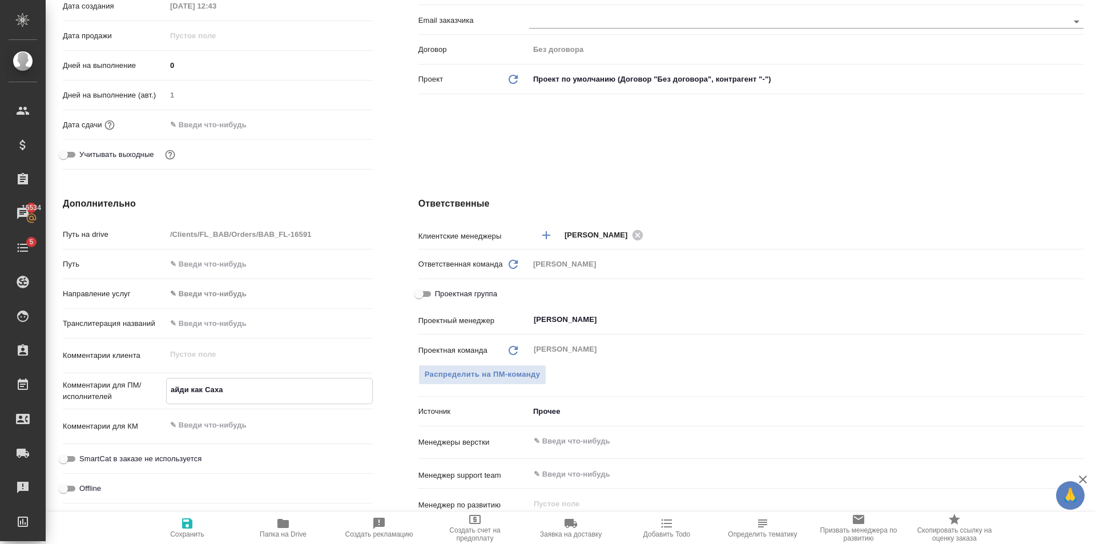
type textarea "x"
type textarea "айди как Сахар"
type textarea "x"
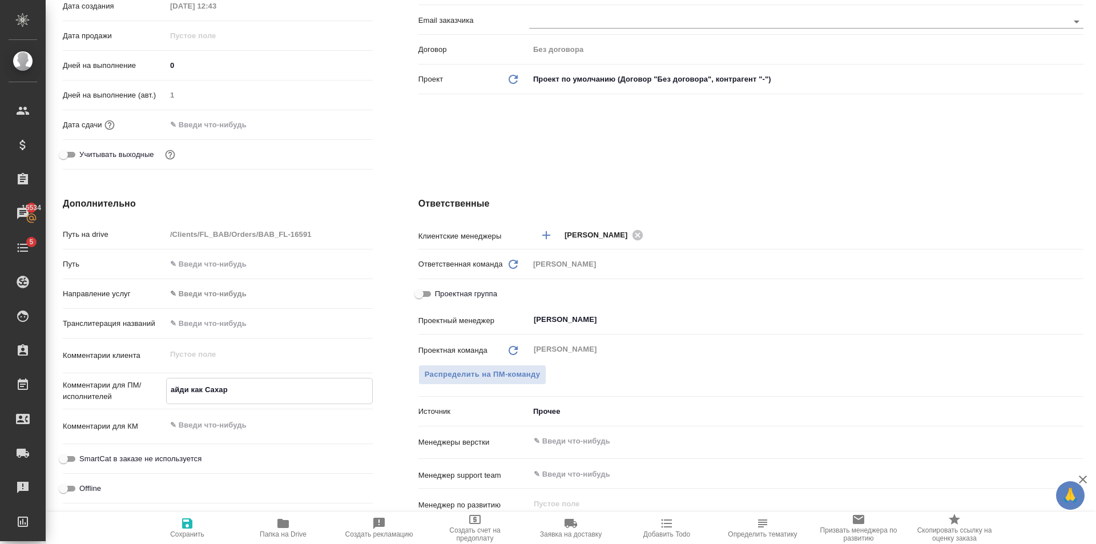
type textarea "x"
type textarea "айди как Сахарово"
type textarea "x"
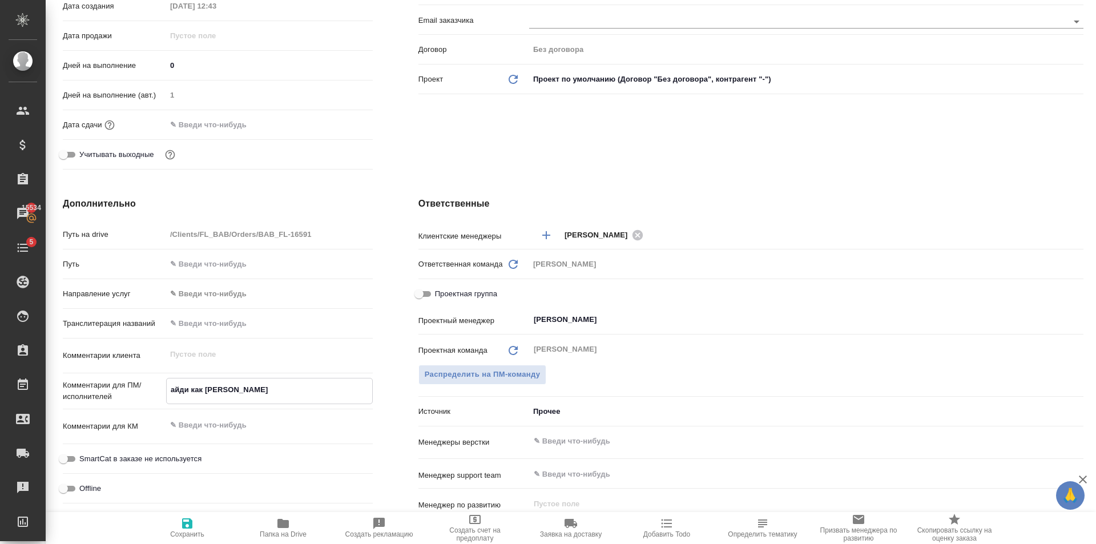
type textarea "x"
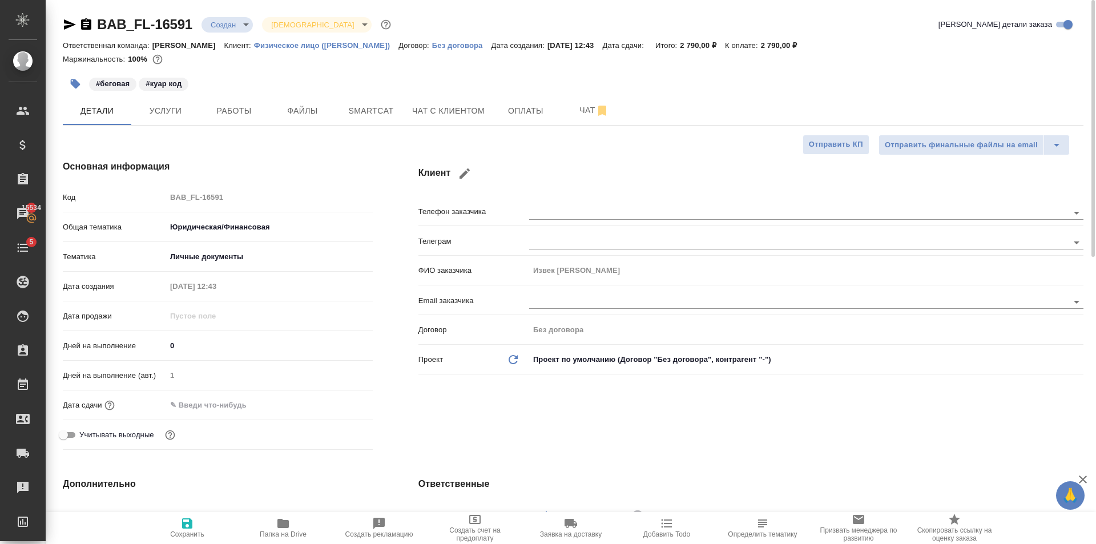
type textarea "айди как Сахарово"
type textarea "x"
click at [191, 515] on button "Сохранить" at bounding box center [187, 528] width 96 height 32
type textarea "x"
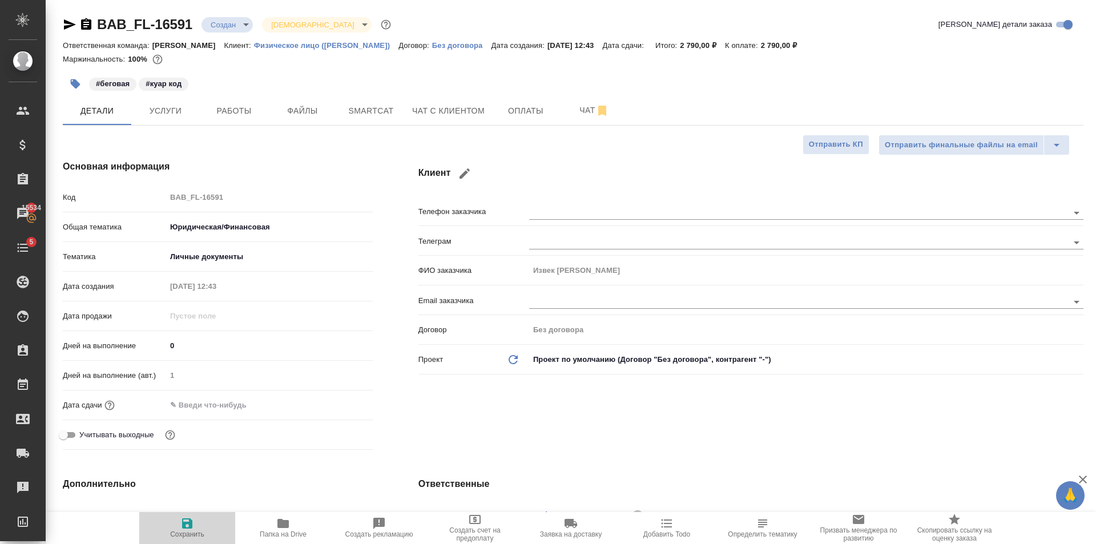
type textarea "x"
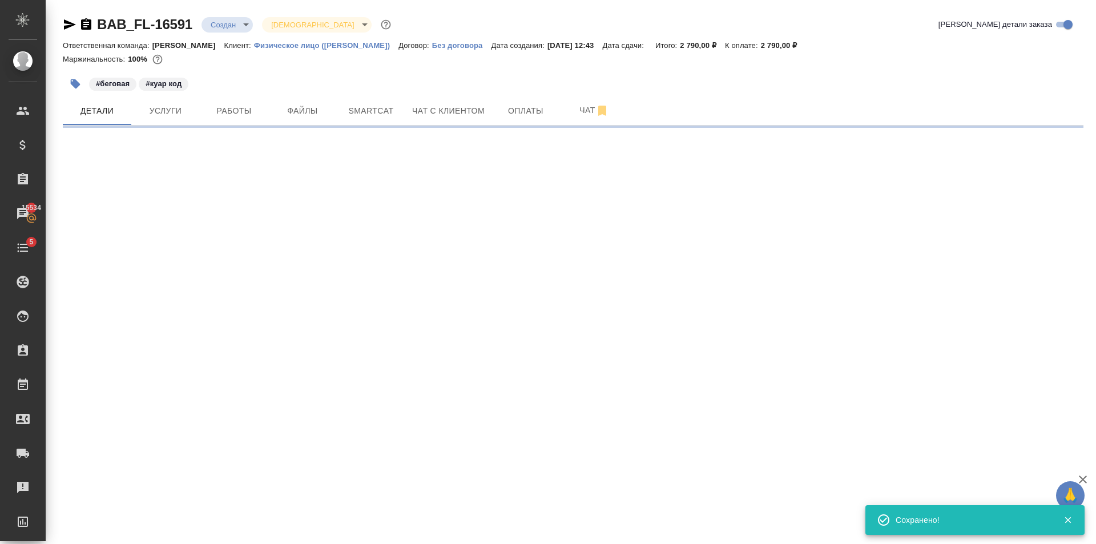
select select "RU"
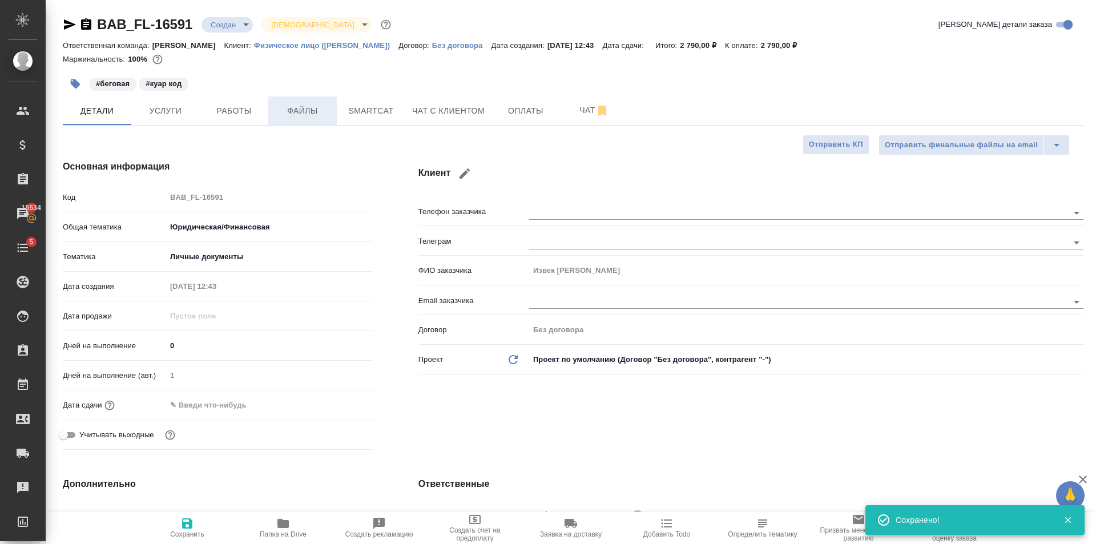
type textarea "x"
click at [491, 111] on button "Оплаты" at bounding box center [525, 110] width 68 height 29
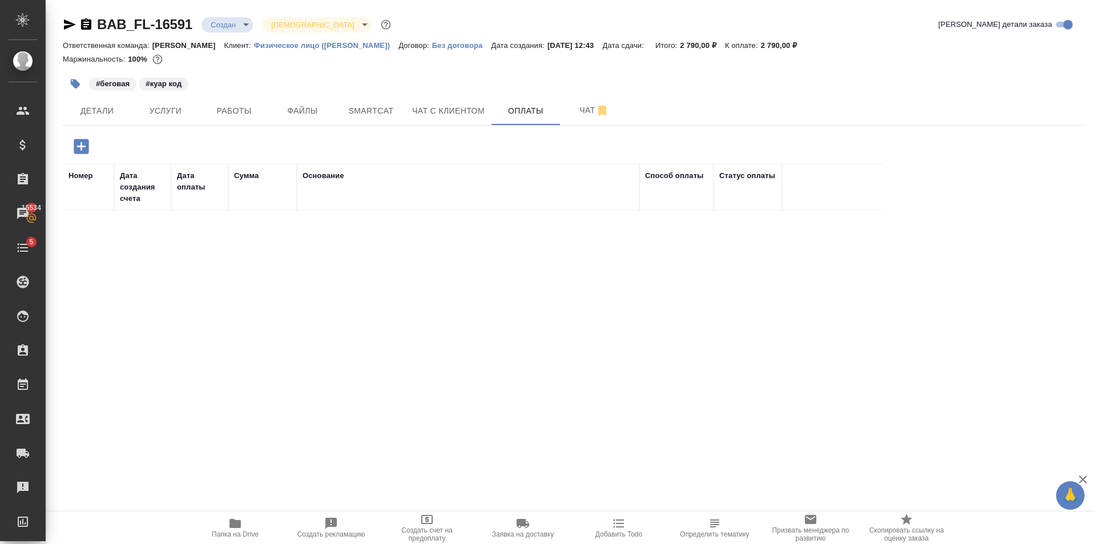
click at [80, 140] on icon "button" at bounding box center [81, 146] width 15 height 15
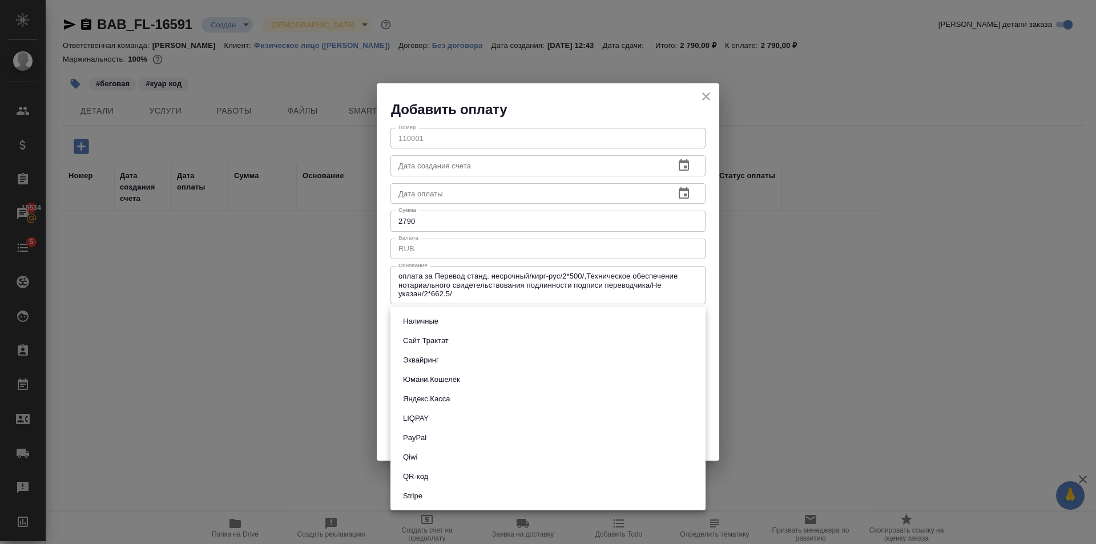
click at [450, 312] on body "🙏 .cls-1 fill:#fff; AWATERA Golubev Dmitry Клиенты Спецификации Заказы 15534 Ча…" at bounding box center [548, 272] width 1096 height 544
click at [427, 477] on button "QR-код" at bounding box center [416, 476] width 32 height 13
type input "60e5684acae83f185c96e013"
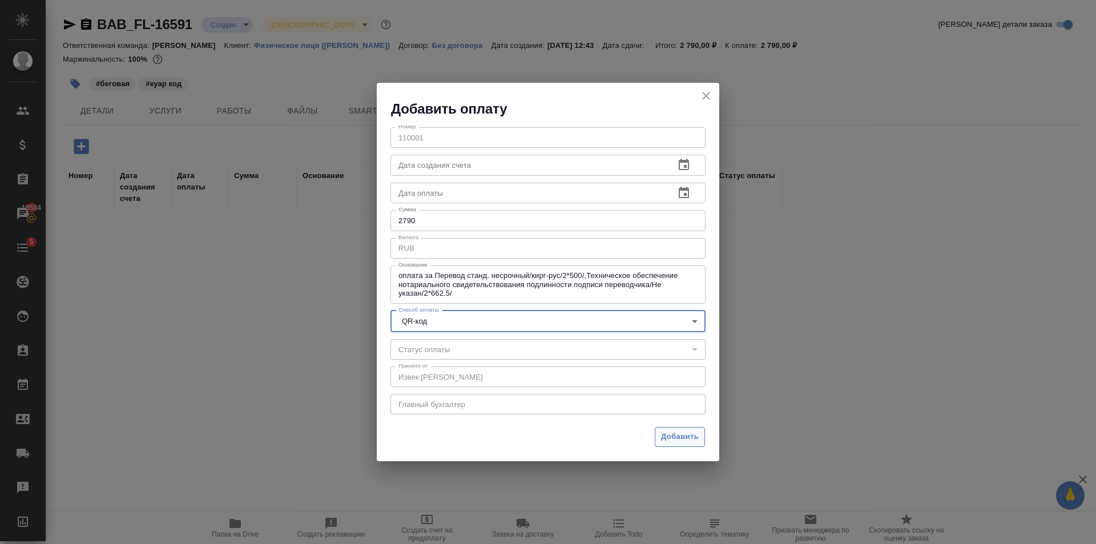
click at [694, 434] on span "Добавить" at bounding box center [680, 436] width 38 height 13
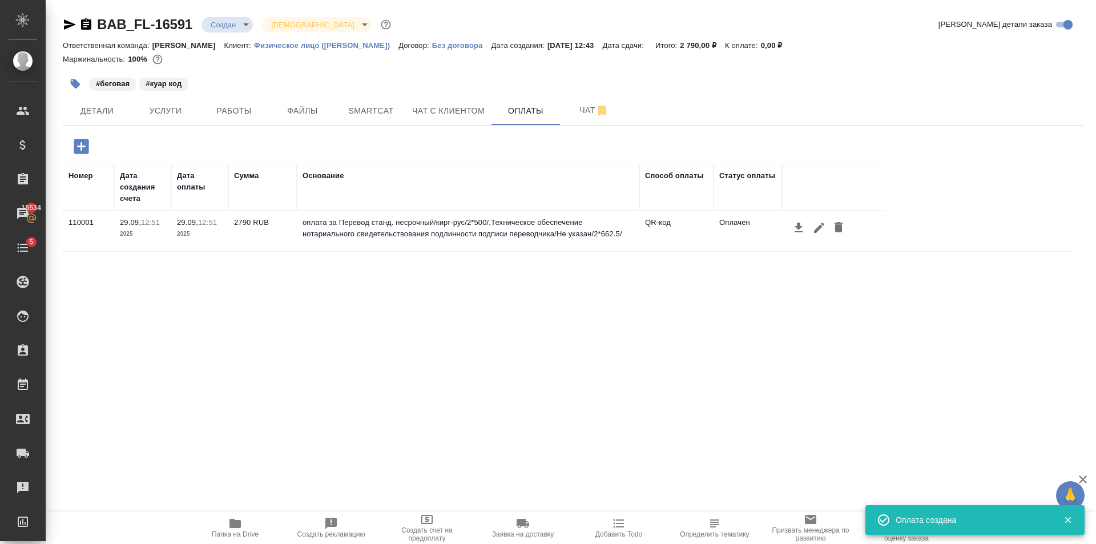
click at [221, 95] on div "#беговая #куар код" at bounding box center [403, 83] width 680 height 25
click at [225, 103] on button "Работы" at bounding box center [234, 110] width 68 height 29
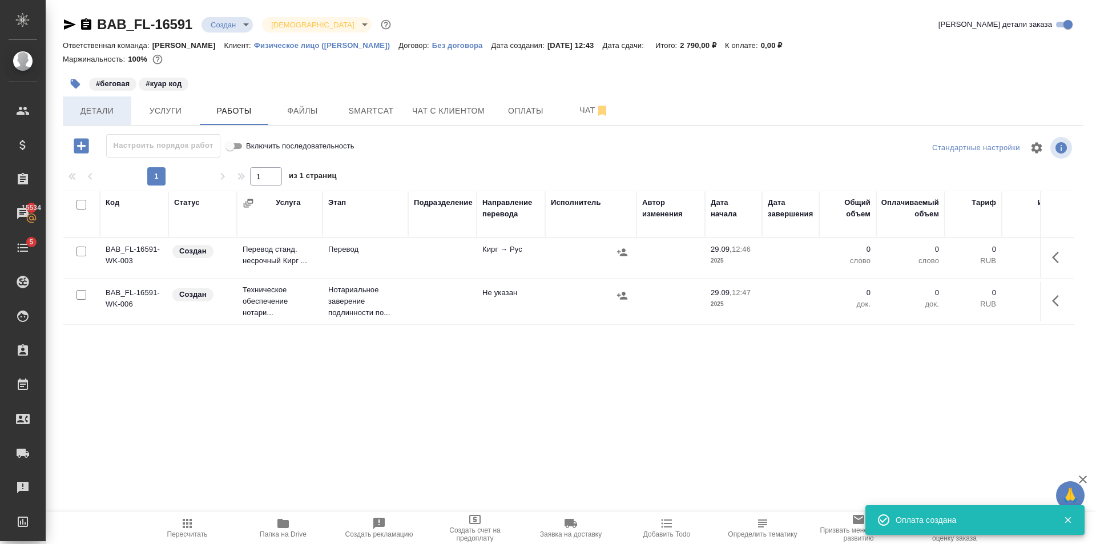
click at [112, 110] on span "Детали" at bounding box center [97, 111] width 55 height 14
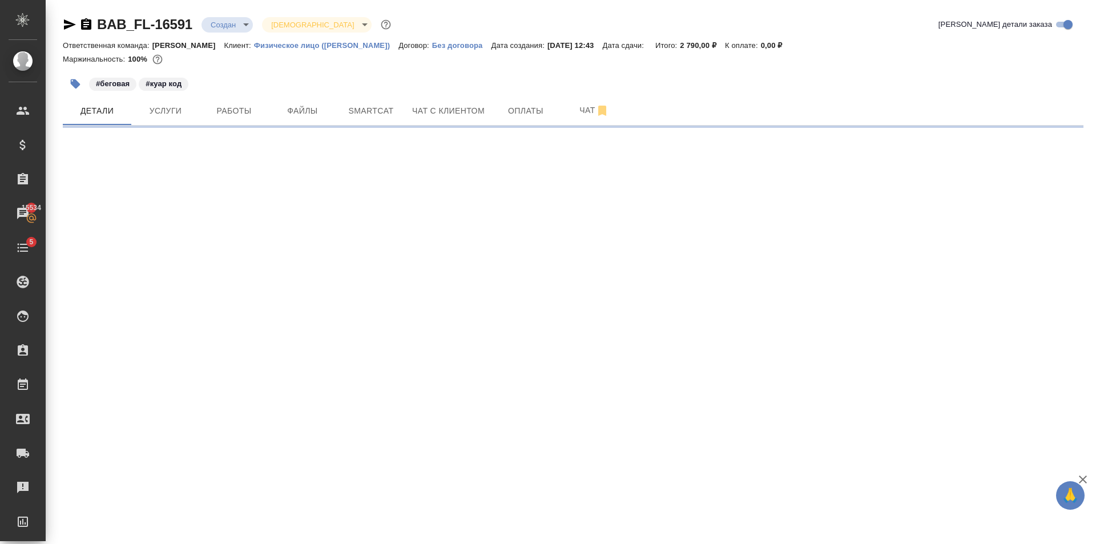
select select "RU"
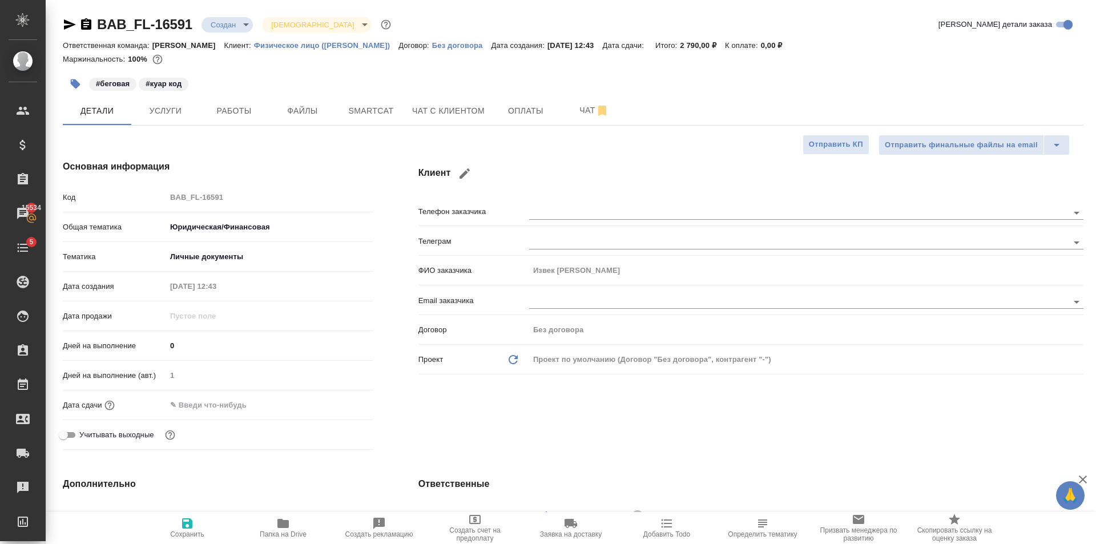
type textarea "x"
click at [261, 403] on input "text" at bounding box center [216, 405] width 100 height 17
click at [333, 404] on icon "button" at bounding box center [340, 404] width 14 height 14
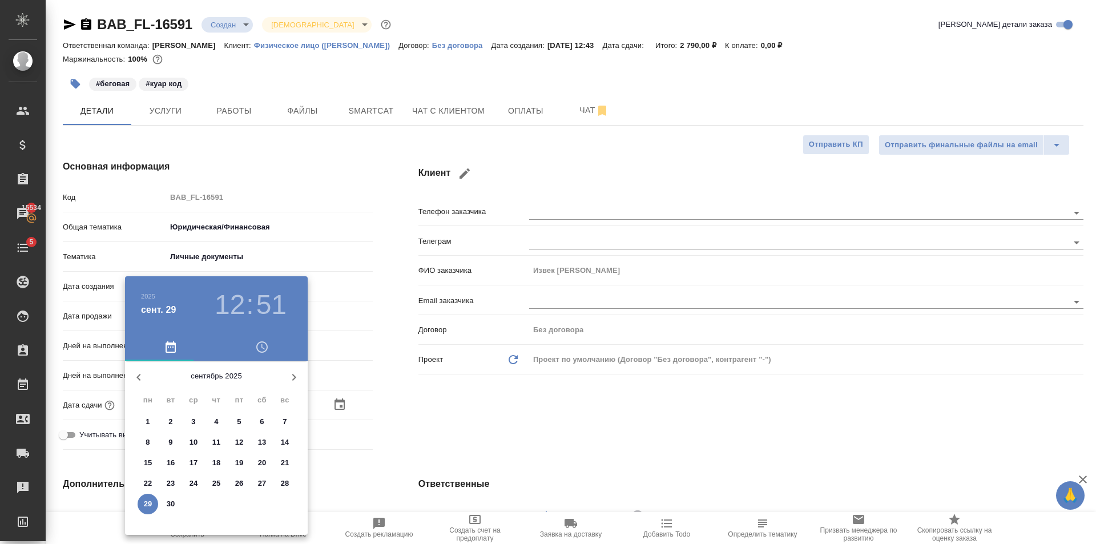
click at [149, 506] on p "29" at bounding box center [148, 503] width 9 height 11
type input "29.09.2025 12:51"
type textarea "x"
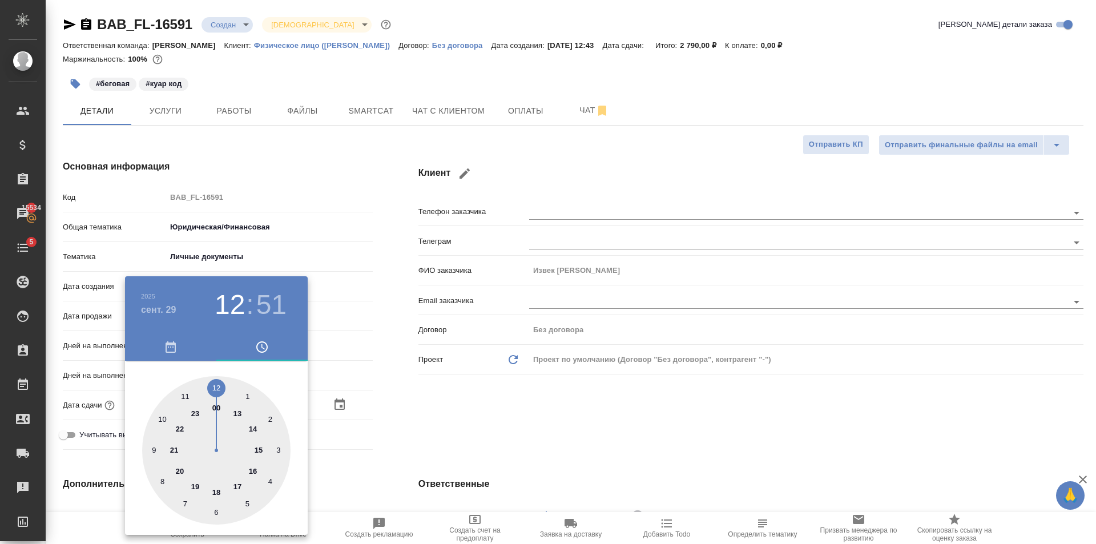
click at [240, 416] on div at bounding box center [216, 450] width 148 height 148
type input "29.09.2025 13:51"
type textarea "x"
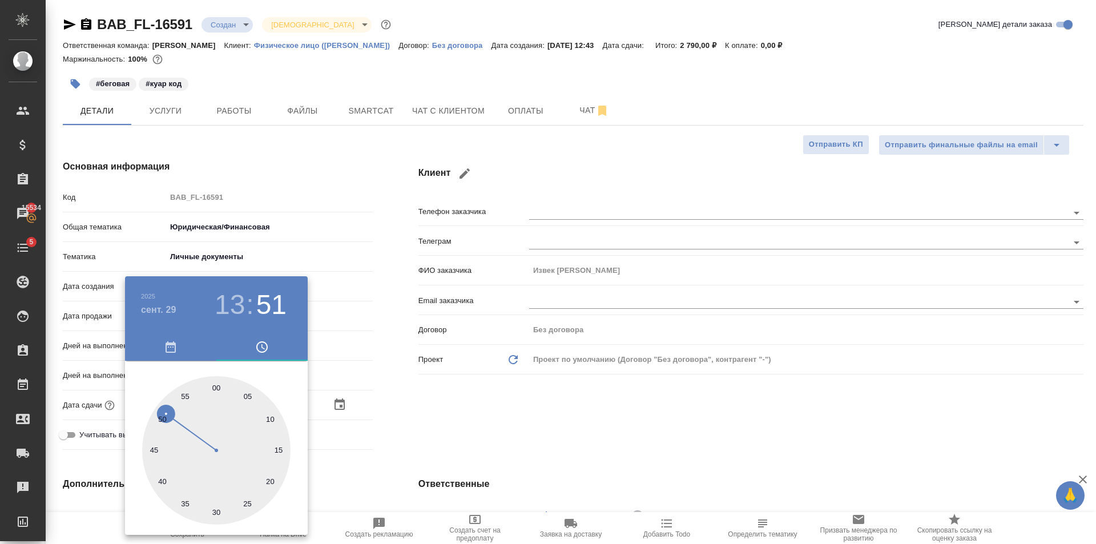
click at [168, 481] on div at bounding box center [216, 450] width 148 height 148
type input "29.09.2025 13:40"
type textarea "x"
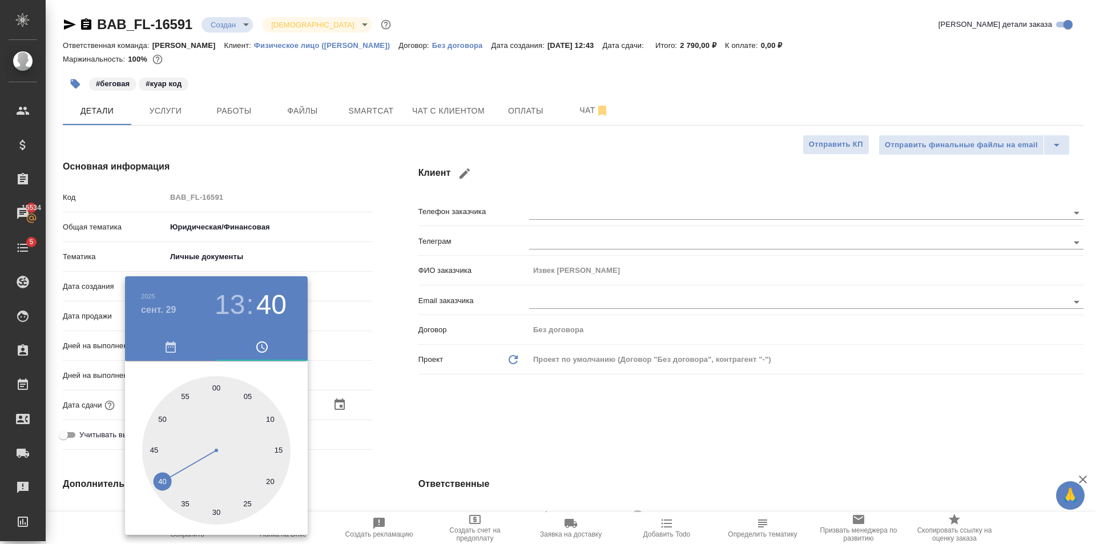
click at [403, 424] on div at bounding box center [548, 272] width 1096 height 544
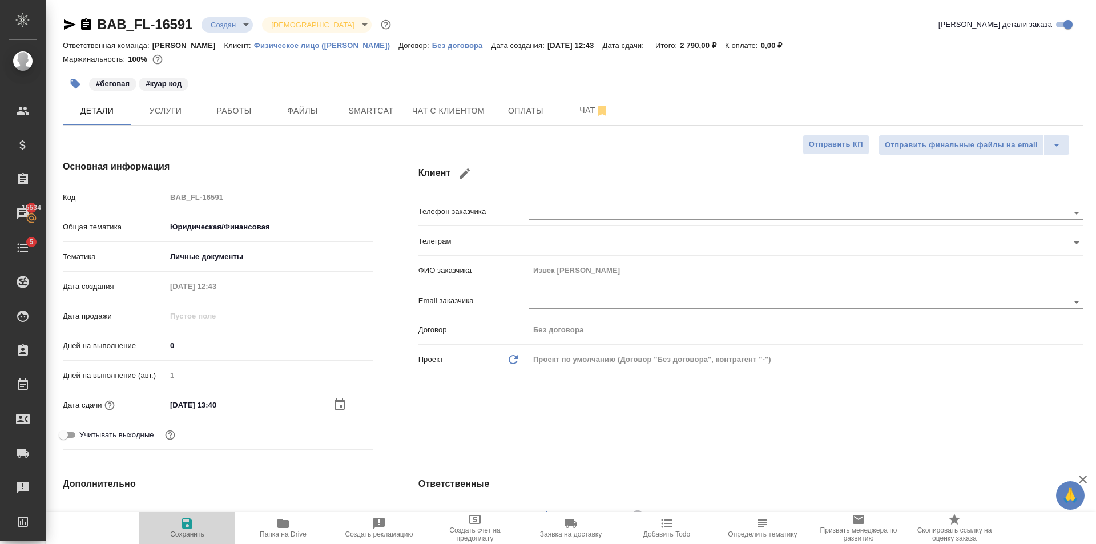
click at [200, 524] on span "Сохранить" at bounding box center [187, 528] width 82 height 22
type textarea "x"
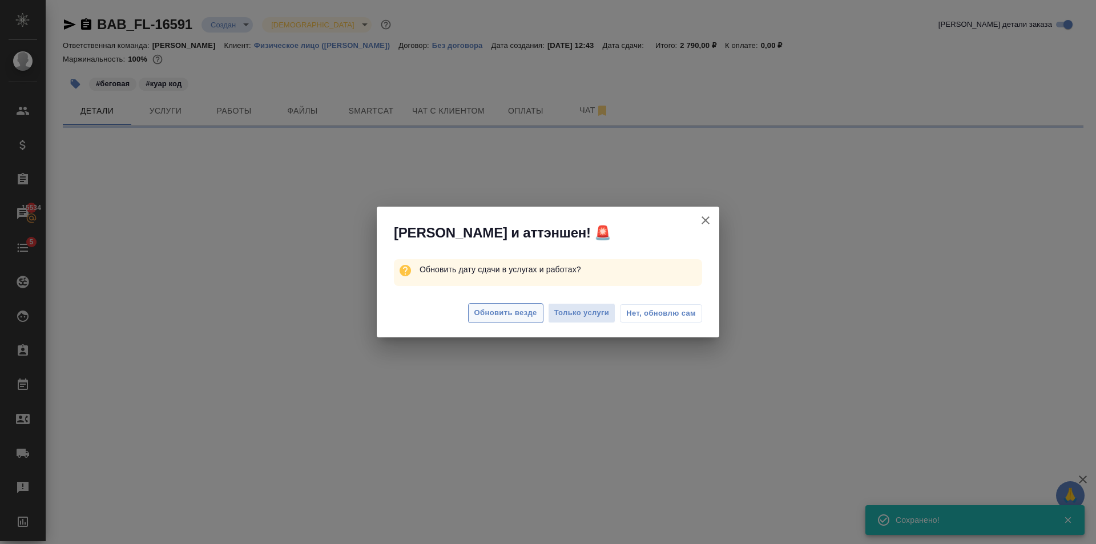
click at [494, 310] on span "Обновить везде" at bounding box center [505, 313] width 63 height 13
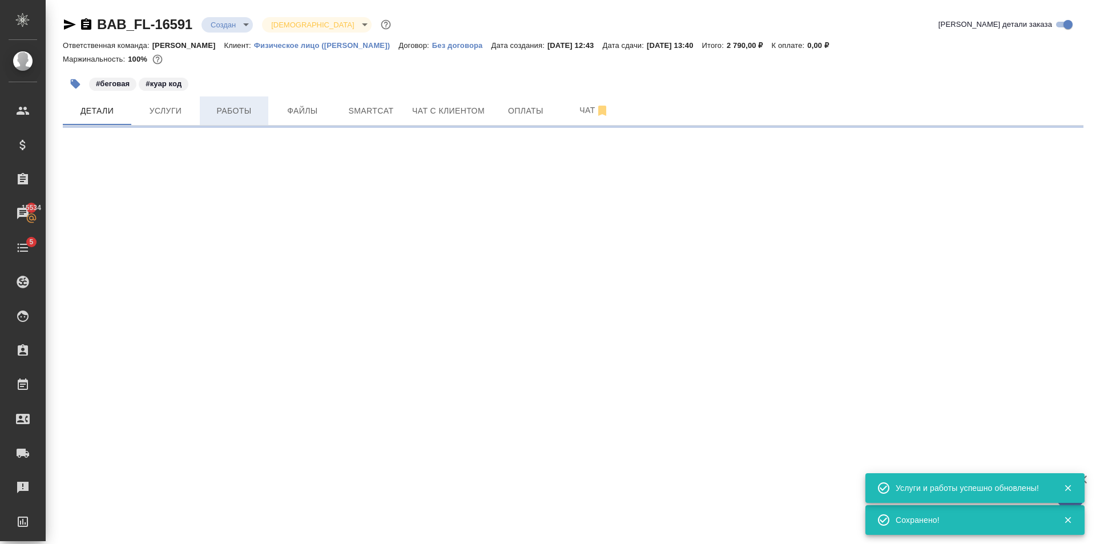
click at [259, 111] on span "Работы" at bounding box center [234, 111] width 55 height 14
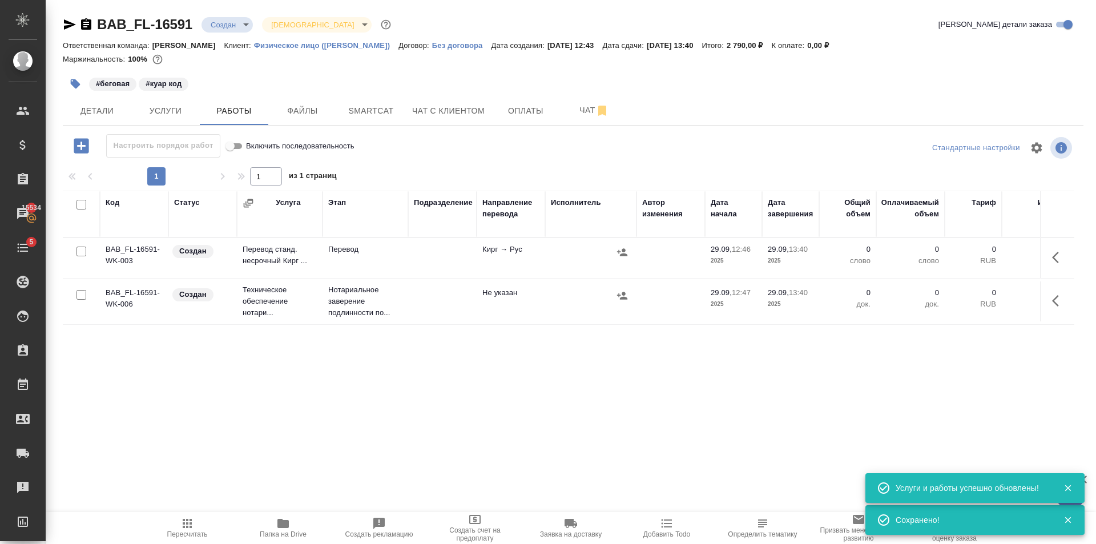
click at [441, 297] on td at bounding box center [442, 301] width 68 height 40
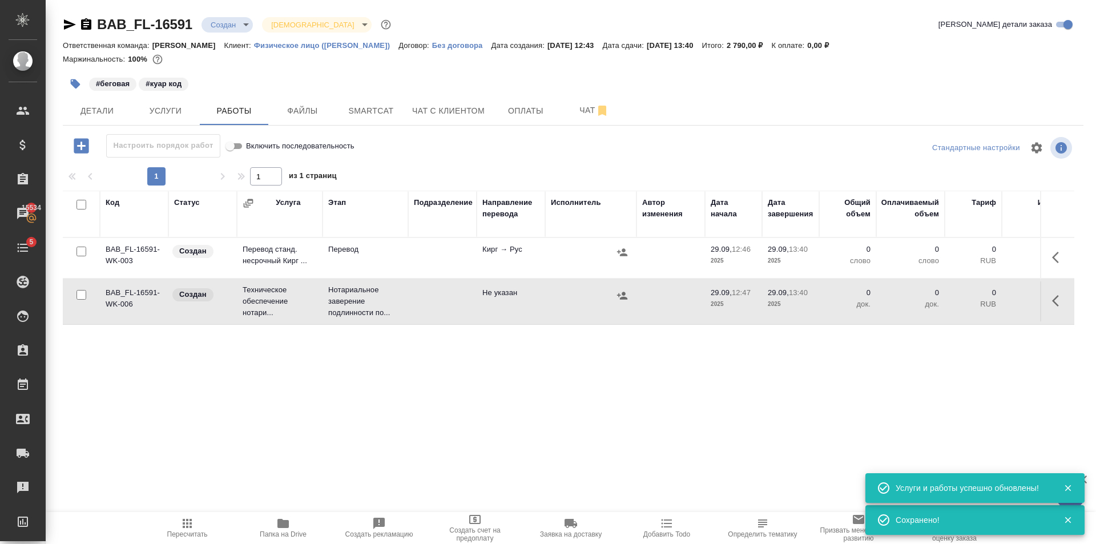
click at [441, 297] on td at bounding box center [442, 301] width 68 height 40
click at [233, 25] on body "🙏 .cls-1 fill:#fff; AWATERA Golubev Dmitry Клиенты Спецификации Заказы 15534 Ча…" at bounding box center [548, 272] width 1096 height 544
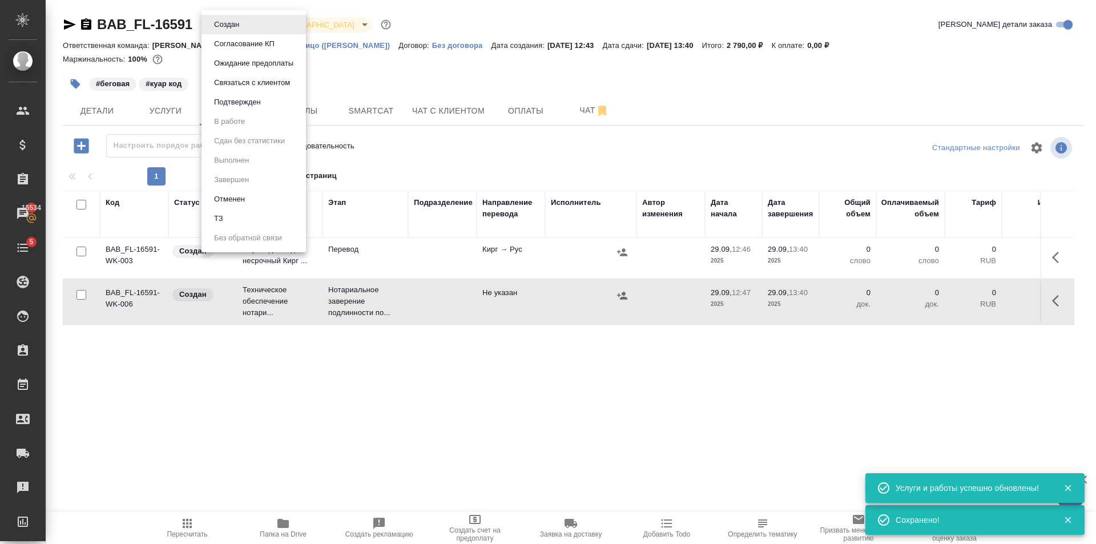
click at [256, 105] on button "Подтвержден" at bounding box center [238, 102] width 54 height 13
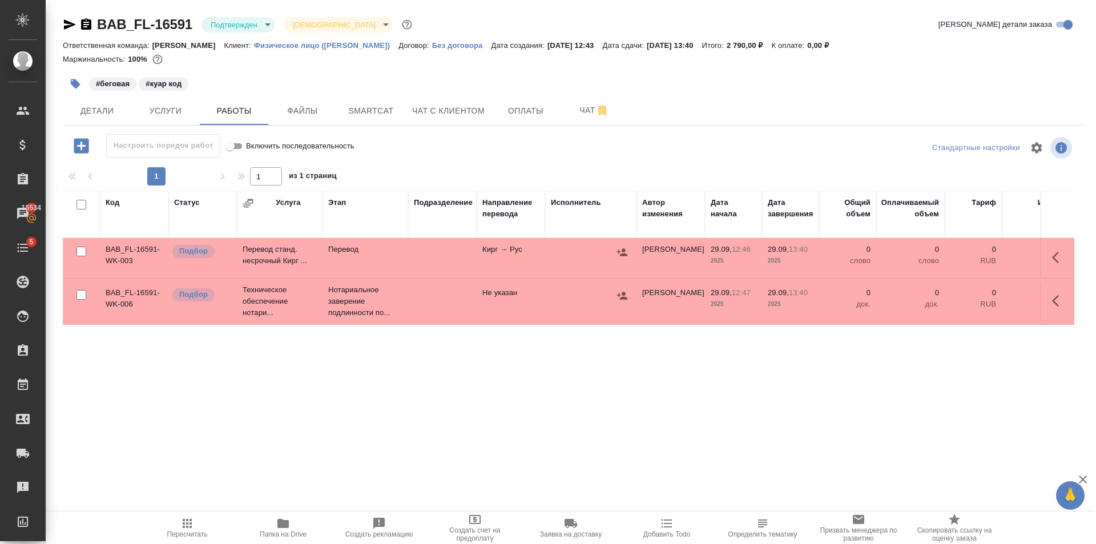
click at [192, 529] on icon "button" at bounding box center [187, 524] width 14 height 14
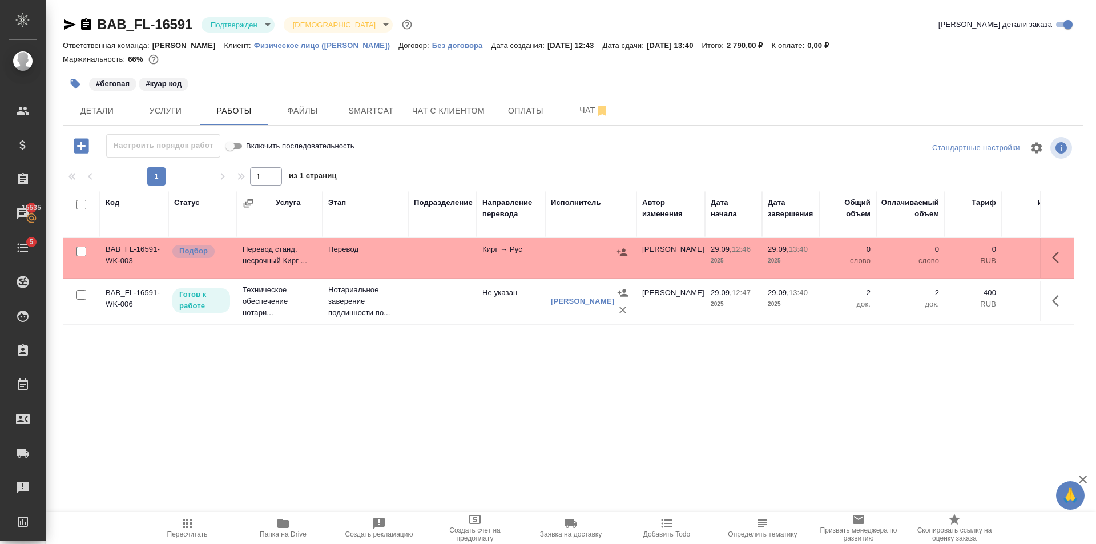
click at [72, 23] on icon "button" at bounding box center [70, 24] width 12 height 10
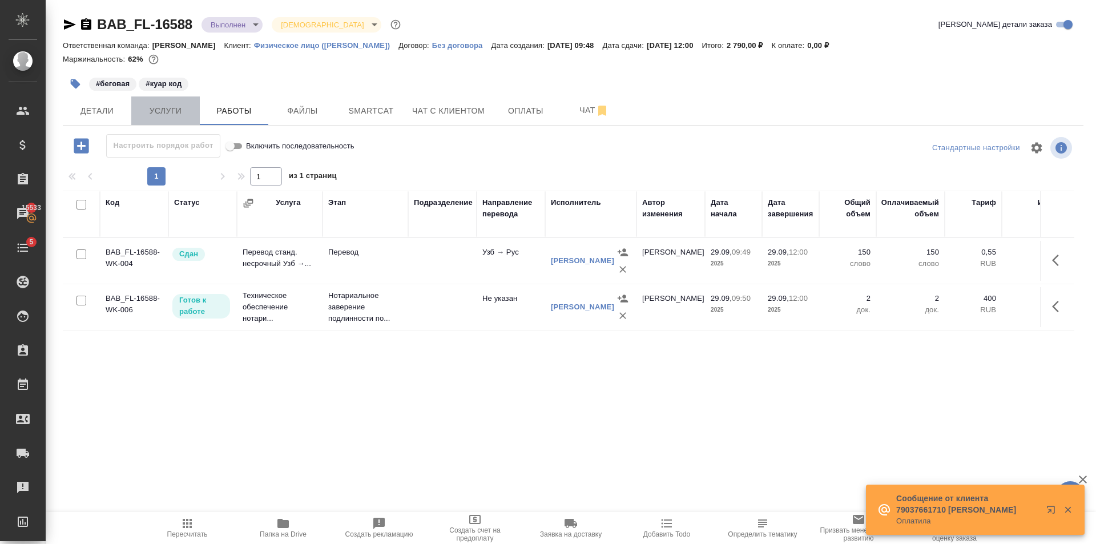
click at [155, 114] on span "Услуги" at bounding box center [165, 111] width 55 height 14
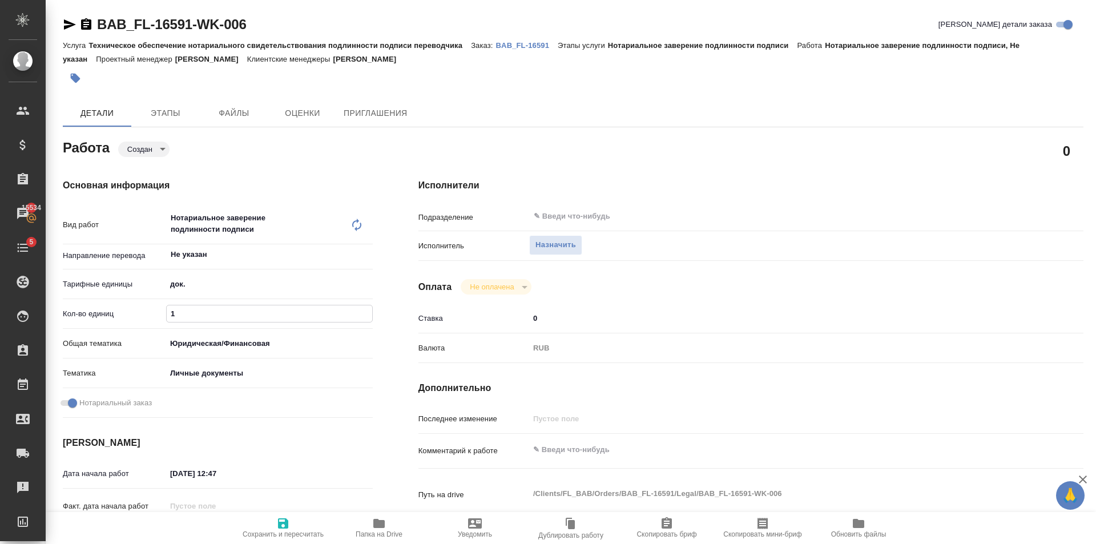
click at [366, 311] on input "1" at bounding box center [269, 313] width 205 height 17
type input "2"
click at [366, 311] on input "2" at bounding box center [269, 313] width 205 height 17
click at [287, 516] on button "Сохранить и пересчитать" at bounding box center [283, 528] width 96 height 32
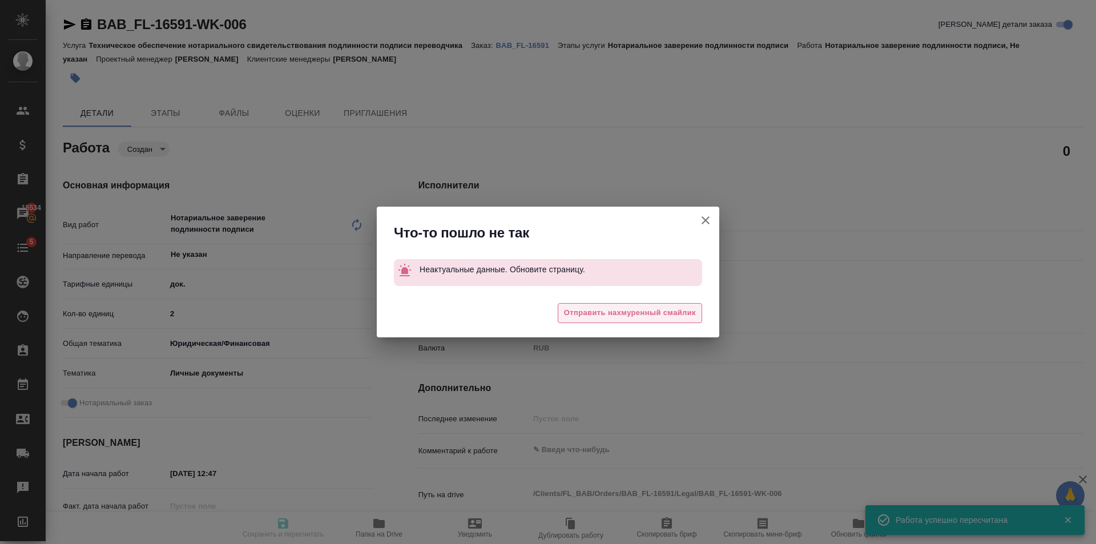
type input "recruiting"
type input "Не указан"
type input "5a8b1489cc6b4906c91bfd8b"
type input "0"
type input "yr-fn"
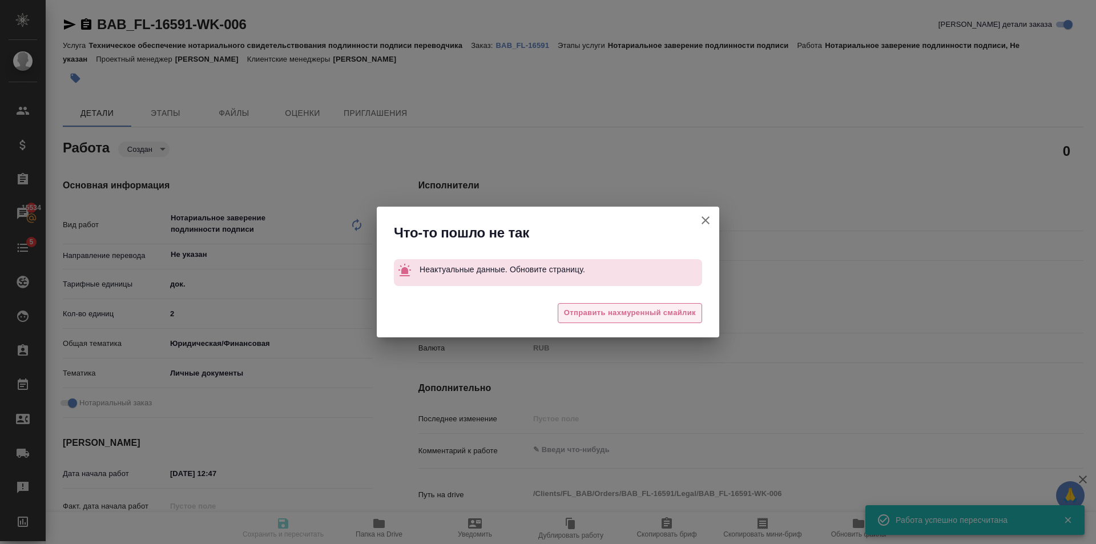
type input "5a8b8b956a9677013d343cfe"
checkbox input "true"
type input "[DATE] 12:47"
type input "[DATE] 13:40"
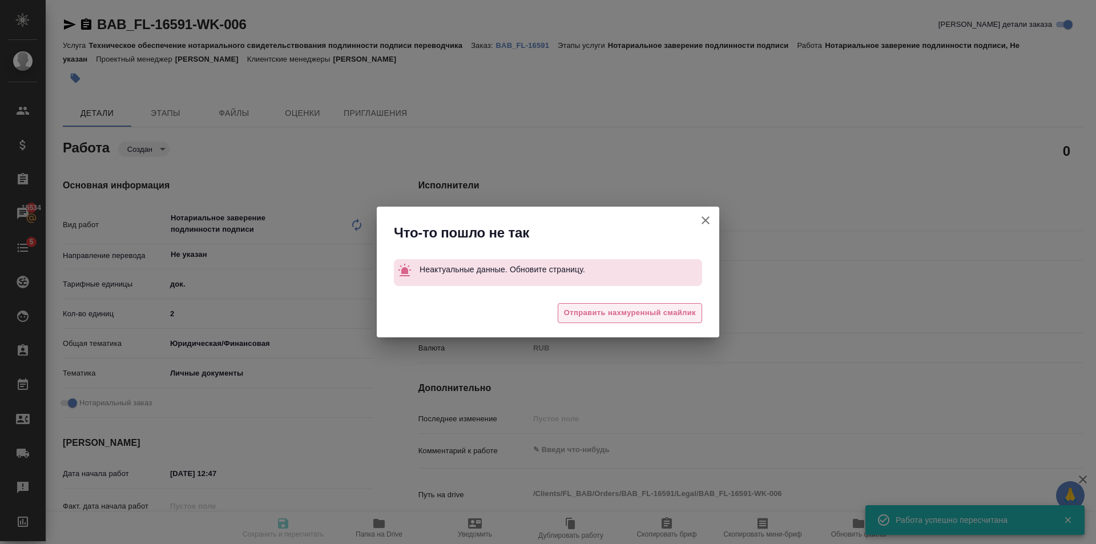
type input "notPayed"
type input "0"
type input "RUB"
type input "[PERSON_NAME]"
type input "BAB_FL-16591"
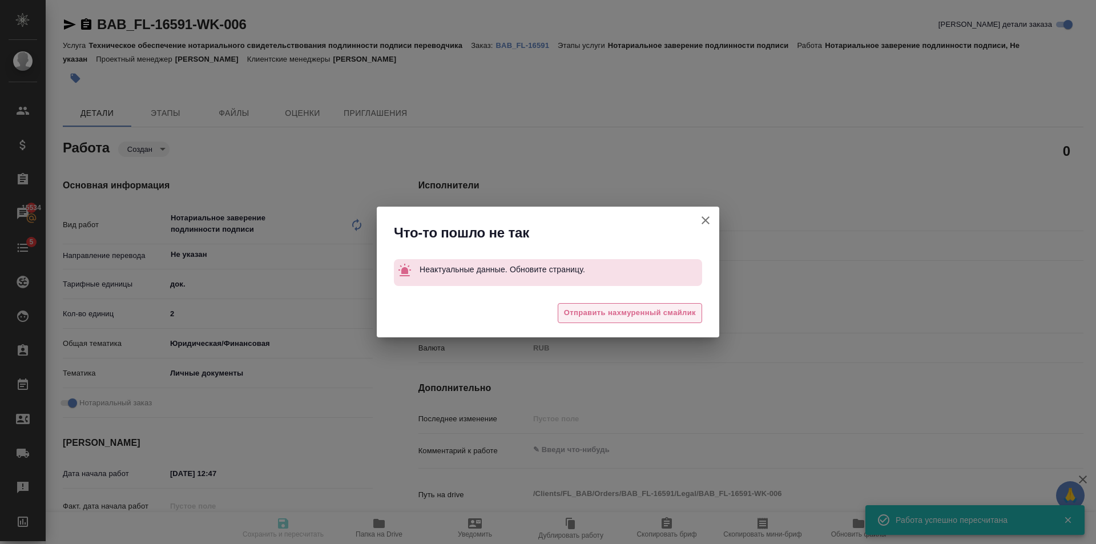
type input "Техническое обеспечение нотариального свидетельствования подлинности подписи пе…"
type input "Нотариальное заверение подлинности подписи"
type input "[PERSON_NAME]"
type input "/Clients/FL_BAB/Orders/BAB_FL-16591"
click at [711, 223] on icon "button" at bounding box center [706, 220] width 14 height 14
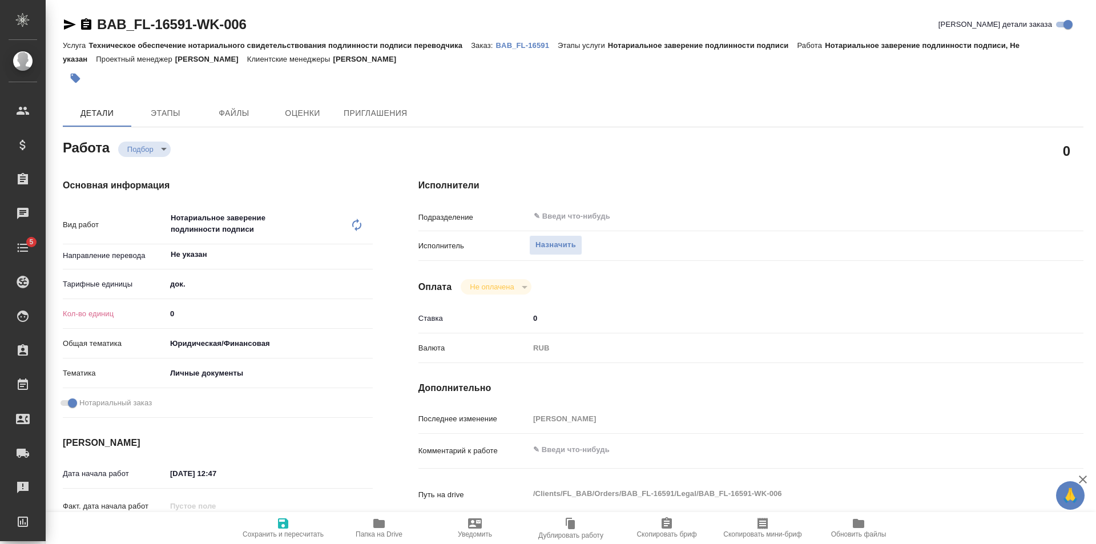
type textarea "x"
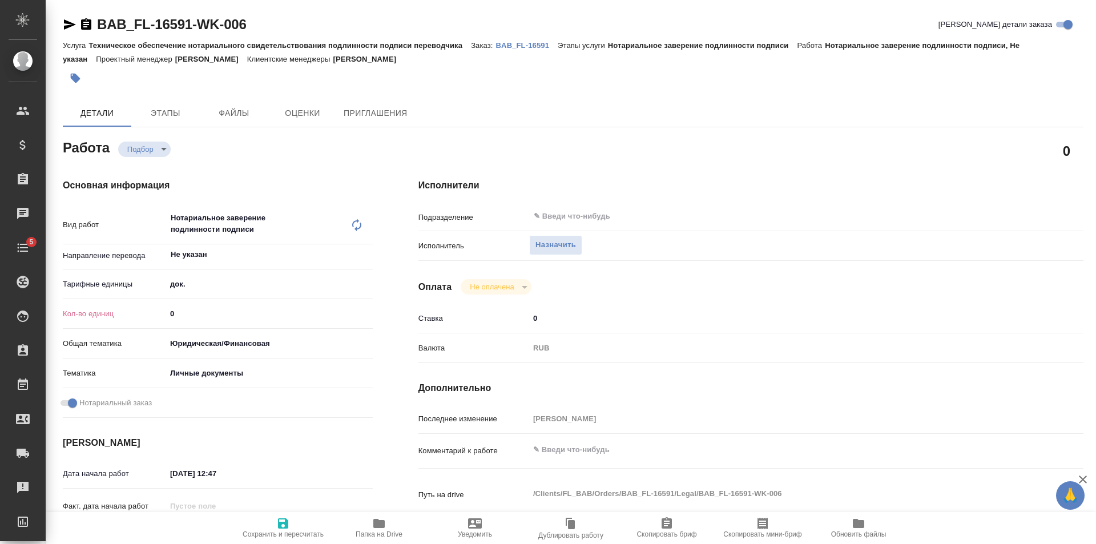
type textarea "x"
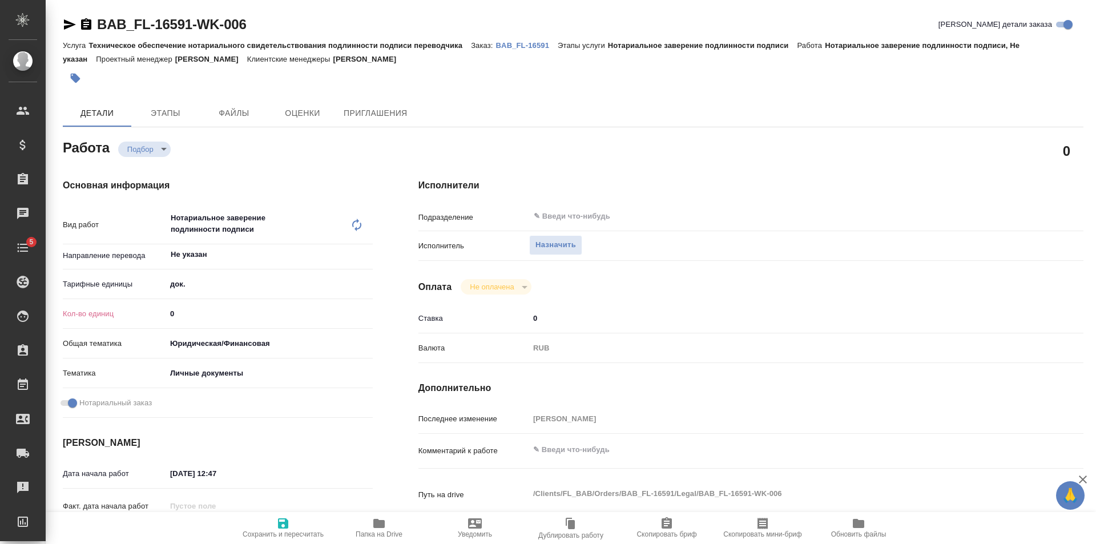
type textarea "x"
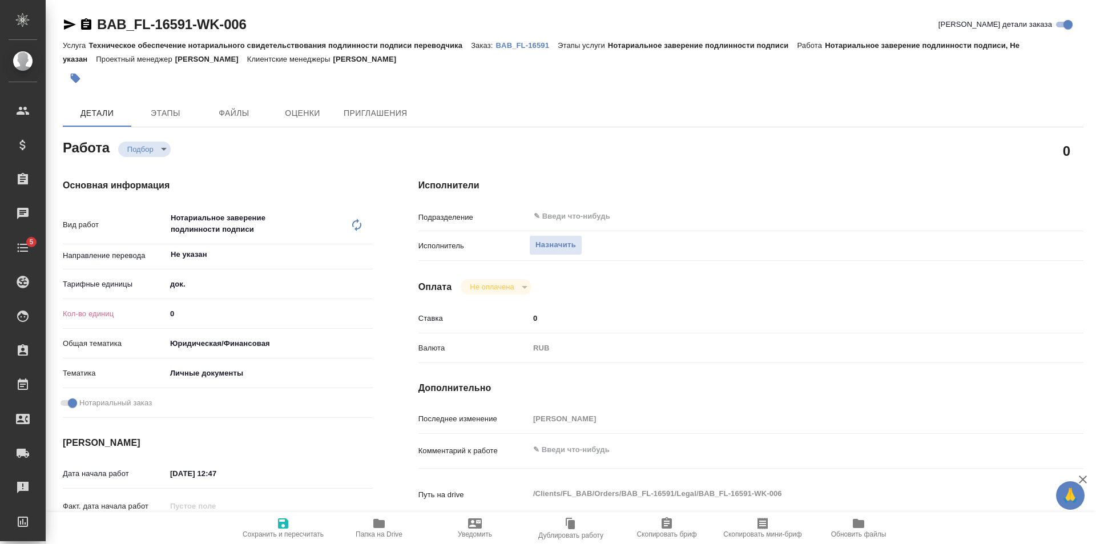
type textarea "x"
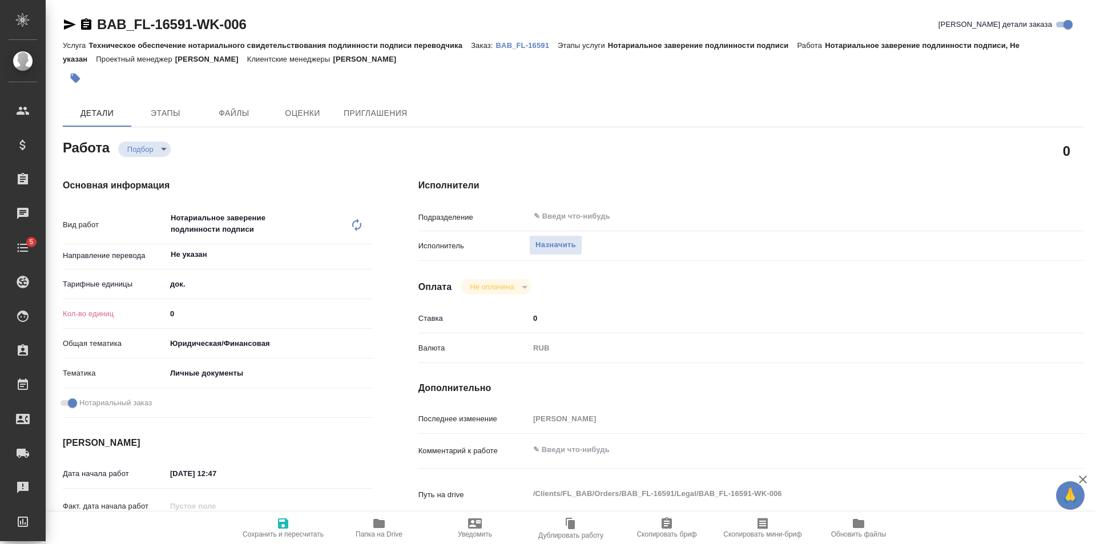
type textarea "x"
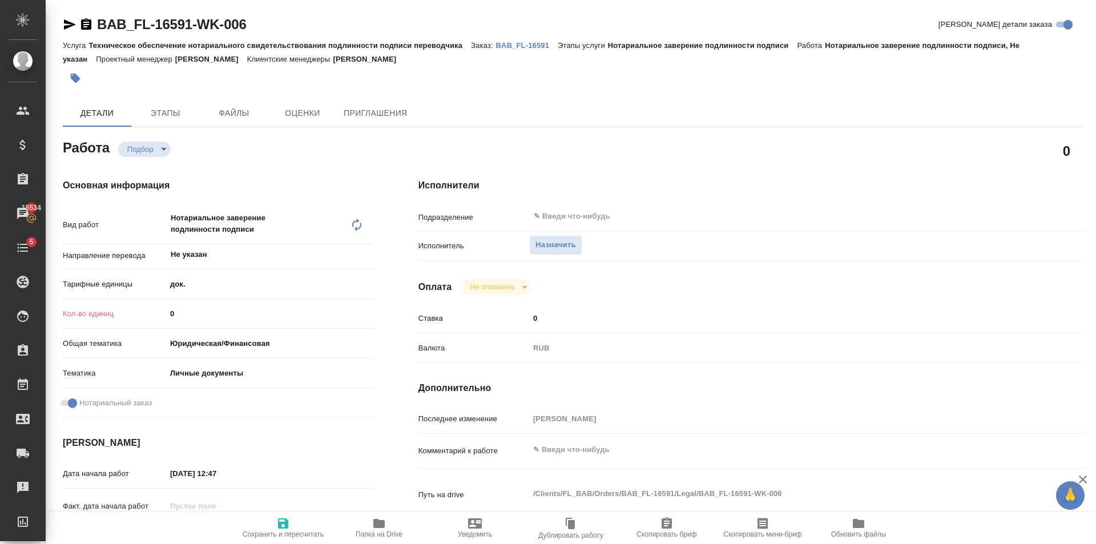
type input "1"
click at [367, 311] on input "1" at bounding box center [269, 313] width 207 height 17
type textarea "x"
type input "2"
type textarea "x"
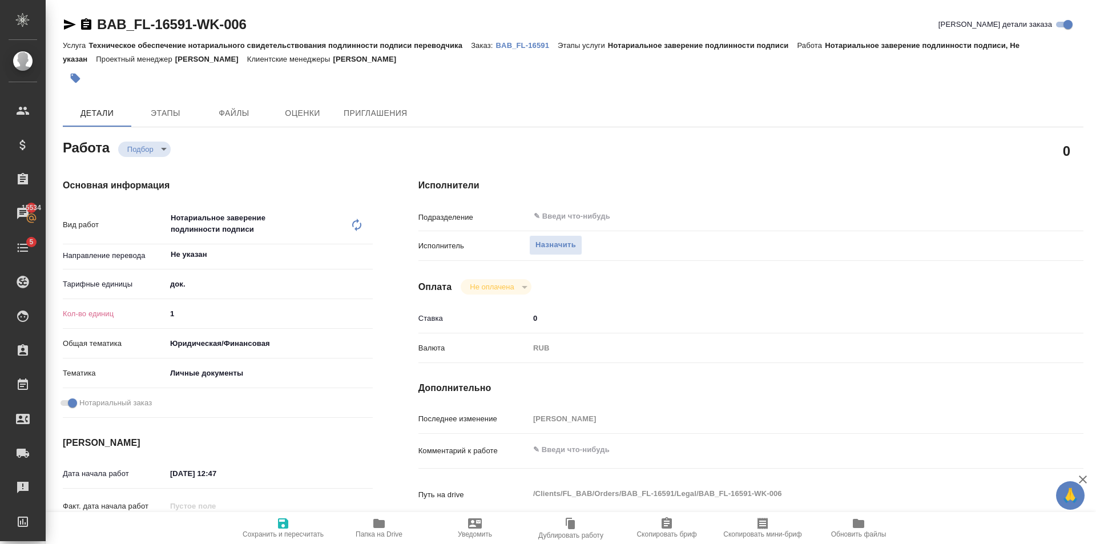
type textarea "x"
type input "2"
click at [367, 311] on input "2" at bounding box center [269, 313] width 205 height 17
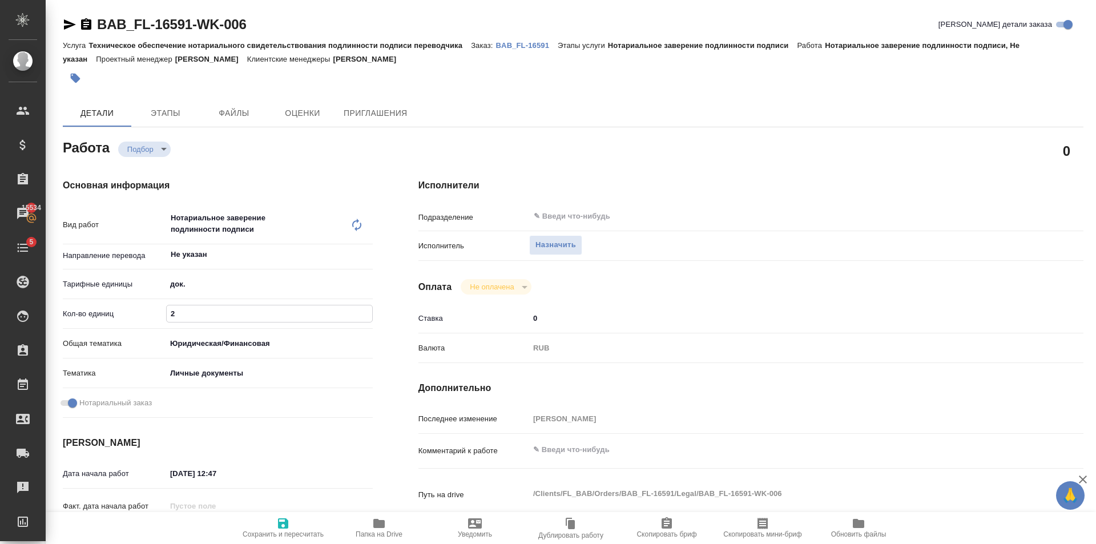
click at [285, 522] on icon "button" at bounding box center [283, 523] width 10 height 10
type textarea "x"
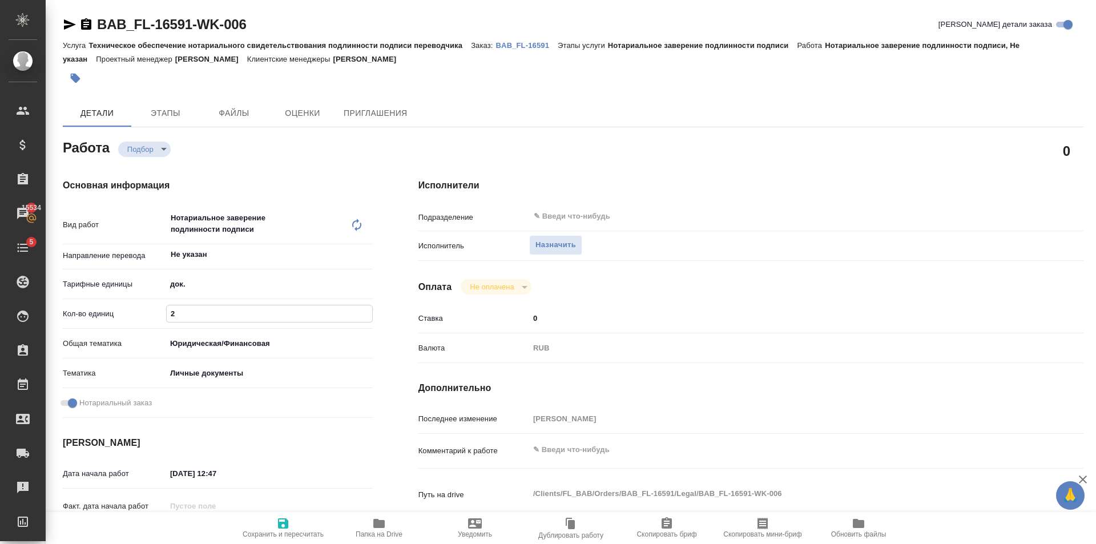
type textarea "x"
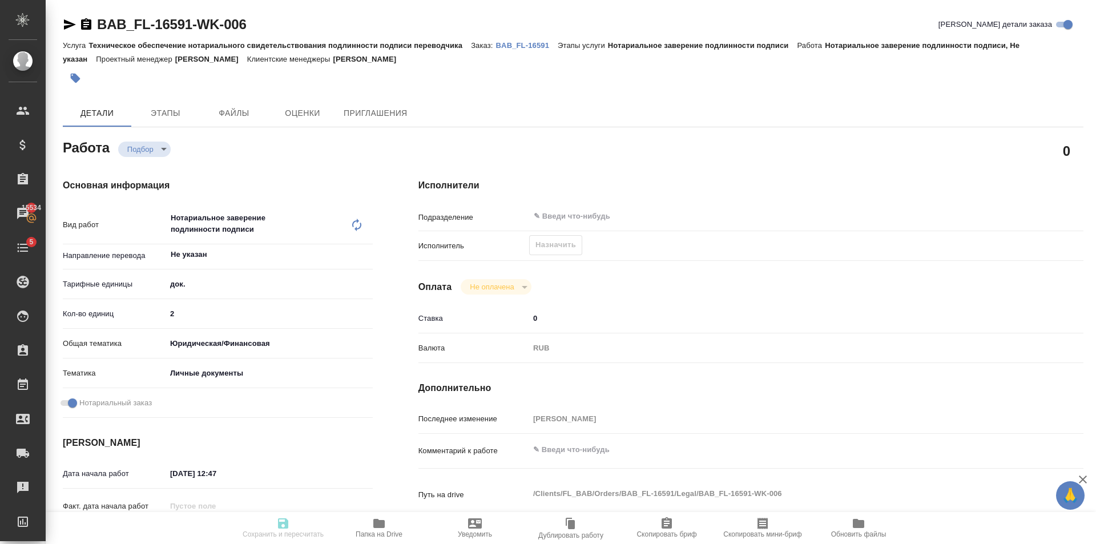
type textarea "x"
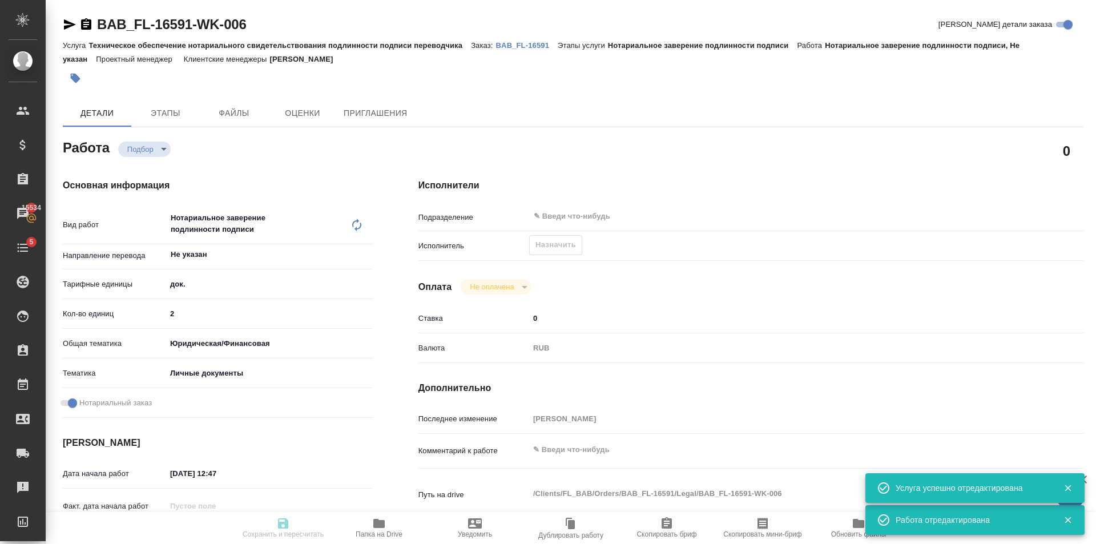
type input "recruiting"
type textarea "Нотариальное заверение подлинности подписи"
type textarea "x"
type input "Не указан"
type input "5a8b1489cc6b4906c91bfd8b"
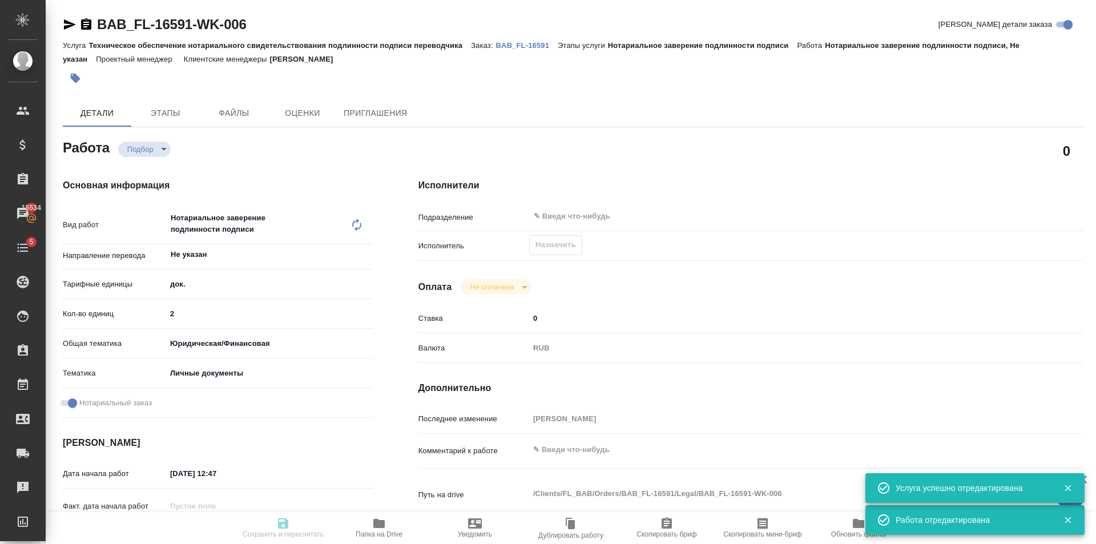
type input "2"
type input "yr-fn"
type input "5a8b8b956a9677013d343cfe"
checkbox input "true"
type input "29.09.2025 12:47"
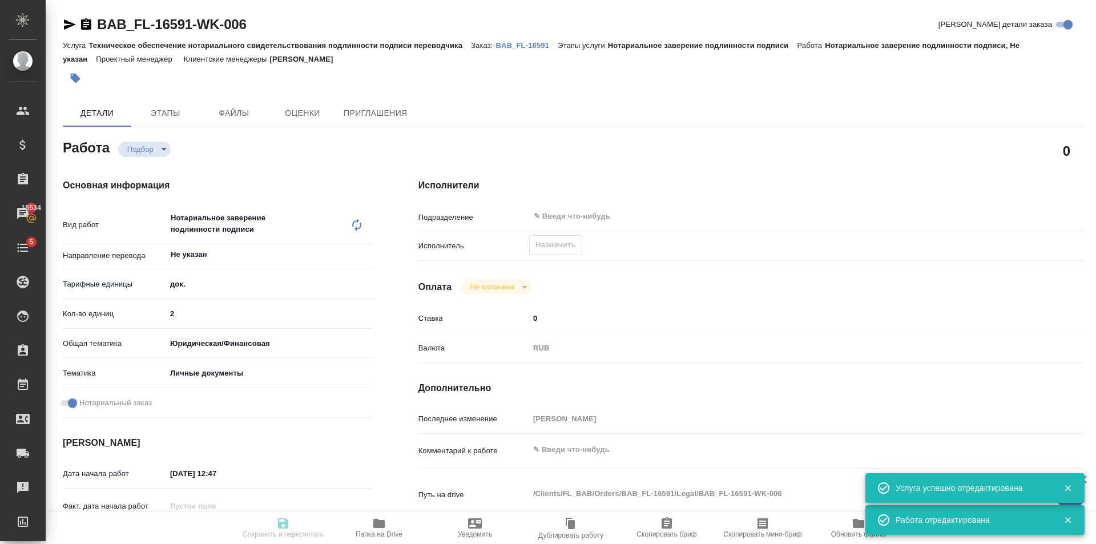
type input "29.09.2025 13:40"
type input "notPayed"
type input "0"
type input "RUB"
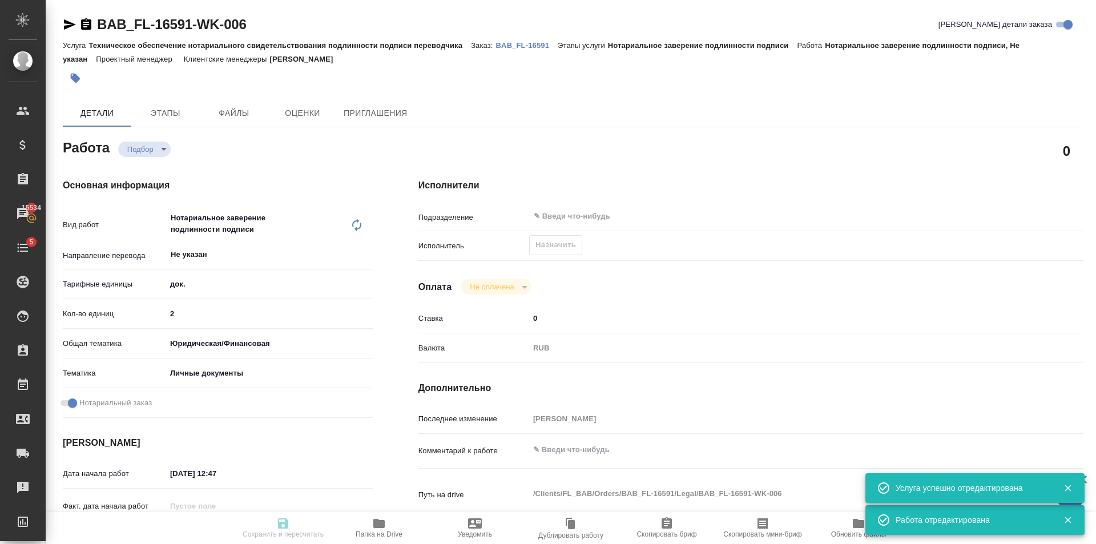
type input "[PERSON_NAME]"
type textarea "x"
type textarea "/Clients/FL_BAB/Orders/BAB_FL-16591/Legal/BAB_FL-16591-WK-006"
type textarea "x"
type input "BAB_FL-16591"
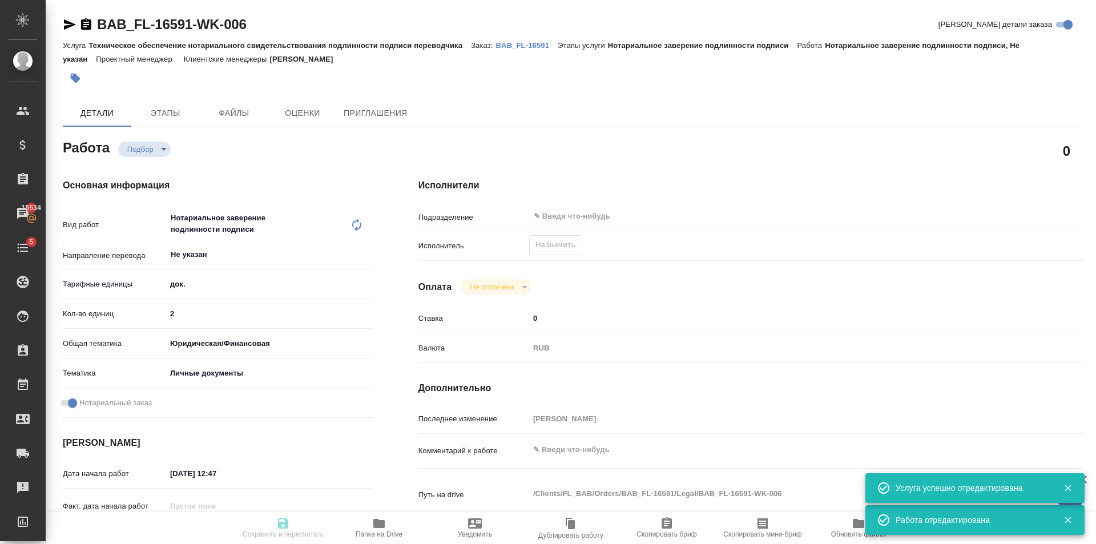
type input "Техническое обеспечение нотариального свидетельствования подлинности подписи пе…"
type input "Нотариальное заверение подлинности подписи"
type input "[PERSON_NAME]"
type input "/Clients/FL_BAB/Orders/BAB_FL-16591"
type textarea "x"
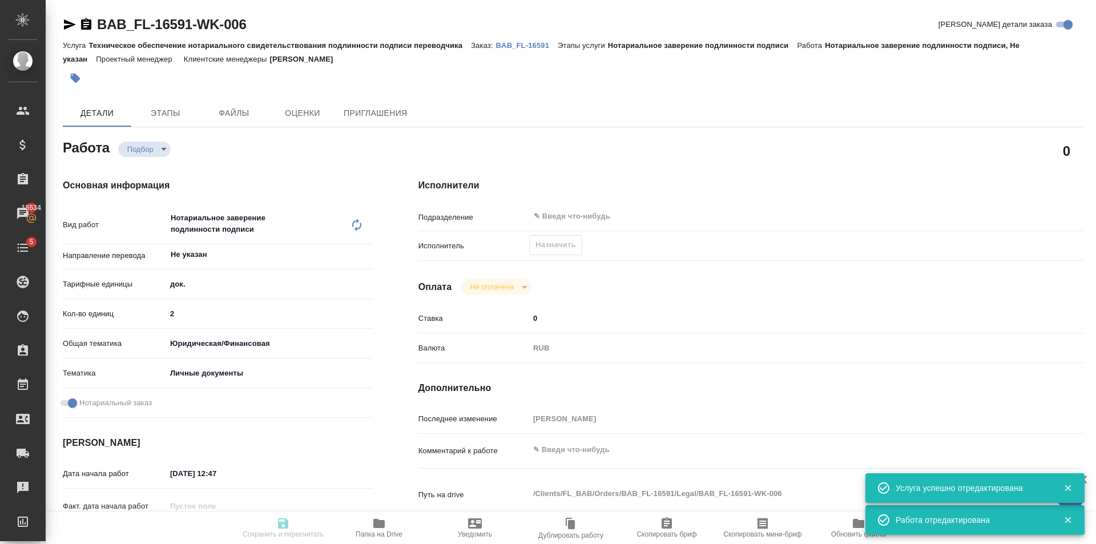
type textarea "айди как Сахарово"
type textarea "x"
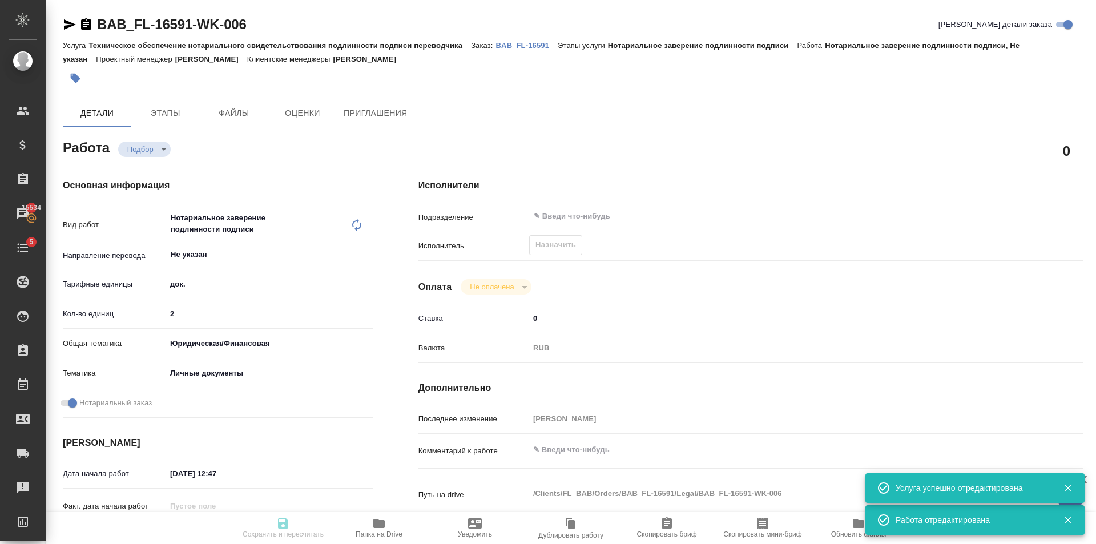
type textarea "x"
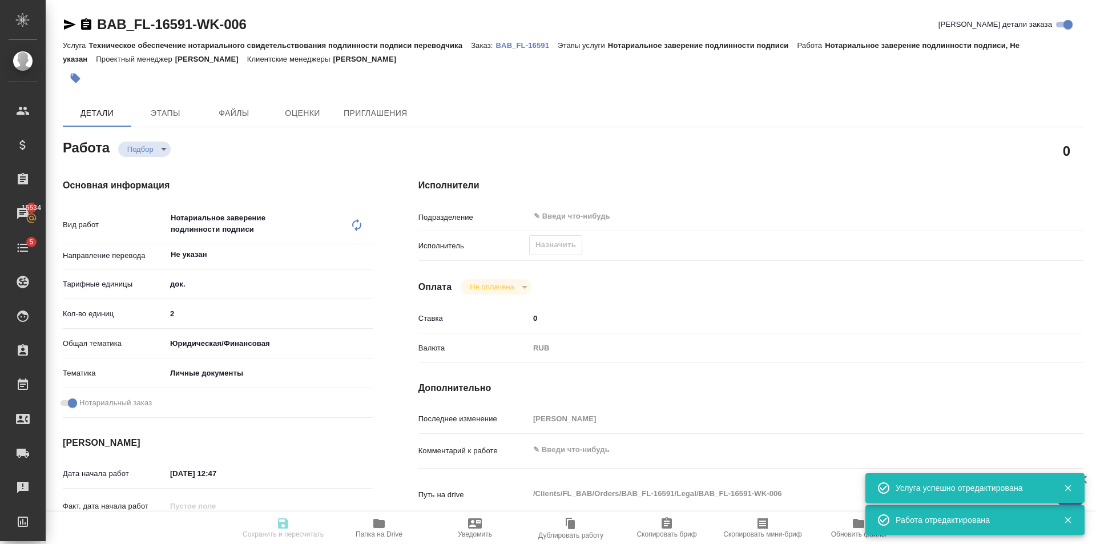
type textarea "x"
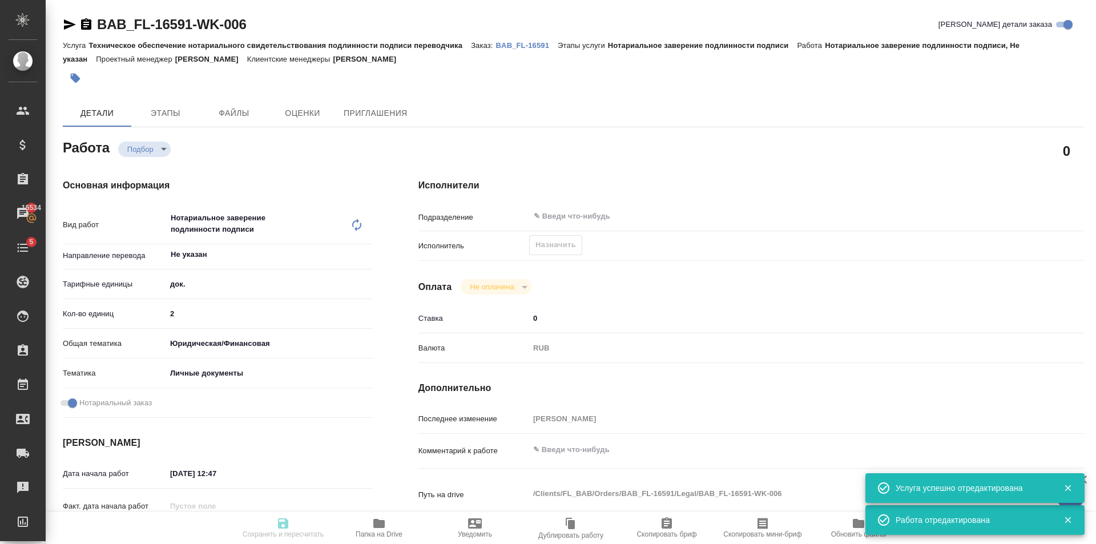
type textarea "x"
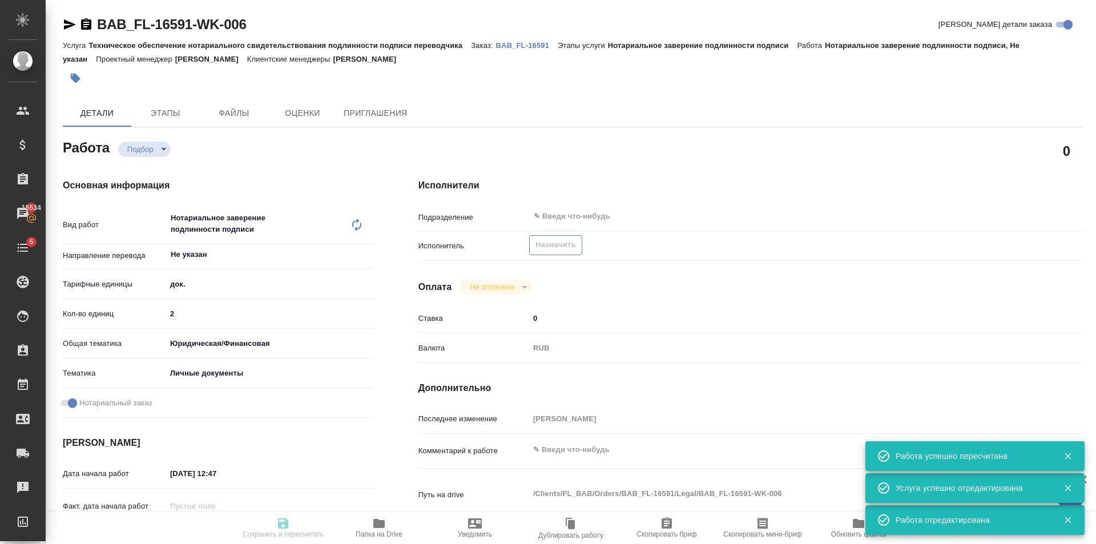
type input "recruiting"
type textarea "Нотариальное заверение подлинности подписи"
type textarea "x"
type input "Не указан"
type input "5a8b1489cc6b4906c91bfd8b"
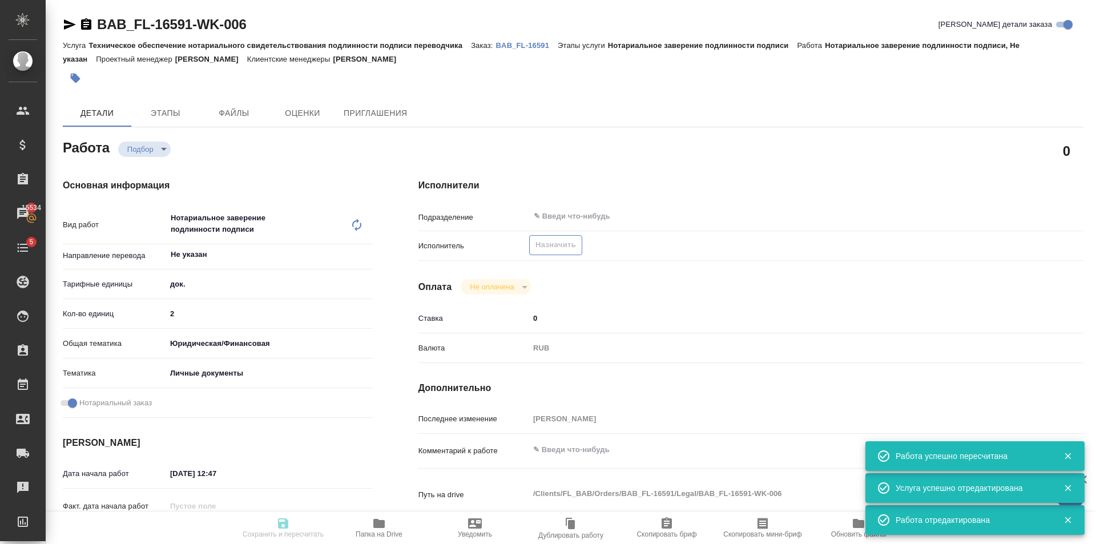
type input "2"
type input "yr-fn"
type input "5a8b8b956a9677013d343cfe"
checkbox input "true"
type input "29.09.2025 12:47"
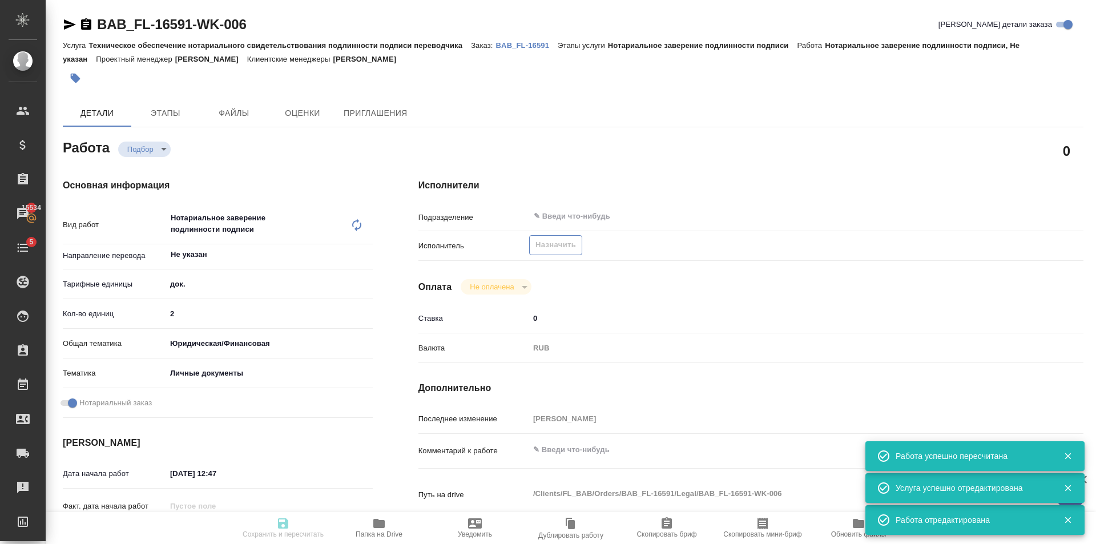
type input "29.09.2025 13:40"
type input "notPayed"
type input "0"
type input "RUB"
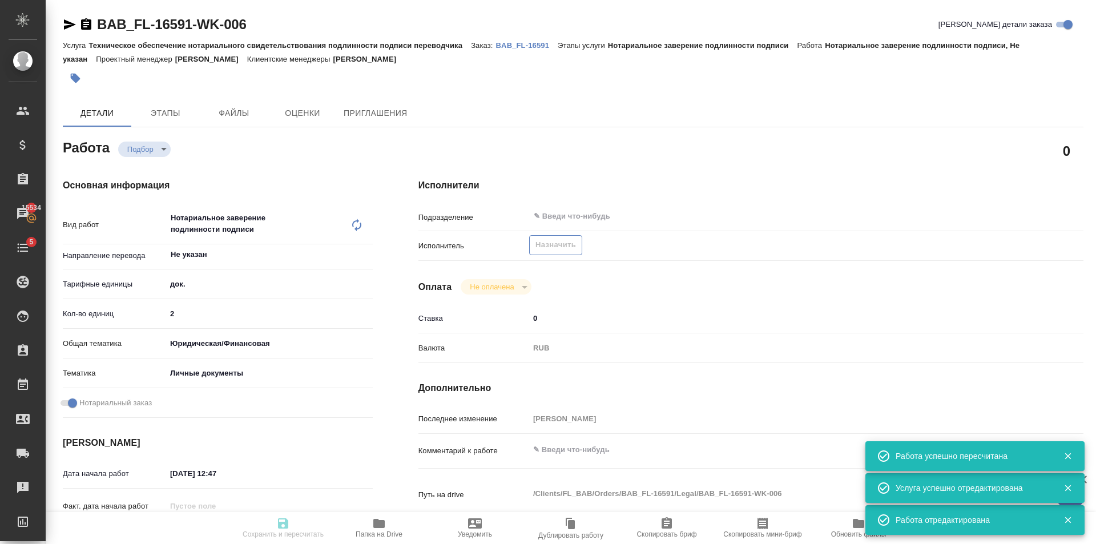
type input "[PERSON_NAME]"
type textarea "x"
type textarea "/Clients/FL_BAB/Orders/BAB_FL-16591/Legal/BAB_FL-16591-WK-006"
type textarea "x"
type input "BAB_FL-16591"
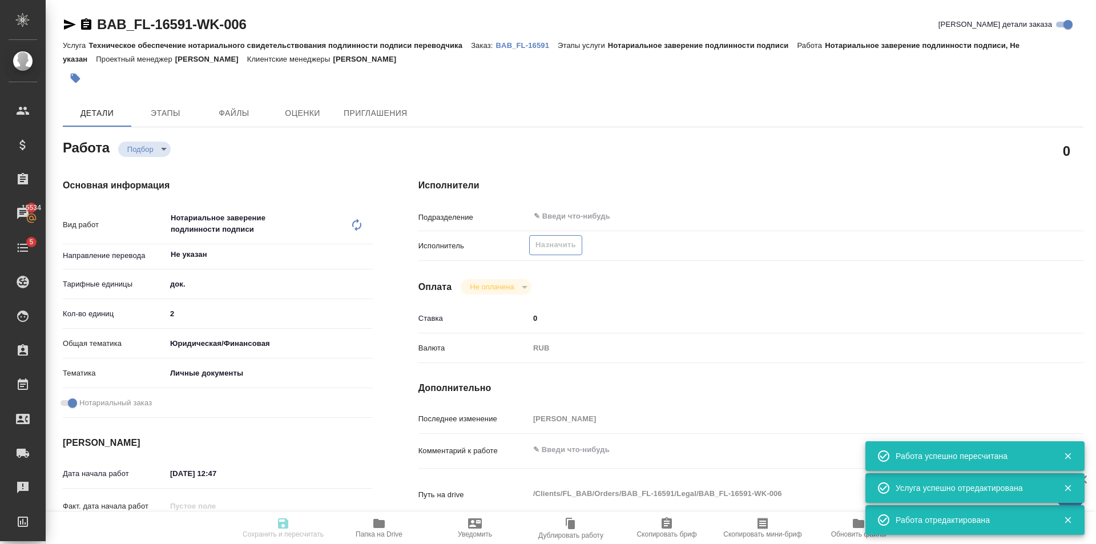
type input "Техническое обеспечение нотариального свидетельствования подлинности подписи пе…"
type input "Нотариальное заверение подлинности подписи"
type input "[PERSON_NAME]"
type input "/Clients/FL_BAB/Orders/BAB_FL-16591"
type textarea "x"
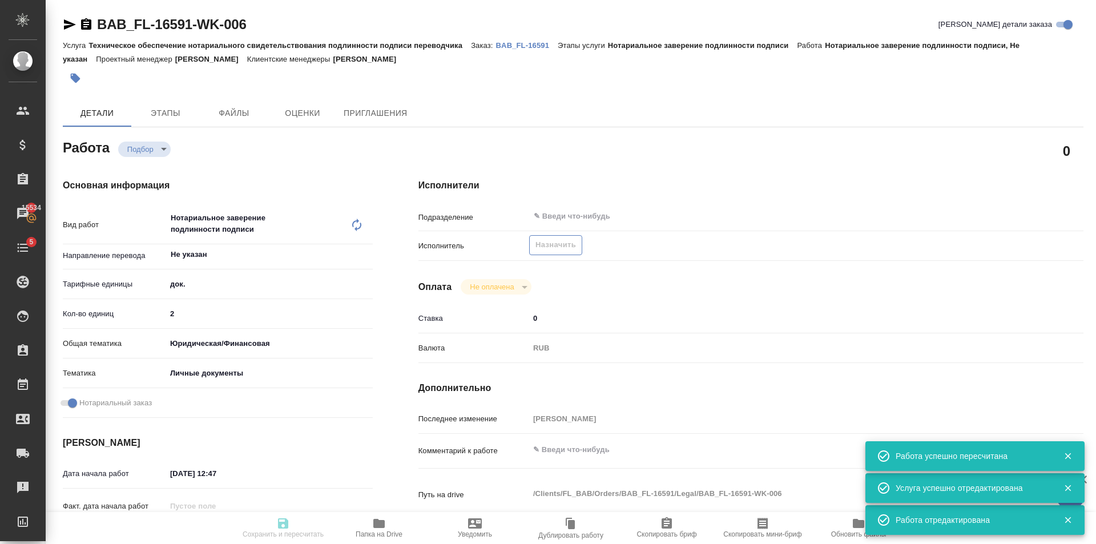
type textarea "айди как Сахарово"
type textarea "x"
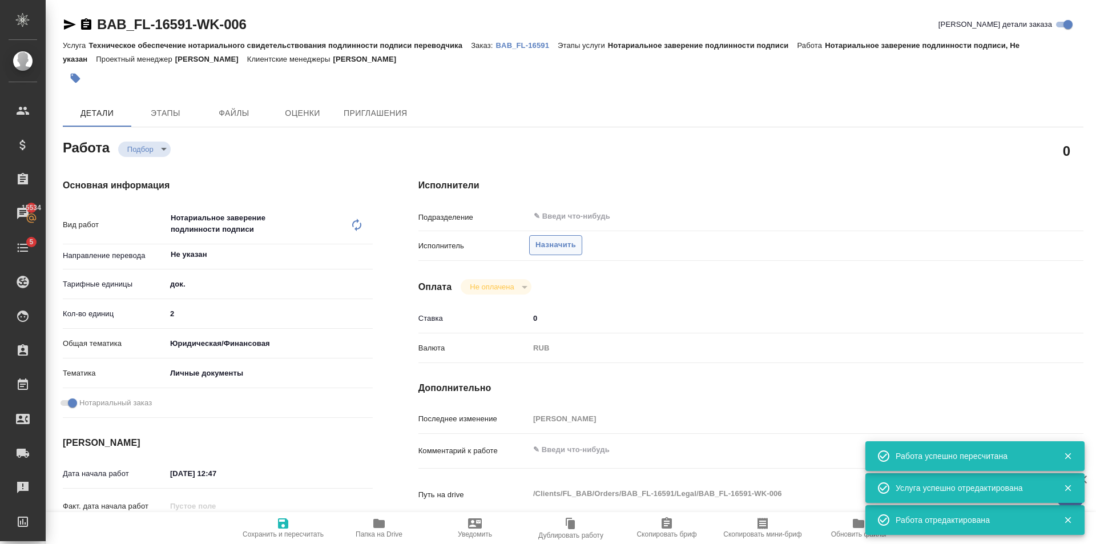
type textarea "x"
click at [565, 247] on span "Назначить" at bounding box center [555, 245] width 41 height 13
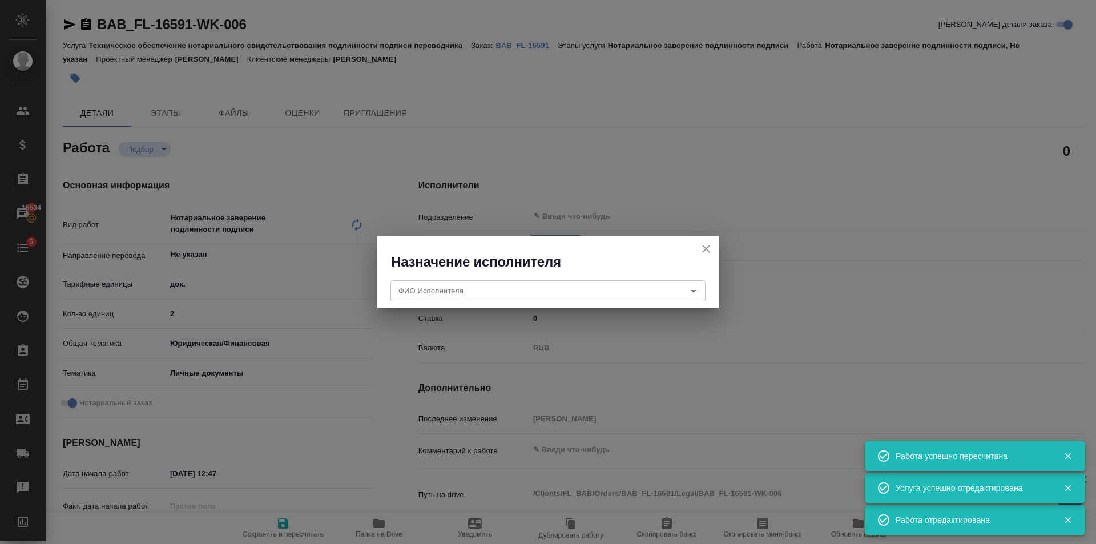
type textarea "x"
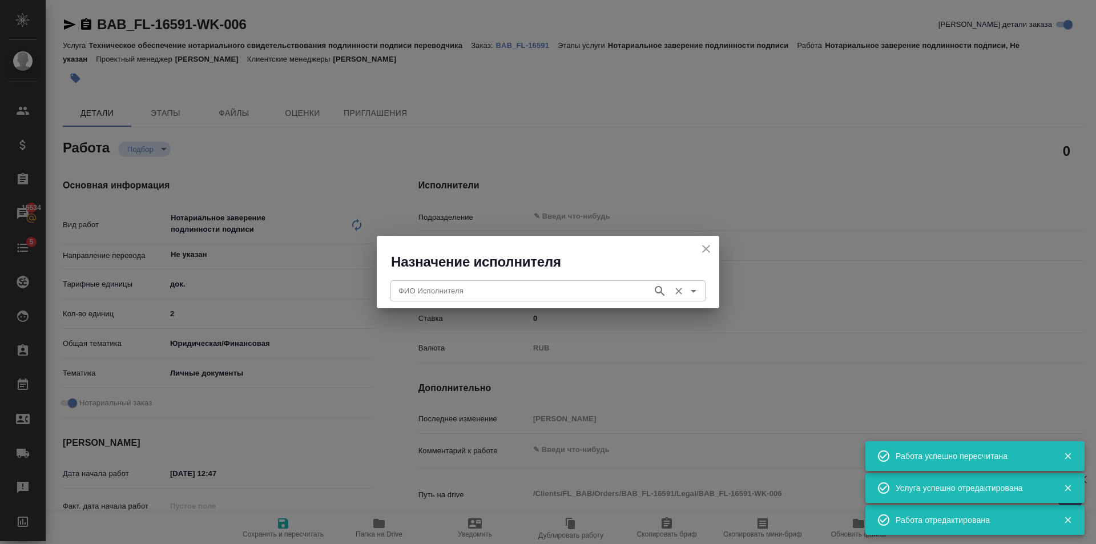
type textarea "x"
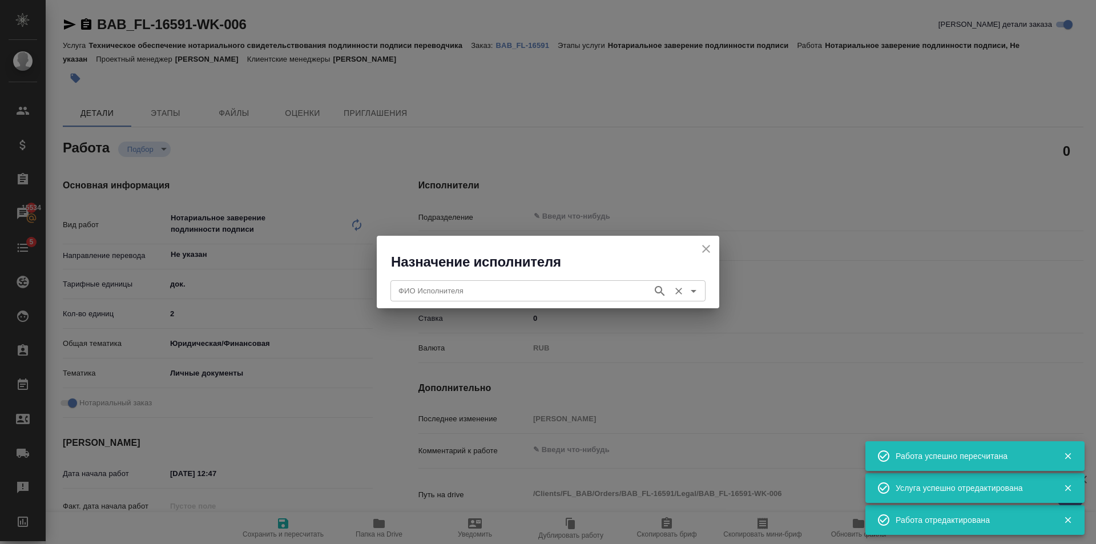
click at [477, 287] on input "ФИО Исполнителя" at bounding box center [520, 291] width 253 height 14
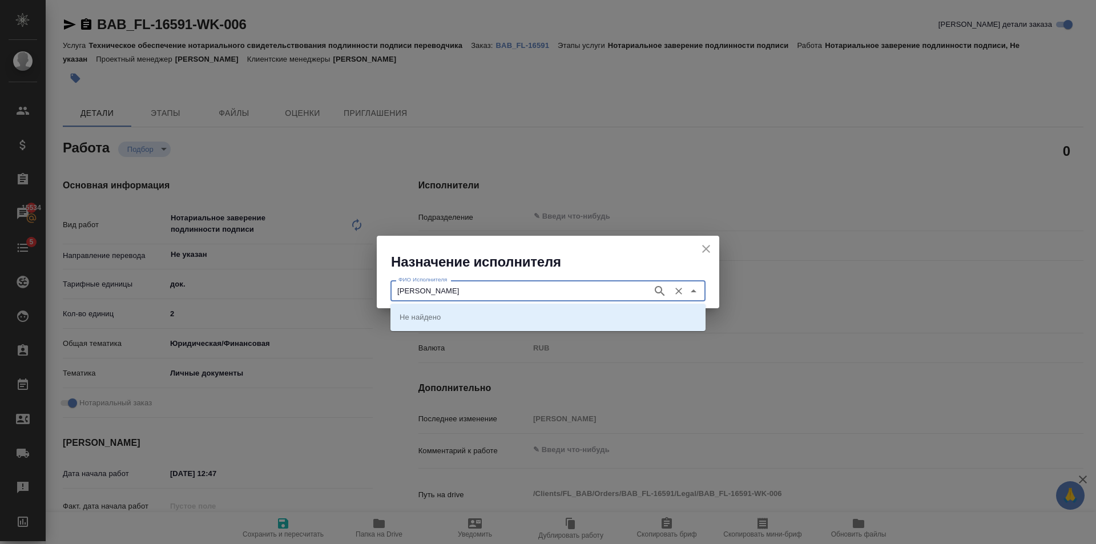
type input "Мишакова"
click at [664, 291] on icon "button" at bounding box center [660, 291] width 14 height 14
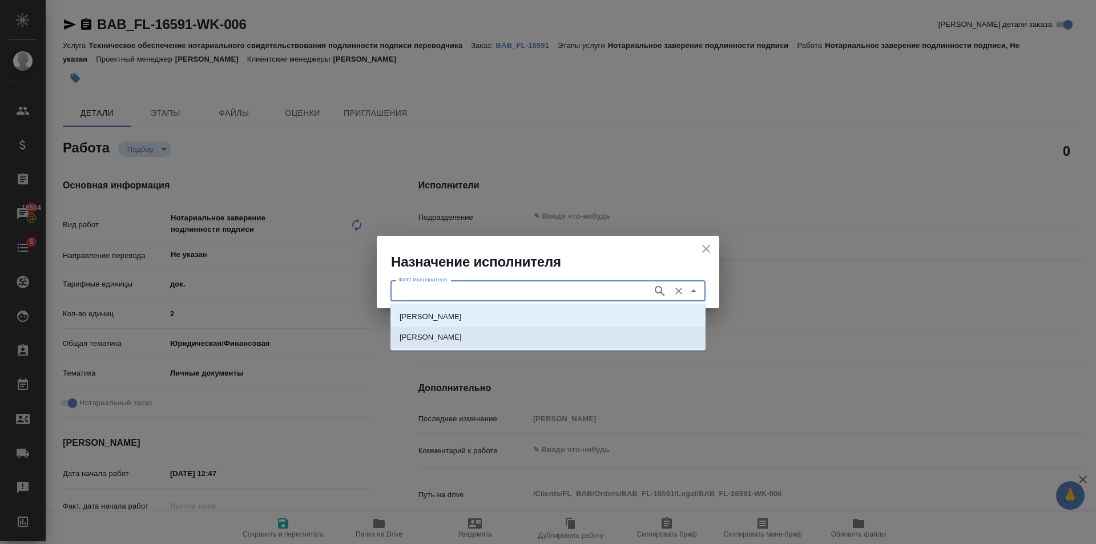
click at [462, 333] on p "НОТАРИУС Мишакова Ольга Михайловна" at bounding box center [431, 337] width 62 height 11
type input "НОТАРИУС Мишакова Ольга Михайловна"
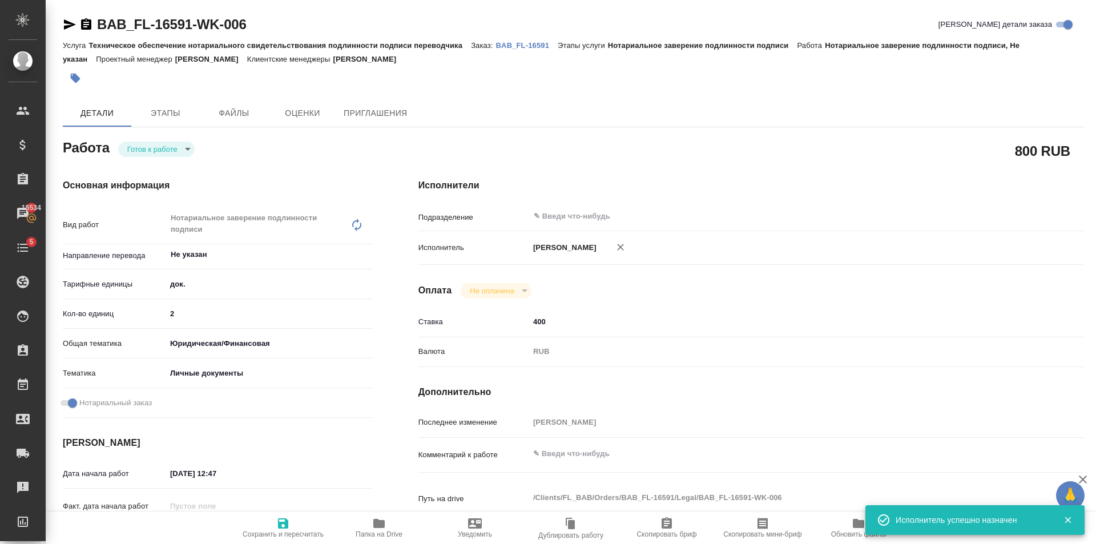
type textarea "x"
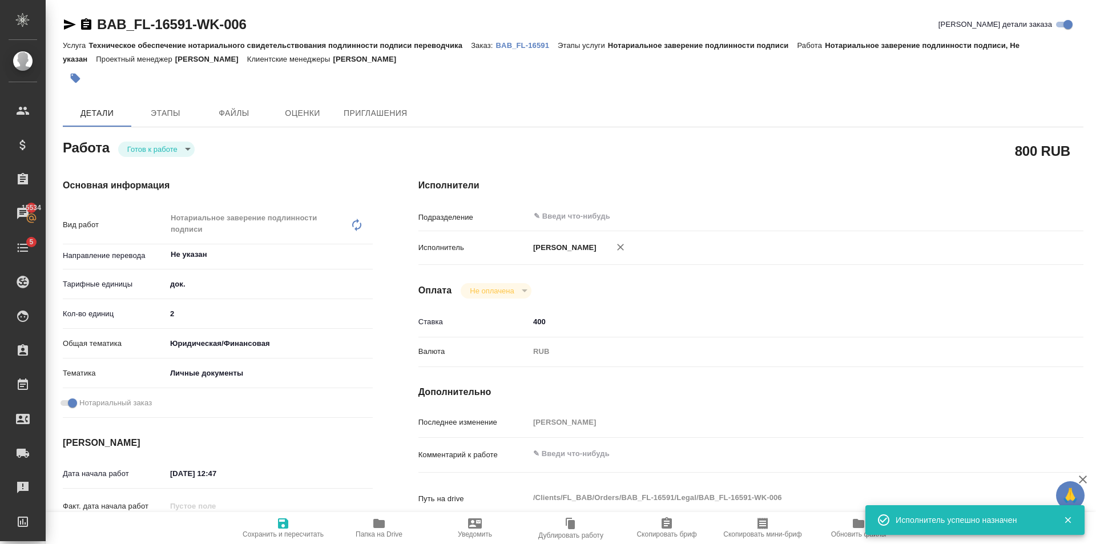
type textarea "x"
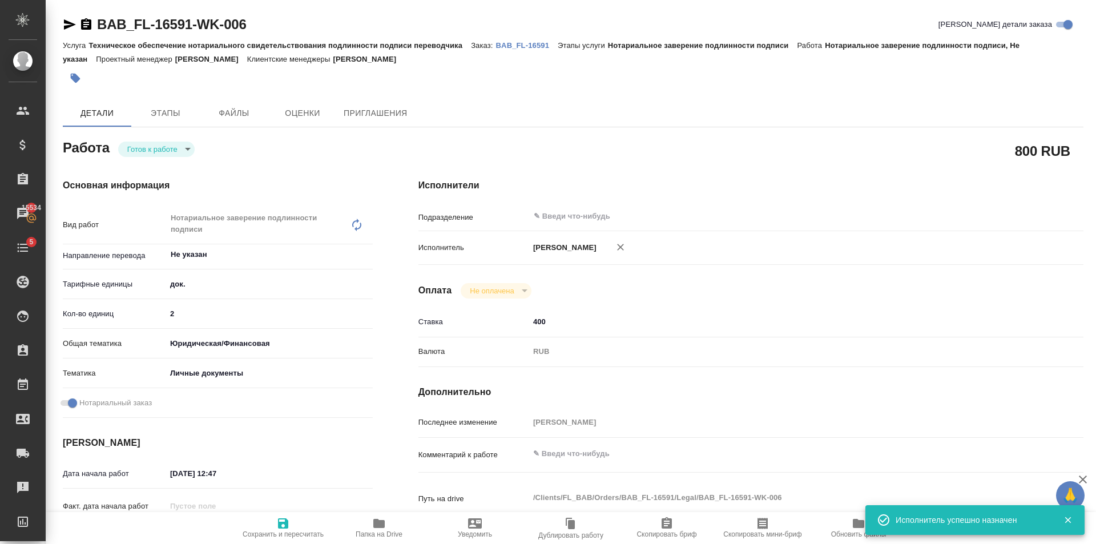
type textarea "x"
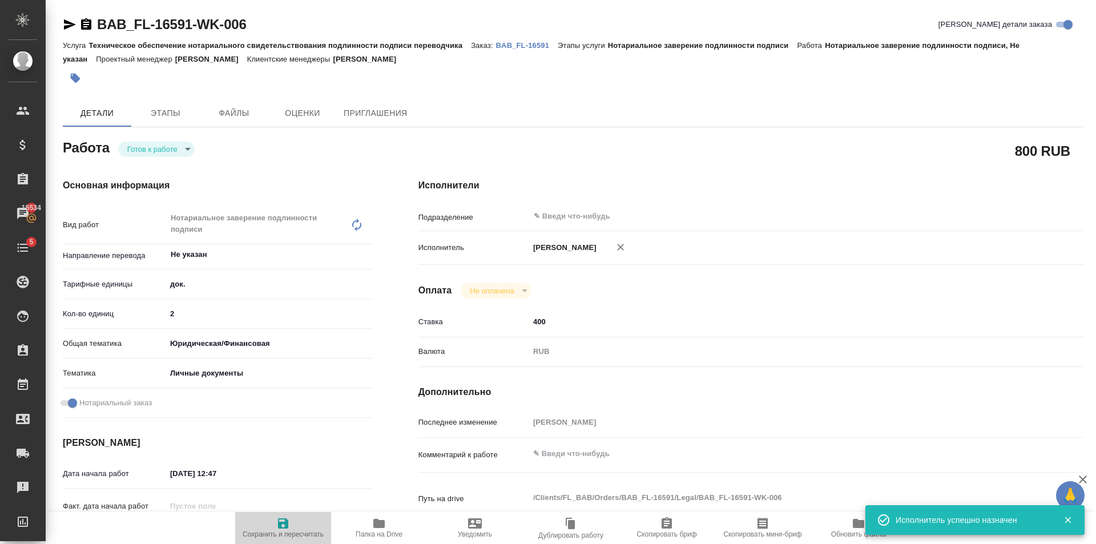
click at [288, 527] on icon "button" at bounding box center [283, 523] width 10 height 10
type textarea "x"
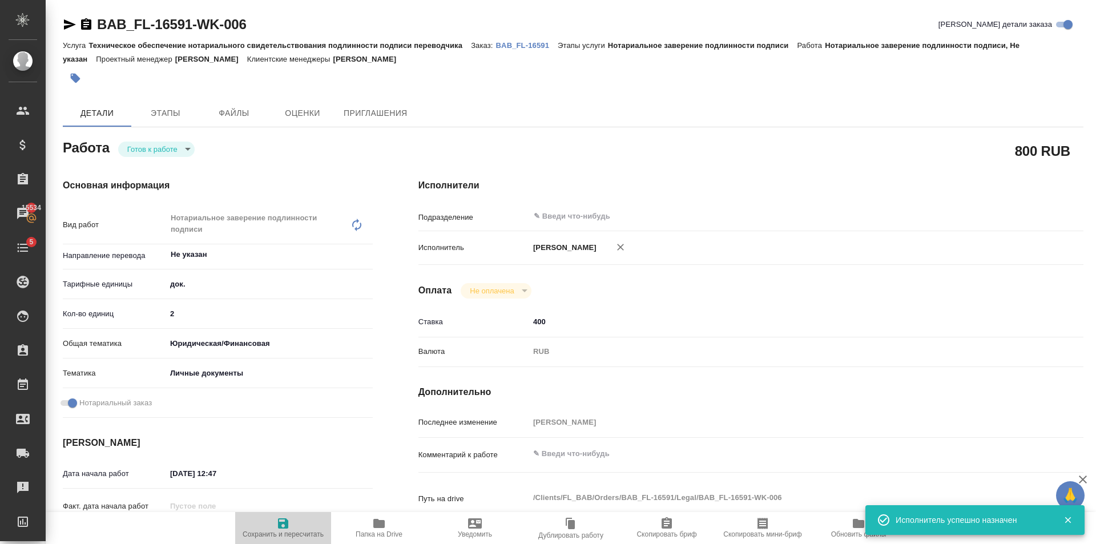
type textarea "x"
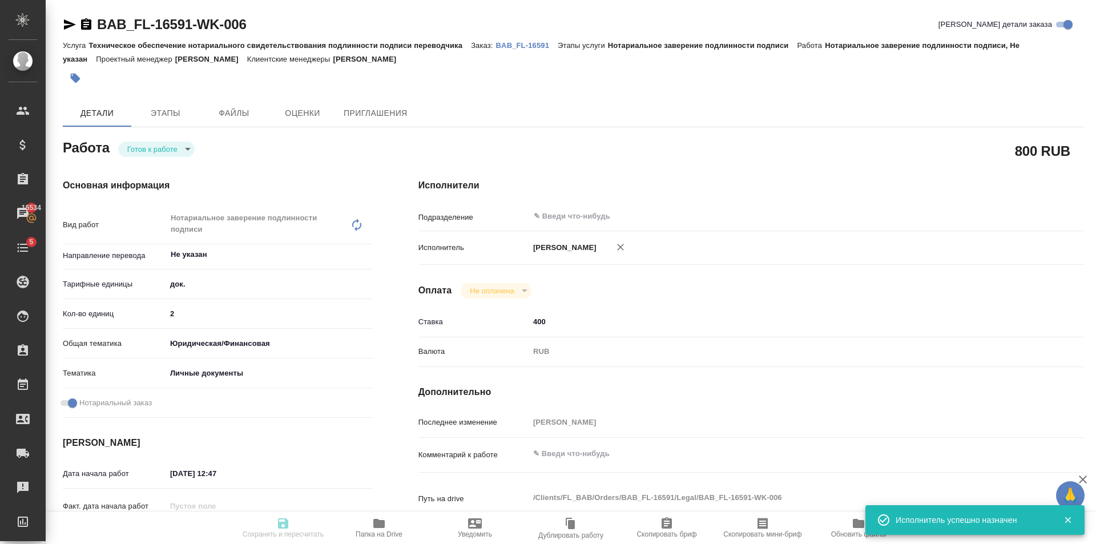
type textarea "x"
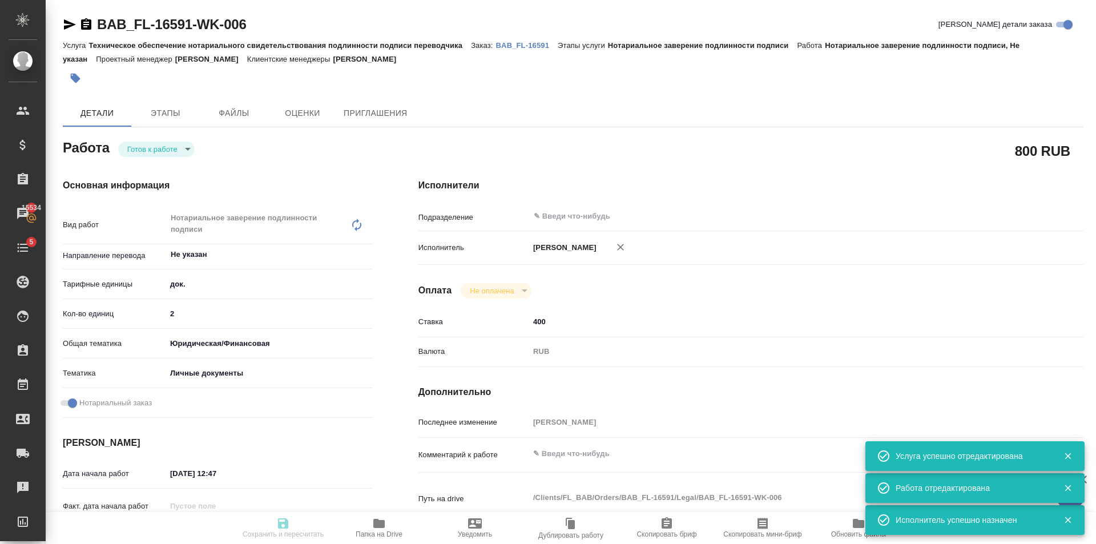
type input "readyForWork"
type textarea "Нотариальное заверение подлинности подписи"
type textarea "x"
type input "Не указан"
type input "5a8b1489cc6b4906c91bfd8b"
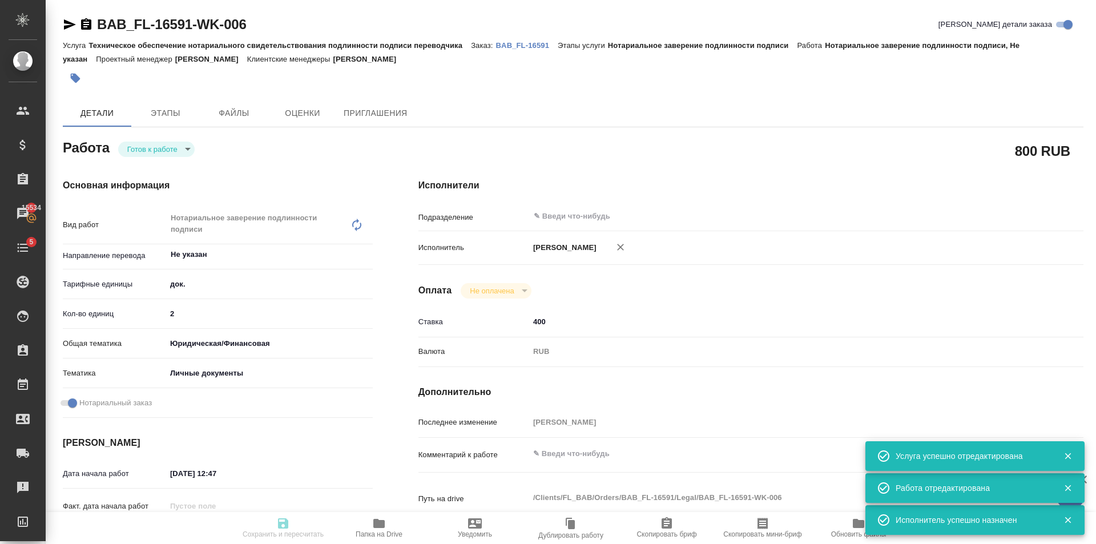
type input "2"
type input "yr-fn"
type input "5a8b8b956a9677013d343cfe"
checkbox input "true"
type input "29.09.2025 12:47"
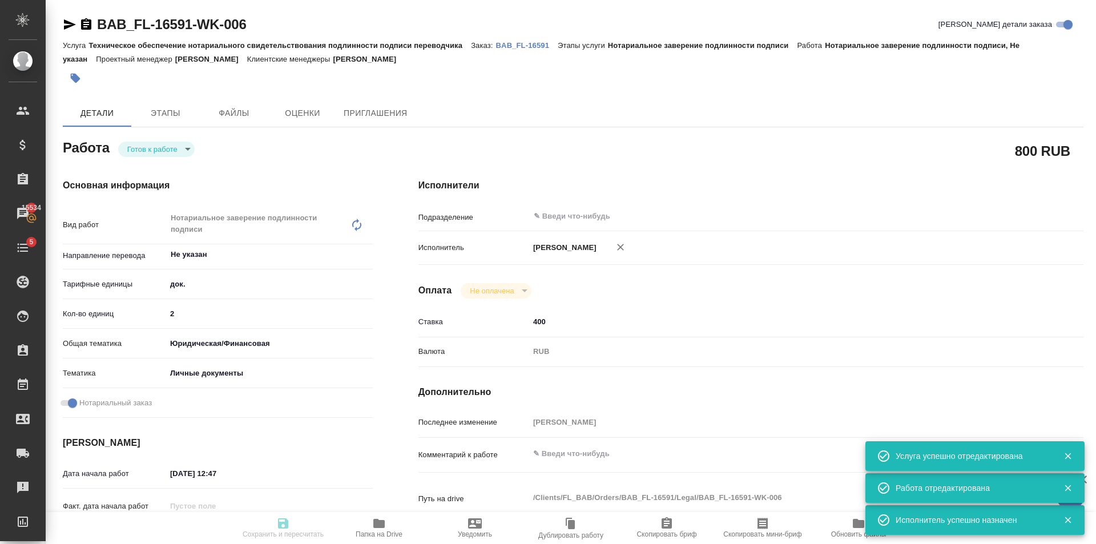
type input "29.09.2025 13:40"
type input "notPayed"
type input "400"
type input "RUB"
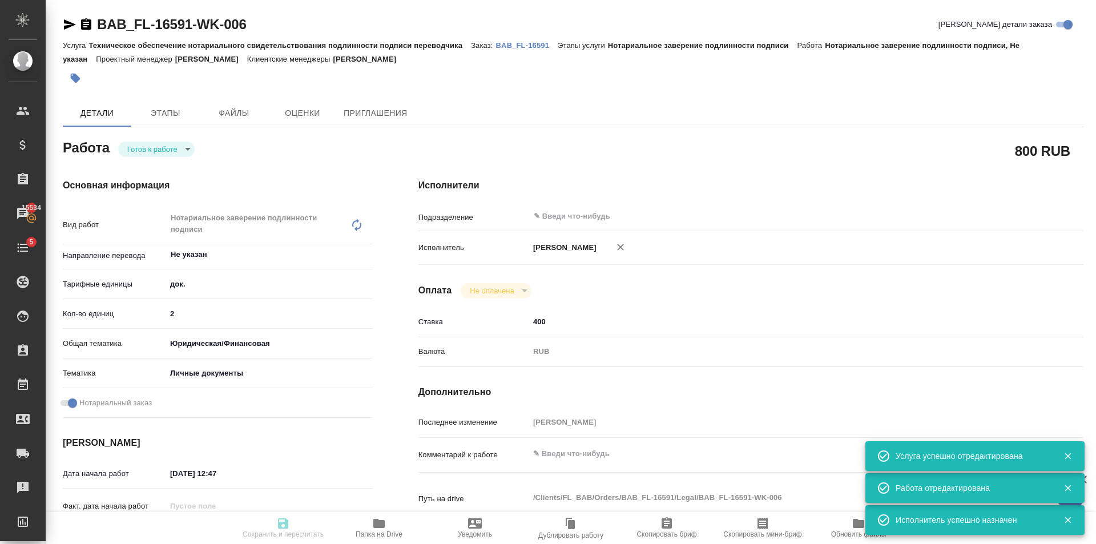
type input "[PERSON_NAME]"
type textarea "x"
type textarea "/Clients/FL_BAB/Orders/BAB_FL-16591/Legal/BAB_FL-16591-WK-006"
type textarea "x"
type input "BAB_FL-16591"
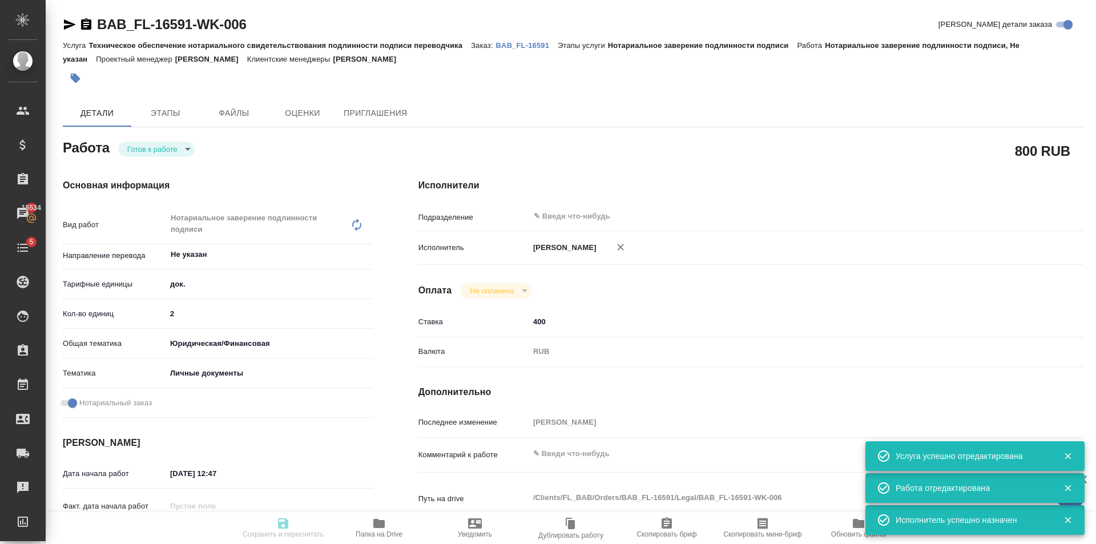
type input "Техническое обеспечение нотариального свидетельствования подлинности подписи пе…"
type input "Нотариальное заверение подлинности подписи"
type input "[PERSON_NAME]"
type input "/Clients/FL_BAB/Orders/BAB_FL-16591"
type textarea "x"
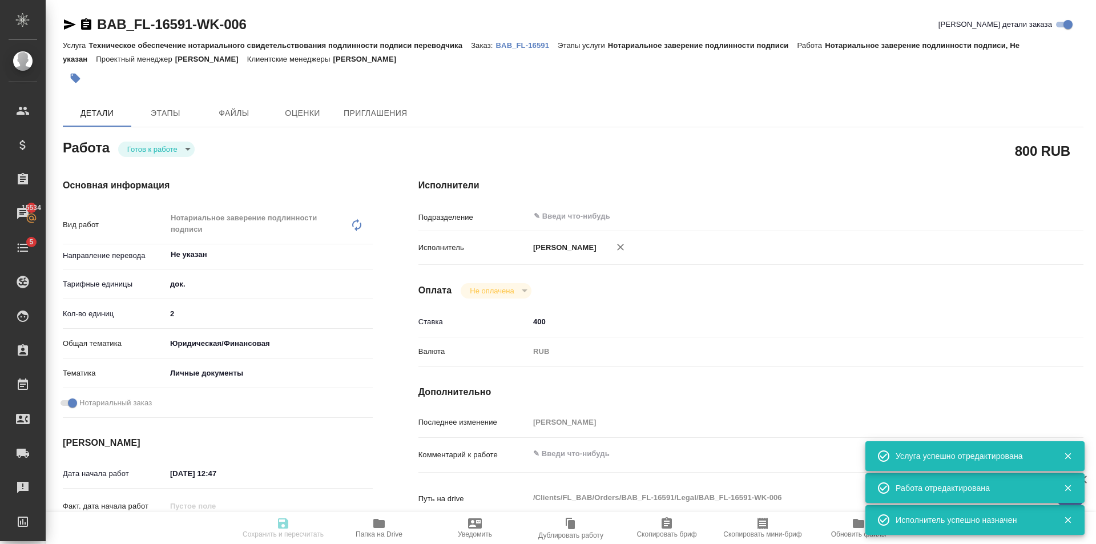
type textarea "айди как Сахарово"
type textarea "x"
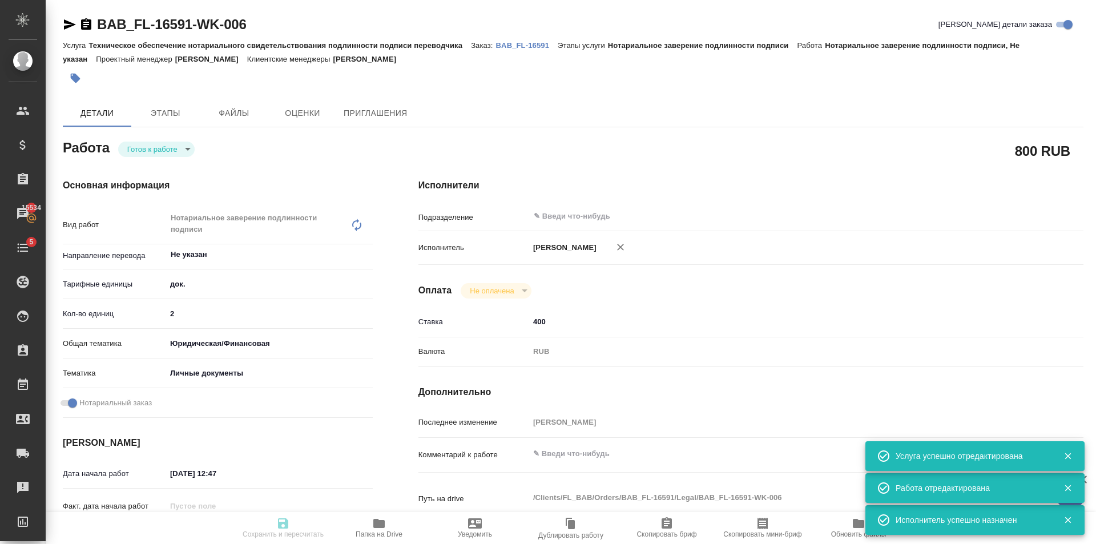
type textarea "x"
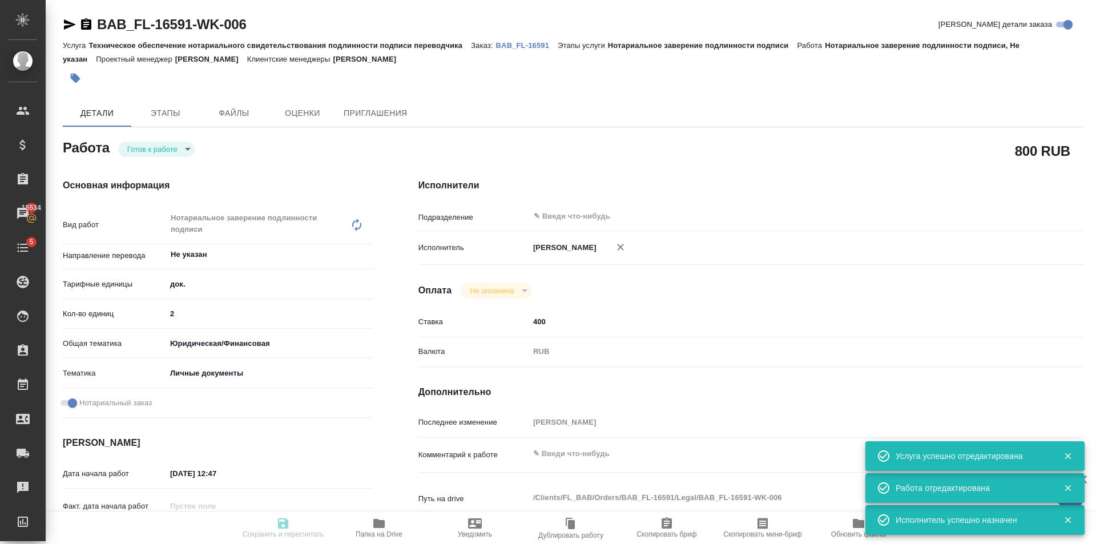
type textarea "x"
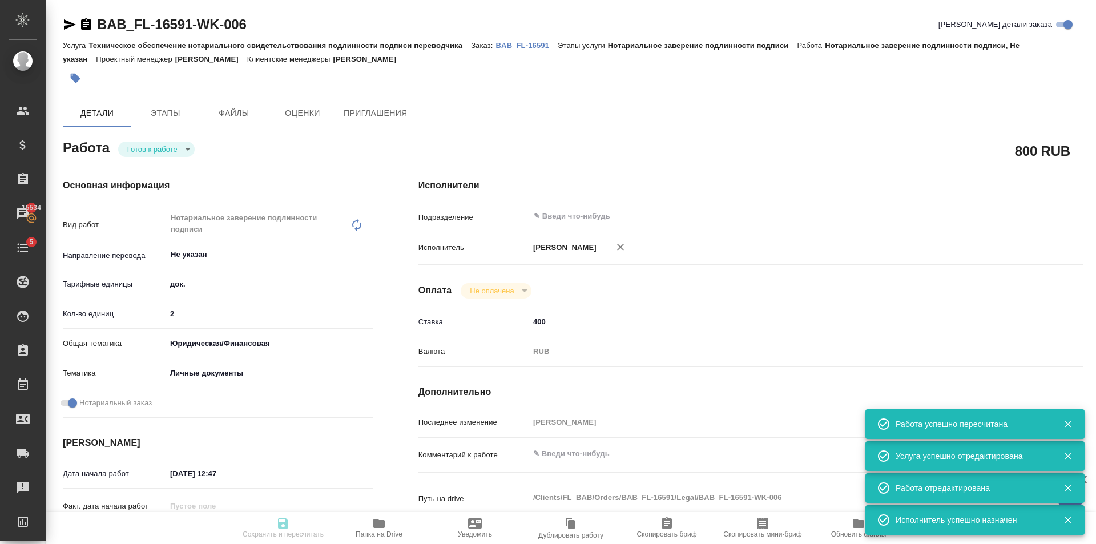
type input "readyForWork"
type textarea "Нотариальное заверение подлинности подписи"
type textarea "x"
type input "Не указан"
type input "5a8b1489cc6b4906c91bfd8b"
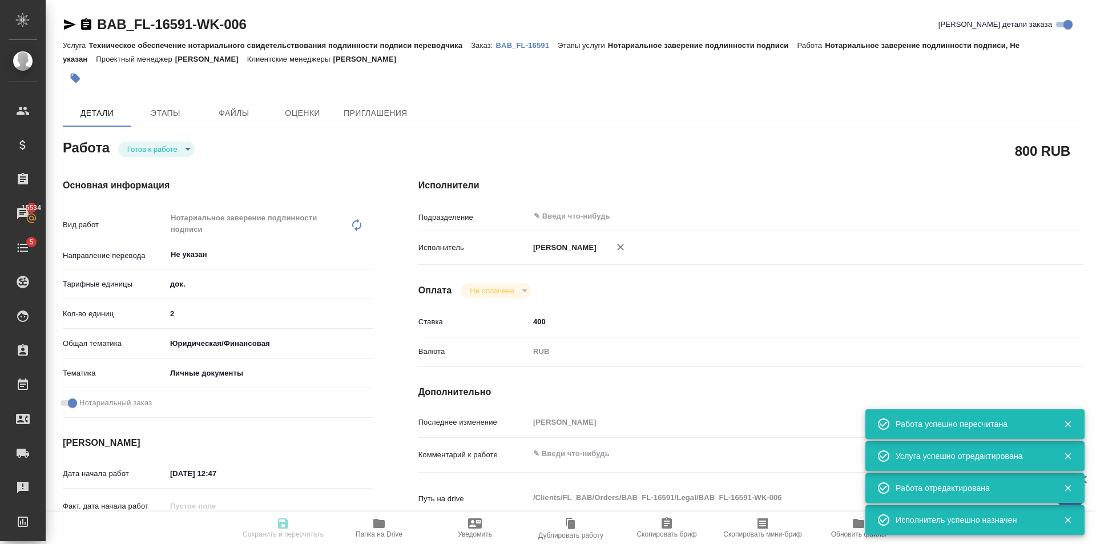
type input "2"
type input "yr-fn"
type input "5a8b8b956a9677013d343cfe"
checkbox input "true"
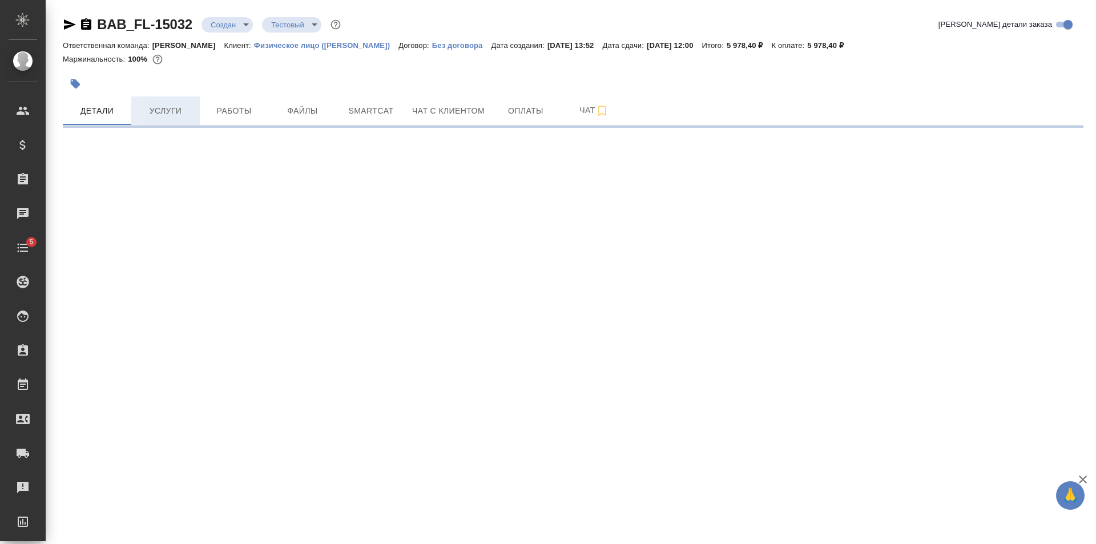
click at [174, 108] on span "Услуги" at bounding box center [165, 111] width 55 height 14
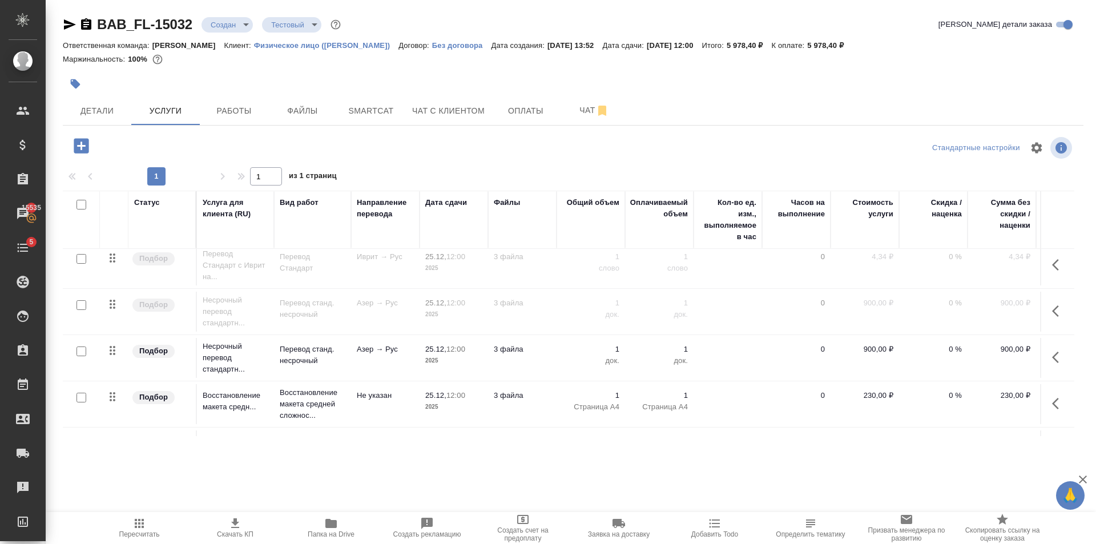
scroll to position [949, 0]
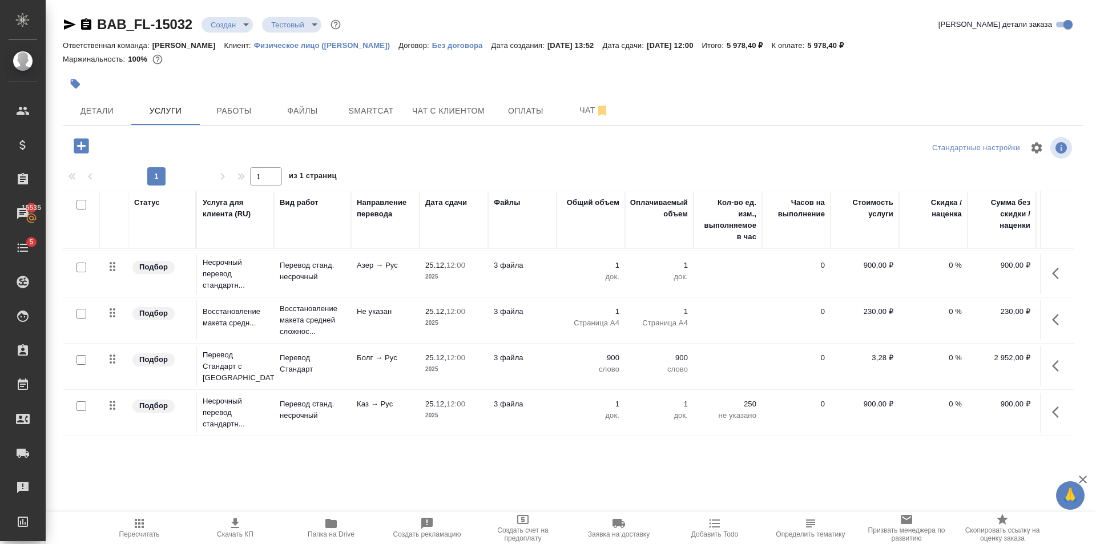
click at [83, 355] on input "checkbox" at bounding box center [81, 360] width 10 height 10
checkbox input "true"
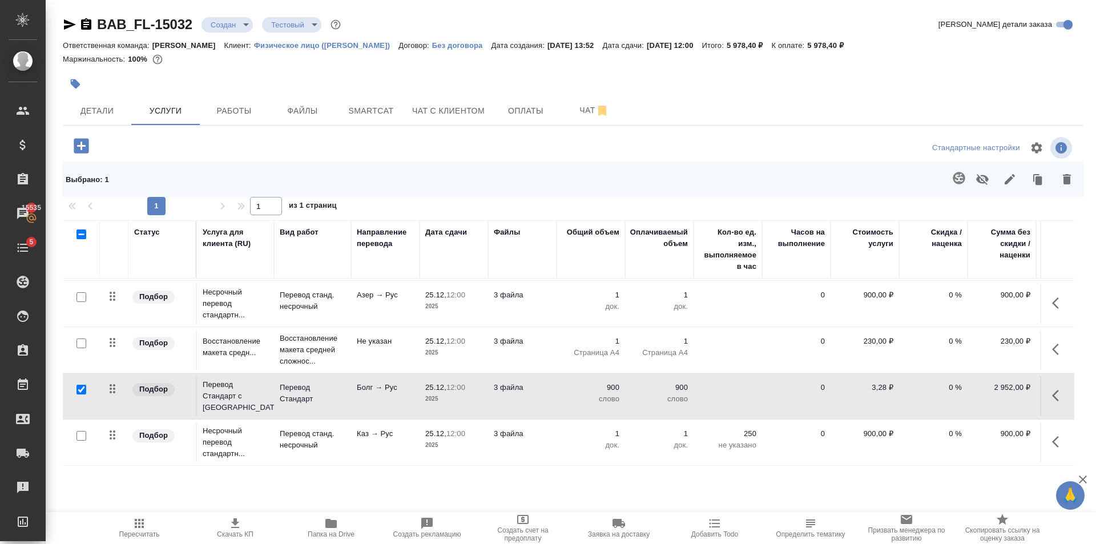
click at [83, 431] on input "checkbox" at bounding box center [81, 436] width 10 height 10
checkbox input "true"
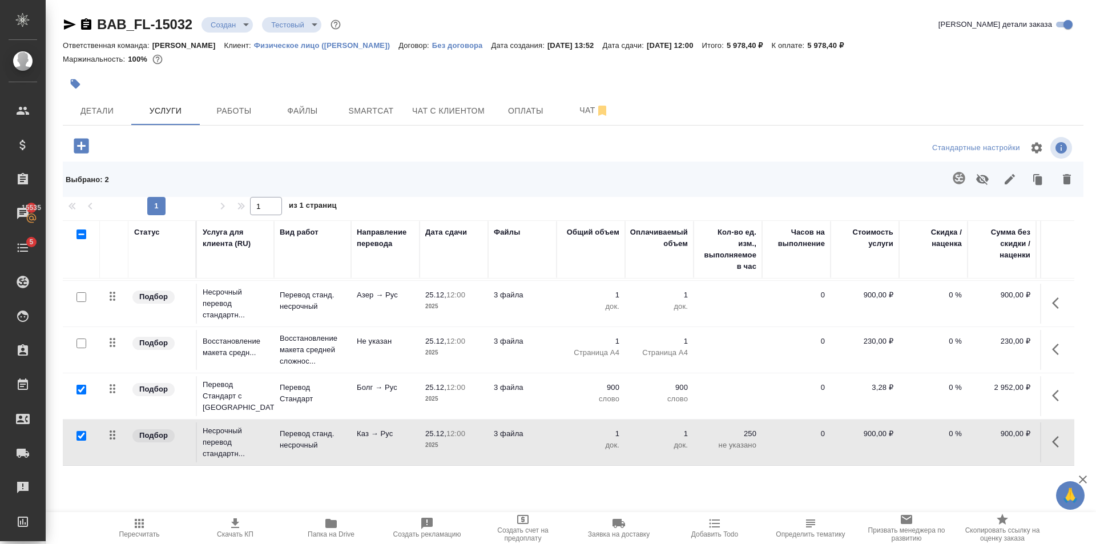
click at [1073, 172] on icon "button" at bounding box center [1067, 179] width 14 height 14
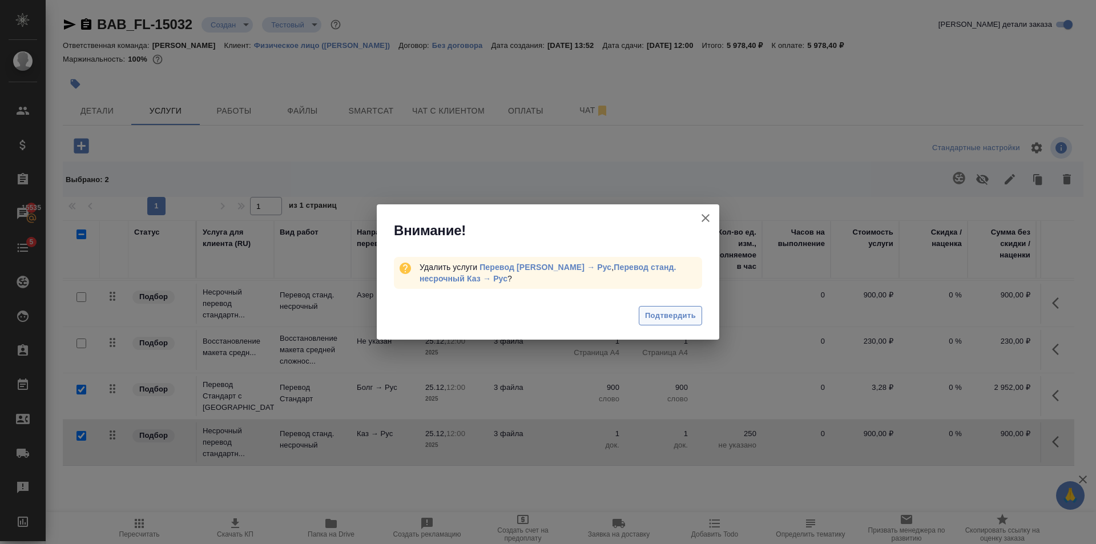
click at [686, 317] on span "Подтвердить" at bounding box center [670, 315] width 51 height 13
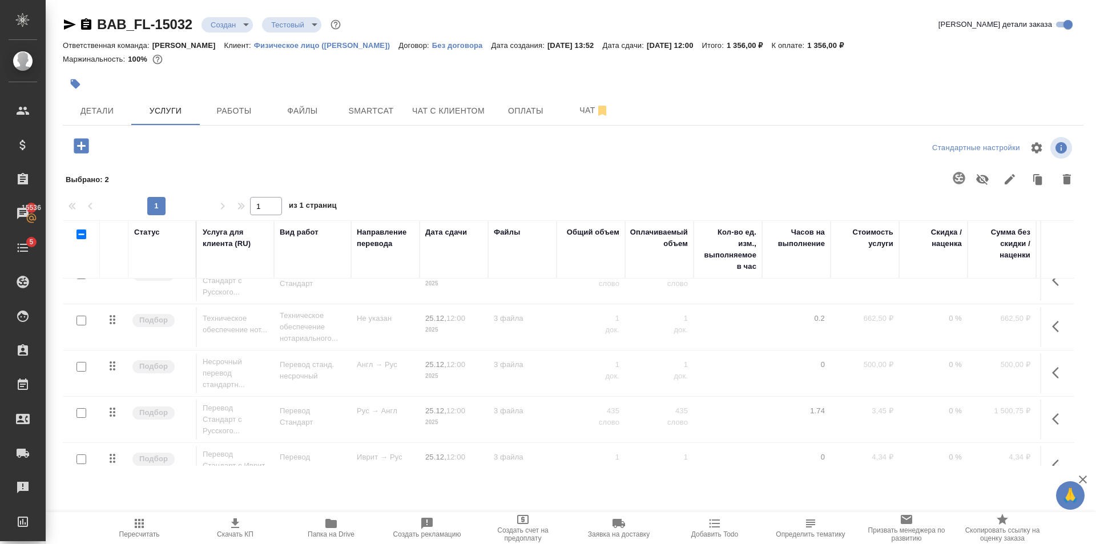
scroll to position [856, 0]
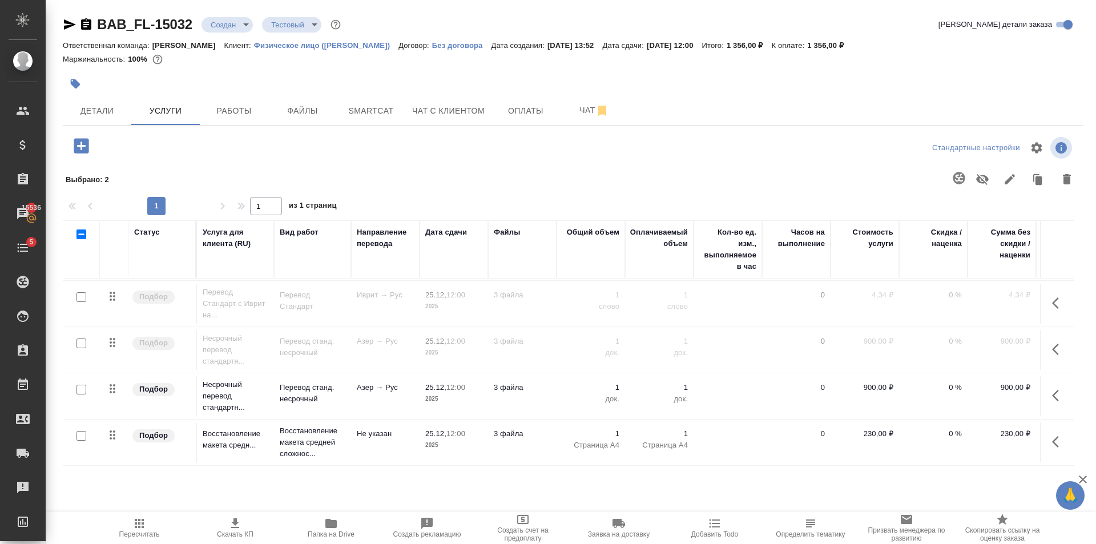
click at [91, 146] on button "button" at bounding box center [81, 145] width 31 height 23
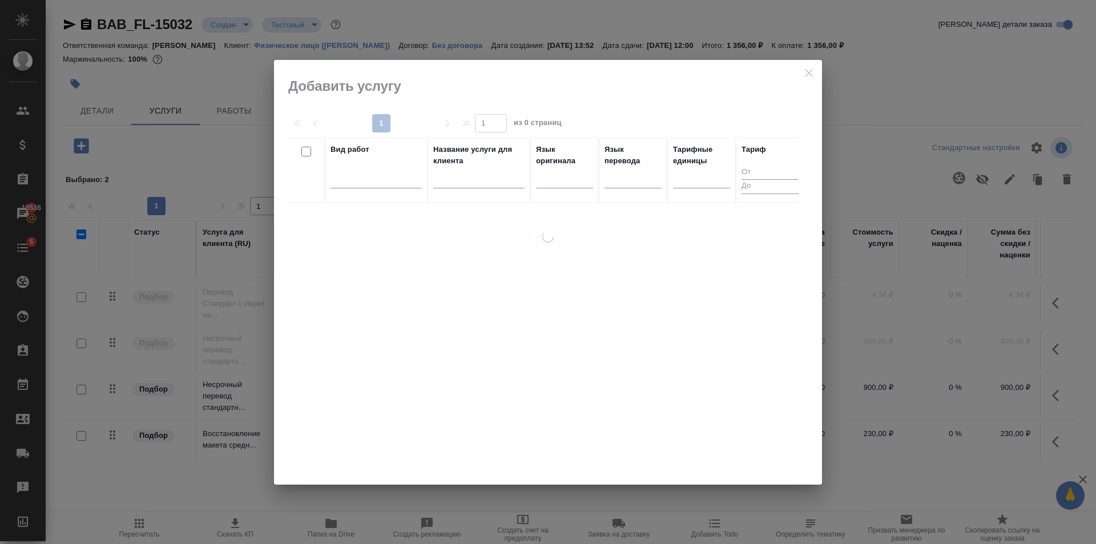
click at [381, 174] on div at bounding box center [375, 176] width 91 height 17
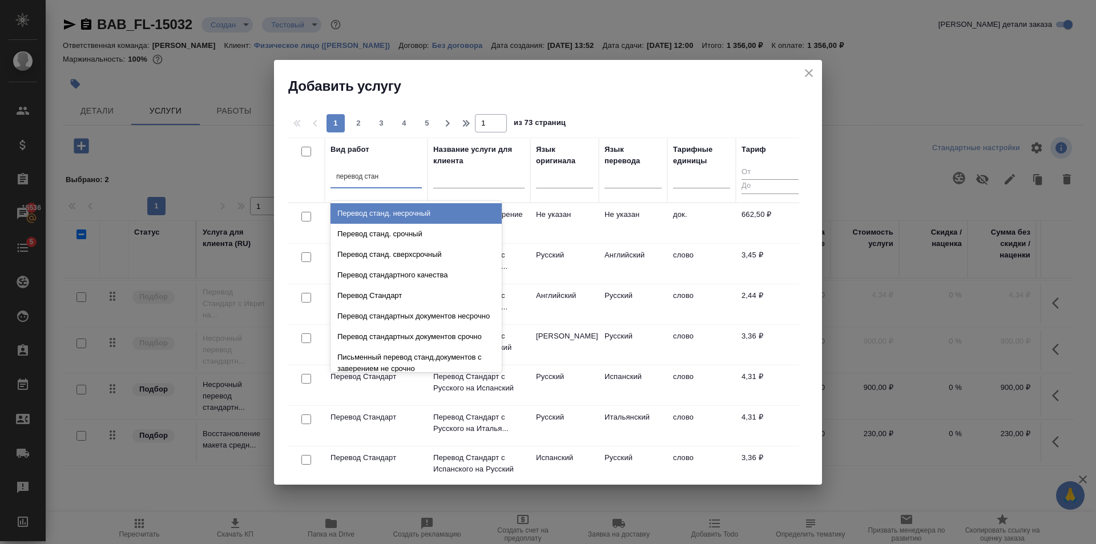
type input "перевод станд"
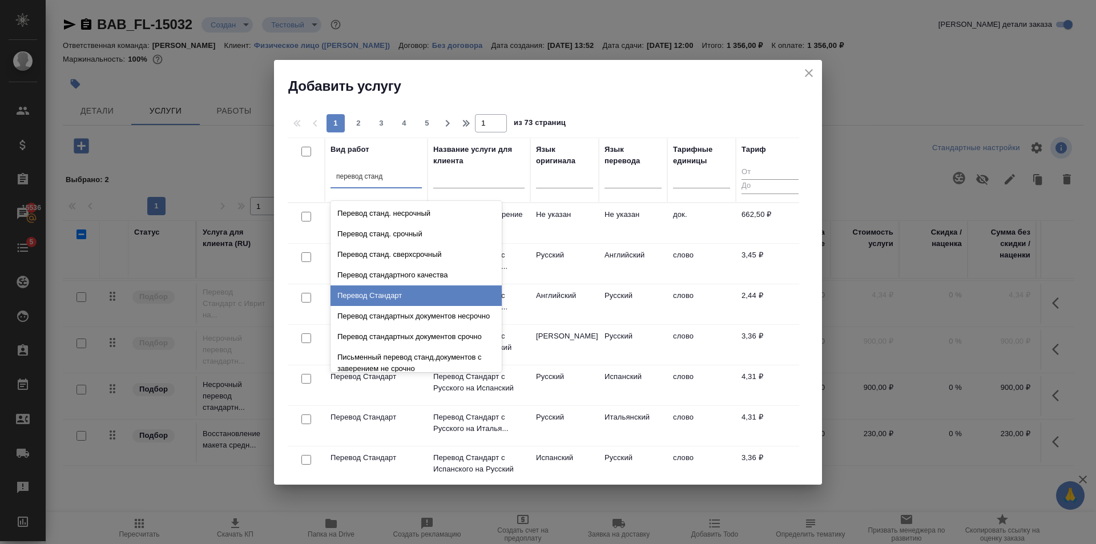
click at [369, 292] on div "Перевод Стандарт" at bounding box center [415, 295] width 171 height 21
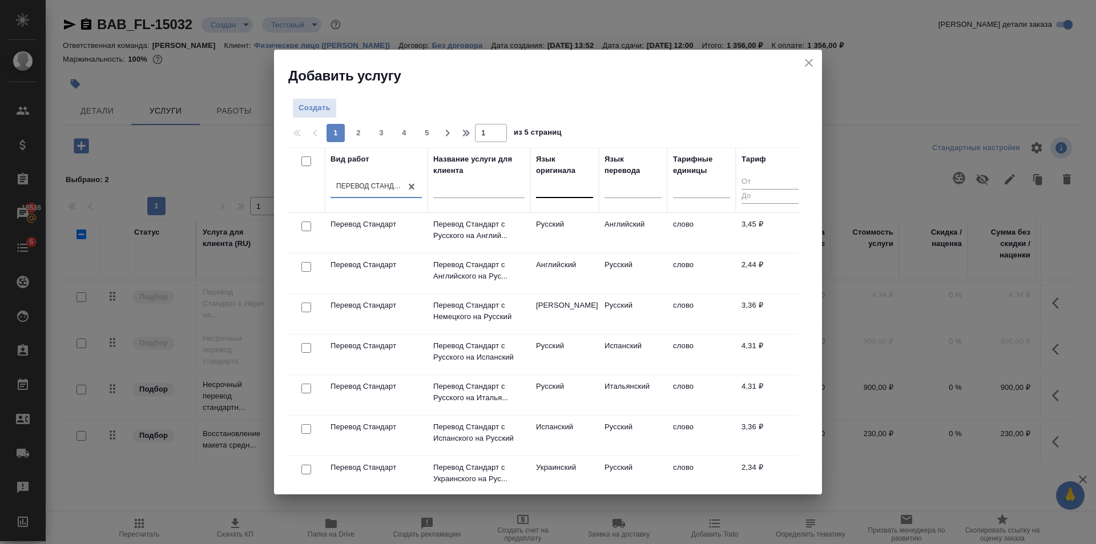
click at [558, 188] on div at bounding box center [564, 186] width 57 height 17
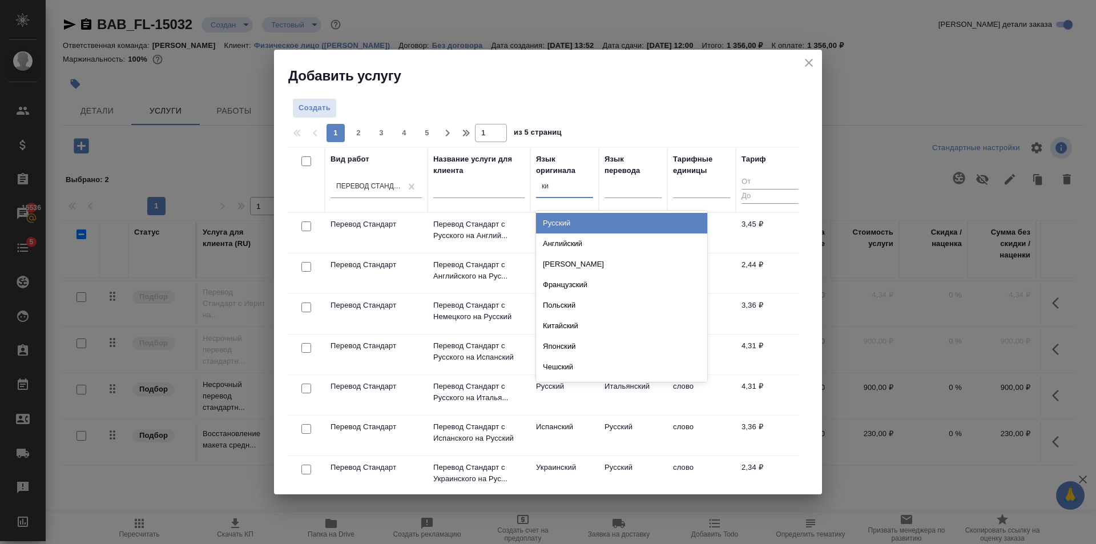
type input "кит"
click at [591, 224] on div "Китайский" at bounding box center [621, 223] width 171 height 21
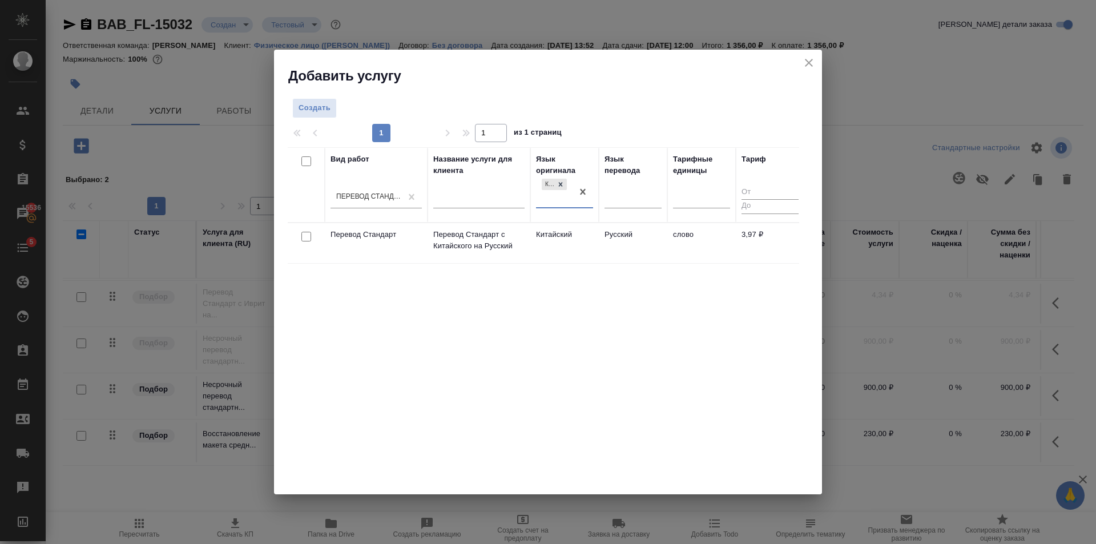
click at [634, 241] on td "Русский" at bounding box center [633, 243] width 68 height 40
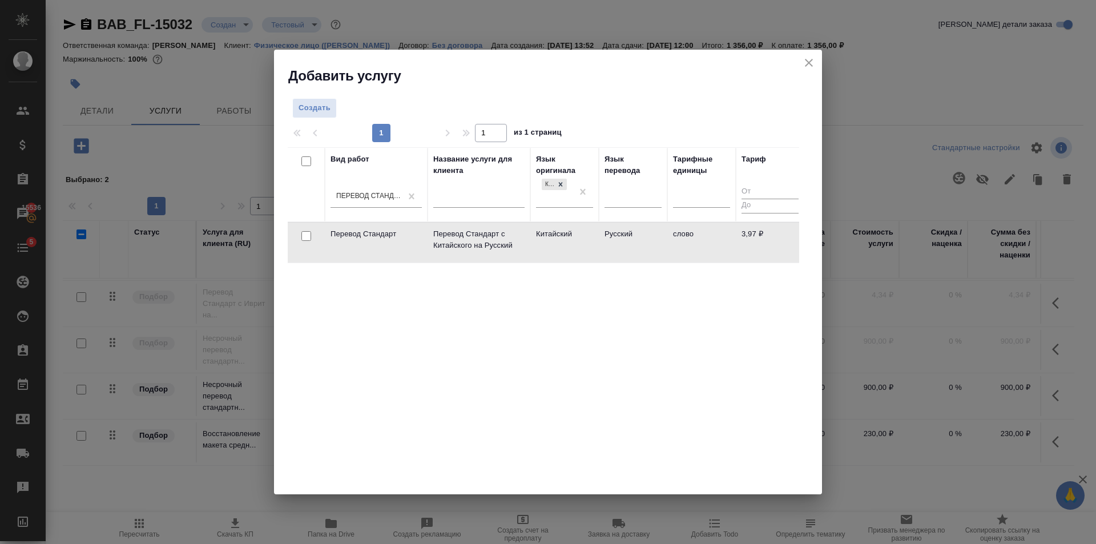
click at [634, 241] on td "Русский" at bounding box center [633, 243] width 68 height 40
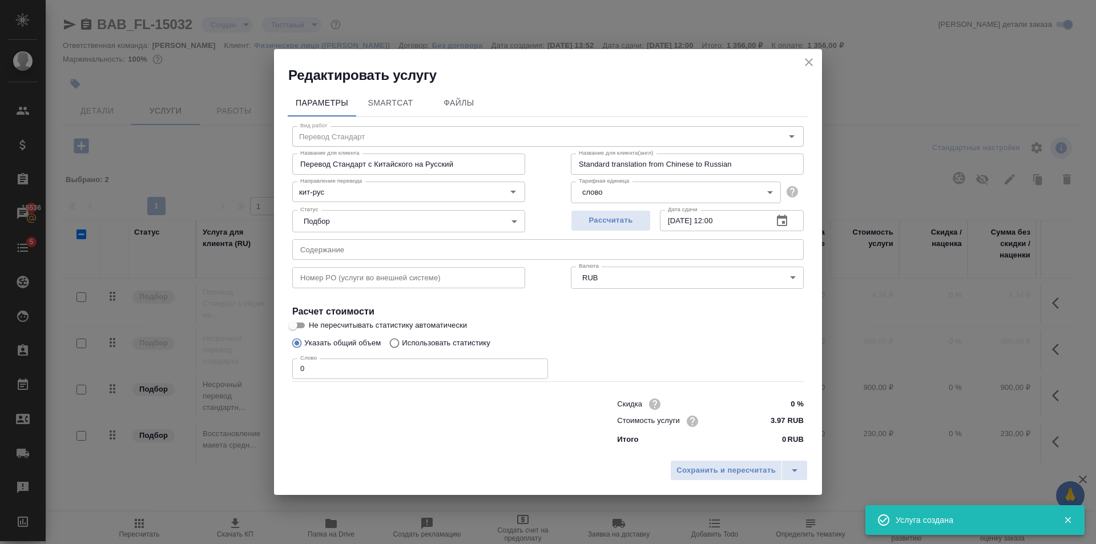
click at [393, 378] on input "0" at bounding box center [420, 368] width 256 height 21
click at [400, 368] on input "0" at bounding box center [420, 368] width 256 height 21
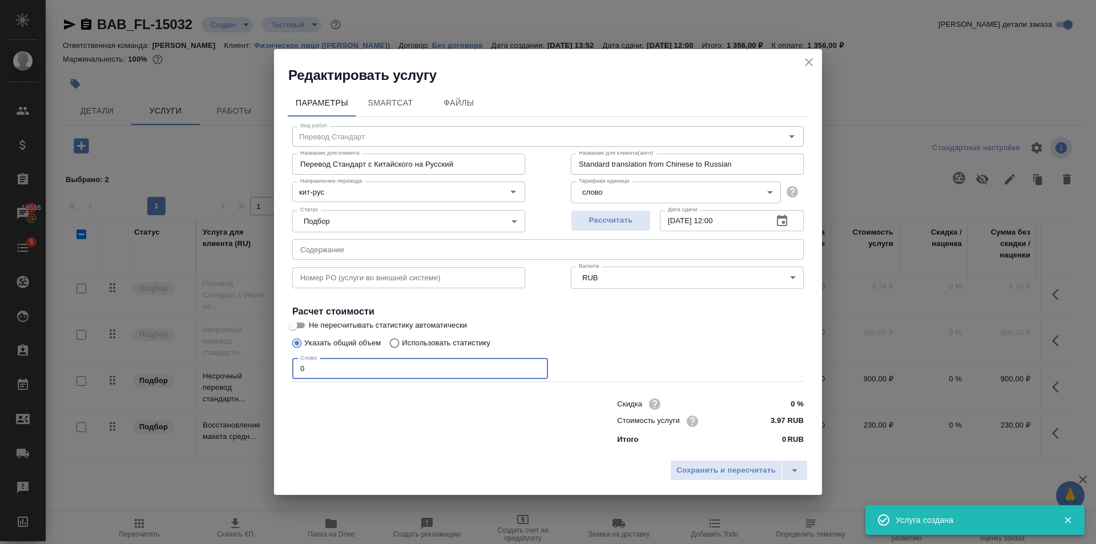
click at [453, 369] on input "0" at bounding box center [420, 368] width 256 height 21
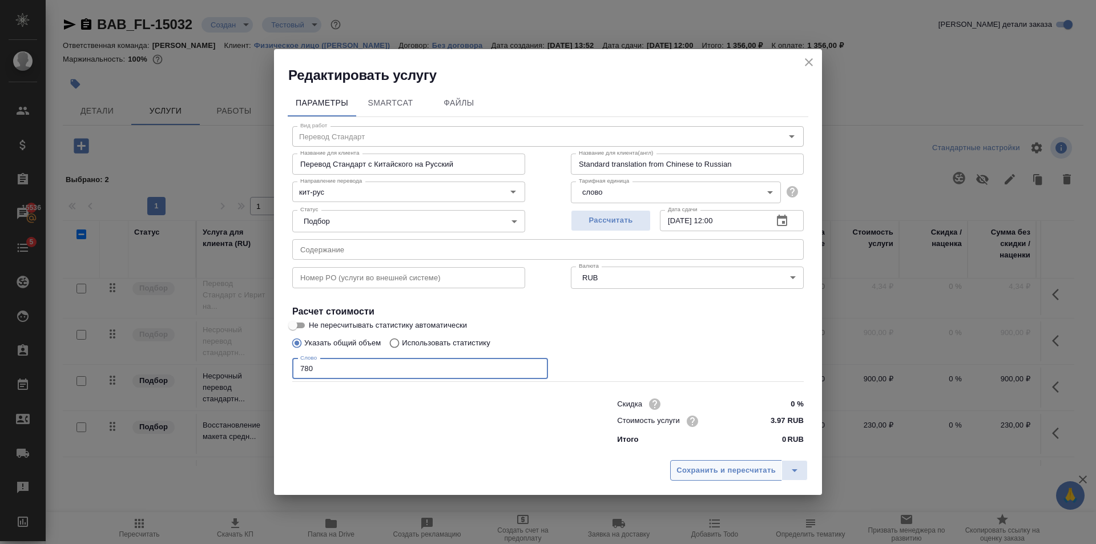
type input "780"
click at [747, 470] on span "Сохранить и пересчитать" at bounding box center [725, 470] width 99 height 13
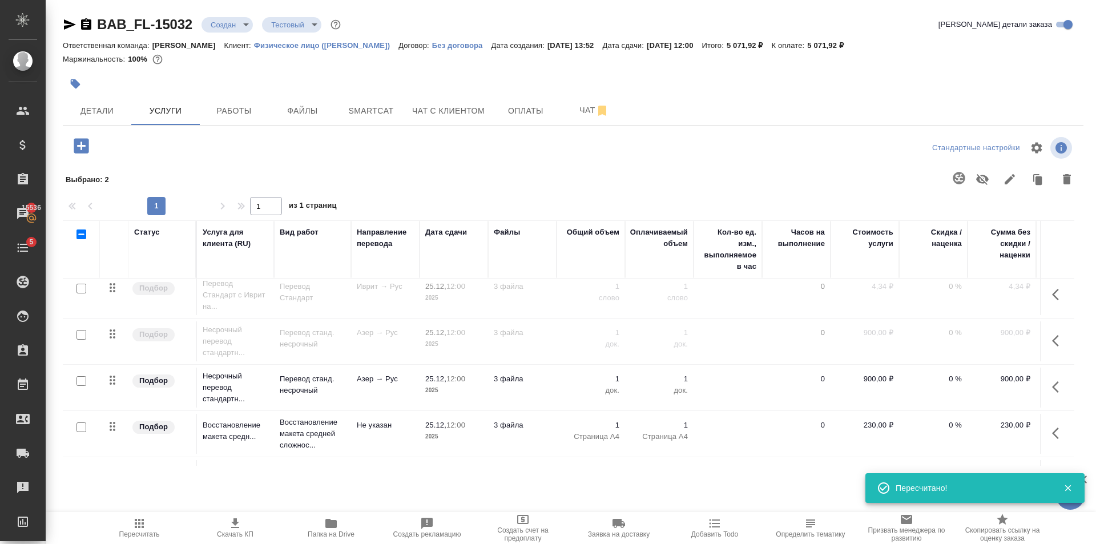
click at [83, 381] on input "checkbox" at bounding box center [81, 381] width 10 height 10
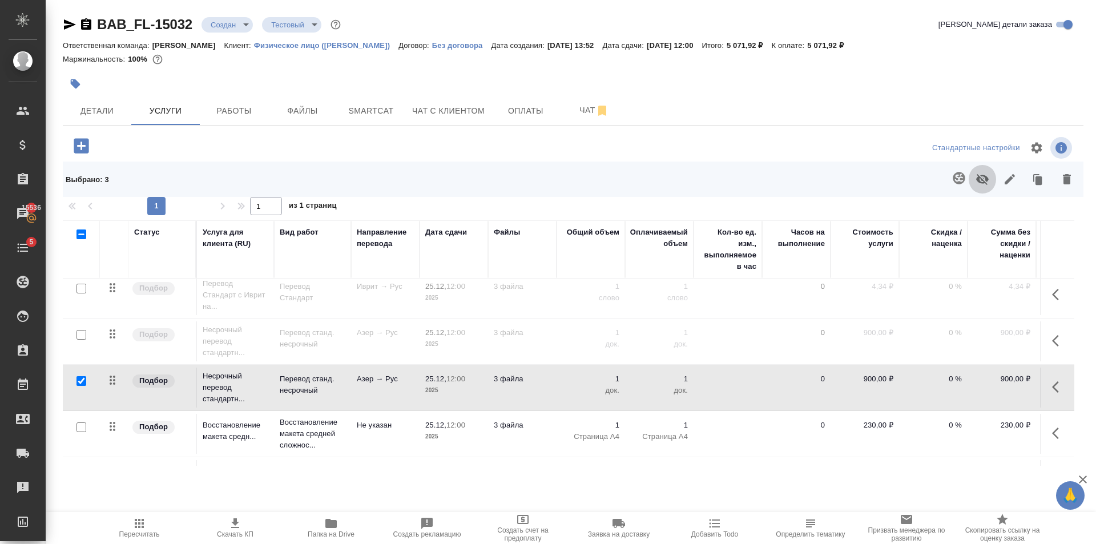
click at [990, 179] on button "button" at bounding box center [982, 179] width 27 height 30
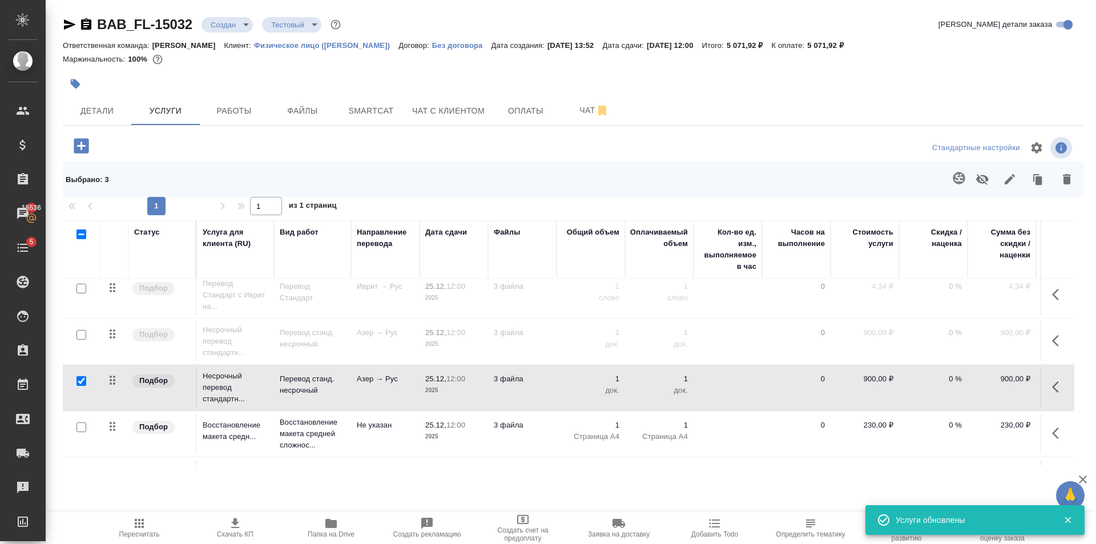
click at [84, 380] on input "checkbox" at bounding box center [81, 381] width 10 height 10
checkbox input "false"
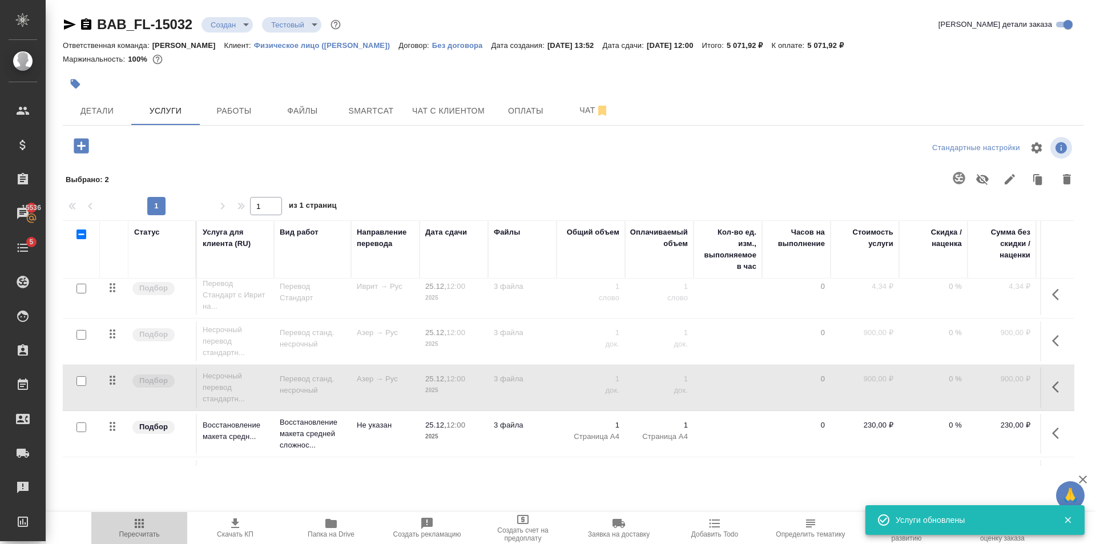
click at [150, 529] on span "Пересчитать" at bounding box center [139, 528] width 82 height 22
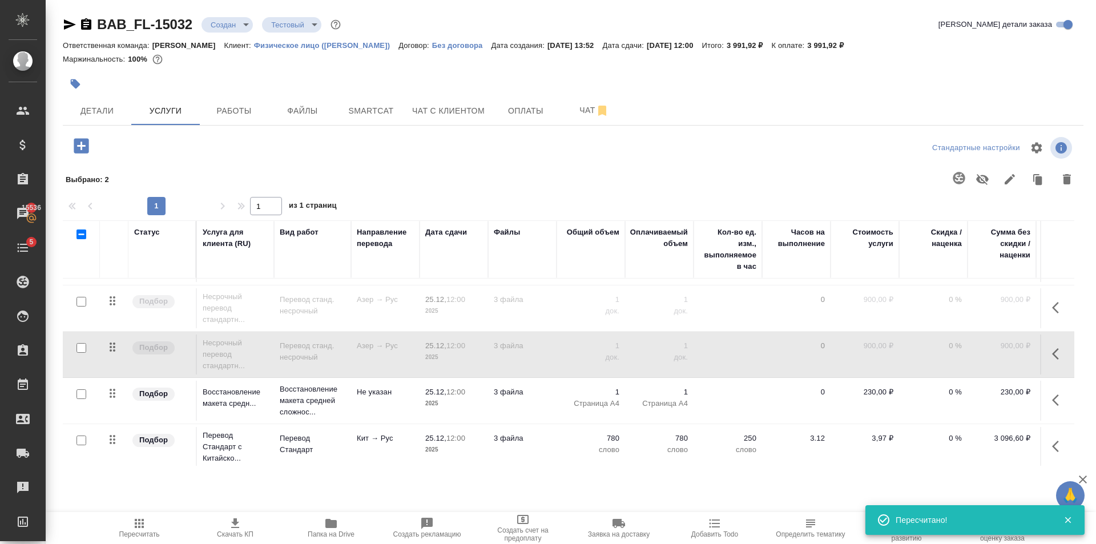
scroll to position [902, 0]
click at [474, 400] on td "25.12, 12:00 2025" at bounding box center [454, 396] width 68 height 40
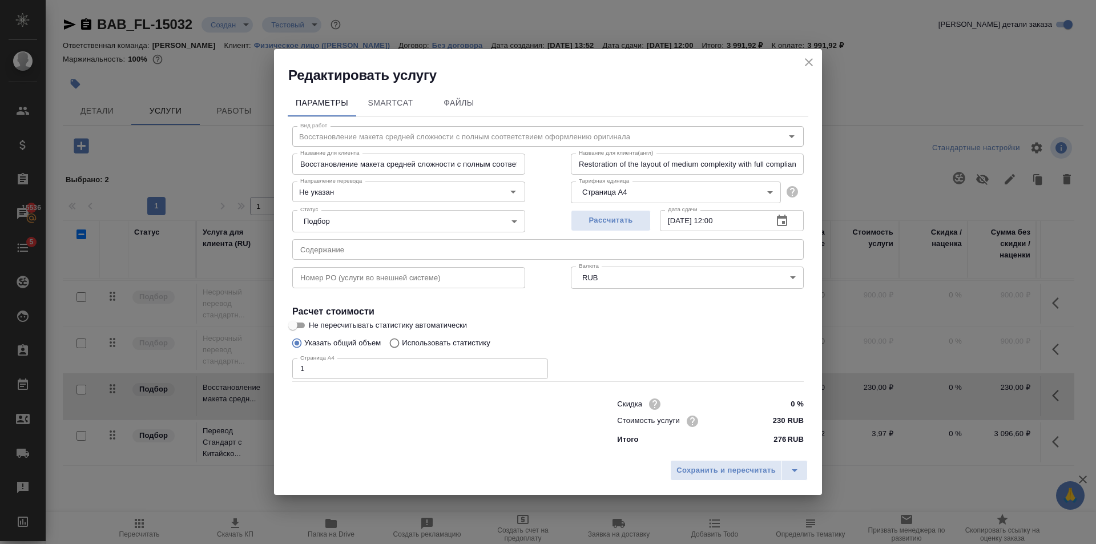
type input "2"
click at [538, 366] on input "2" at bounding box center [420, 368] width 256 height 21
click at [717, 476] on span "Сохранить и пересчитать" at bounding box center [725, 470] width 99 height 13
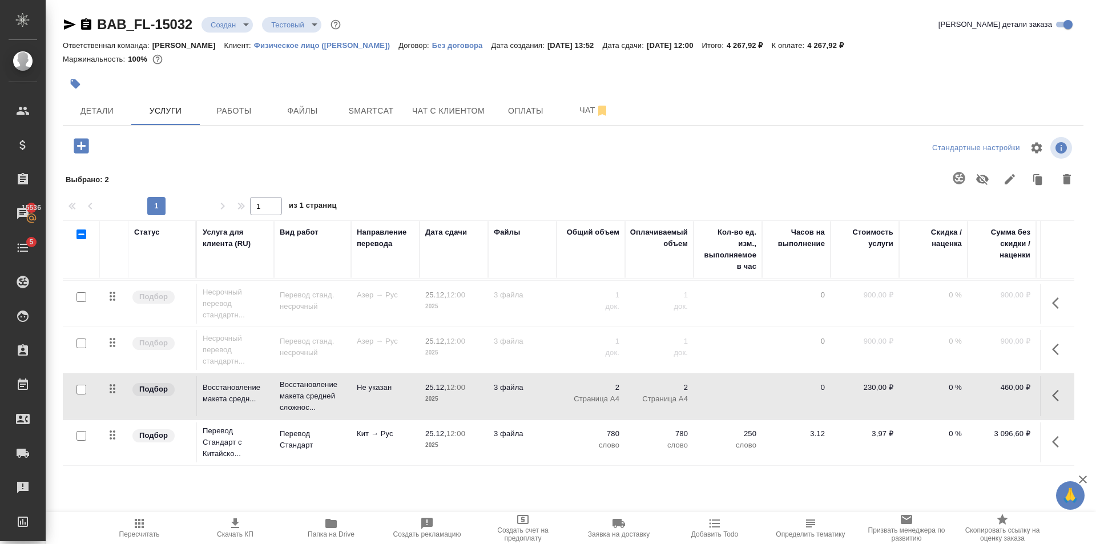
click at [80, 151] on icon "button" at bounding box center [81, 145] width 15 height 15
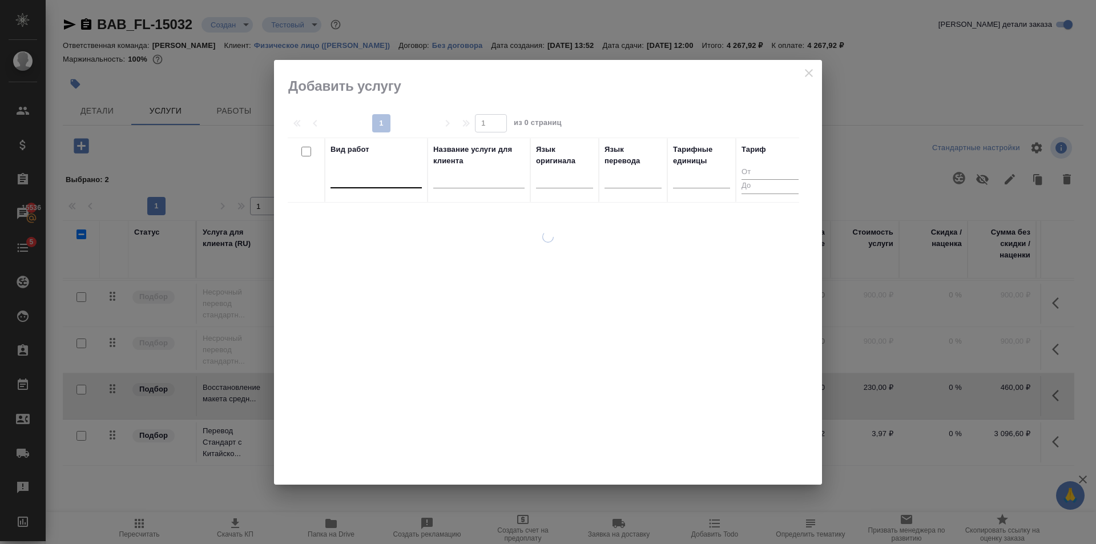
click at [353, 168] on div at bounding box center [375, 178] width 91 height 22
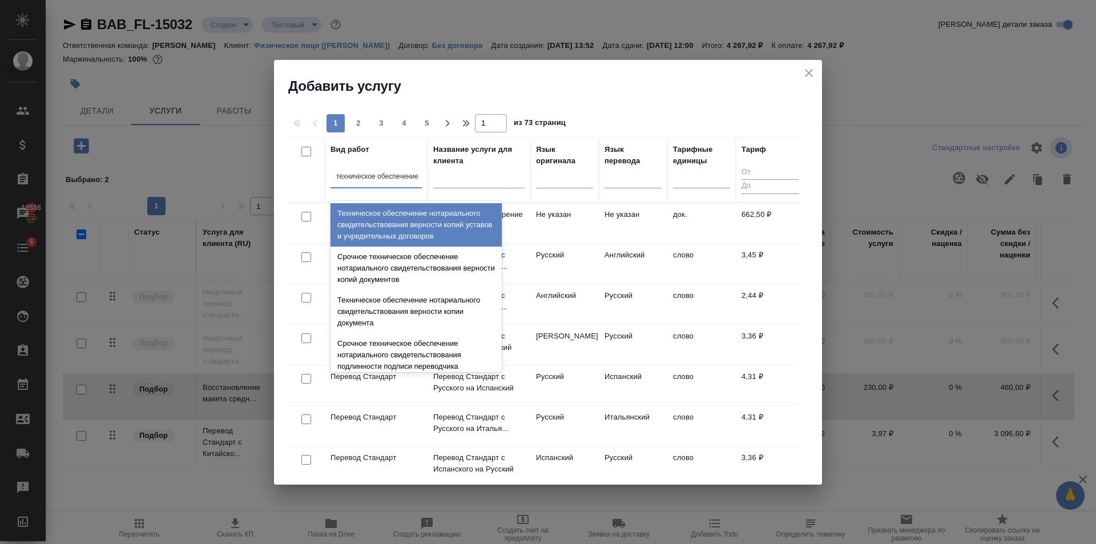
type input "техническое обеспечение"
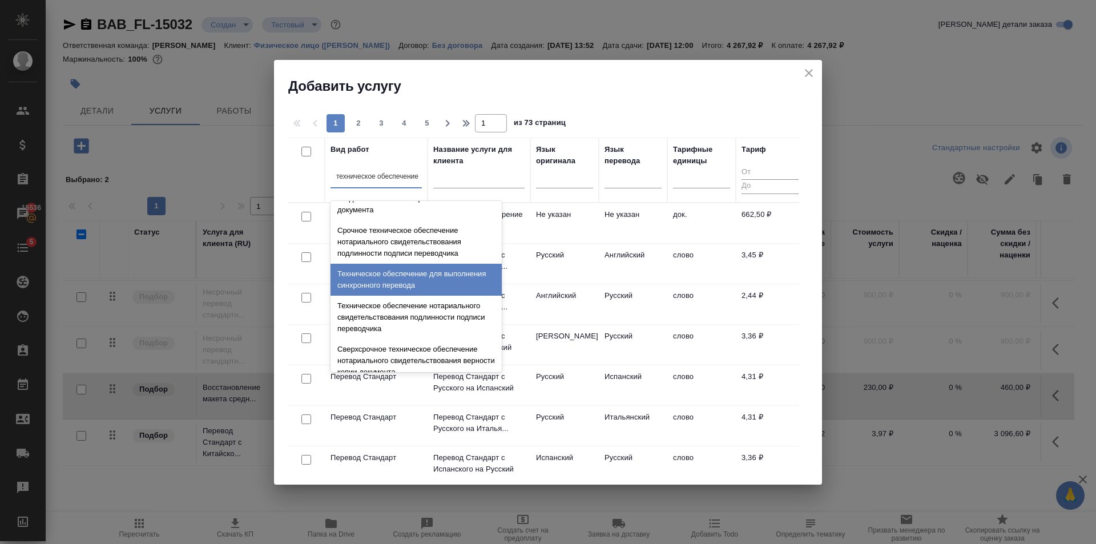
scroll to position [114, 0]
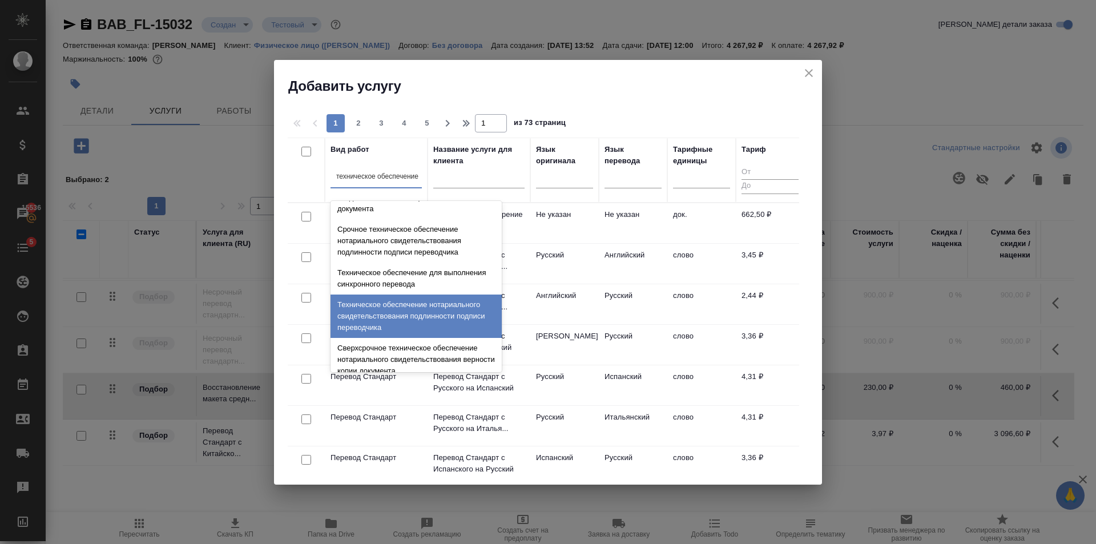
click at [431, 315] on div "Техническое обеспечение нотариального свидетельствования подлинности подписи пе…" at bounding box center [415, 316] width 171 height 43
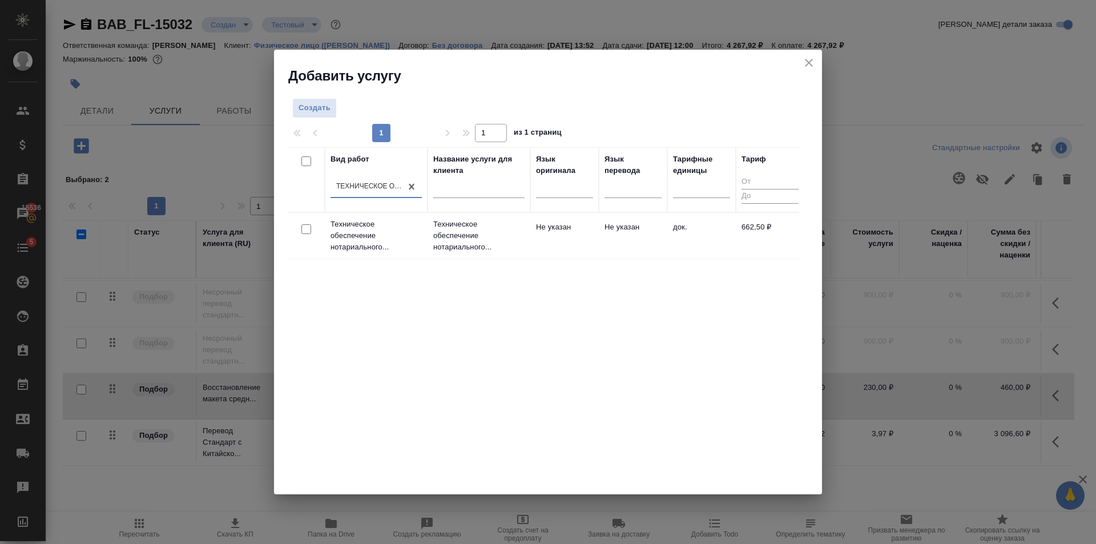
click at [532, 245] on td "Не указан" at bounding box center [564, 236] width 68 height 40
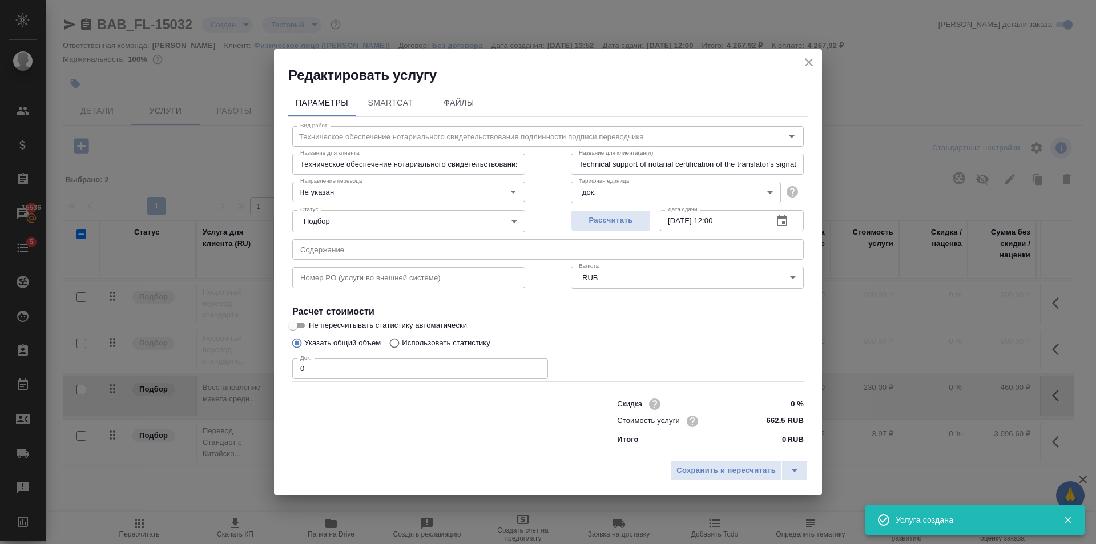
type input "1"
click at [533, 366] on input "1" at bounding box center [420, 368] width 256 height 21
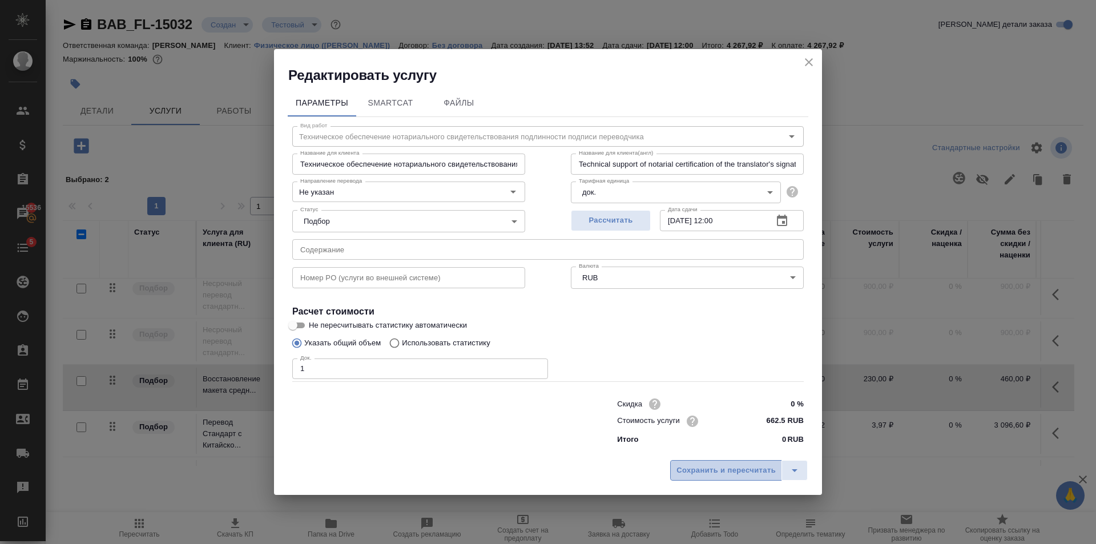
click at [711, 466] on span "Сохранить и пересчитать" at bounding box center [725, 470] width 99 height 13
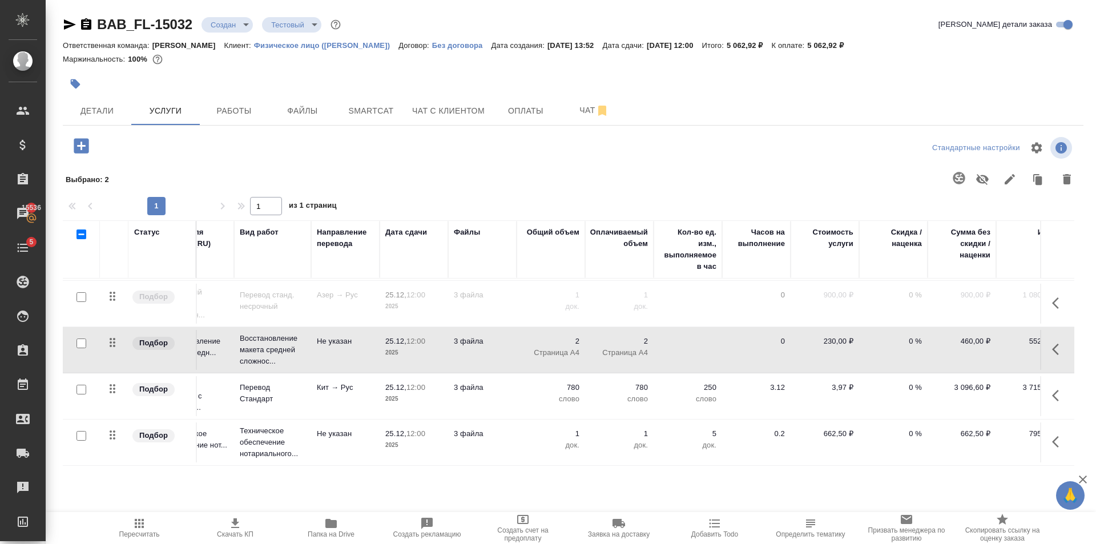
scroll to position [949, 0]
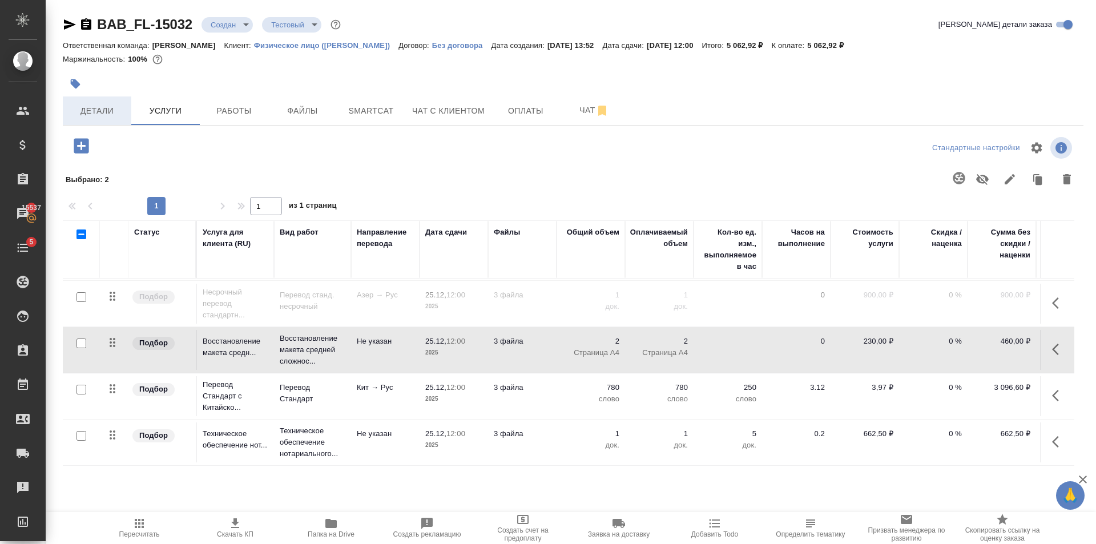
drag, startPoint x: 101, startPoint y: 111, endPoint x: 505, endPoint y: 172, distance: 408.2
click at [101, 112] on span "Детали" at bounding box center [97, 111] width 55 height 14
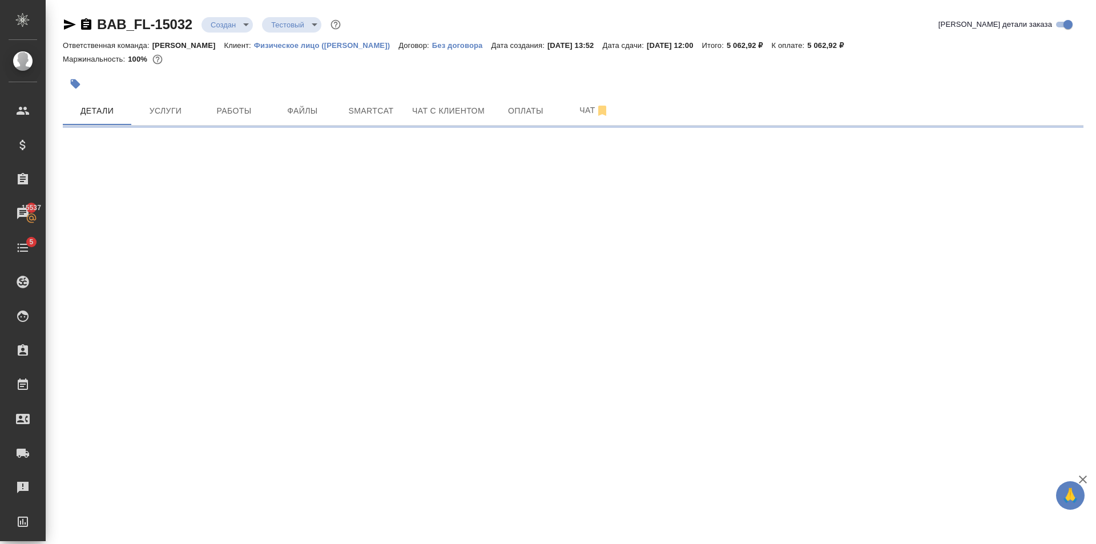
select select "RU"
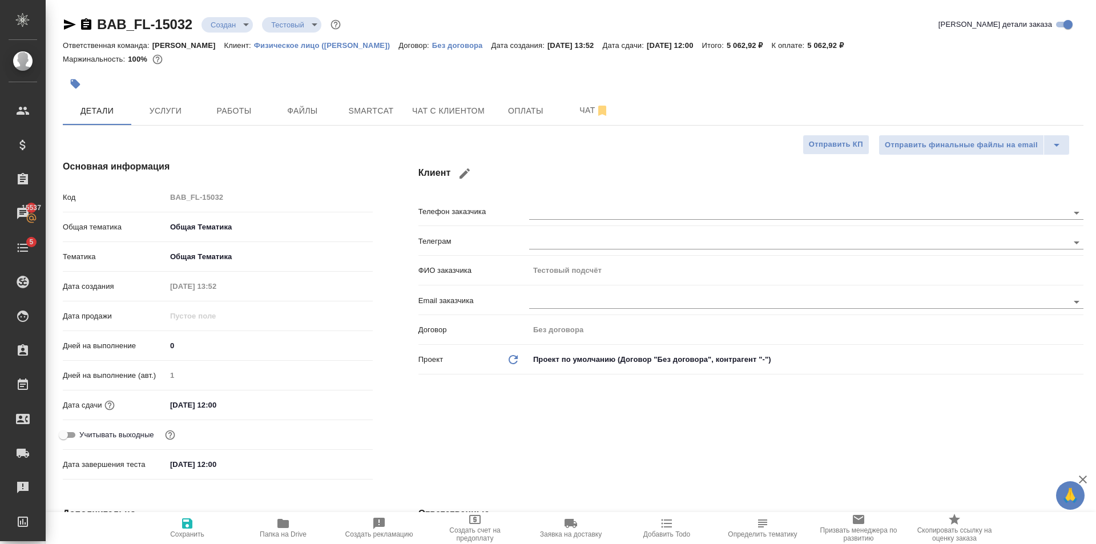
type textarea "x"
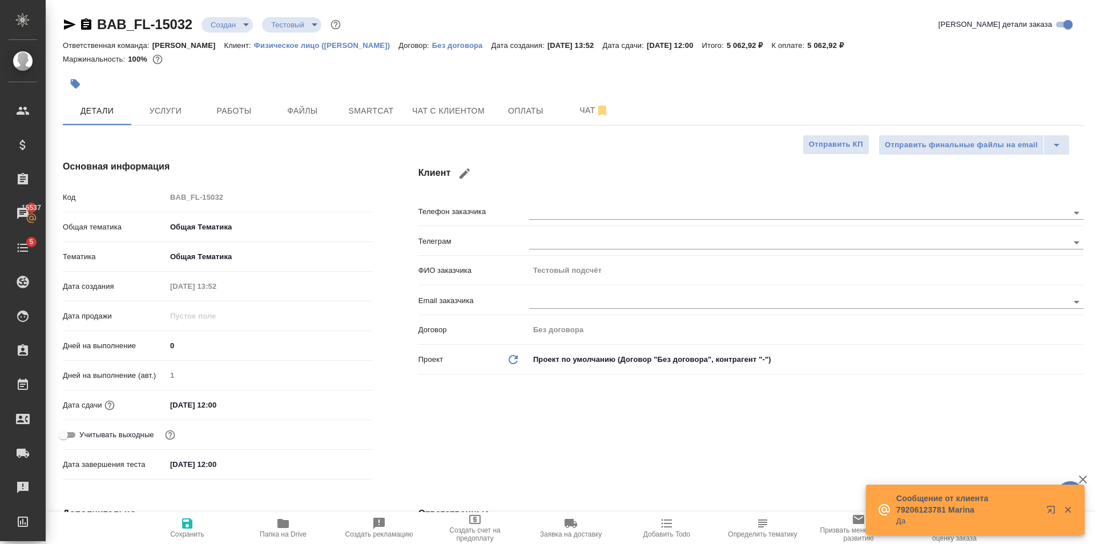
type textarea "x"
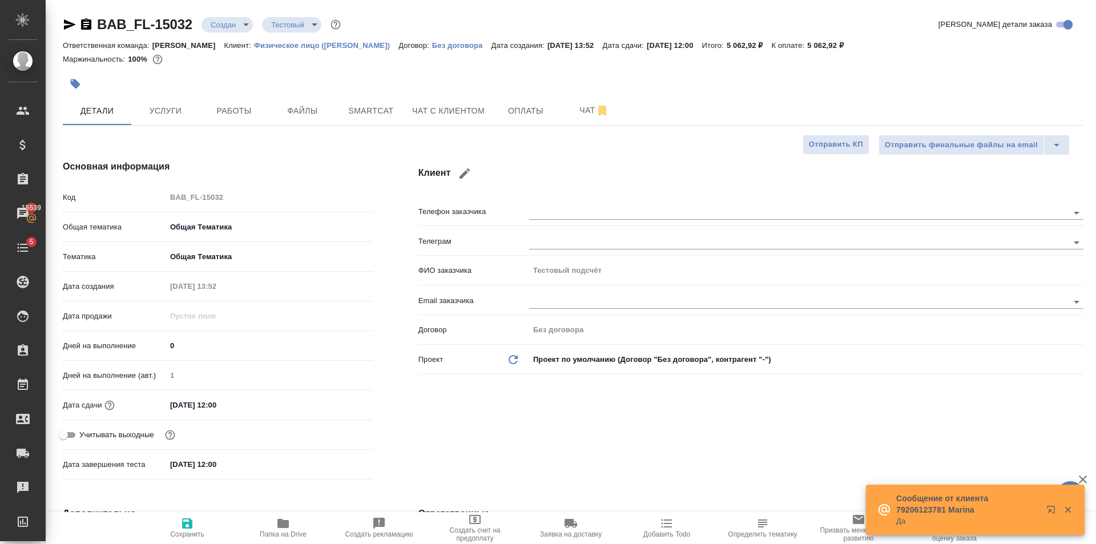
type textarea "x"
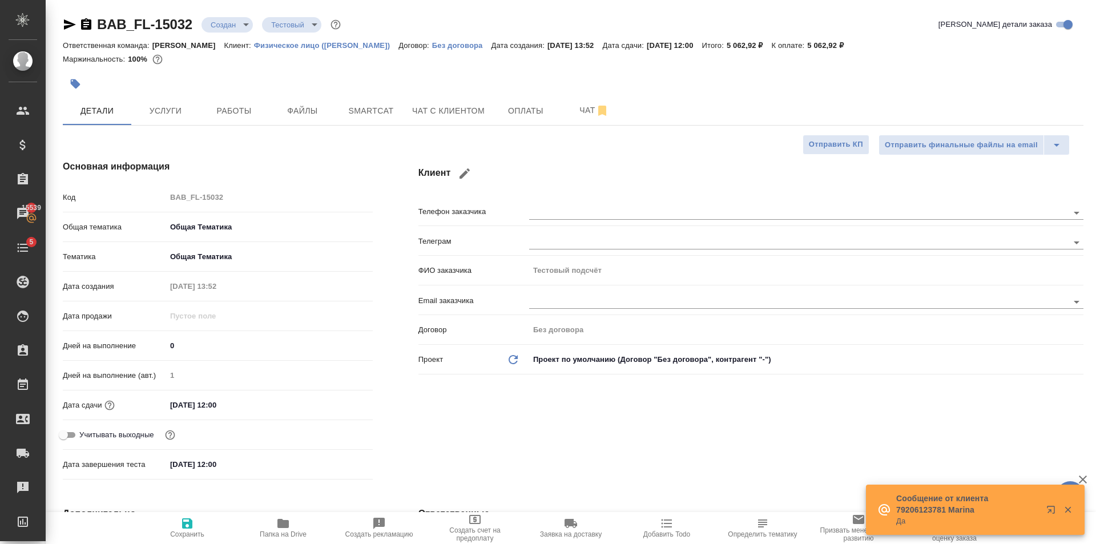
type textarea "x"
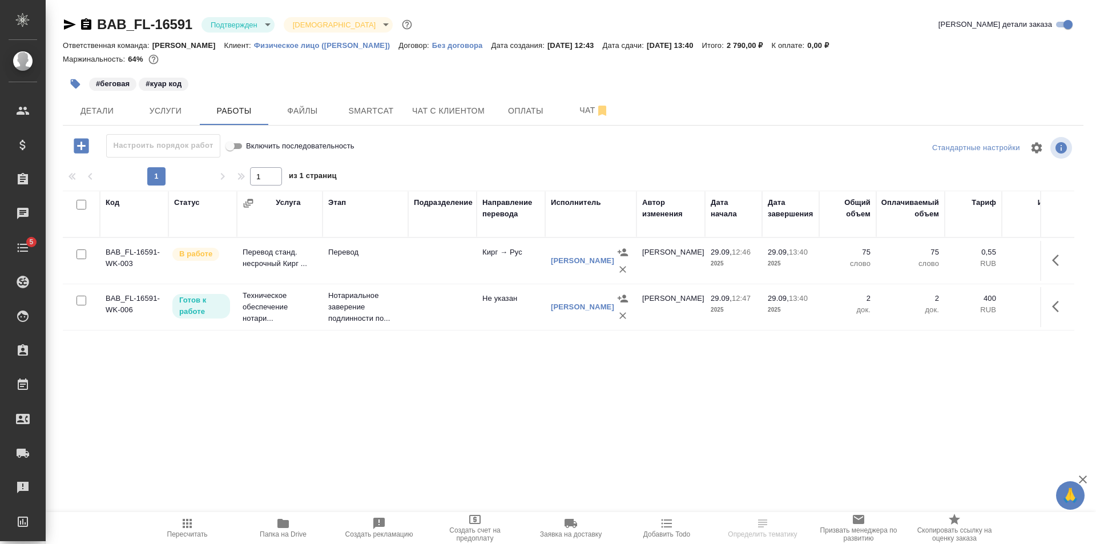
click at [243, 26] on body "🙏 .cls-1 fill:#fff; AWATERA [PERSON_NAME] Клиенты Спецификации Заказы Чаты 5 To…" at bounding box center [548, 272] width 1096 height 544
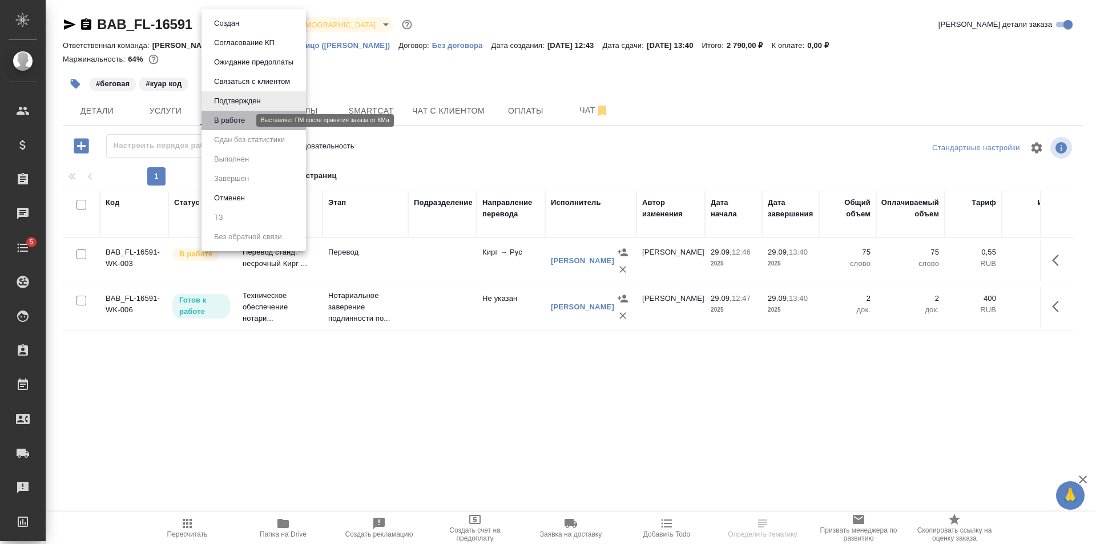
click at [246, 118] on button "В работе" at bounding box center [230, 120] width 38 height 13
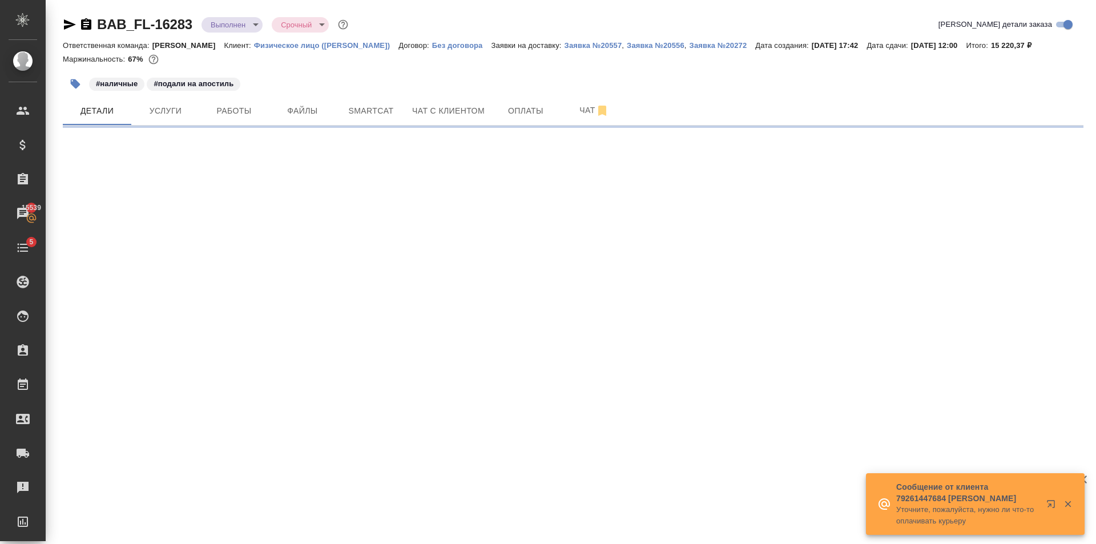
select select "RU"
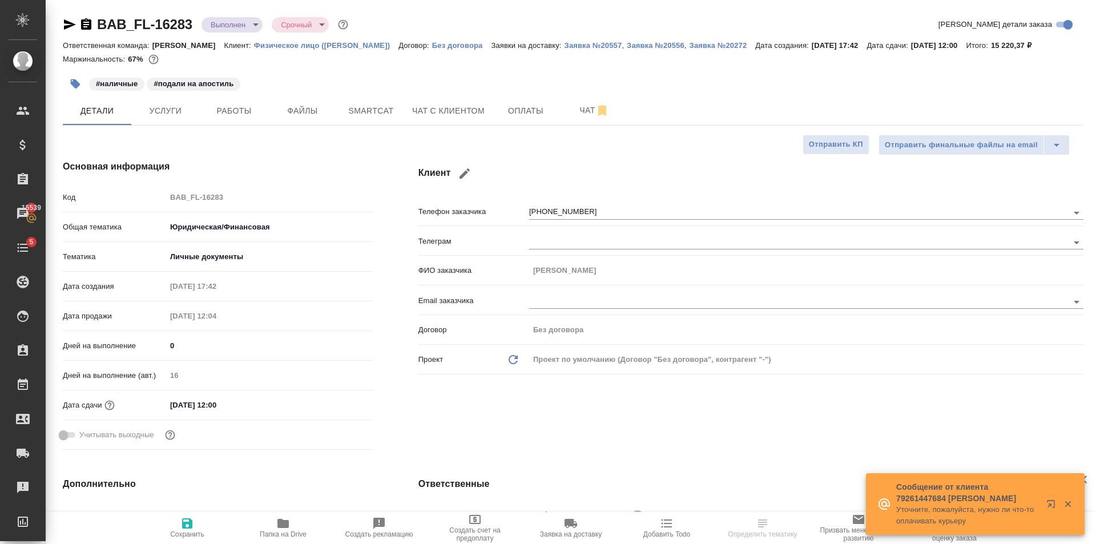
type textarea "x"
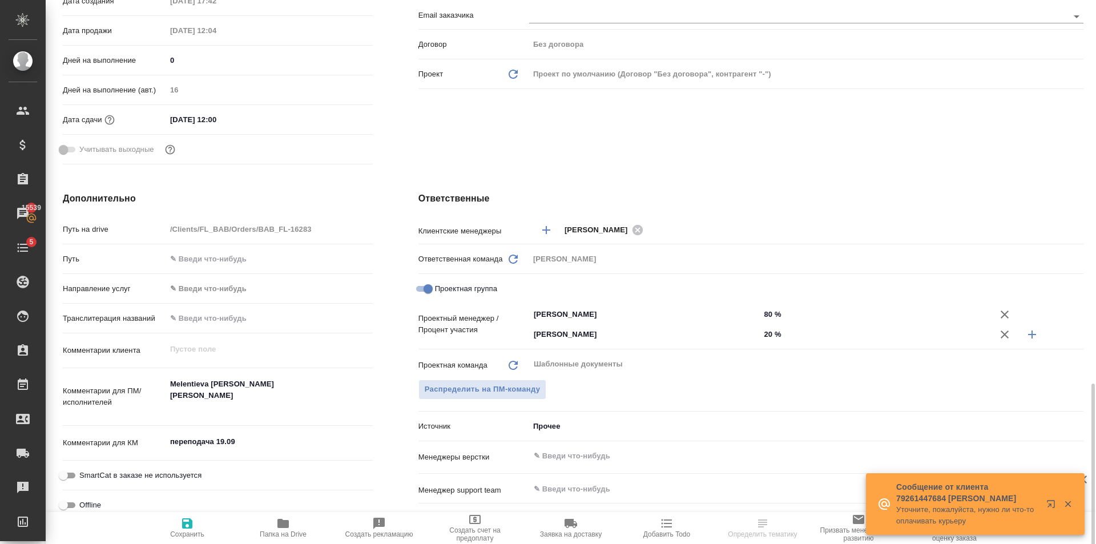
scroll to position [457, 0]
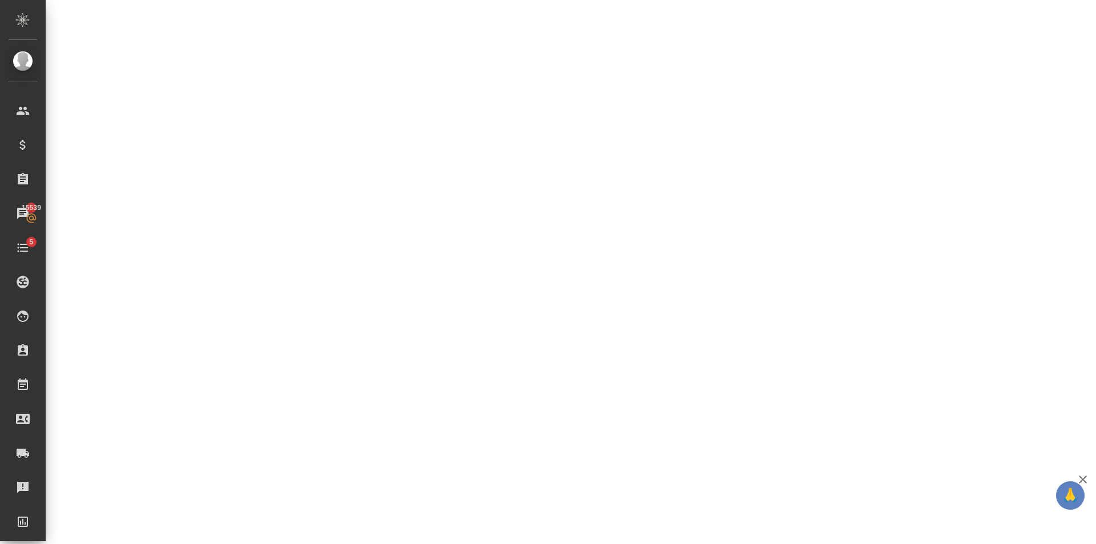
select select "RU"
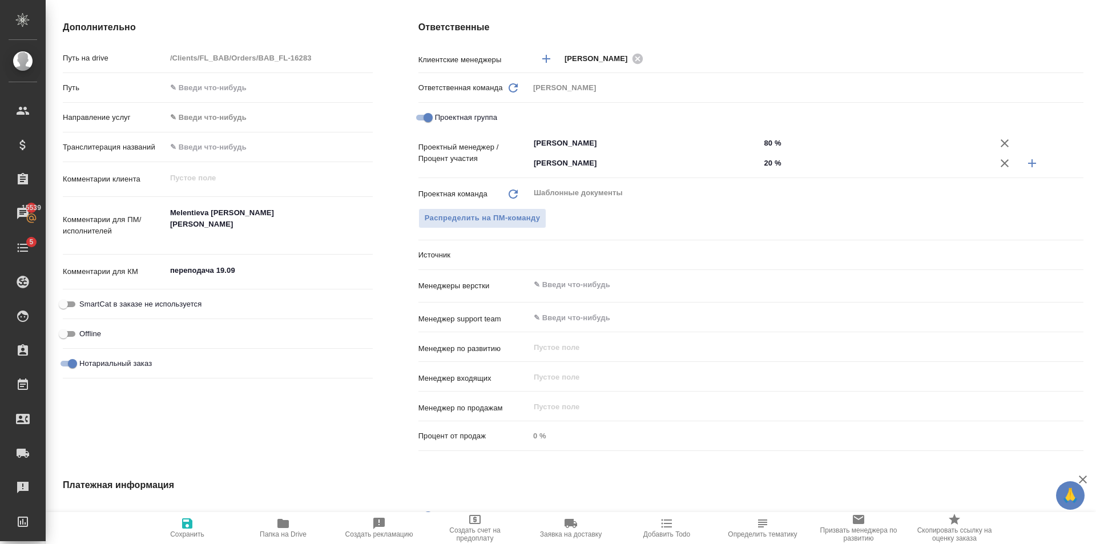
type textarea "x"
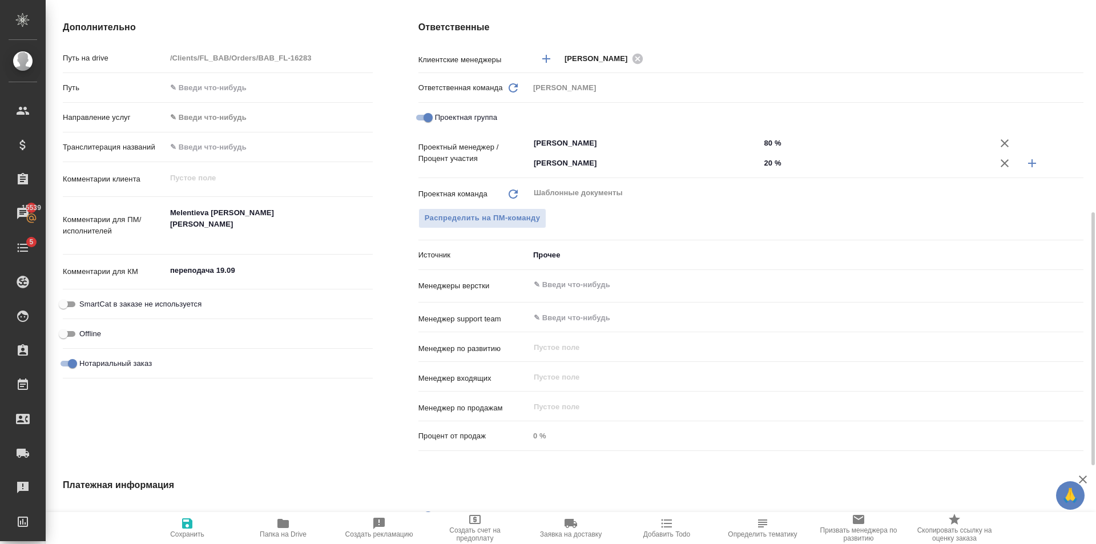
type textarea "x"
click at [198, 223] on textarea "Melentieva [PERSON_NAME] [PERSON_NAME]" at bounding box center [269, 224] width 207 height 42
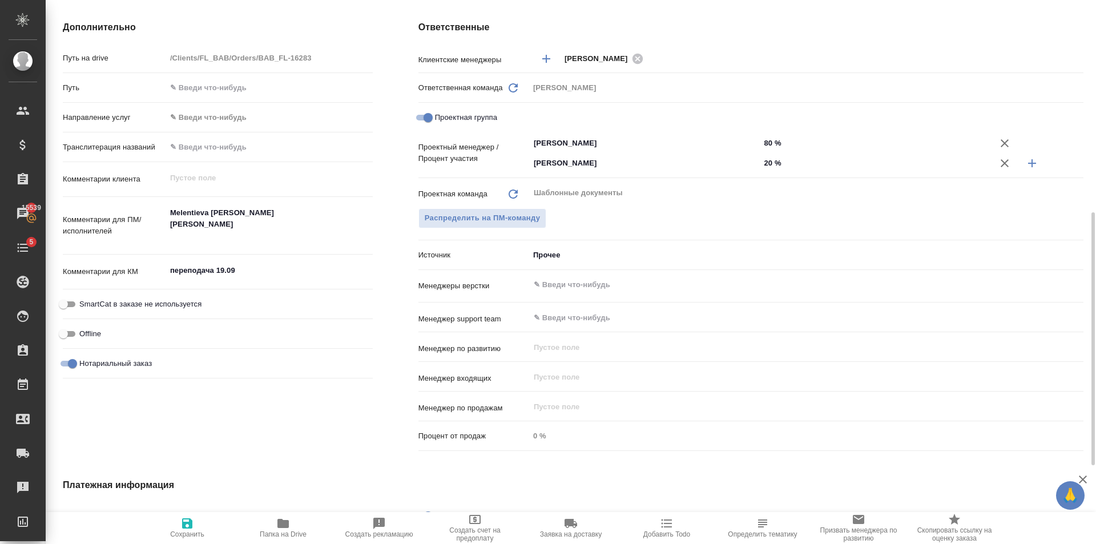
drag, startPoint x: 198, startPoint y: 227, endPoint x: 237, endPoint y: 227, distance: 38.8
click at [198, 227] on textarea "Melentieva [PERSON_NAME] [PERSON_NAME]" at bounding box center [269, 224] width 207 height 42
type textarea "x"
type textarea "Melentieva [PERSON_NAME] [PERSON_NAME]"
type textarea "x"
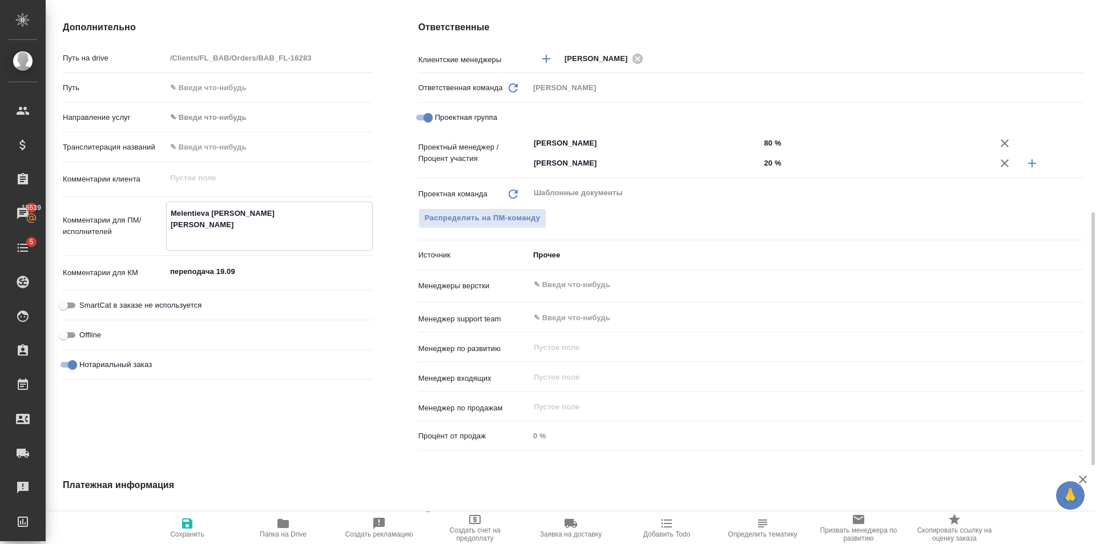
type textarea "x"
type textarea "Melentieva [PERSON_NAME] [PERSON_NAME]"
type textarea "x"
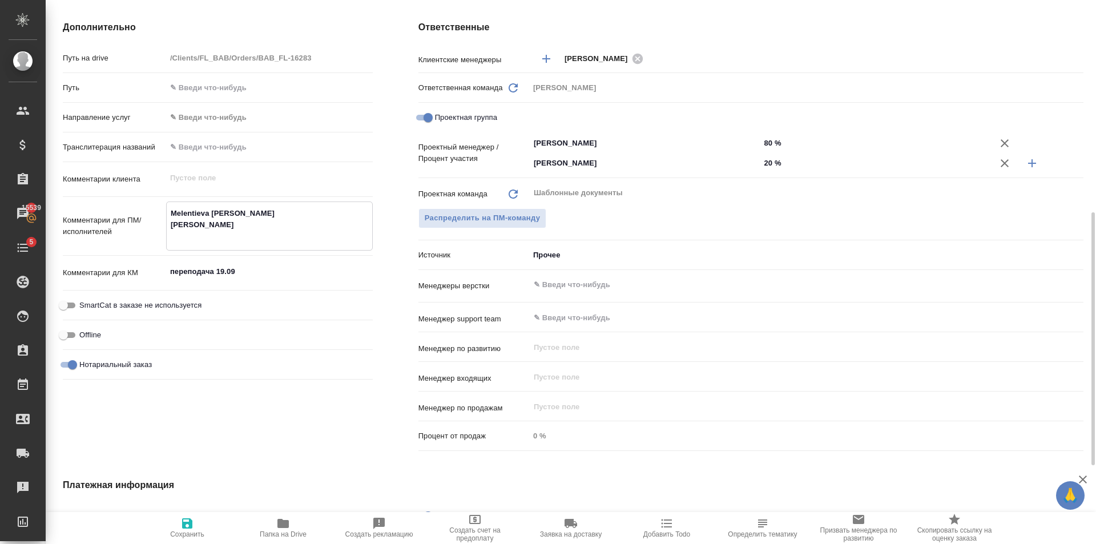
type textarea "x"
type textarea "Melentieva [PERSON_NAME] [PERSON_NAME]"
type textarea "x"
click at [176, 526] on span "Сохранить" at bounding box center [187, 528] width 82 height 22
type textarea "x"
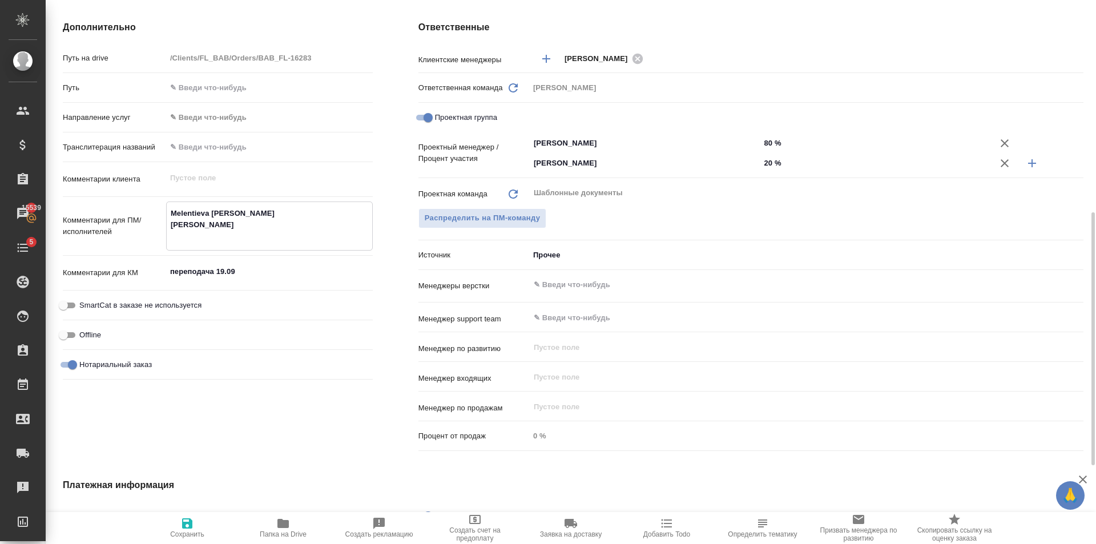
type textarea "x"
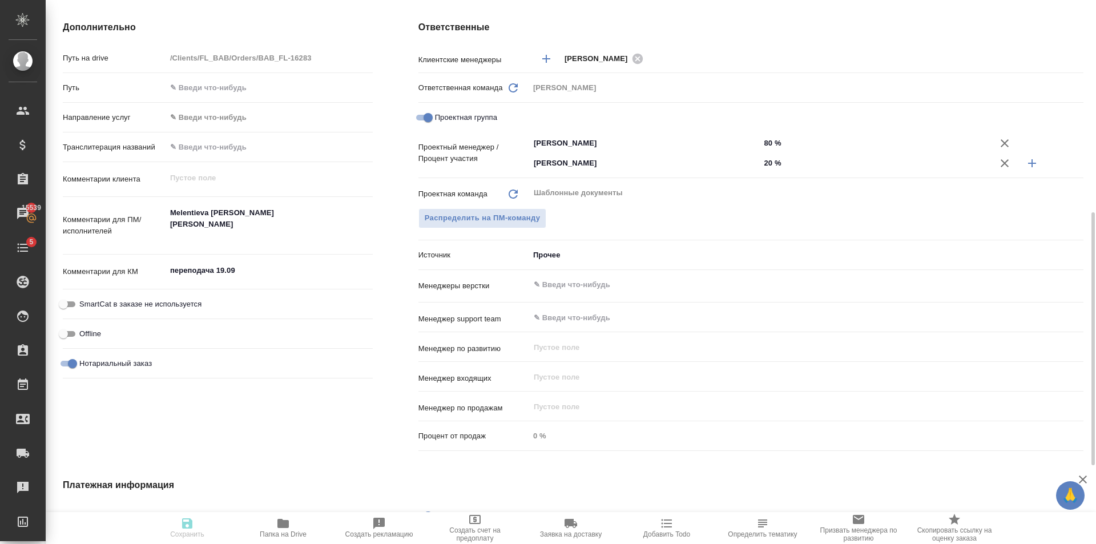
type textarea "x"
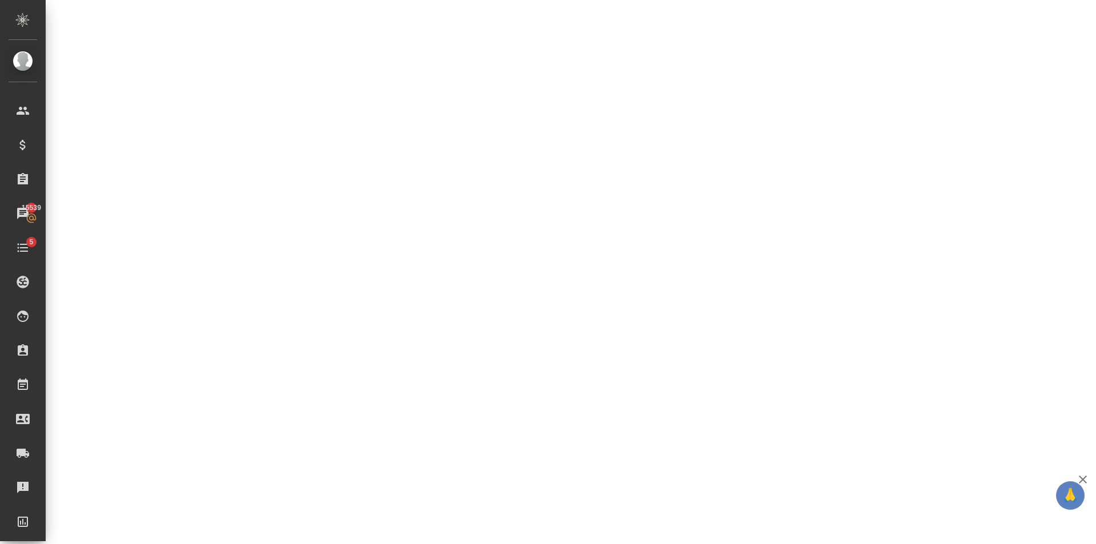
select select "RU"
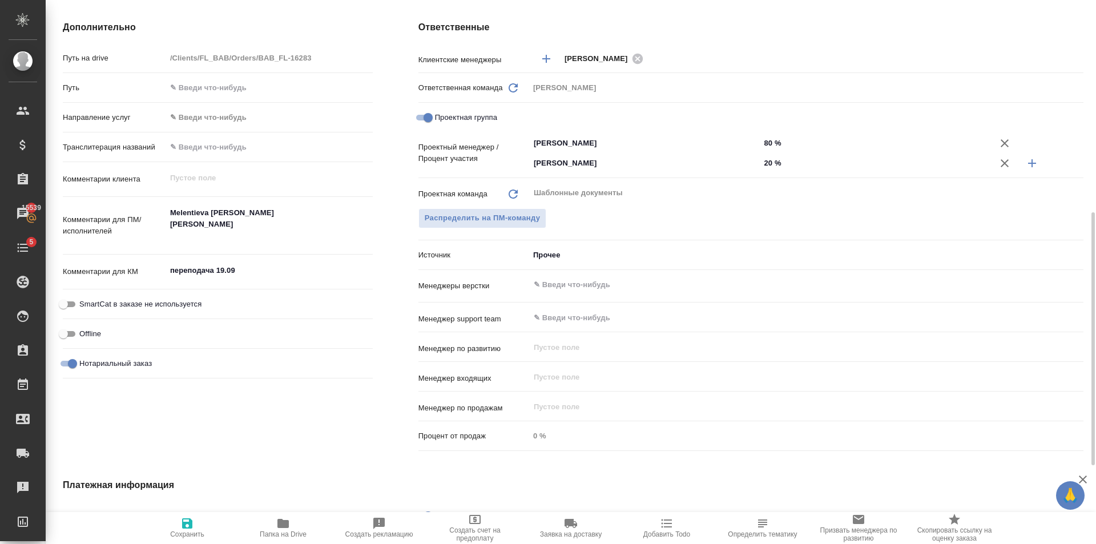
type textarea "x"
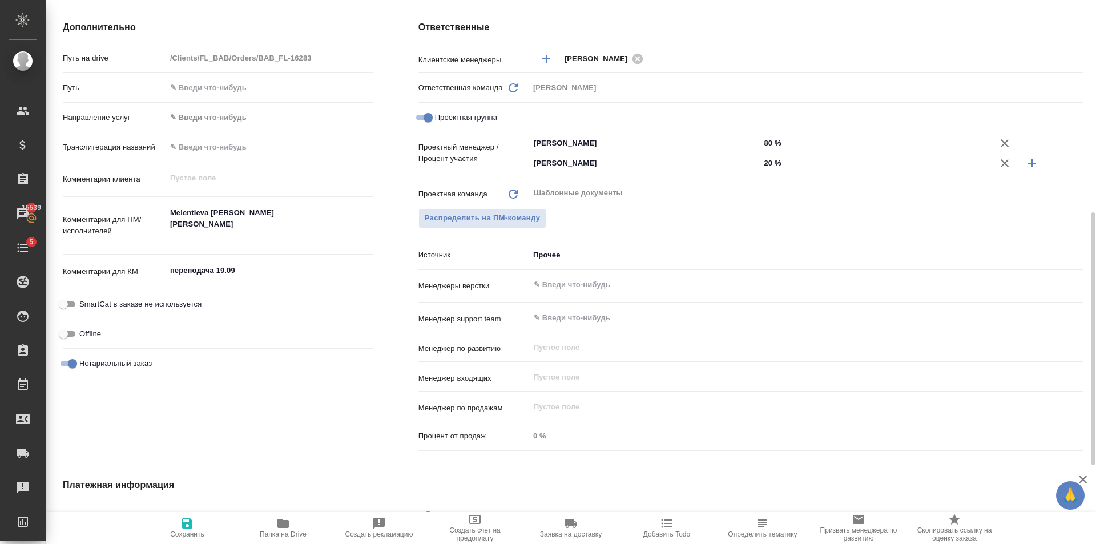
type textarea "x"
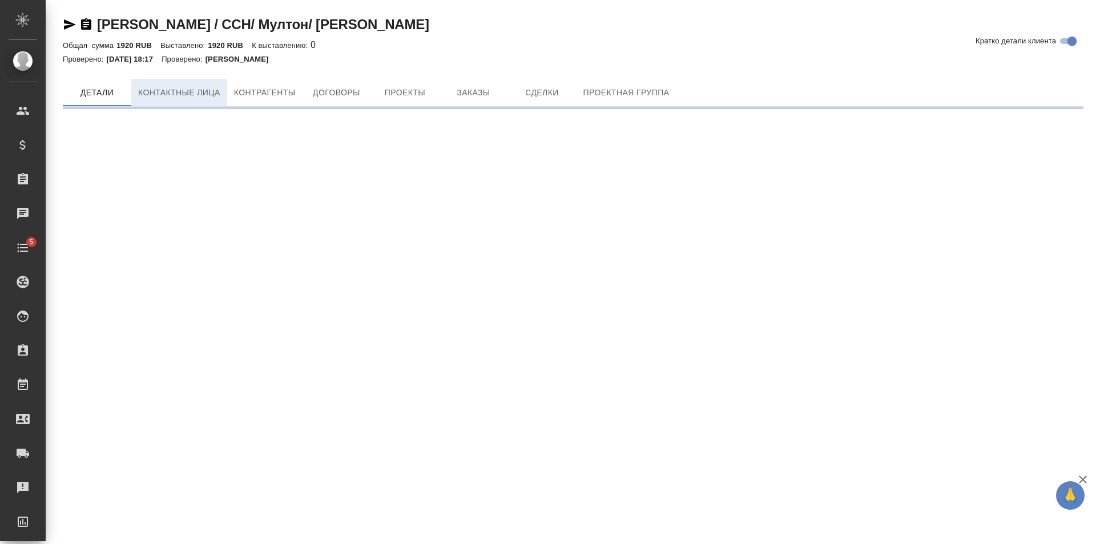
click at [197, 70] on div at bounding box center [573, 69] width 1021 height 2
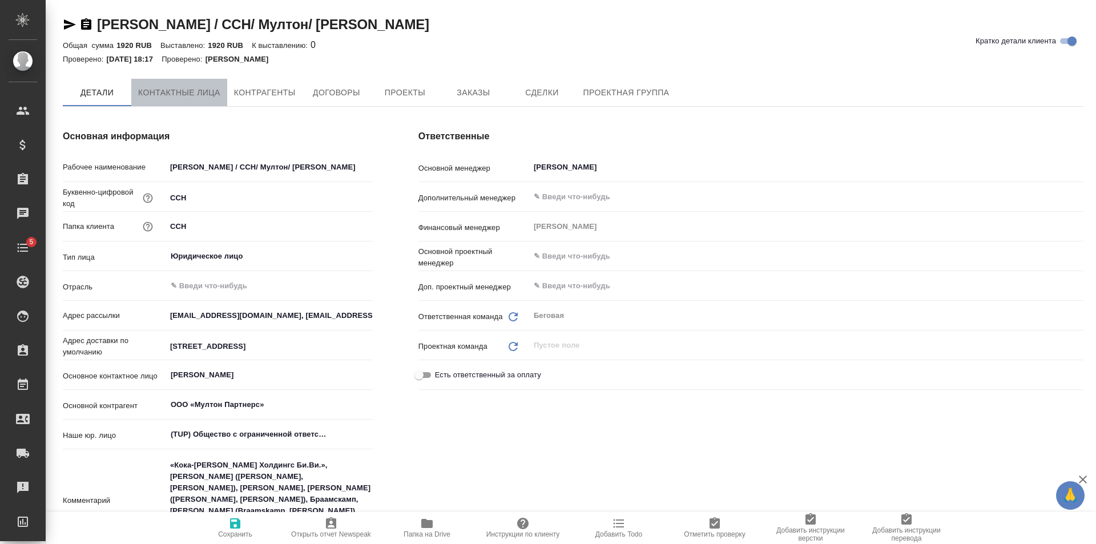
click at [192, 95] on span "Контактные лица" at bounding box center [179, 93] width 82 height 14
select select "RU"
